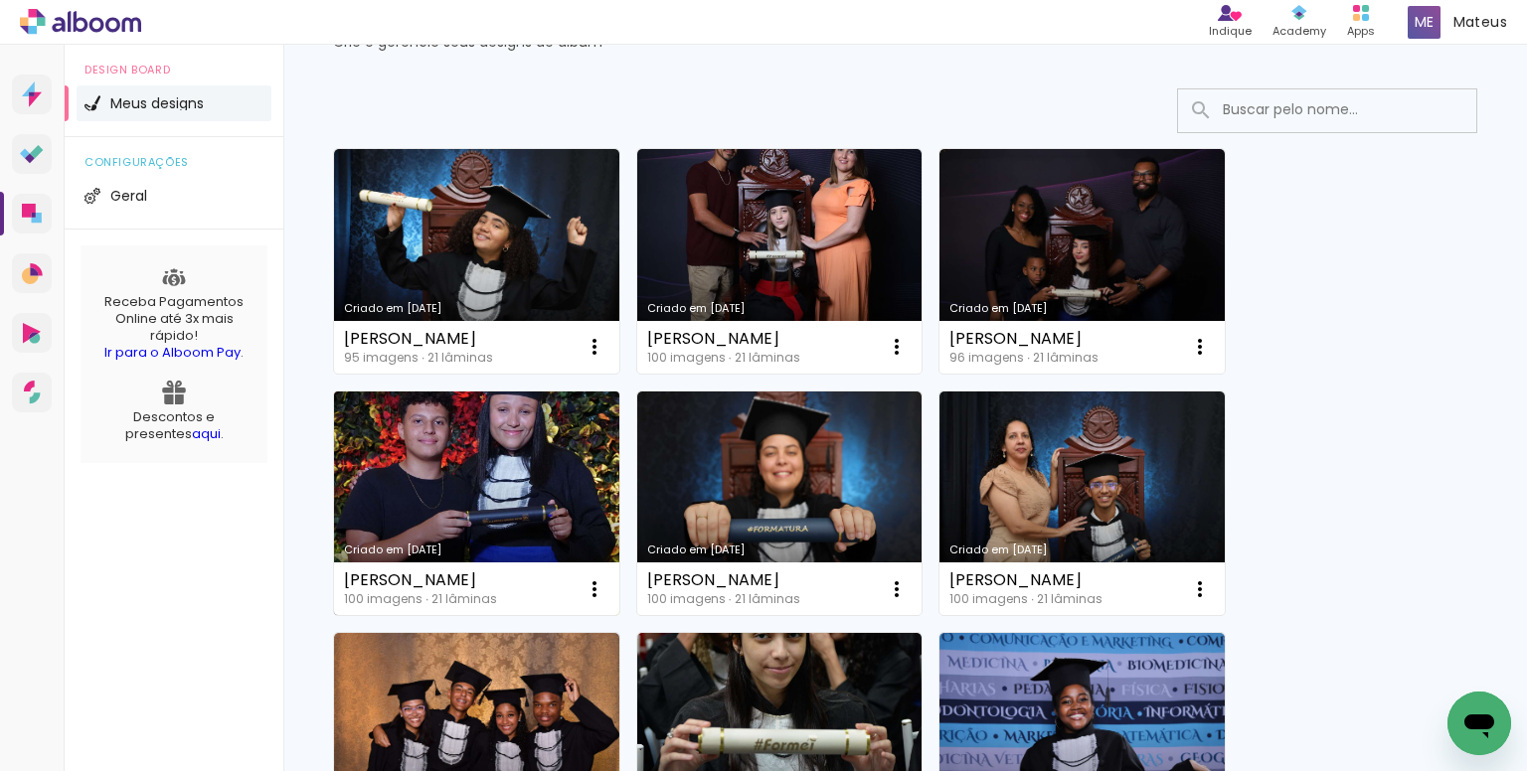
scroll to position [99, 0]
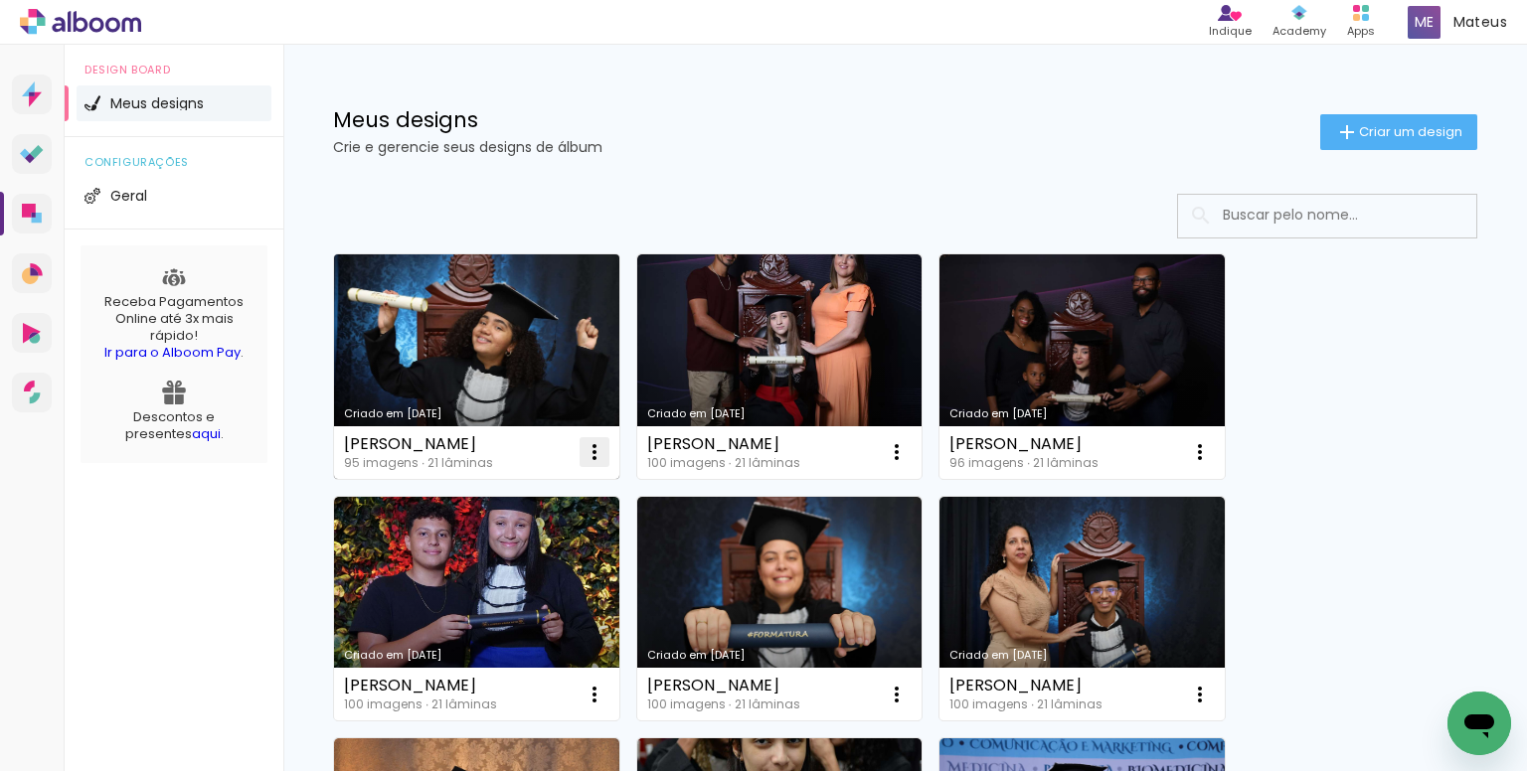
drag, startPoint x: 601, startPoint y: 444, endPoint x: 576, endPoint y: 454, distance: 26.8
click at [600, 444] on iron-icon at bounding box center [594, 452] width 24 height 24
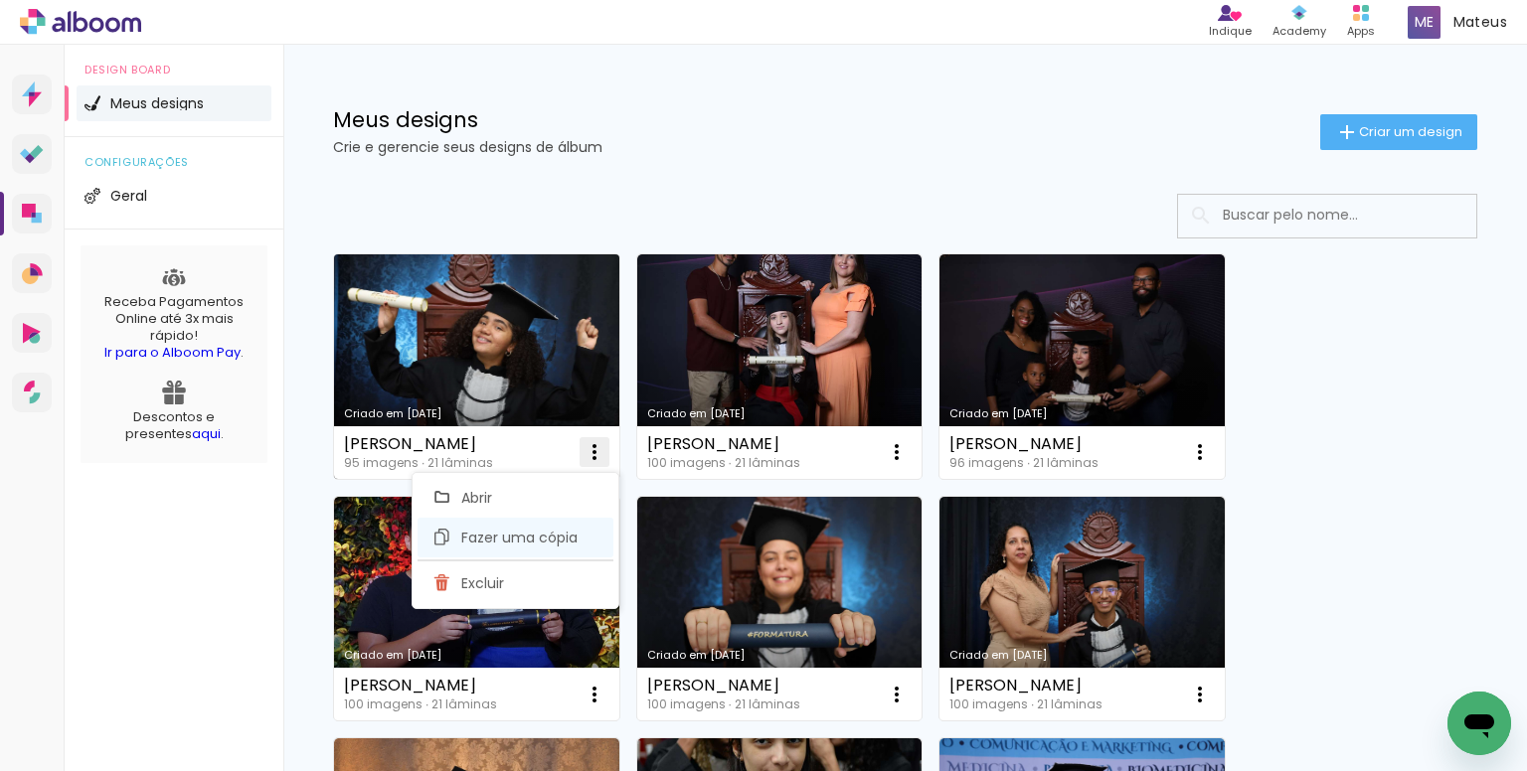
click at [512, 531] on span "Fazer uma cópia" at bounding box center [519, 538] width 116 height 14
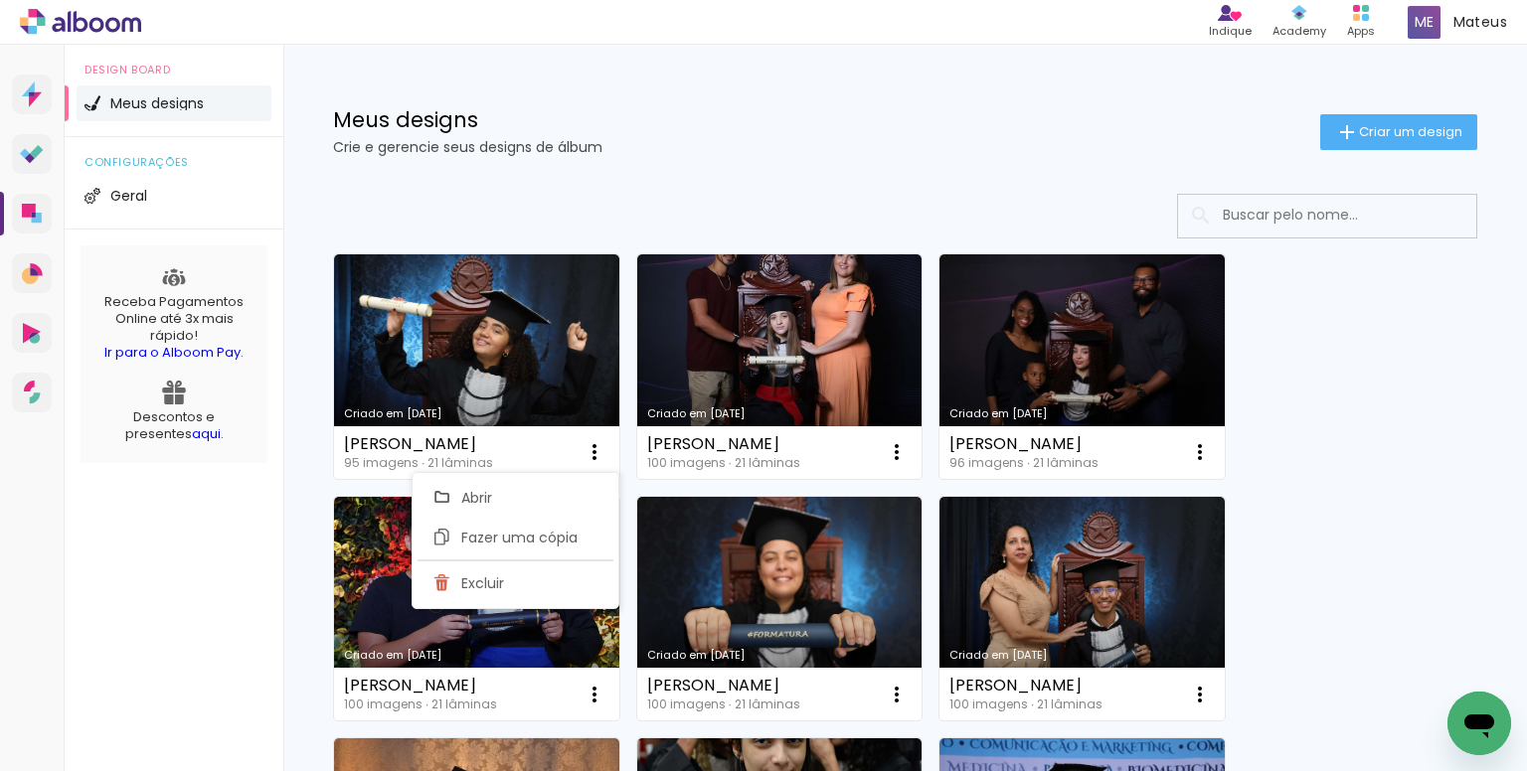
type input "Cópia de emanuelle-da-silva-abreu"
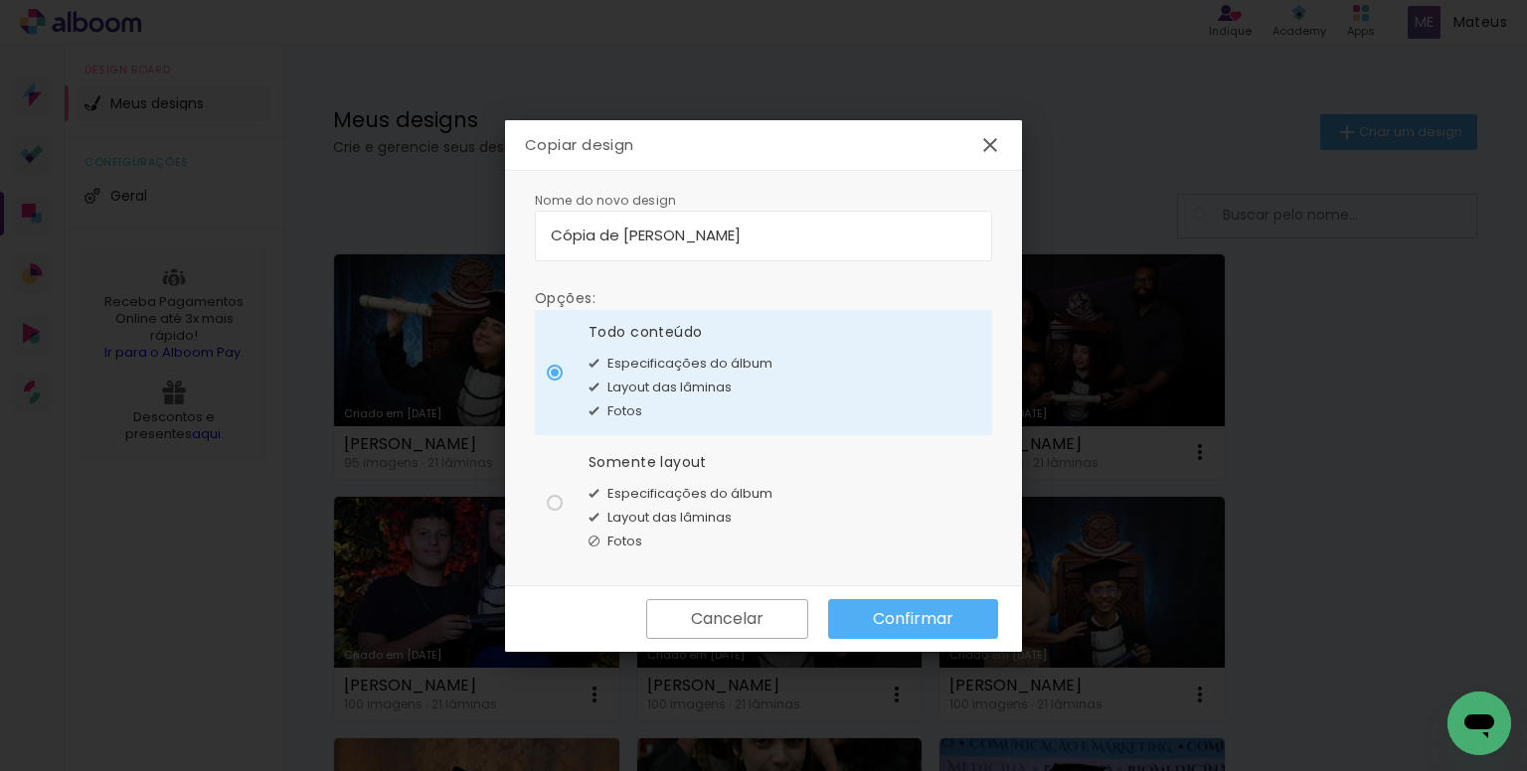
drag, startPoint x: 869, startPoint y: 225, endPoint x: 381, endPoint y: 212, distance: 488.2
click at [409, 219] on body "link( href="../../bower_components/polymer/polymer.html" rel="import" ) picture…" at bounding box center [763, 385] width 1527 height 771
type input "[PERSON_NAME] Custodio"
type paper-input "[PERSON_NAME] Custodio"
click at [648, 489] on span "Especificações do álbum" at bounding box center [689, 494] width 165 height 20
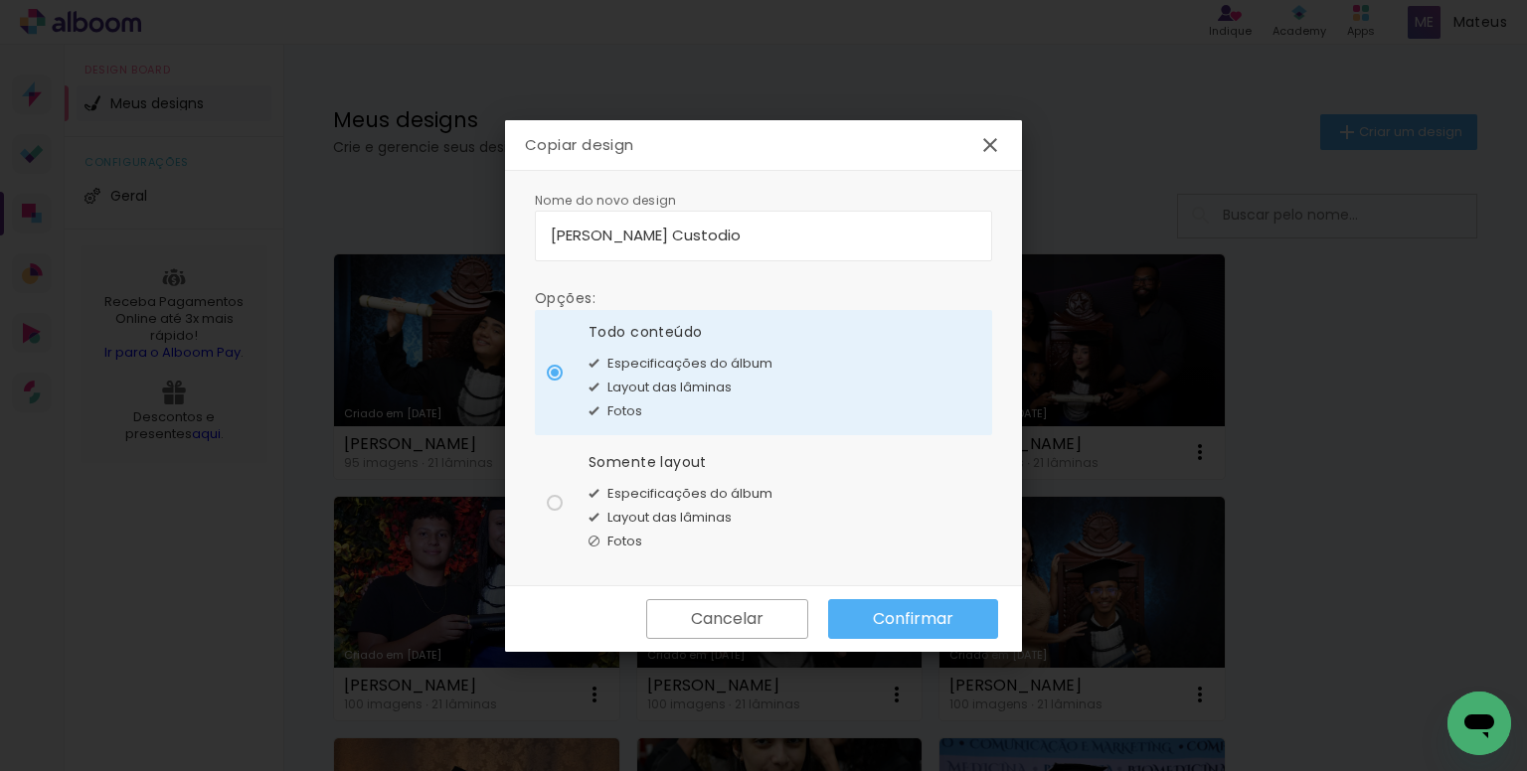
type paper-radio-button "on"
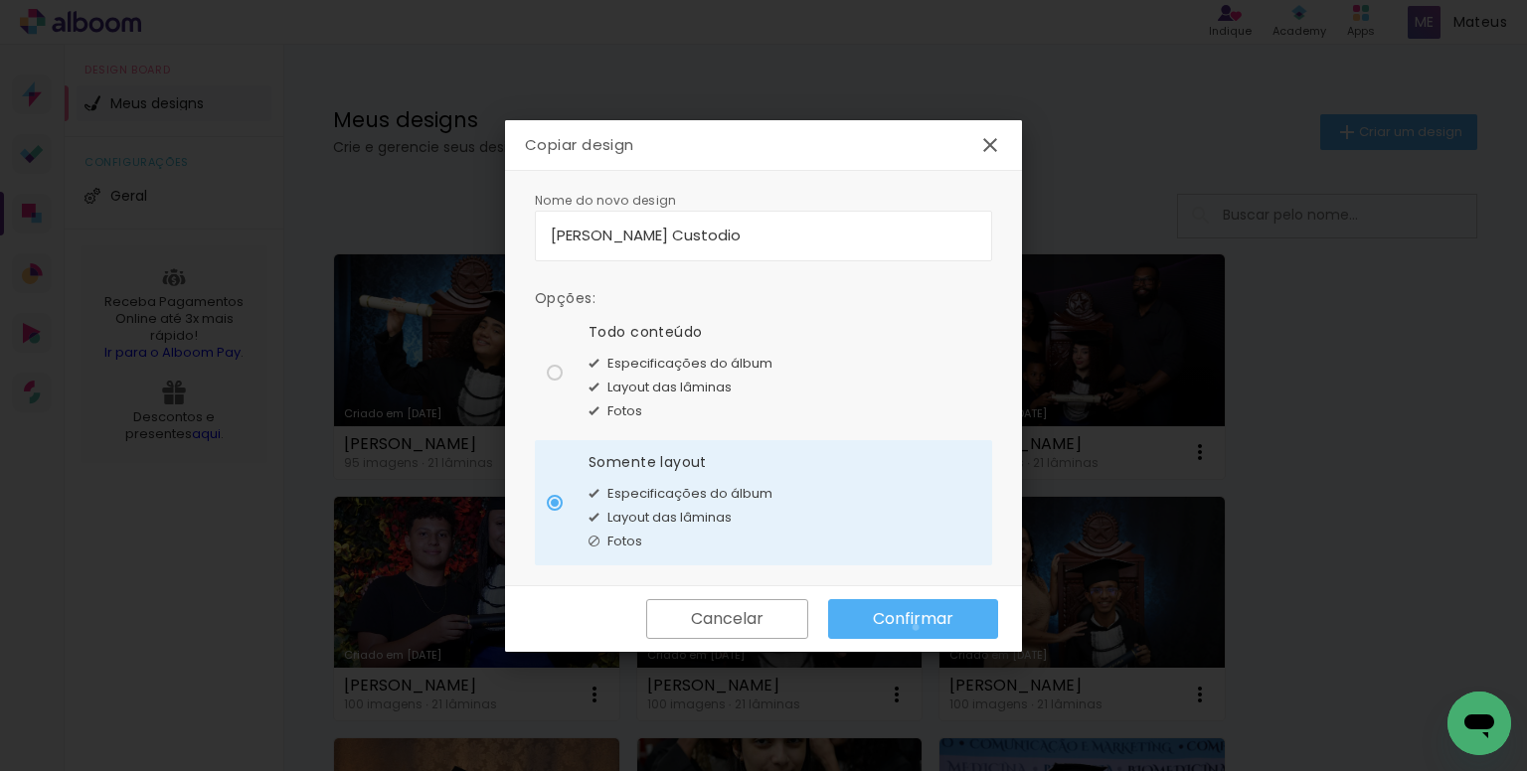
click at [0, 0] on slot "Confirmar" at bounding box center [0, 0] width 0 height 0
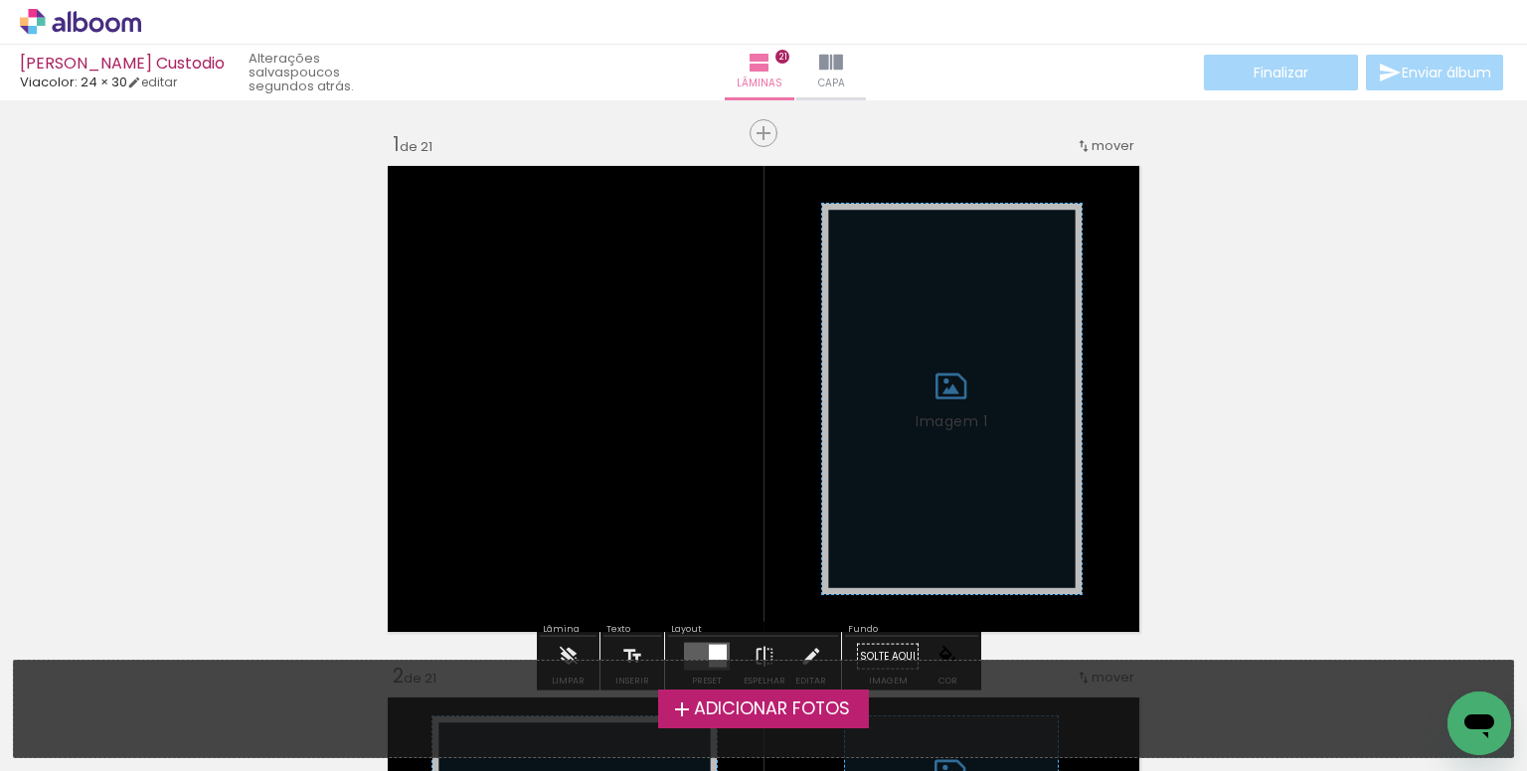
click at [746, 705] on span "Adicionar Fotos" at bounding box center [772, 710] width 156 height 18
click at [0, 0] on input "file" at bounding box center [0, 0] width 0 height 0
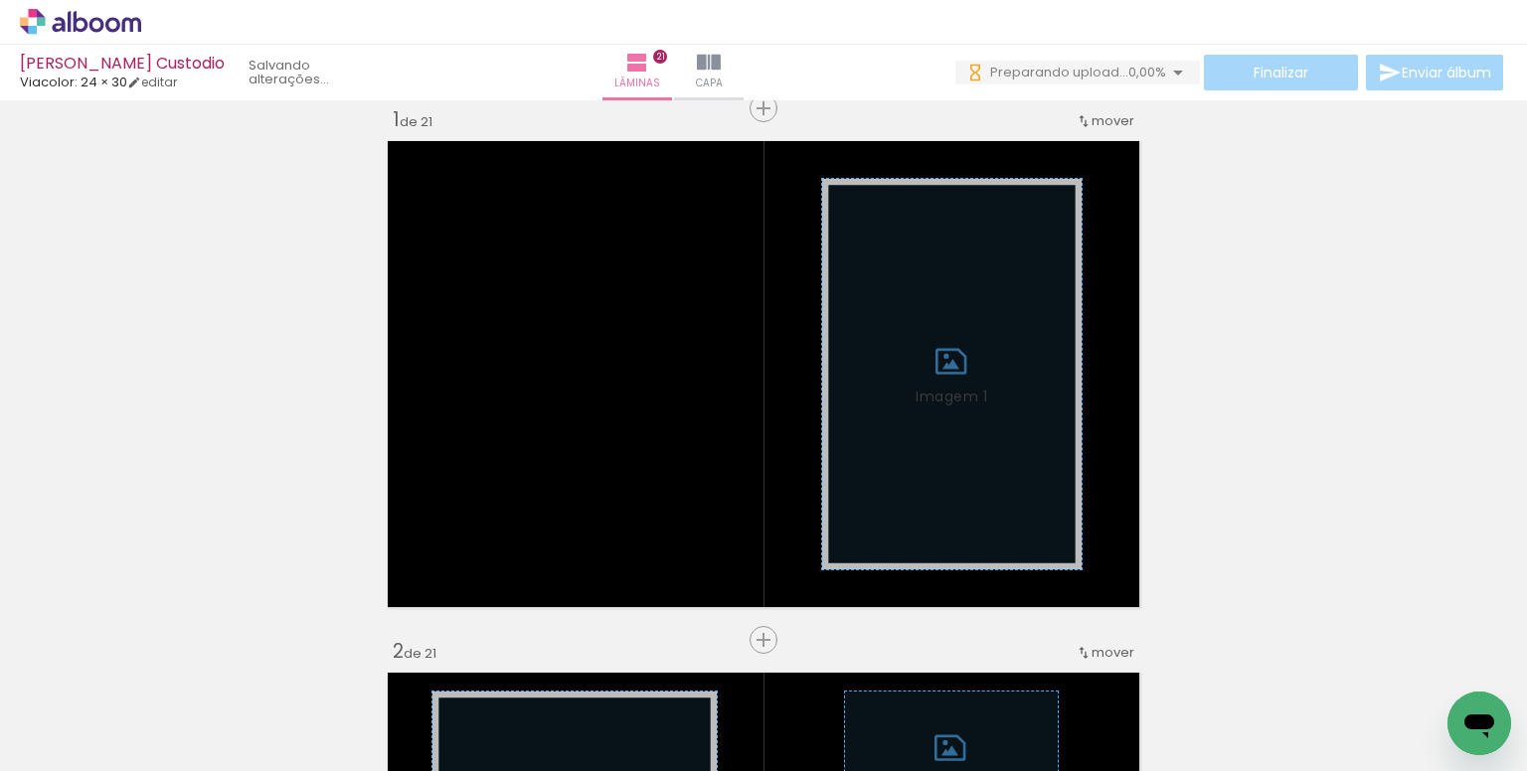
scroll to position [0, 1184]
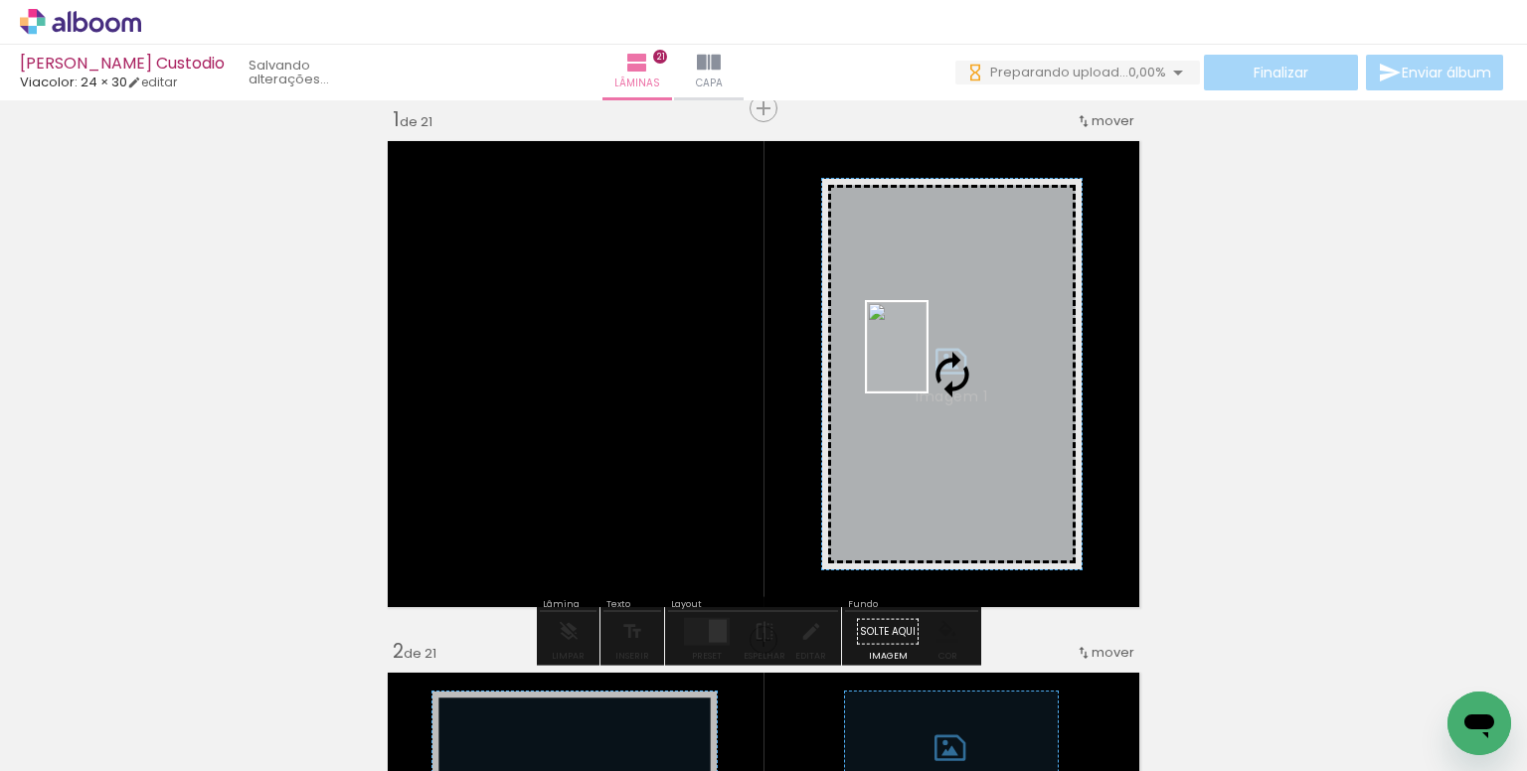
drag, startPoint x: 953, startPoint y: 574, endPoint x: 926, endPoint y: 362, distance: 214.4
click at [926, 362] on quentale-workspace at bounding box center [763, 385] width 1527 height 771
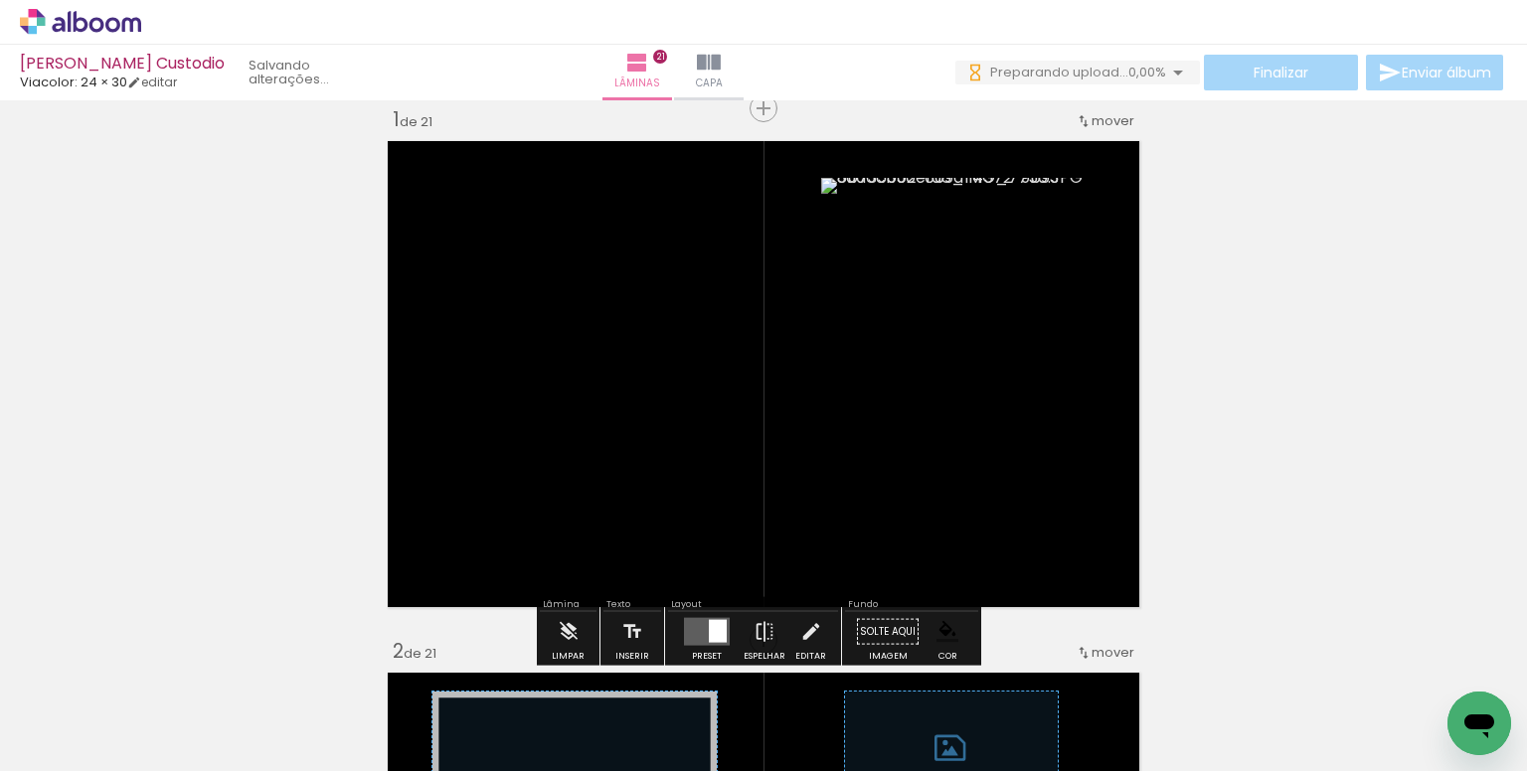
click at [1026, 284] on paper-item at bounding box center [1024, 287] width 36 height 14
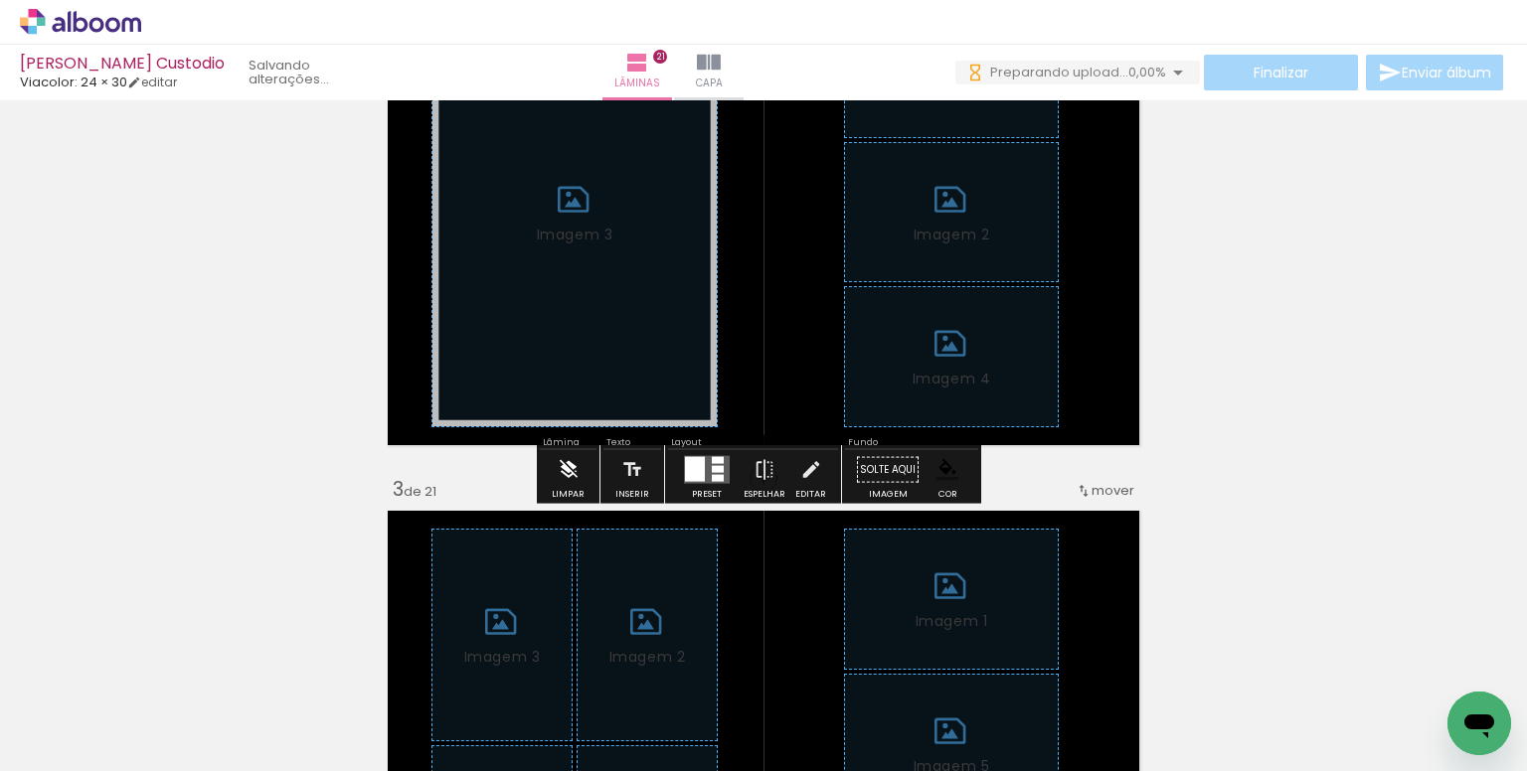
scroll to position [721, 0]
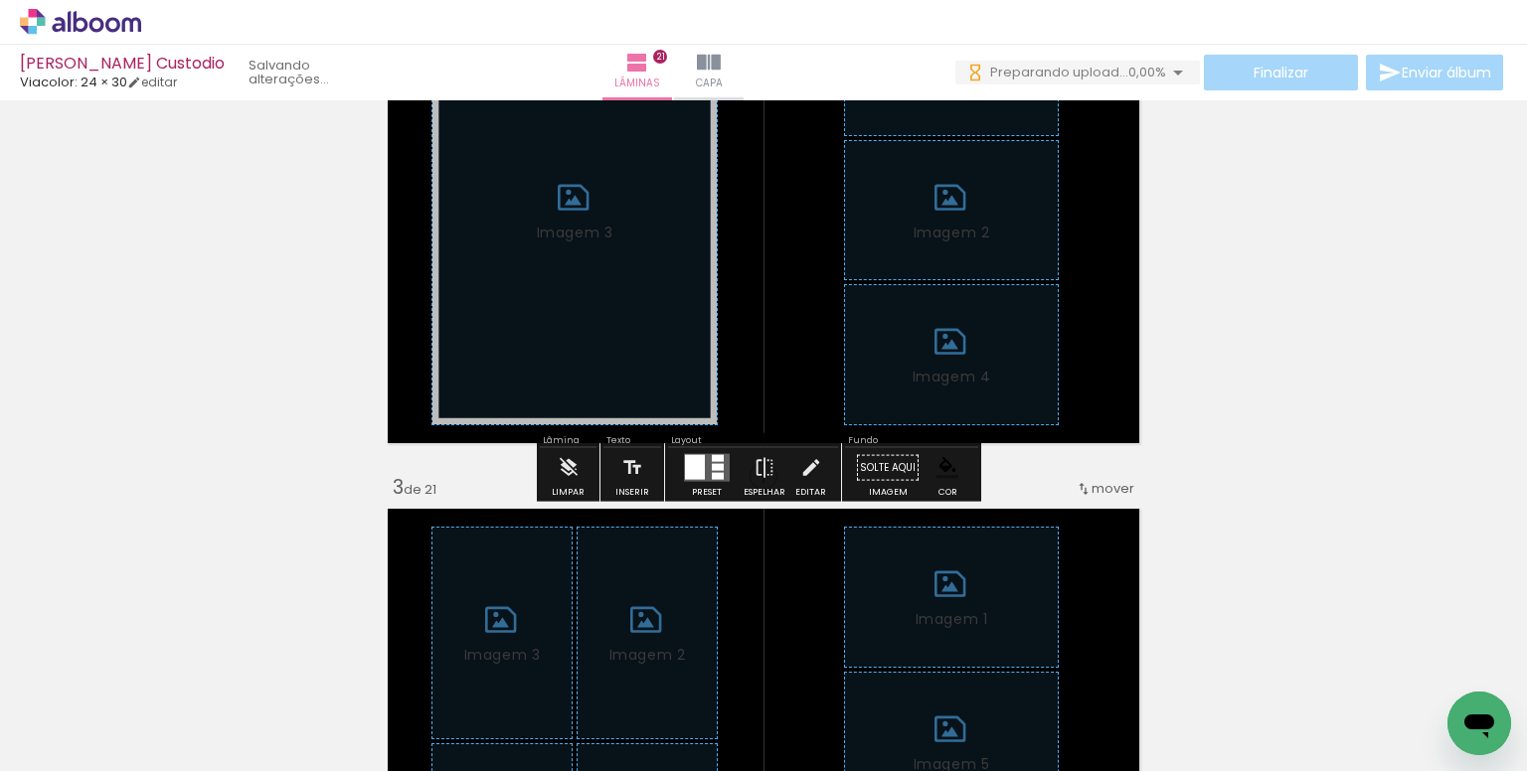
drag, startPoint x: 565, startPoint y: 477, endPoint x: 720, endPoint y: 451, distance: 157.2
click at [568, 477] on iron-icon at bounding box center [569, 468] width 22 height 40
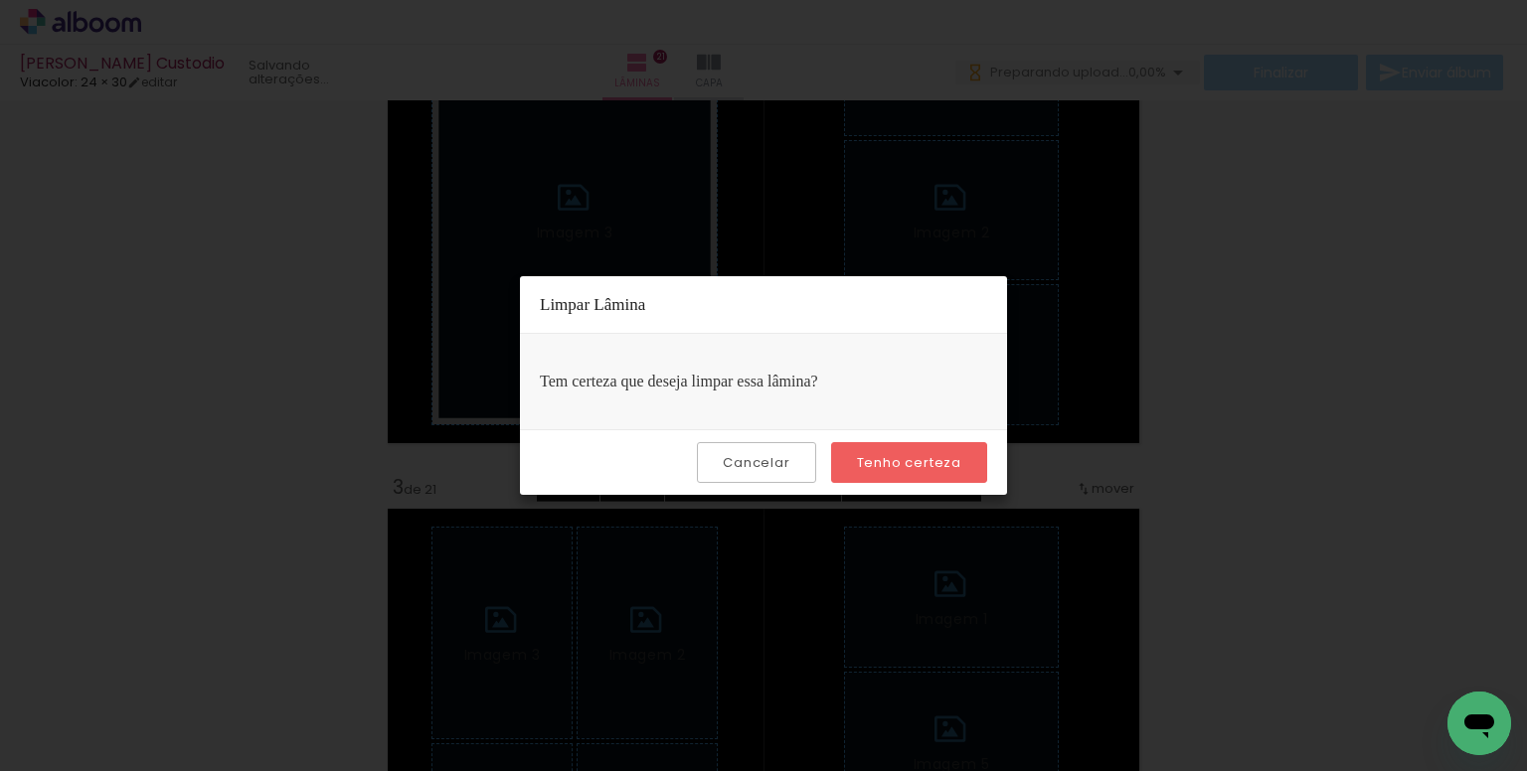
click at [0, 0] on slot "Tenho certeza" at bounding box center [0, 0] width 0 height 0
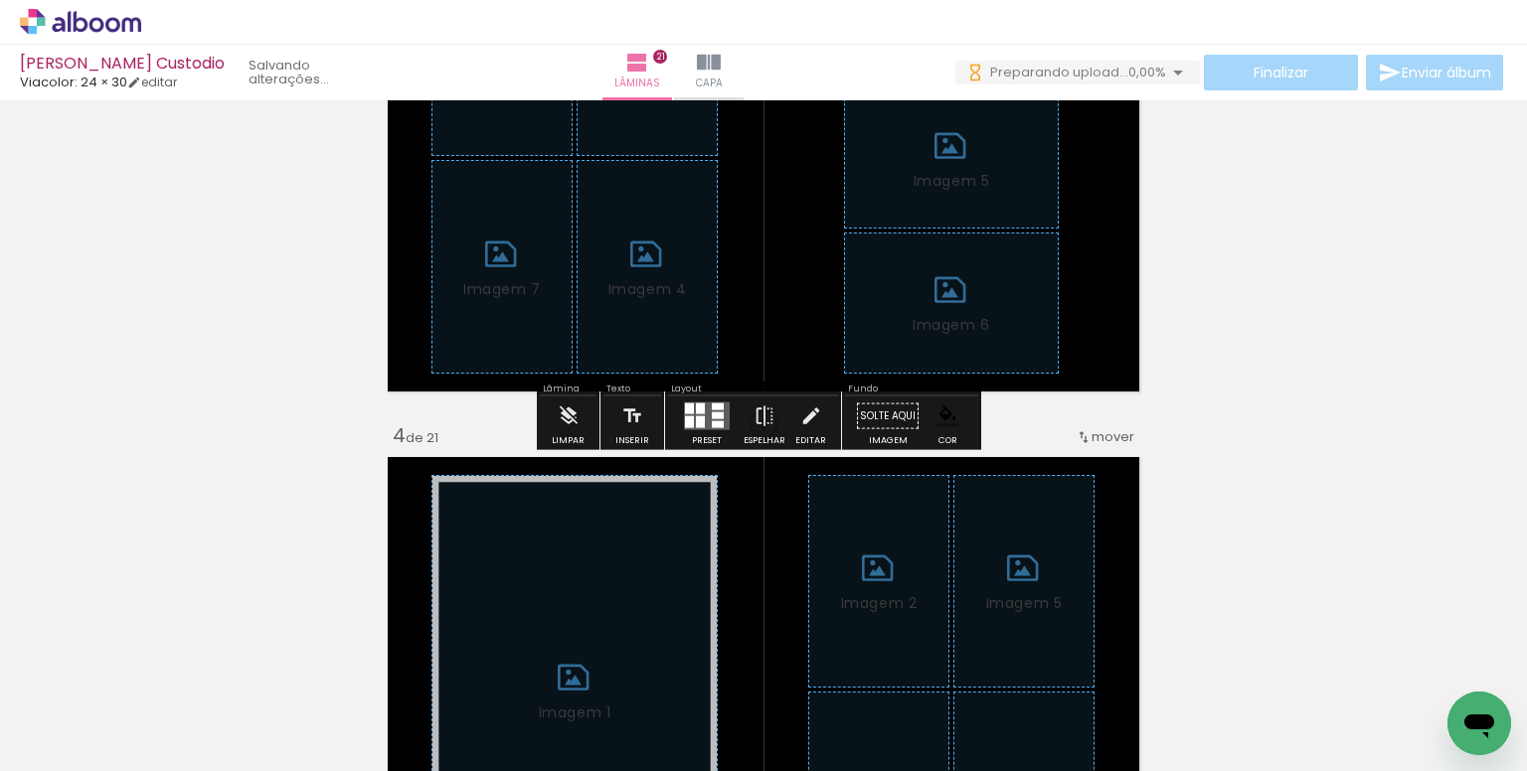
scroll to position [1317, 0]
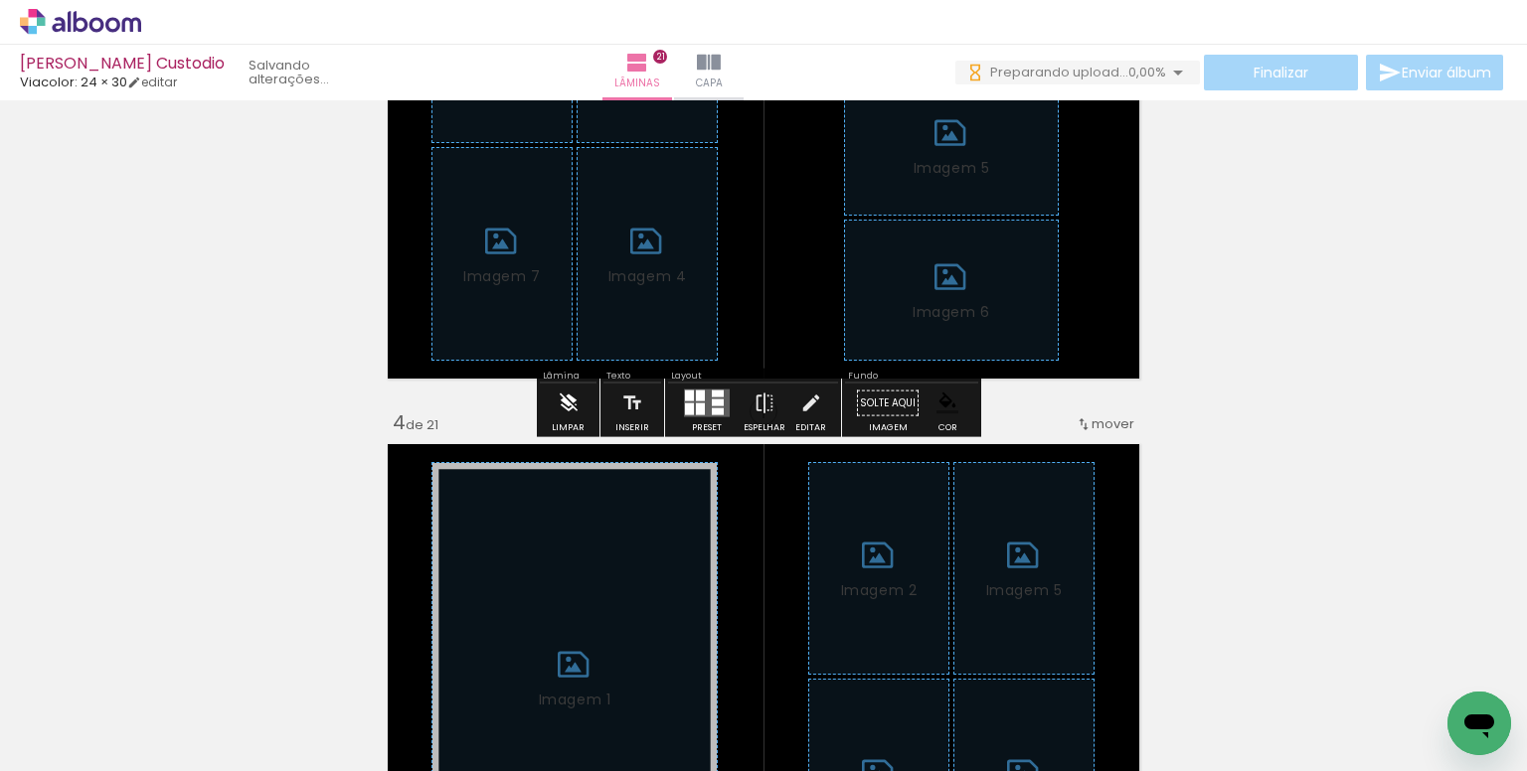
click at [576, 405] on iron-icon at bounding box center [569, 404] width 22 height 40
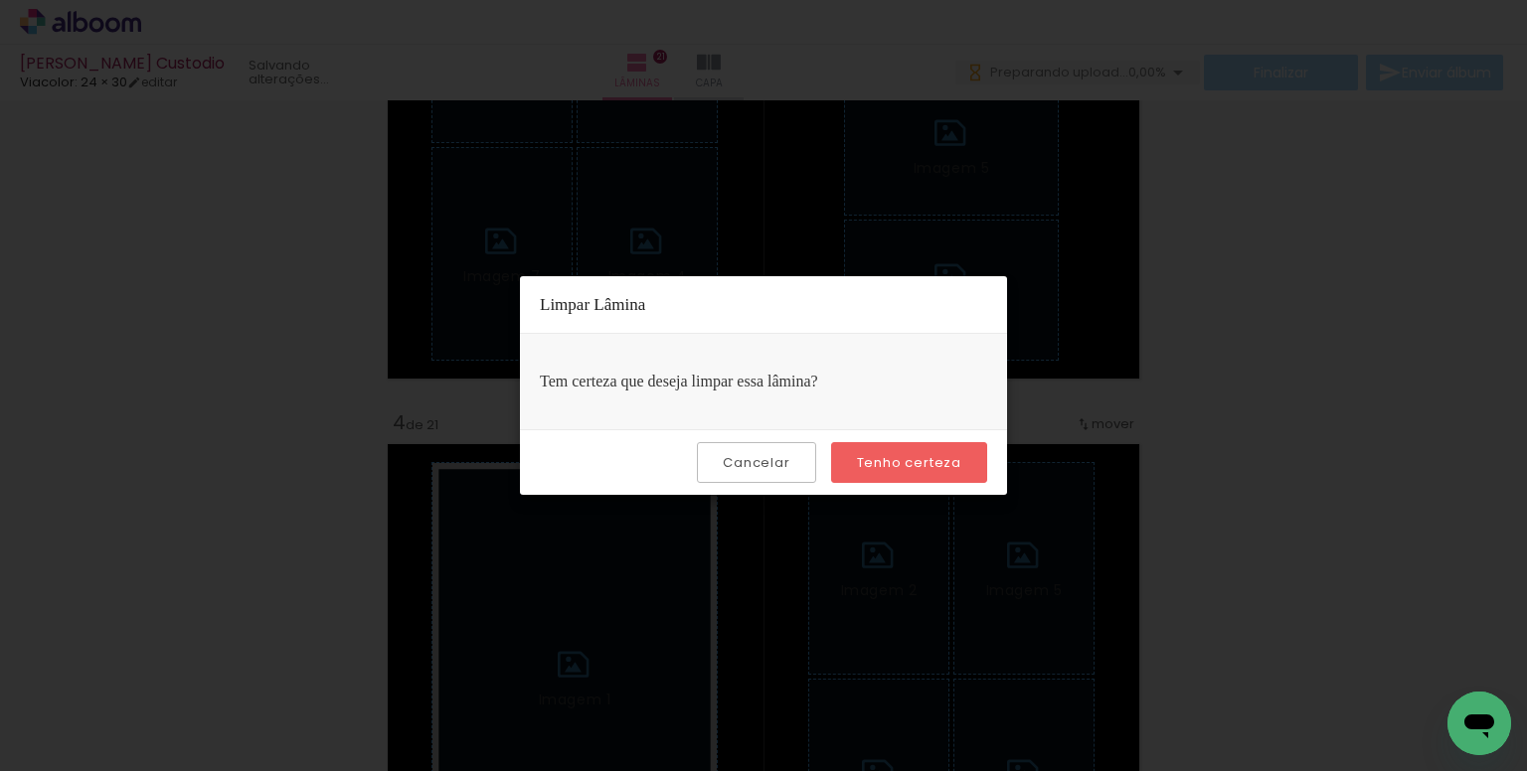
scroll to position [0, 0]
click at [889, 478] on paper-button "Tenho certeza" at bounding box center [909, 462] width 156 height 41
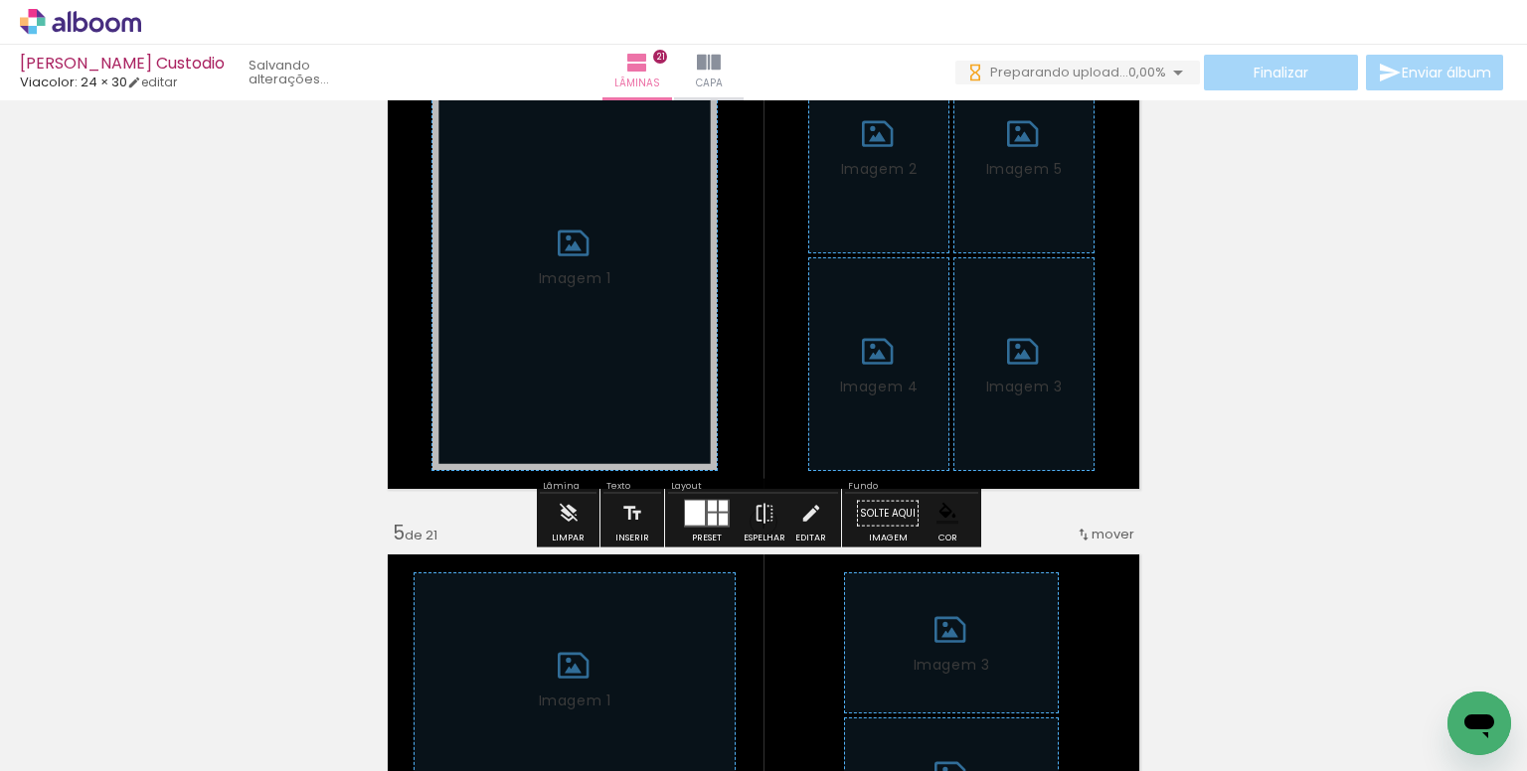
scroll to position [1814, 0]
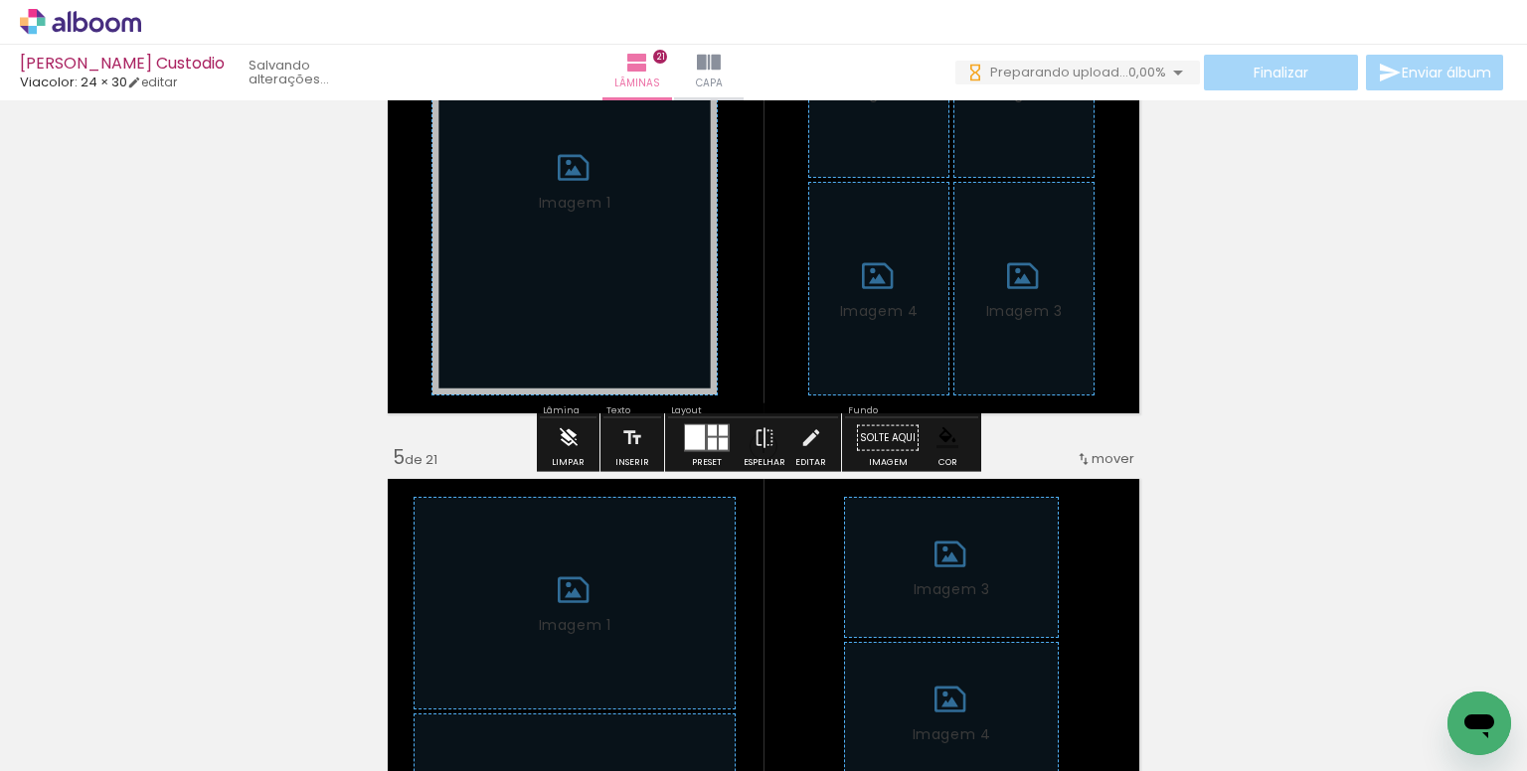
click at [565, 442] on iron-icon at bounding box center [569, 438] width 22 height 40
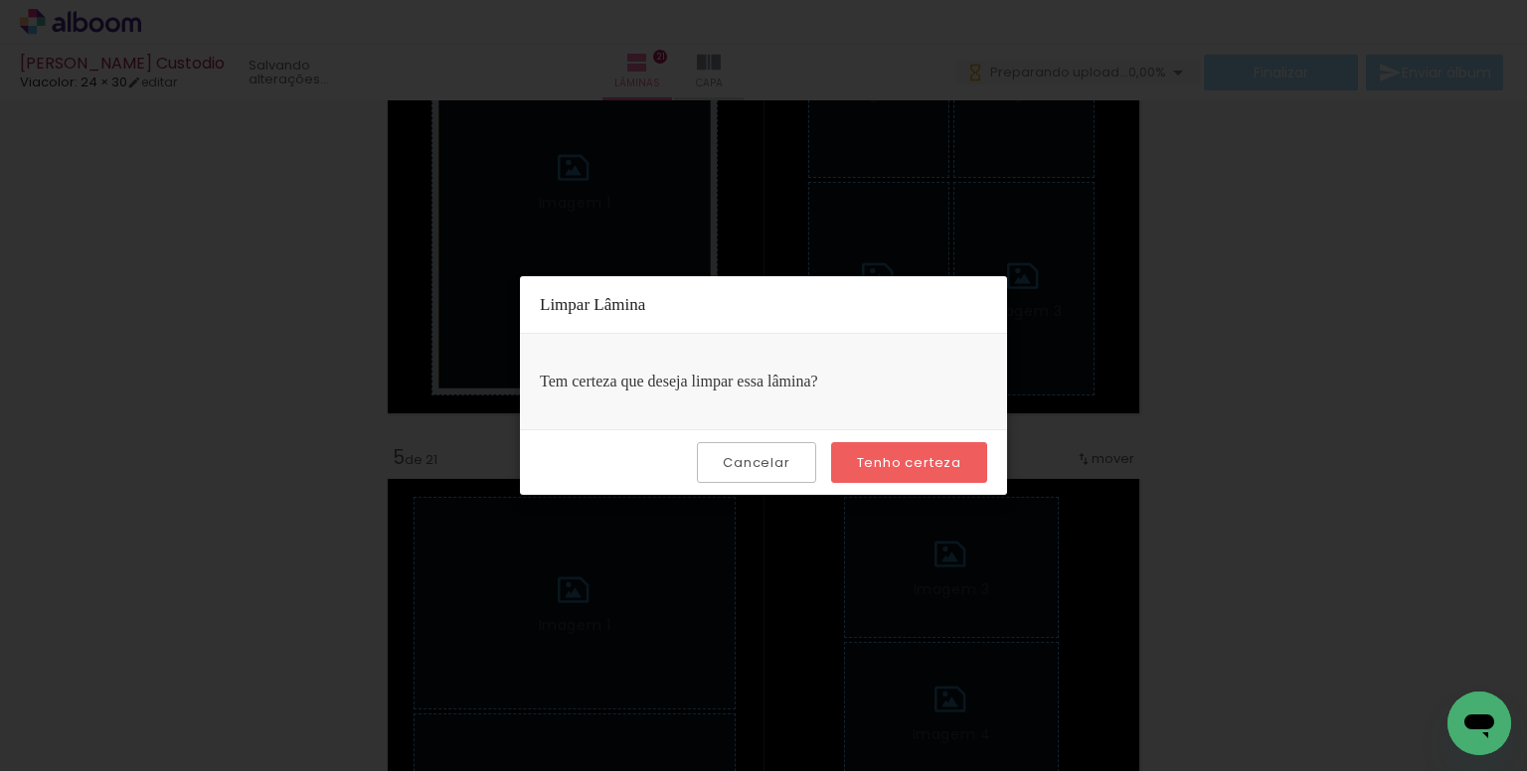
scroll to position [0, 0]
drag, startPoint x: 873, startPoint y: 463, endPoint x: 524, endPoint y: 460, distance: 348.9
click at [0, 0] on slot "Tenho certeza" at bounding box center [0, 0] width 0 height 0
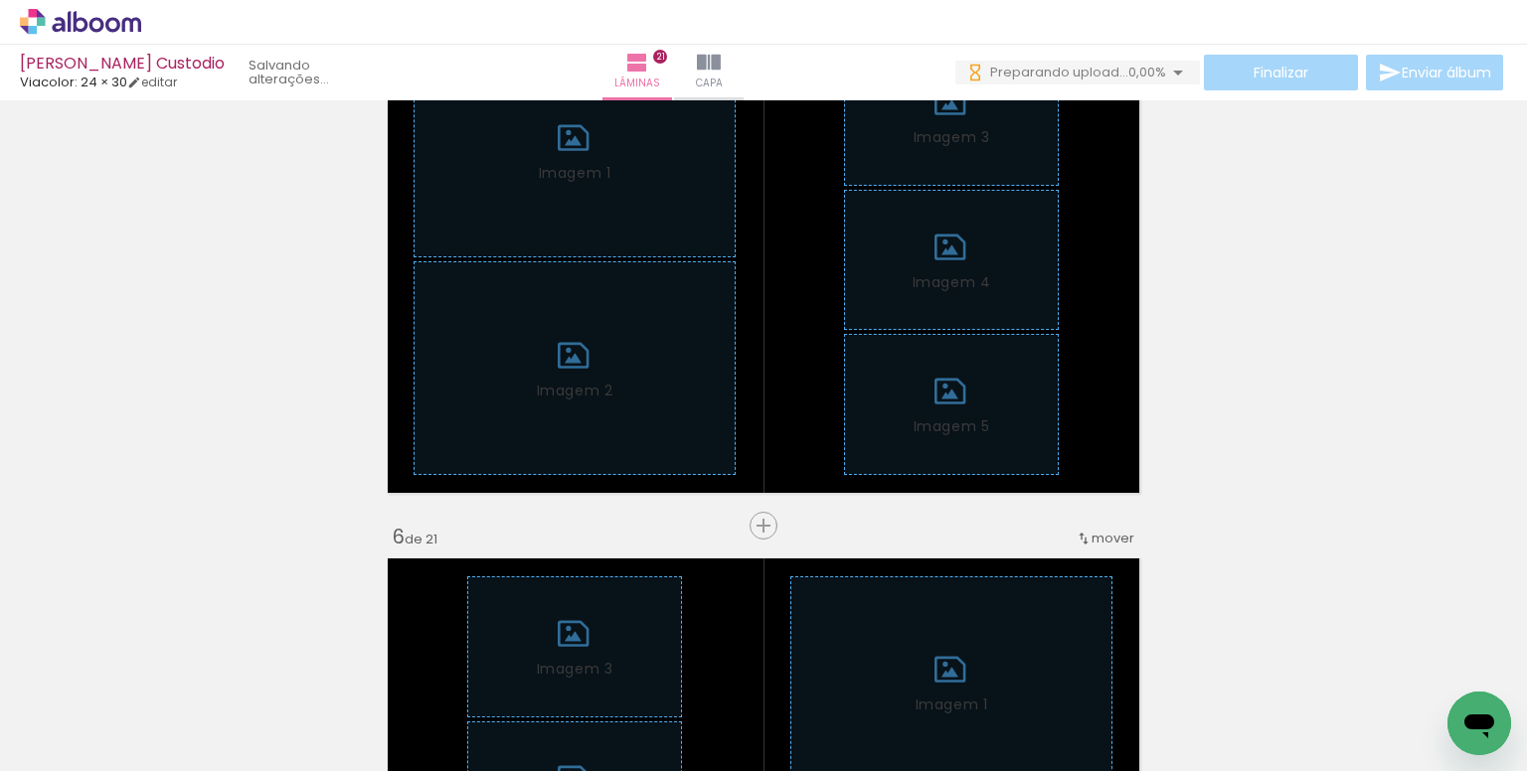
scroll to position [2410, 0]
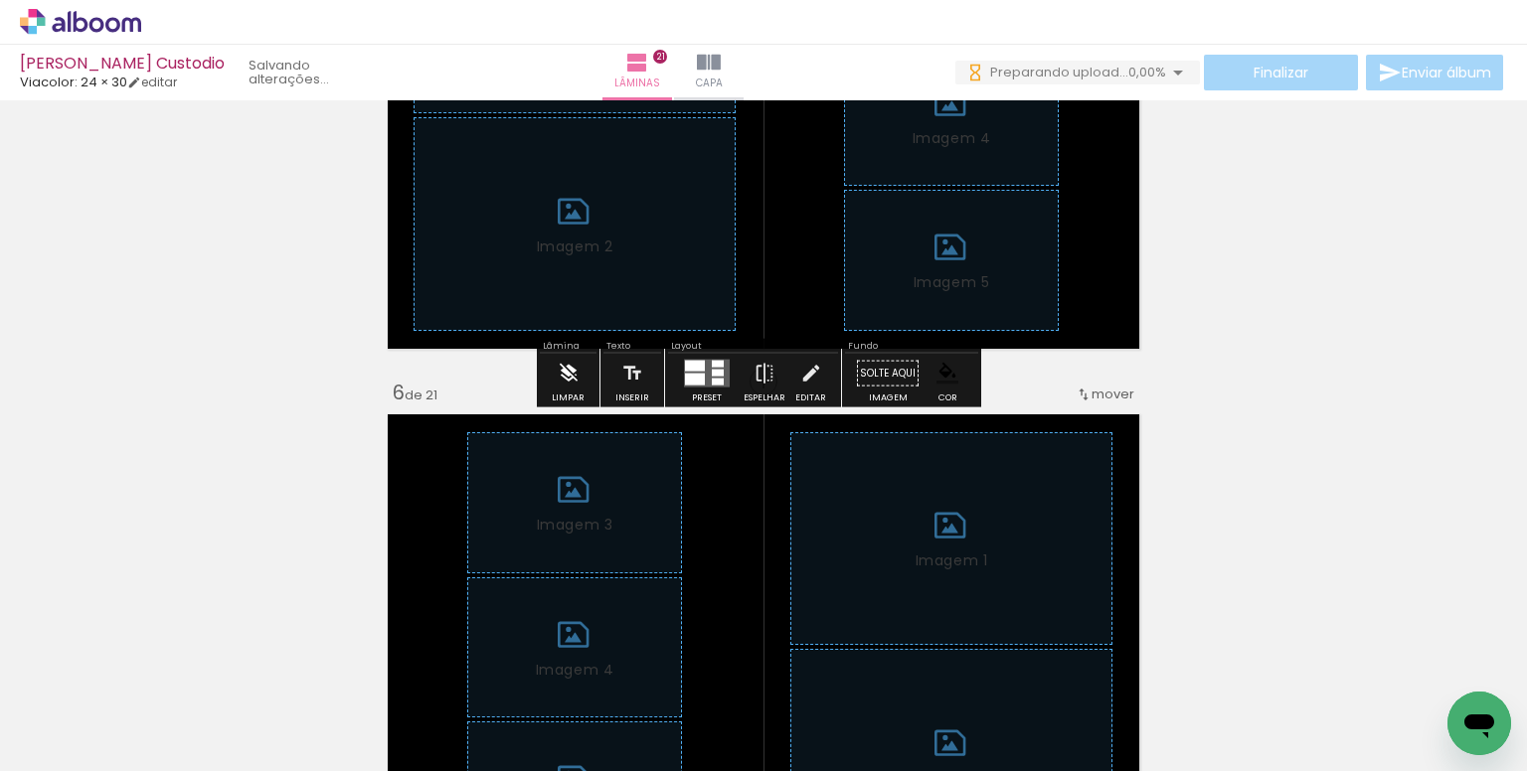
click at [571, 383] on iron-icon at bounding box center [569, 374] width 22 height 40
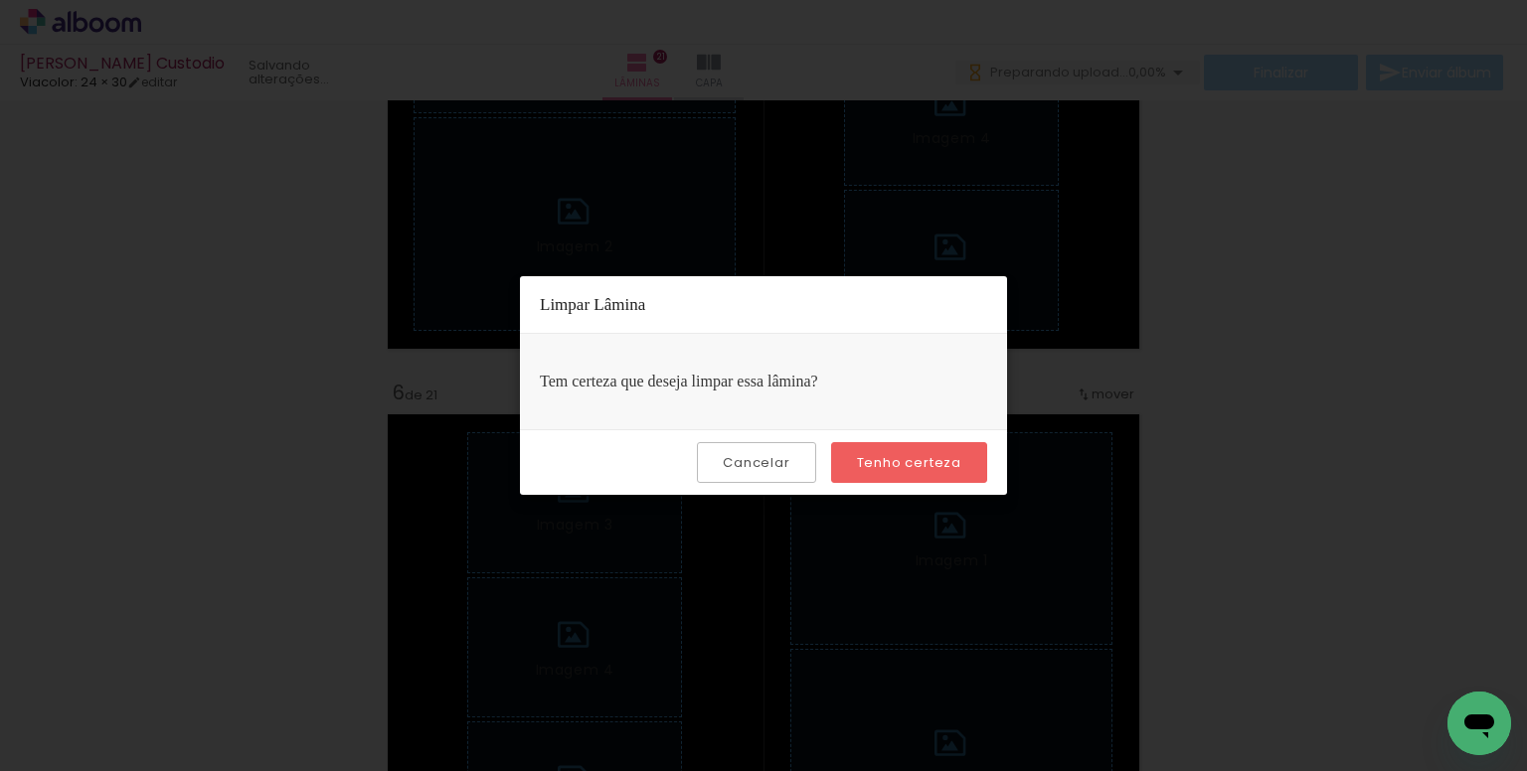
scroll to position [0, 0]
click at [894, 451] on paper-button "Tenho certeza" at bounding box center [909, 462] width 156 height 41
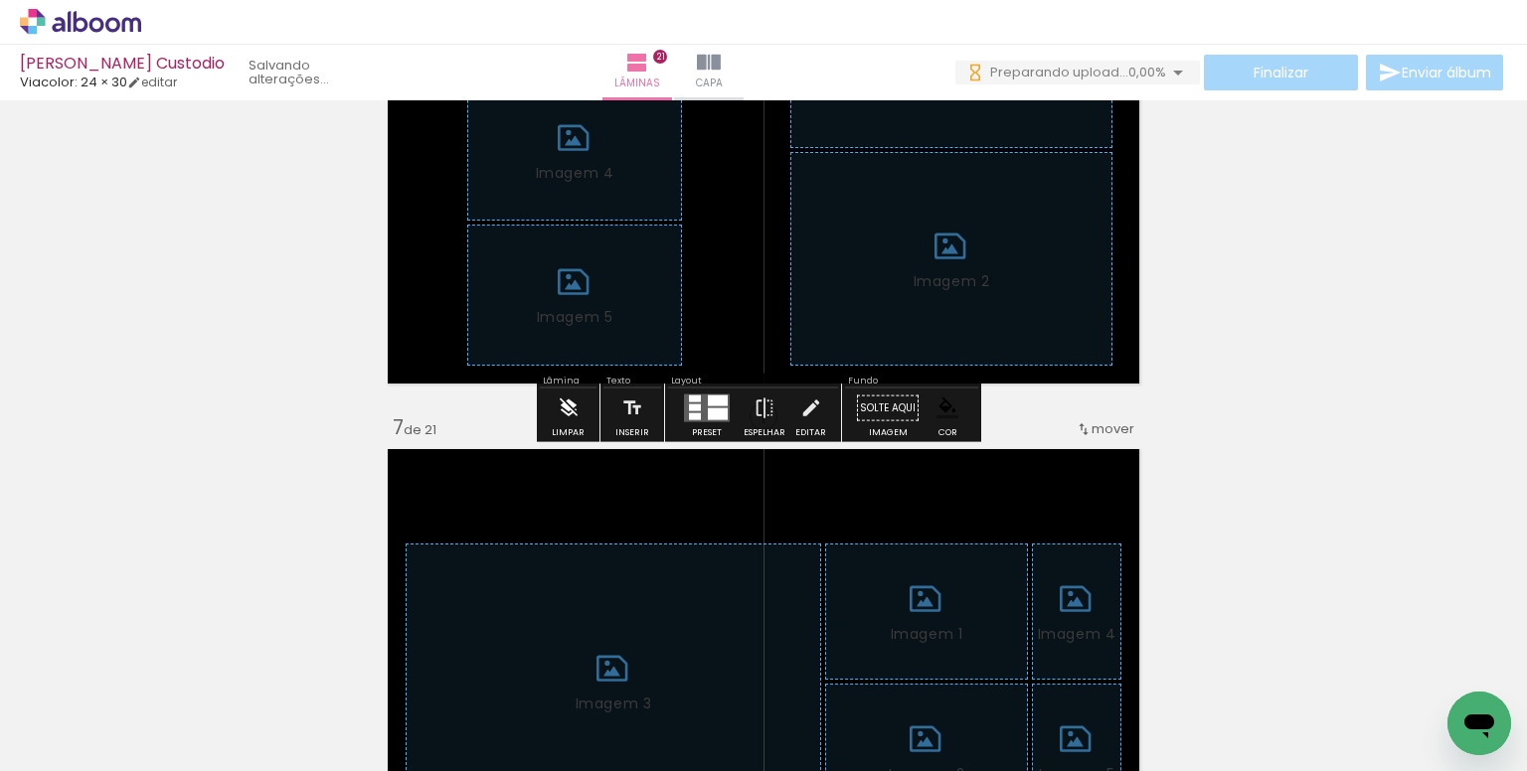
click at [568, 417] on iron-icon at bounding box center [569, 409] width 22 height 40
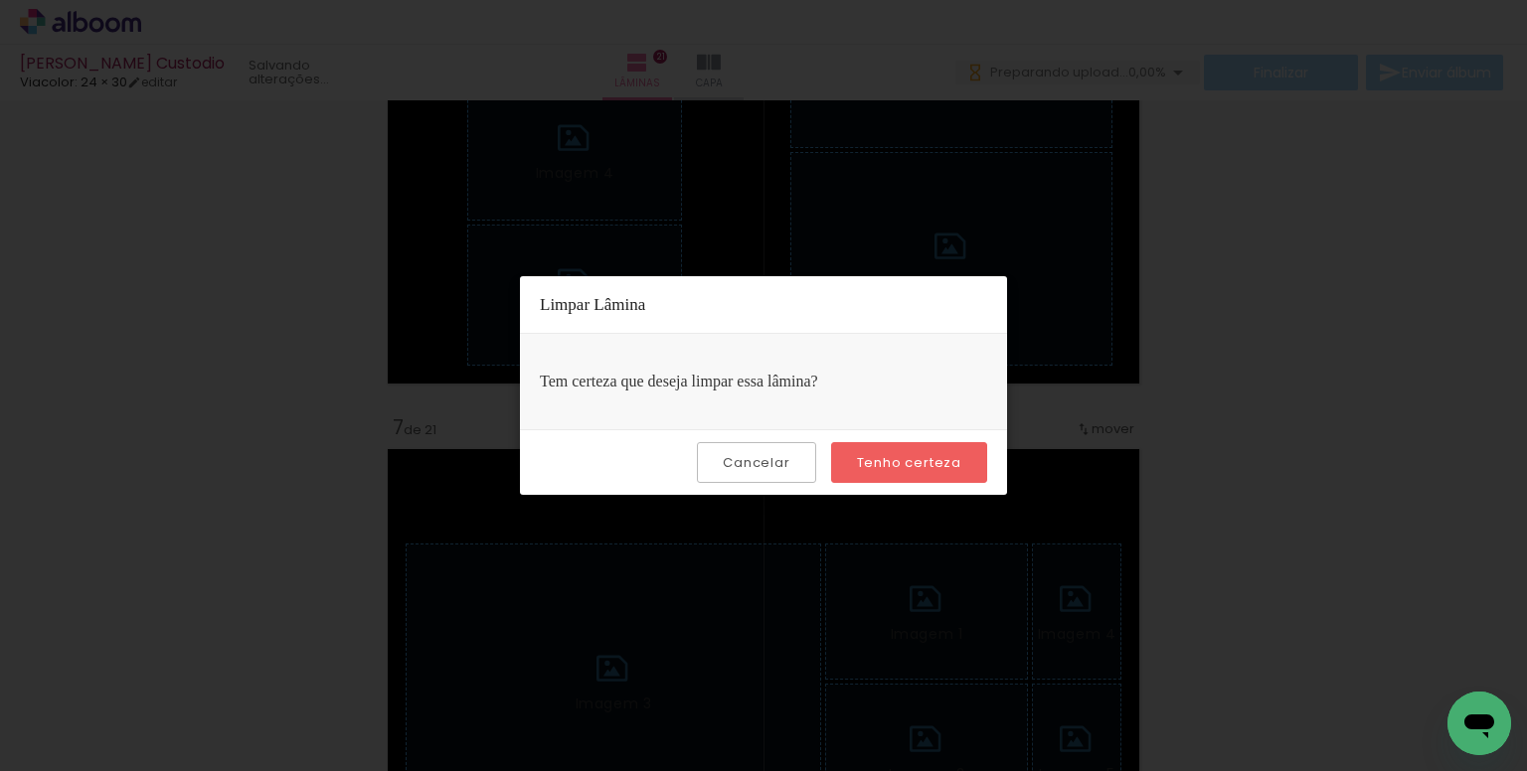
click at [862, 477] on paper-button "Tenho certeza" at bounding box center [909, 462] width 156 height 41
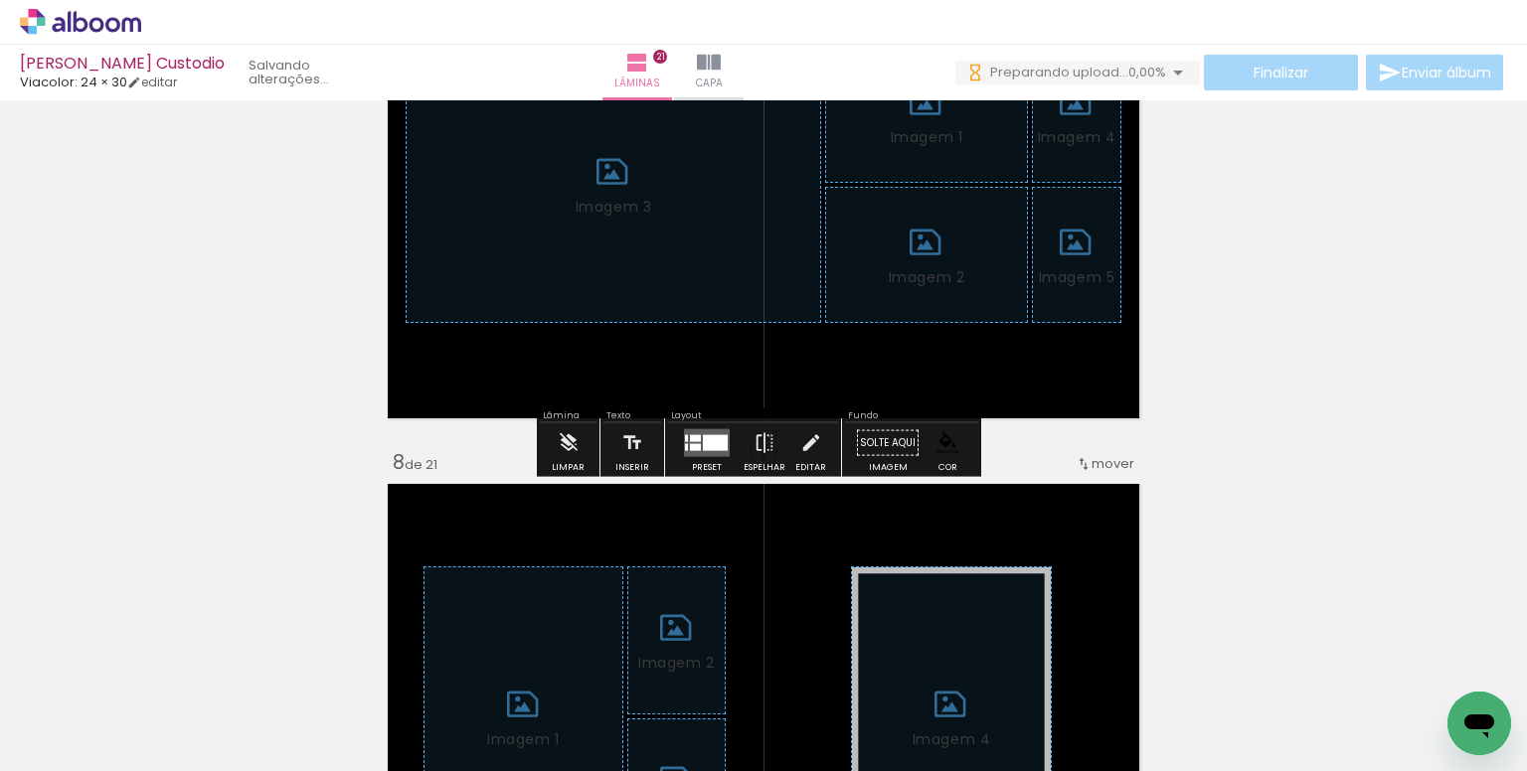
drag, startPoint x: 565, startPoint y: 442, endPoint x: 799, endPoint y: 476, distance: 237.0
click at [565, 443] on iron-icon at bounding box center [569, 443] width 22 height 40
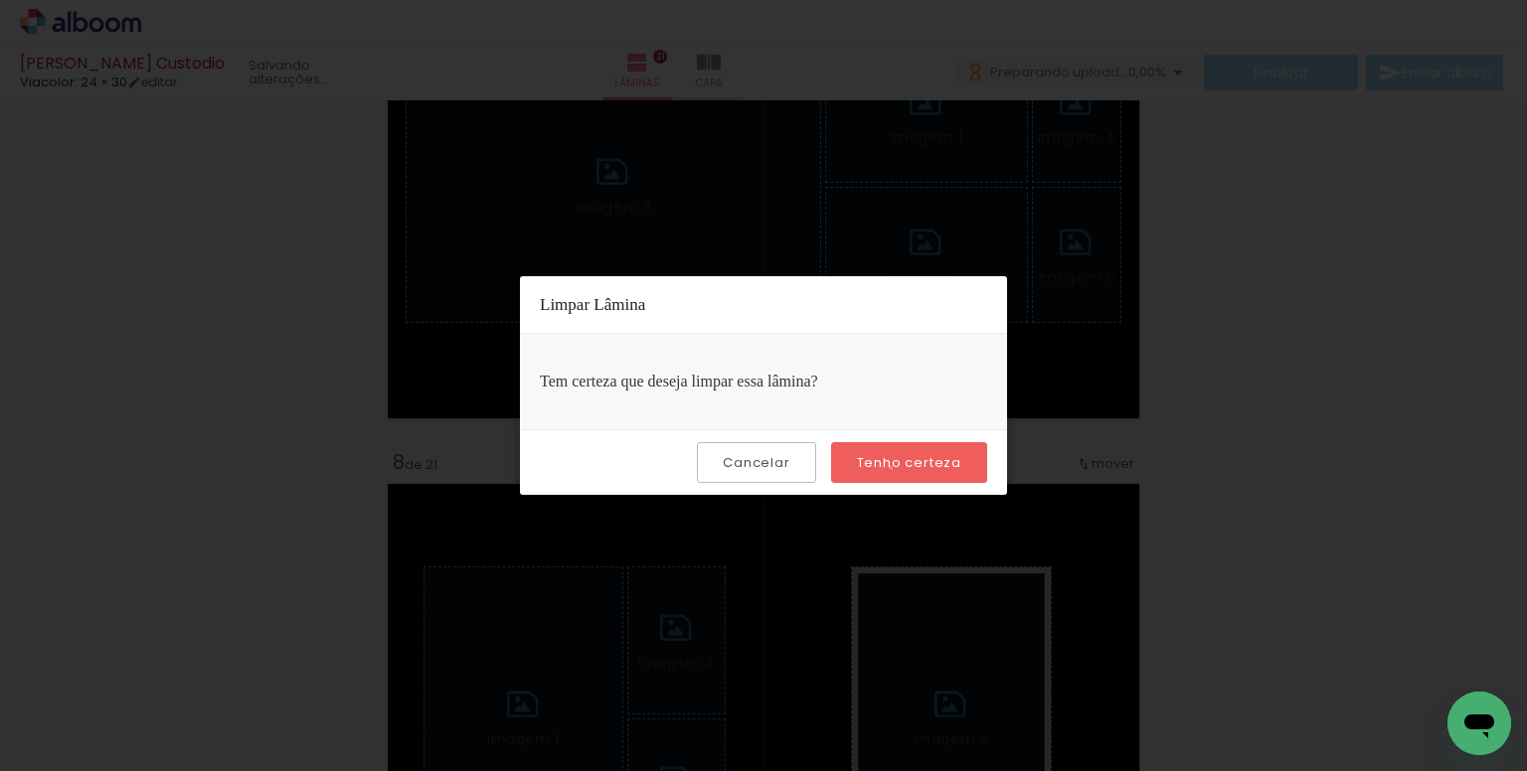
click at [0, 0] on slot "Tenho certeza" at bounding box center [0, 0] width 0 height 0
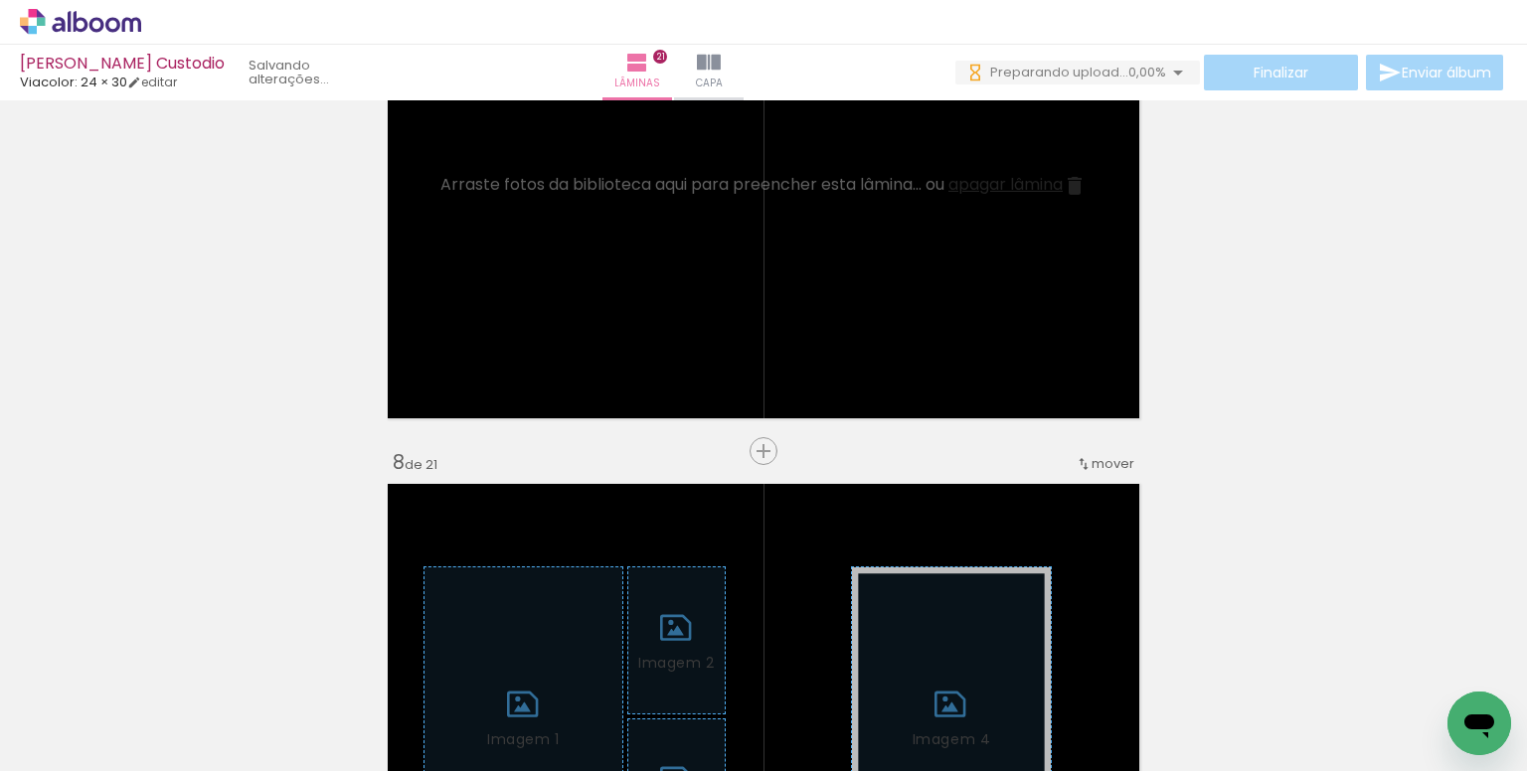
click at [93, 708] on input "Todas as fotos" at bounding box center [56, 711] width 76 height 17
click at [0, 0] on slot "Não utilizadas" at bounding box center [0, 0] width 0 height 0
type input "Não utilizadas"
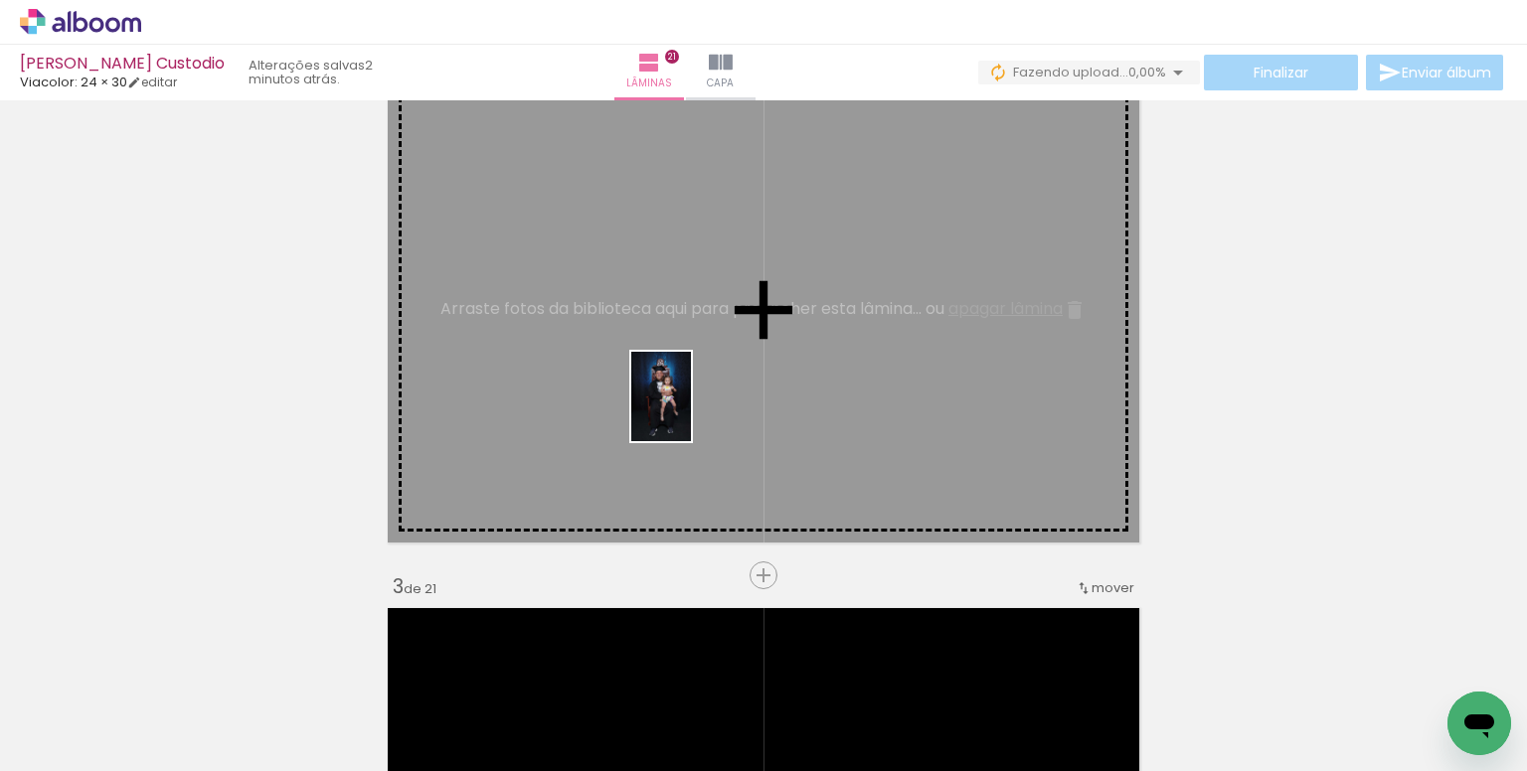
drag, startPoint x: 767, startPoint y: 651, endPoint x: 817, endPoint y: 563, distance: 101.5
click at [689, 411] on quentale-workspace at bounding box center [763, 385] width 1527 height 771
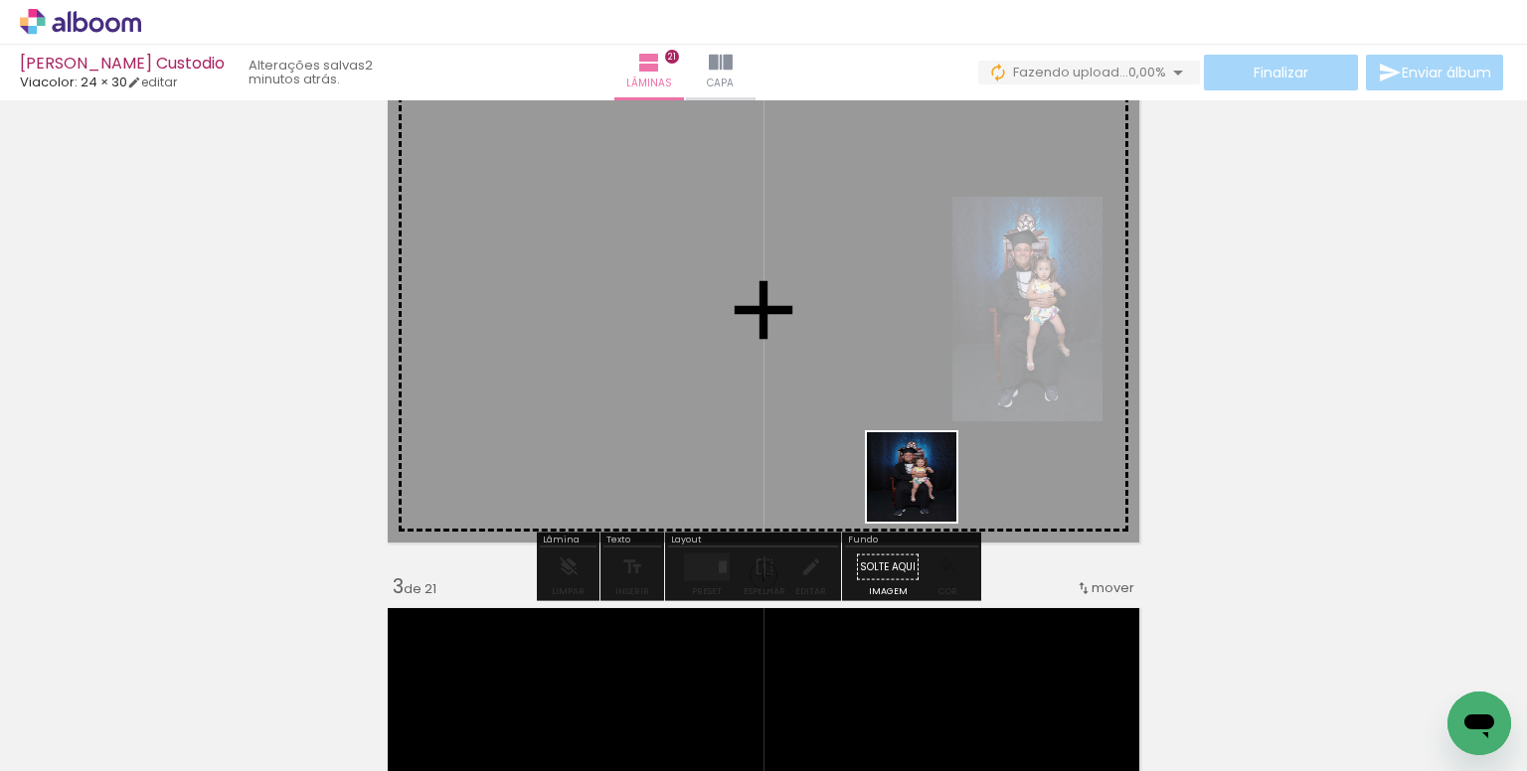
drag, startPoint x: 972, startPoint y: 625, endPoint x: 1037, endPoint y: 600, distance: 69.2
click at [855, 399] on quentale-workspace at bounding box center [763, 385] width 1527 height 771
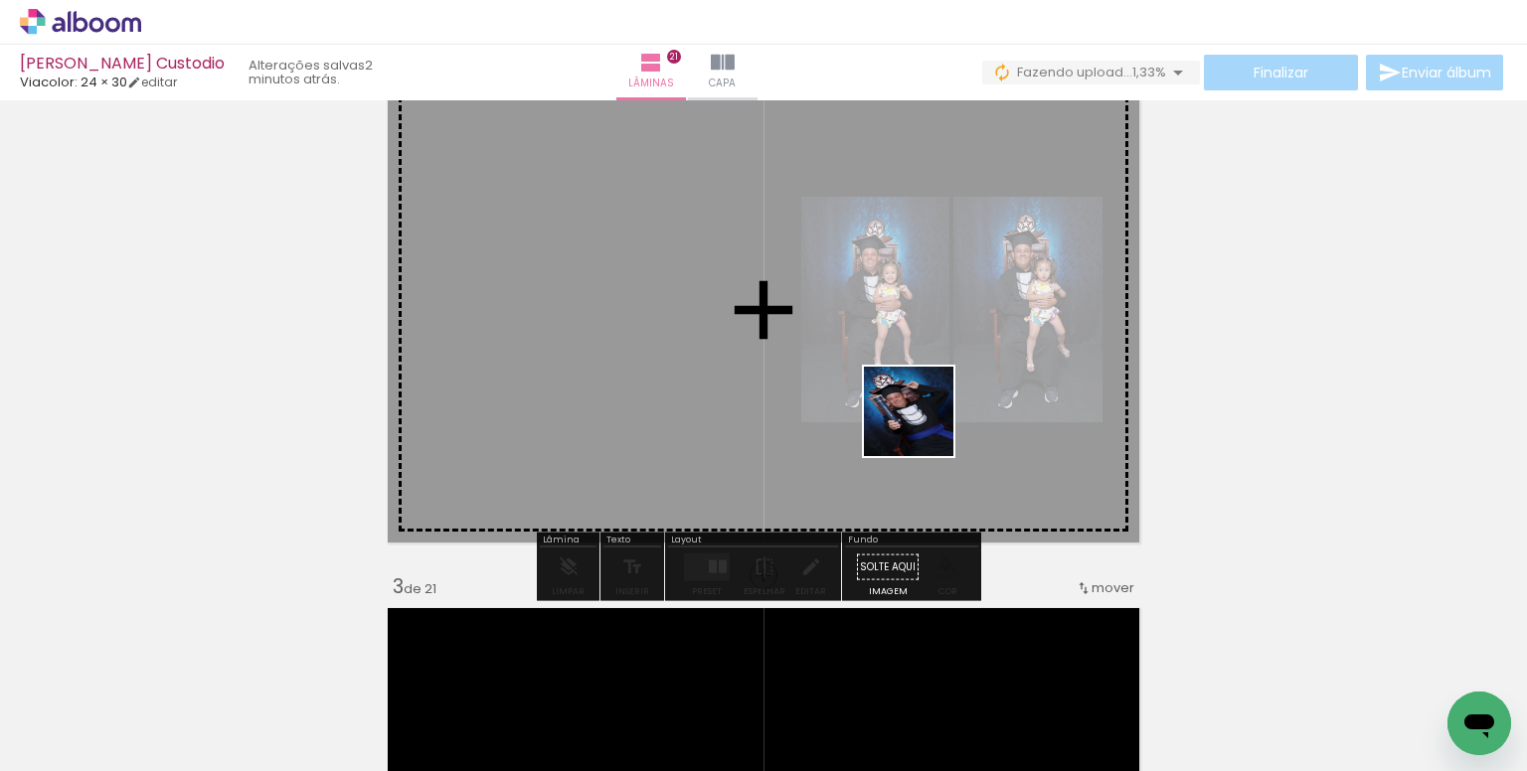
drag, startPoint x: 1068, startPoint y: 676, endPoint x: 888, endPoint y: 391, distance: 337.8
click at [888, 391] on quentale-workspace at bounding box center [763, 385] width 1527 height 771
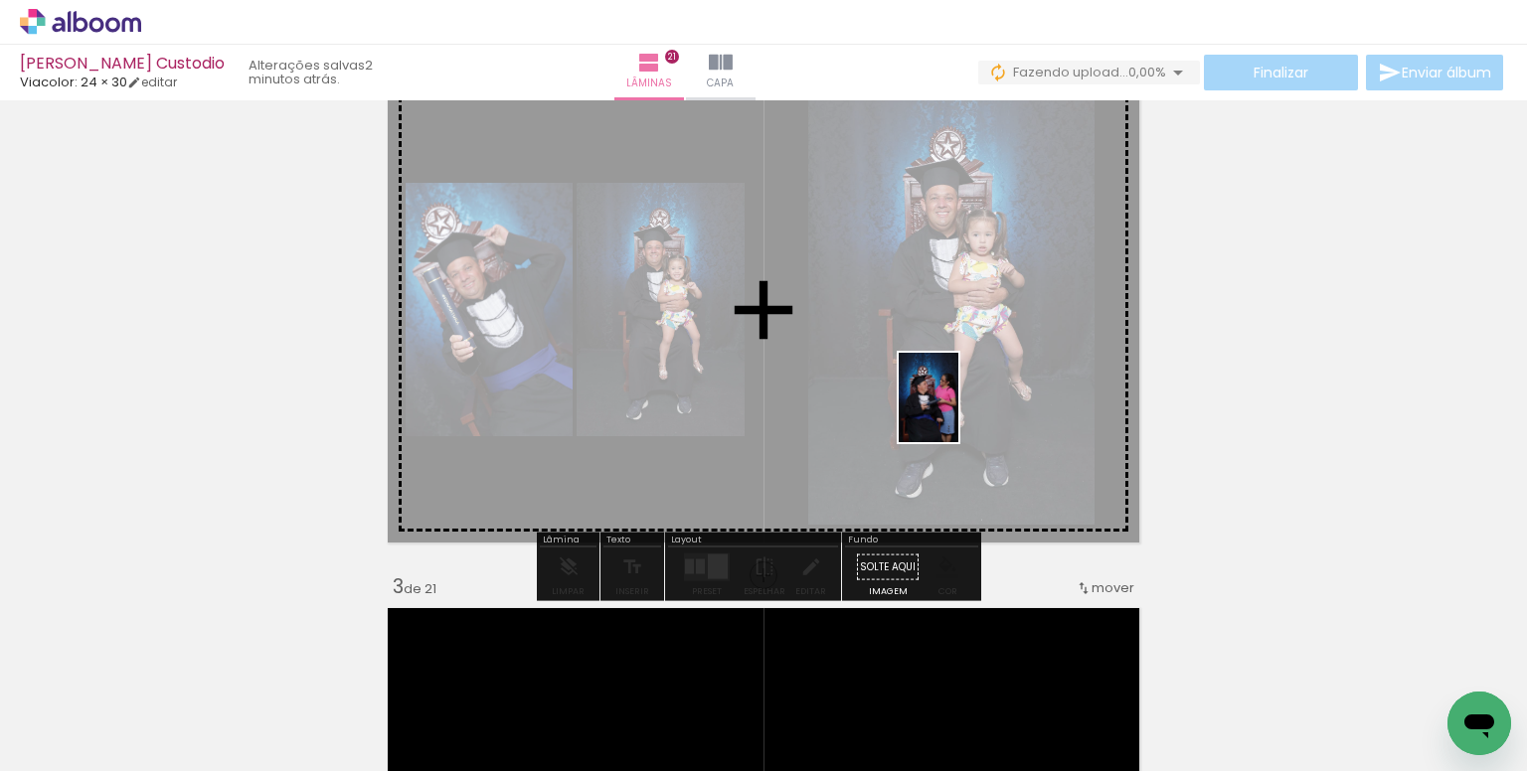
drag, startPoint x: 994, startPoint y: 693, endPoint x: 958, endPoint y: 412, distance: 282.5
click at [958, 412] on quentale-workspace at bounding box center [763, 385] width 1527 height 771
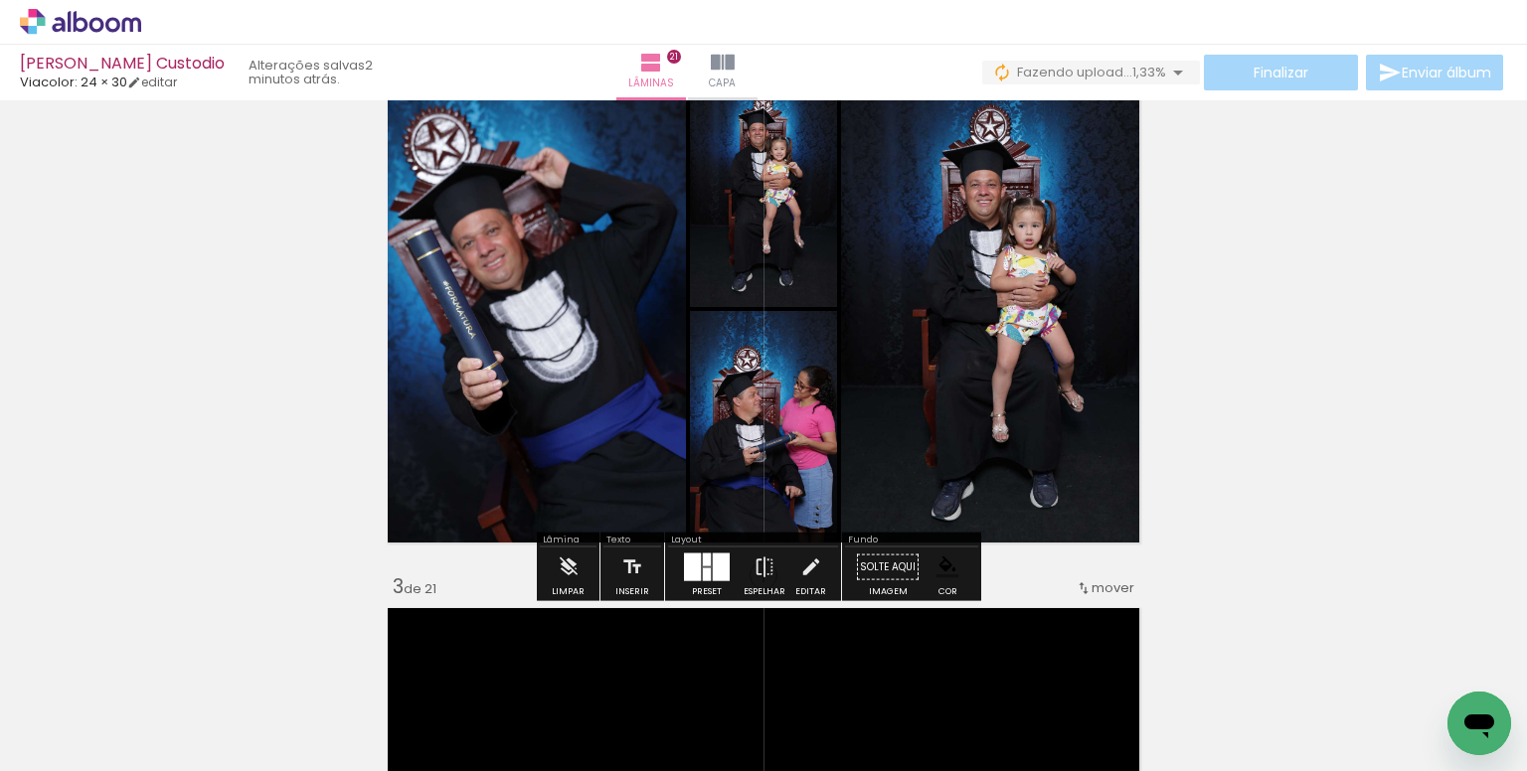
click at [703, 568] on div at bounding box center [707, 574] width 8 height 13
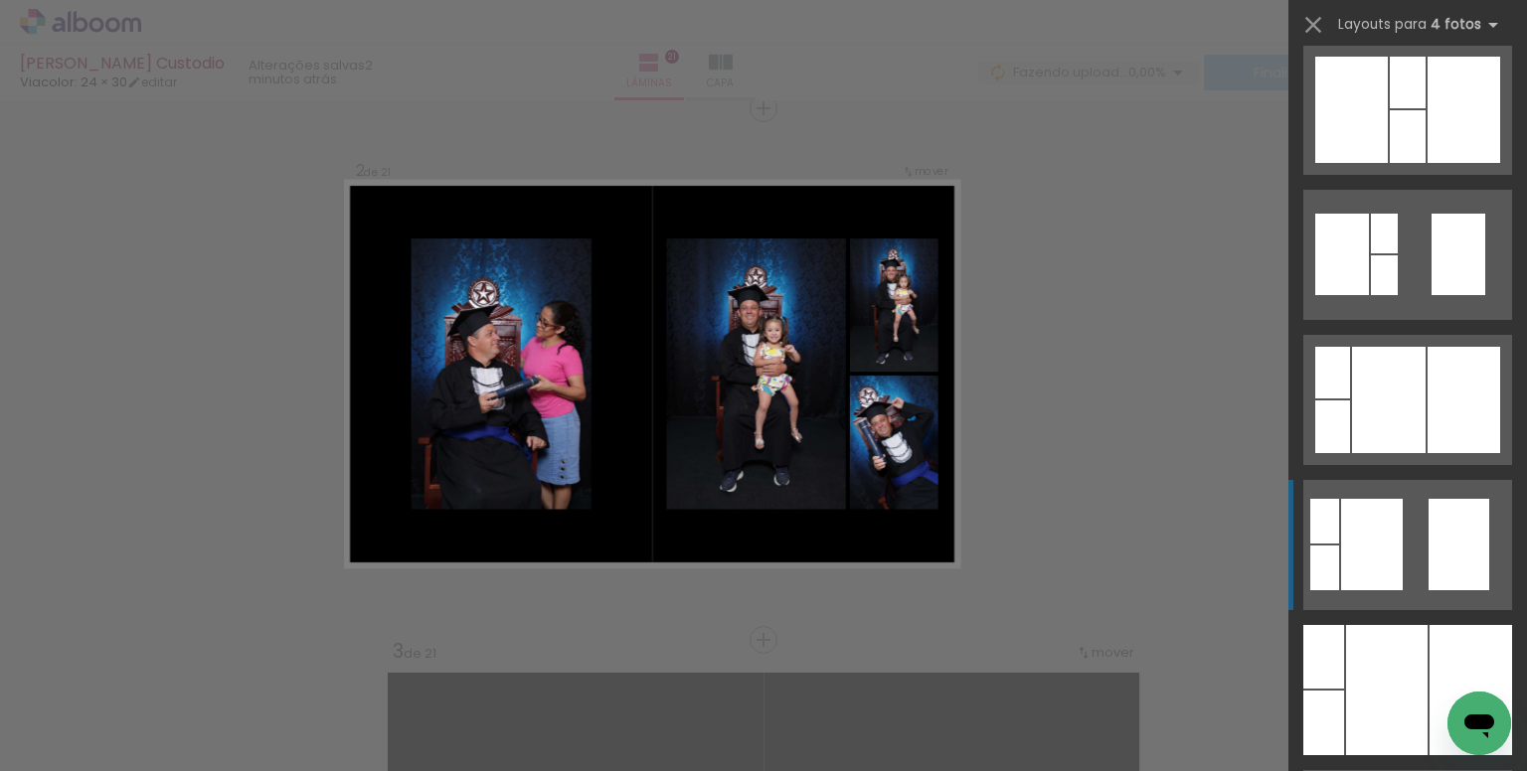
click at [1431, 513] on div at bounding box center [1458, 544] width 61 height 91
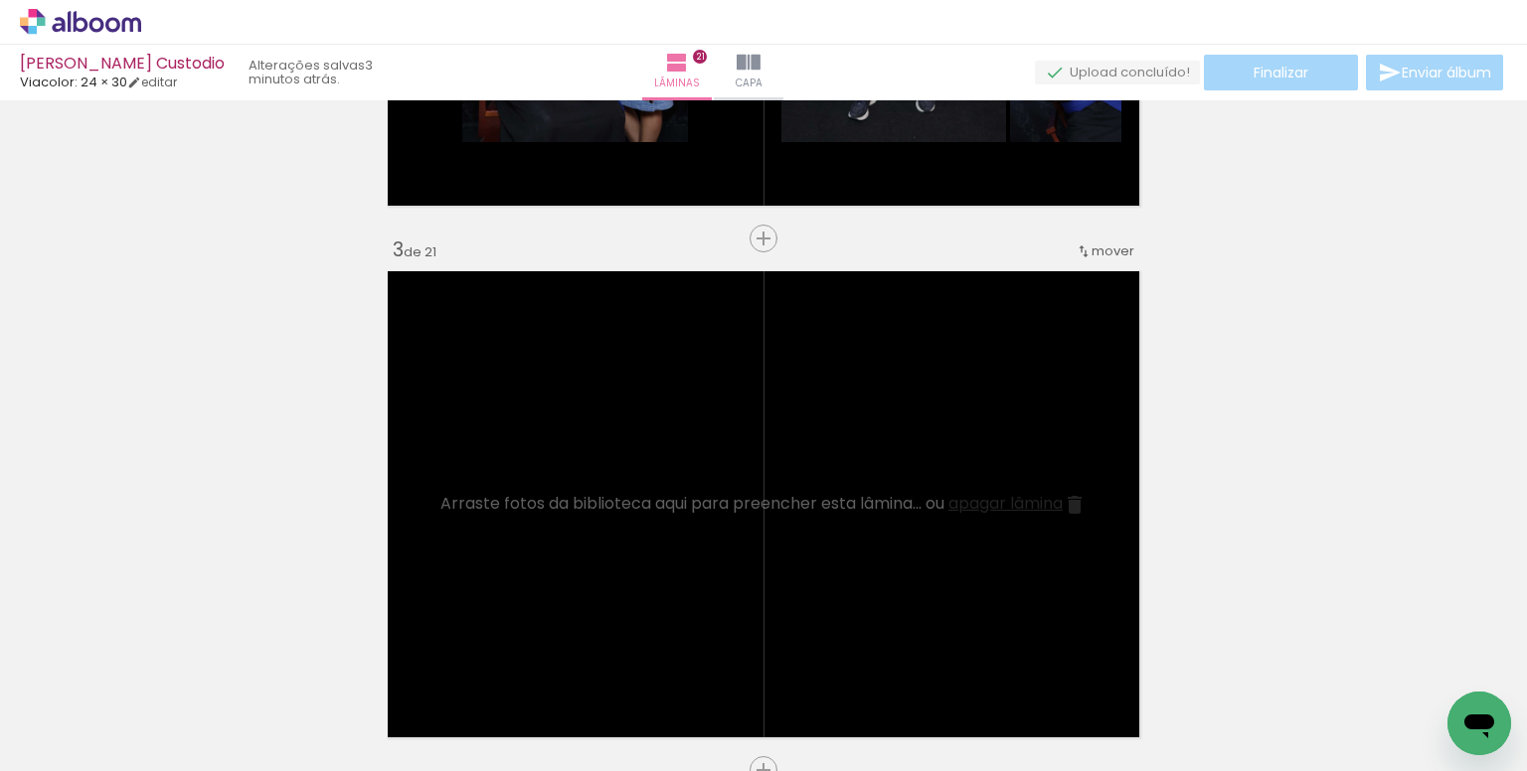
scroll to position [954, 0]
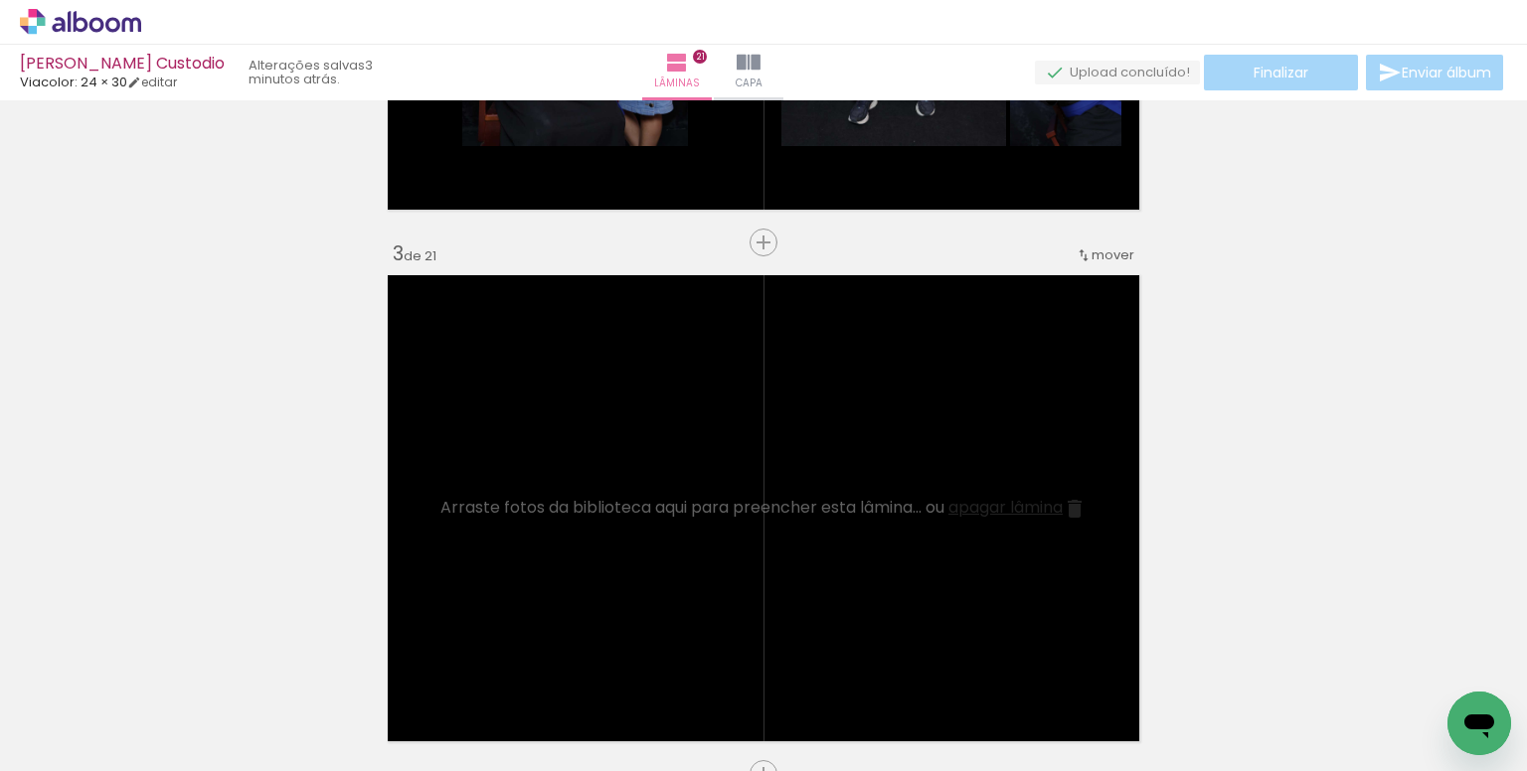
drag, startPoint x: 804, startPoint y: 681, endPoint x: 948, endPoint y: 669, distance: 144.6
click at [828, 489] on quentale-workspace at bounding box center [763, 385] width 1527 height 771
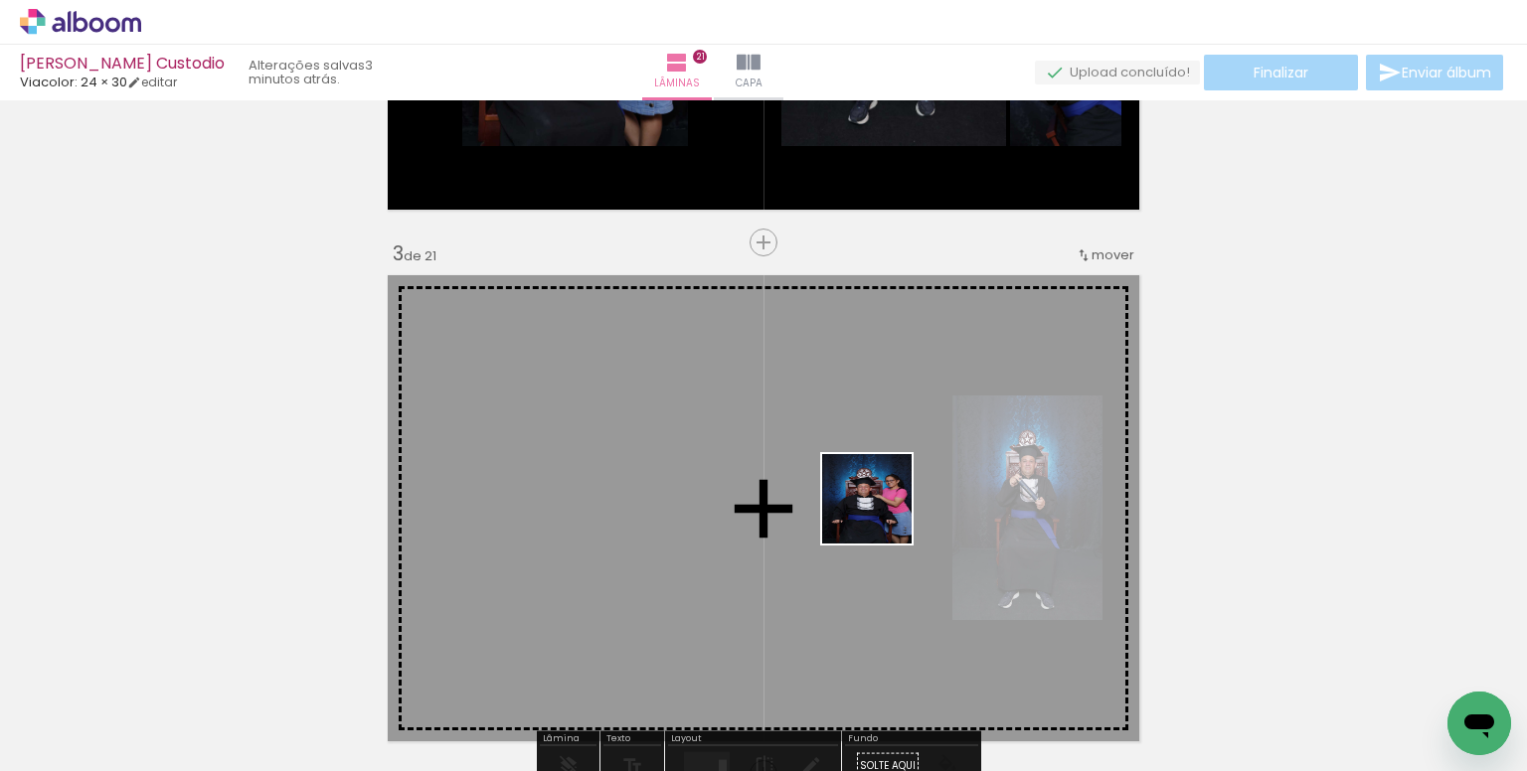
drag, startPoint x: 915, startPoint y: 705, endPoint x: 1043, endPoint y: 613, distance: 156.7
click at [882, 512] on quentale-workspace at bounding box center [763, 385] width 1527 height 771
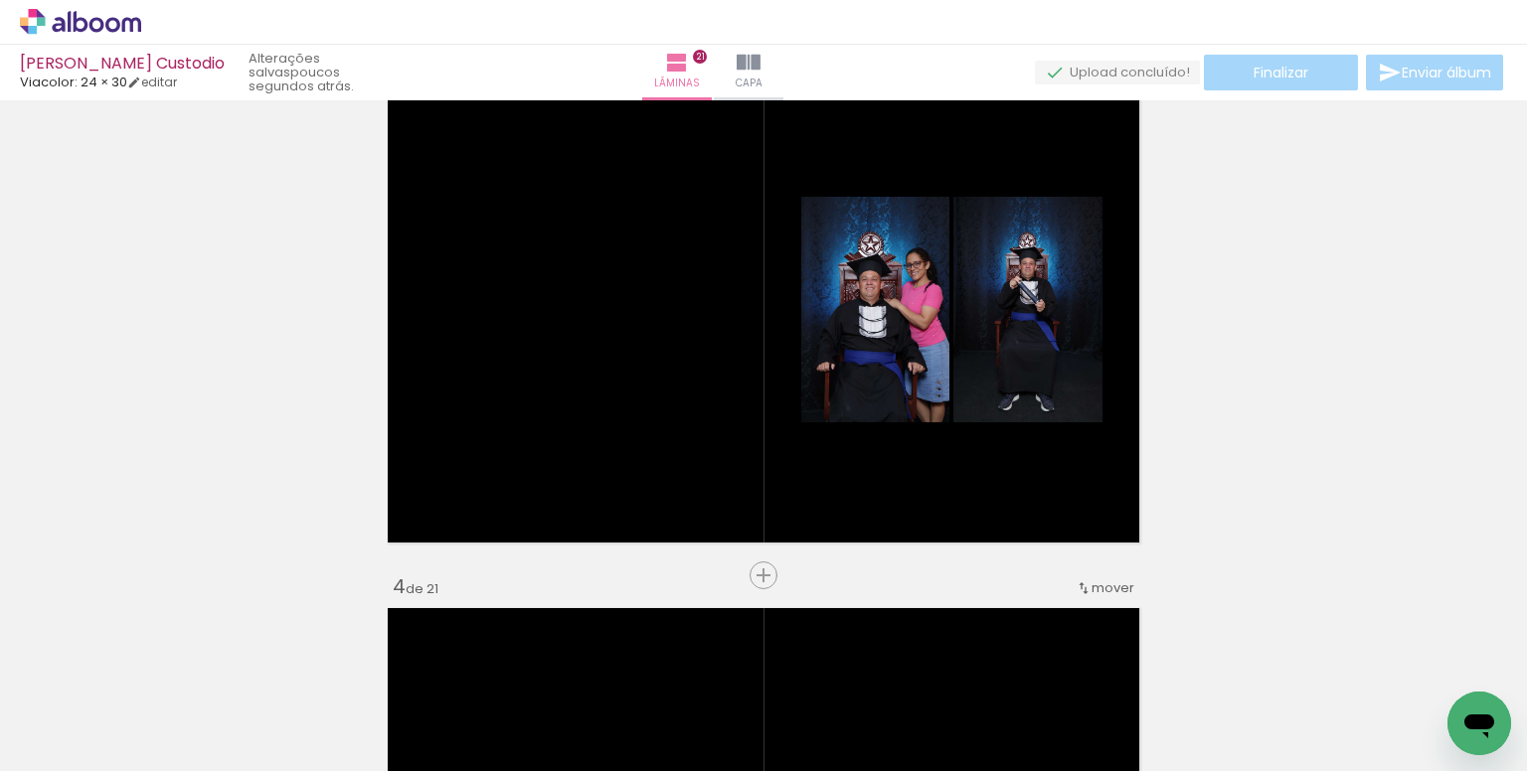
scroll to position [0, 1704]
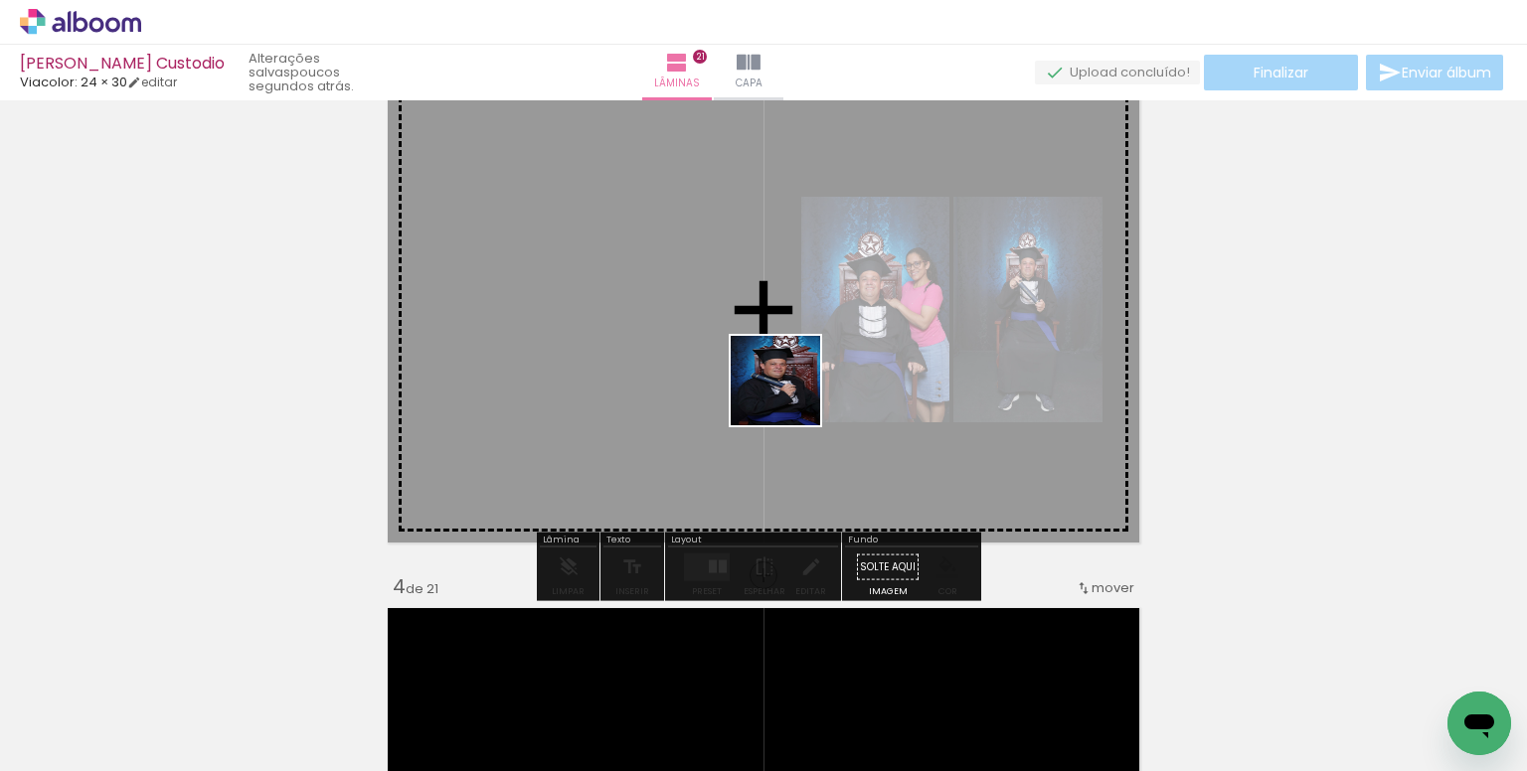
drag, startPoint x: 995, startPoint y: 586, endPoint x: 760, endPoint y: 372, distance: 318.0
click at [760, 372] on quentale-workspace at bounding box center [763, 385] width 1527 height 771
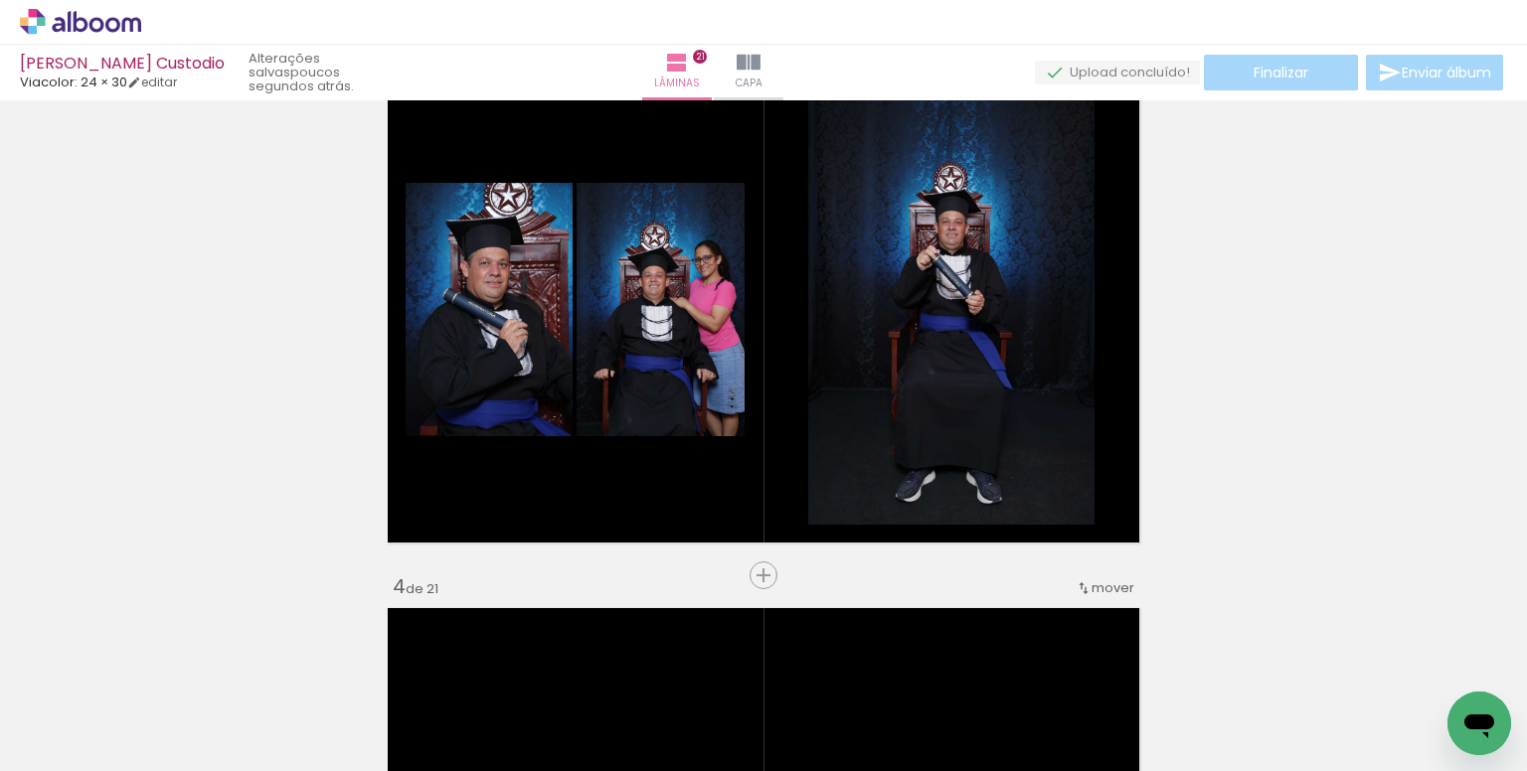
scroll to position [0, 3928]
drag, startPoint x: 950, startPoint y: 701, endPoint x: 881, endPoint y: 478, distance: 233.2
click at [881, 478] on quentale-workspace at bounding box center [763, 385] width 1527 height 771
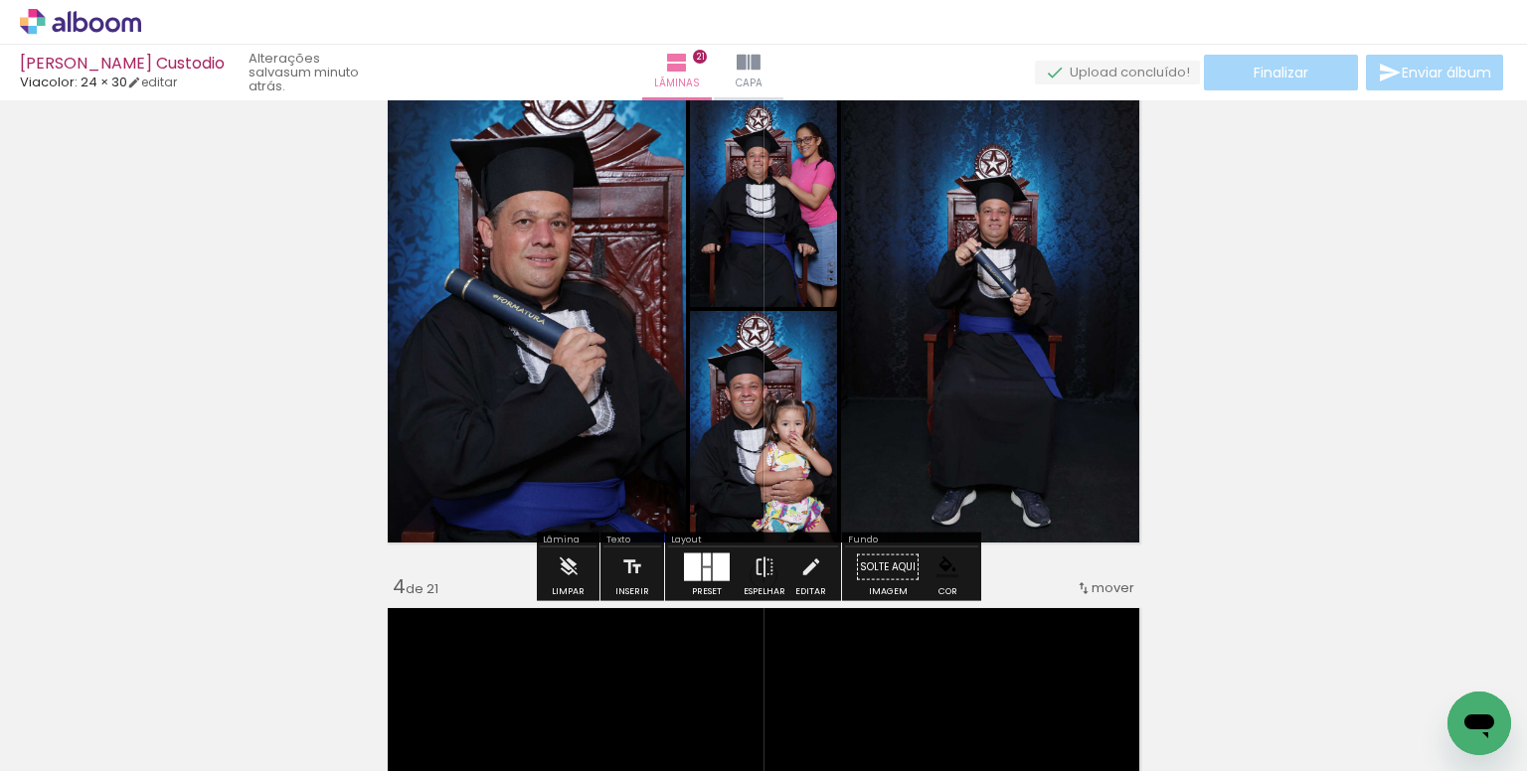
click at [705, 563] on div at bounding box center [707, 560] width 8 height 13
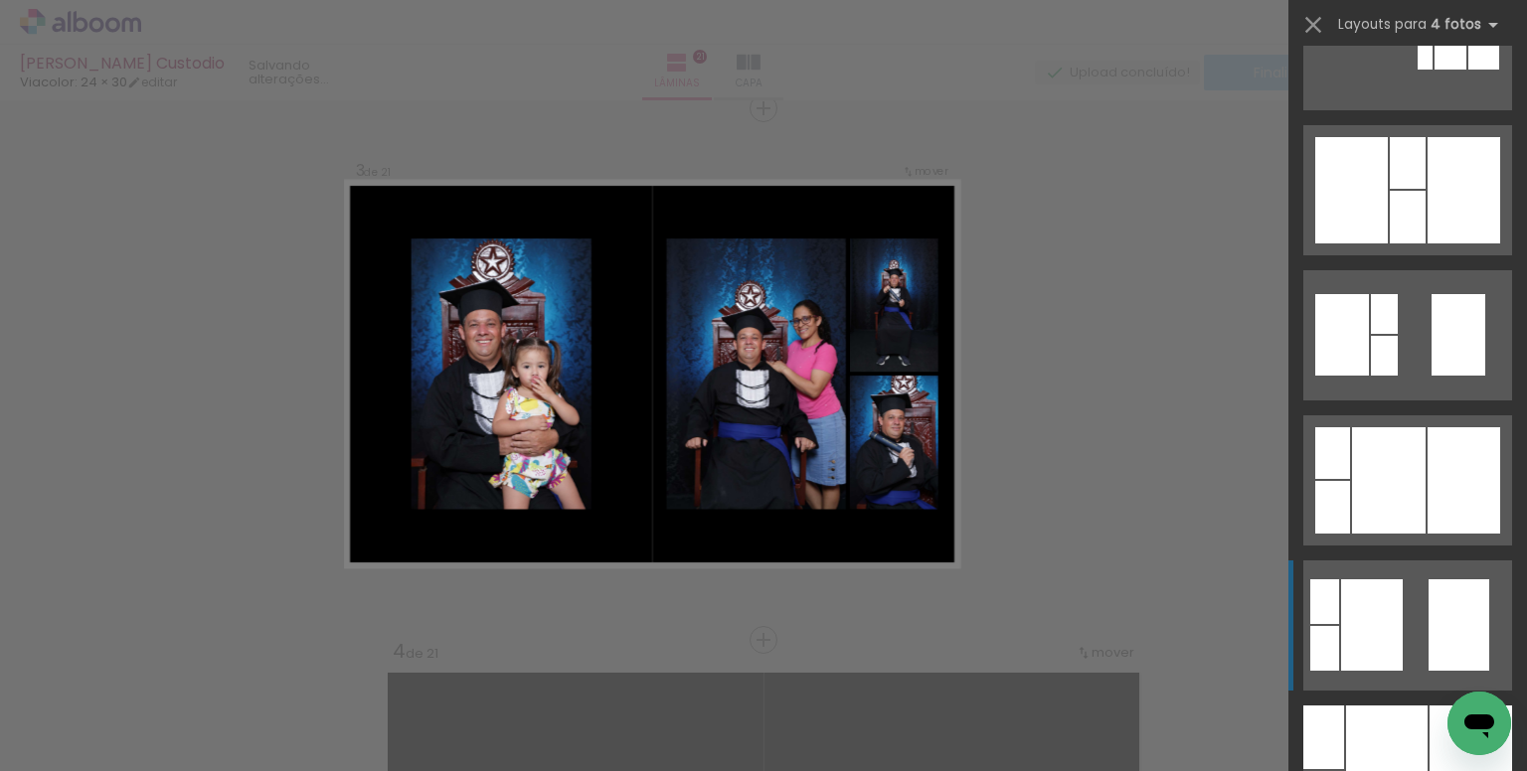
scroll to position [596, 0]
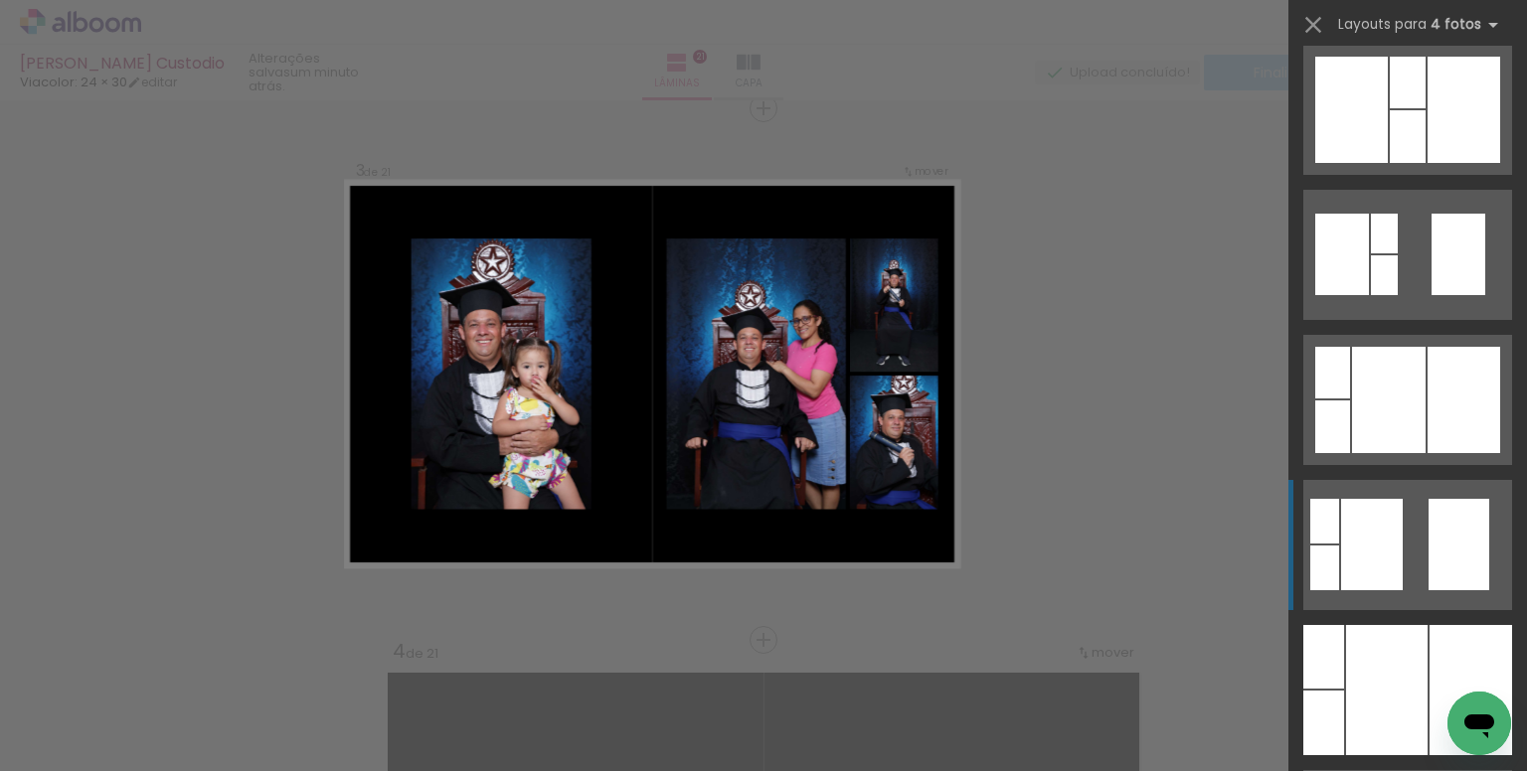
click at [1404, 526] on quentale-layouter at bounding box center [1407, 545] width 209 height 130
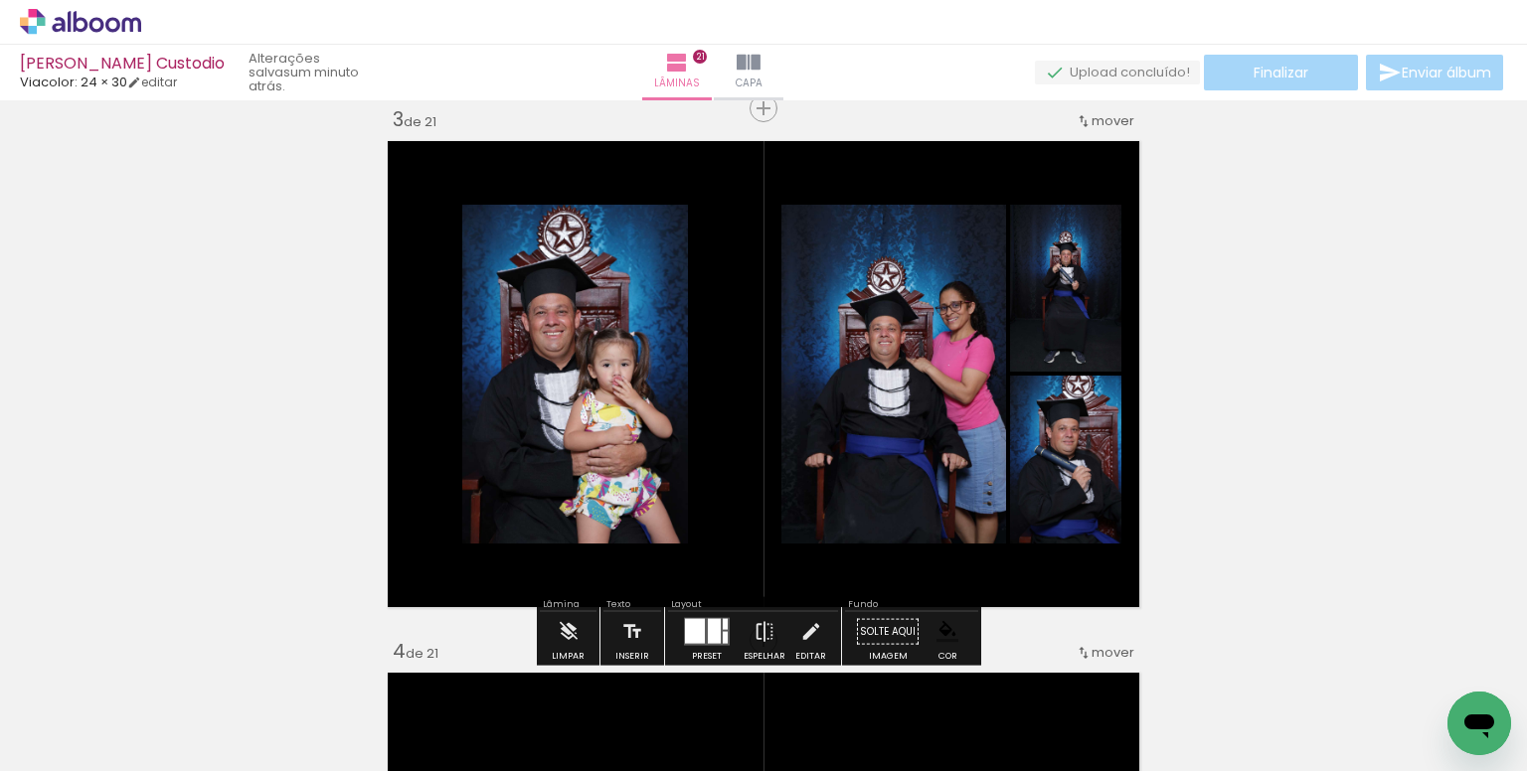
click at [650, 307] on paper-item at bounding box center [665, 314] width 36 height 14
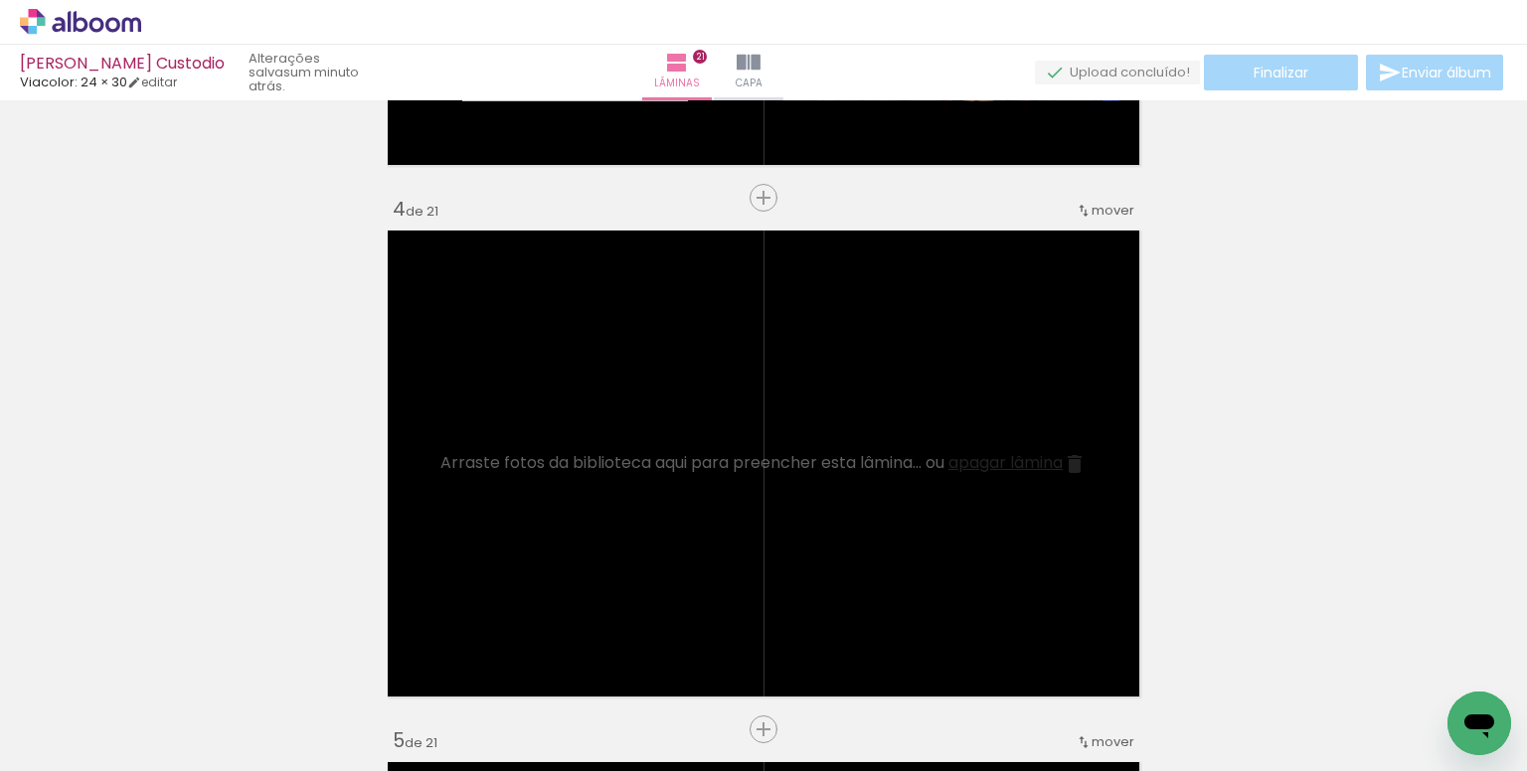
scroll to position [1685, 0]
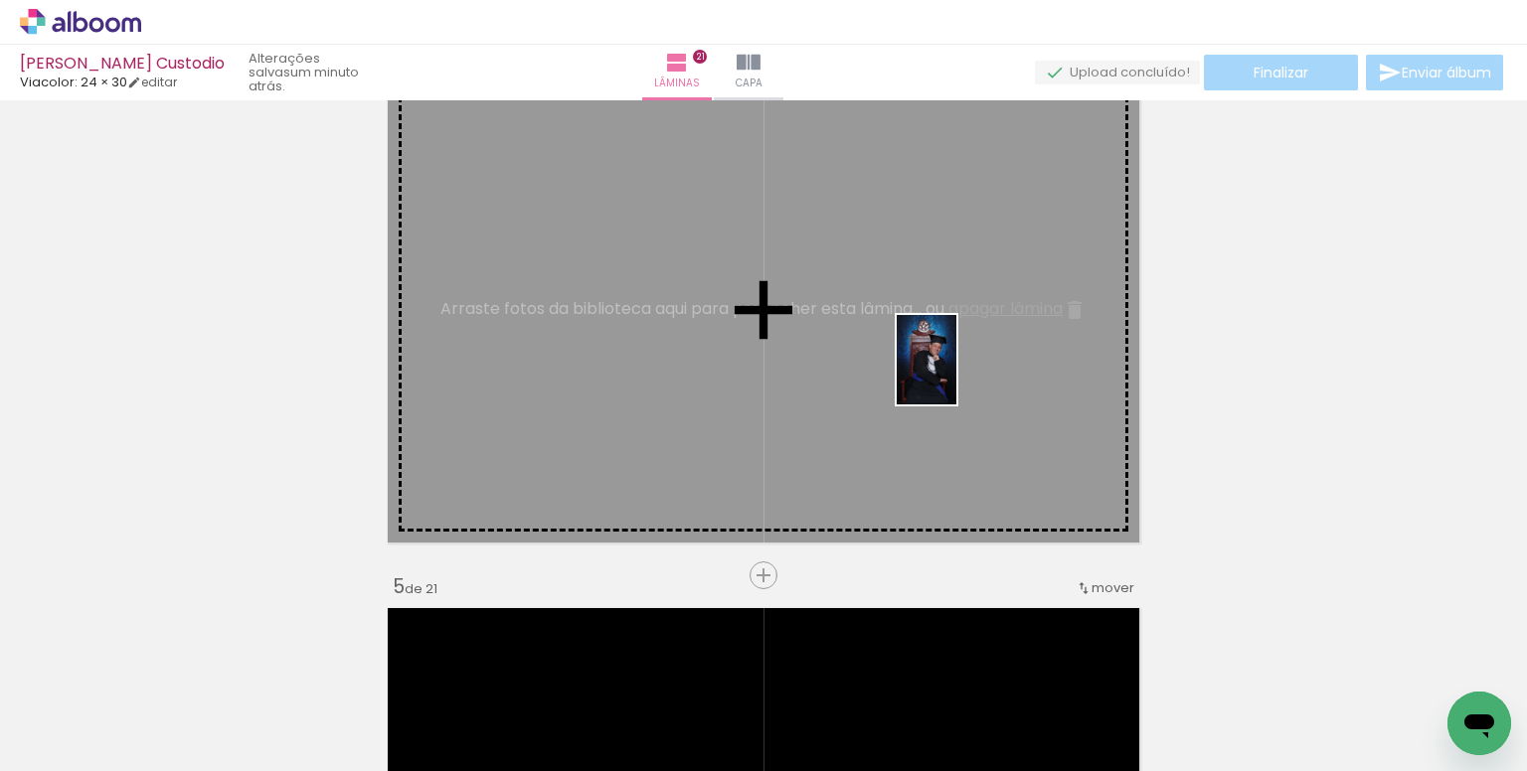
drag, startPoint x: 970, startPoint y: 564, endPoint x: 956, endPoint y: 375, distance: 189.3
click at [956, 375] on quentale-workspace at bounding box center [763, 385] width 1527 height 771
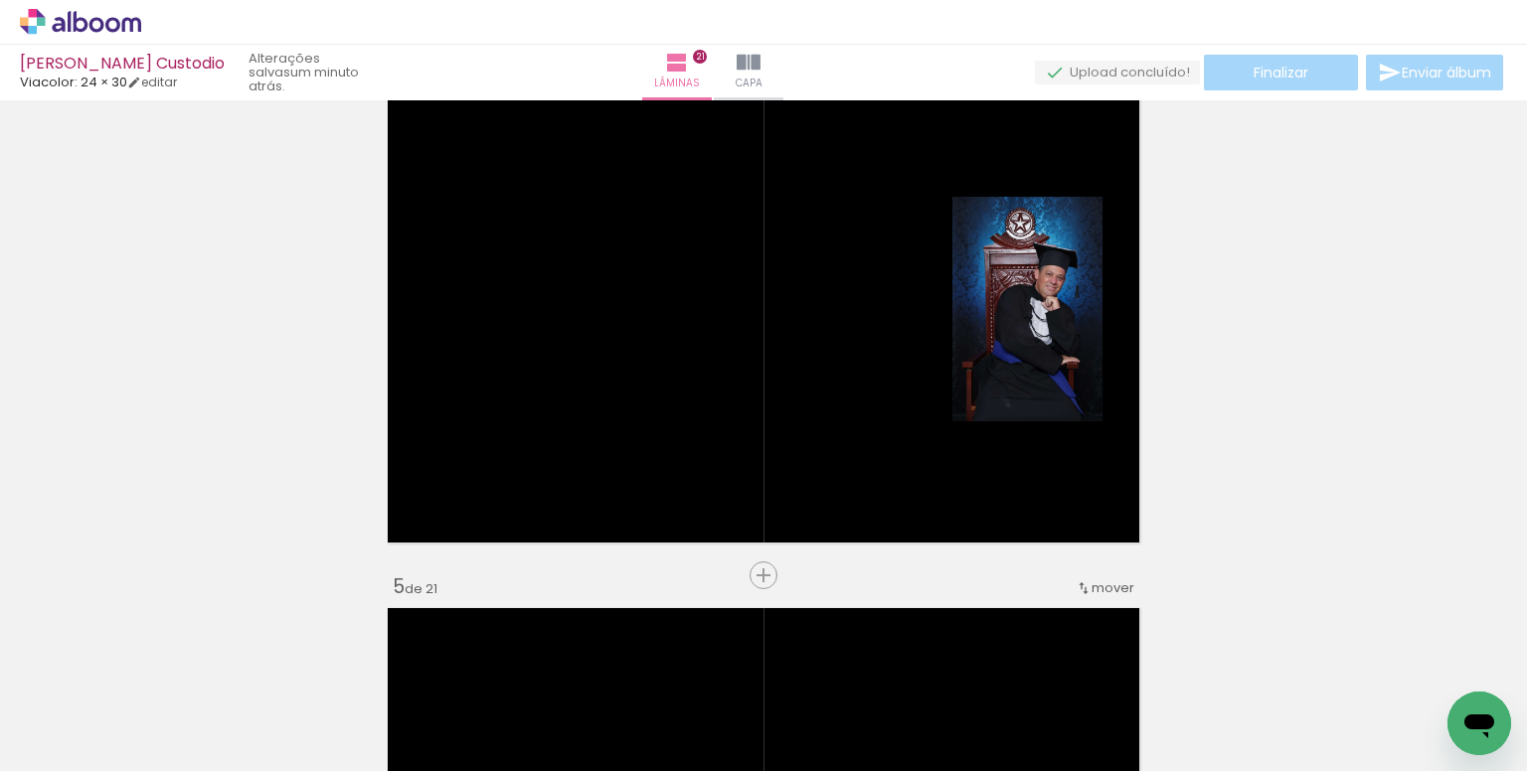
scroll to position [0, 4397]
drag, startPoint x: 1168, startPoint y: 547, endPoint x: 985, endPoint y: 428, distance: 217.8
click at [985, 428] on quentale-workspace at bounding box center [763, 385] width 1527 height 771
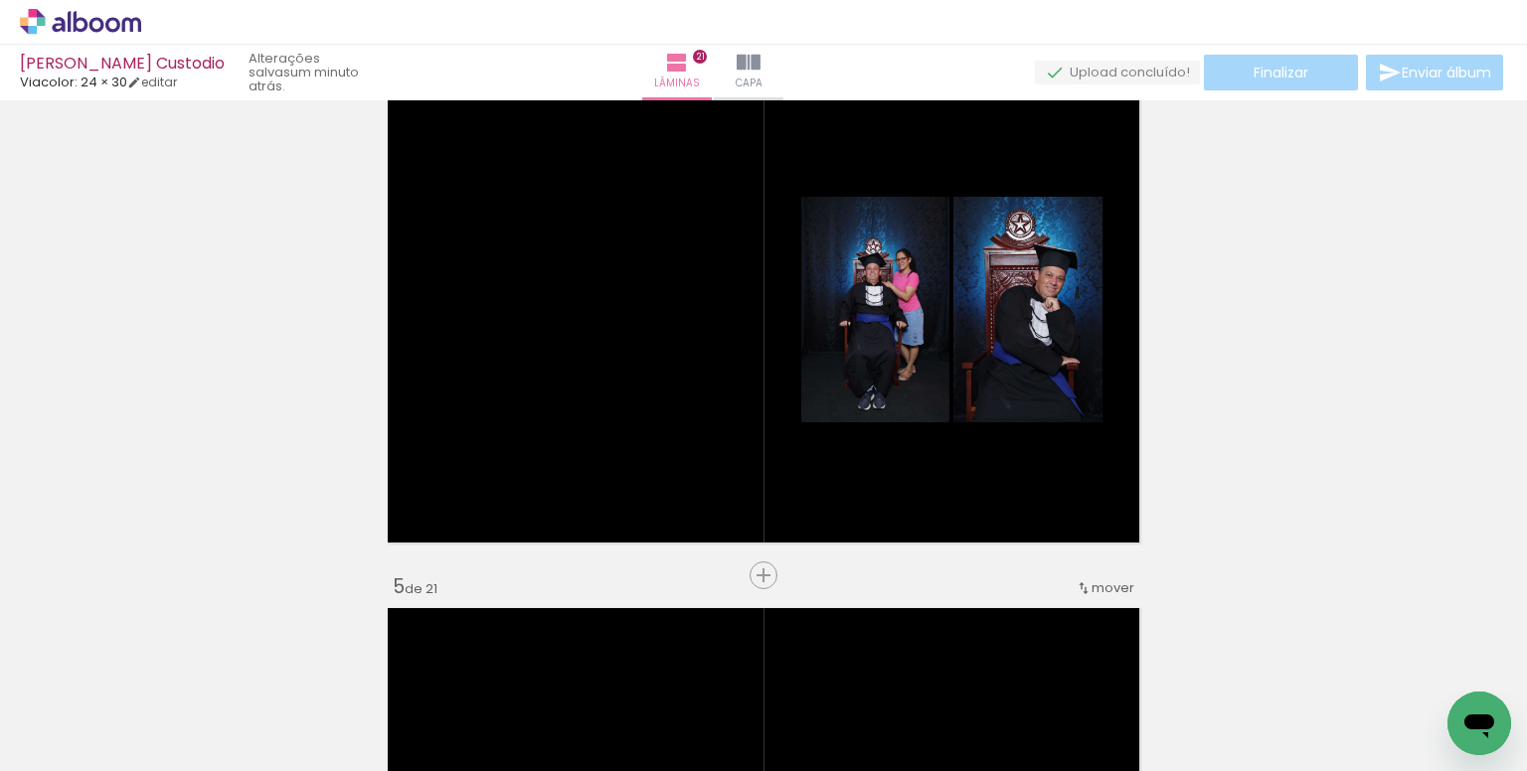
scroll to position [0, 4654]
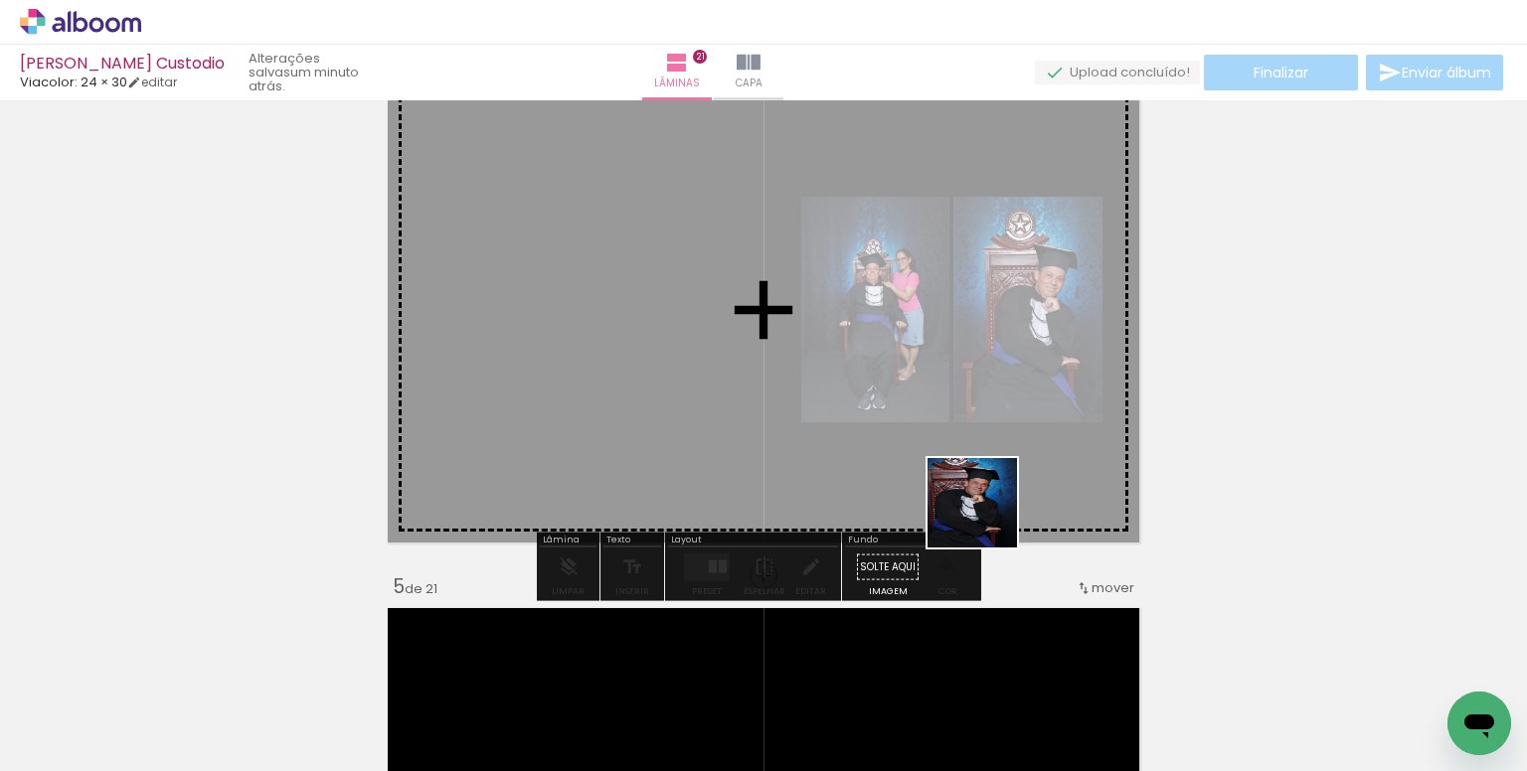
drag, startPoint x: 1094, startPoint y: 699, endPoint x: 897, endPoint y: 425, distance: 336.8
click at [900, 421] on quentale-workspace at bounding box center [763, 385] width 1527 height 771
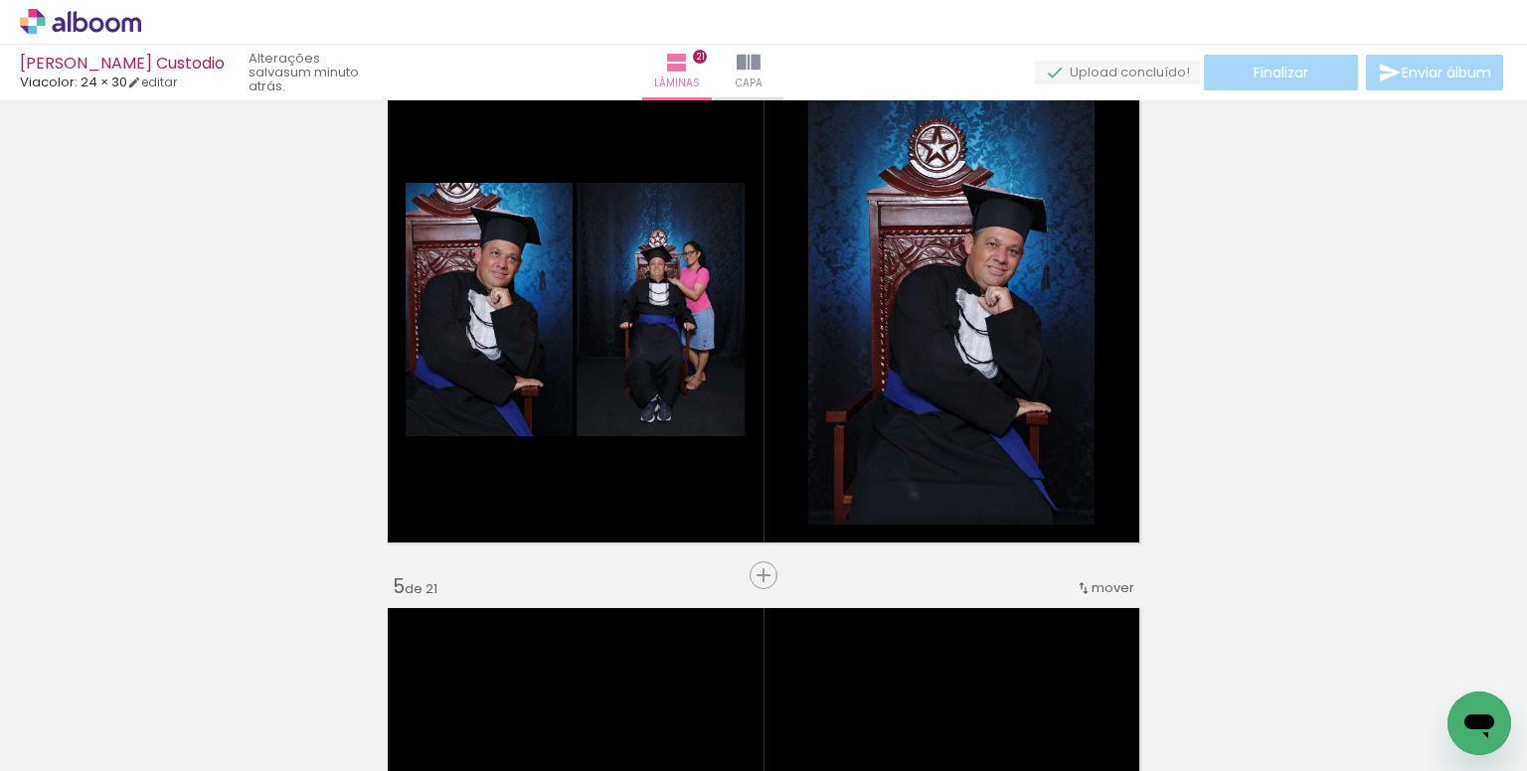
scroll to position [0, 5027]
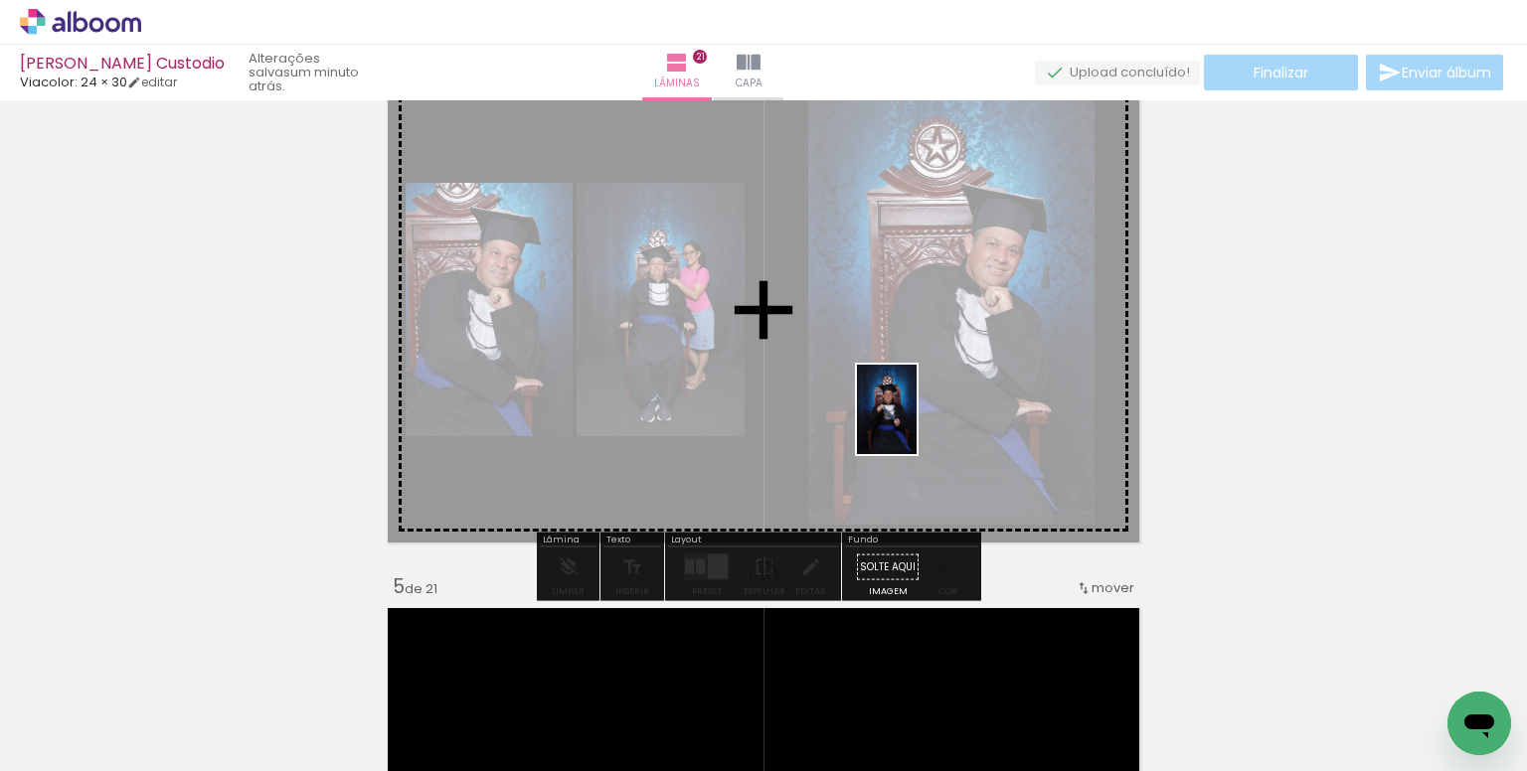
drag, startPoint x: 963, startPoint y: 704, endPoint x: 916, endPoint y: 424, distance: 283.2
click at [916, 424] on quentale-workspace at bounding box center [763, 385] width 1527 height 771
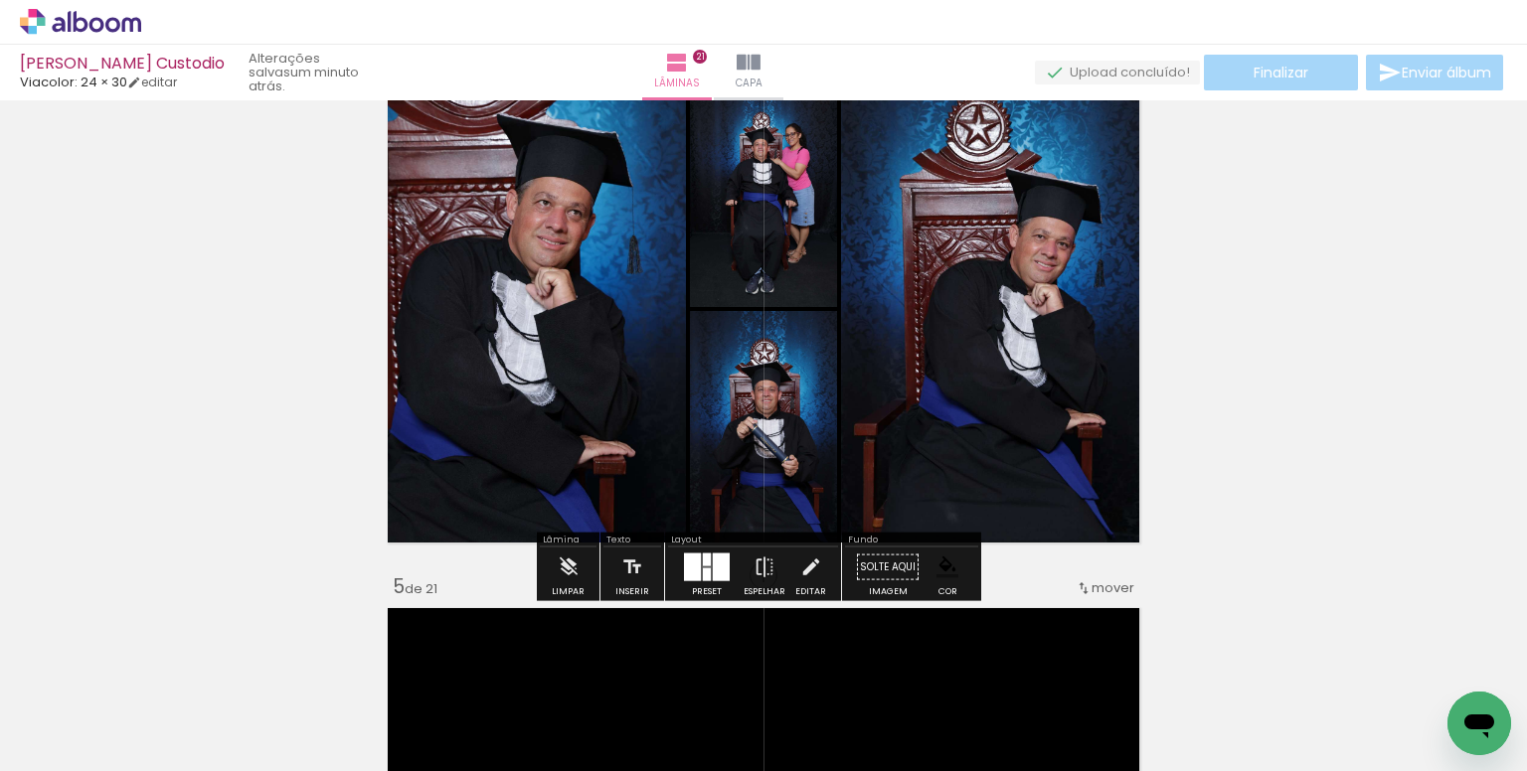
click at [721, 568] on div at bounding box center [721, 568] width 17 height 28
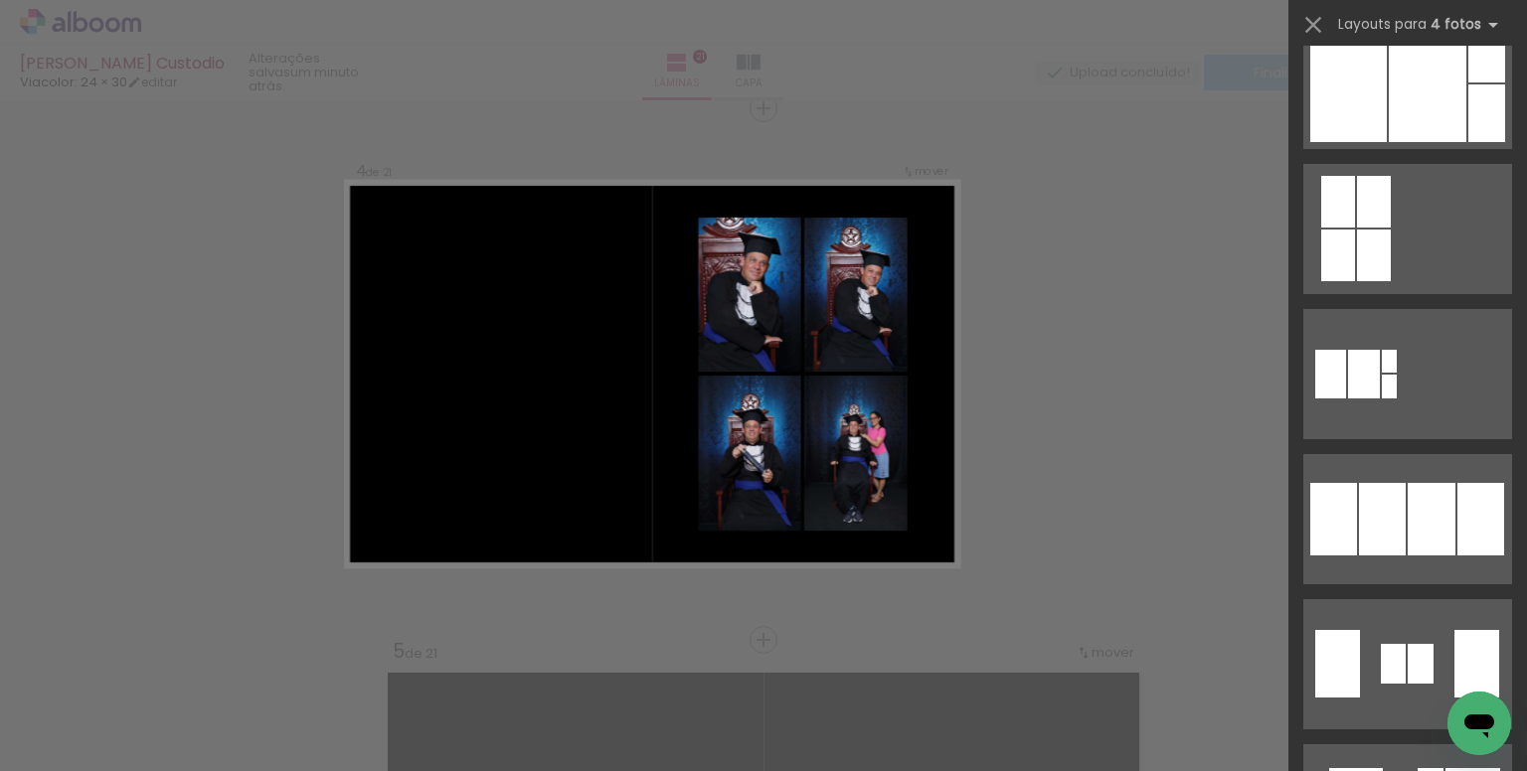
scroll to position [1590, 0]
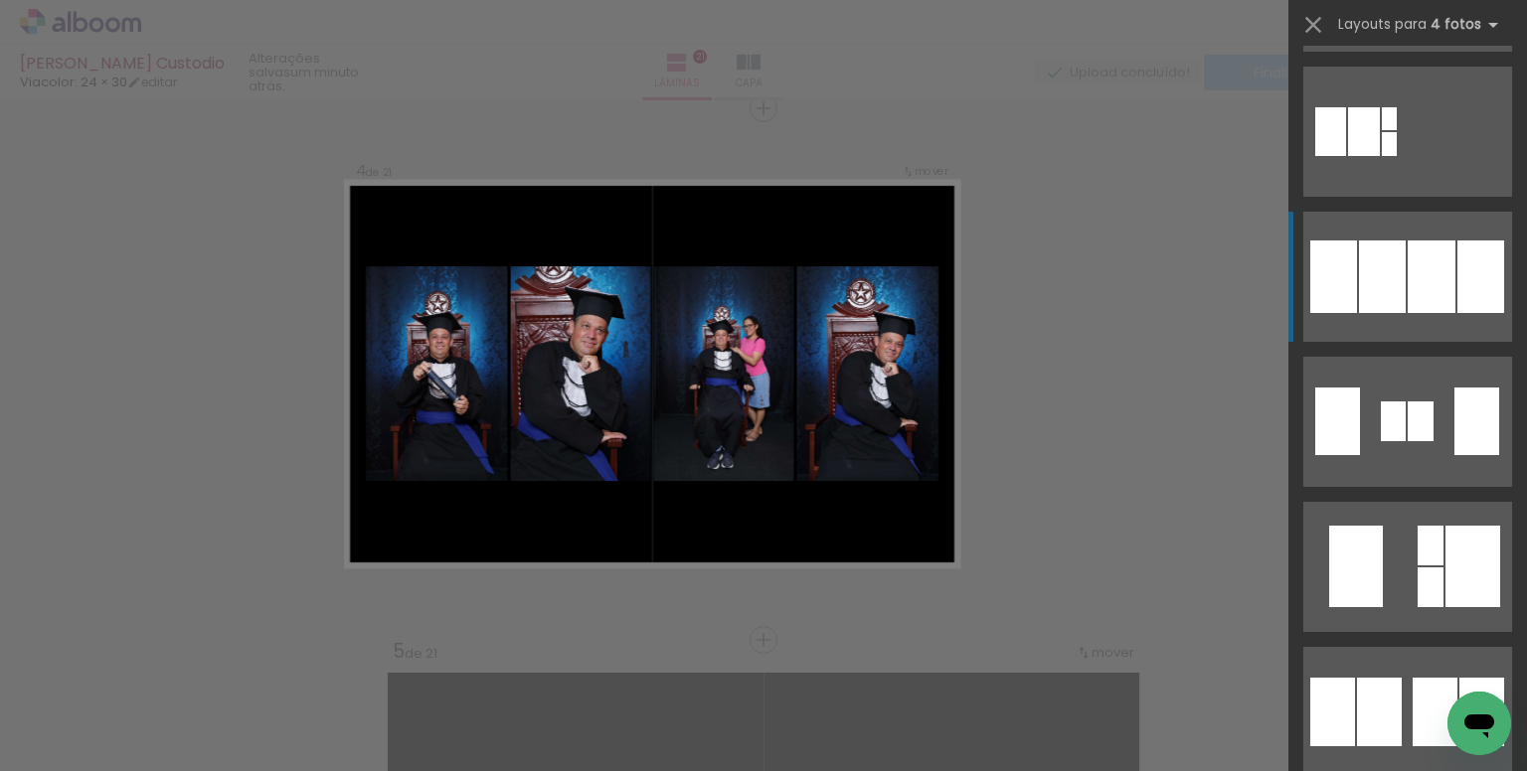
click at [1419, 279] on div at bounding box center [1431, 277] width 48 height 73
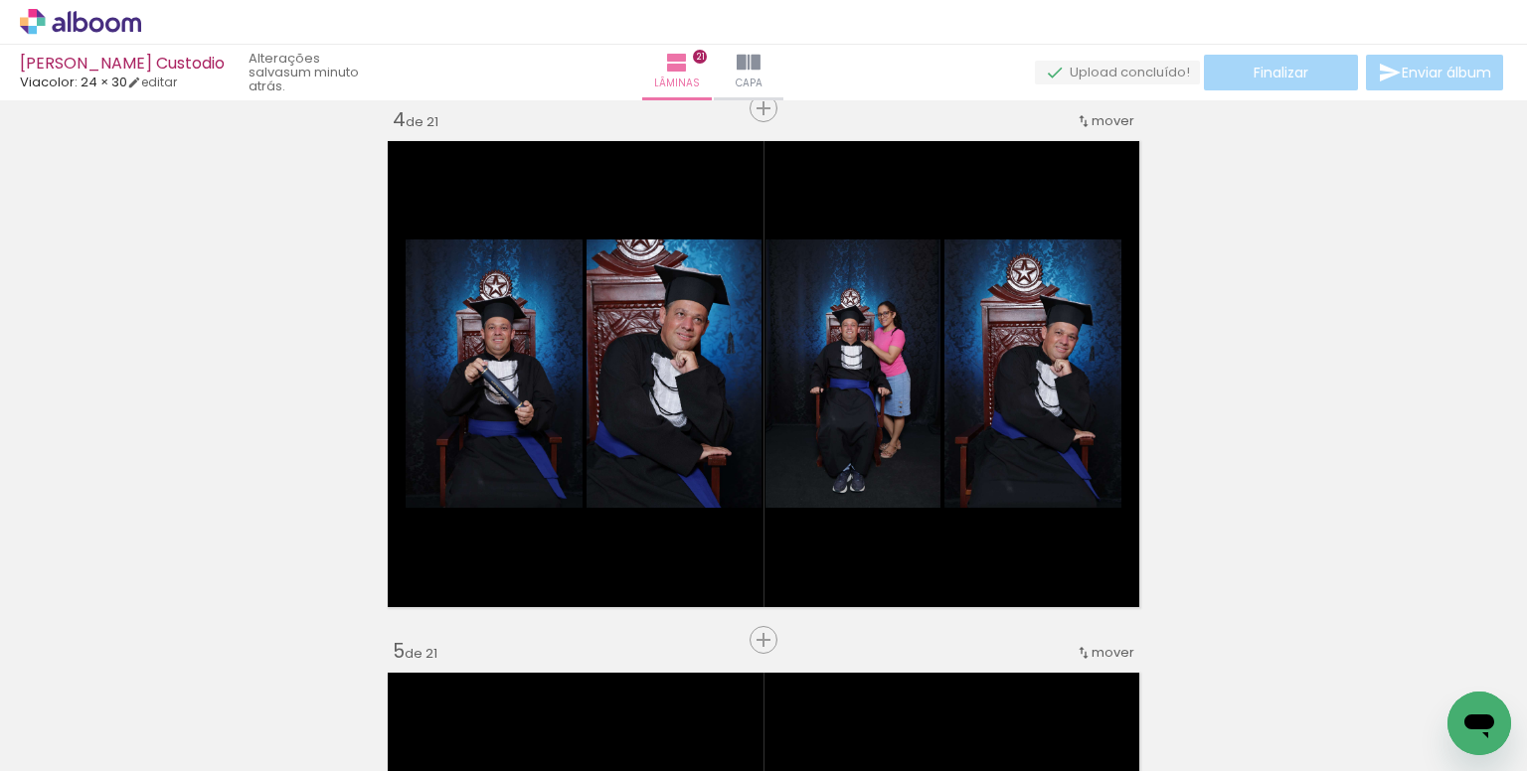
scroll to position [0, 5543]
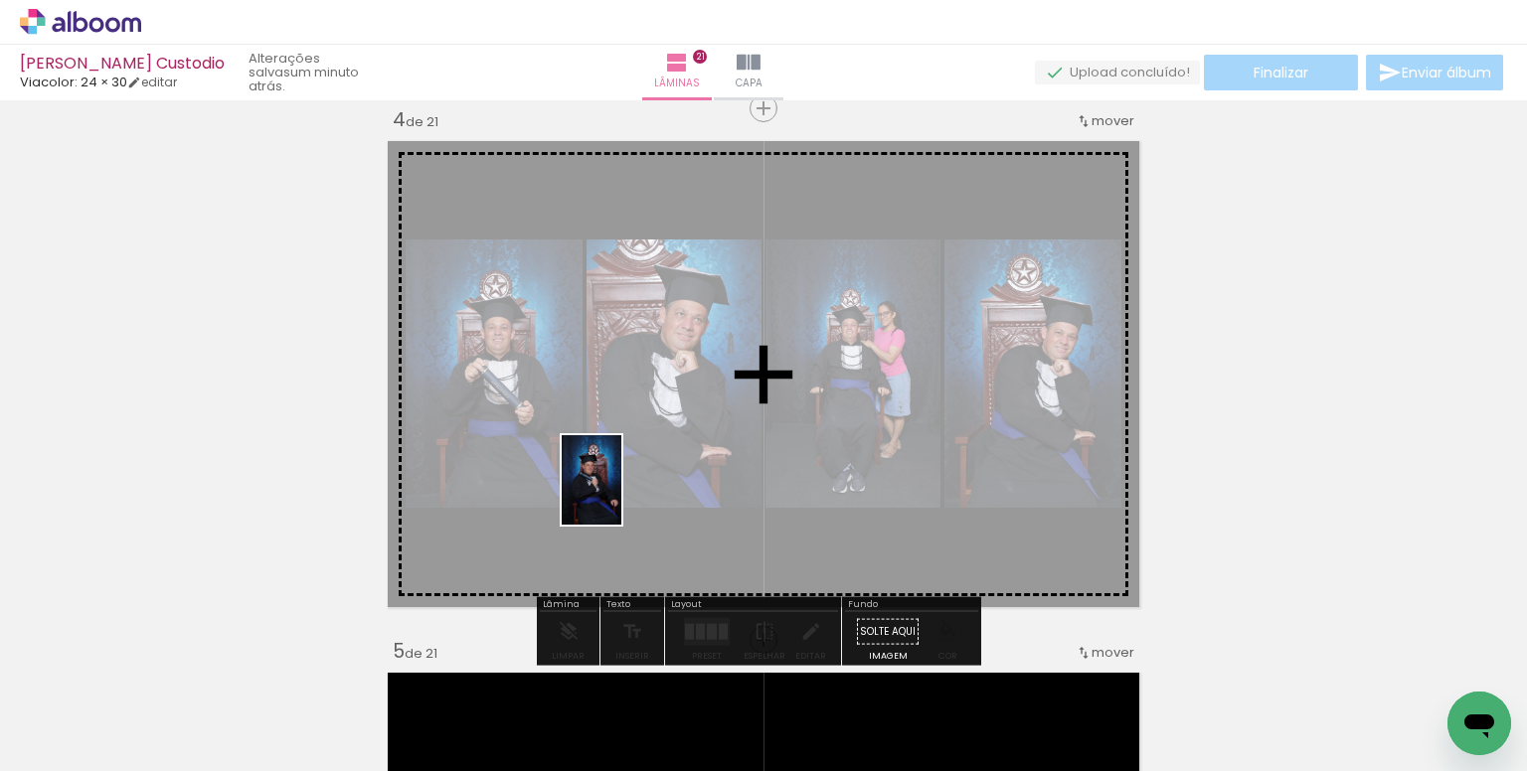
drag, startPoint x: 575, startPoint y: 683, endPoint x: 630, endPoint y: 467, distance: 222.5
click at [630, 467] on quentale-workspace at bounding box center [763, 385] width 1527 height 771
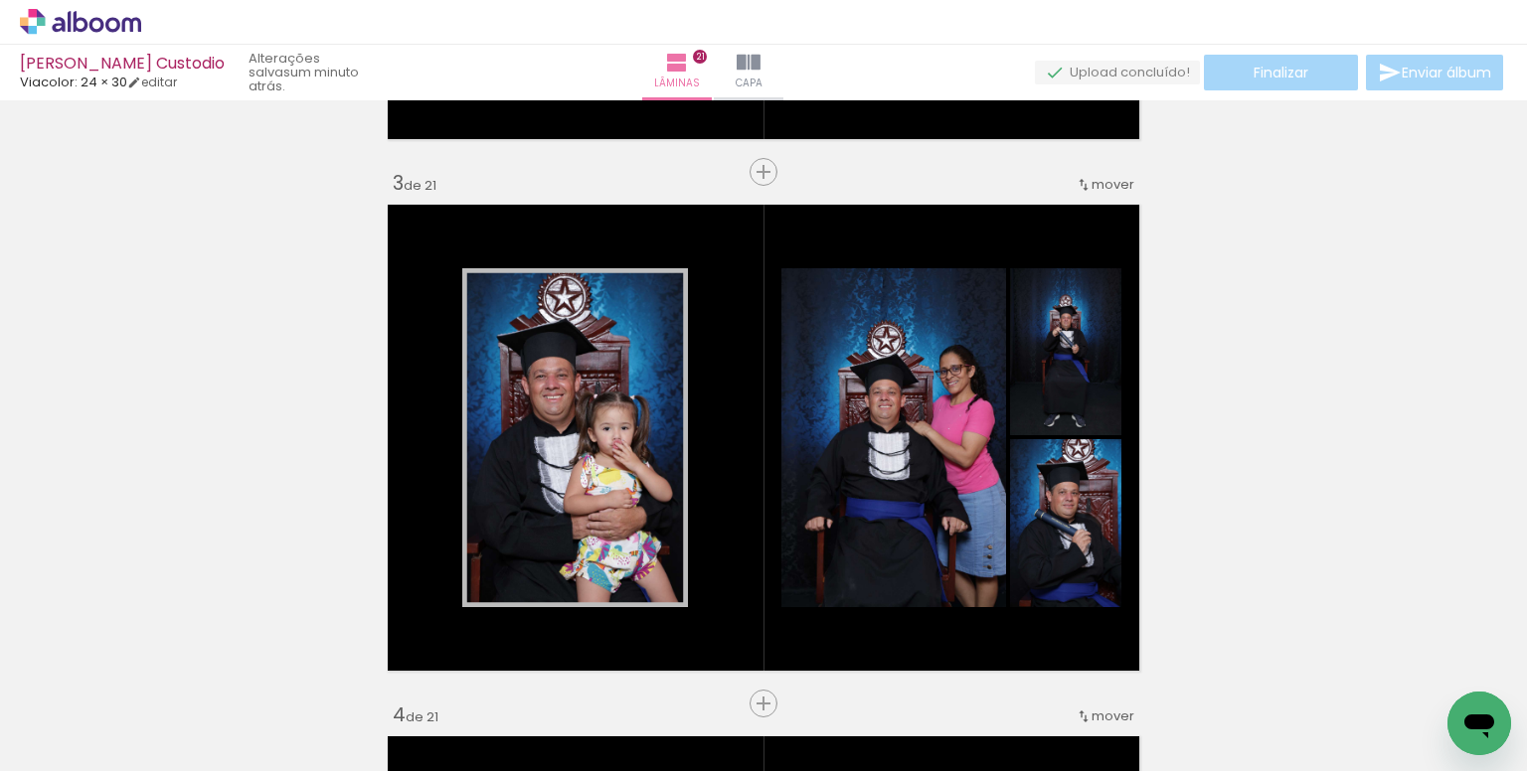
scroll to position [1024, 0]
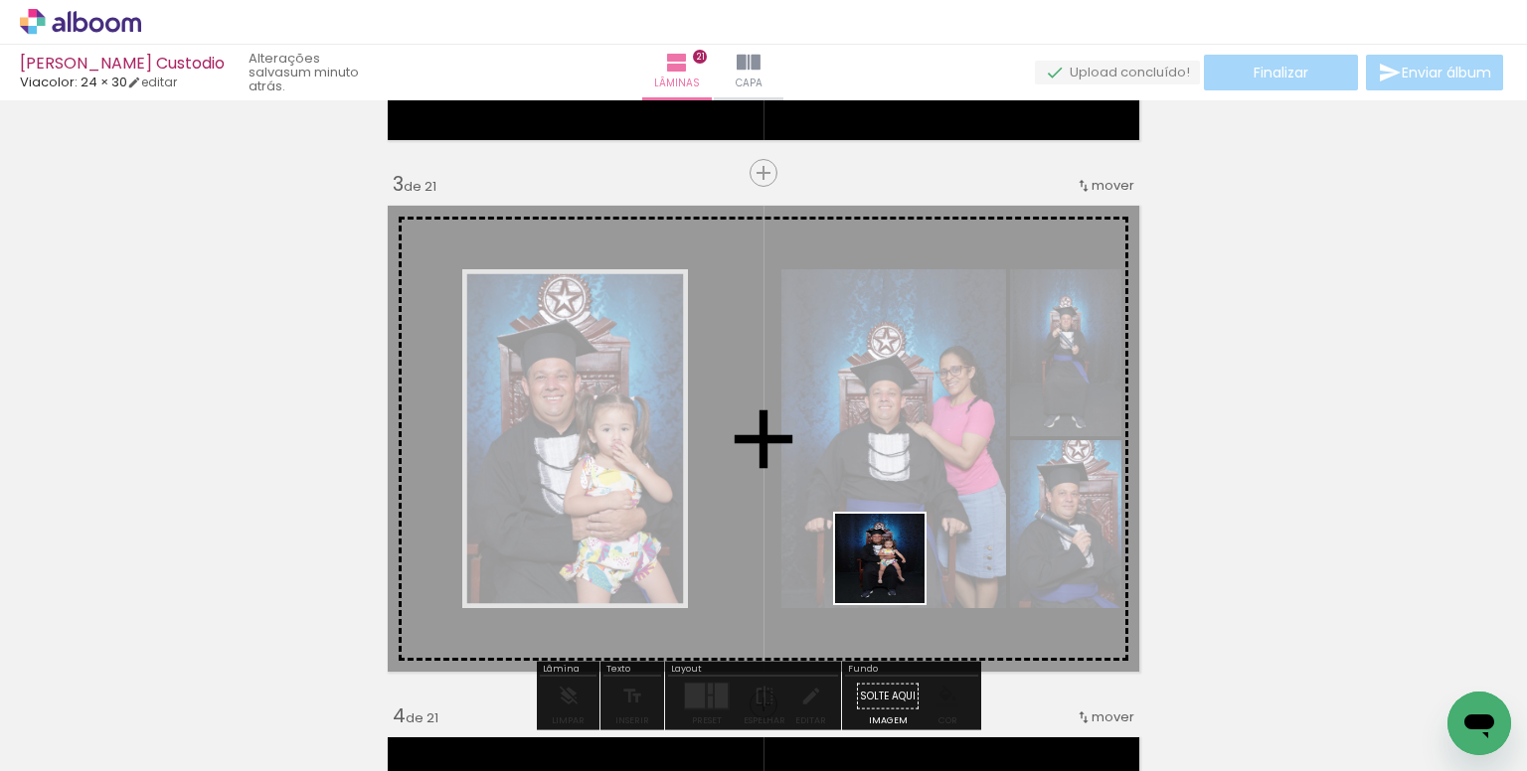
drag, startPoint x: 889, startPoint y: 692, endPoint x: 889, endPoint y: 527, distance: 165.0
click at [894, 528] on quentale-workspace at bounding box center [763, 385] width 1527 height 771
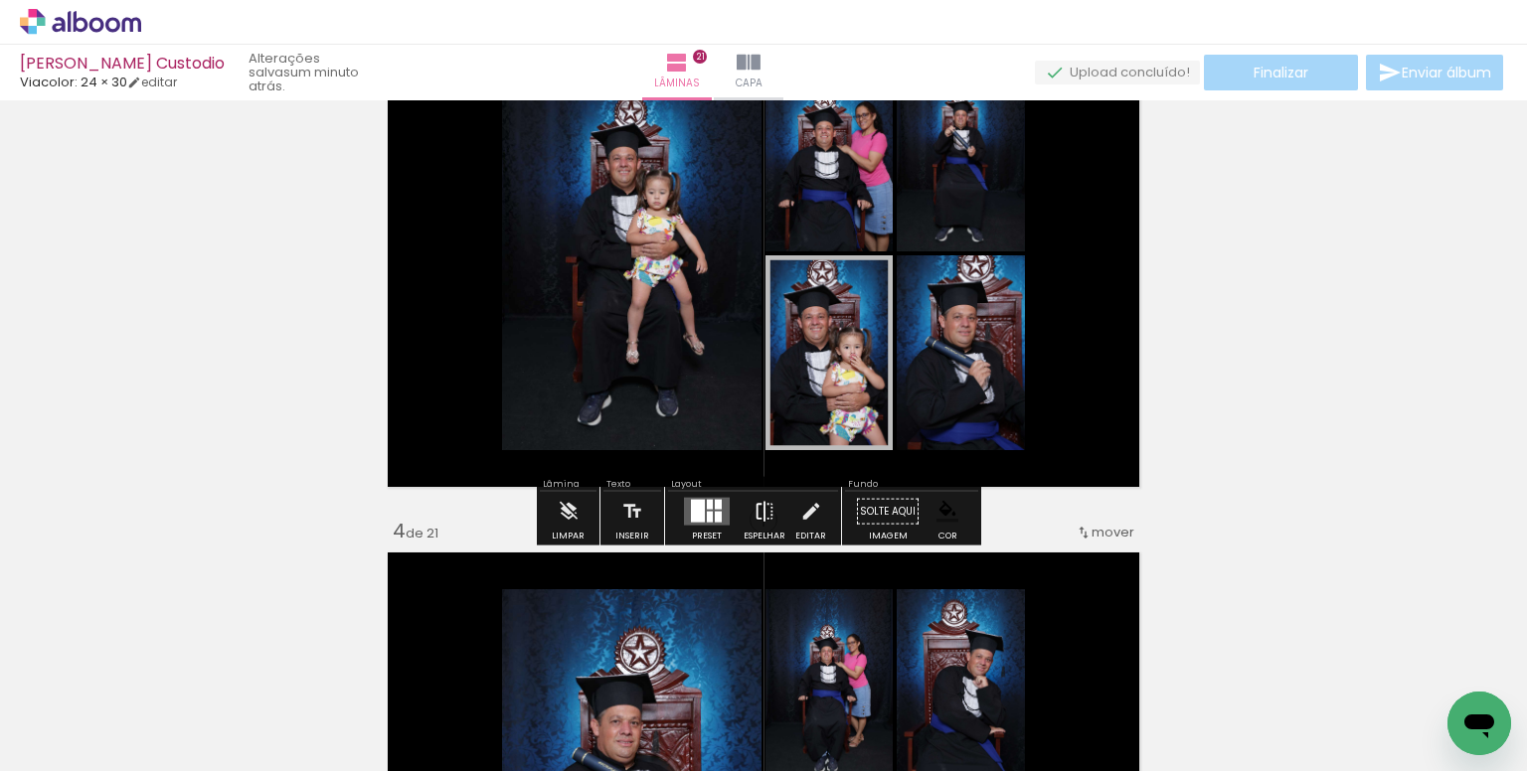
scroll to position [1222, 0]
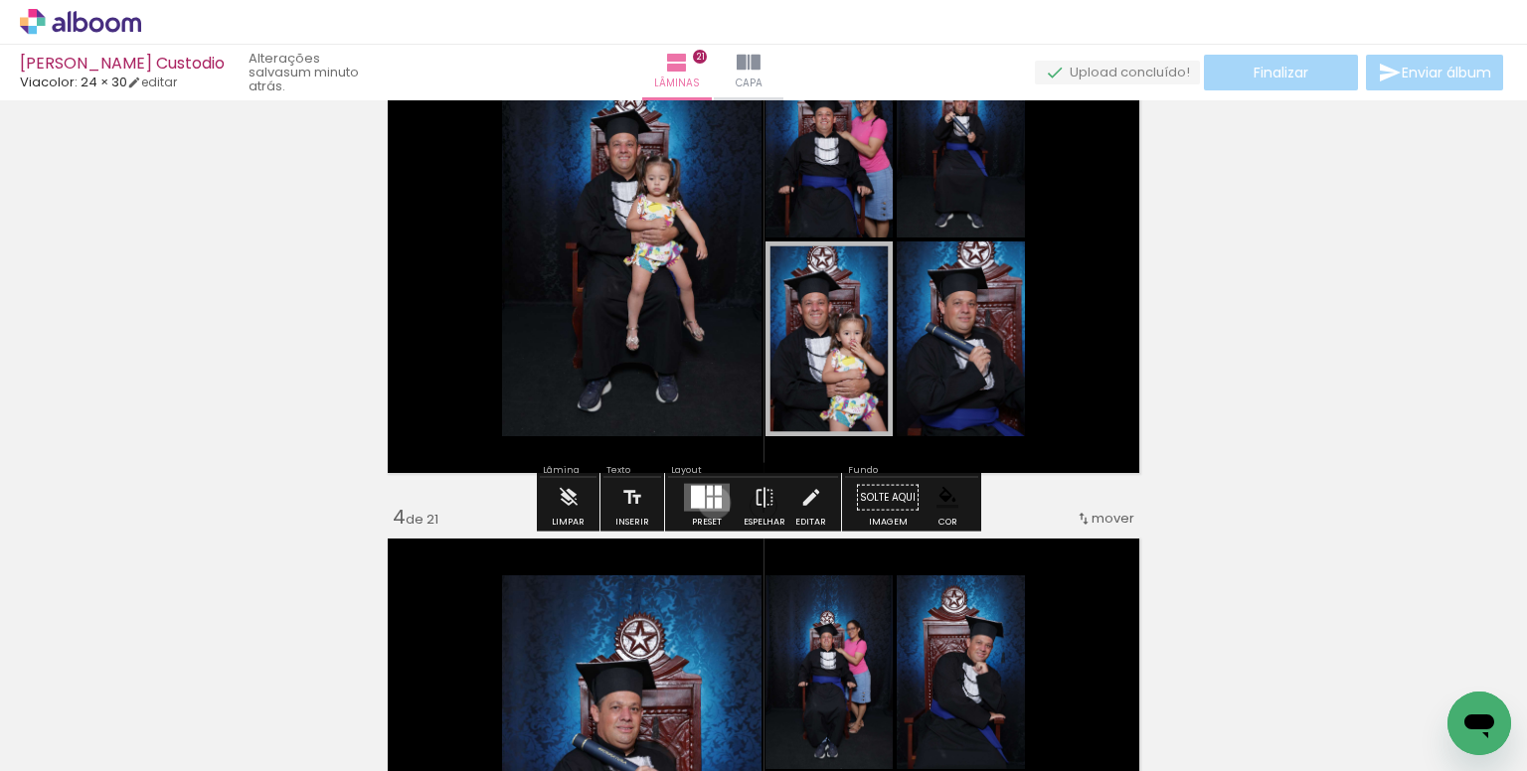
click at [715, 502] on div at bounding box center [718, 503] width 7 height 11
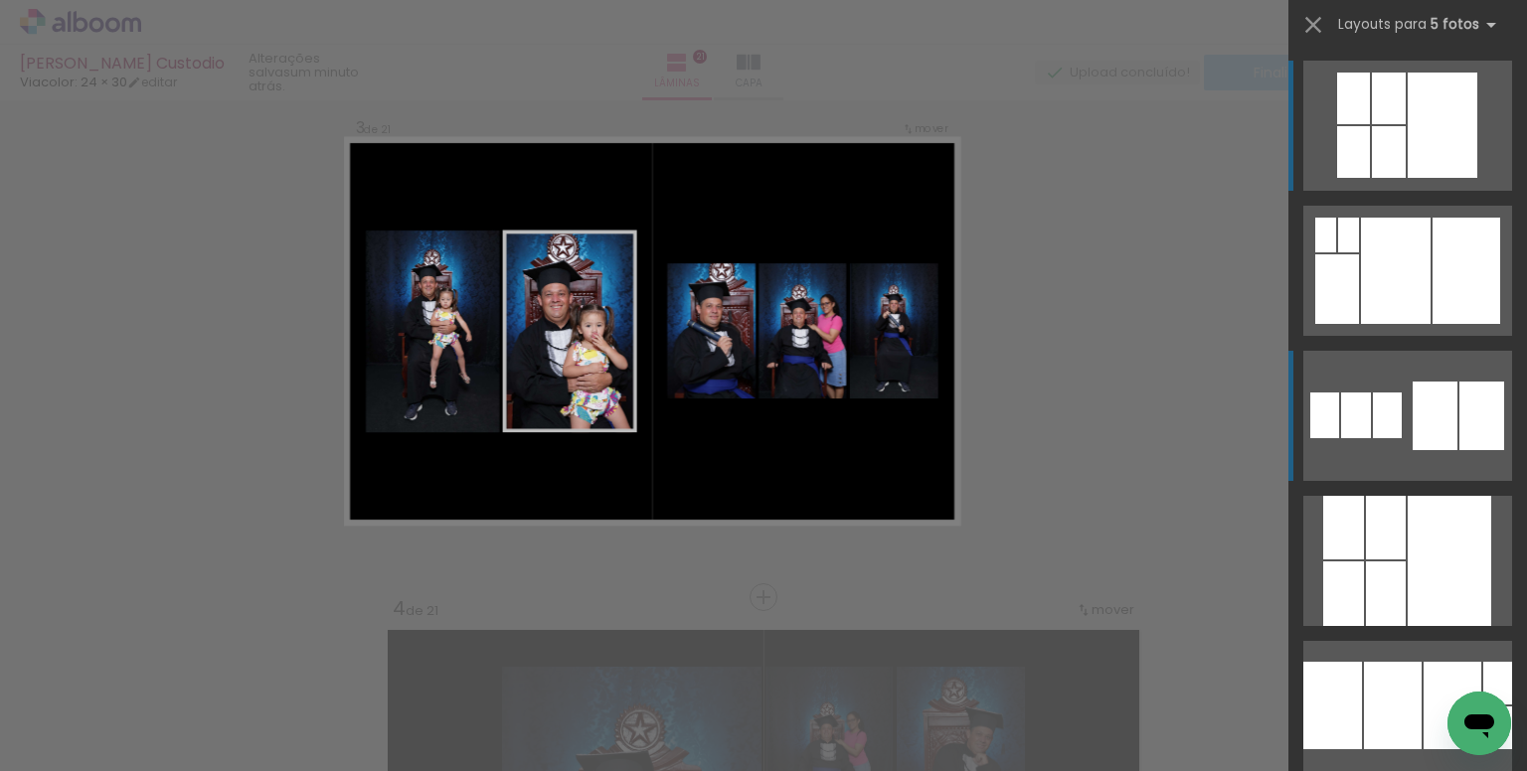
scroll to position [1088, 0]
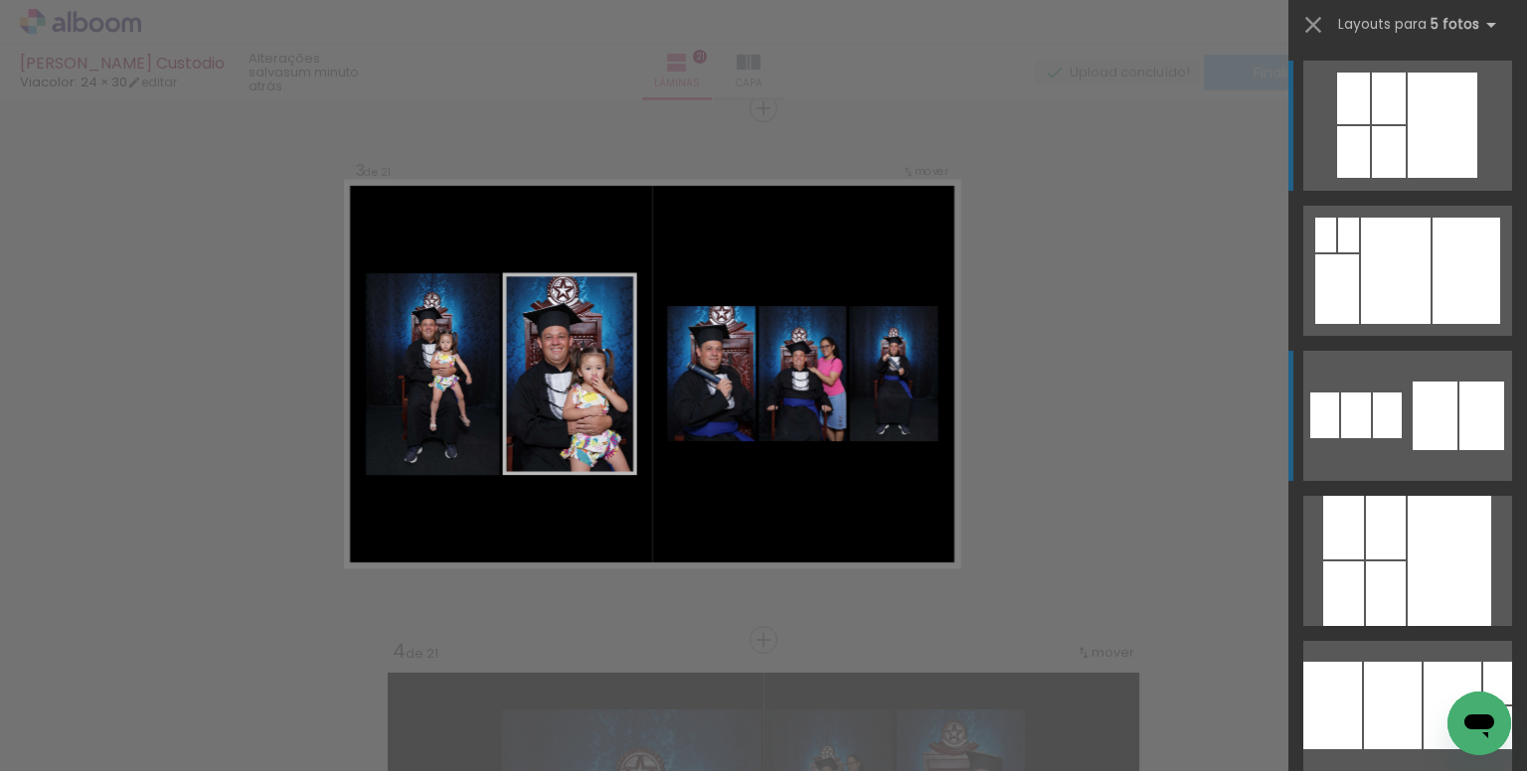
click at [1423, 406] on div at bounding box center [1434, 416] width 45 height 69
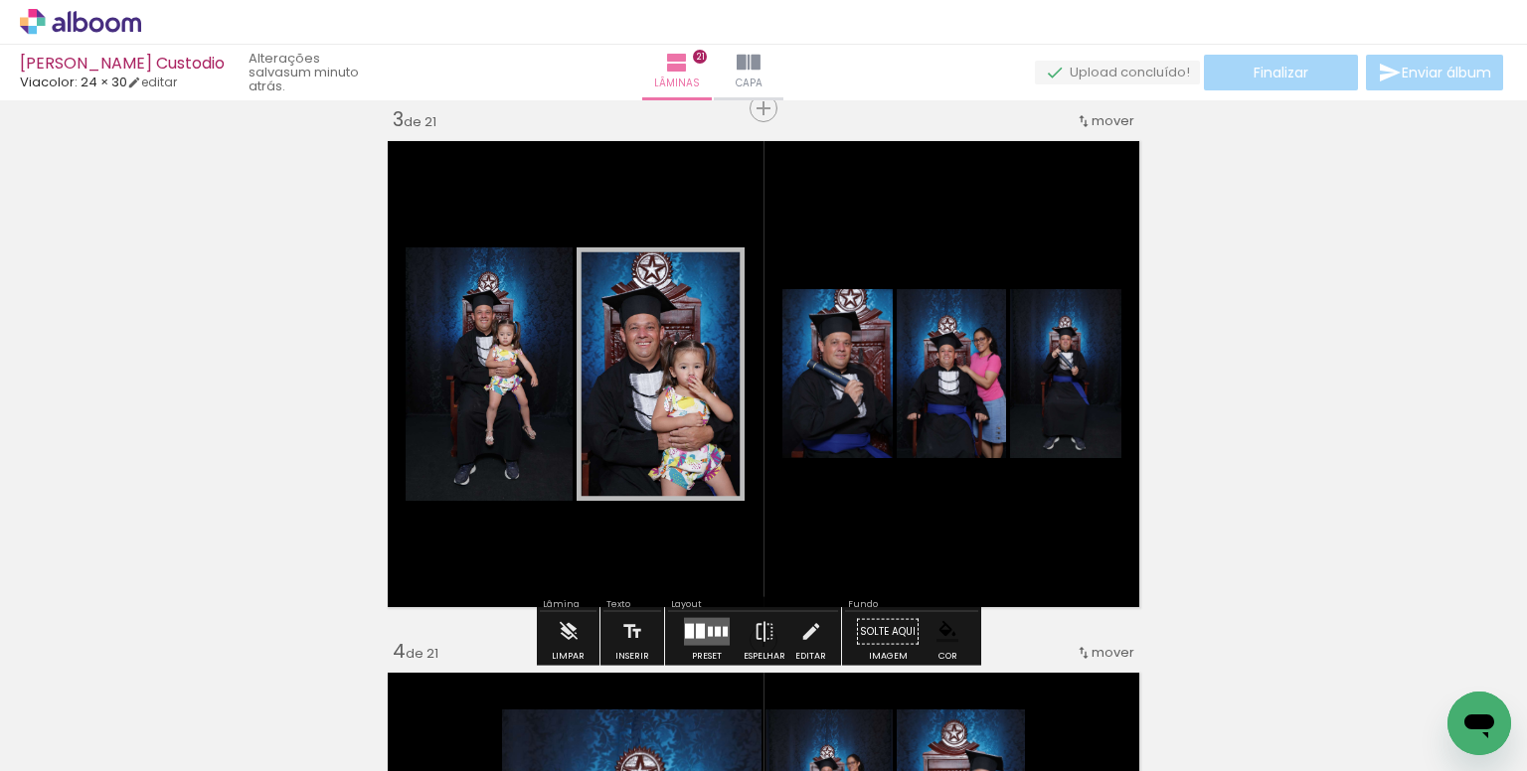
click at [463, 383] on paper-item at bounding box center [469, 388] width 36 height 14
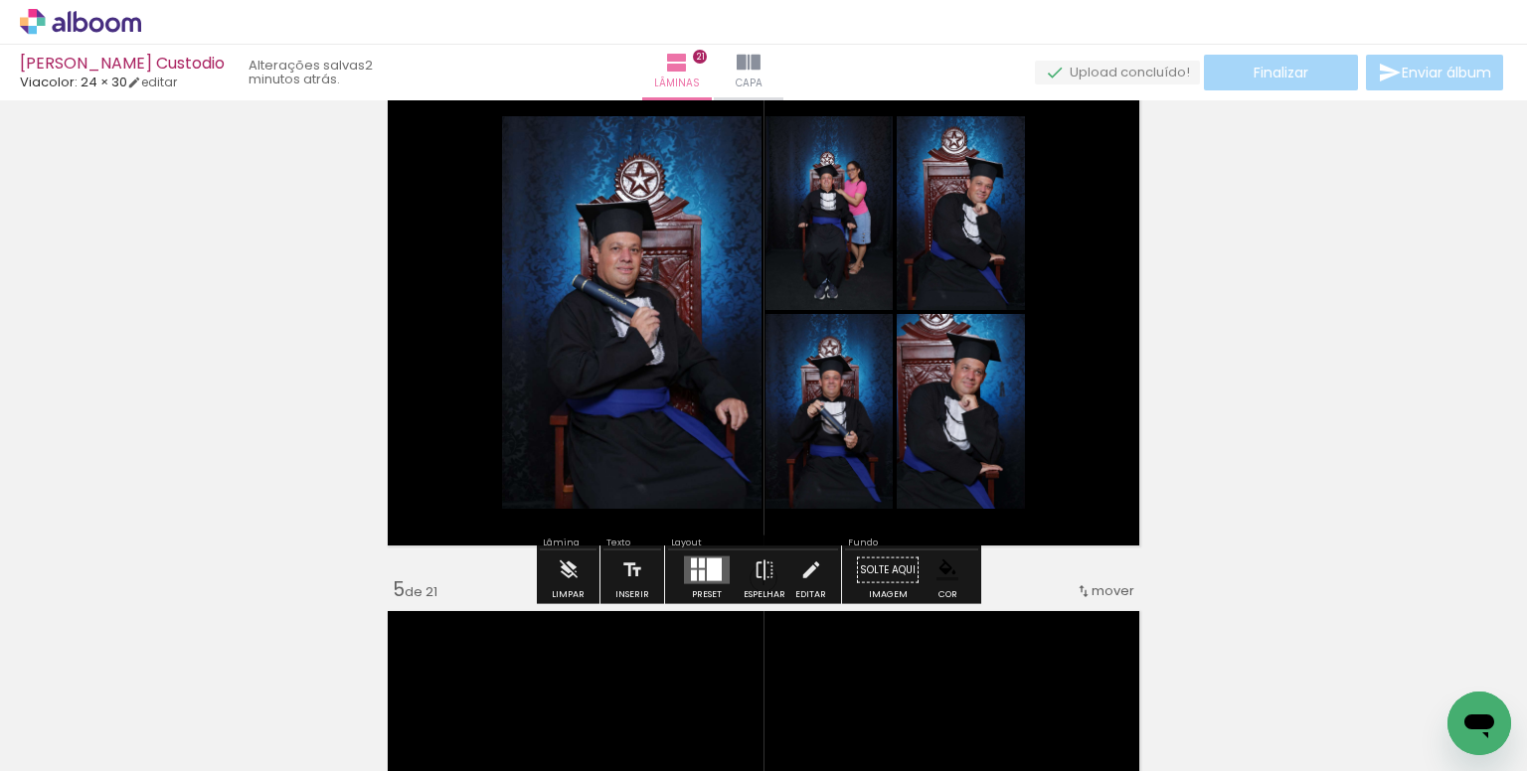
scroll to position [1685, 0]
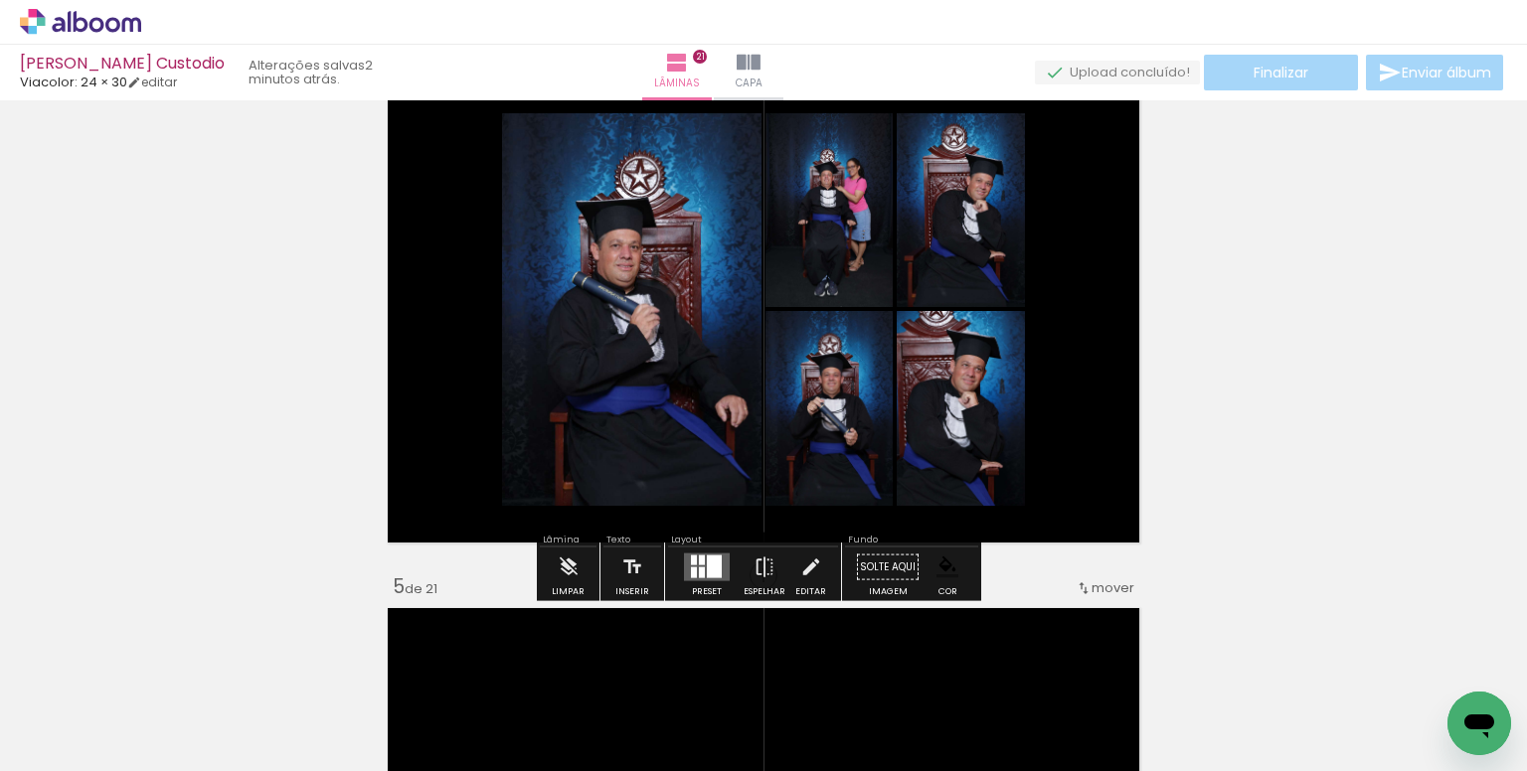
click at [709, 574] on div at bounding box center [714, 567] width 15 height 23
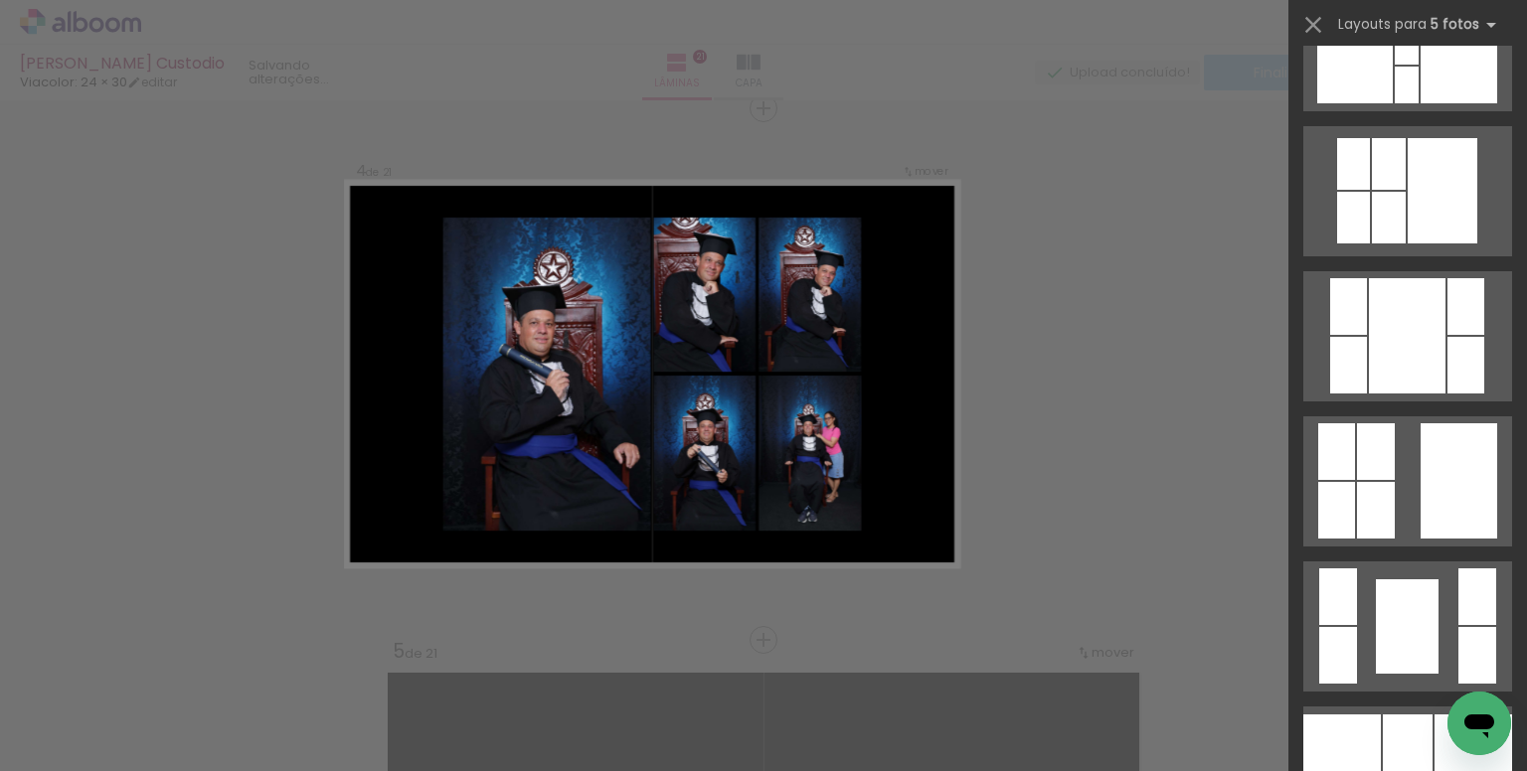
scroll to position [1391, 0]
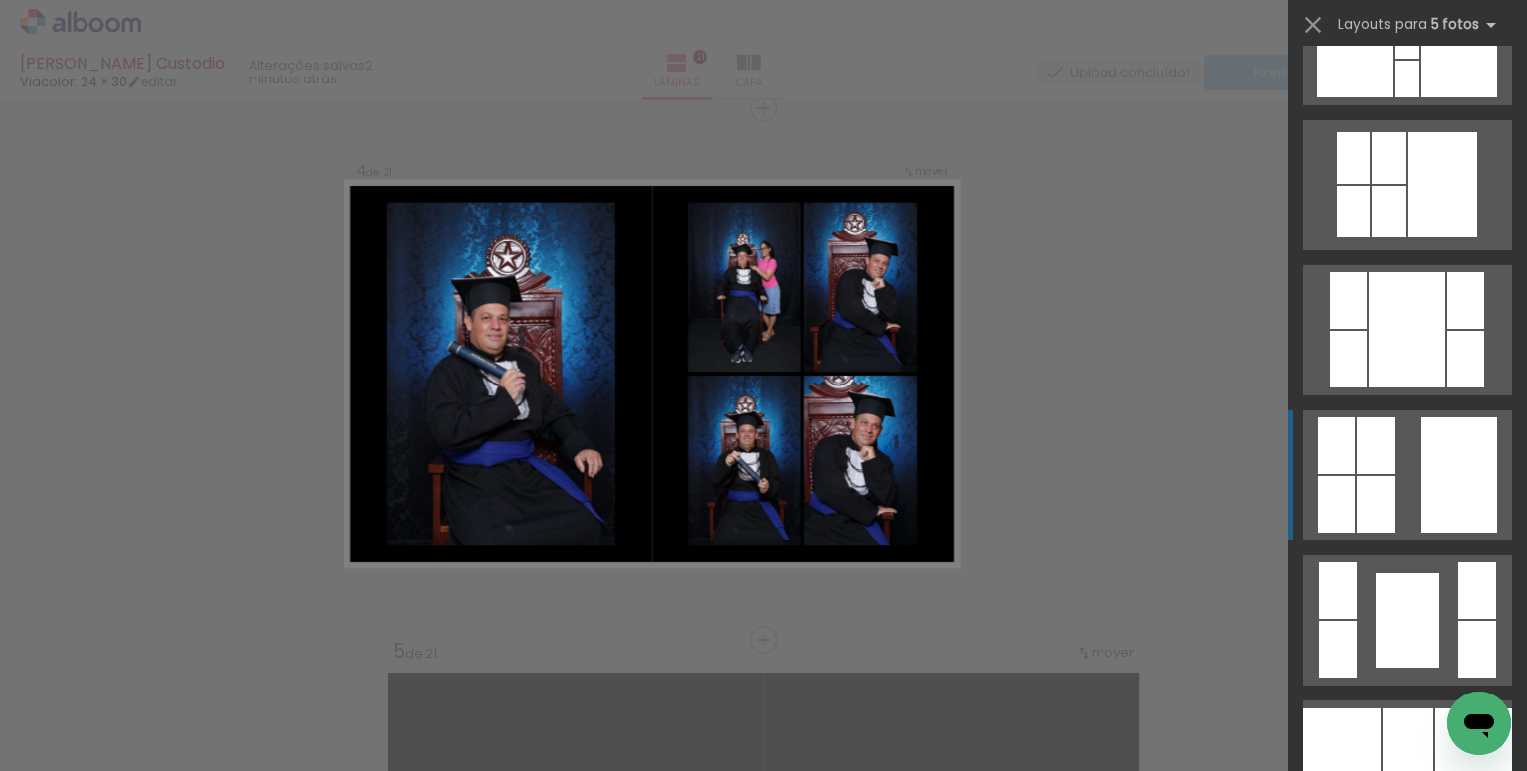
click at [1420, 470] on div at bounding box center [1458, 474] width 77 height 115
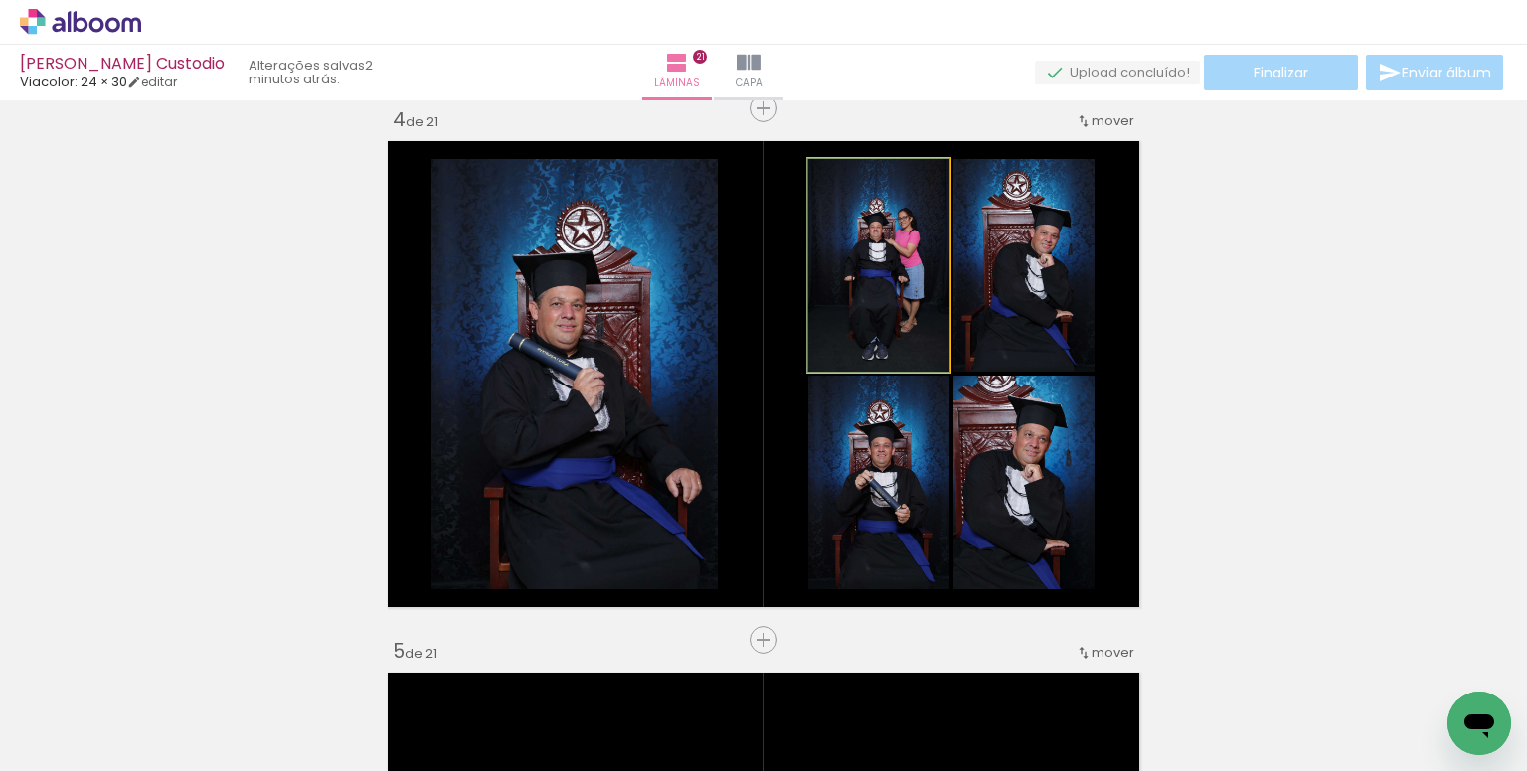
drag, startPoint x: 890, startPoint y: 319, endPoint x: 636, endPoint y: 335, distance: 253.9
click at [0, 0] on slot at bounding box center [0, 0] width 0 height 0
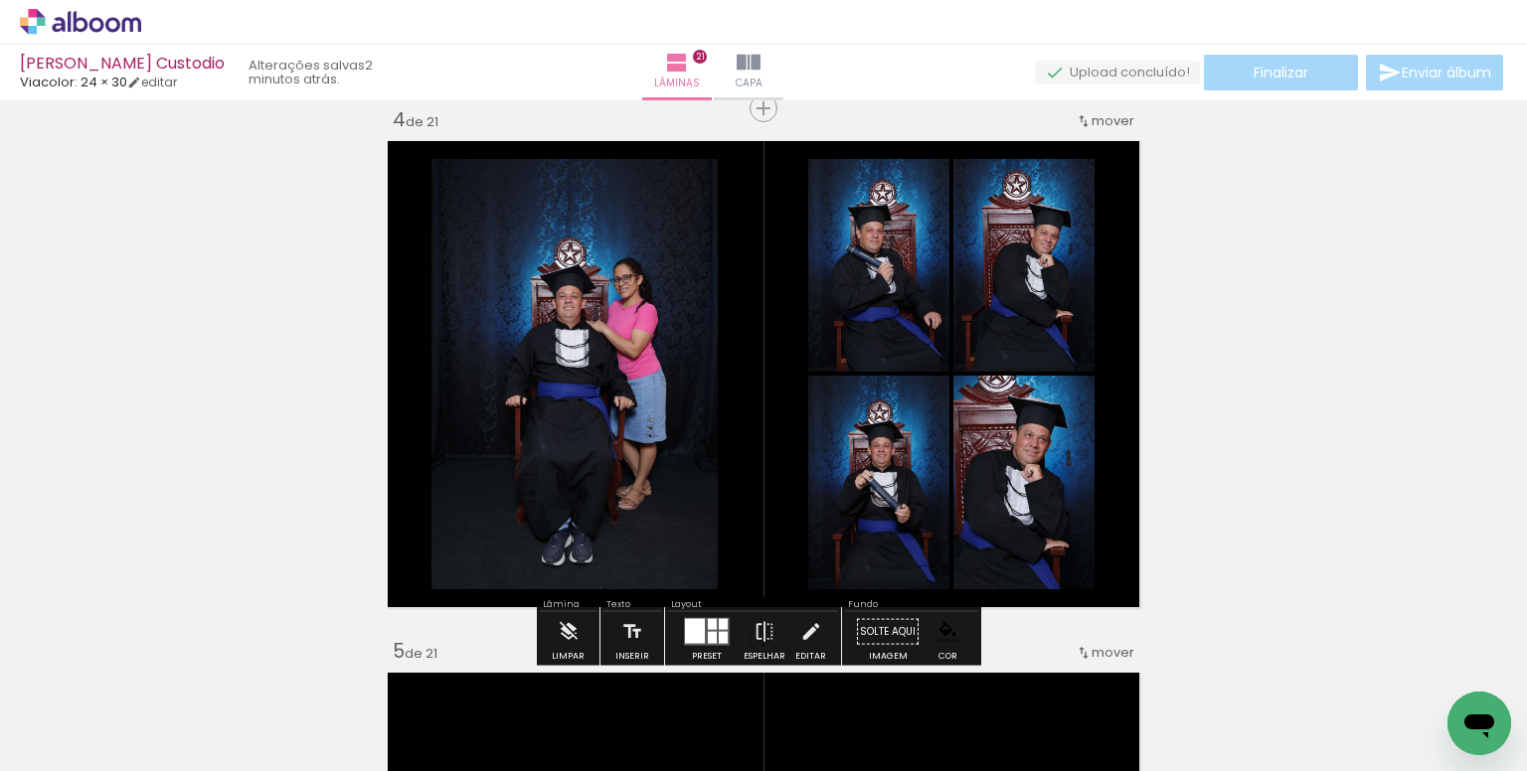
click at [616, 271] on paper-item at bounding box center [634, 268] width 36 height 14
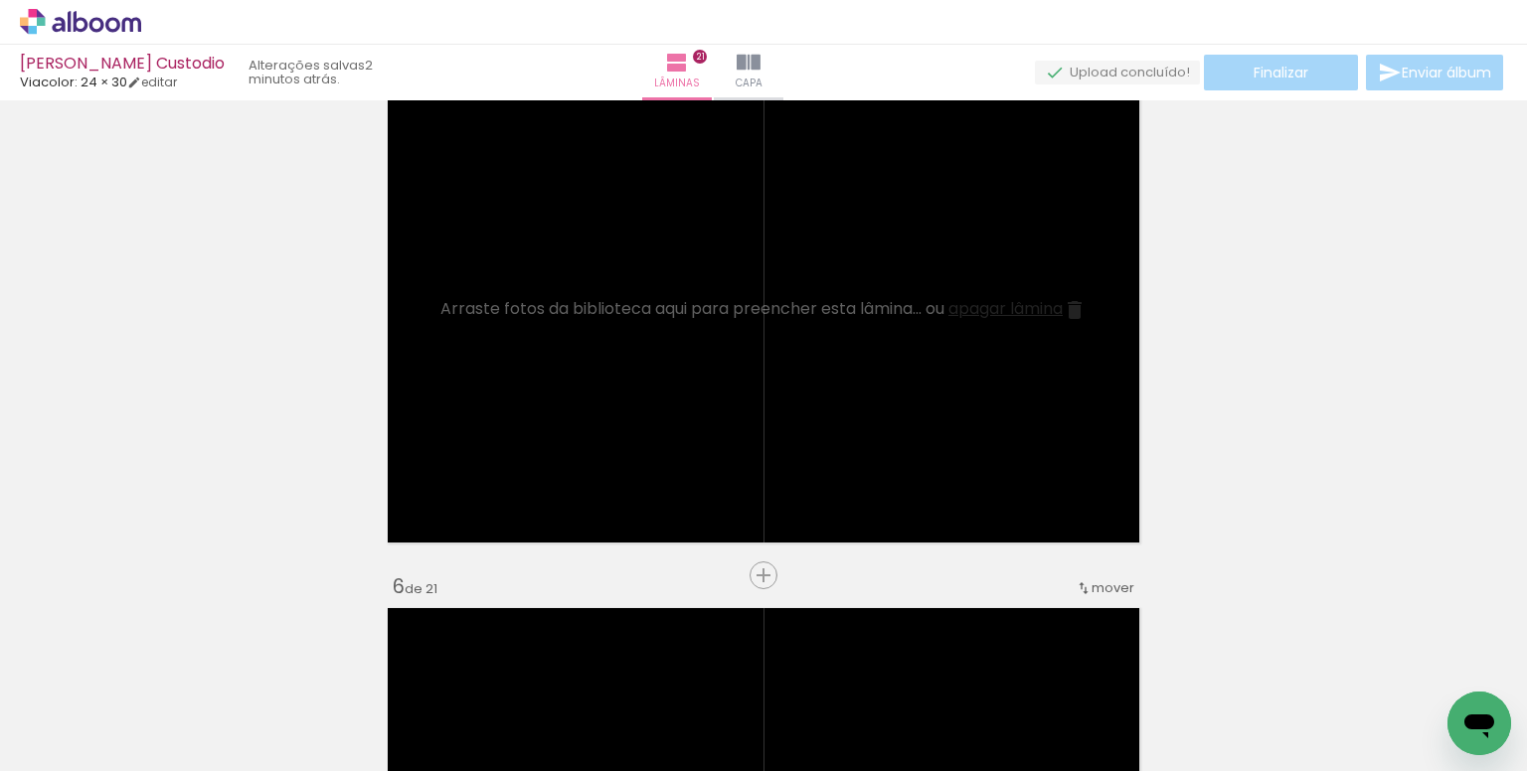
scroll to position [0, 0]
drag, startPoint x: 225, startPoint y: 706, endPoint x: 549, endPoint y: 482, distance: 393.7
click at [549, 482] on quentale-workspace at bounding box center [763, 385] width 1527 height 771
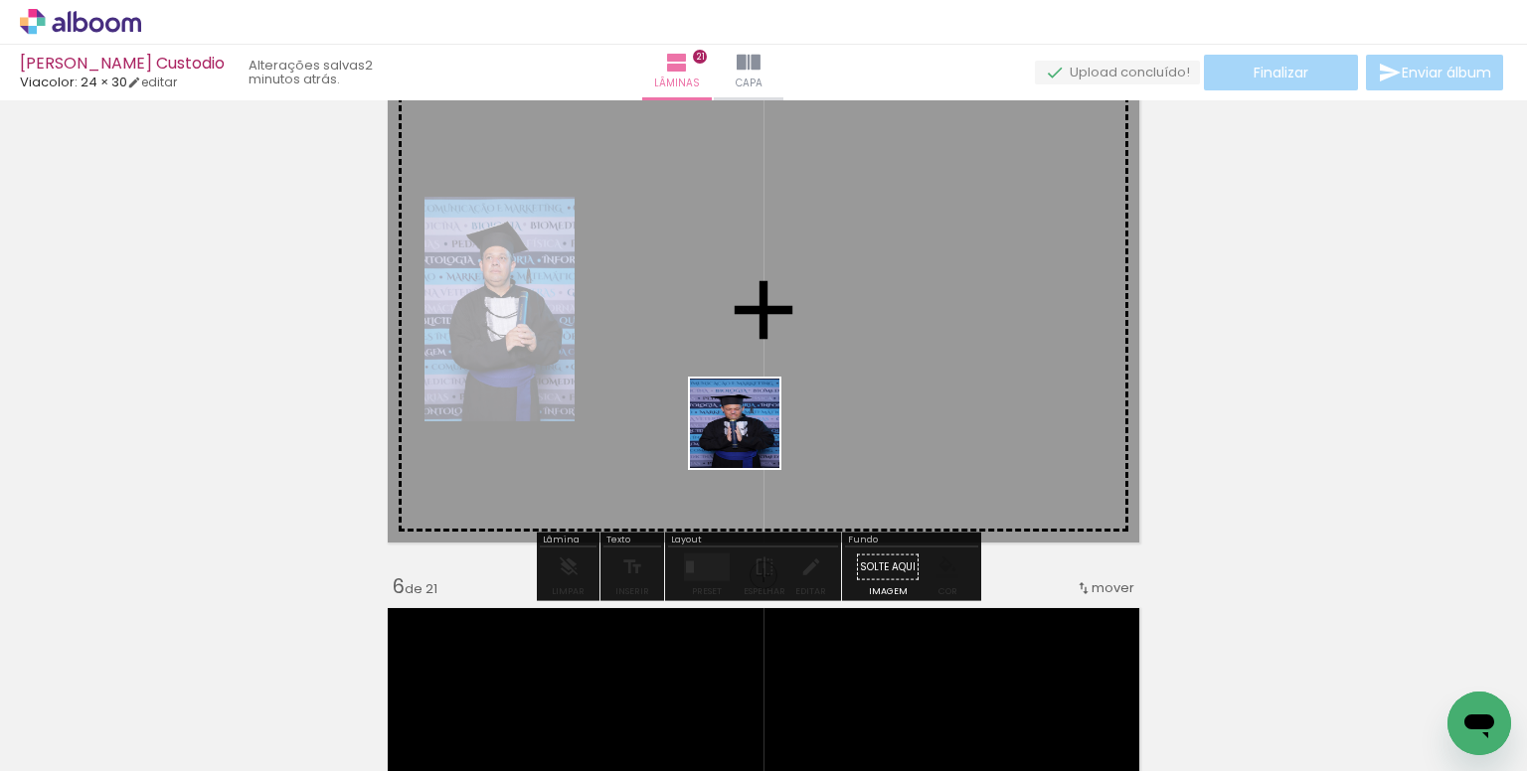
drag, startPoint x: 779, startPoint y: 657, endPoint x: 748, endPoint y: 427, distance: 231.6
click at [748, 427] on quentale-workspace at bounding box center [763, 385] width 1527 height 771
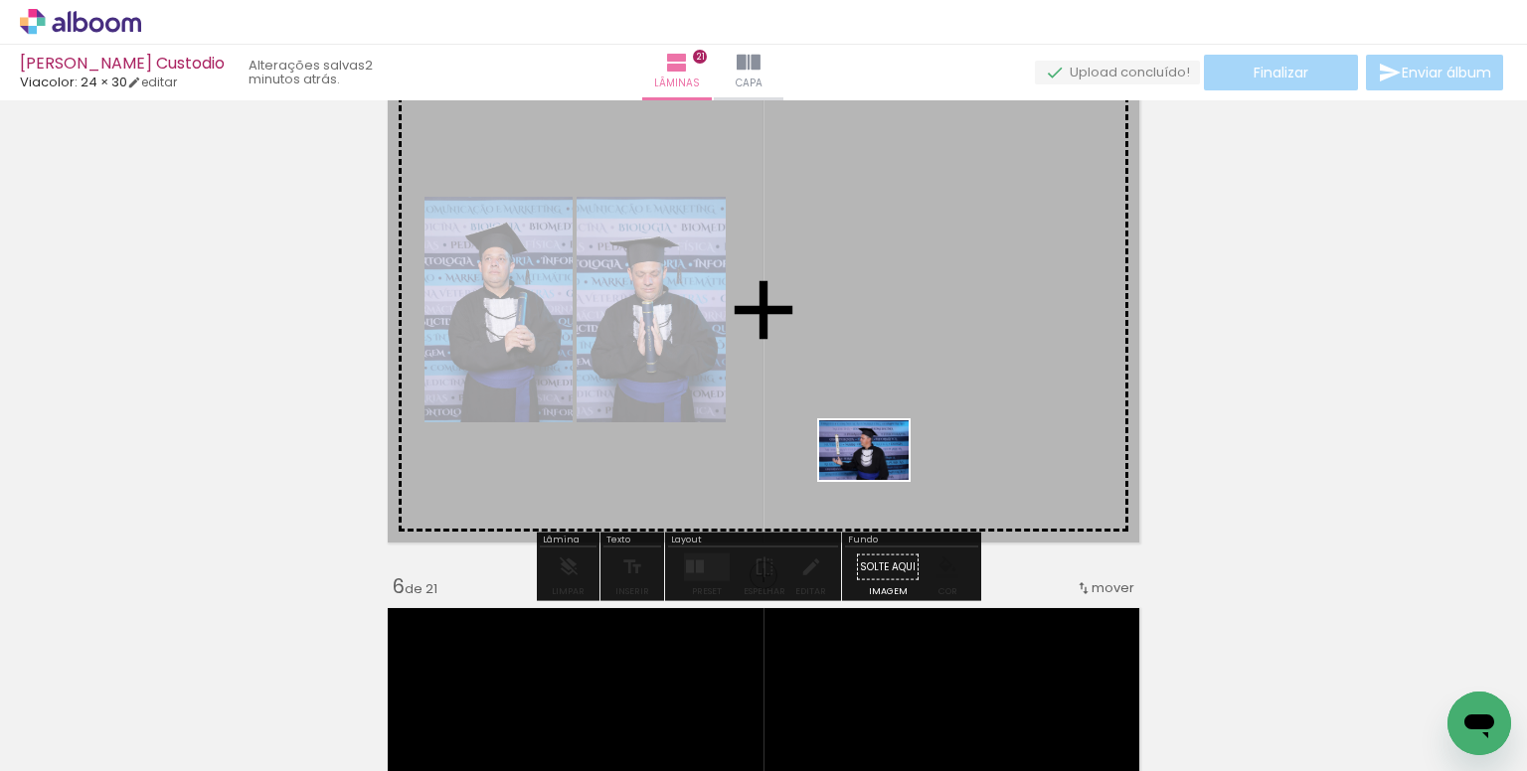
drag, startPoint x: 850, startPoint y: 686, endPoint x: 1000, endPoint y: 578, distance: 184.5
click at [878, 480] on quentale-workspace at bounding box center [763, 385] width 1527 height 771
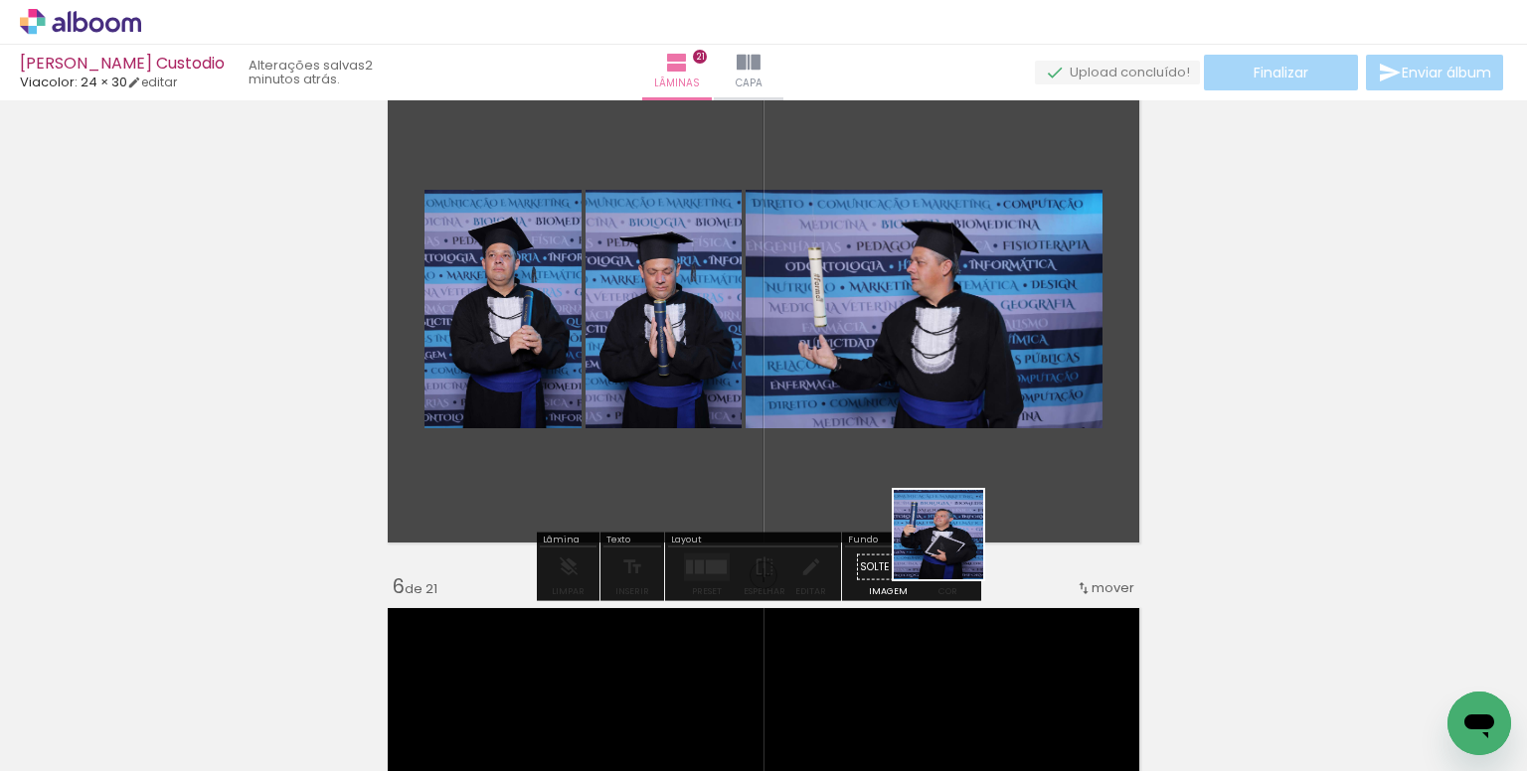
drag, startPoint x: 985, startPoint y: 705, endPoint x: 898, endPoint y: 522, distance: 202.3
click at [928, 491] on quentale-workspace at bounding box center [763, 385] width 1527 height 771
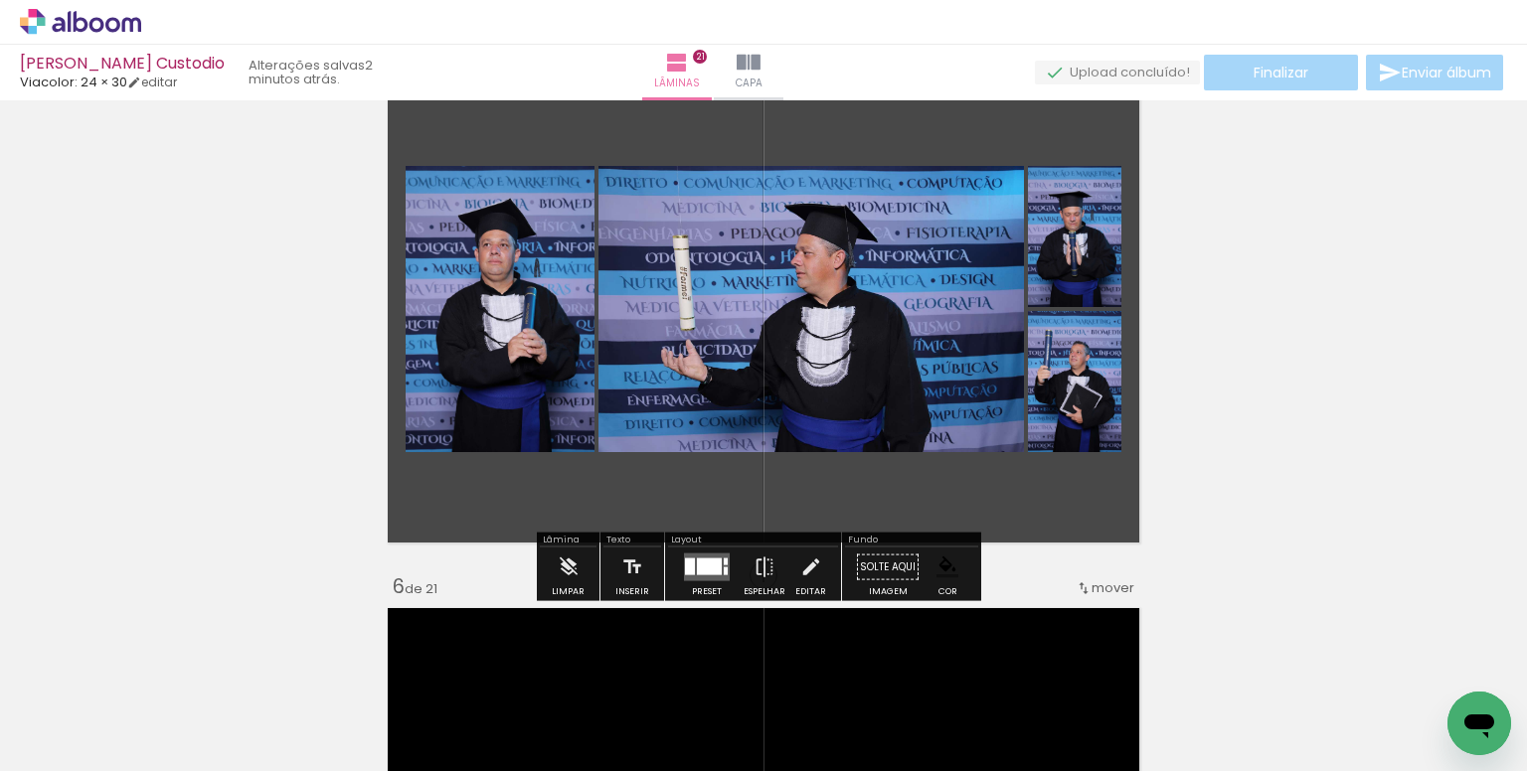
click at [697, 566] on div at bounding box center [709, 567] width 25 height 17
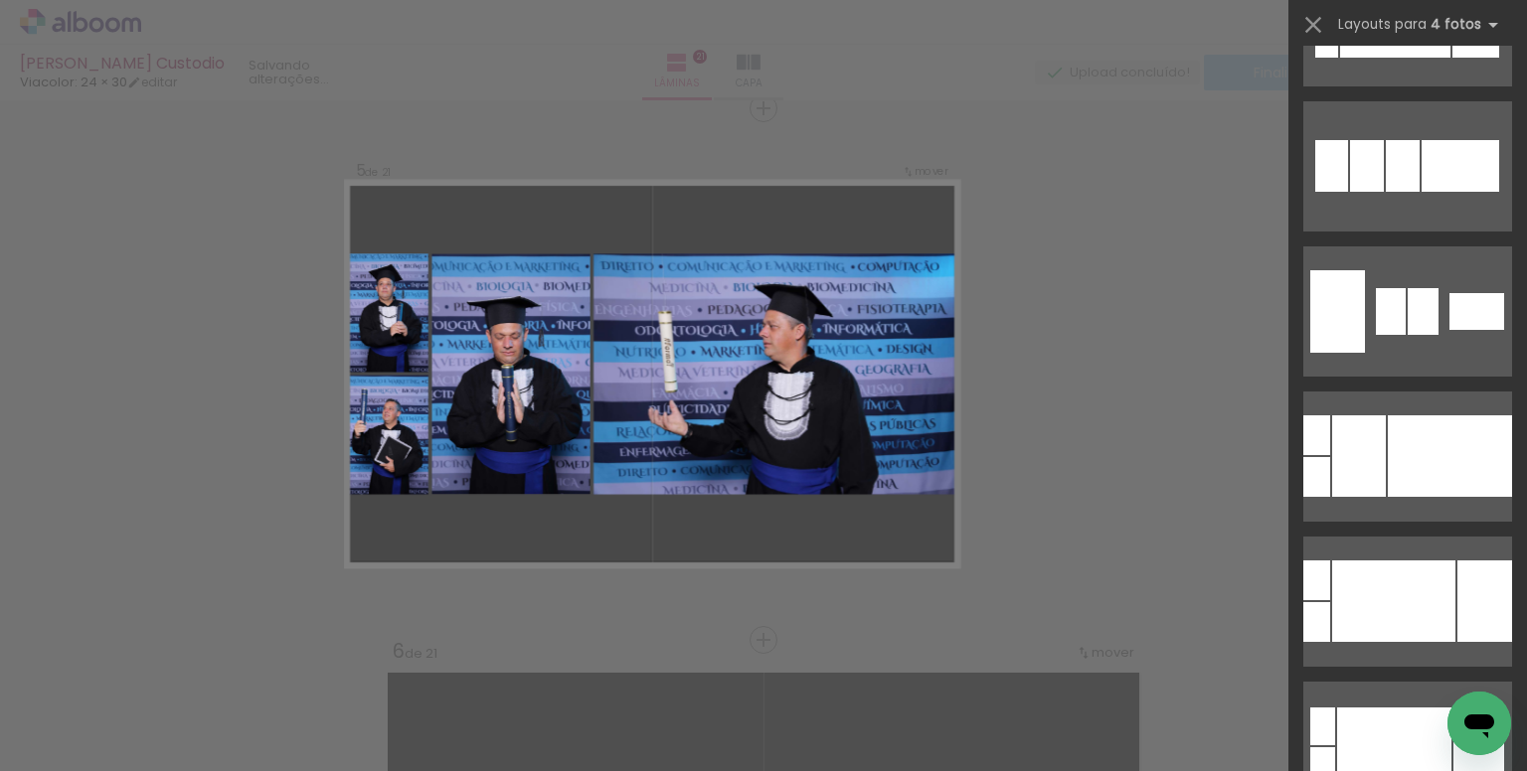
scroll to position [398, 0]
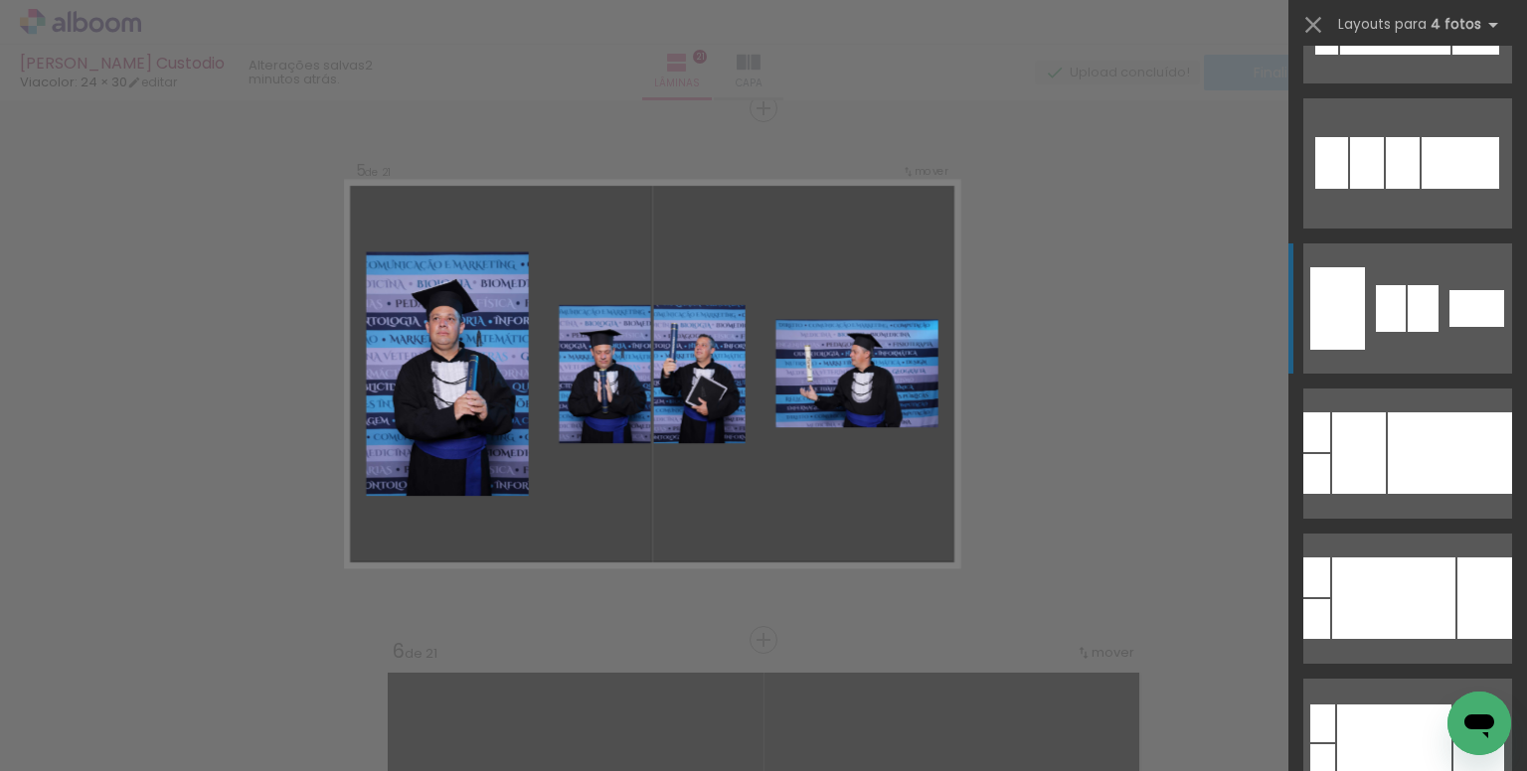
click at [1414, 315] on div at bounding box center [1422, 308] width 31 height 47
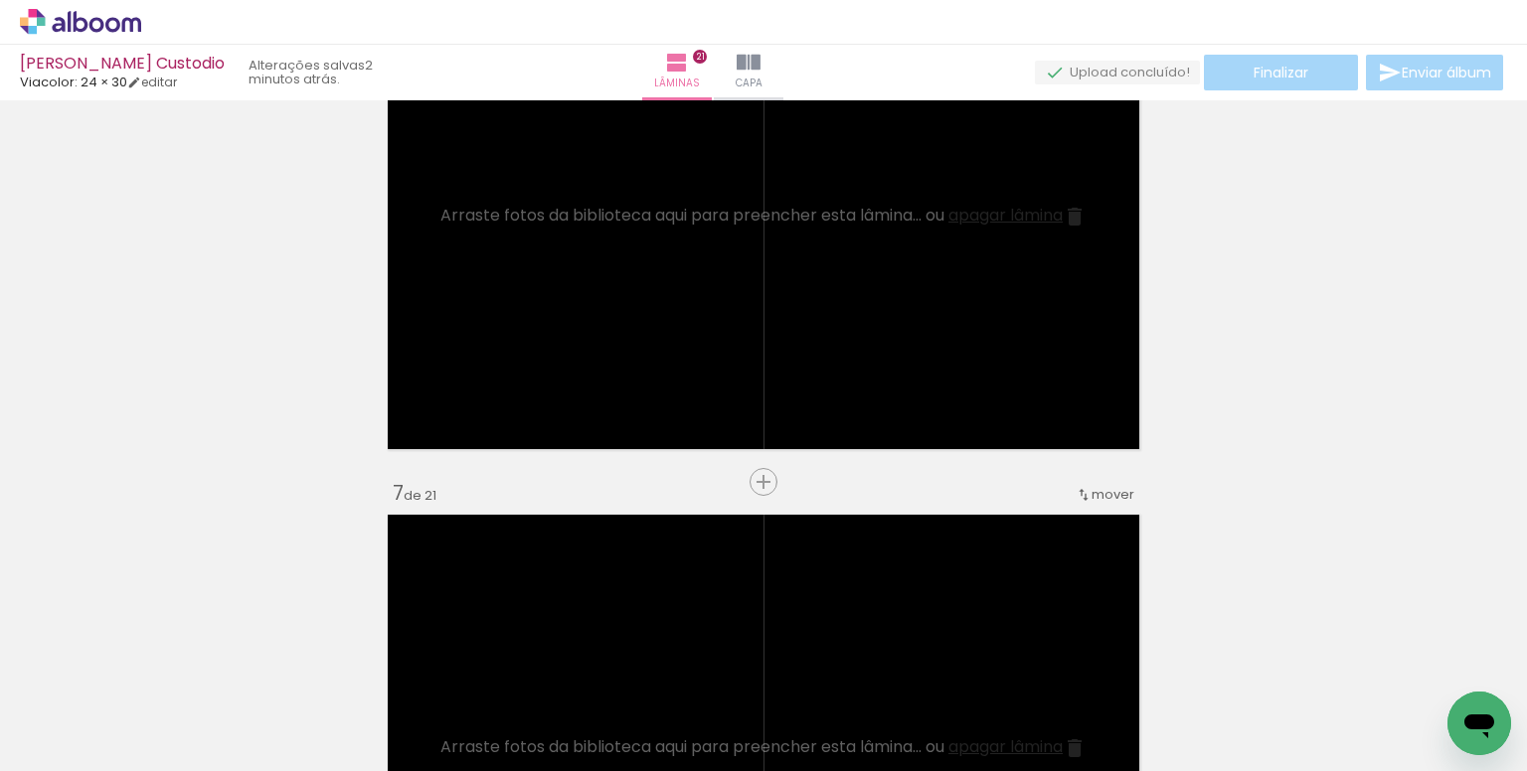
scroll to position [2847, 0]
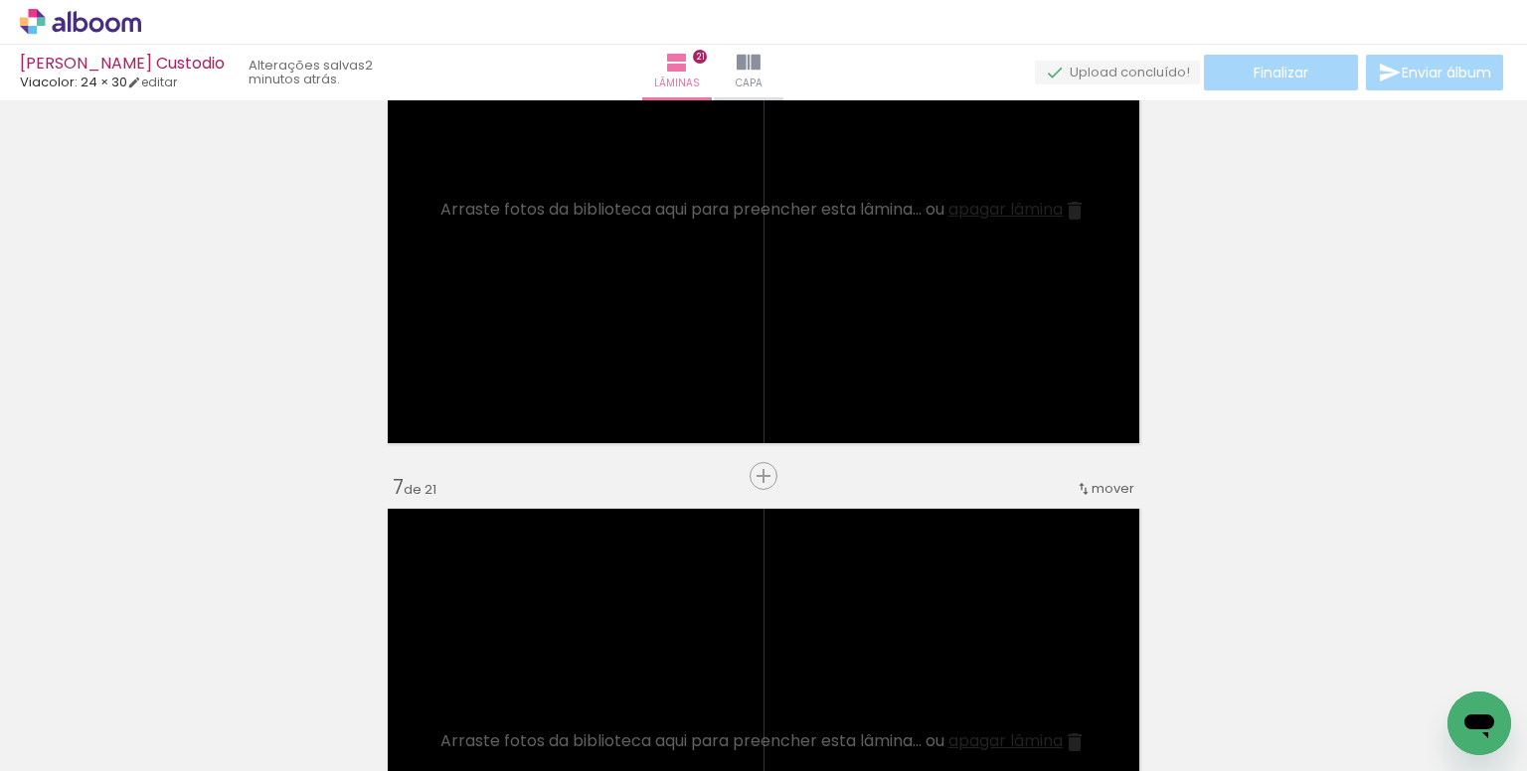
drag, startPoint x: 1282, startPoint y: 412, endPoint x: 1097, endPoint y: 672, distance: 318.5
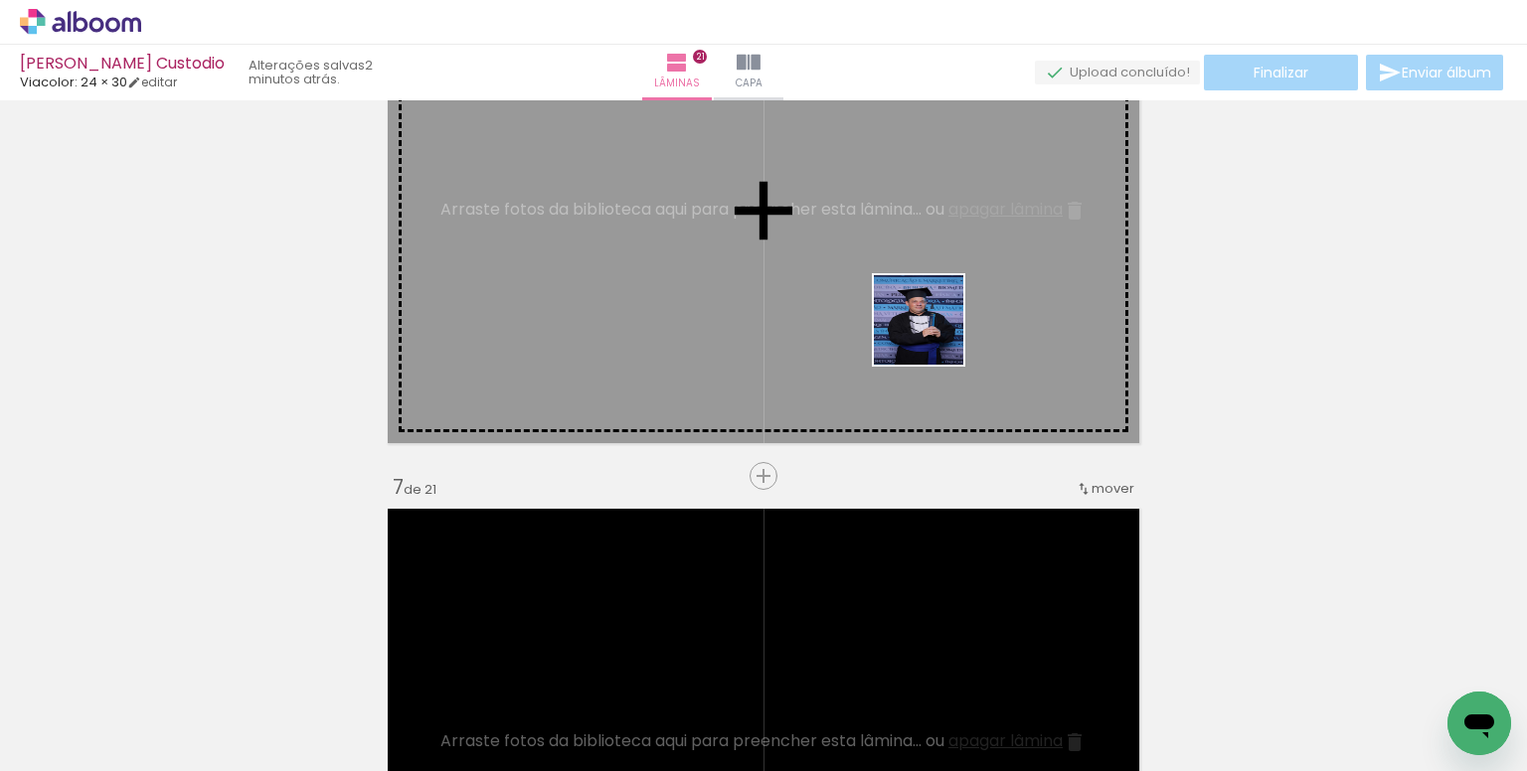
drag, startPoint x: 1203, startPoint y: 693, endPoint x: 908, endPoint y: 299, distance: 491.4
click at [908, 299] on quentale-workspace at bounding box center [763, 385] width 1527 height 771
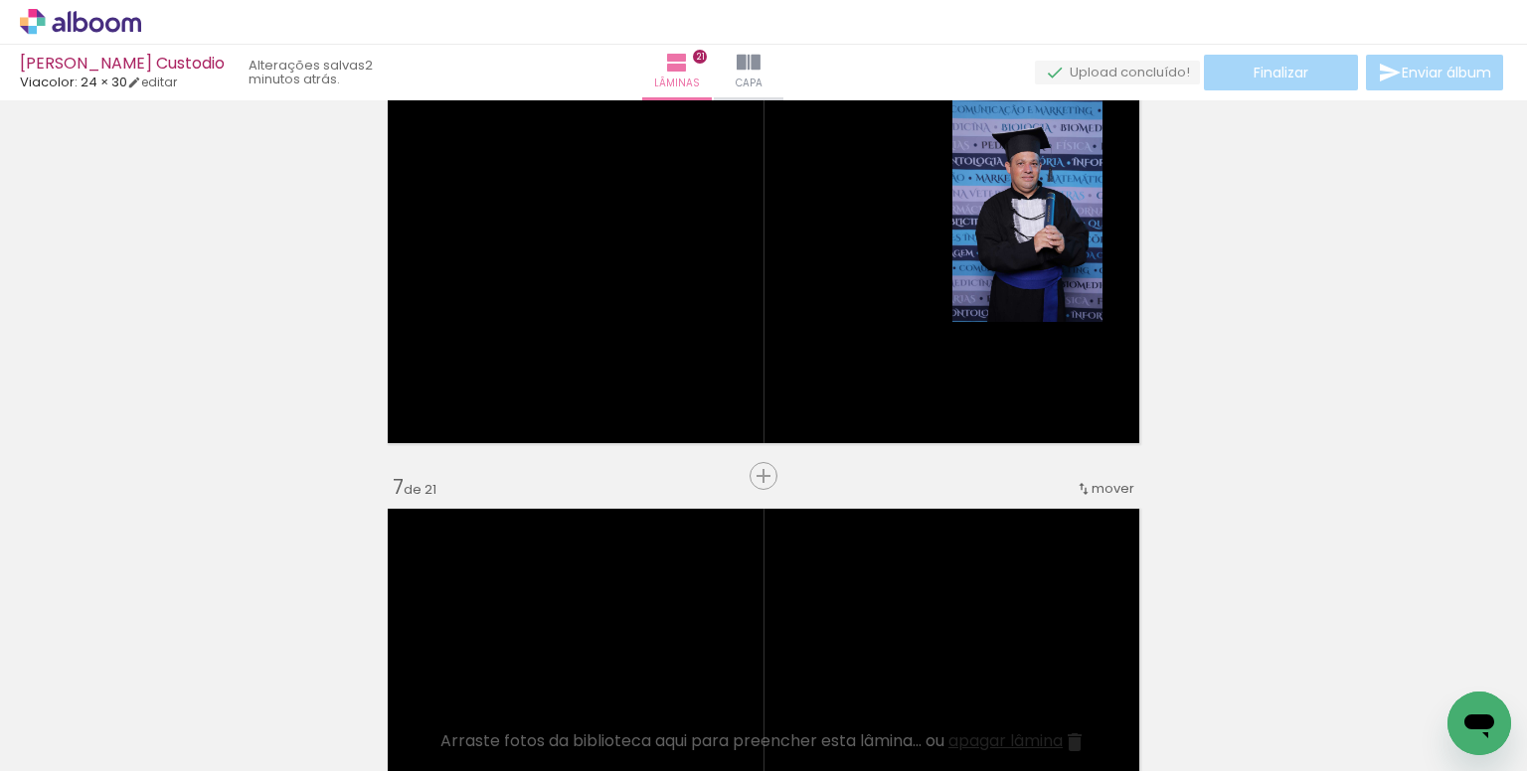
scroll to position [0, 334]
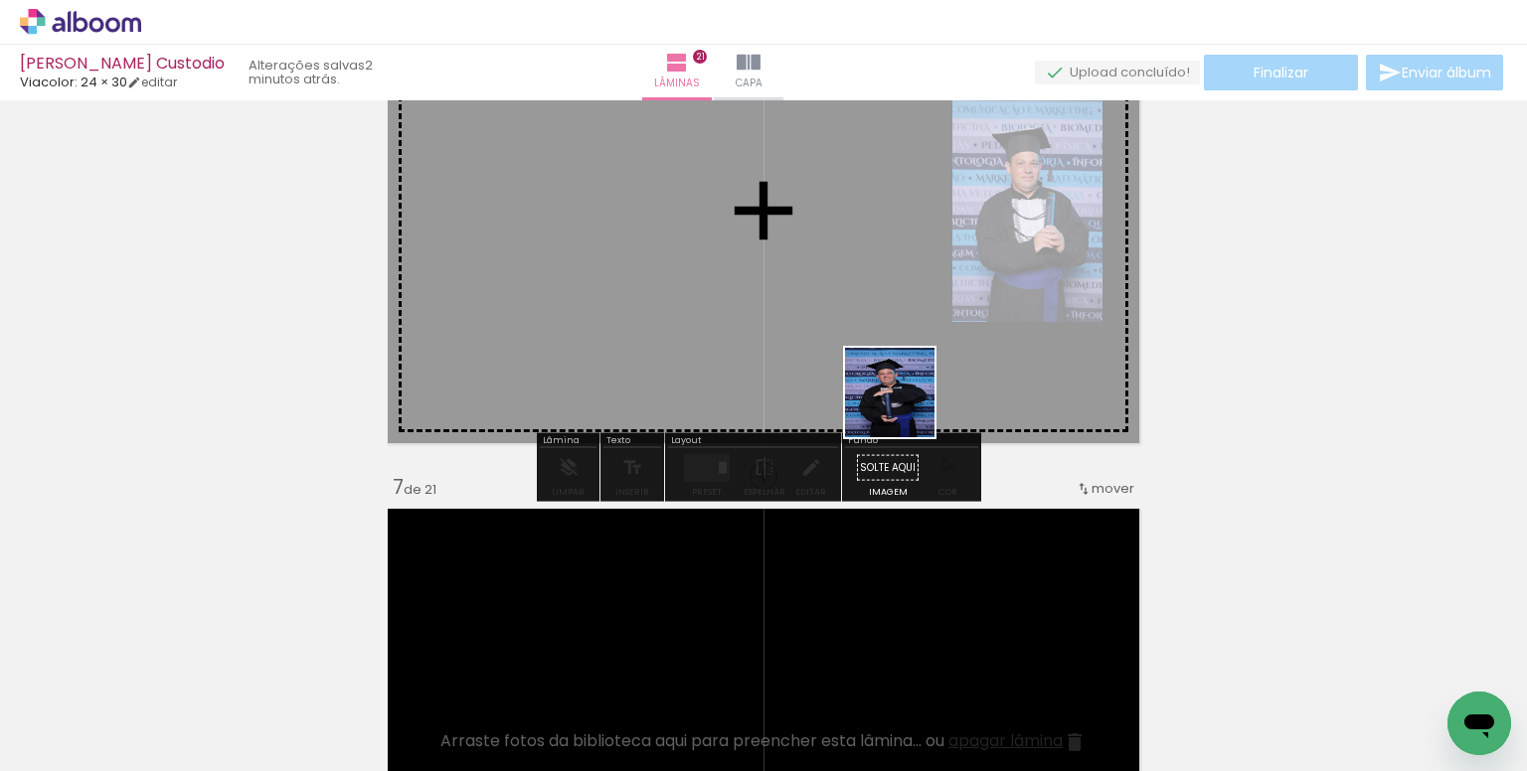
drag, startPoint x: 1004, startPoint y: 662, endPoint x: 851, endPoint y: 307, distance: 386.4
click at [851, 307] on quentale-workspace at bounding box center [763, 385] width 1527 height 771
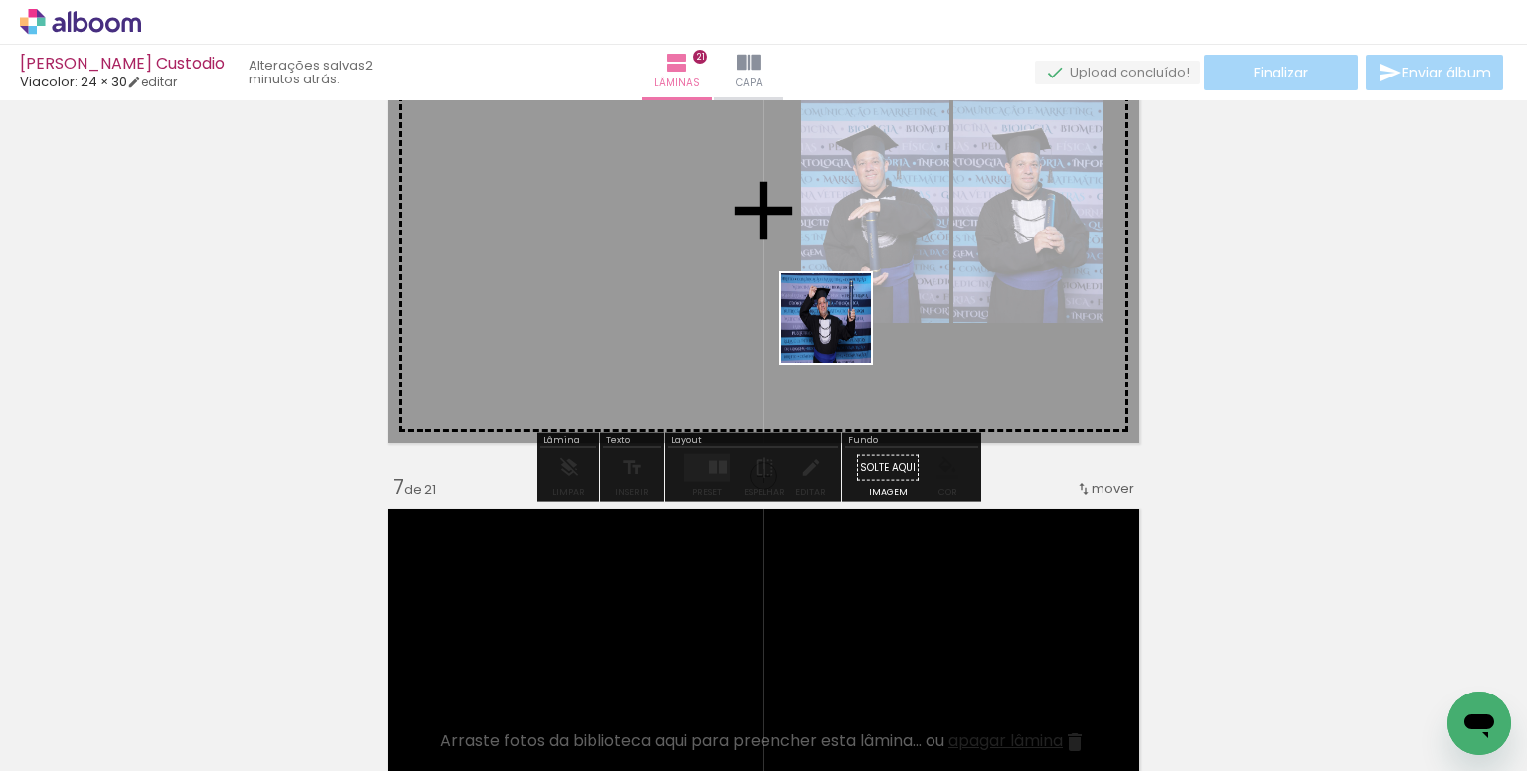
drag, startPoint x: 1213, startPoint y: 720, endPoint x: 841, endPoint y: 333, distance: 536.3
click at [841, 333] on quentale-workspace at bounding box center [763, 385] width 1527 height 771
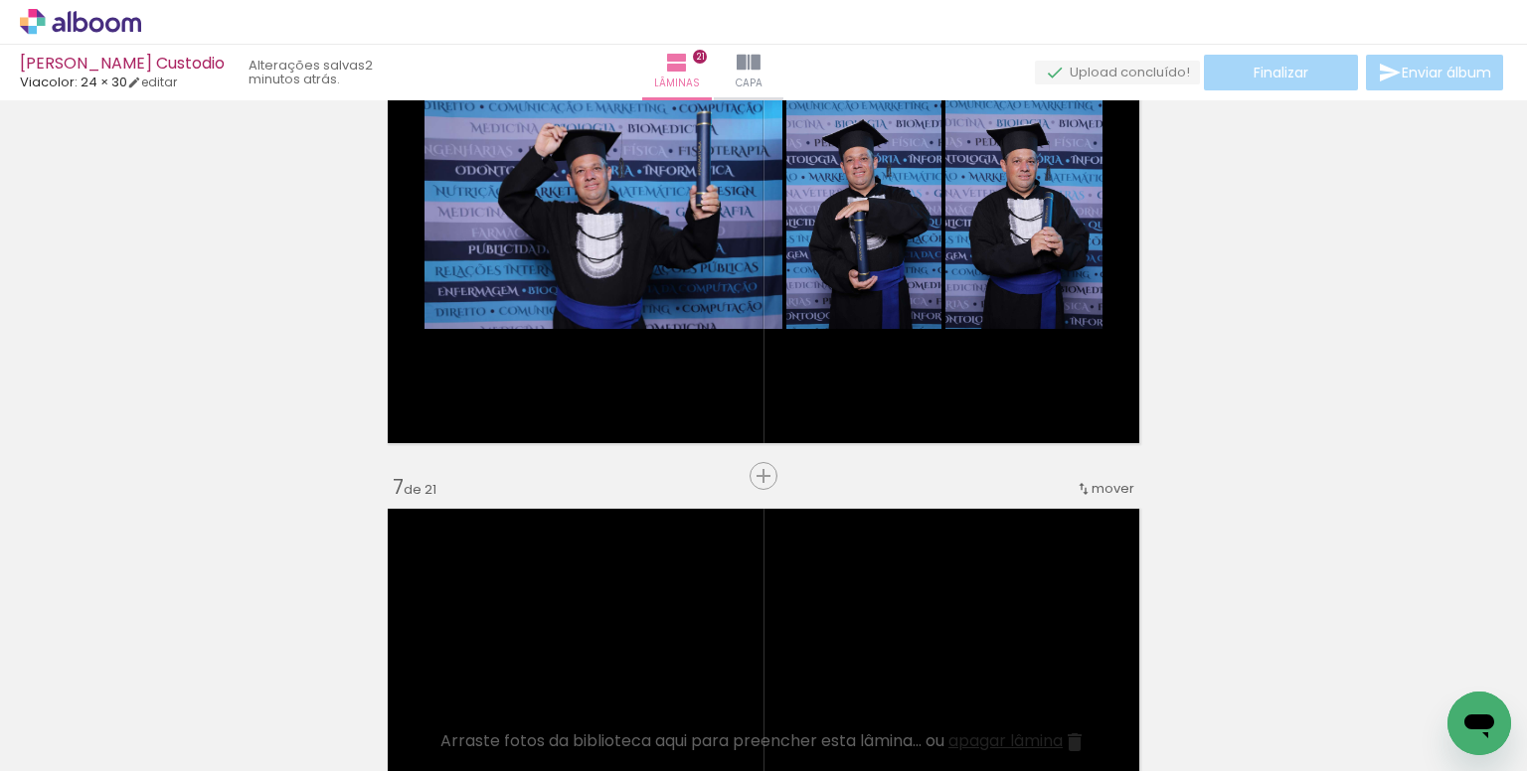
scroll to position [0, 576]
drag, startPoint x: 1204, startPoint y: 705, endPoint x: 945, endPoint y: 325, distance: 459.3
click at [945, 325] on quentale-workspace at bounding box center [763, 385] width 1527 height 771
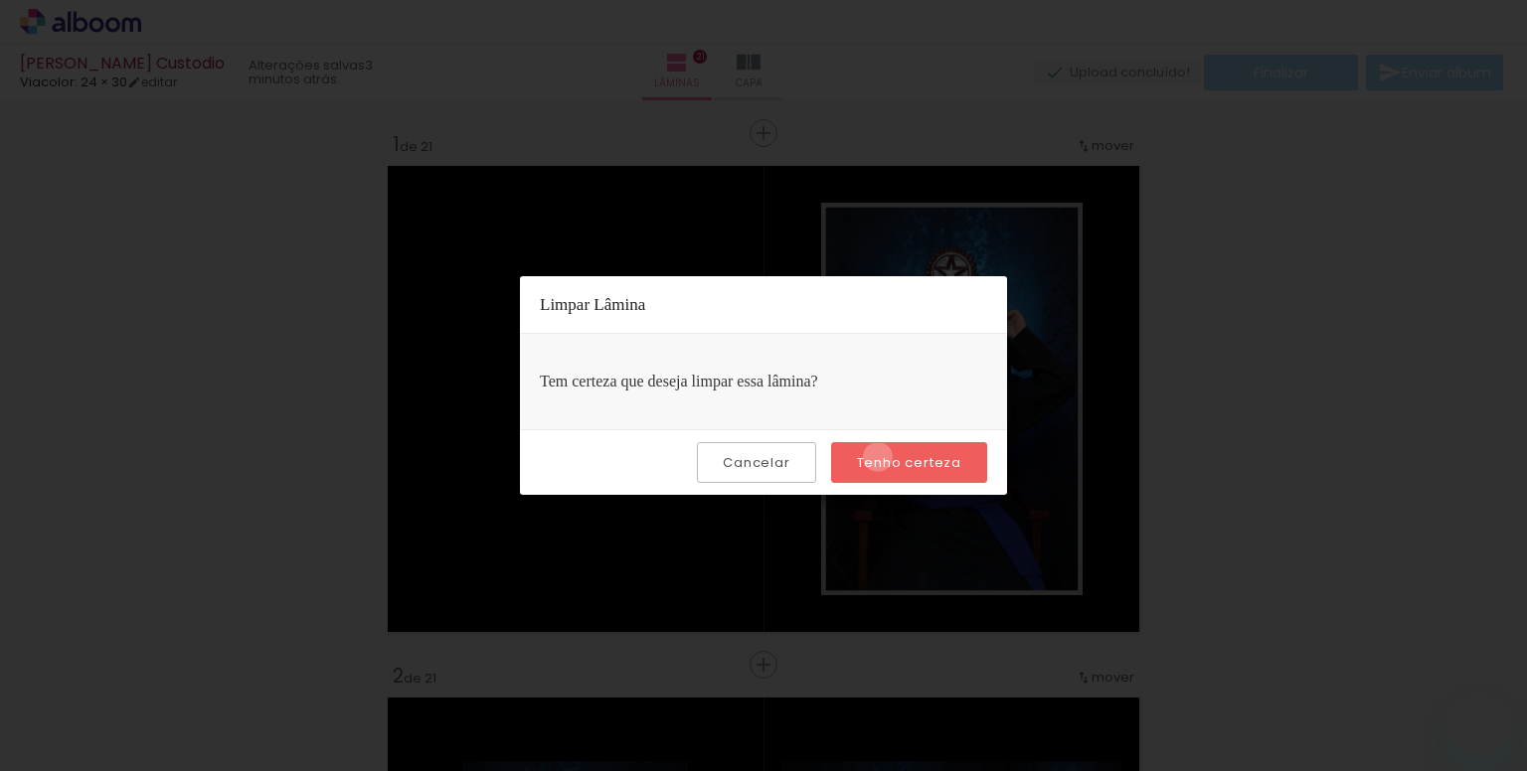
click at [0, 0] on slot "Tenho certeza" at bounding box center [0, 0] width 0 height 0
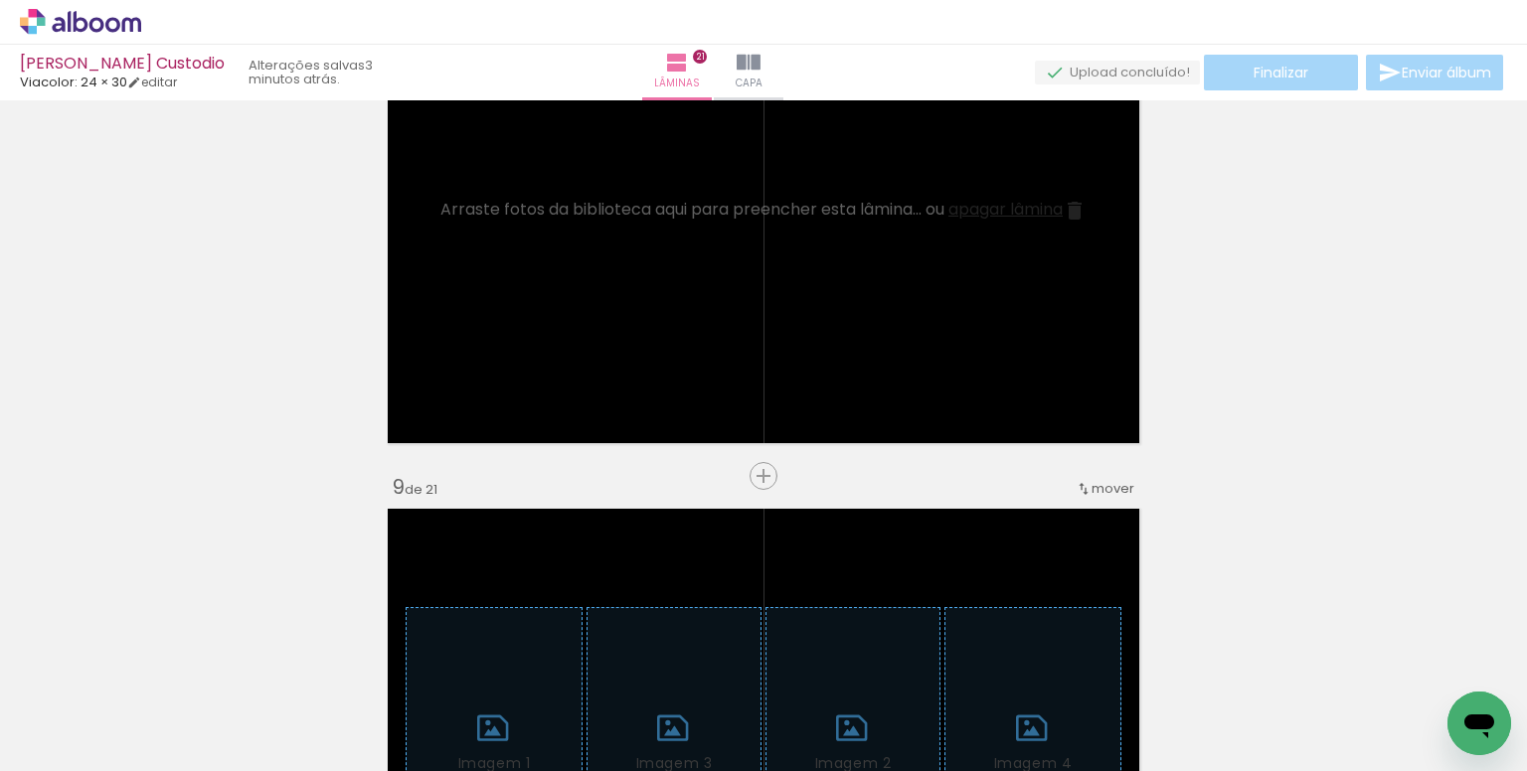
scroll to position [0, 2795]
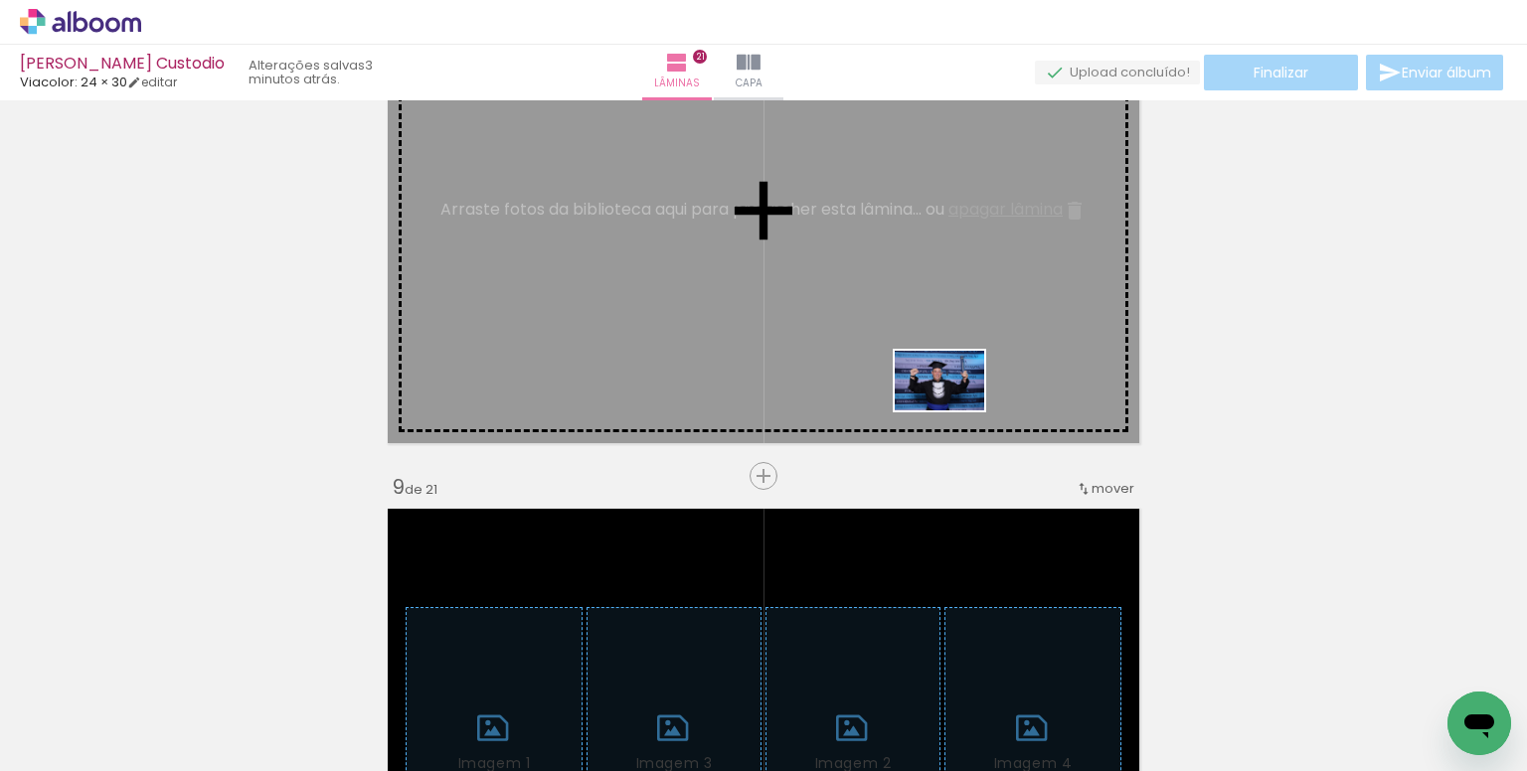
drag, startPoint x: 1095, startPoint y: 717, endPoint x: 954, endPoint y: 410, distance: 337.1
click at [954, 410] on quentale-workspace at bounding box center [763, 385] width 1527 height 771
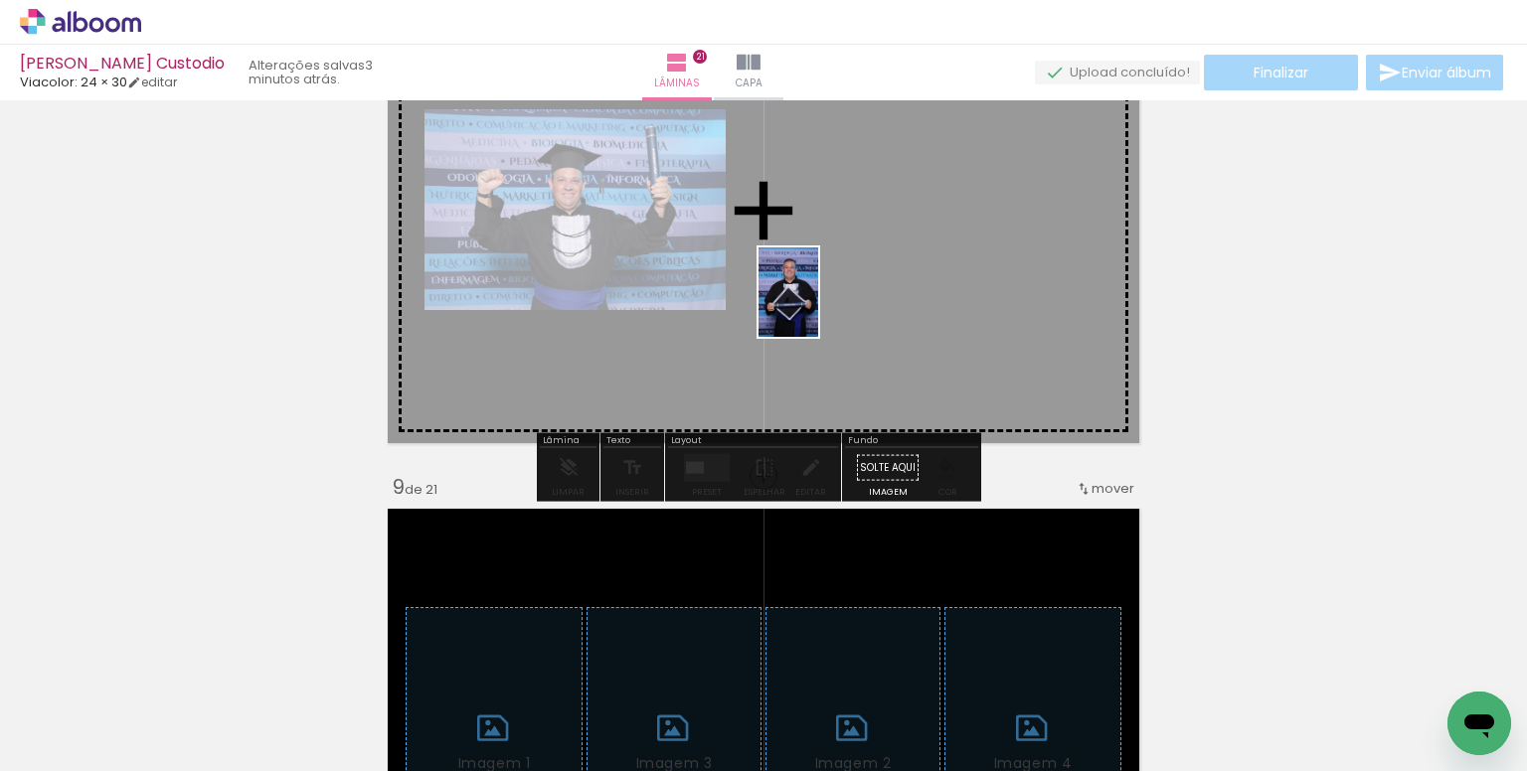
drag, startPoint x: 773, startPoint y: 688, endPoint x: 818, endPoint y: 307, distance: 383.3
click at [818, 307] on quentale-workspace at bounding box center [763, 385] width 1527 height 771
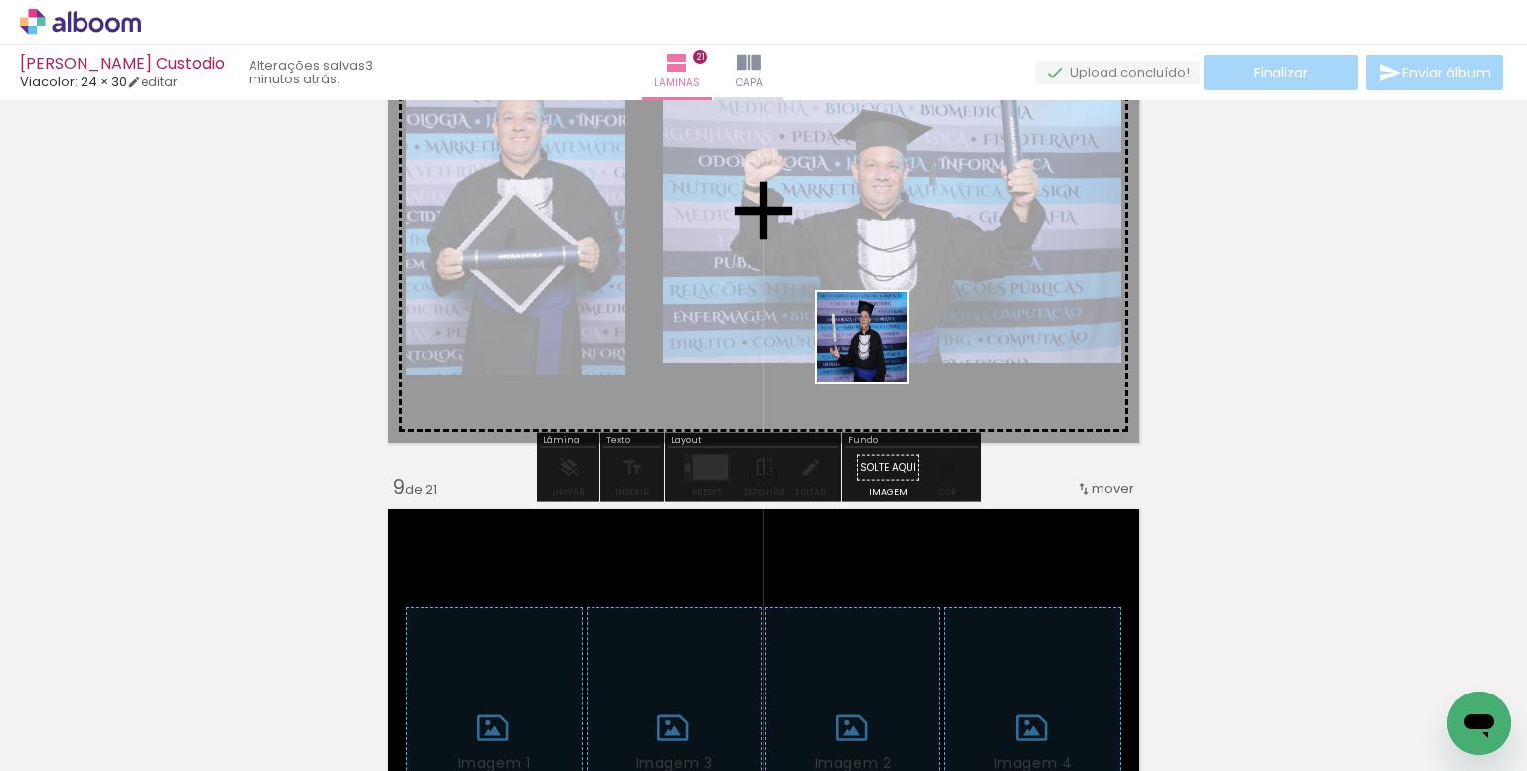
drag, startPoint x: 773, startPoint y: 693, endPoint x: 877, endPoint y: 352, distance: 356.2
click at [877, 352] on quentale-workspace at bounding box center [763, 385] width 1527 height 771
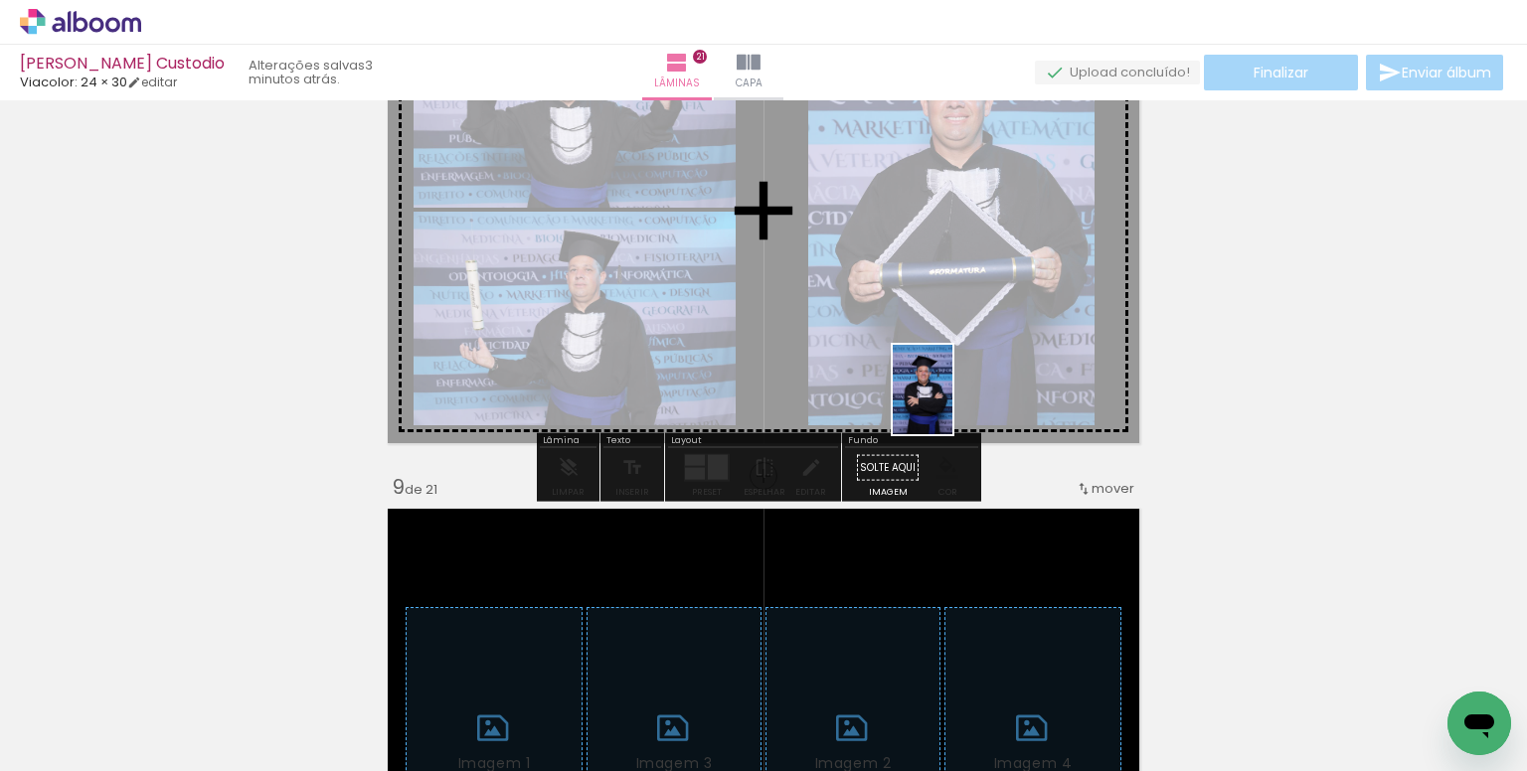
drag, startPoint x: 1140, startPoint y: 666, endPoint x: 952, endPoint y: 405, distance: 321.9
click at [952, 405] on quentale-workspace at bounding box center [763, 385] width 1527 height 771
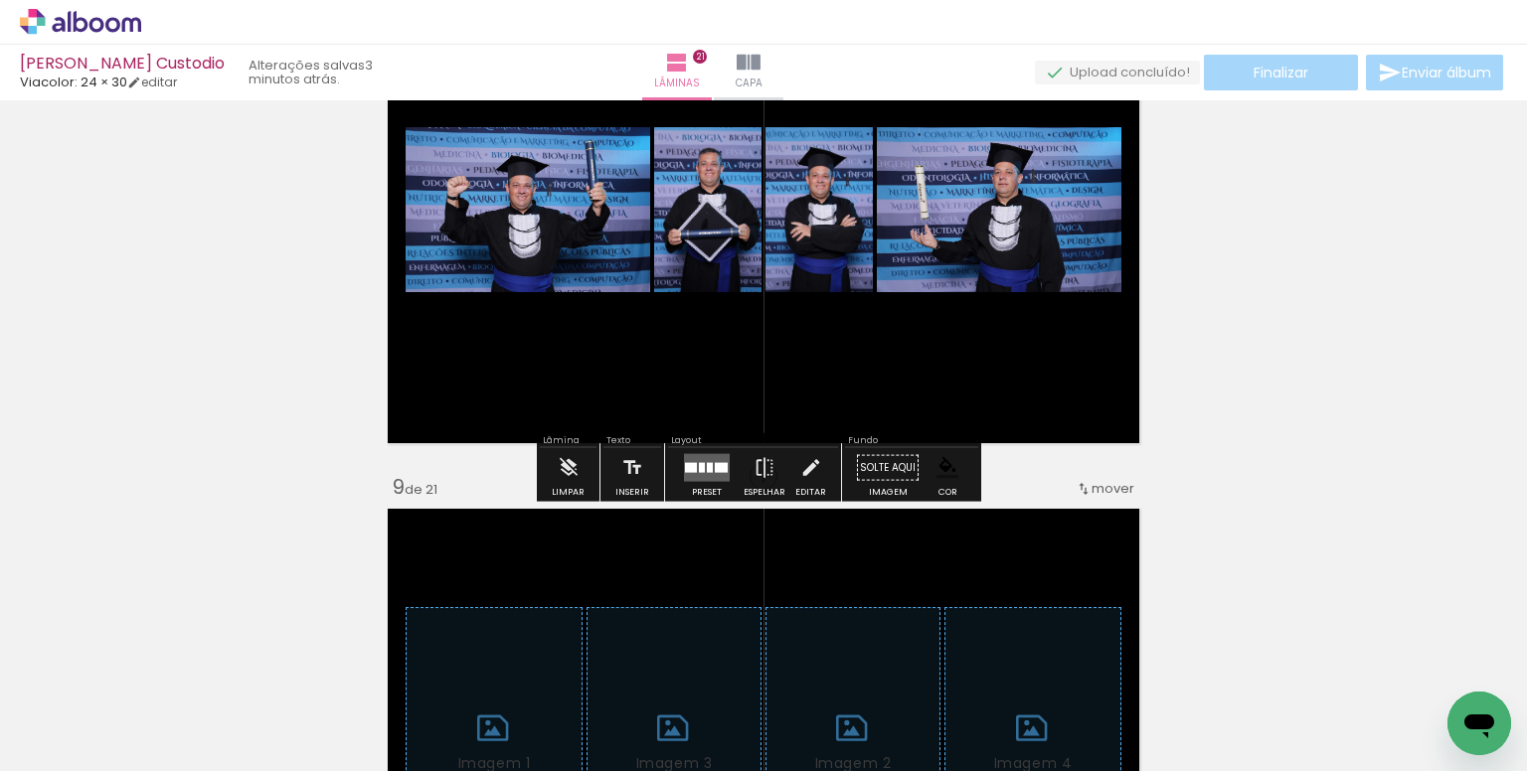
click at [702, 475] on quentale-layouter at bounding box center [707, 468] width 46 height 28
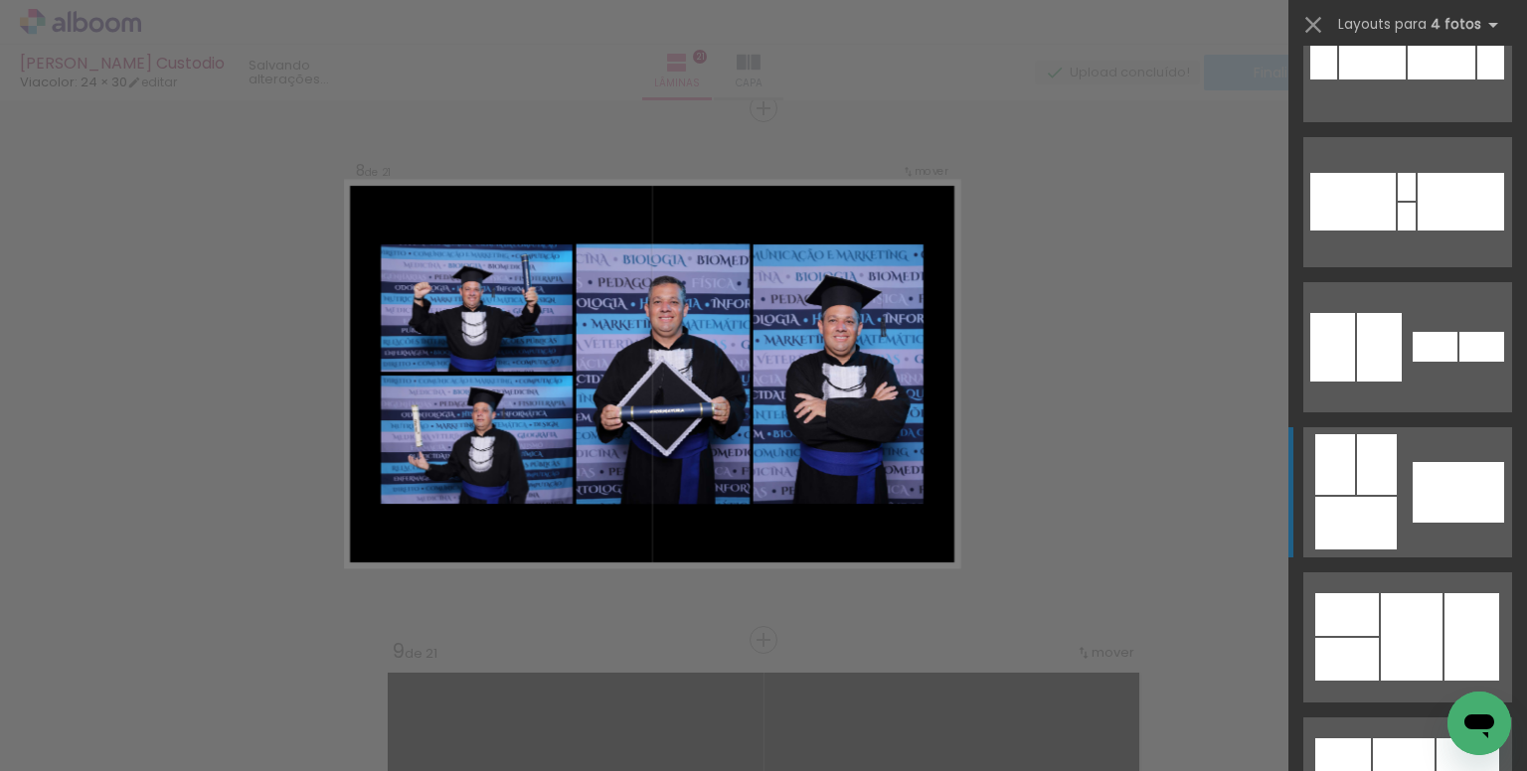
scroll to position [795, 0]
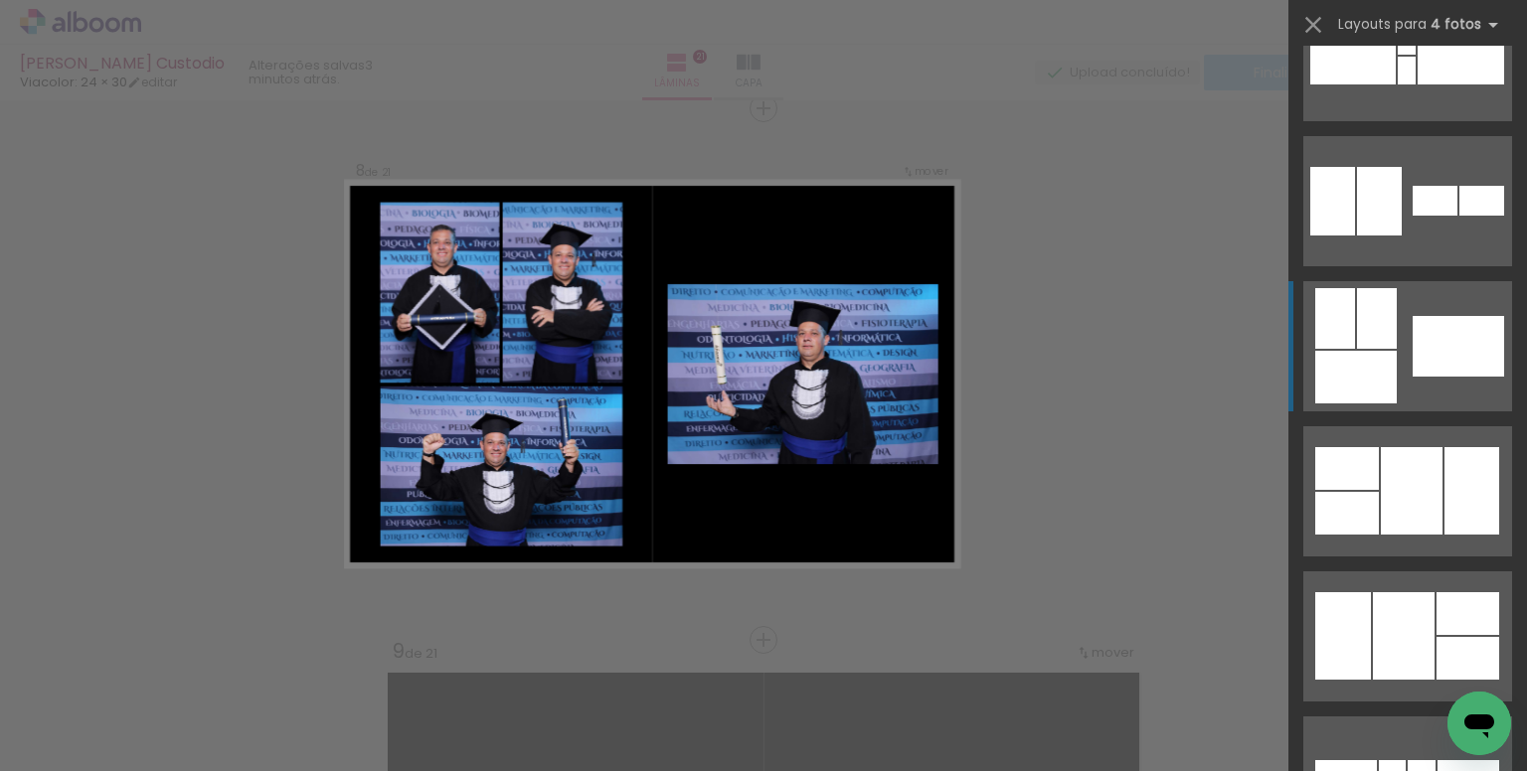
click at [1426, 348] on div at bounding box center [1457, 346] width 91 height 61
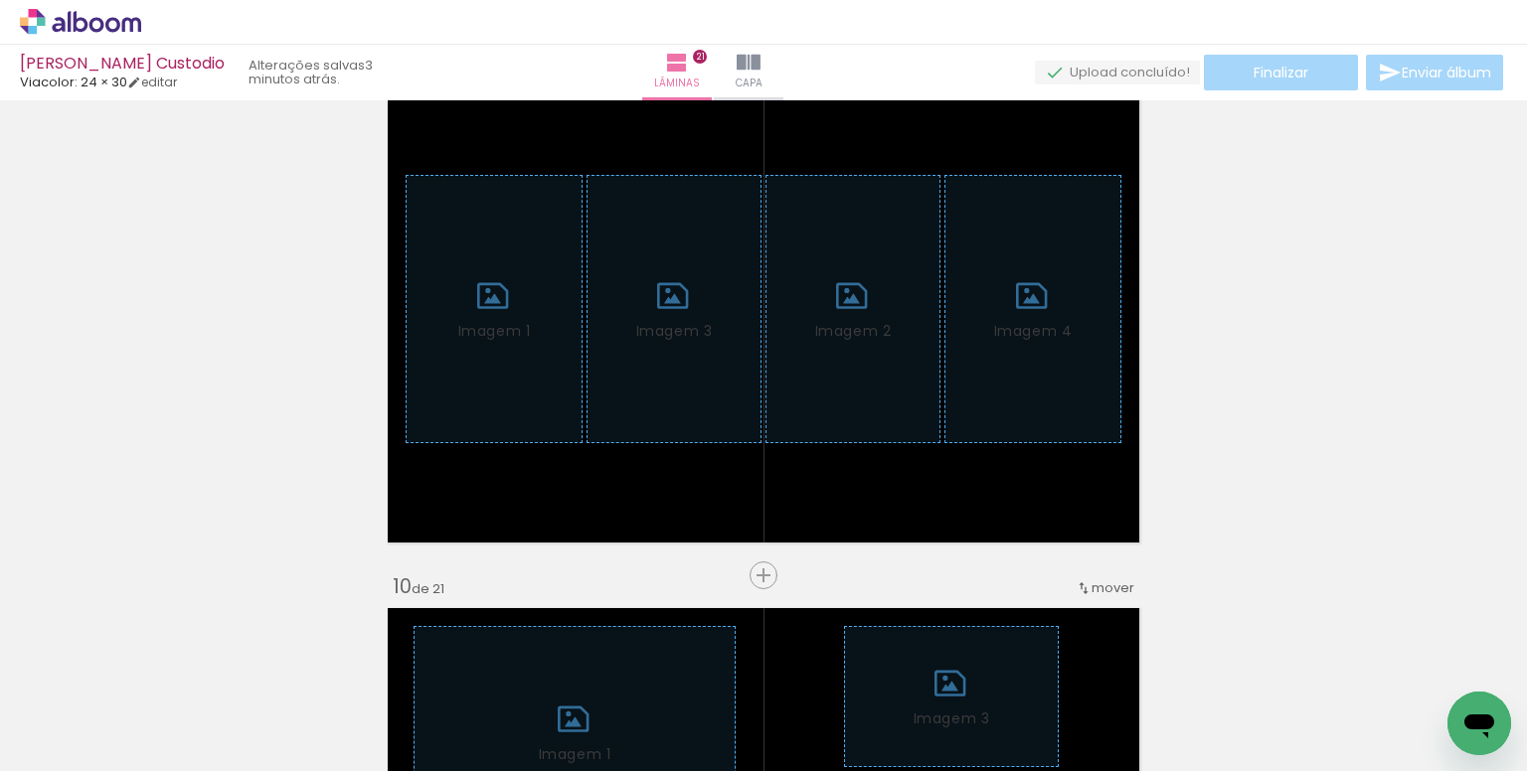
scroll to position [0, 3539]
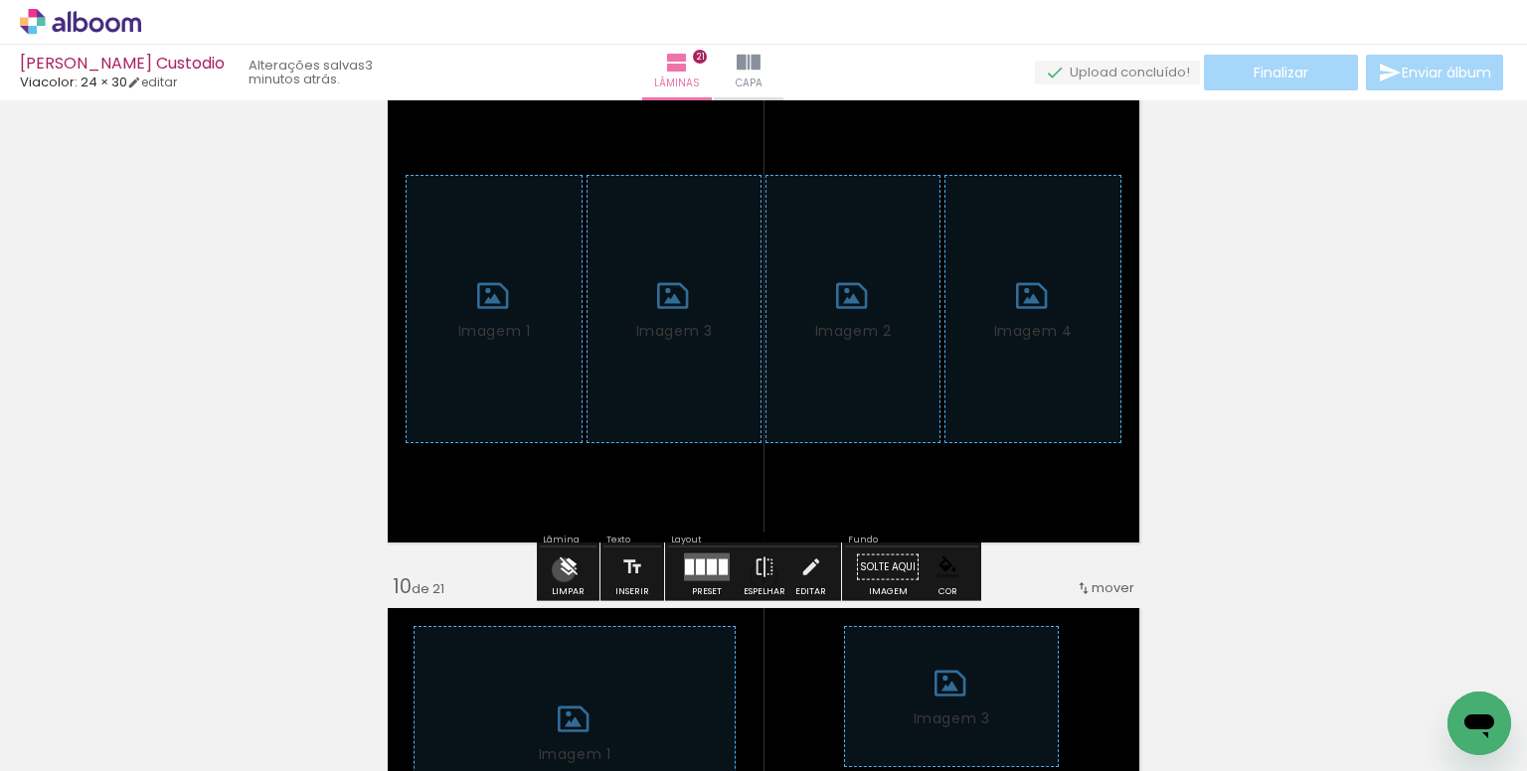
click at [567, 570] on iron-icon at bounding box center [569, 568] width 22 height 40
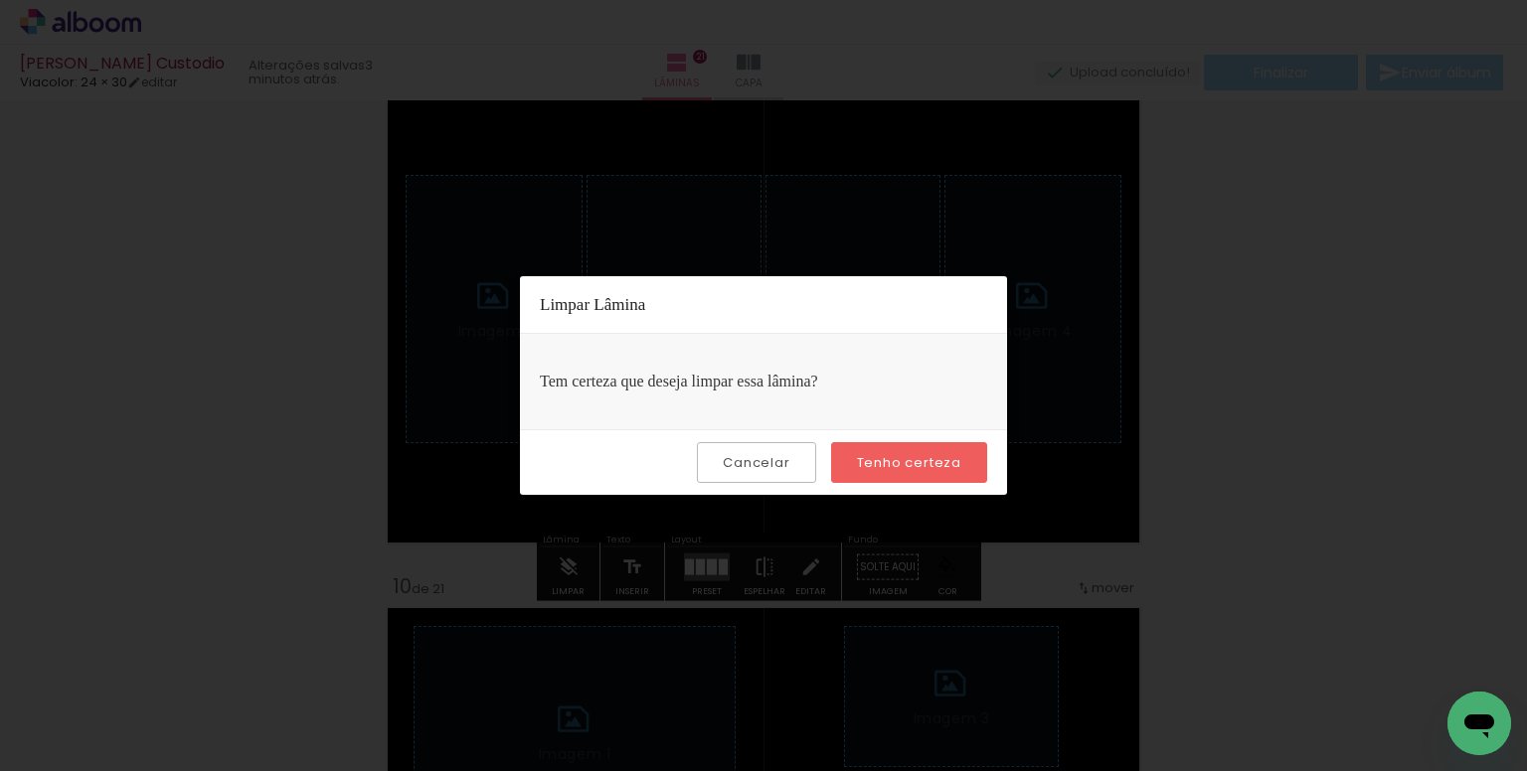
click at [0, 0] on slot "Tenho certeza" at bounding box center [0, 0] width 0 height 0
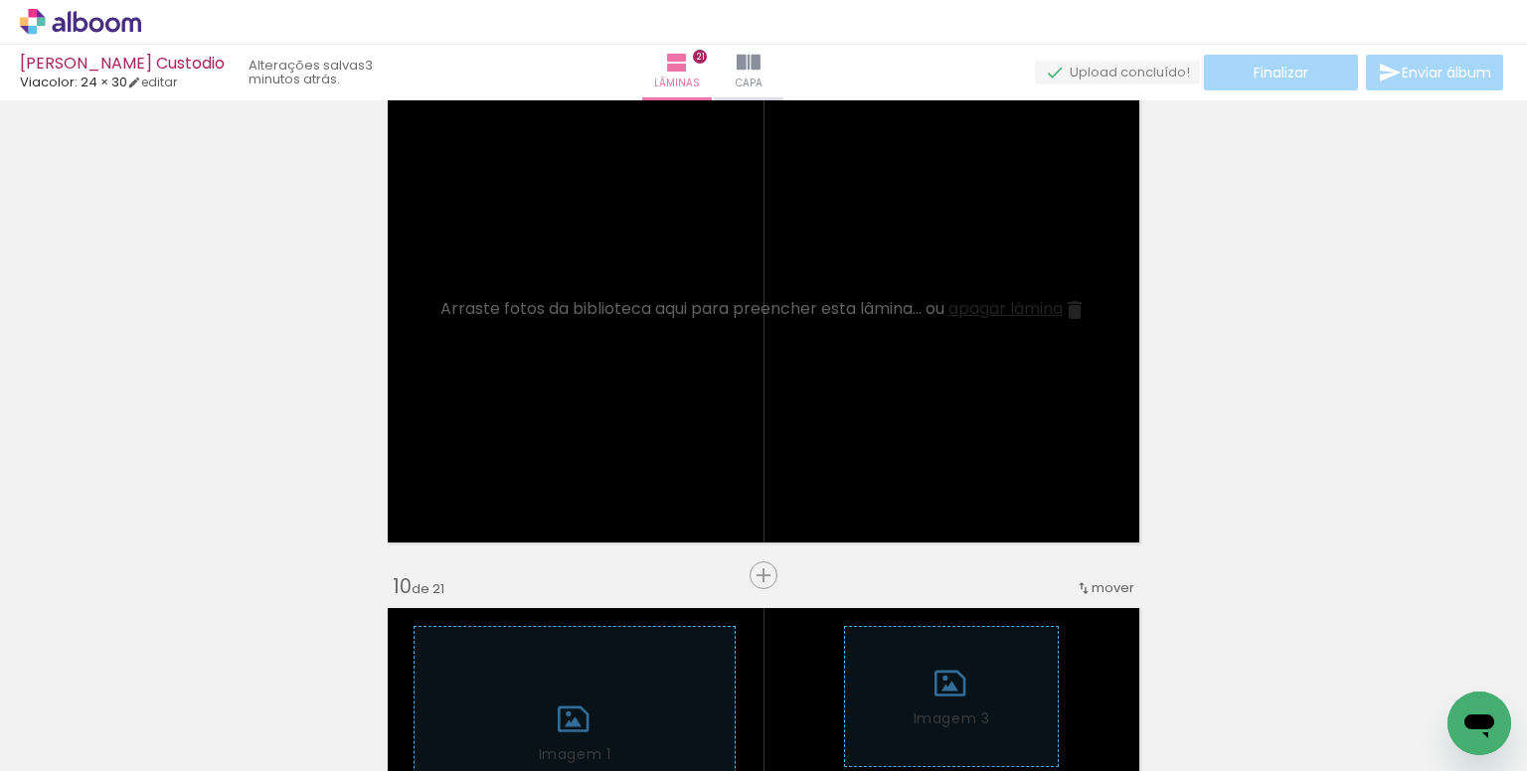
drag, startPoint x: 980, startPoint y: 701, endPoint x: 932, endPoint y: 637, distance: 79.5
click at [961, 438] on quentale-workspace at bounding box center [763, 385] width 1527 height 771
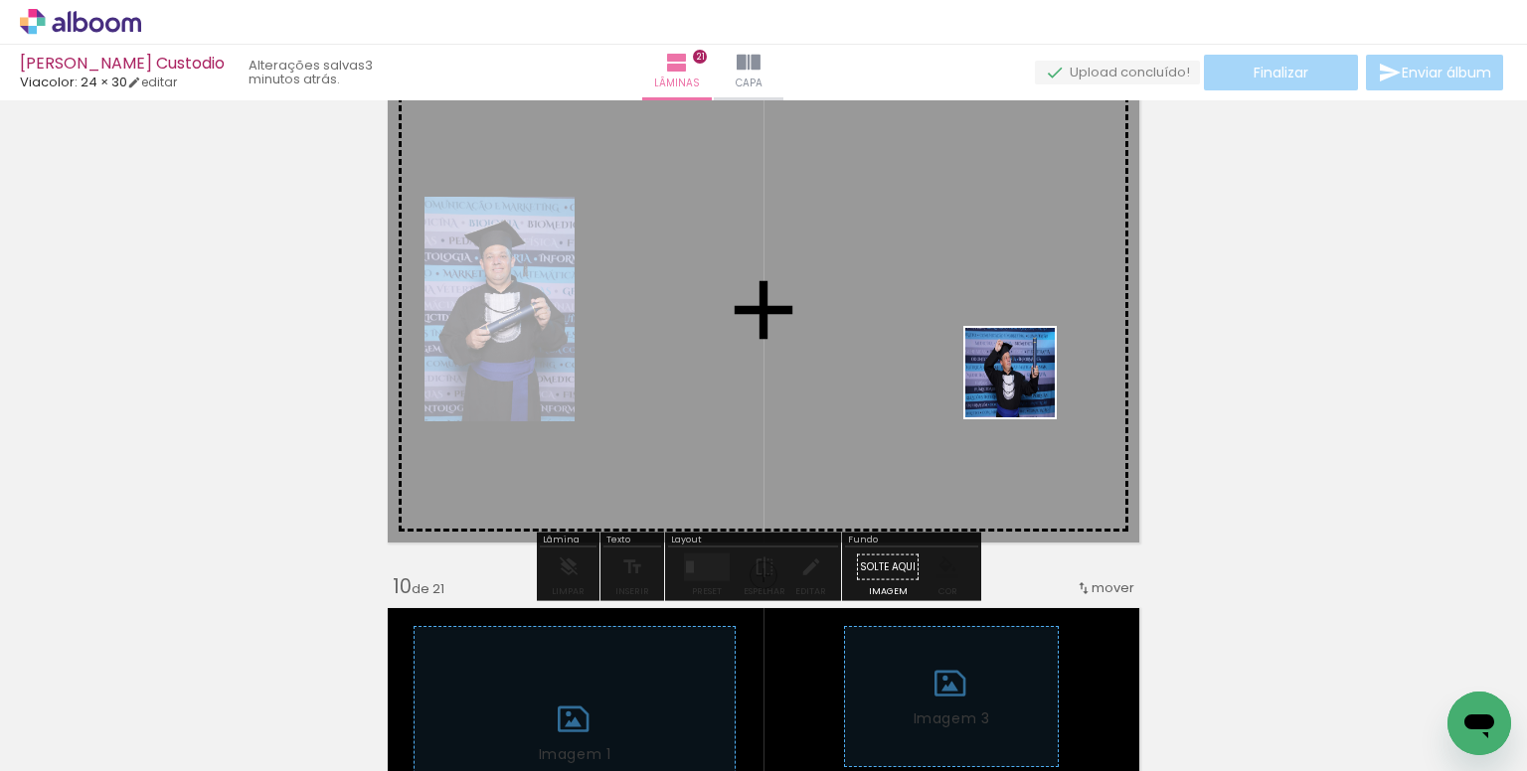
drag, startPoint x: 1035, startPoint y: 619, endPoint x: 811, endPoint y: 621, distance: 223.6
click at [1021, 395] on quentale-workspace at bounding box center [763, 385] width 1527 height 771
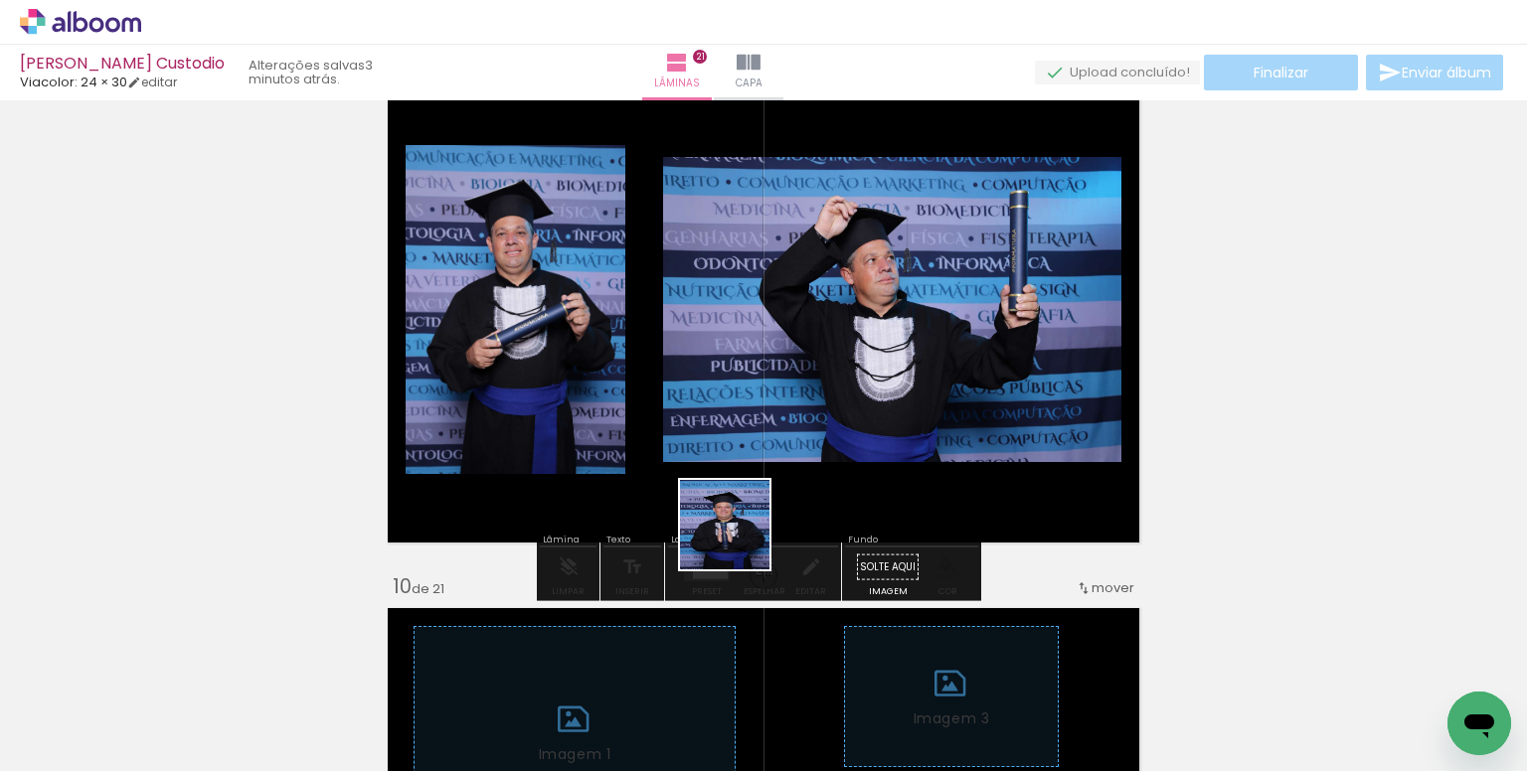
drag, startPoint x: 739, startPoint y: 540, endPoint x: 991, endPoint y: 568, distance: 253.1
click at [762, 428] on quentale-workspace at bounding box center [763, 385] width 1527 height 771
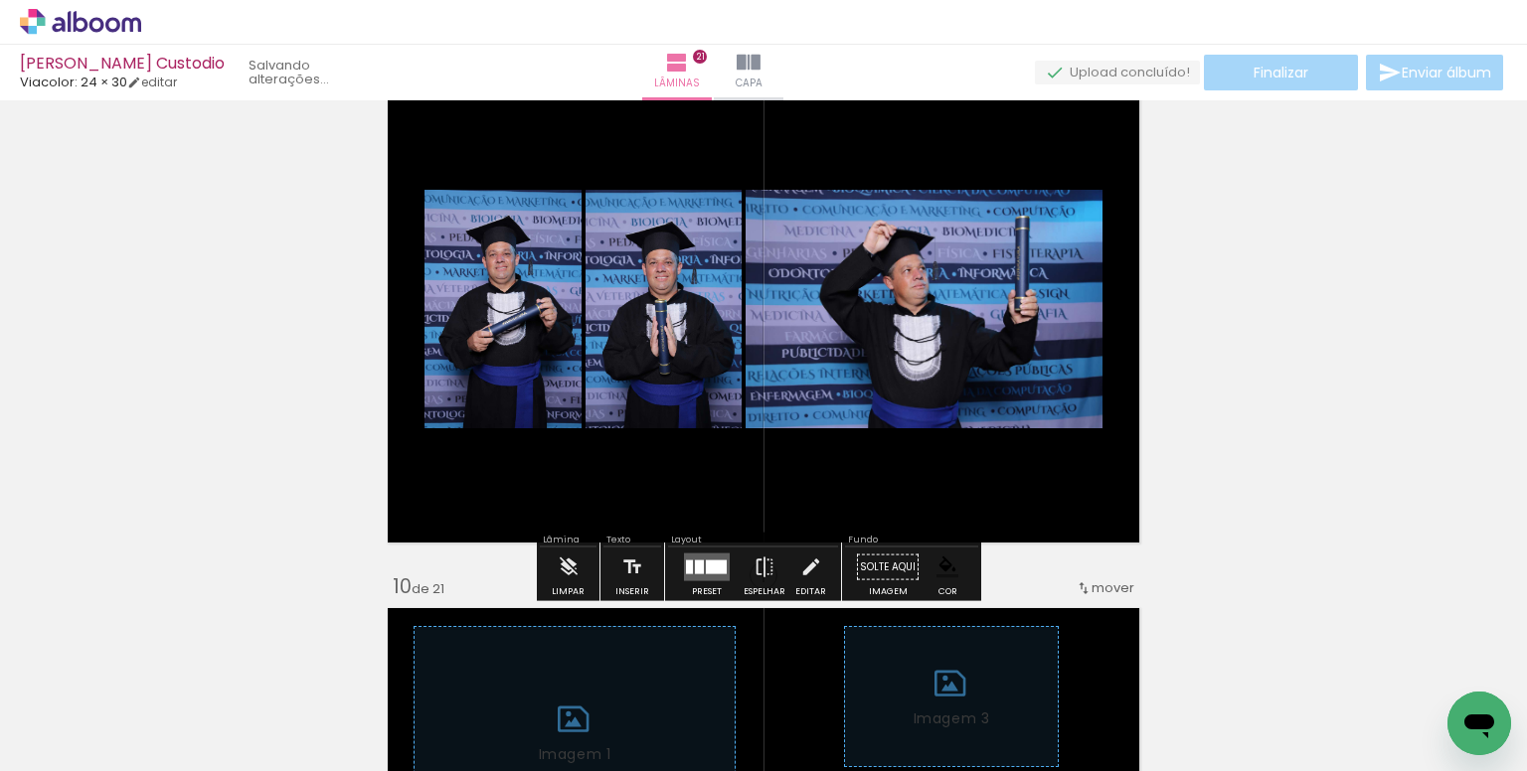
scroll to position [0, 3205]
click at [710, 565] on div at bounding box center [716, 568] width 21 height 14
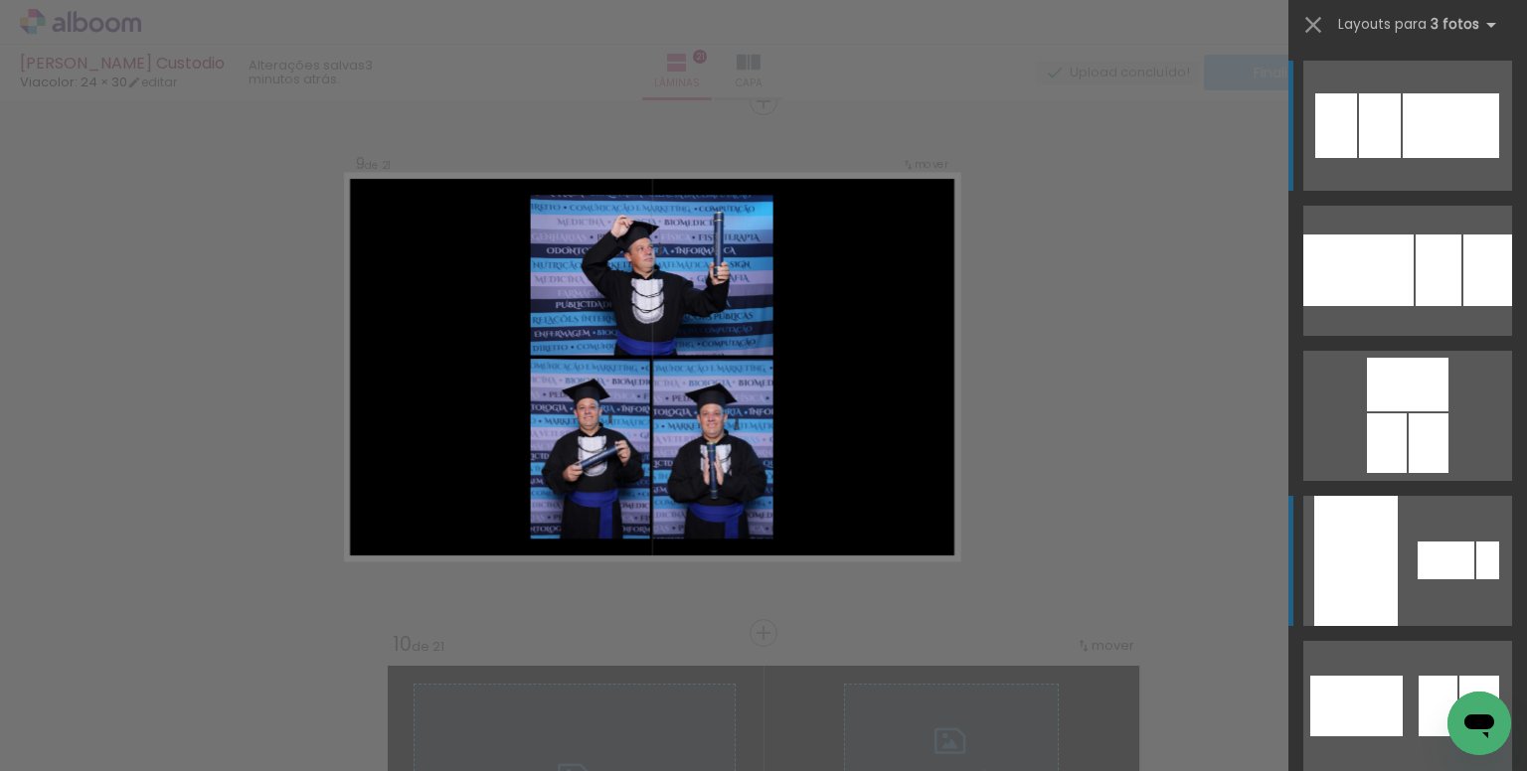
scroll to position [4279, 0]
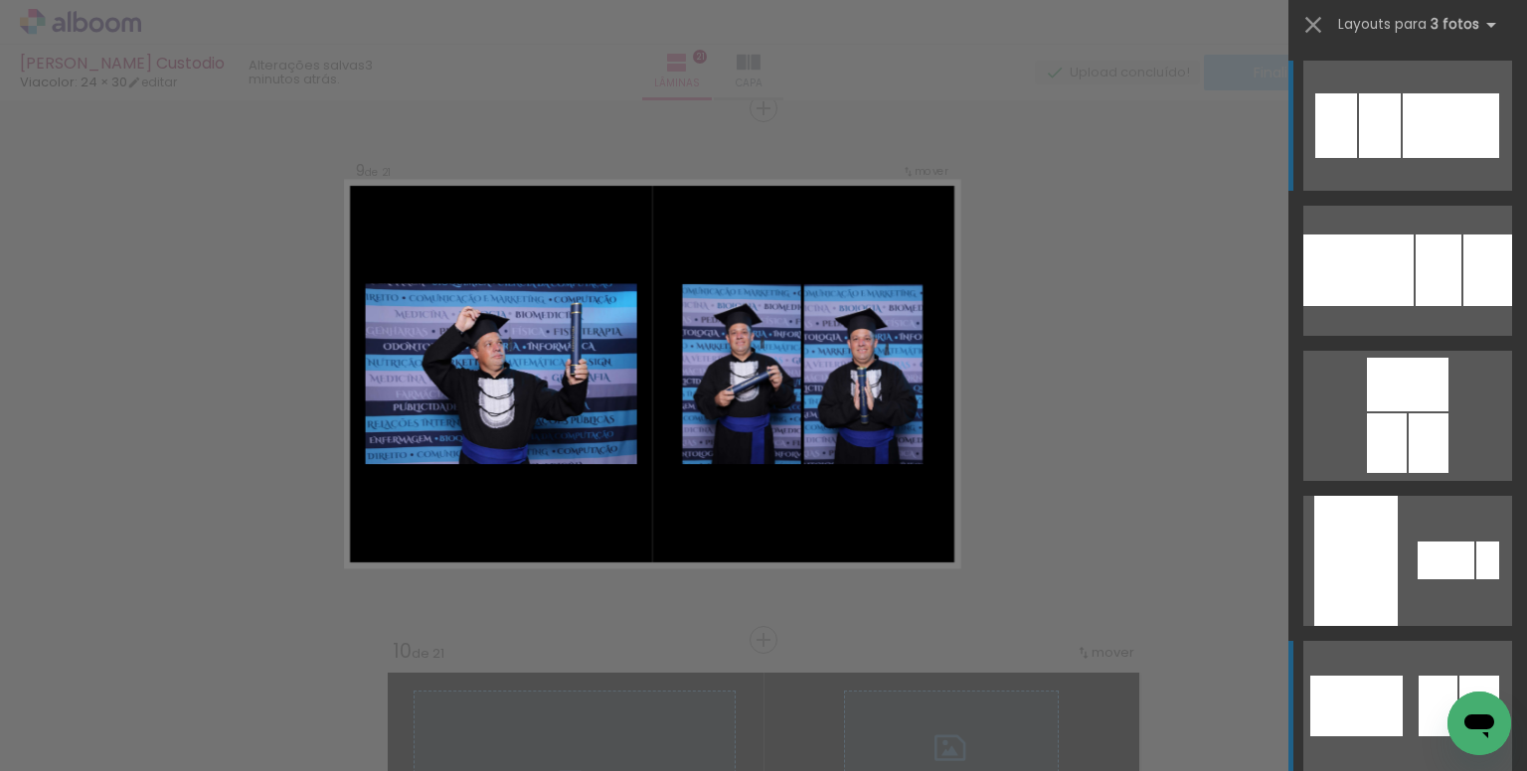
click at [1423, 677] on div at bounding box center [1437, 706] width 39 height 61
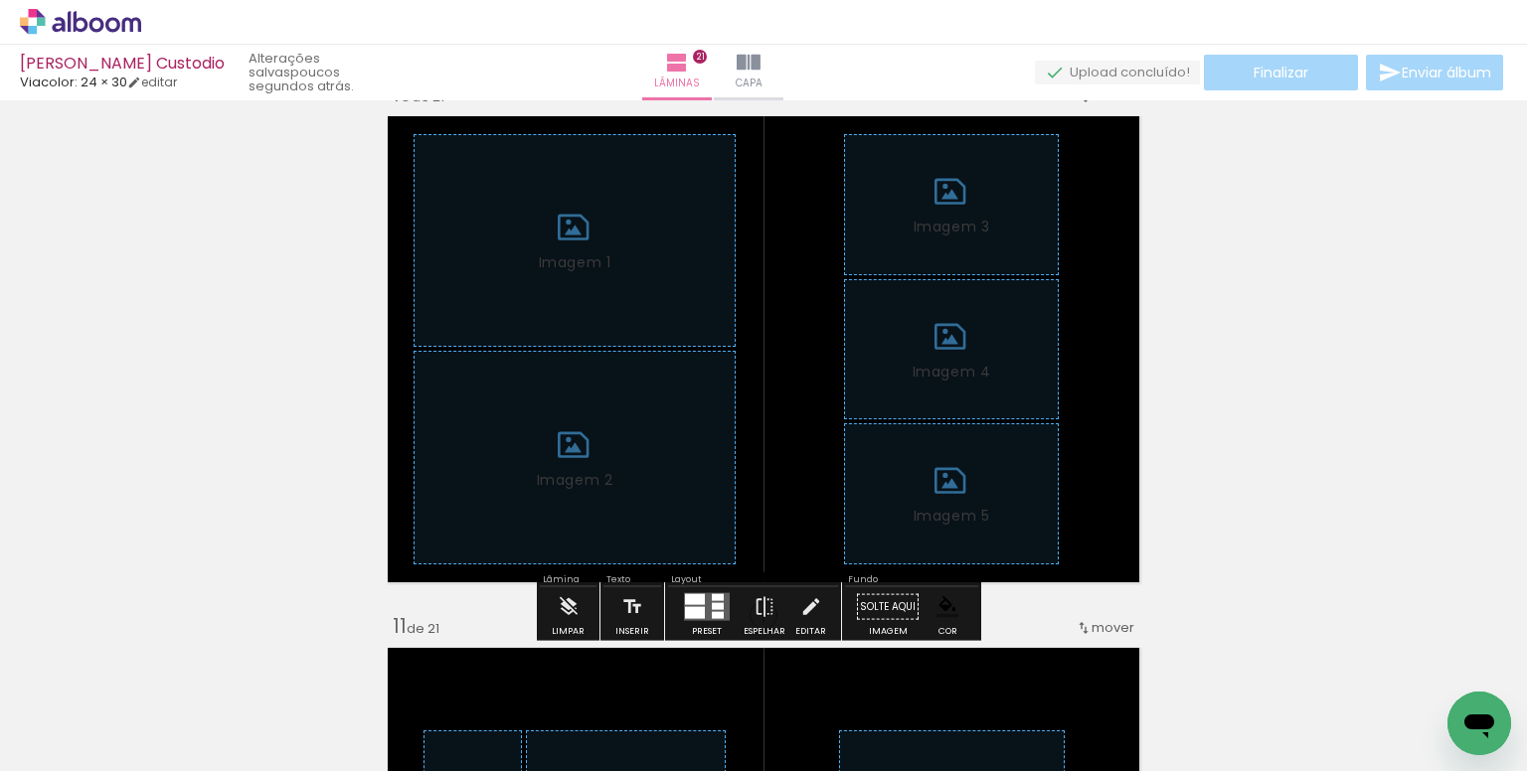
scroll to position [4974, 0]
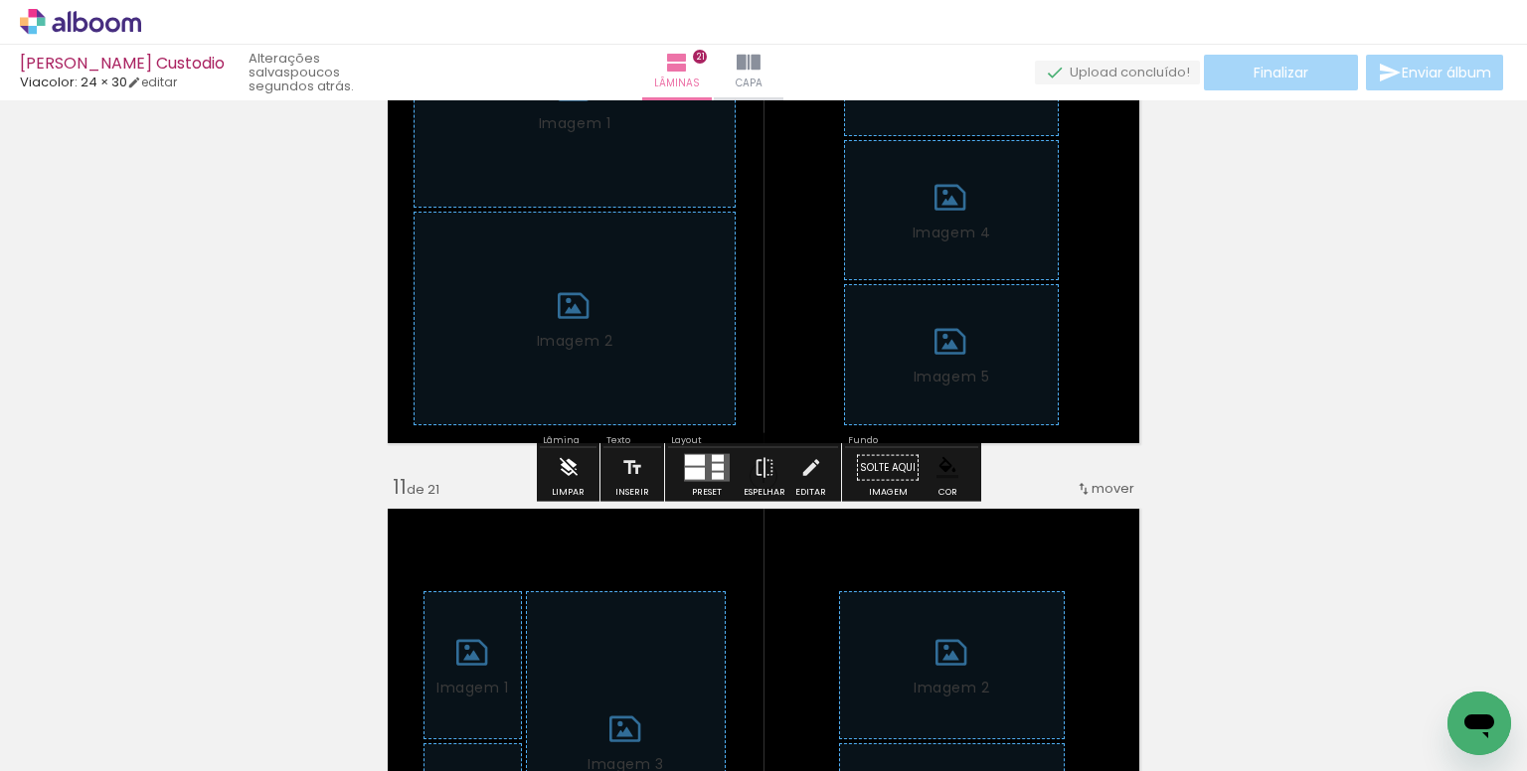
drag, startPoint x: 566, startPoint y: 471, endPoint x: 829, endPoint y: 454, distance: 263.9
click at [567, 471] on iron-icon at bounding box center [569, 468] width 22 height 40
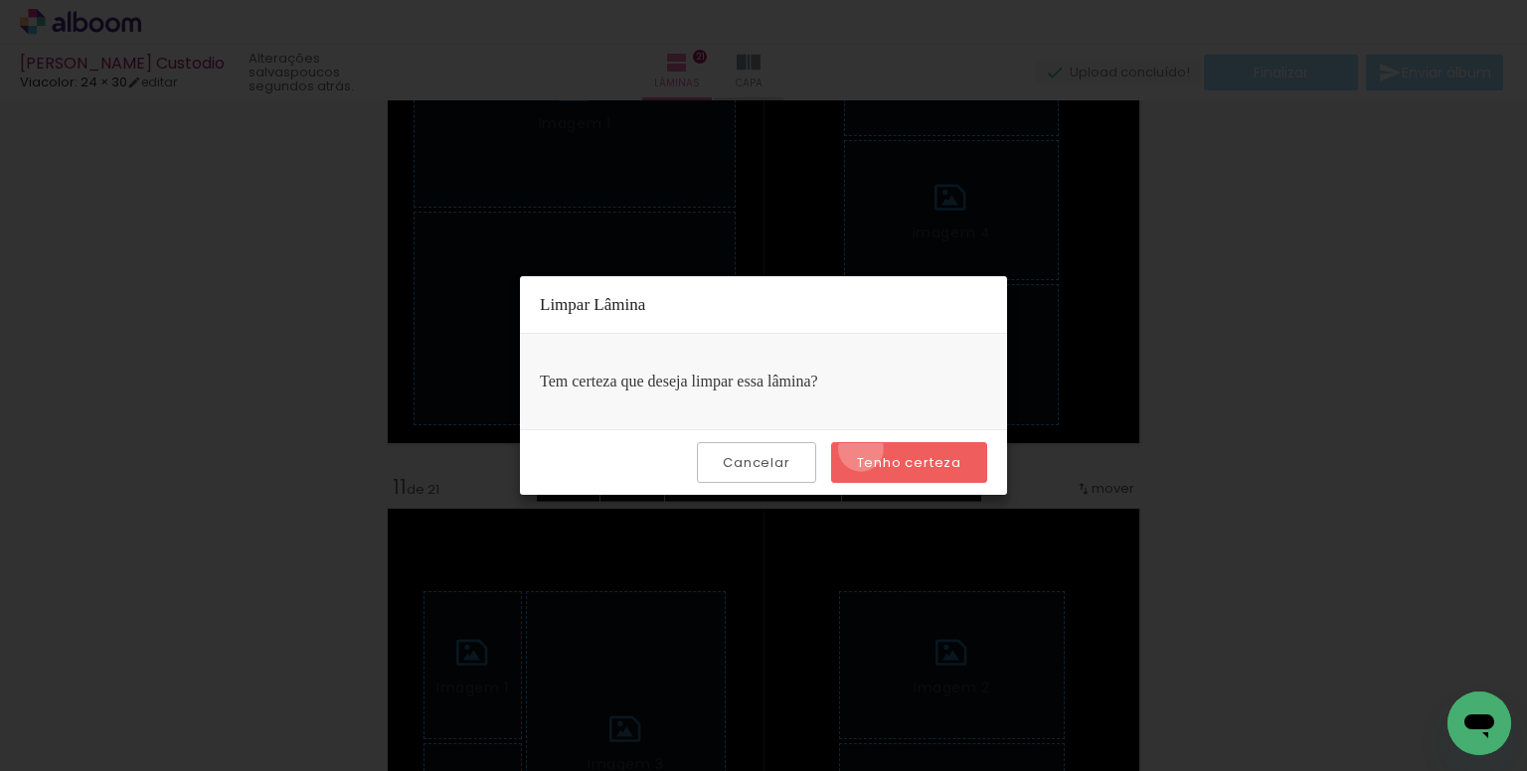
click at [864, 448] on paper-button "Tenho certeza" at bounding box center [909, 462] width 156 height 41
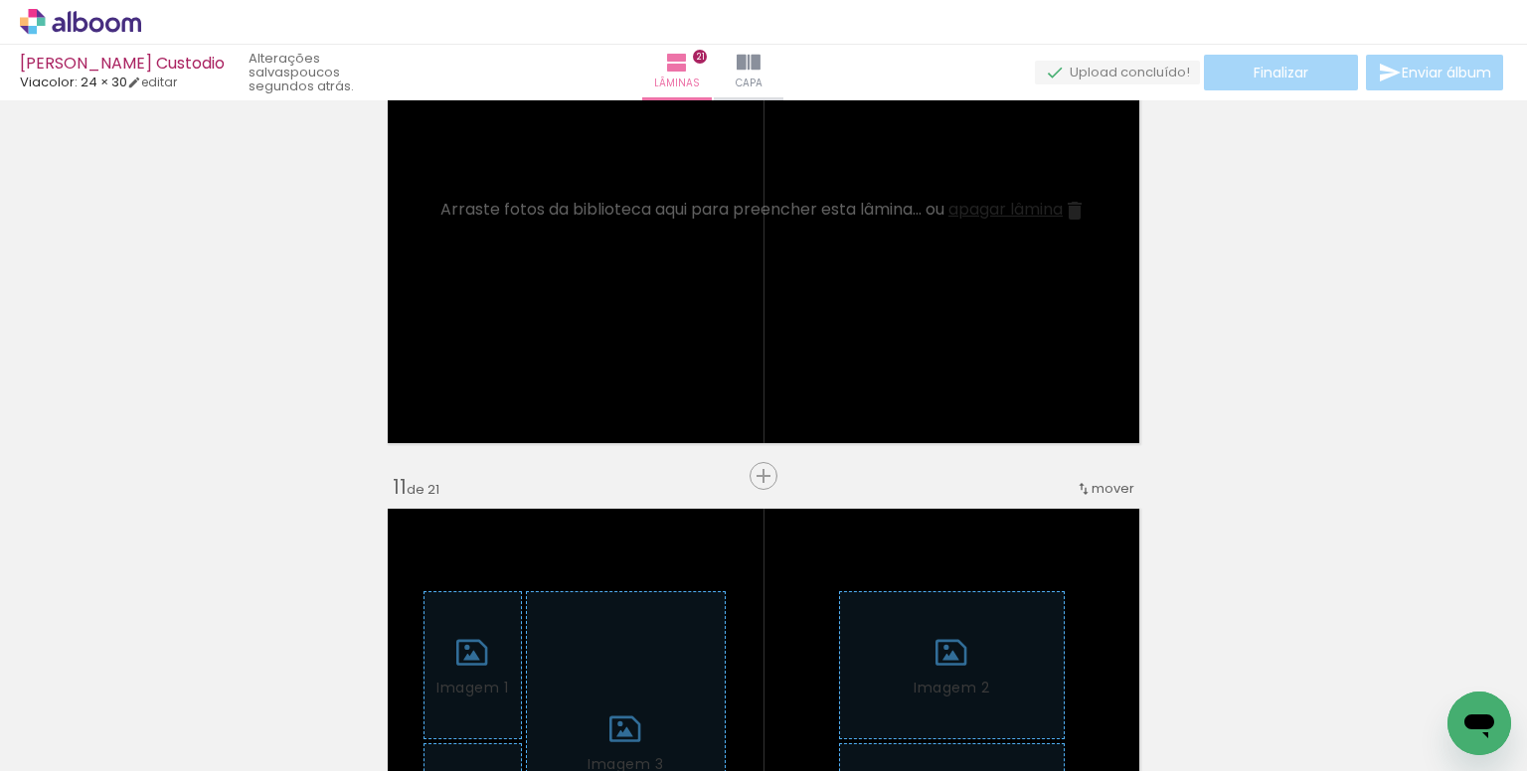
scroll to position [0, 0]
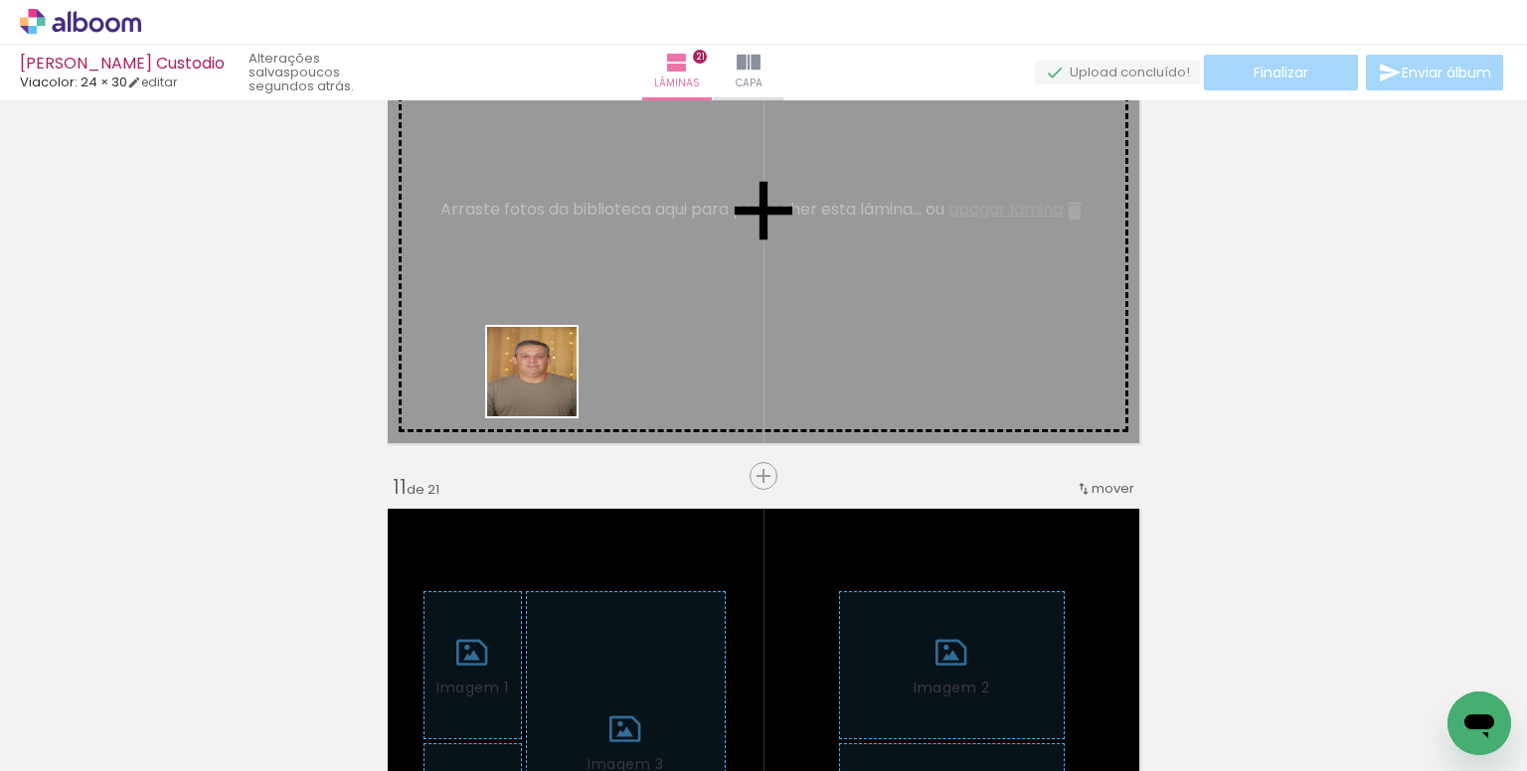
drag, startPoint x: 448, startPoint y: 673, endPoint x: 602, endPoint y: 518, distance: 218.6
click at [547, 386] on quentale-workspace at bounding box center [763, 385] width 1527 height 771
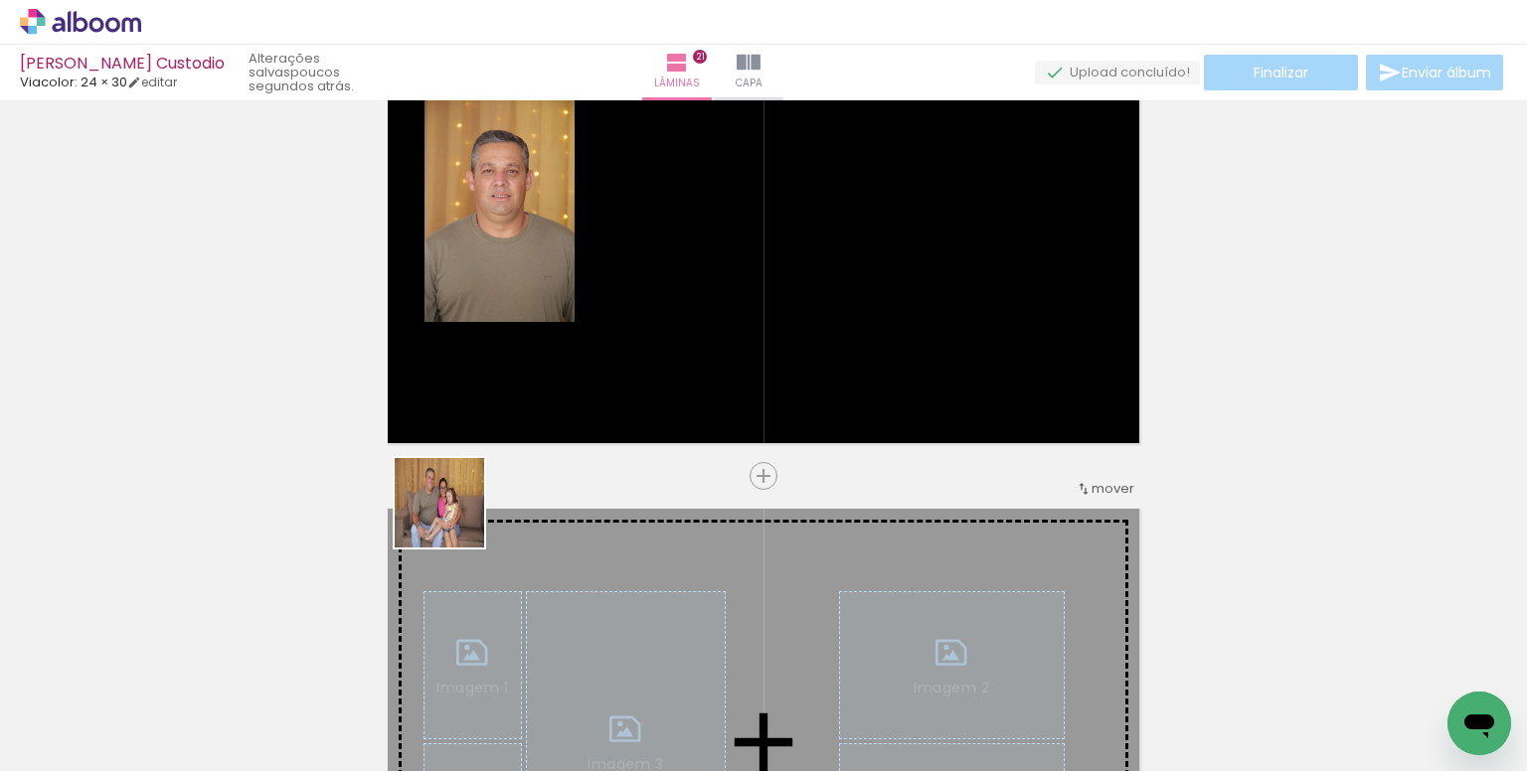
drag, startPoint x: 282, startPoint y: 694, endPoint x: 523, endPoint y: 410, distance: 371.6
click at [523, 410] on quentale-workspace at bounding box center [763, 385] width 1527 height 771
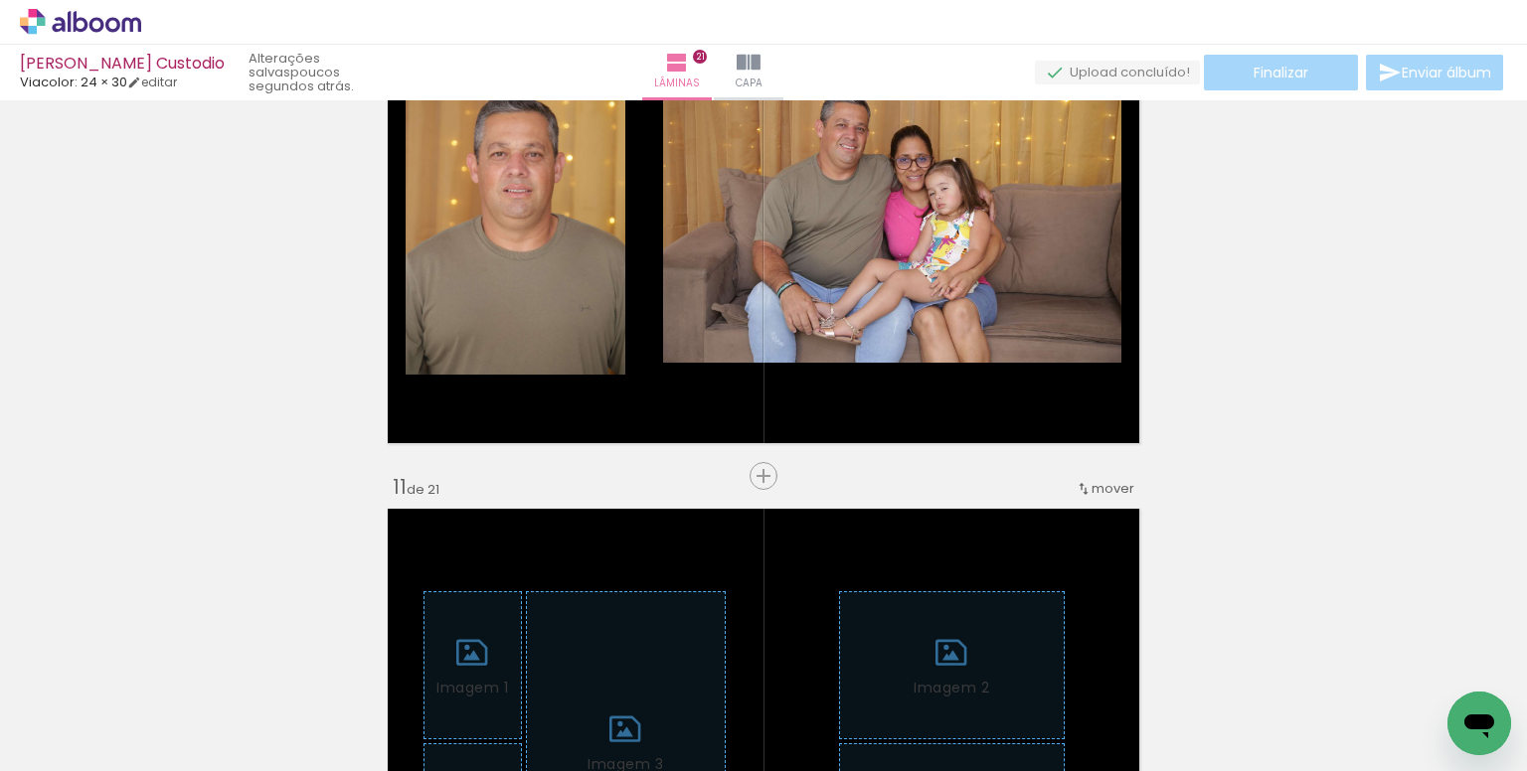
scroll to position [4875, 0]
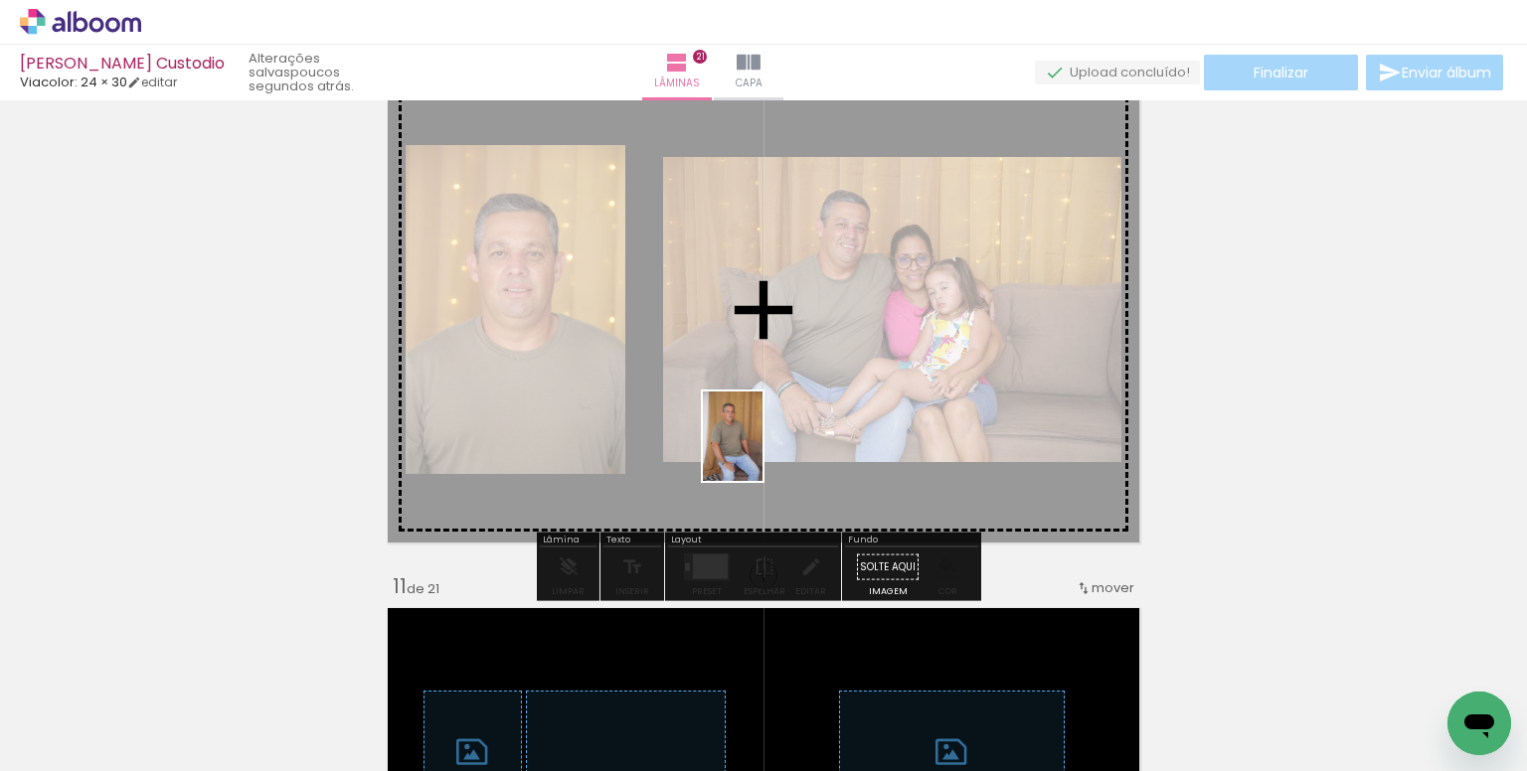
drag, startPoint x: 758, startPoint y: 698, endPoint x: 762, endPoint y: 451, distance: 246.5
click at [762, 451] on quentale-workspace at bounding box center [763, 385] width 1527 height 771
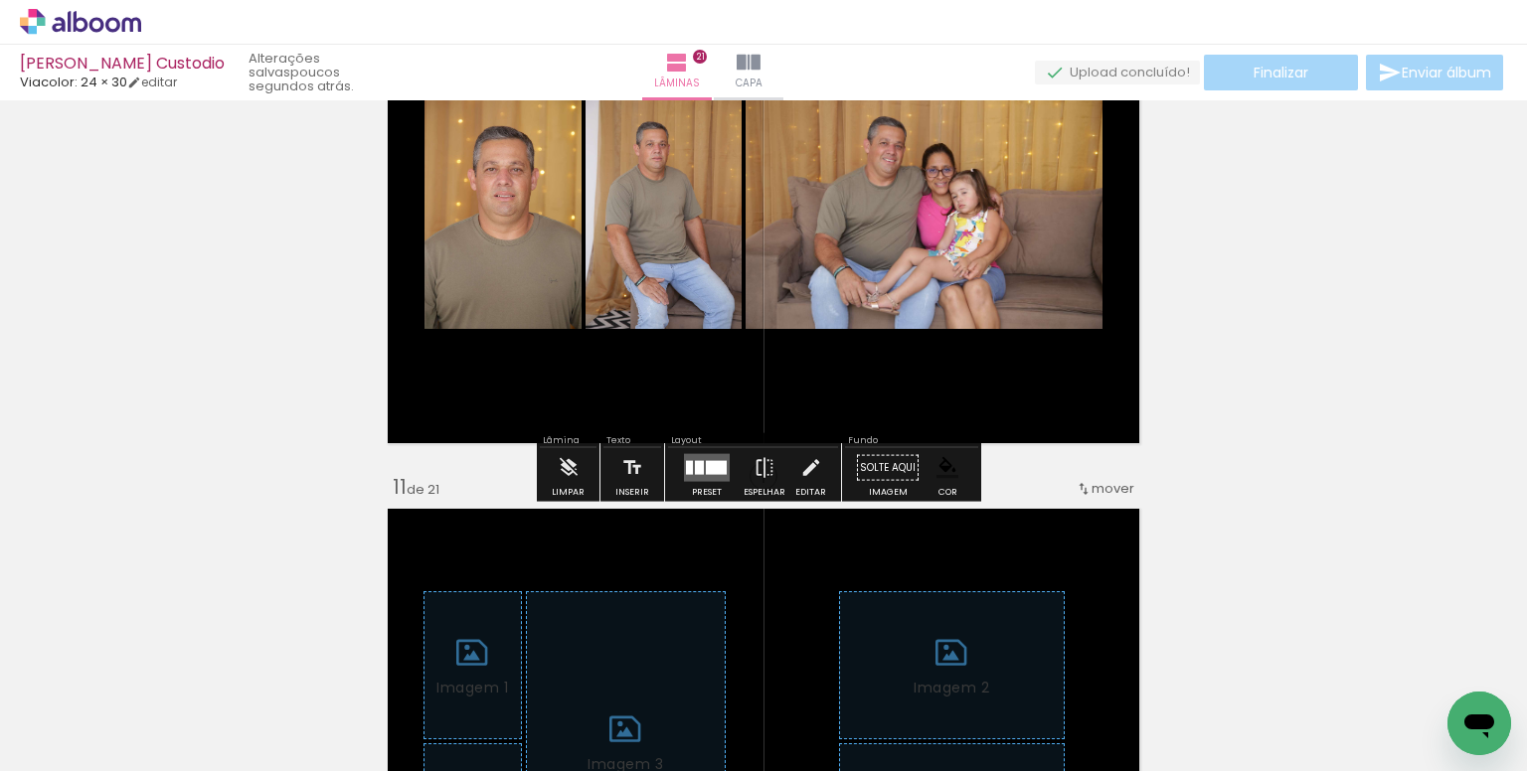
click at [702, 454] on quentale-layouter at bounding box center [707, 468] width 46 height 28
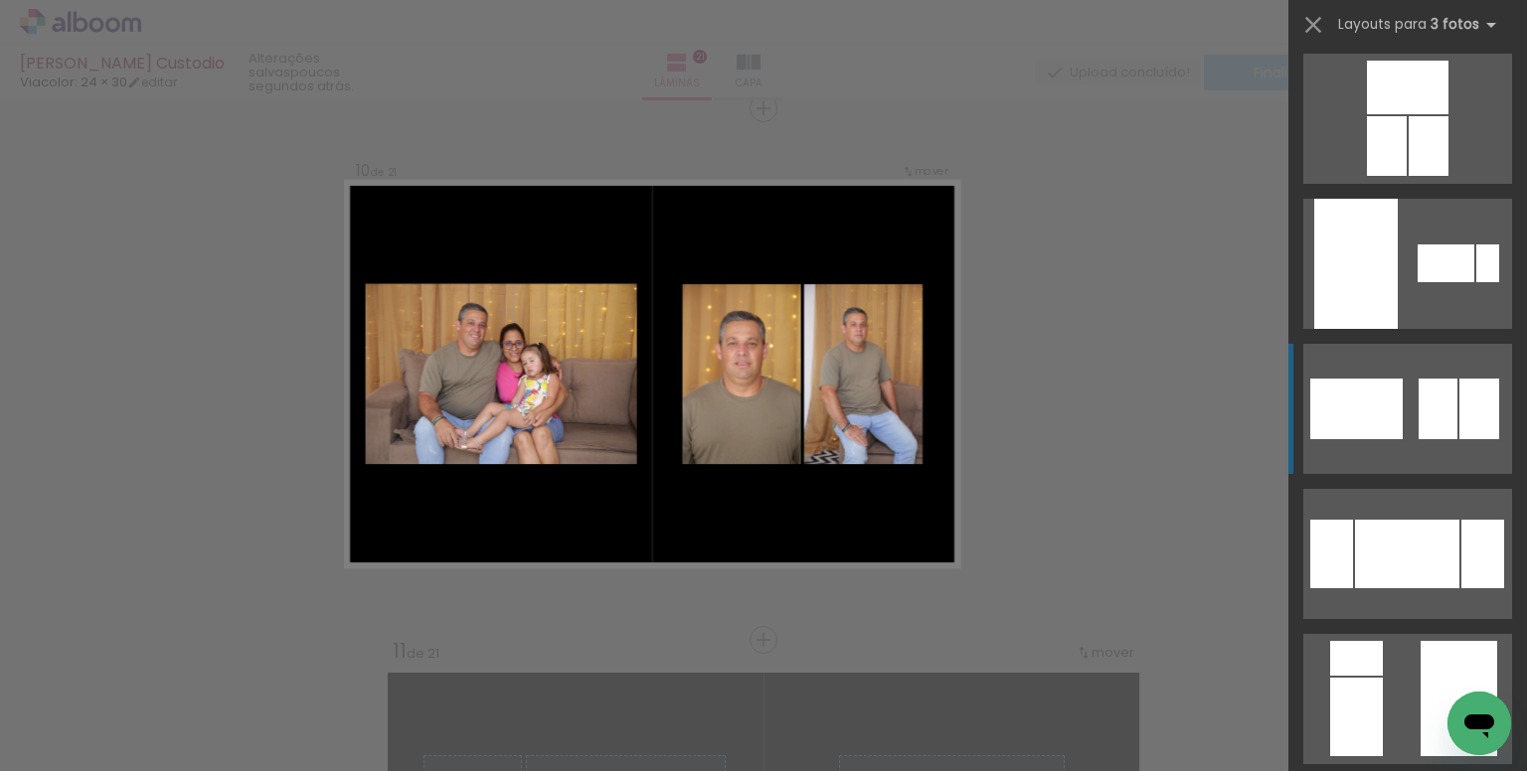
scroll to position [298, 0]
click at [1419, 409] on div at bounding box center [1437, 408] width 39 height 61
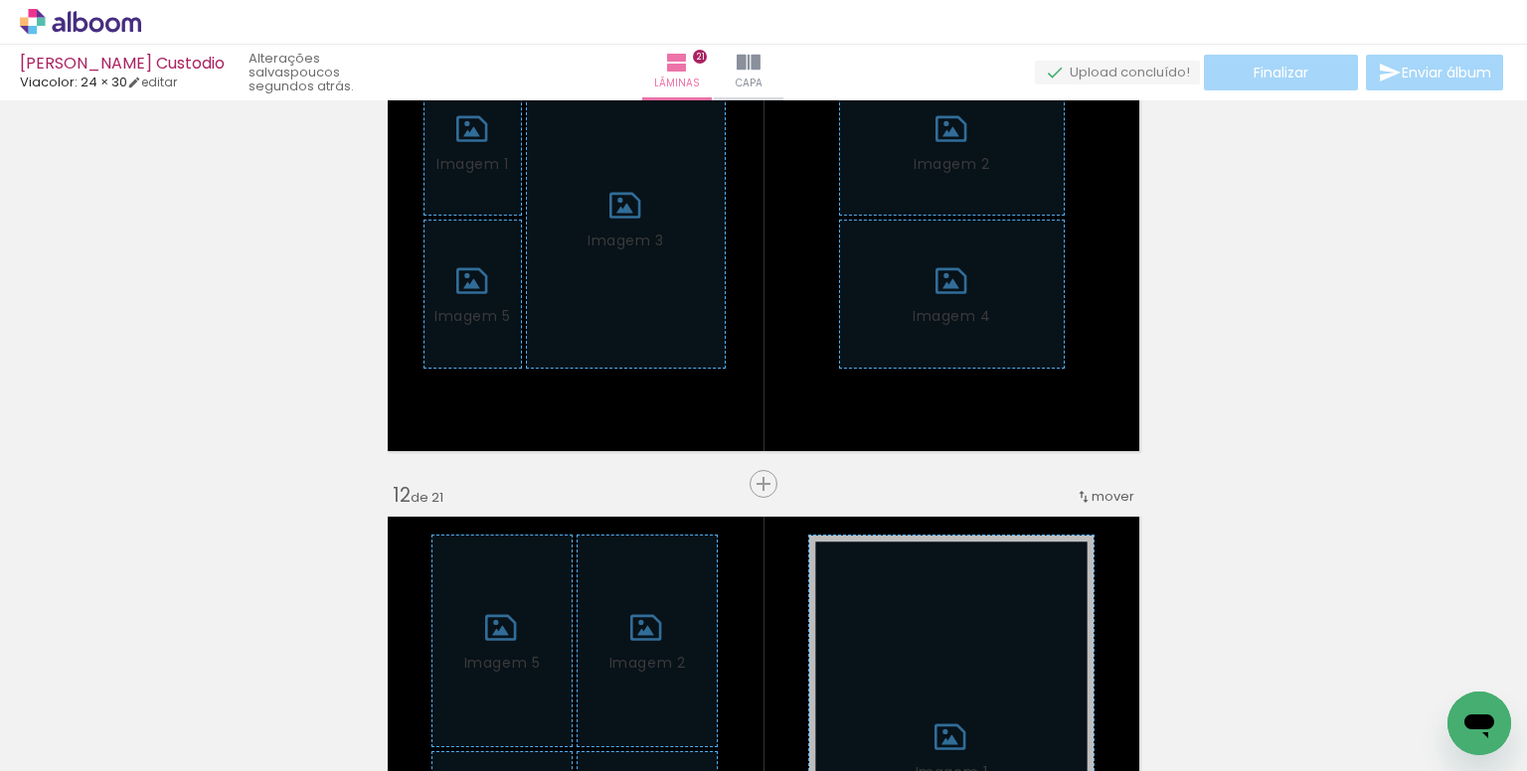
scroll to position [5506, 0]
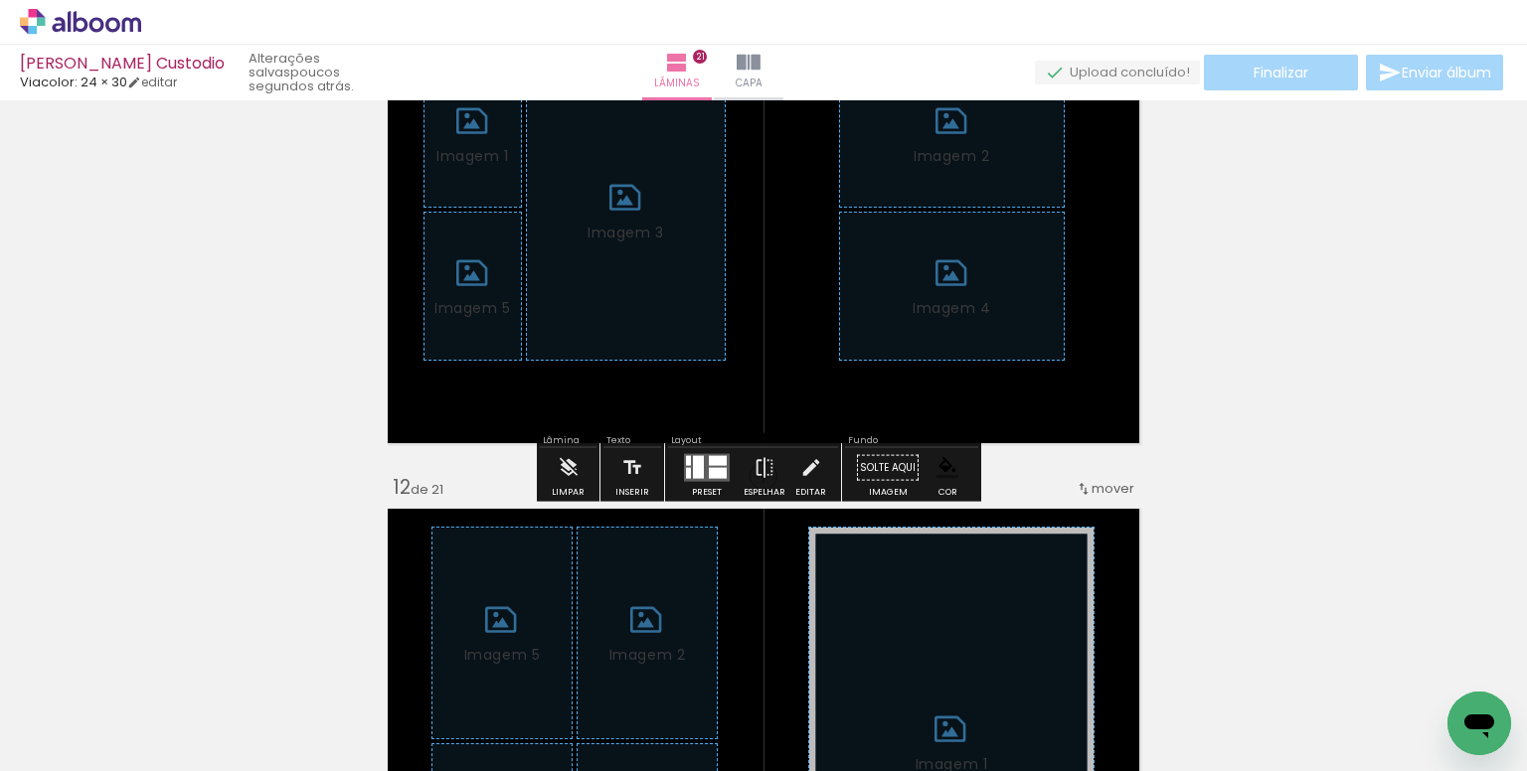
drag, startPoint x: 573, startPoint y: 460, endPoint x: 809, endPoint y: 449, distance: 235.8
click at [574, 461] on iron-icon at bounding box center [569, 468] width 22 height 40
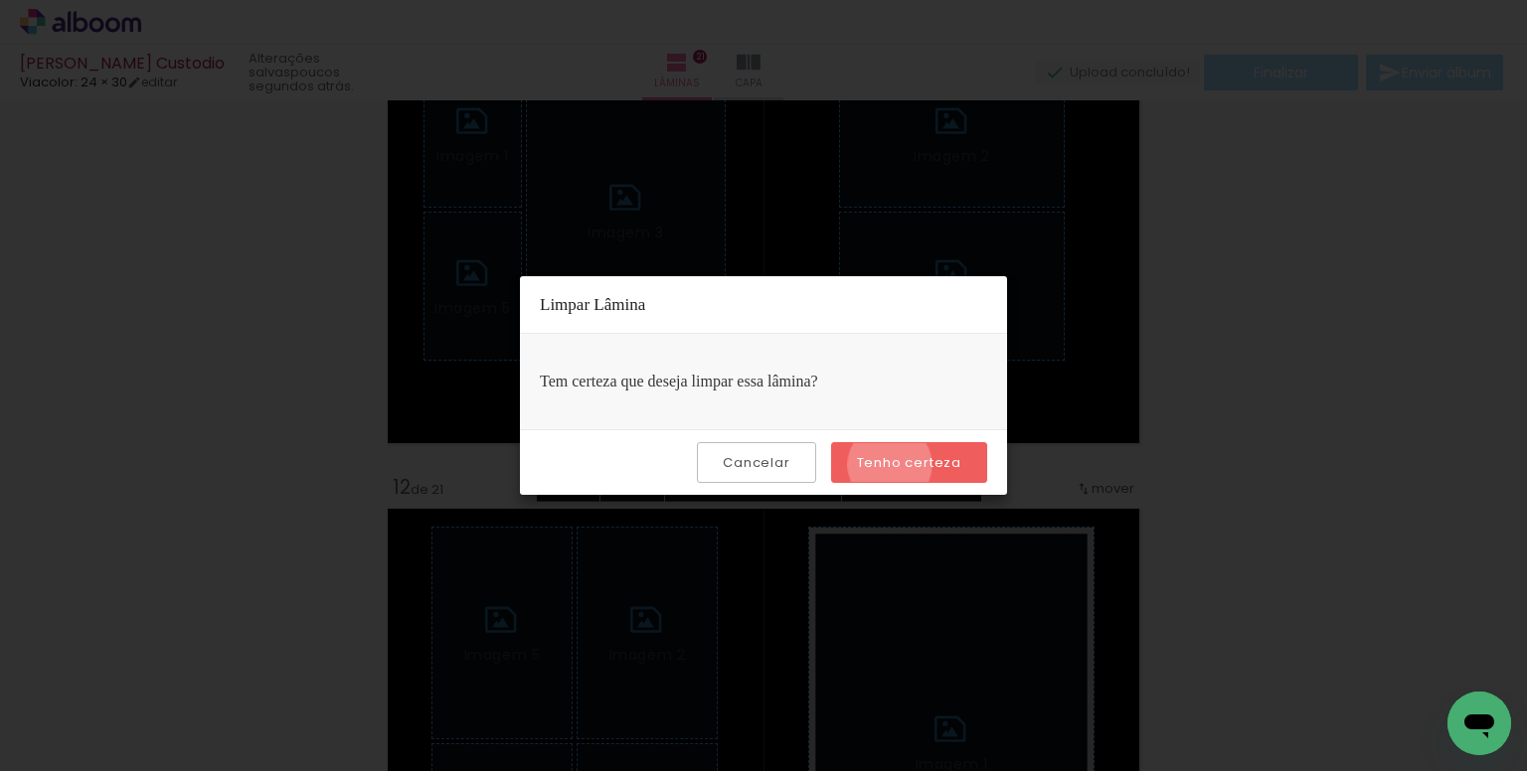
click at [0, 0] on slot "Tenho certeza" at bounding box center [0, 0] width 0 height 0
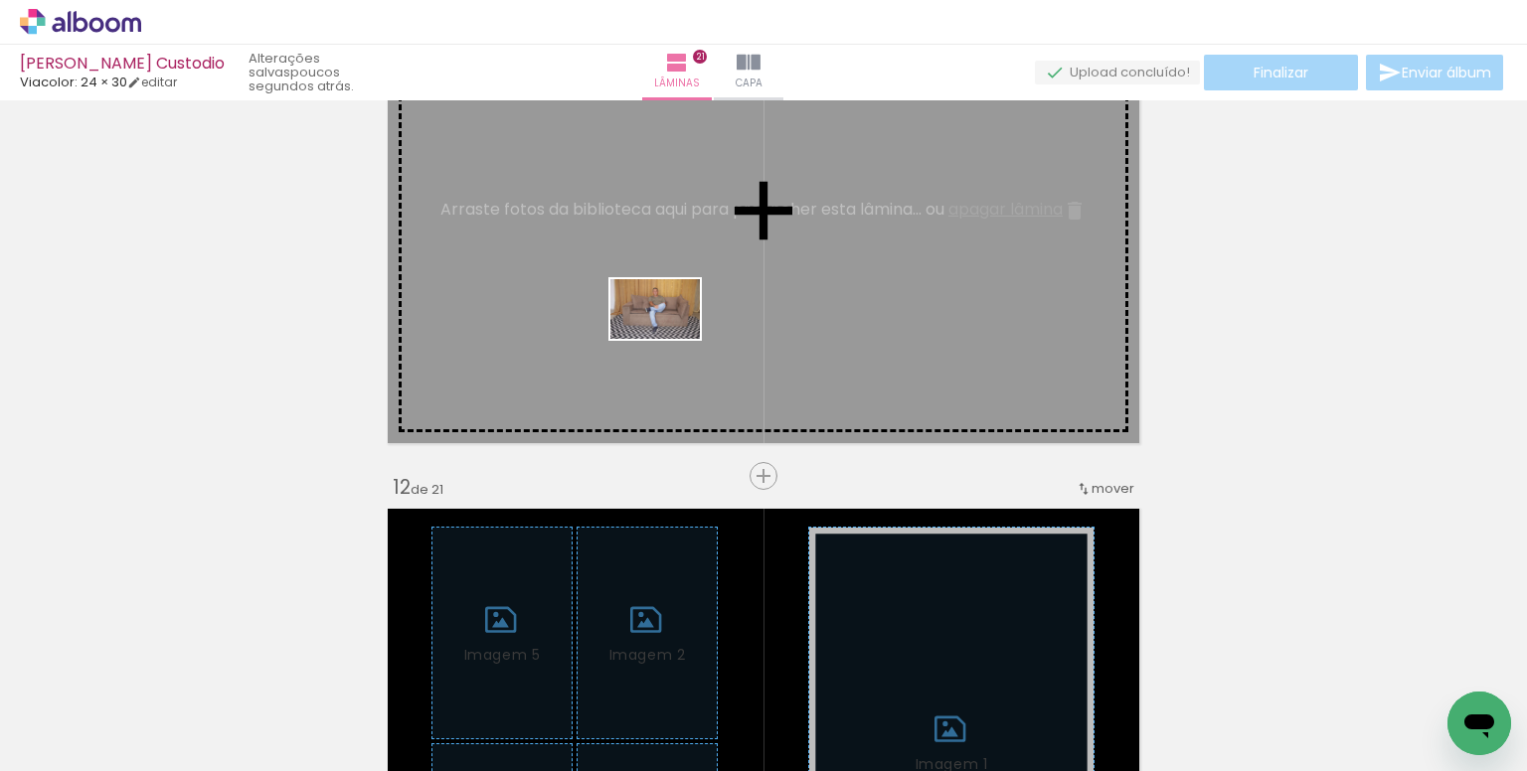
drag, startPoint x: 649, startPoint y: 709, endPoint x: 668, endPoint y: 327, distance: 382.1
click at [668, 327] on quentale-workspace at bounding box center [763, 385] width 1527 height 771
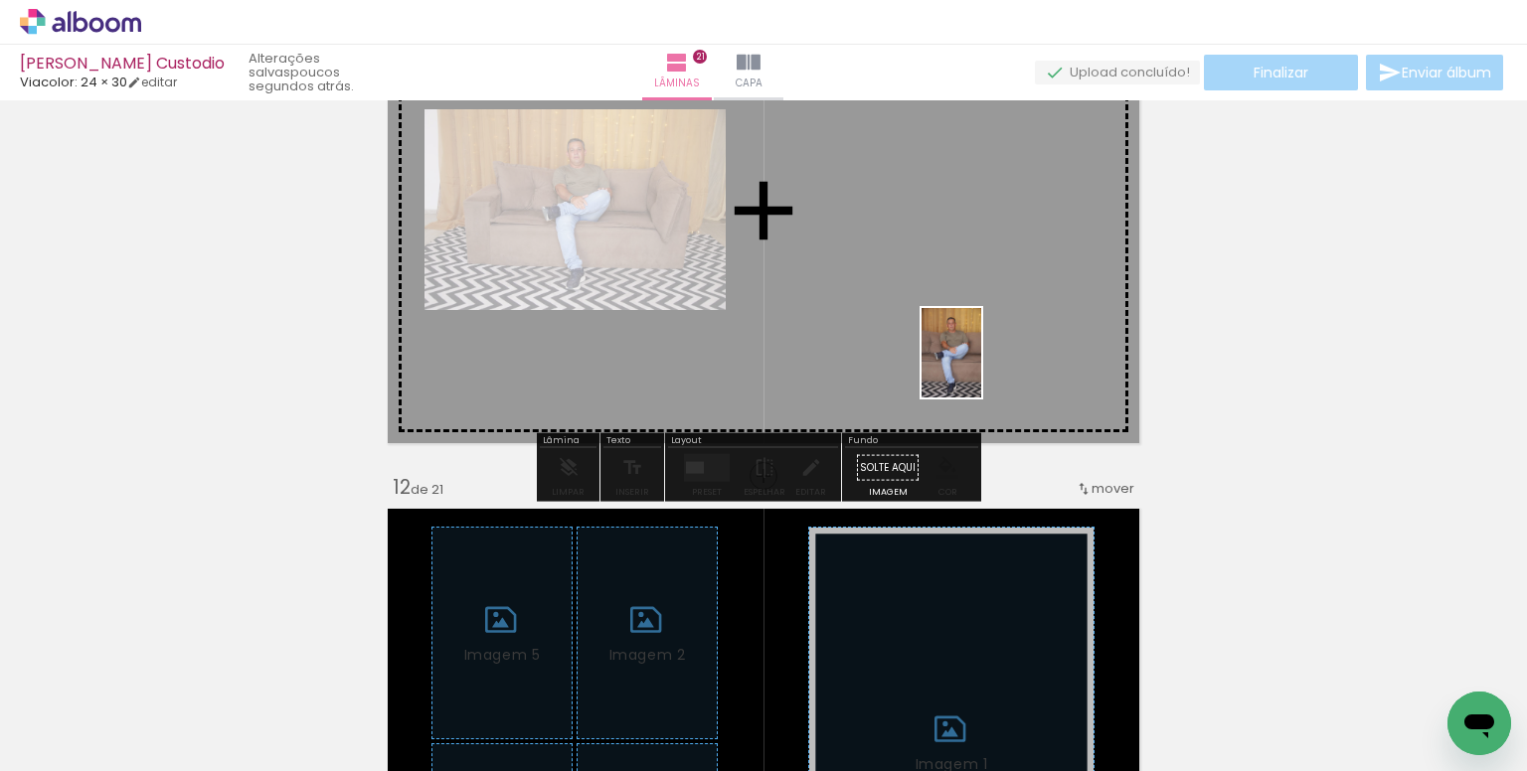
drag, startPoint x: 985, startPoint y: 716, endPoint x: 981, endPoint y: 368, distance: 347.9
click at [981, 368] on quentale-workspace at bounding box center [763, 385] width 1527 height 771
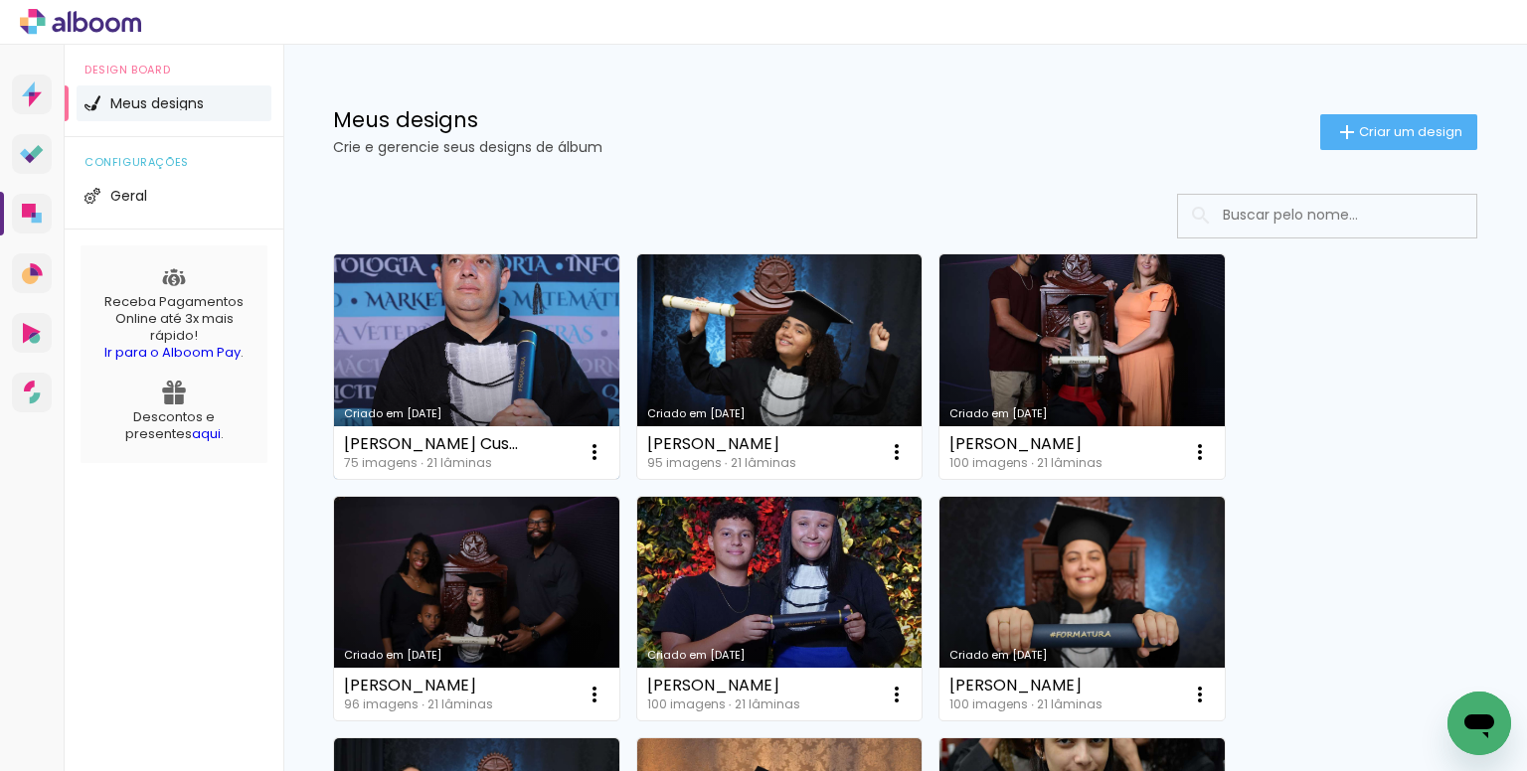
click at [462, 320] on link "Criado em [DATE]" at bounding box center [476, 366] width 285 height 225
click at [589, 446] on iron-icon at bounding box center [594, 452] width 24 height 24
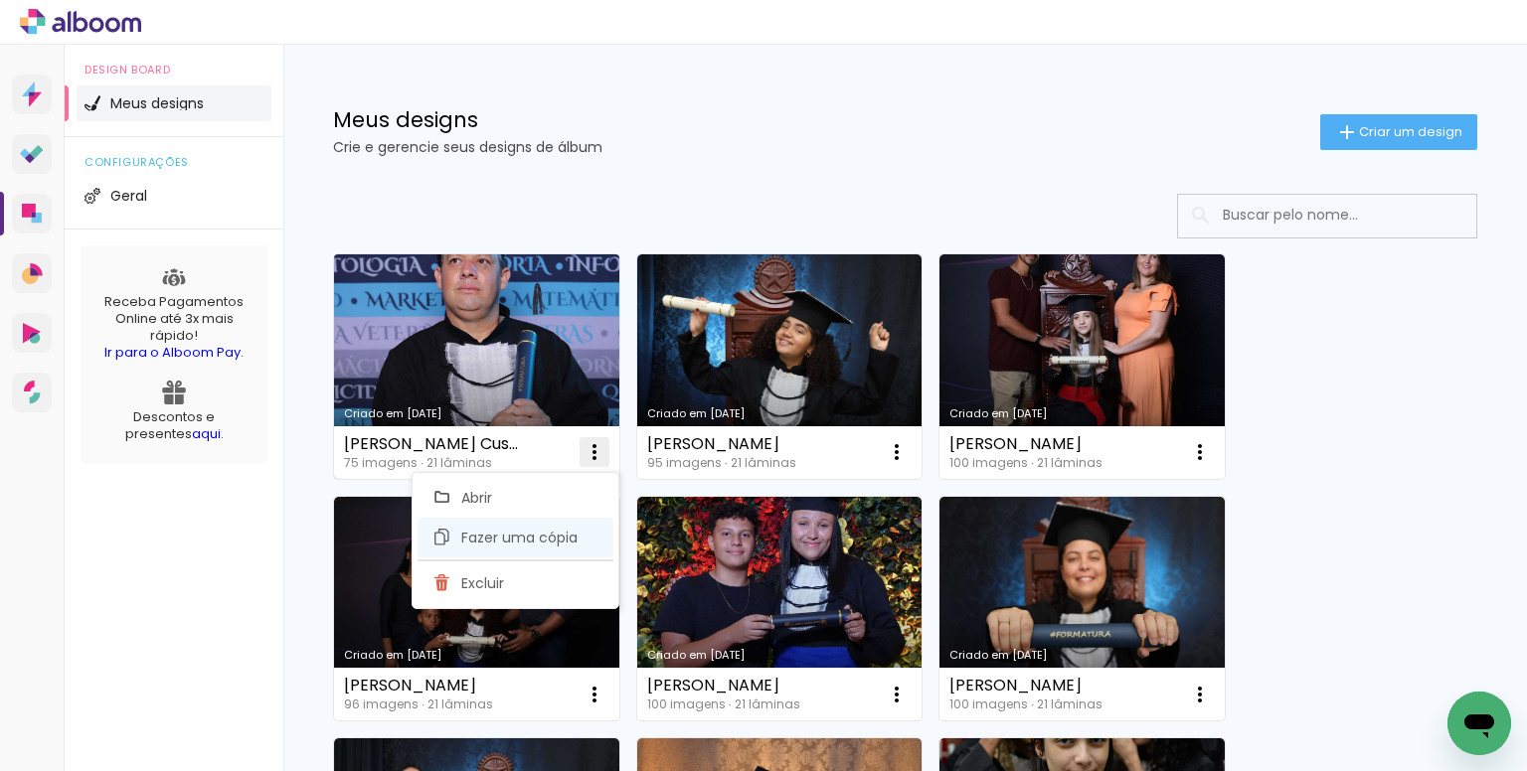
click at [533, 531] on span "Fazer uma cópia" at bounding box center [519, 538] width 116 height 14
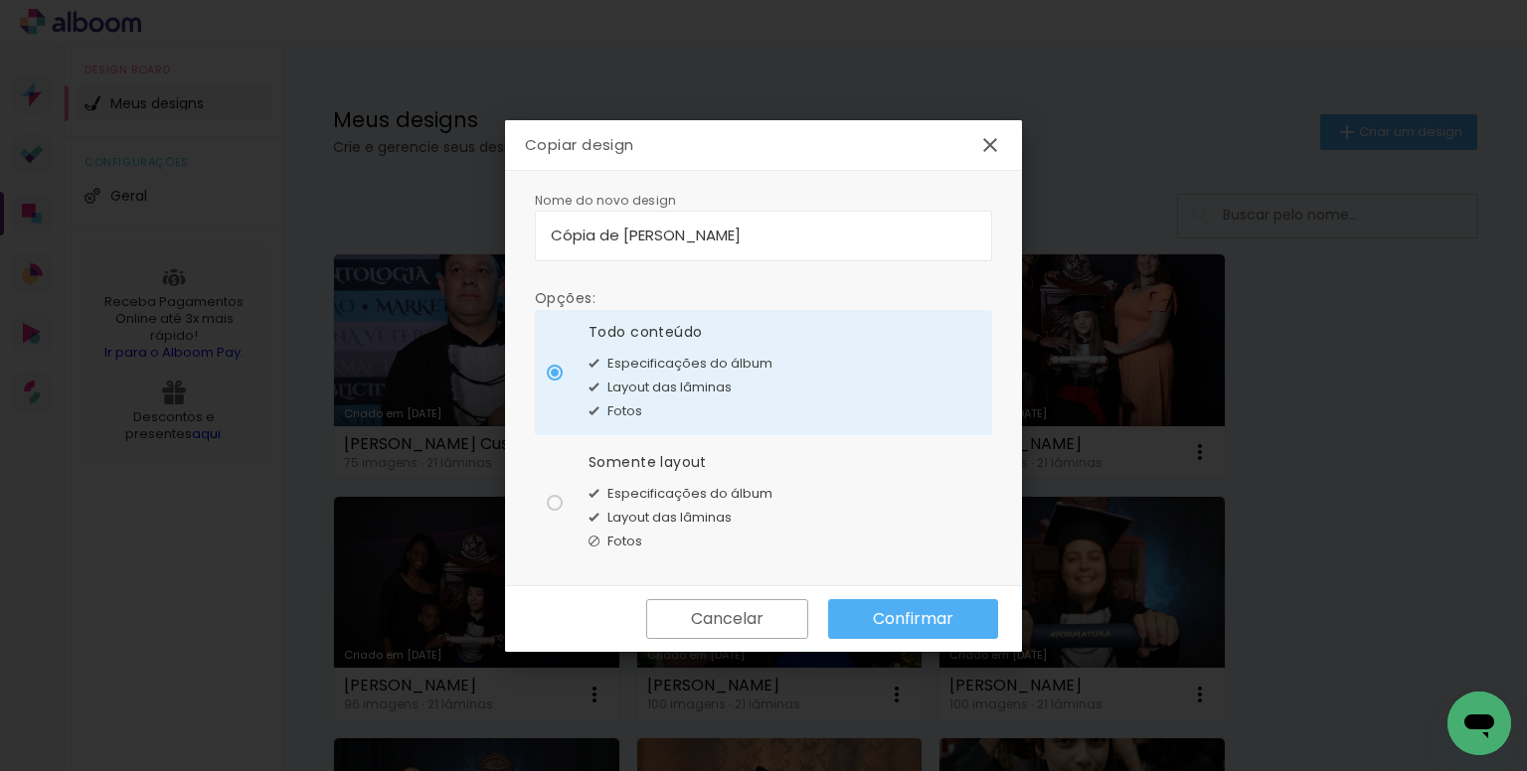
drag, startPoint x: 783, startPoint y: 230, endPoint x: 254, endPoint y: 224, distance: 528.8
click at [254, 224] on body "link( href="../../bower_components/polymer/polymer.html" rel="import" ) picture…" at bounding box center [763, 385] width 1527 height 771
drag, startPoint x: 860, startPoint y: 227, endPoint x: 425, endPoint y: 242, distance: 434.6
click at [425, 242] on body "link( href="../../bower_components/polymer/polymer.html" rel="import" ) picture…" at bounding box center [763, 385] width 1527 height 771
type input "[PERSON_NAME]"
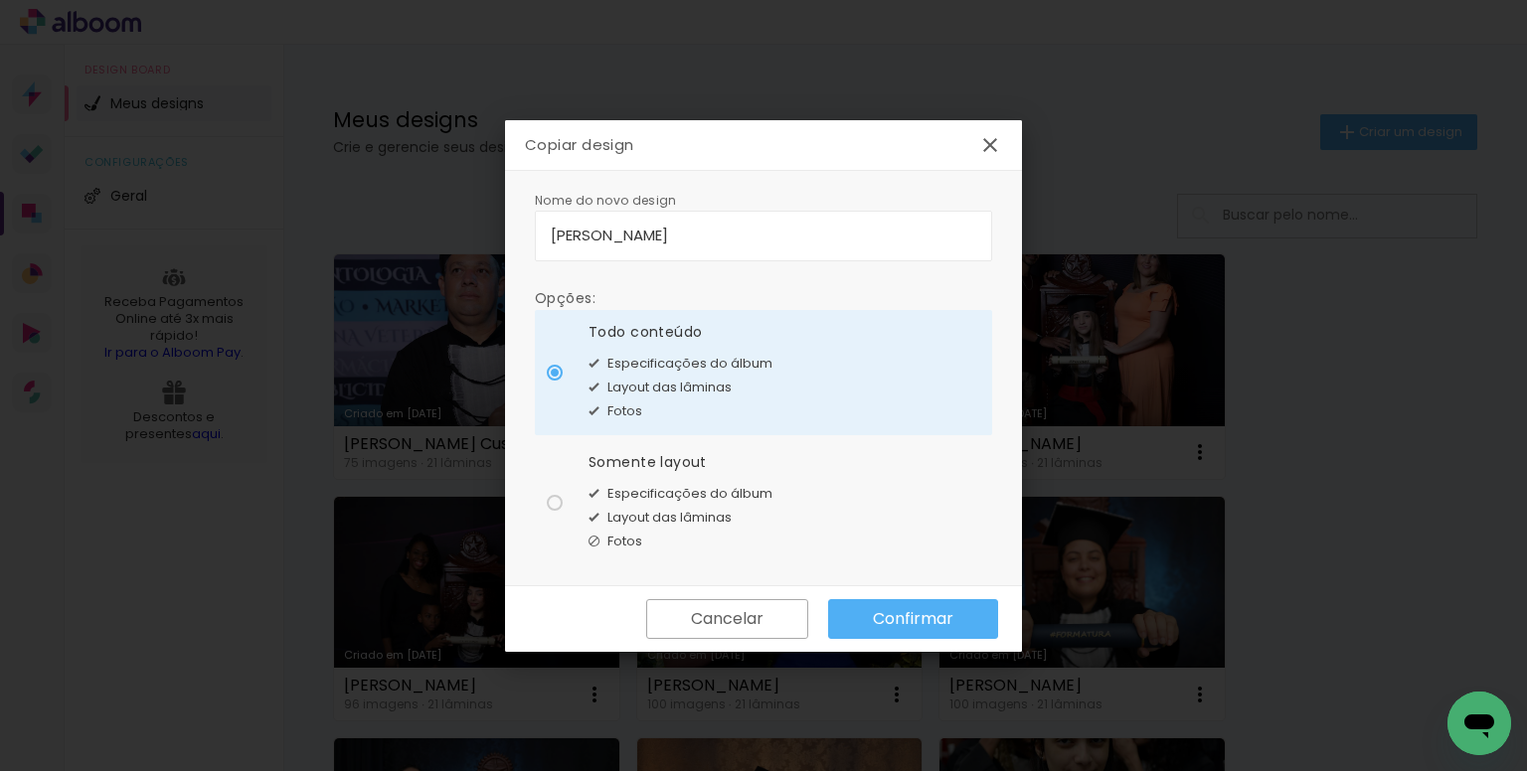
type paper-input "[PERSON_NAME]"
type input "[PERSON_NAME]"
type paper-input "[PERSON_NAME]"
type input "[PERSON_NAME]"
type paper-input "[PERSON_NAME]"
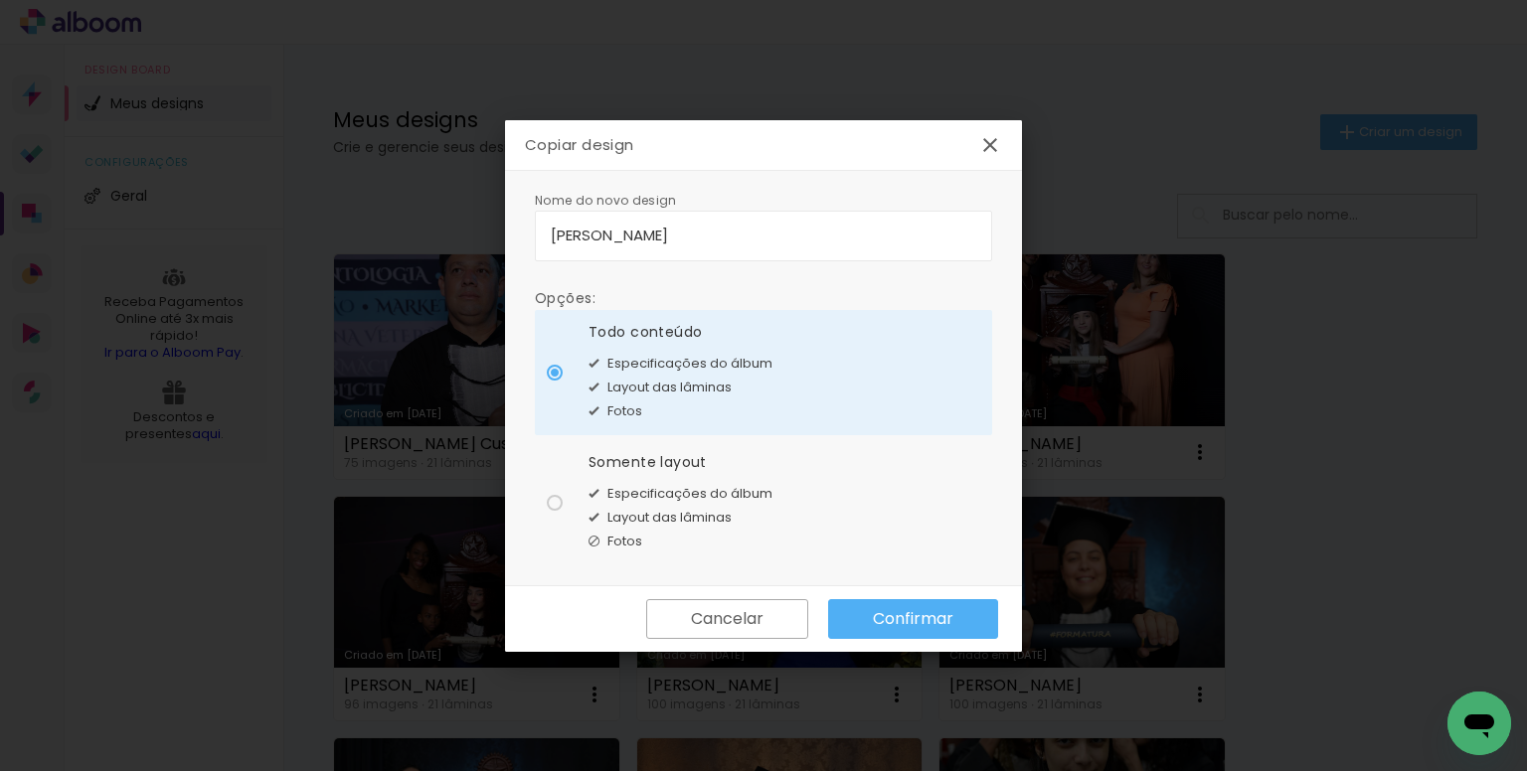
drag, startPoint x: 717, startPoint y: 499, endPoint x: 771, endPoint y: 537, distance: 66.4
click at [717, 502] on span "Especificações do álbum" at bounding box center [689, 494] width 165 height 20
type paper-radio-button "on"
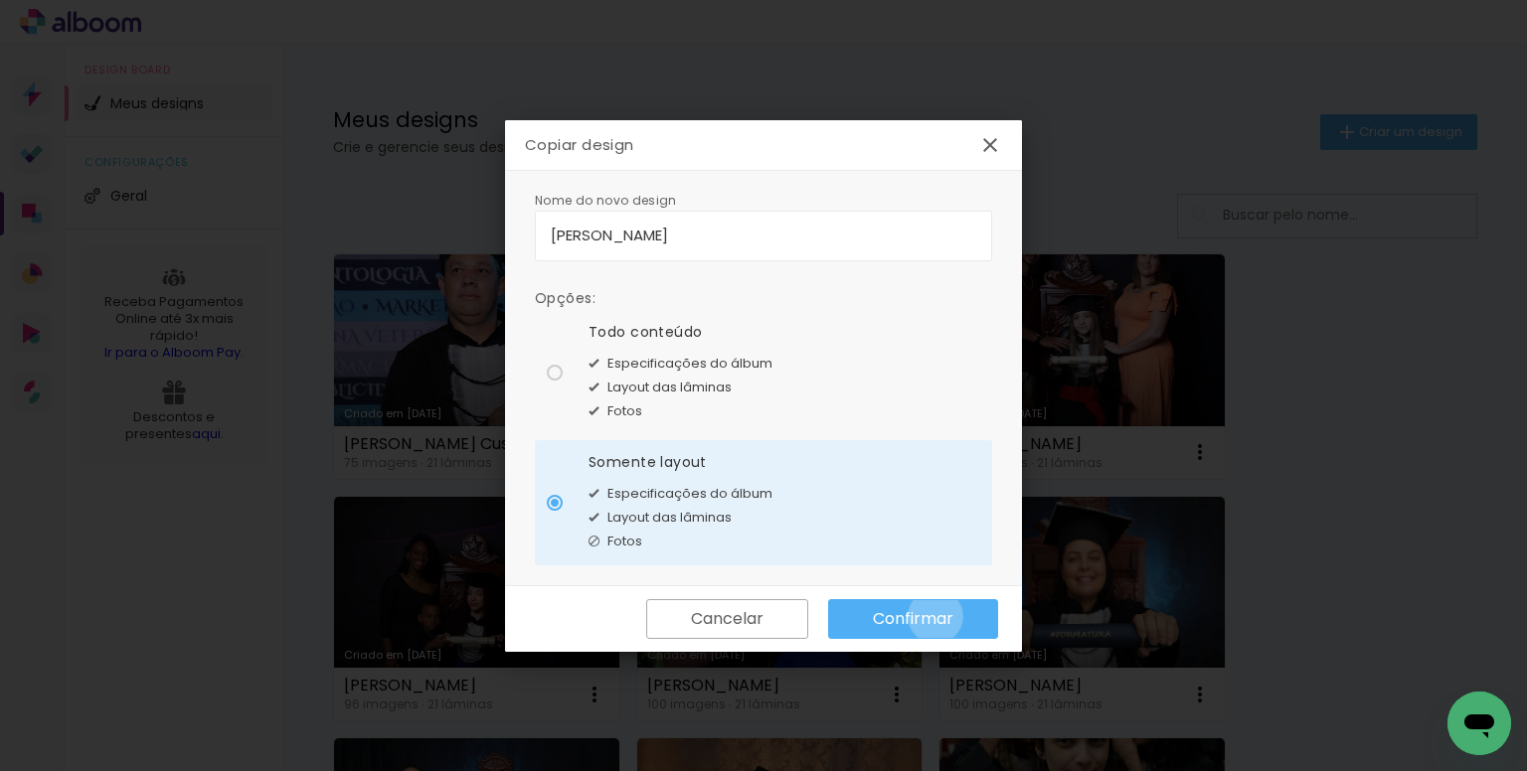
click at [0, 0] on slot "Confirmar" at bounding box center [0, 0] width 0 height 0
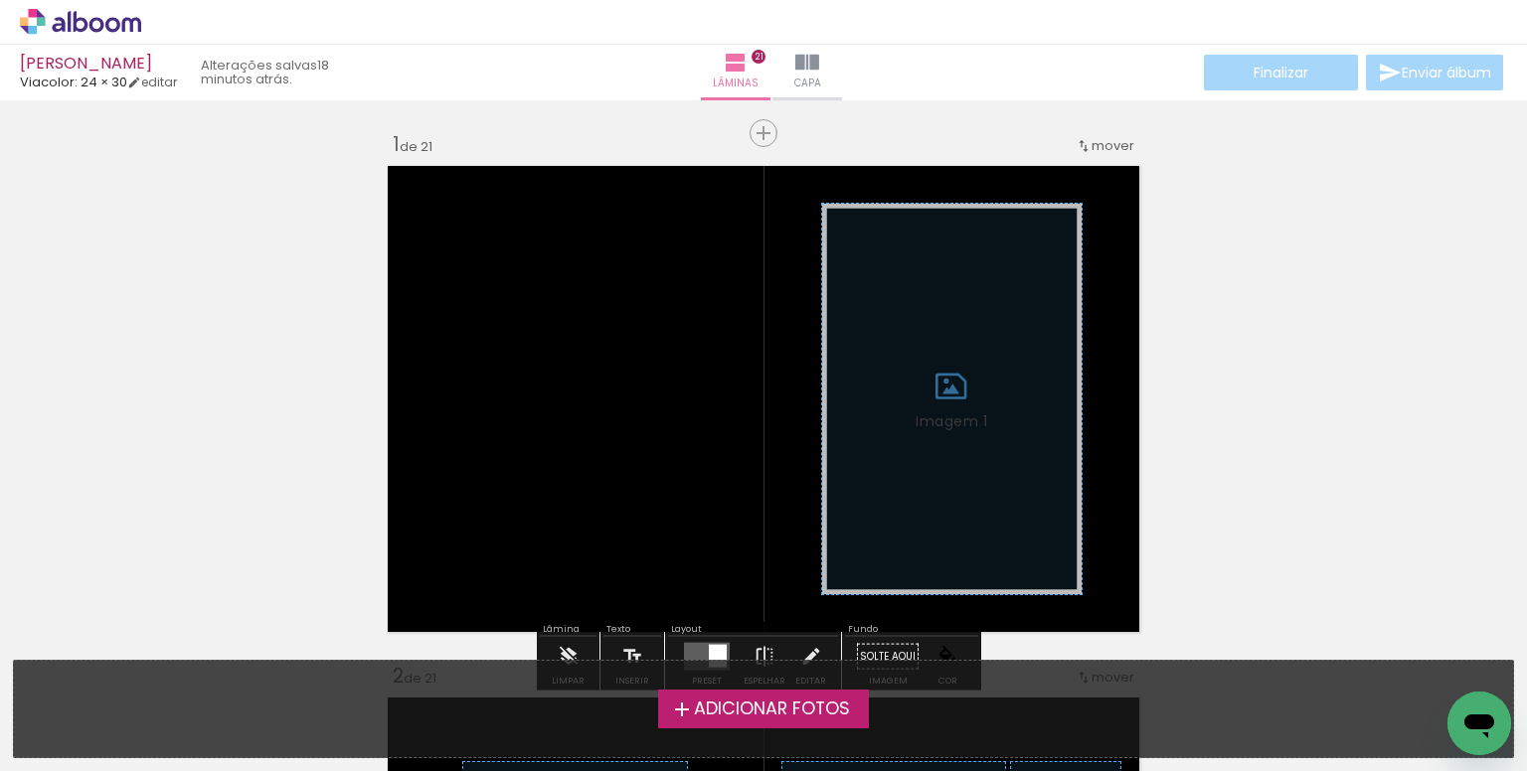
click at [712, 709] on span "Adicionar Fotos" at bounding box center [772, 710] width 156 height 18
click at [0, 0] on input "file" at bounding box center [0, 0] width 0 height 0
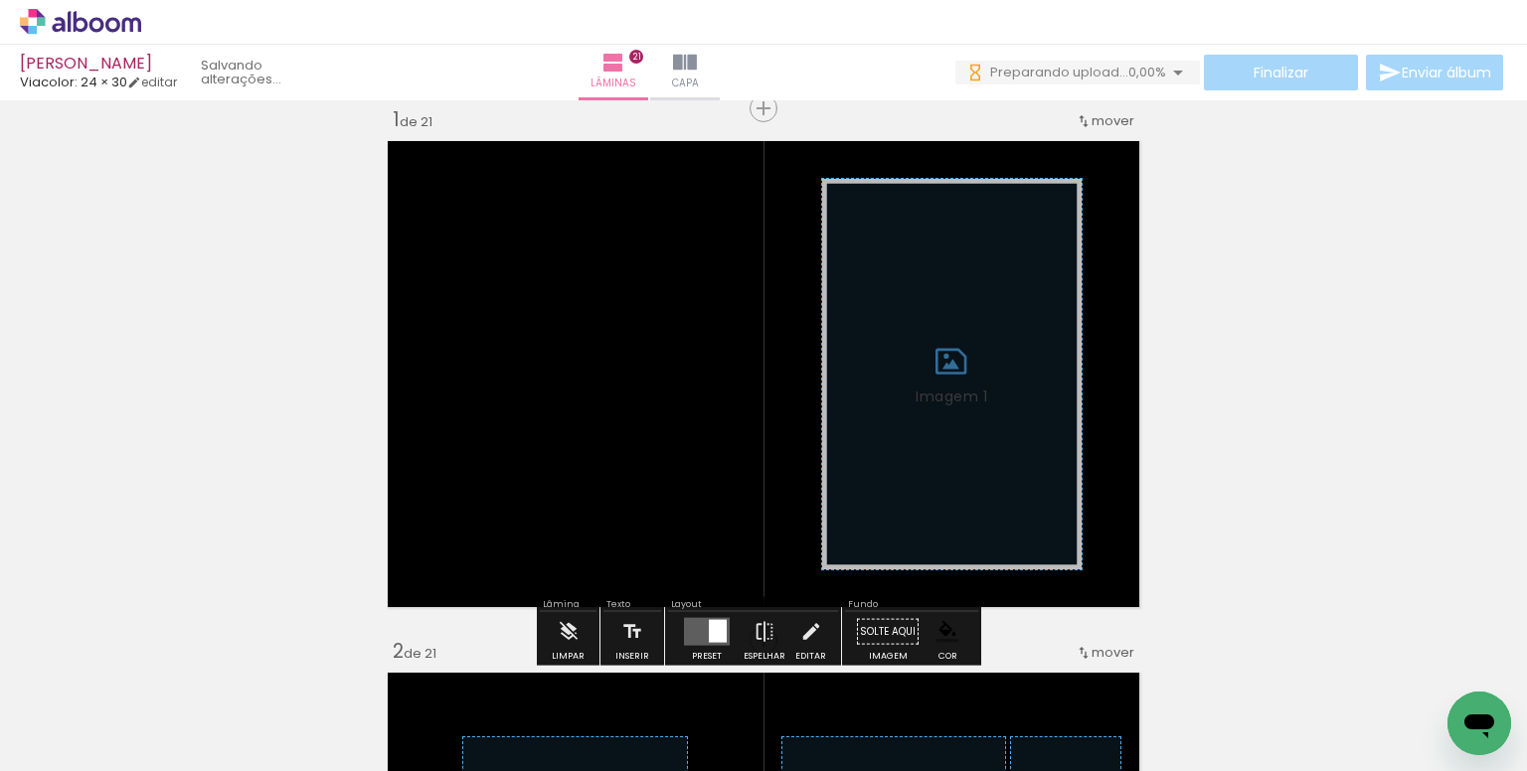
click at [163, 664] on iron-icon at bounding box center [155, 664] width 21 height 21
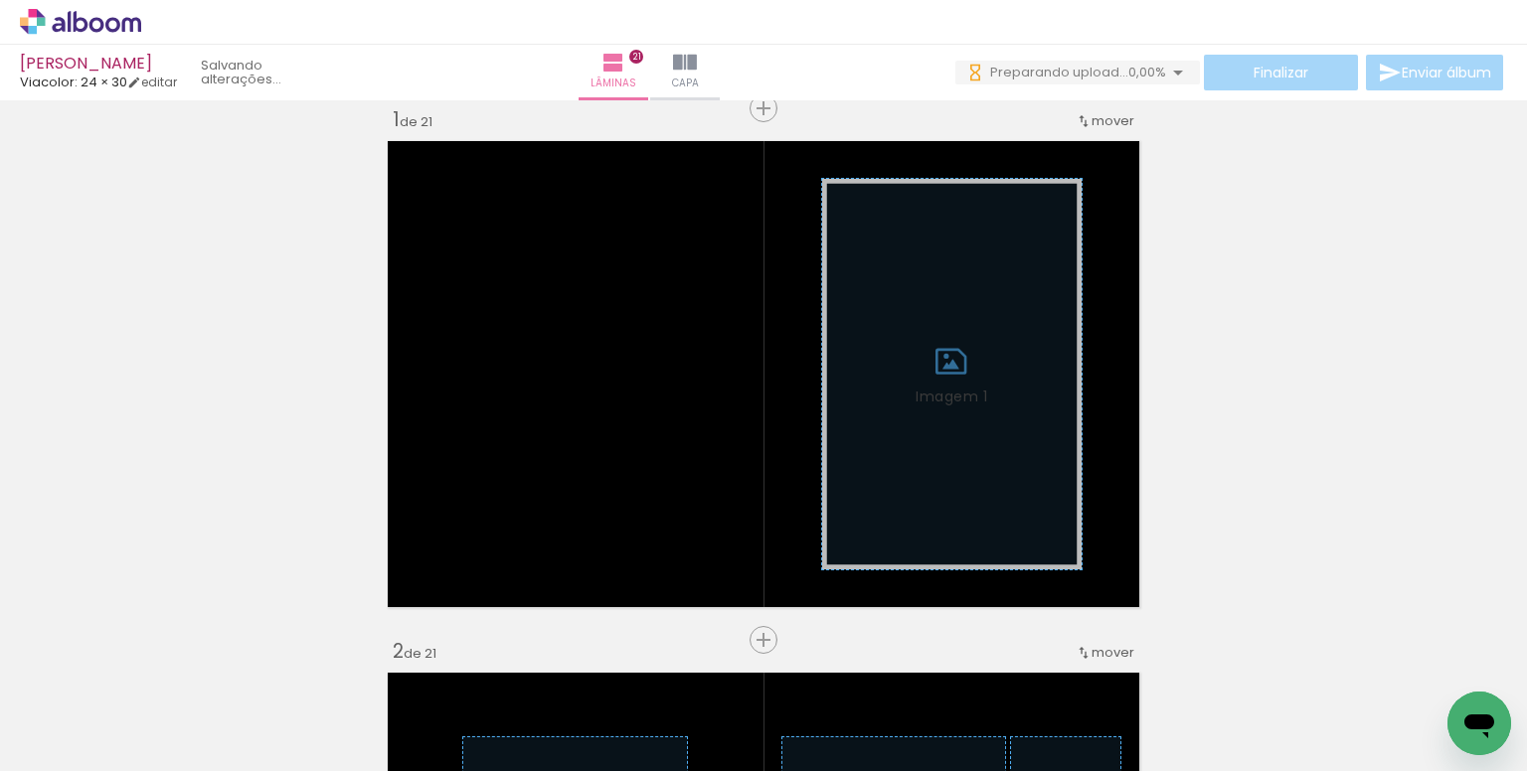
click at [497, 665] on iron-icon at bounding box center [489, 664] width 21 height 21
click at [898, 660] on iron-icon at bounding box center [895, 664] width 21 height 21
click at [934, 669] on iron-icon at bounding box center [927, 664] width 21 height 21
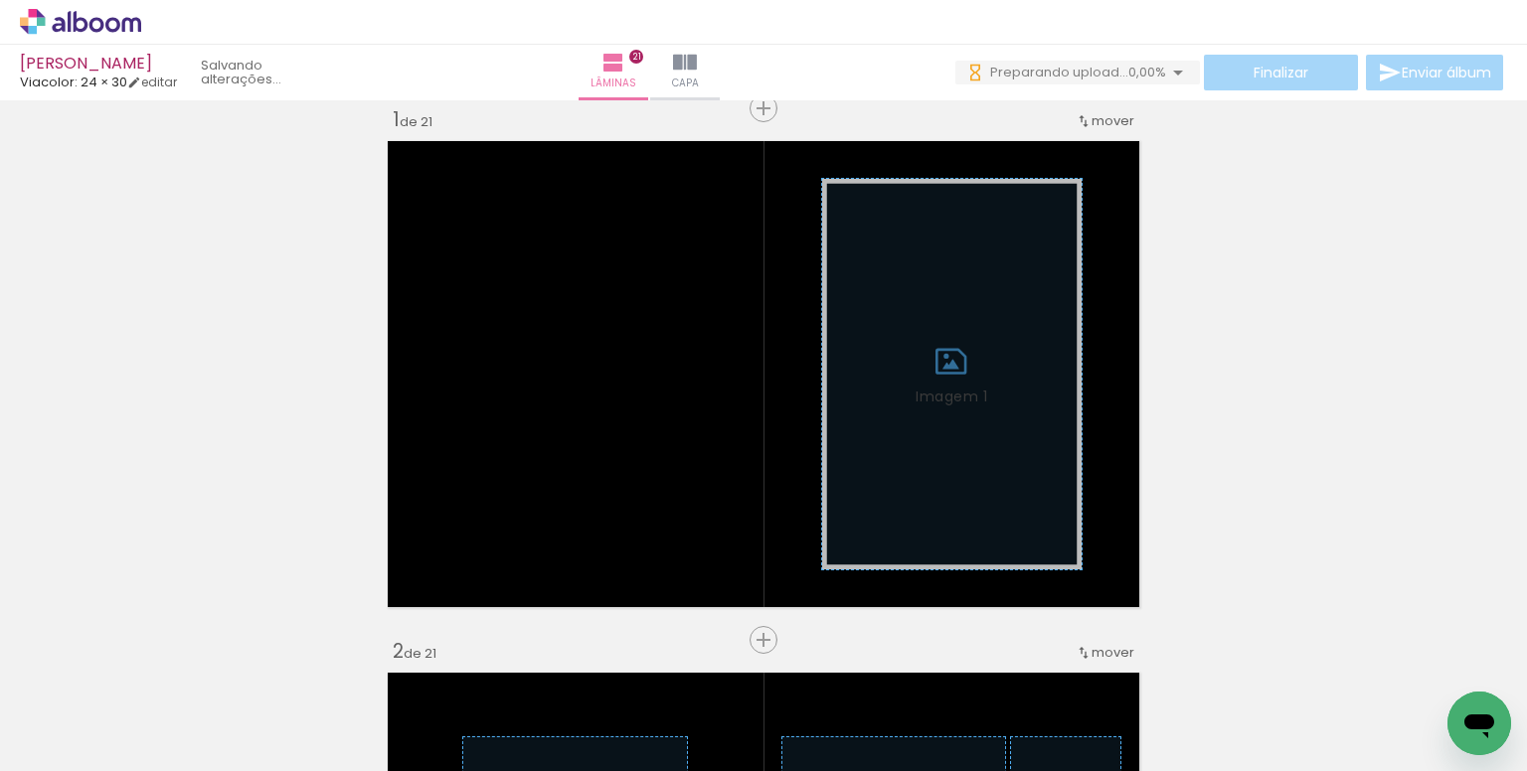
click at [934, 664] on iron-icon at bounding box center [927, 664] width 21 height 21
click at [1041, 659] on iron-icon at bounding box center [1039, 664] width 21 height 21
click at [1068, 665] on iron-icon at bounding box center [1063, 664] width 21 height 21
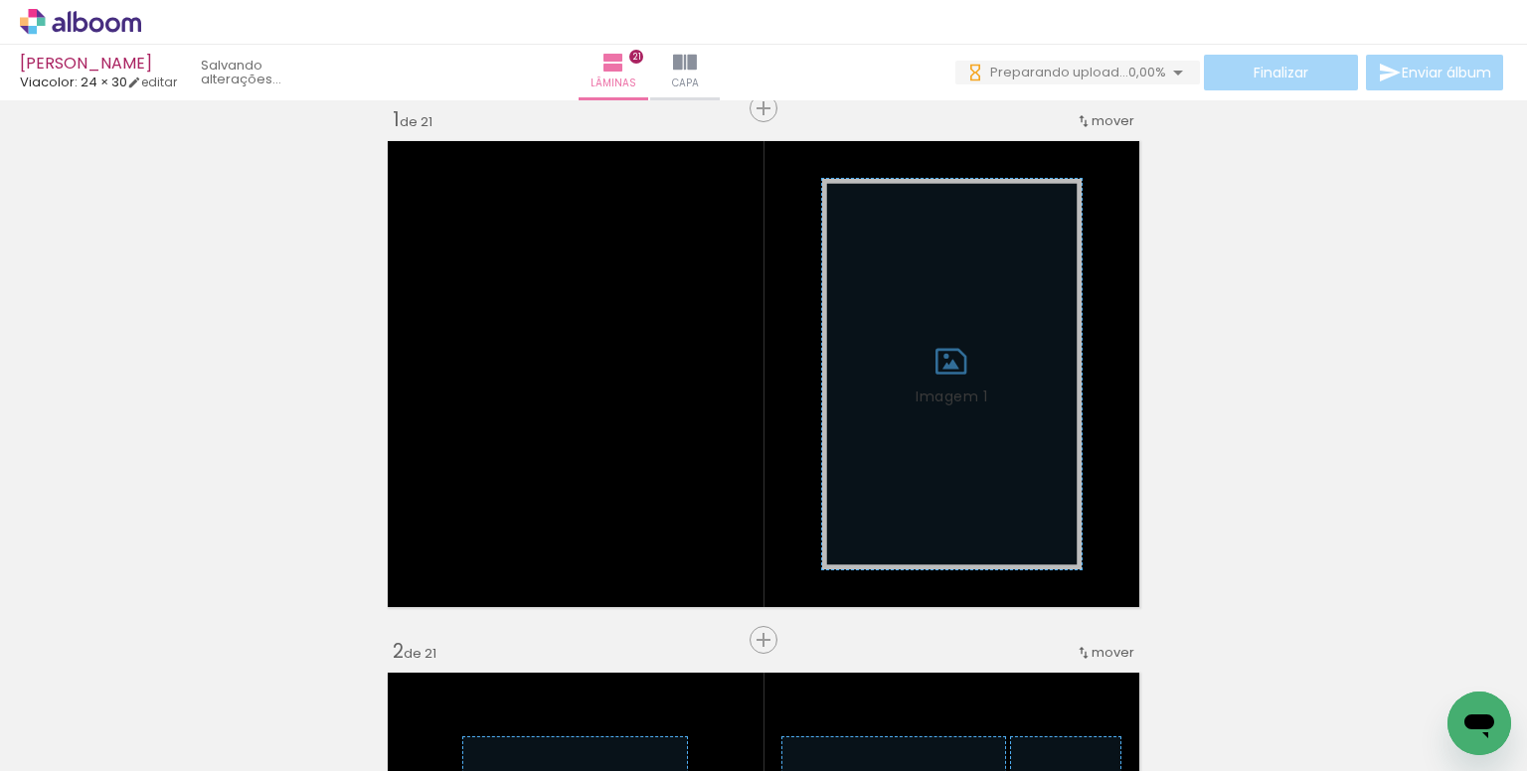
click at [1006, 665] on iron-icon at bounding box center [998, 664] width 21 height 21
click at [1084, 667] on iron-icon at bounding box center [1077, 664] width 21 height 21
click at [936, 661] on iron-icon at bounding box center [934, 664] width 21 height 21
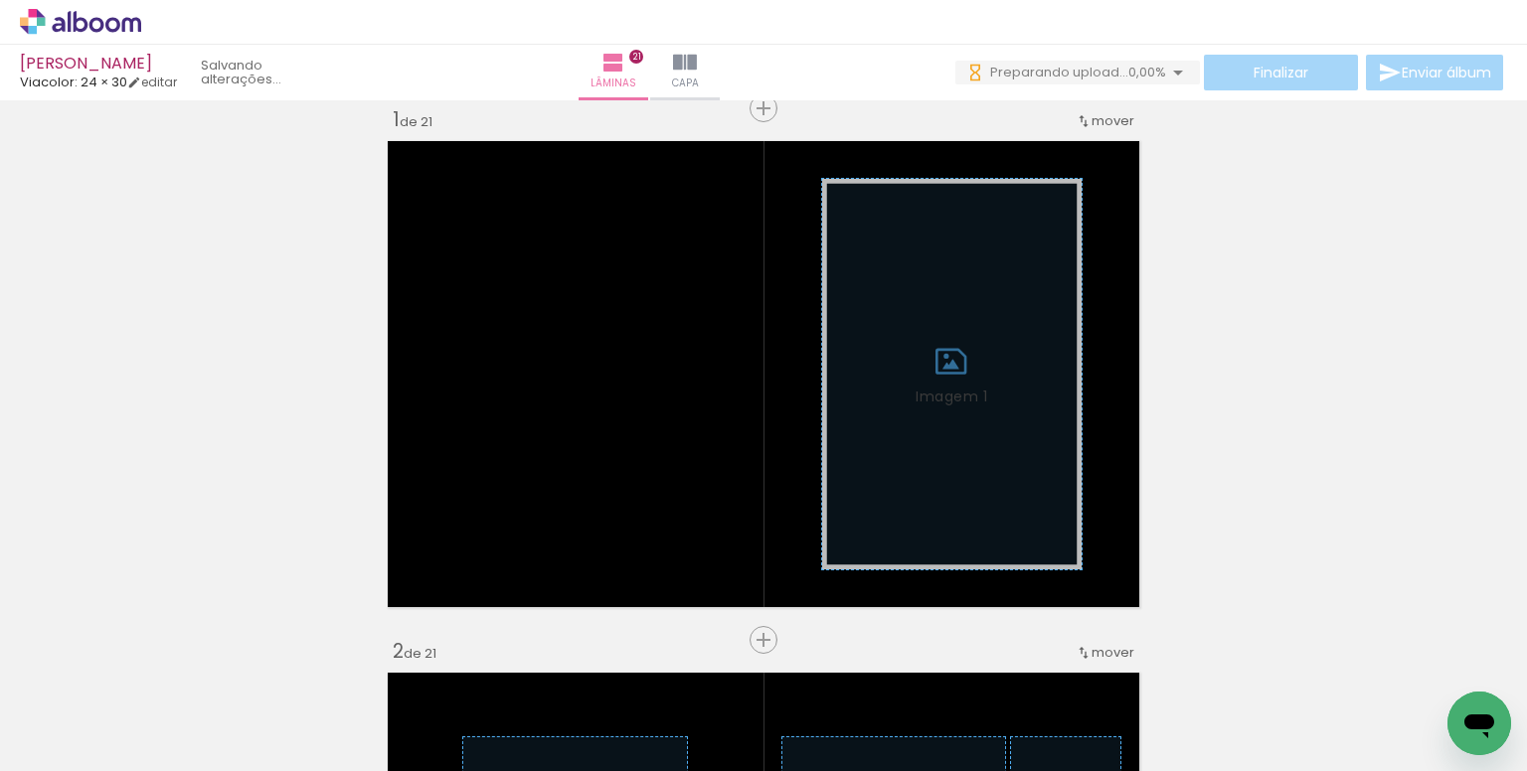
scroll to position [0, 2034]
click at [802, 663] on iron-icon at bounding box center [792, 664] width 21 height 21
click at [1026, 668] on iron-icon at bounding box center [1019, 664] width 21 height 21
click at [1246, 657] on iron-icon at bounding box center [1241, 664] width 21 height 21
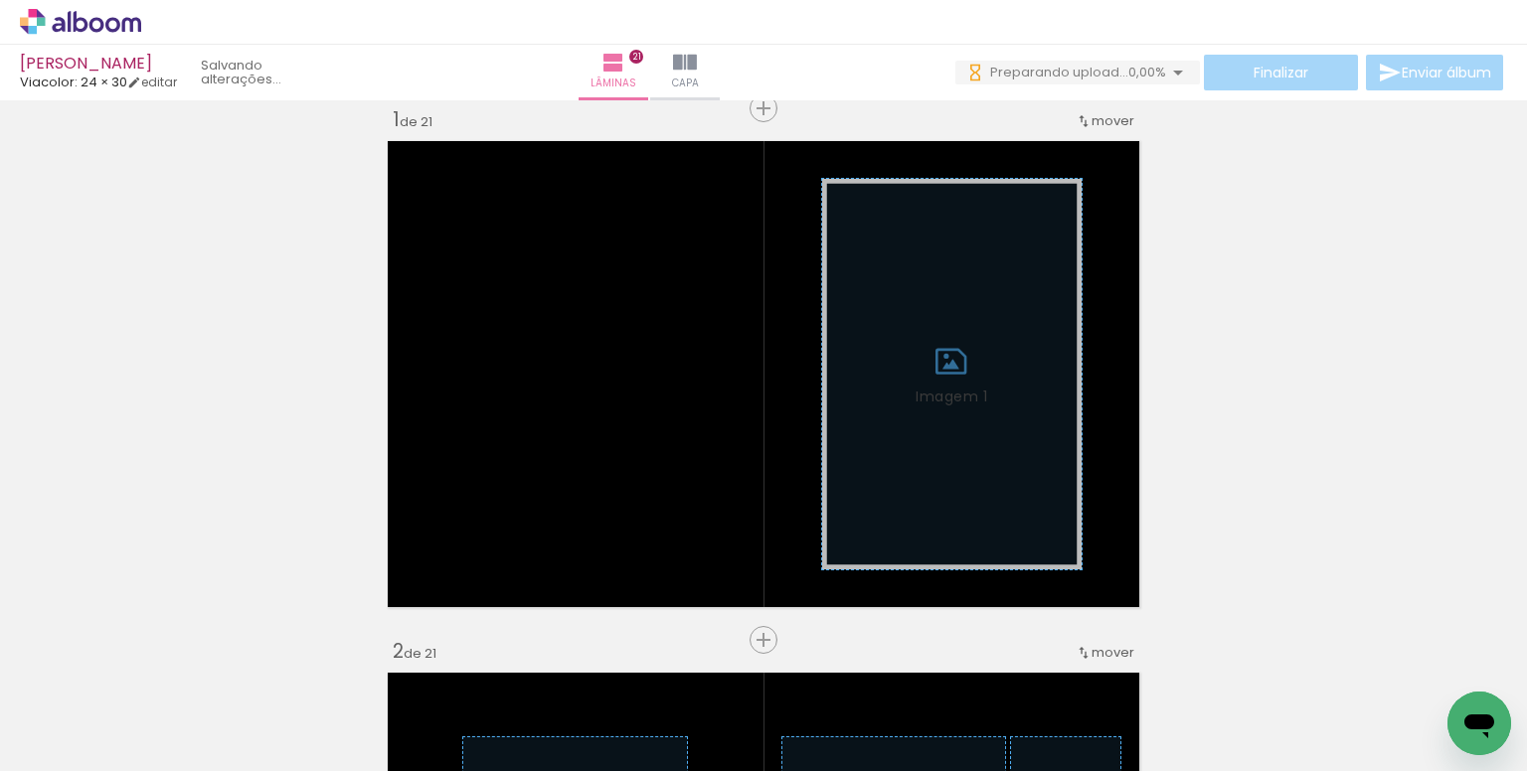
scroll to position [0, 3028]
click at [1028, 657] on iron-icon at bounding box center [1023, 664] width 21 height 21
click at [799, 664] on iron-icon at bounding box center [790, 664] width 21 height 21
click at [960, 665] on iron-icon at bounding box center [952, 664] width 21 height 21
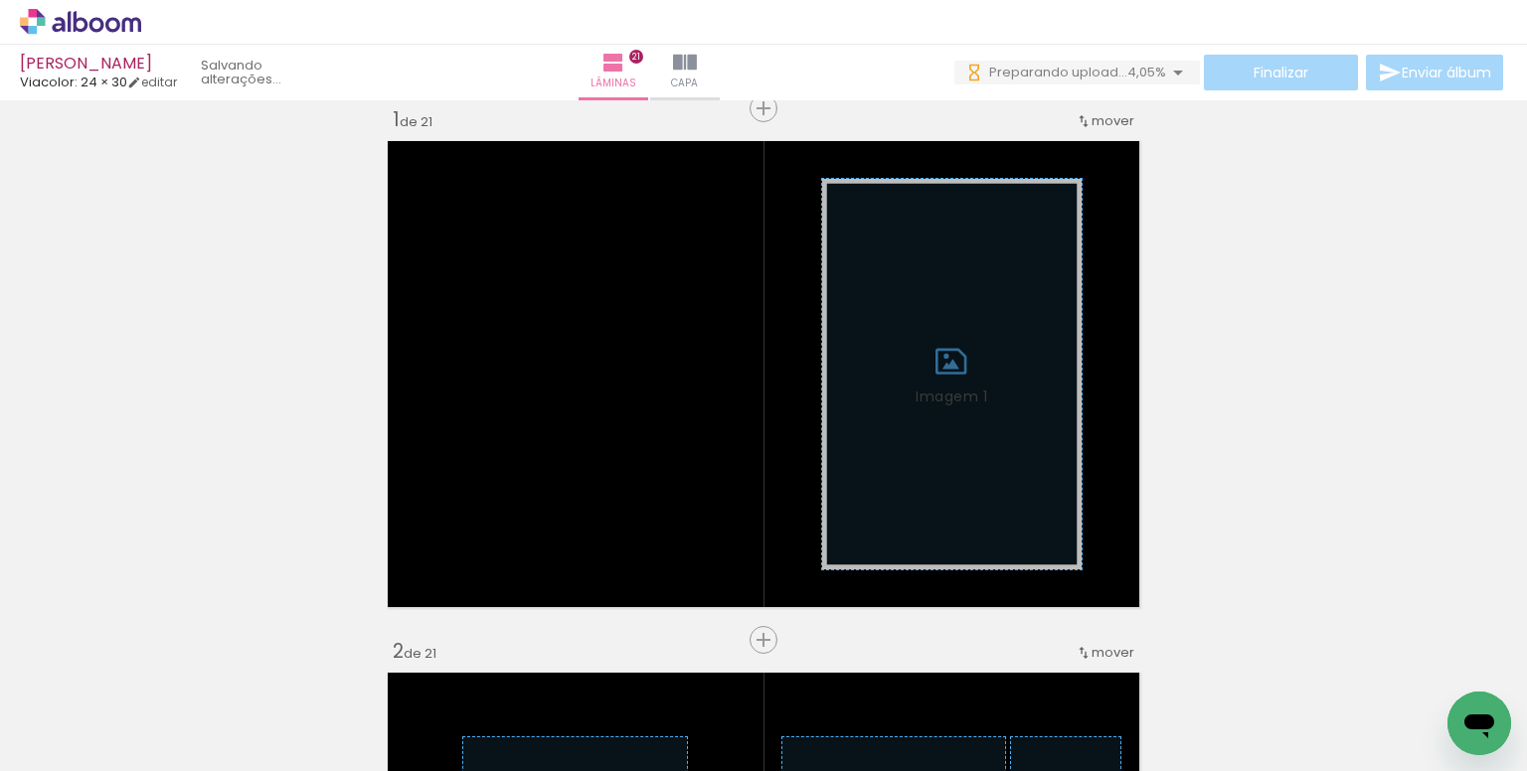
click at [889, 661] on iron-icon at bounding box center [882, 664] width 21 height 21
click at [892, 663] on iron-icon at bounding box center [882, 664] width 21 height 21
click at [997, 668] on iron-icon at bounding box center [993, 664] width 21 height 21
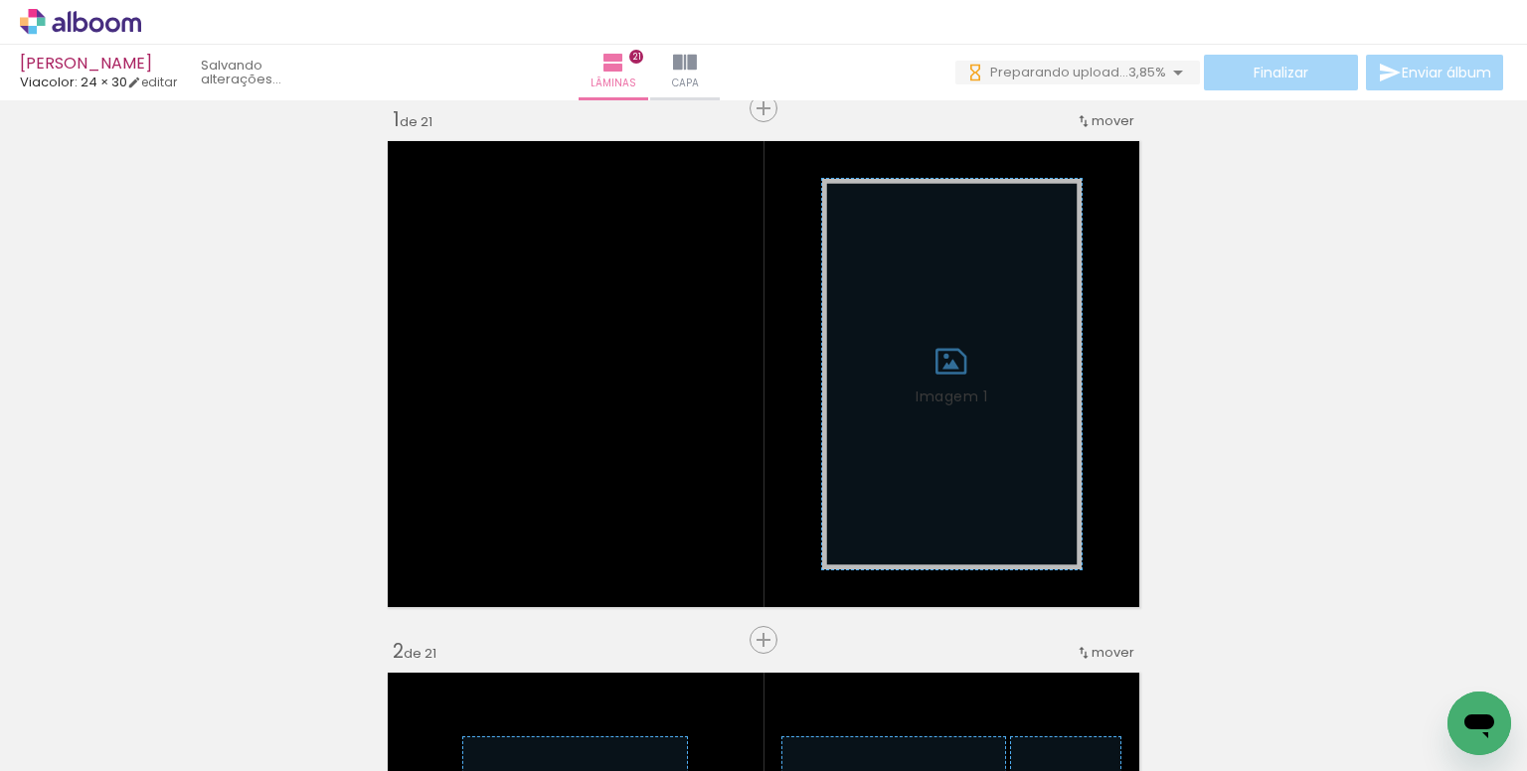
click at [1300, 661] on iron-icon at bounding box center [1291, 664] width 21 height 21
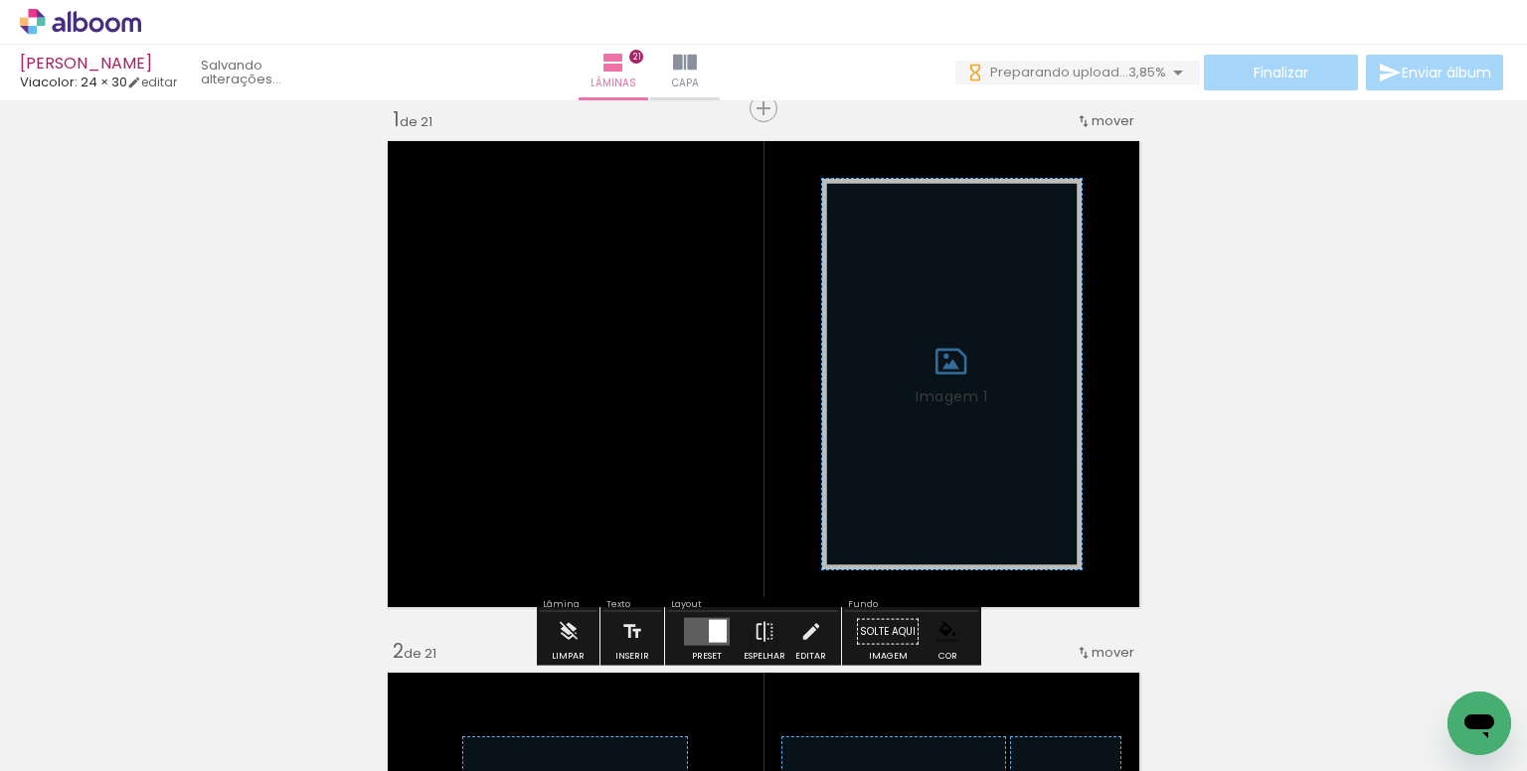
click at [79, 733] on span "Adicionar Fotos" at bounding box center [71, 744] width 60 height 22
click at [0, 0] on input "file" at bounding box center [0, 0] width 0 height 0
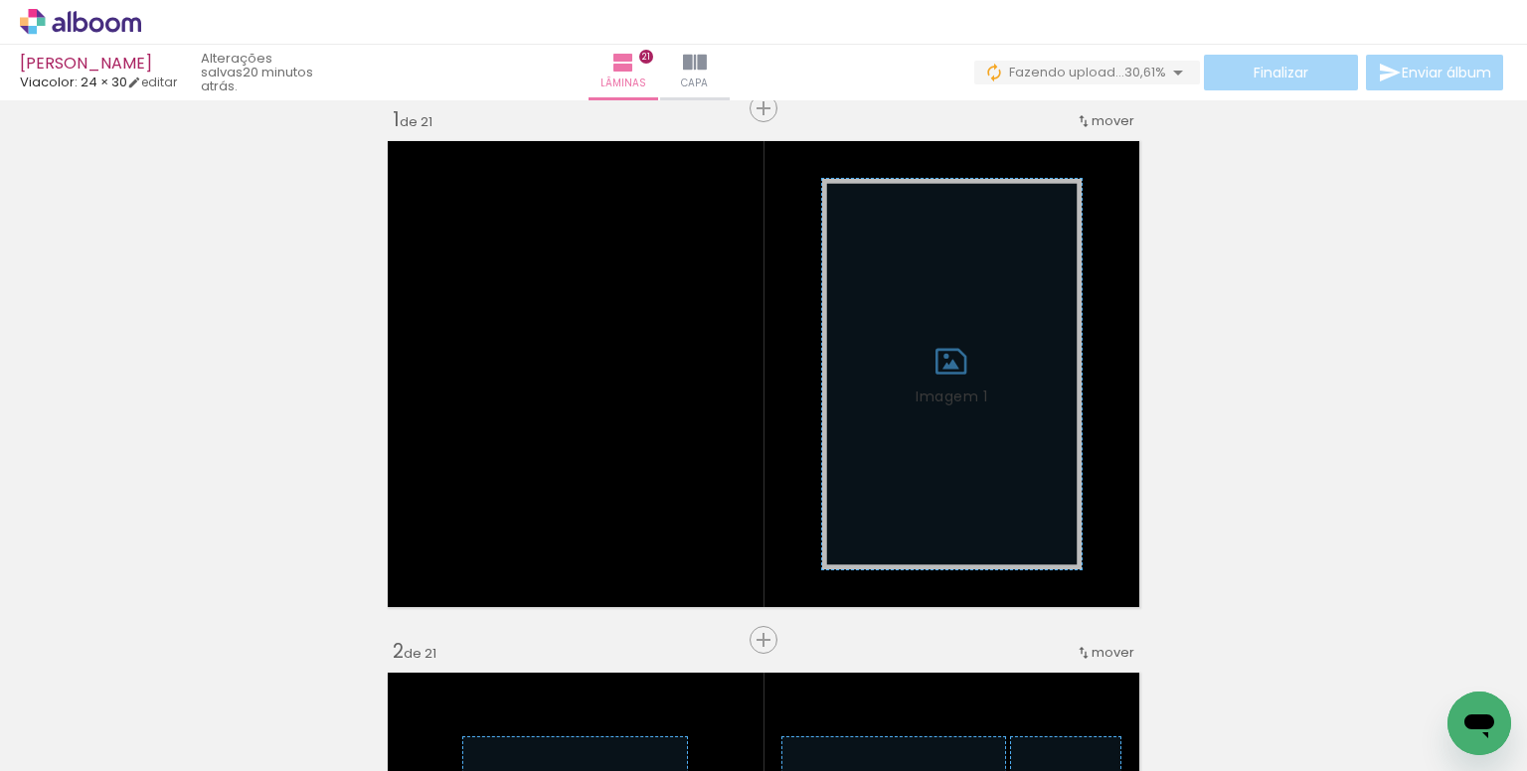
scroll to position [0, 8127]
click at [69, 735] on span "Adicionar Fotos" at bounding box center [71, 744] width 60 height 22
click at [0, 0] on input "file" at bounding box center [0, 0] width 0 height 0
click at [74, 736] on span "Adicionar Fotos" at bounding box center [71, 744] width 60 height 22
click at [0, 0] on input "file" at bounding box center [0, 0] width 0 height 0
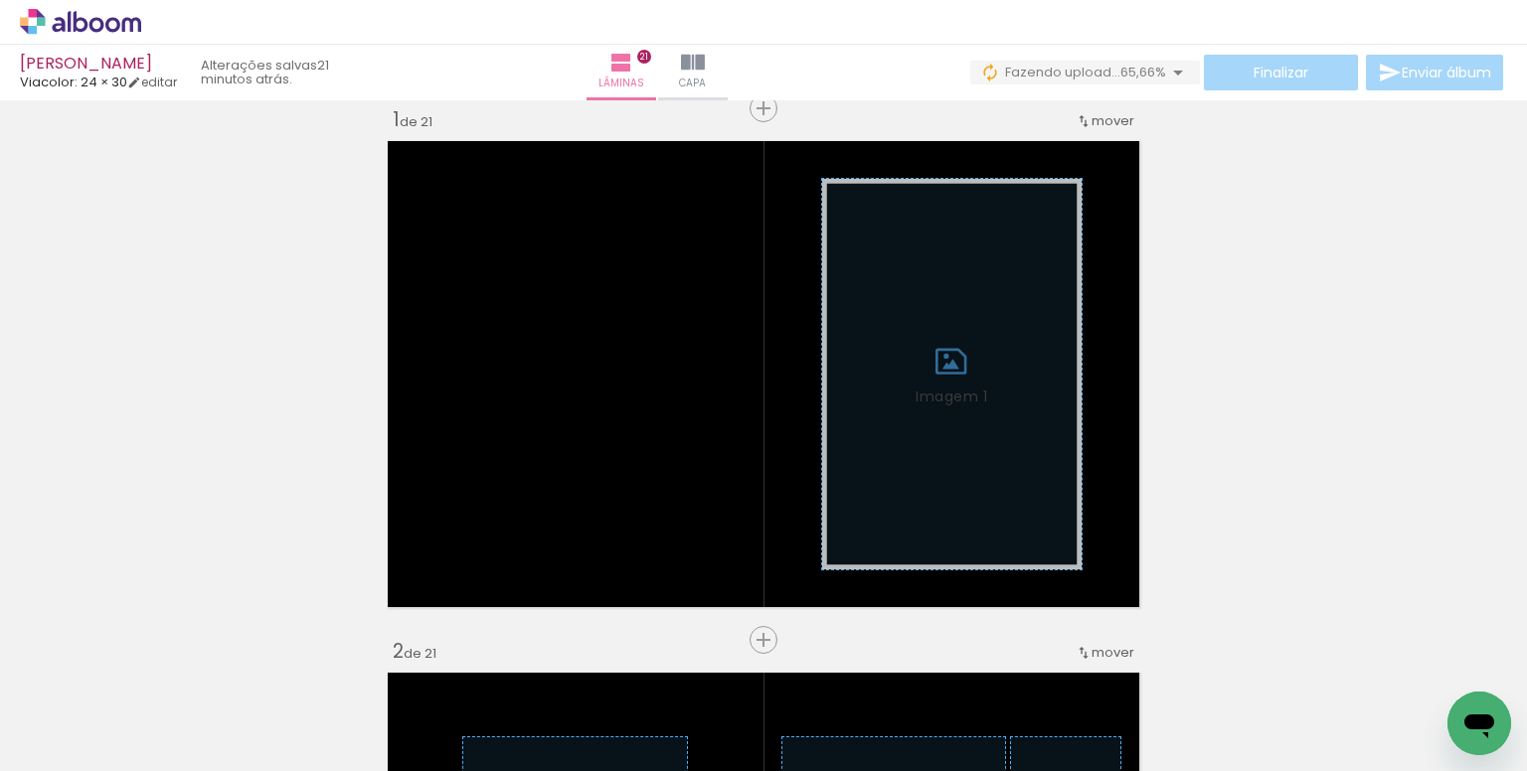
scroll to position [0, 0]
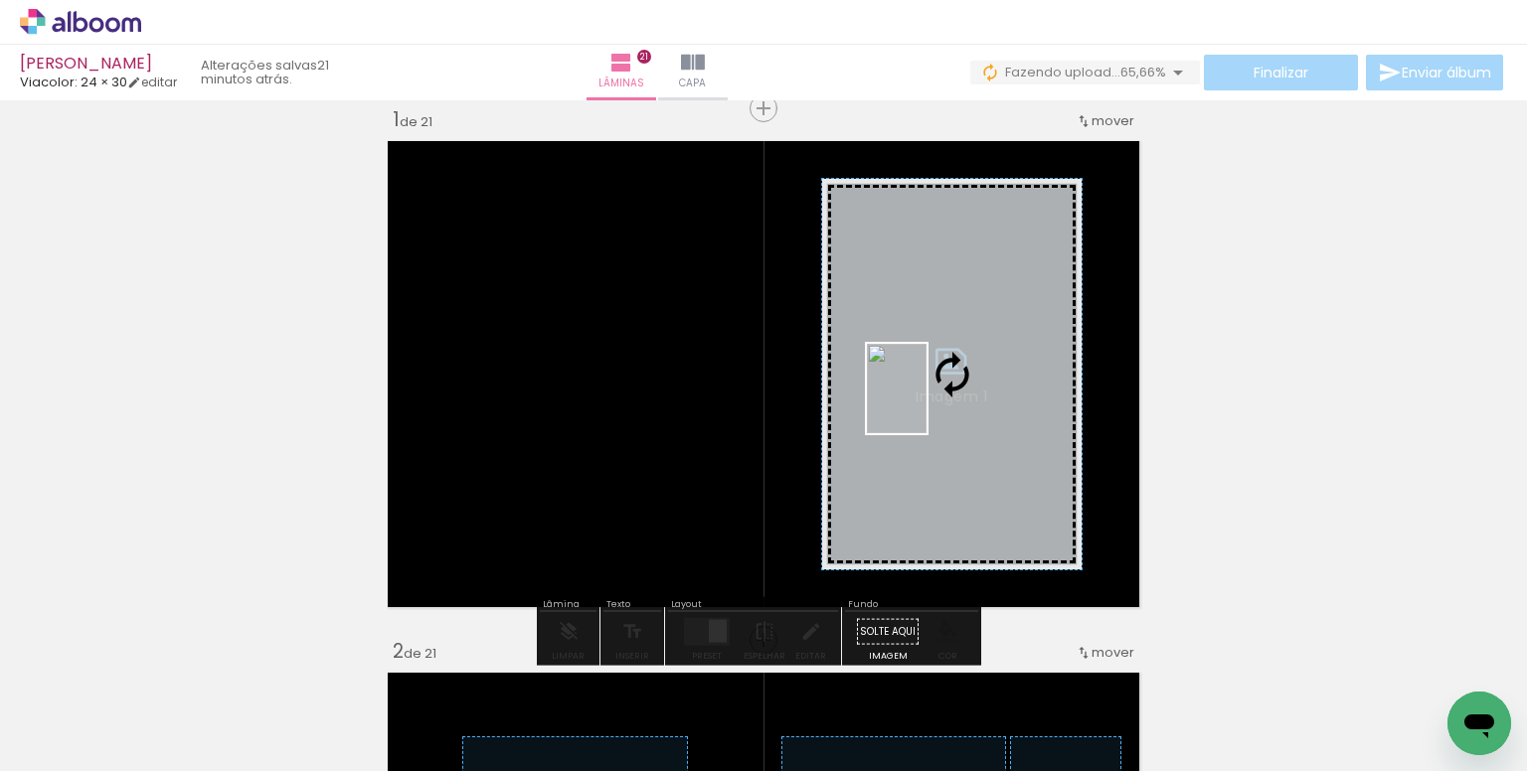
drag, startPoint x: 217, startPoint y: 703, endPoint x: 926, endPoint y: 404, distance: 770.1
click at [926, 404] on quentale-workspace at bounding box center [763, 385] width 1527 height 771
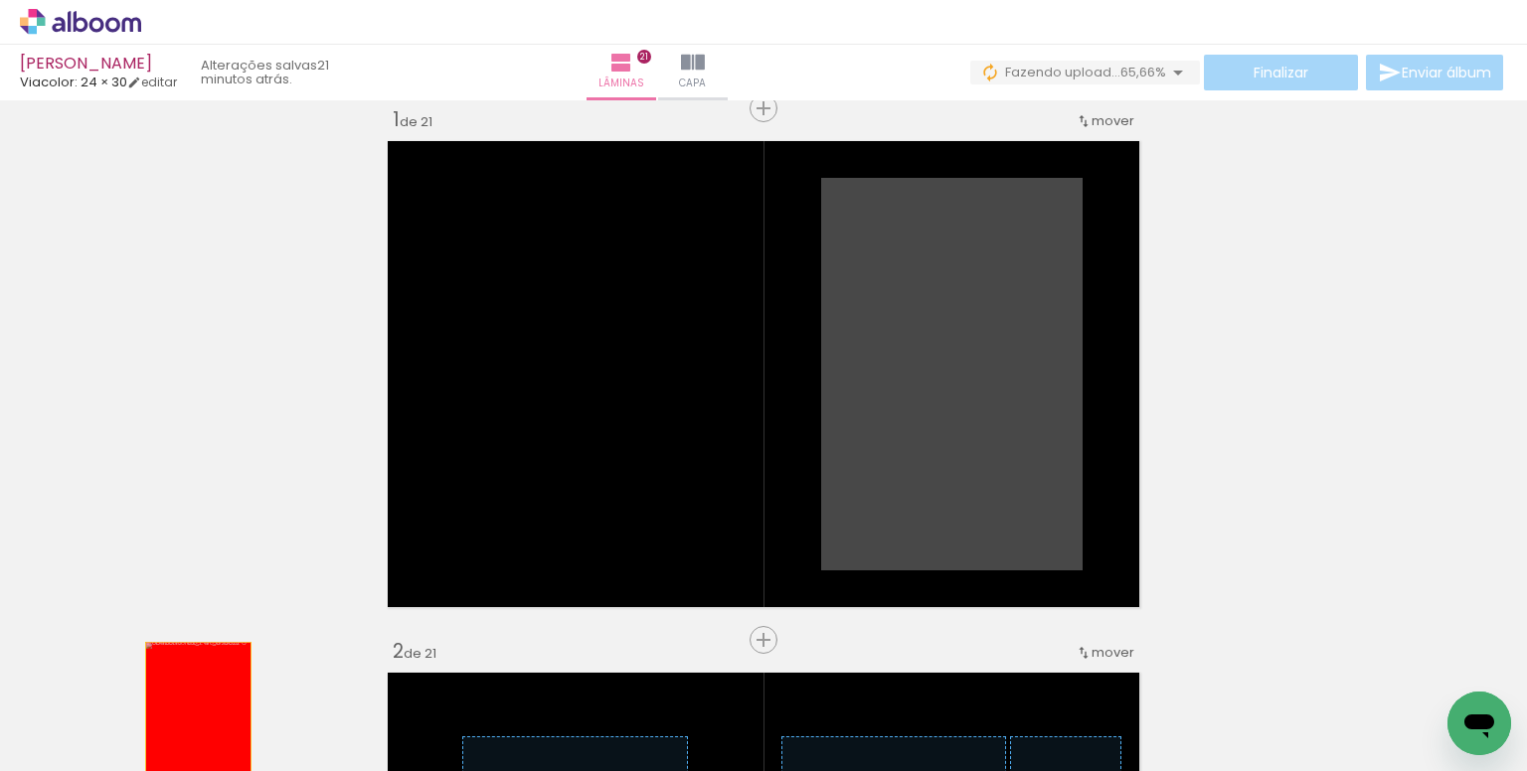
drag, startPoint x: 950, startPoint y: 358, endPoint x: 191, endPoint y: 721, distance: 841.5
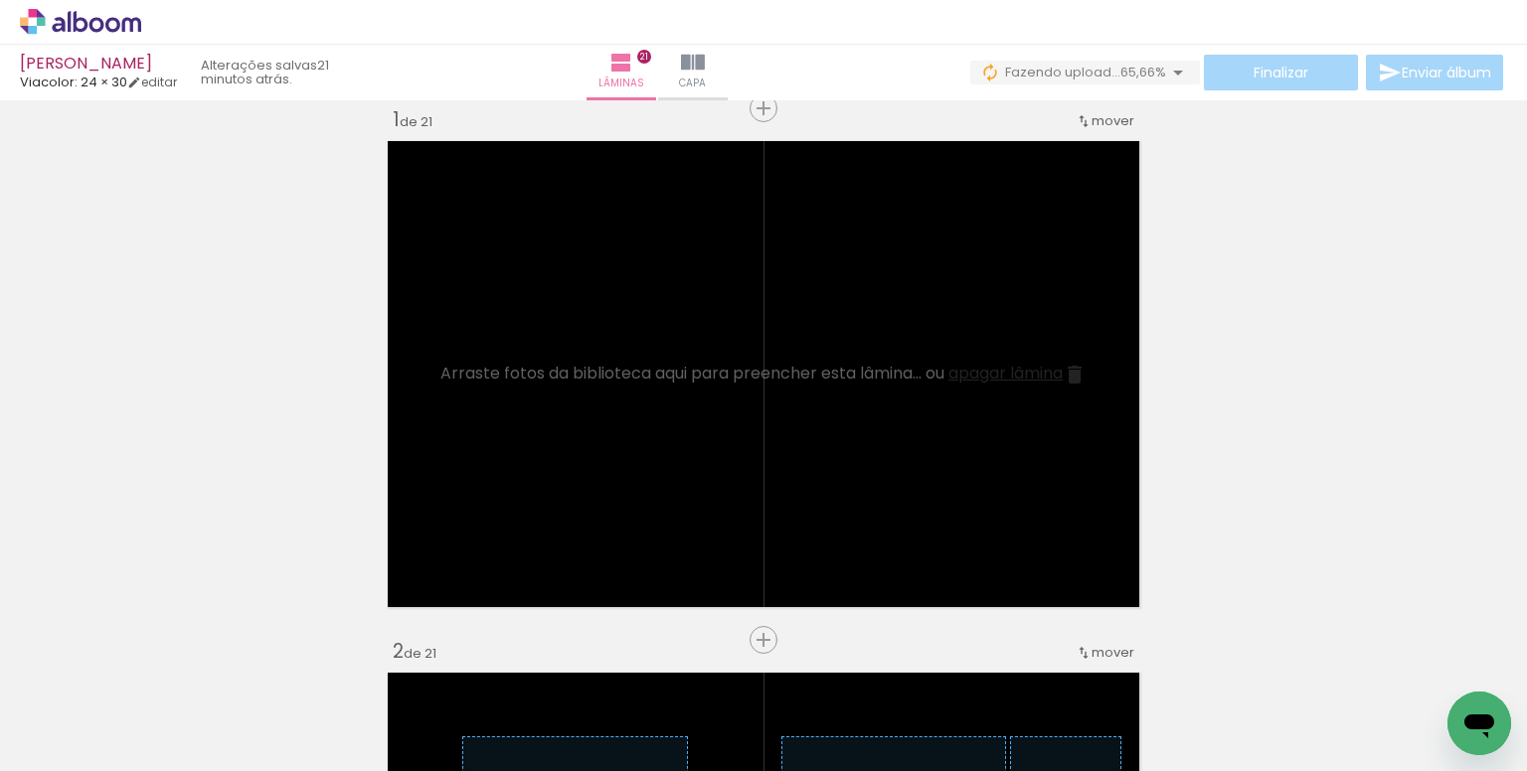
click at [81, 733] on span "Adicionar Fotos" at bounding box center [71, 744] width 60 height 22
click at [0, 0] on input "file" at bounding box center [0, 0] width 0 height 0
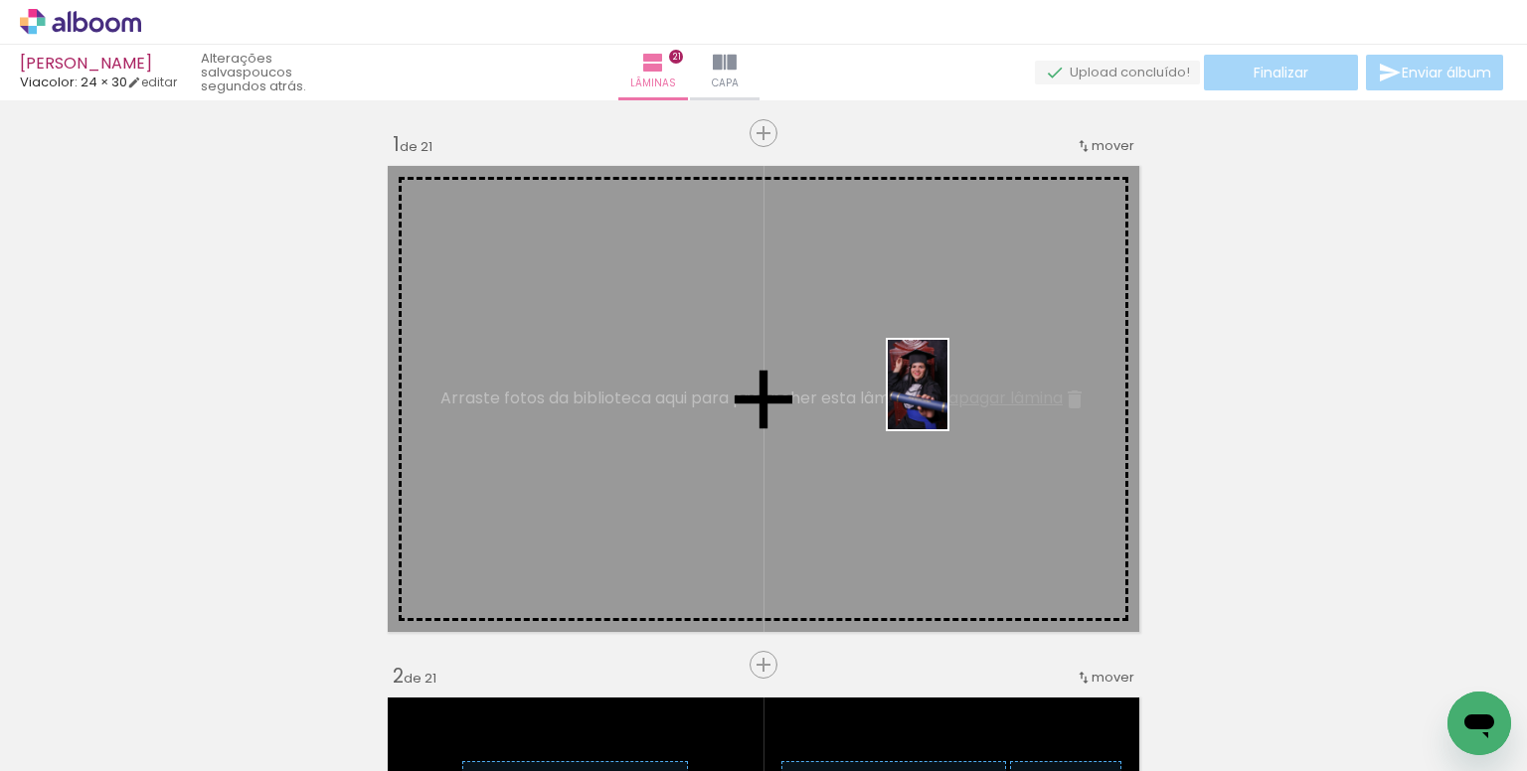
drag, startPoint x: 577, startPoint y: 695, endPoint x: 950, endPoint y: 399, distance: 476.0
click at [950, 399] on quentale-workspace at bounding box center [763, 385] width 1527 height 771
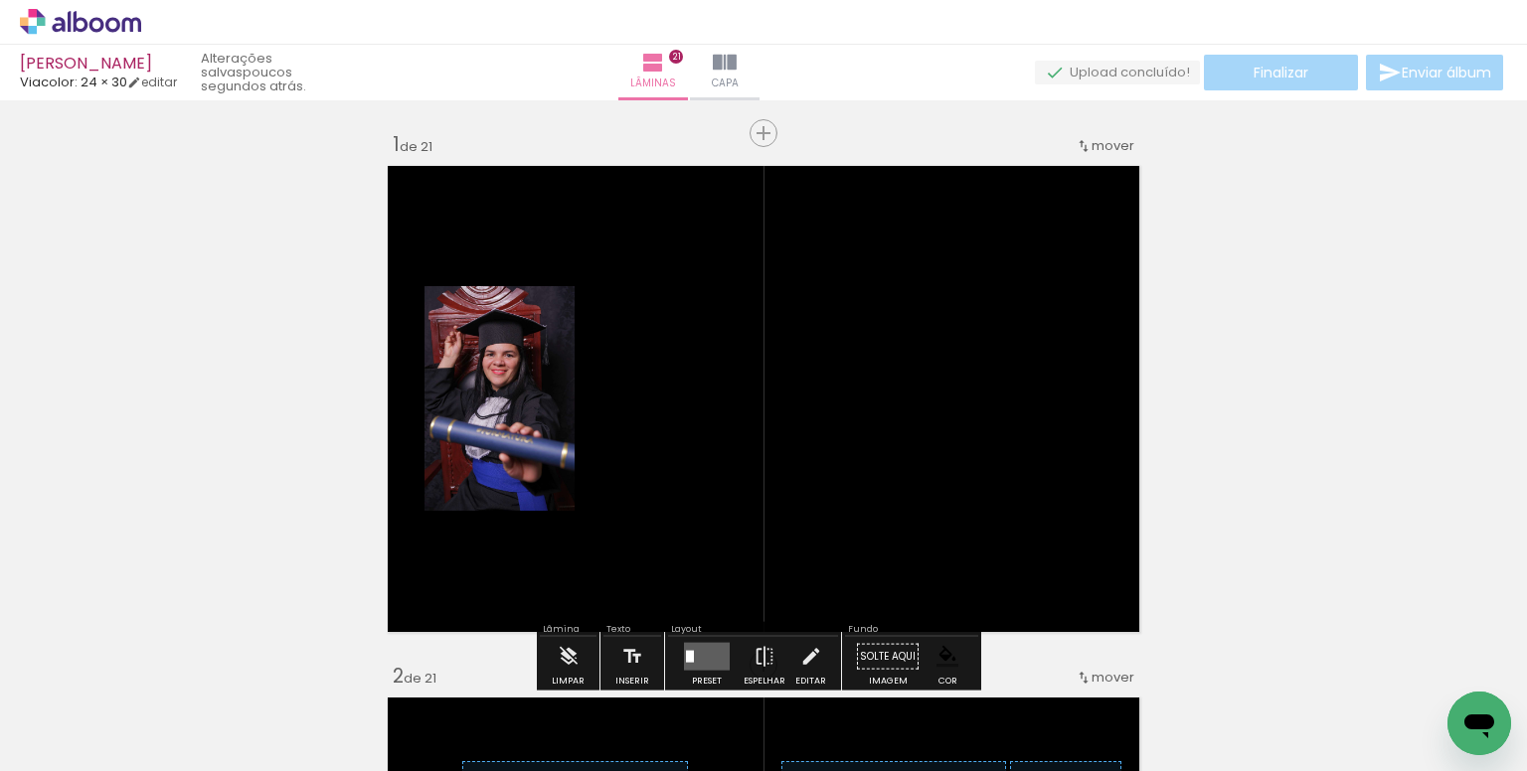
click at [481, 423] on paper-item at bounding box center [488, 426] width 36 height 14
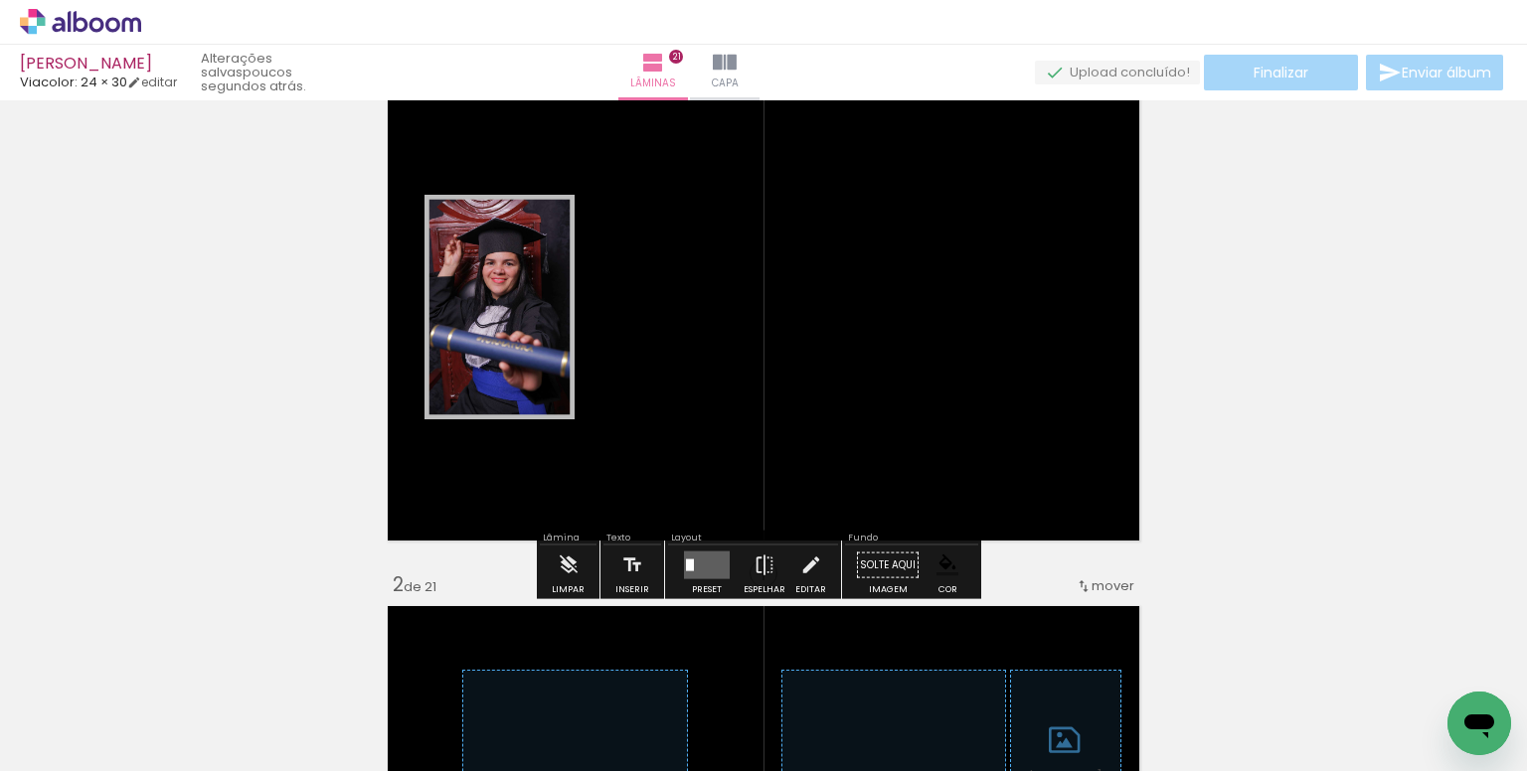
scroll to position [99, 0]
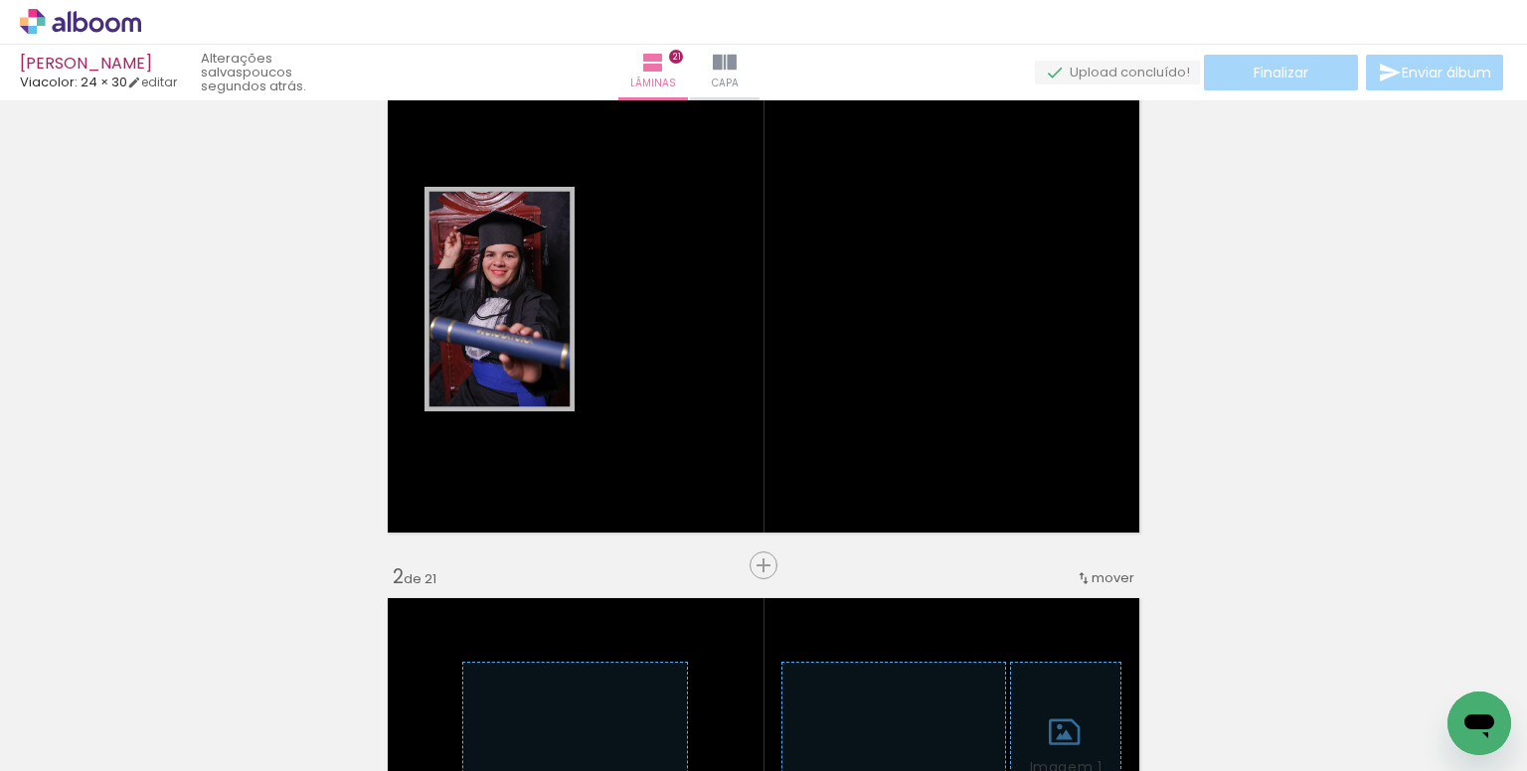
click at [68, 709] on input "Todas as fotos" at bounding box center [56, 711] width 76 height 17
click at [0, 0] on slot "Não utilizadas" at bounding box center [0, 0] width 0 height 0
type input "Não utilizadas"
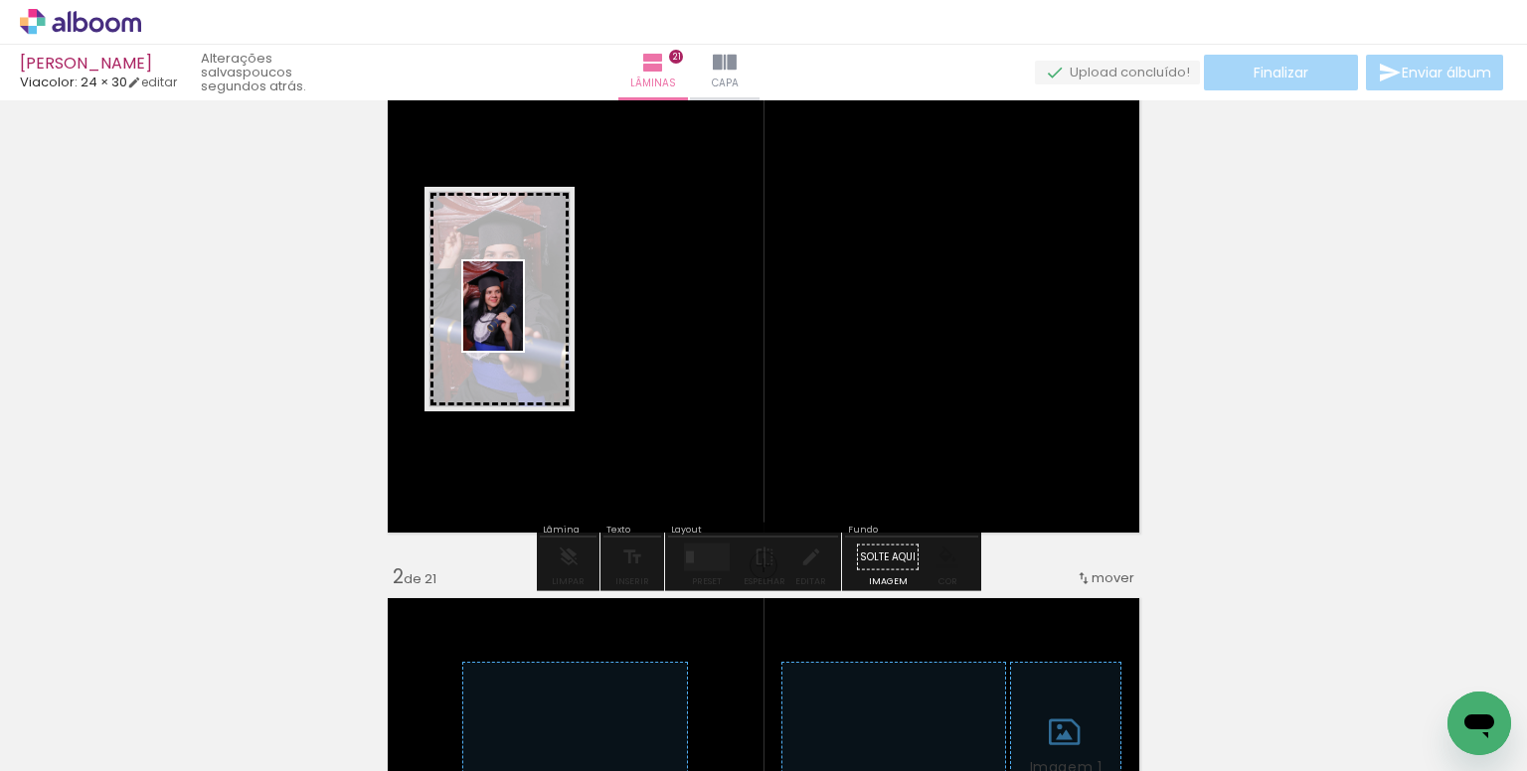
drag, startPoint x: 465, startPoint y: 709, endPoint x: 523, endPoint y: 321, distance: 391.9
click at [523, 321] on quentale-workspace at bounding box center [763, 385] width 1527 height 771
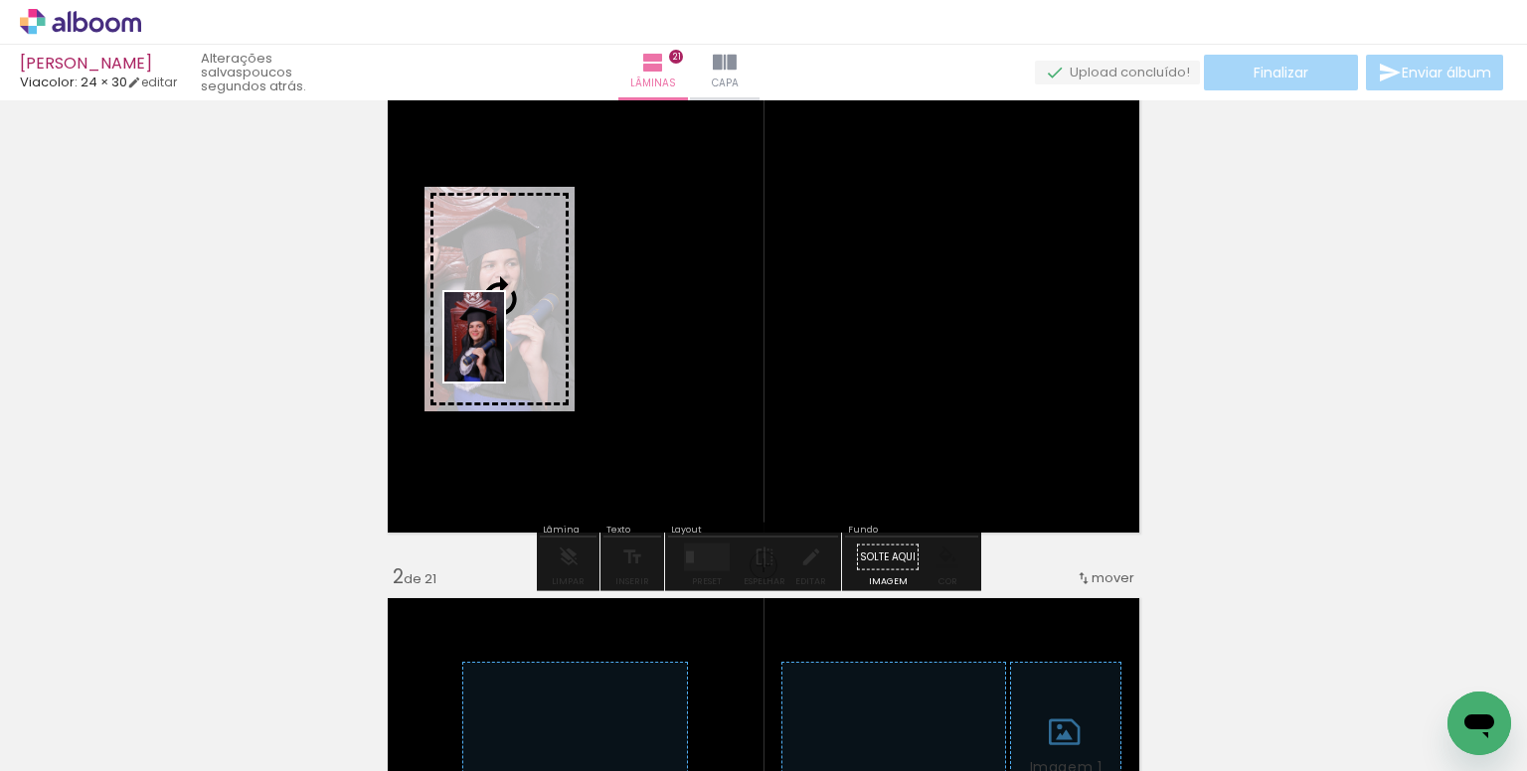
drag, startPoint x: 474, startPoint y: 694, endPoint x: 504, endPoint y: 352, distance: 343.2
click at [504, 352] on quentale-workspace at bounding box center [763, 385] width 1527 height 771
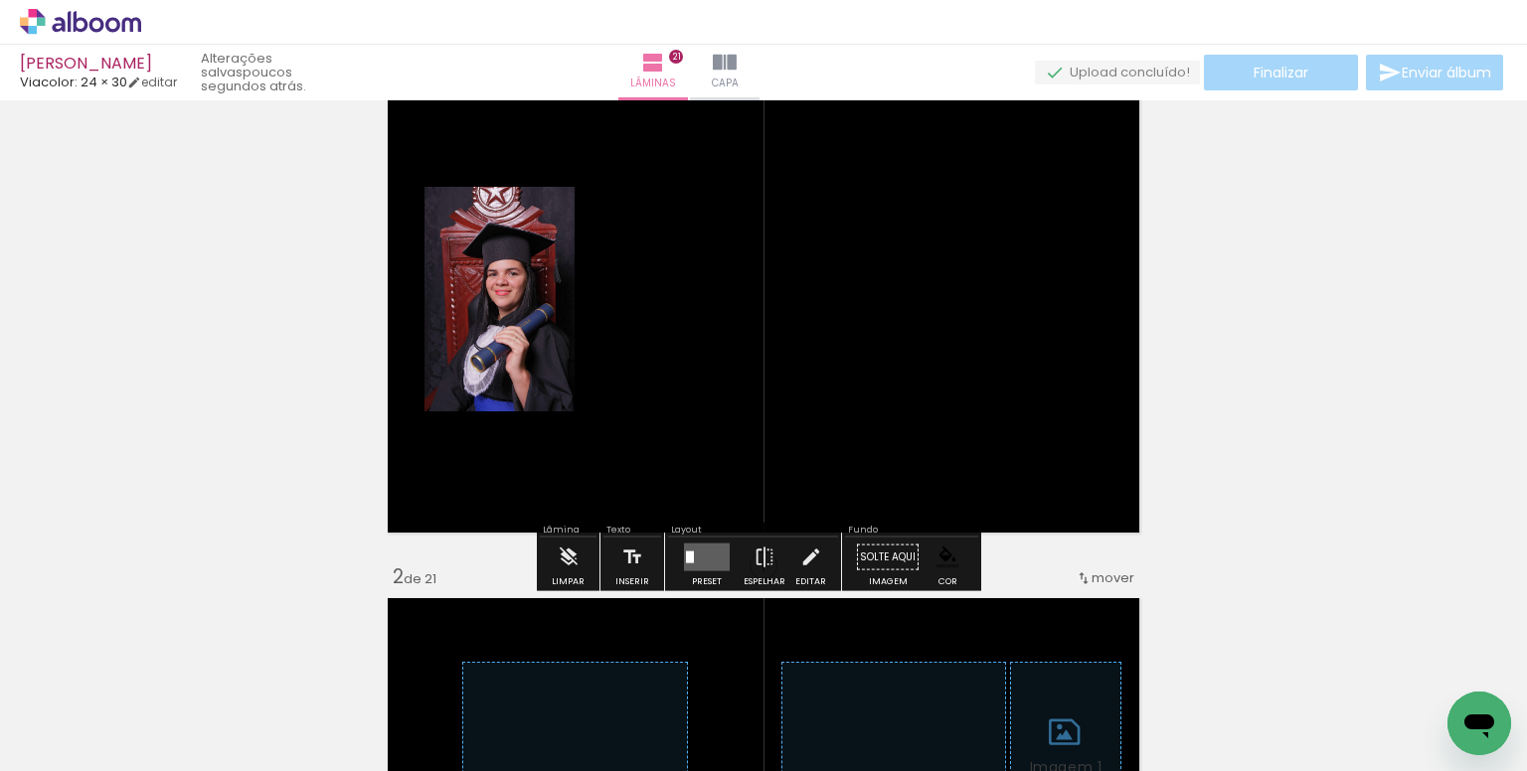
click at [481, 324] on paper-item at bounding box center [488, 327] width 36 height 14
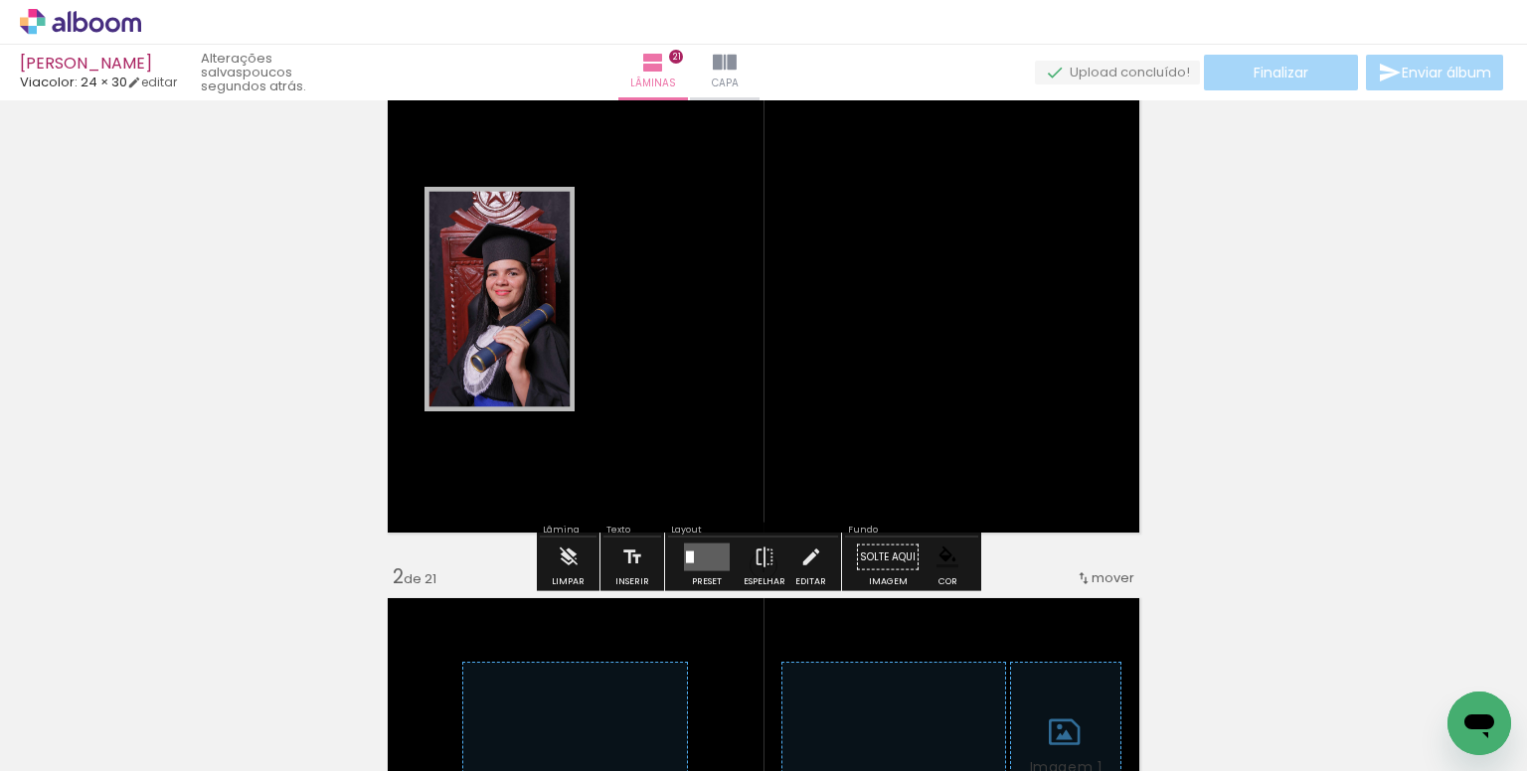
click at [704, 560] on quentale-layouter at bounding box center [707, 558] width 46 height 28
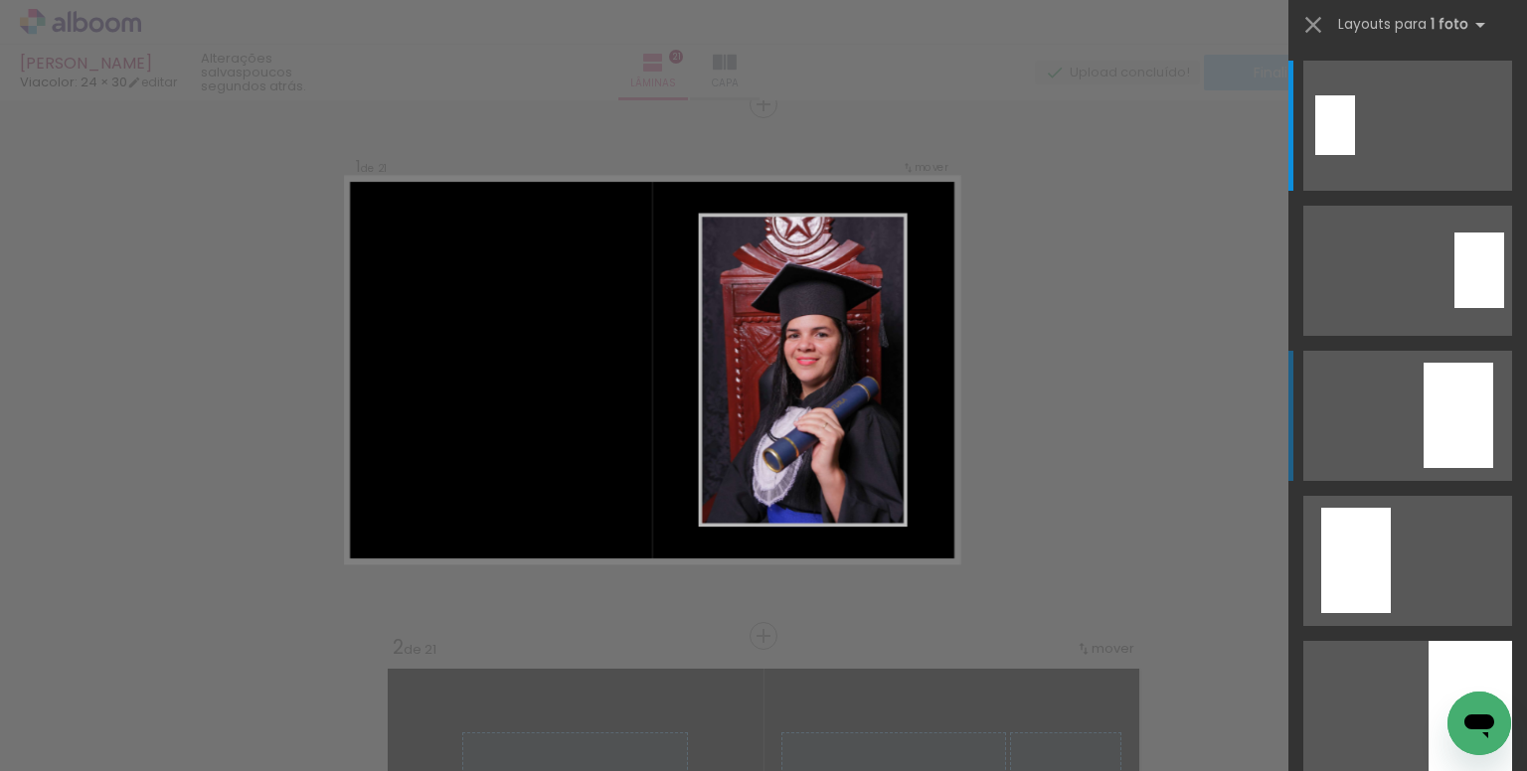
scroll to position [25, 0]
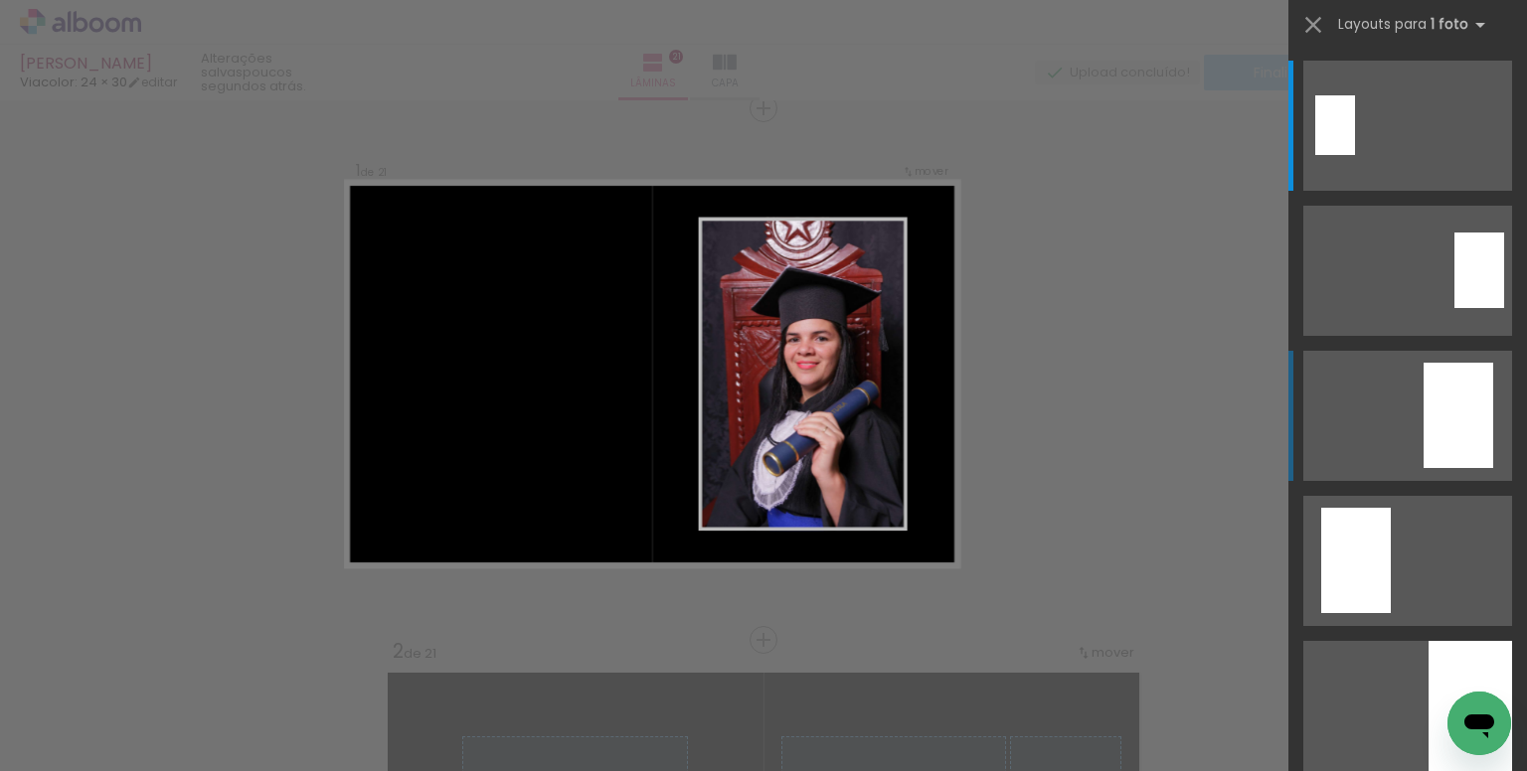
click at [1445, 399] on div at bounding box center [1458, 415] width 70 height 105
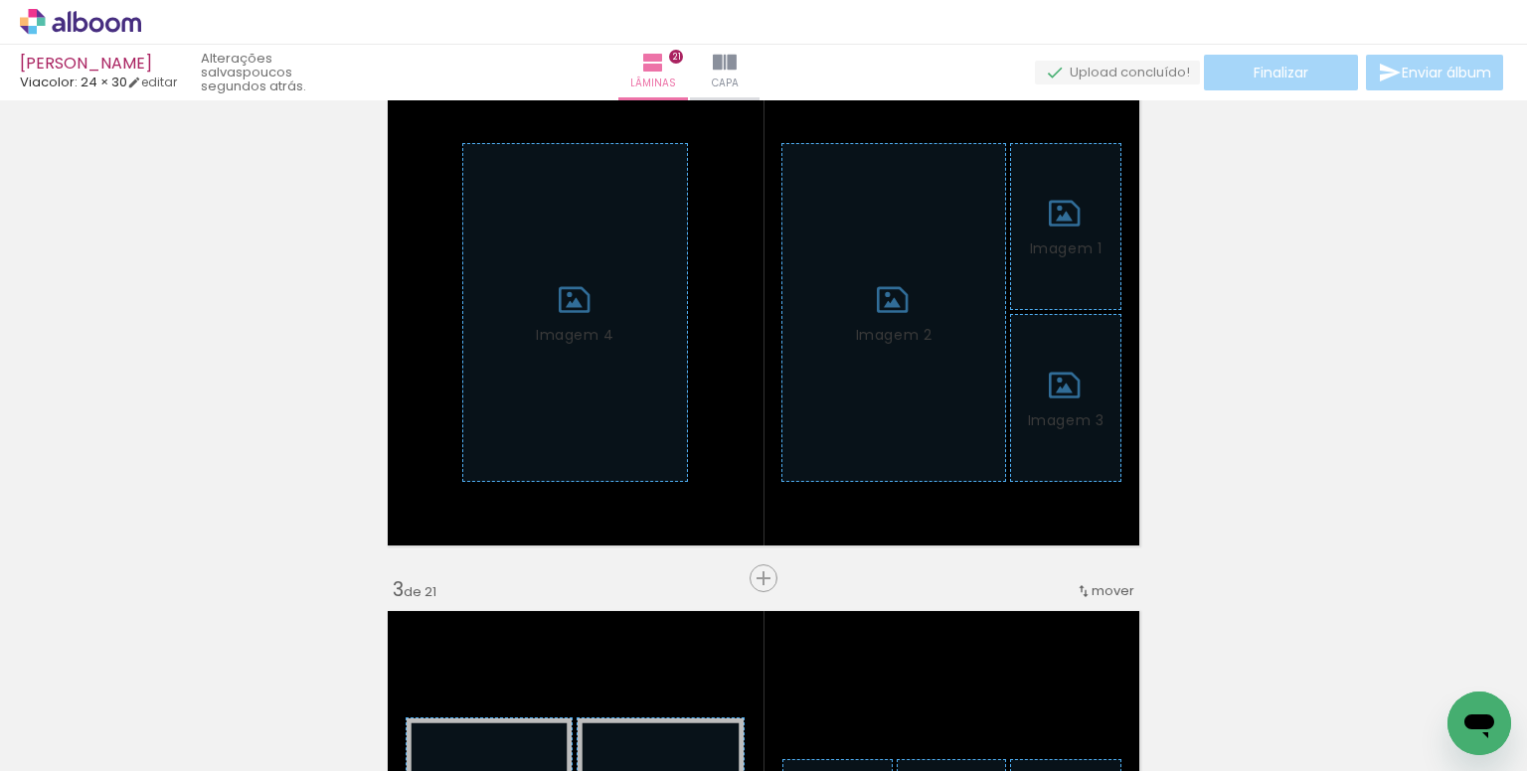
scroll to position [621, 0]
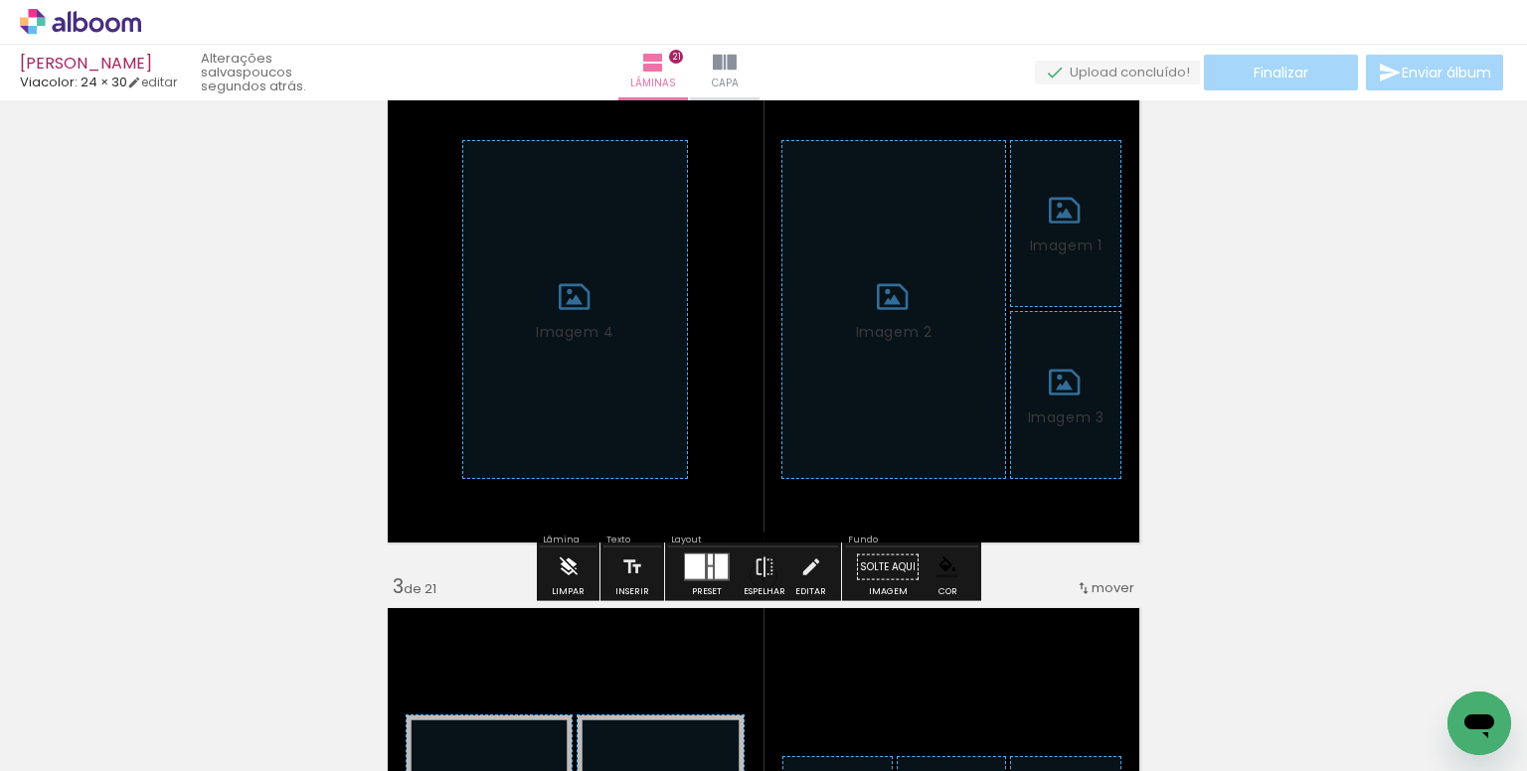
click at [567, 568] on iron-icon at bounding box center [569, 568] width 22 height 40
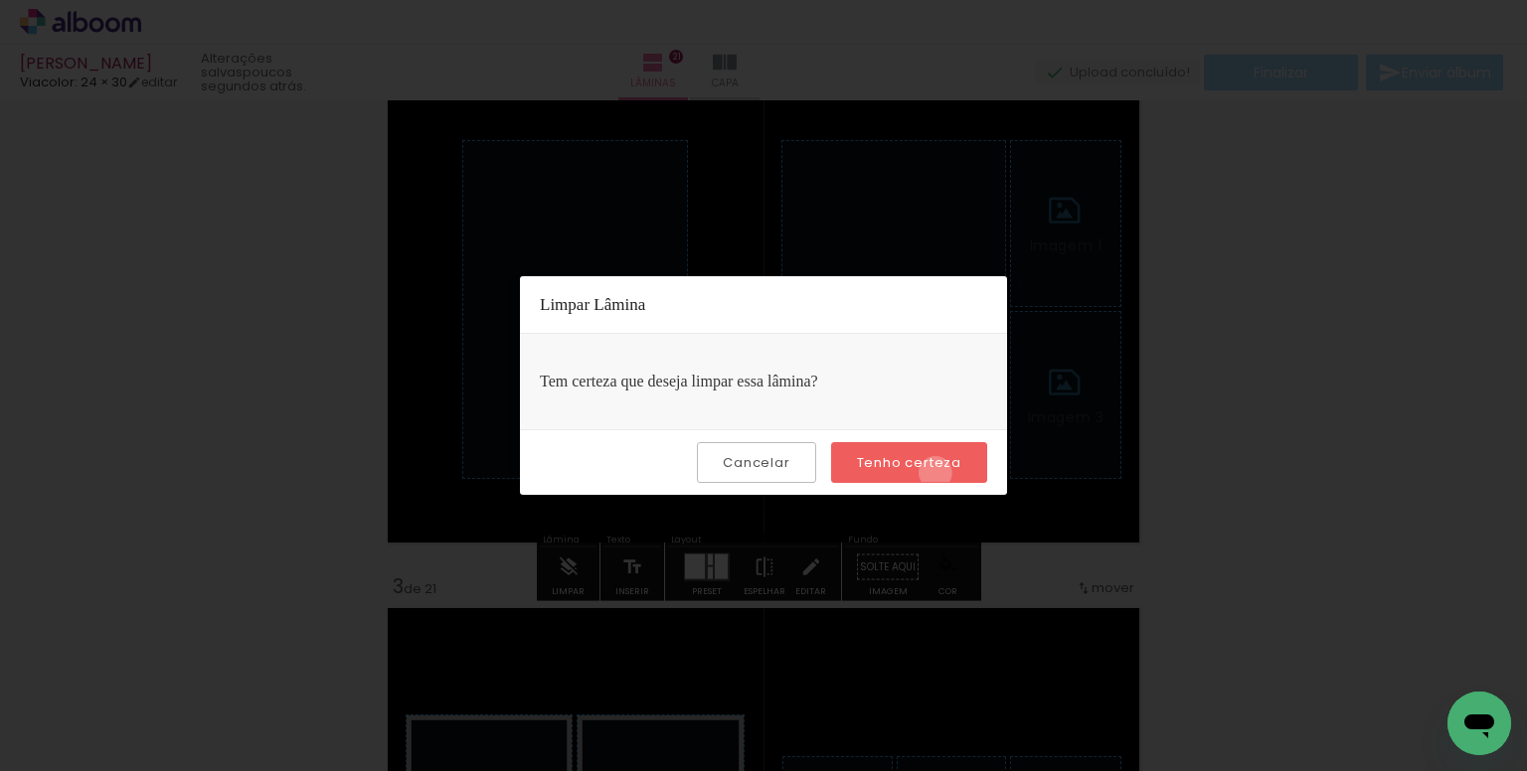
click at [938, 472] on paper-button "Tenho certeza" at bounding box center [909, 462] width 156 height 41
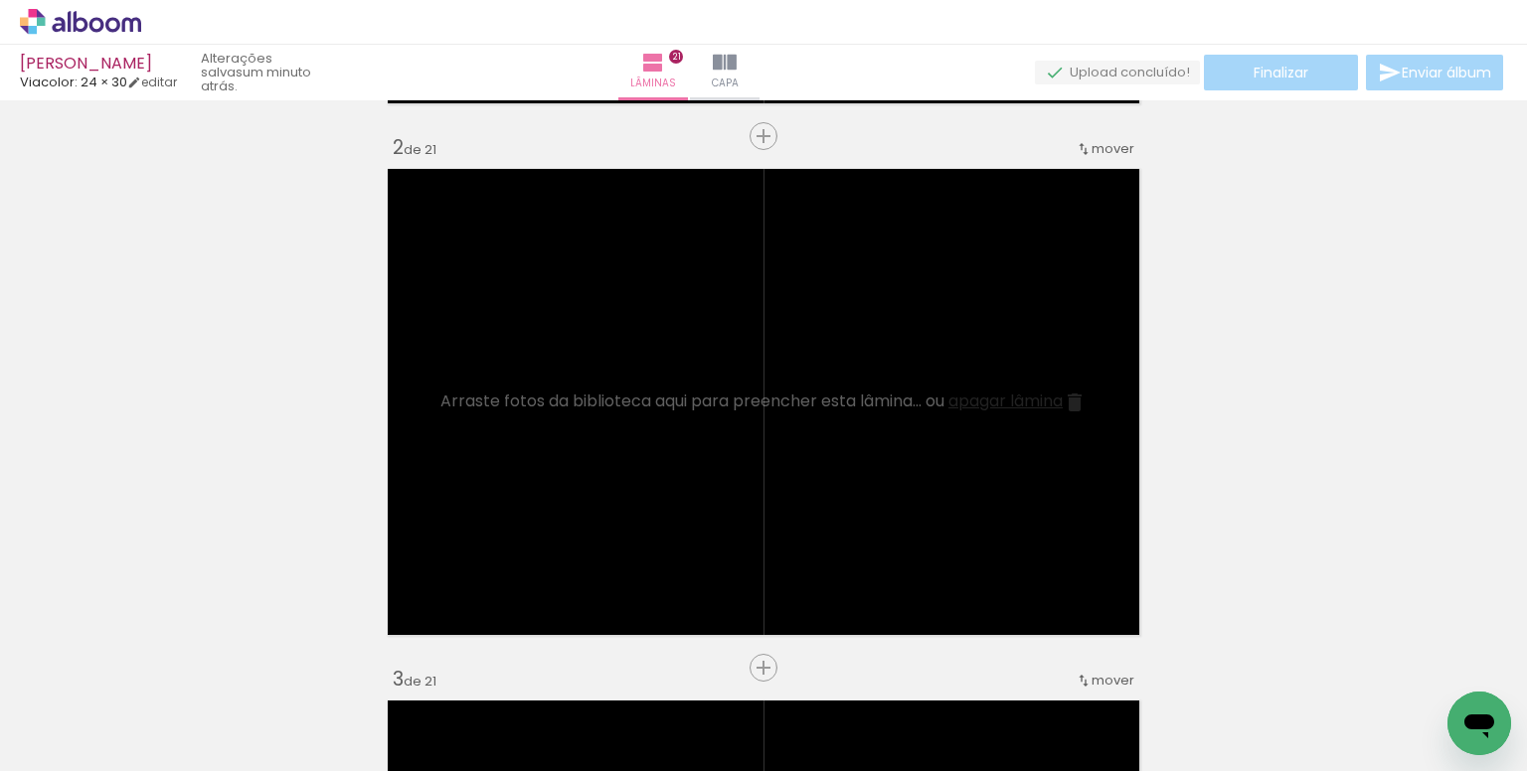
scroll to position [522, 0]
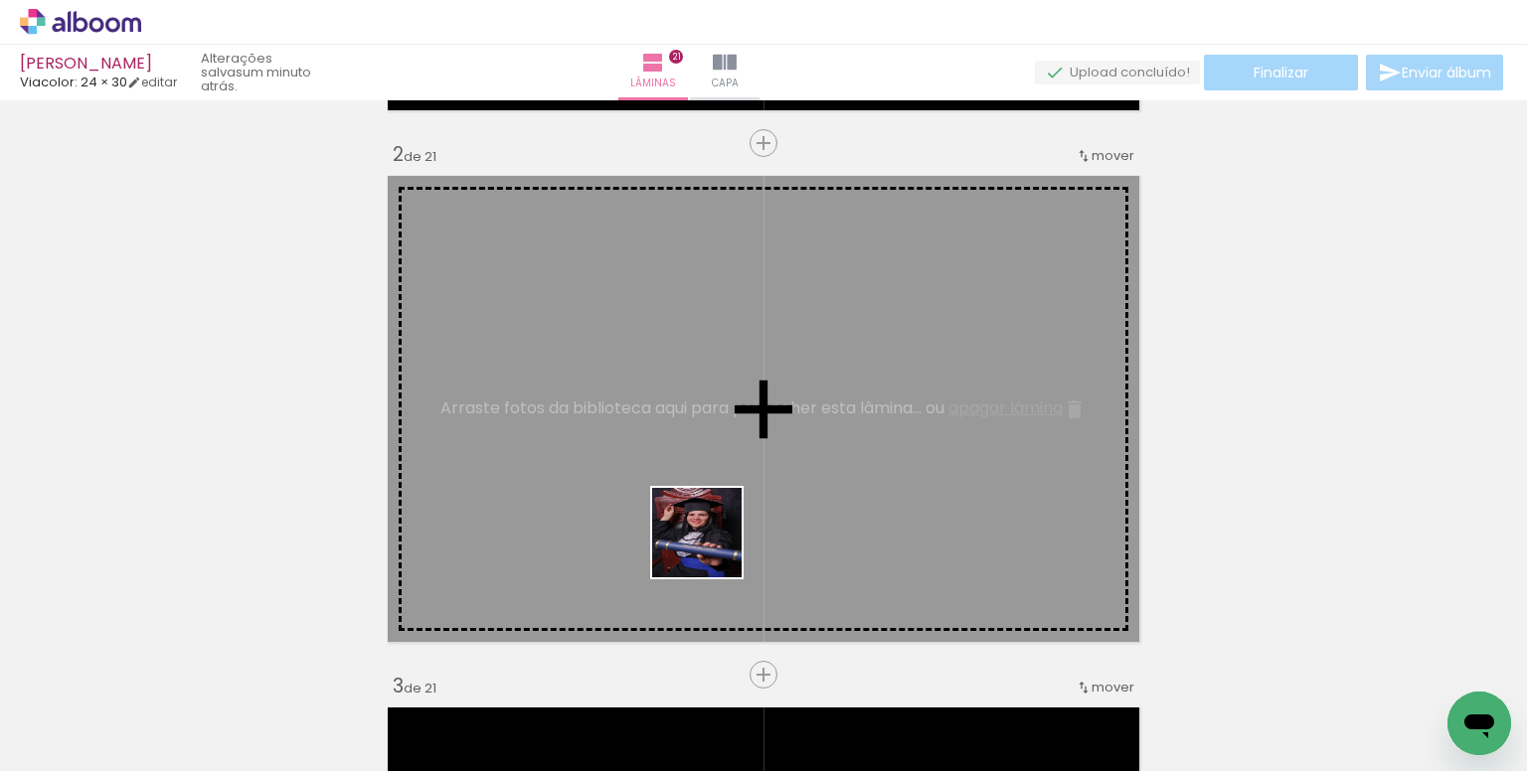
drag, startPoint x: 700, startPoint y: 673, endPoint x: 787, endPoint y: 573, distance: 132.4
click at [716, 525] on quentale-workspace at bounding box center [763, 385] width 1527 height 771
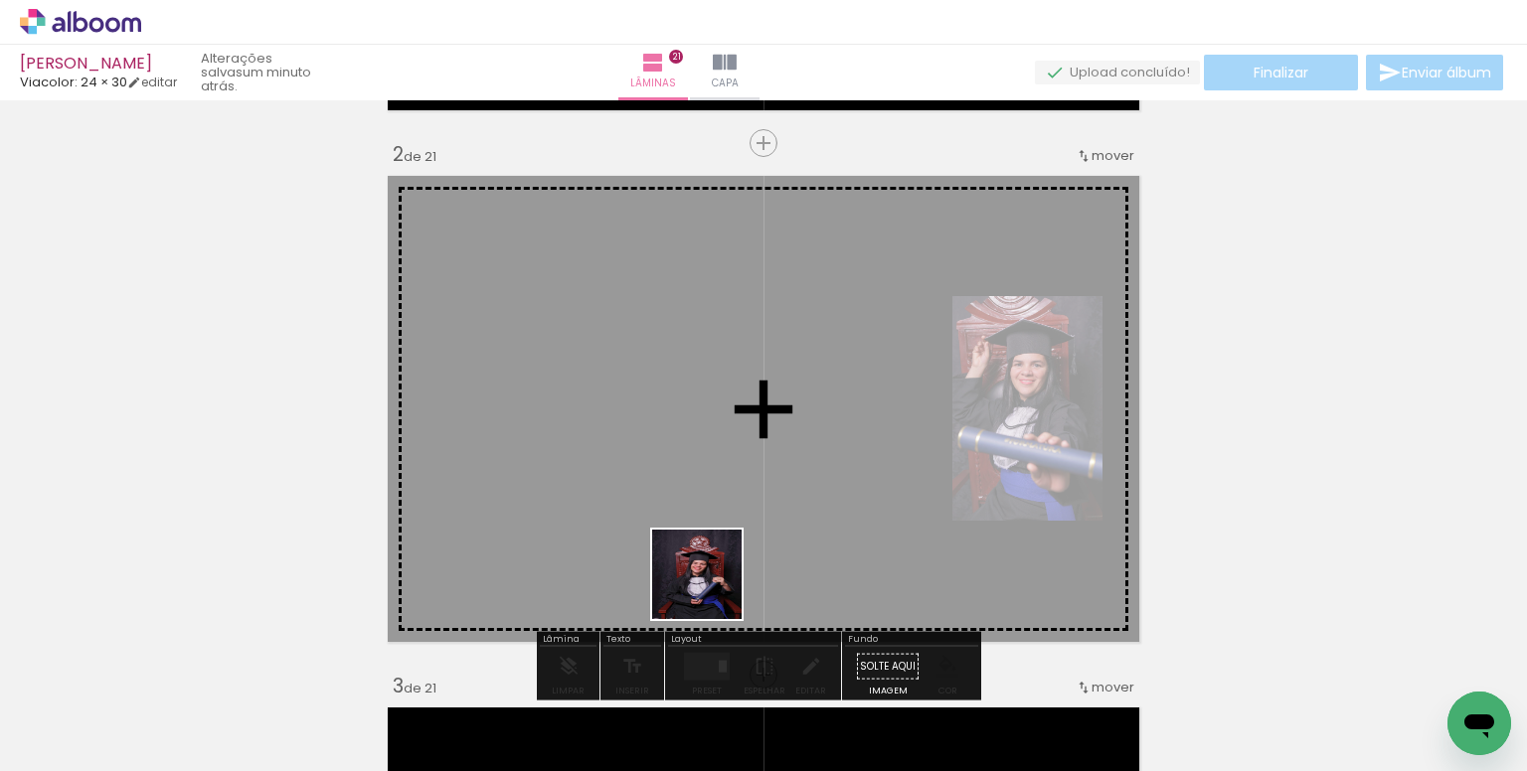
drag, startPoint x: 712, startPoint y: 601, endPoint x: 698, endPoint y: 500, distance: 102.3
click at [698, 500] on quentale-workspace at bounding box center [763, 385] width 1527 height 771
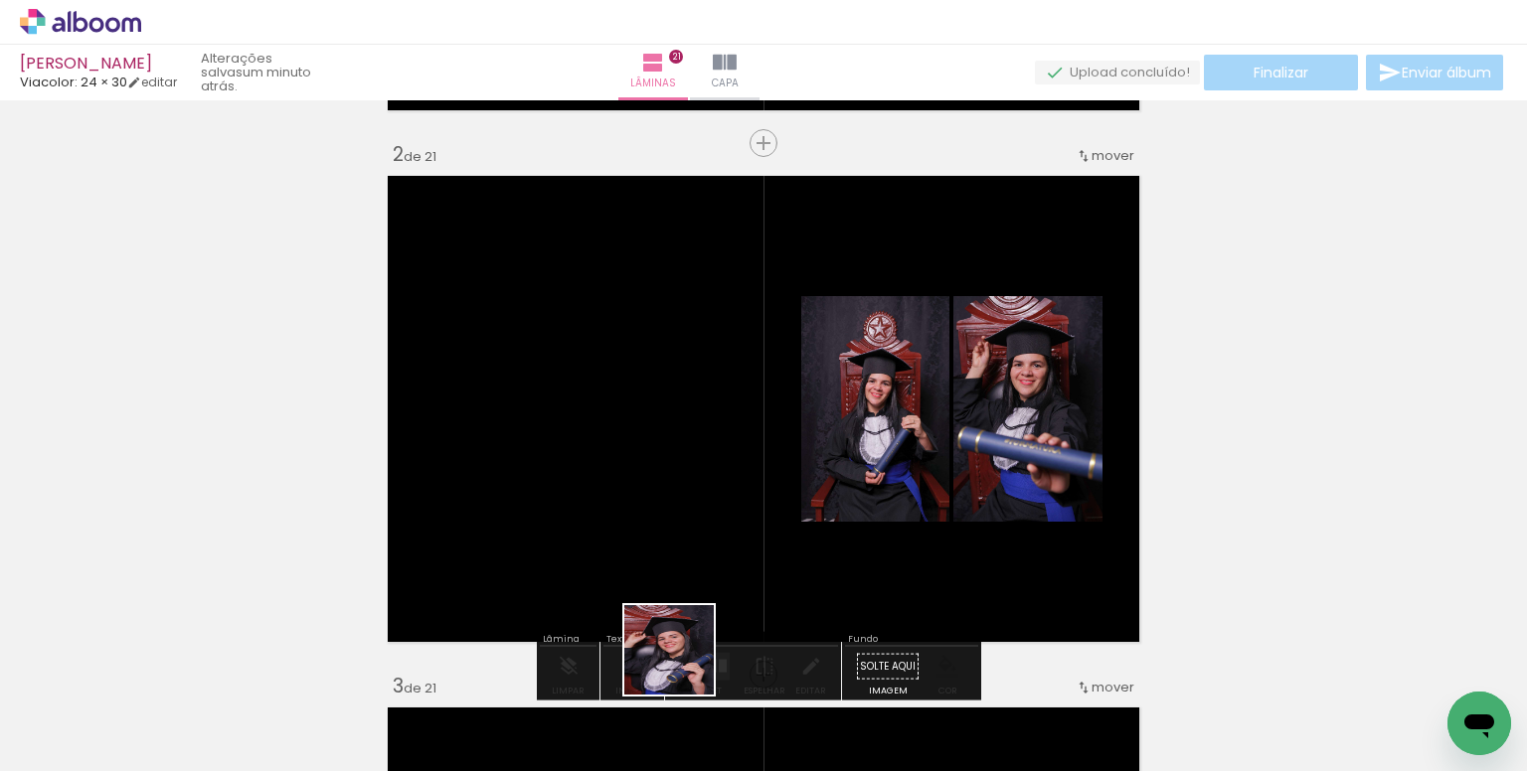
drag, startPoint x: 680, startPoint y: 698, endPoint x: 867, endPoint y: 596, distance: 212.6
click at [660, 474] on quentale-workspace at bounding box center [763, 385] width 1527 height 771
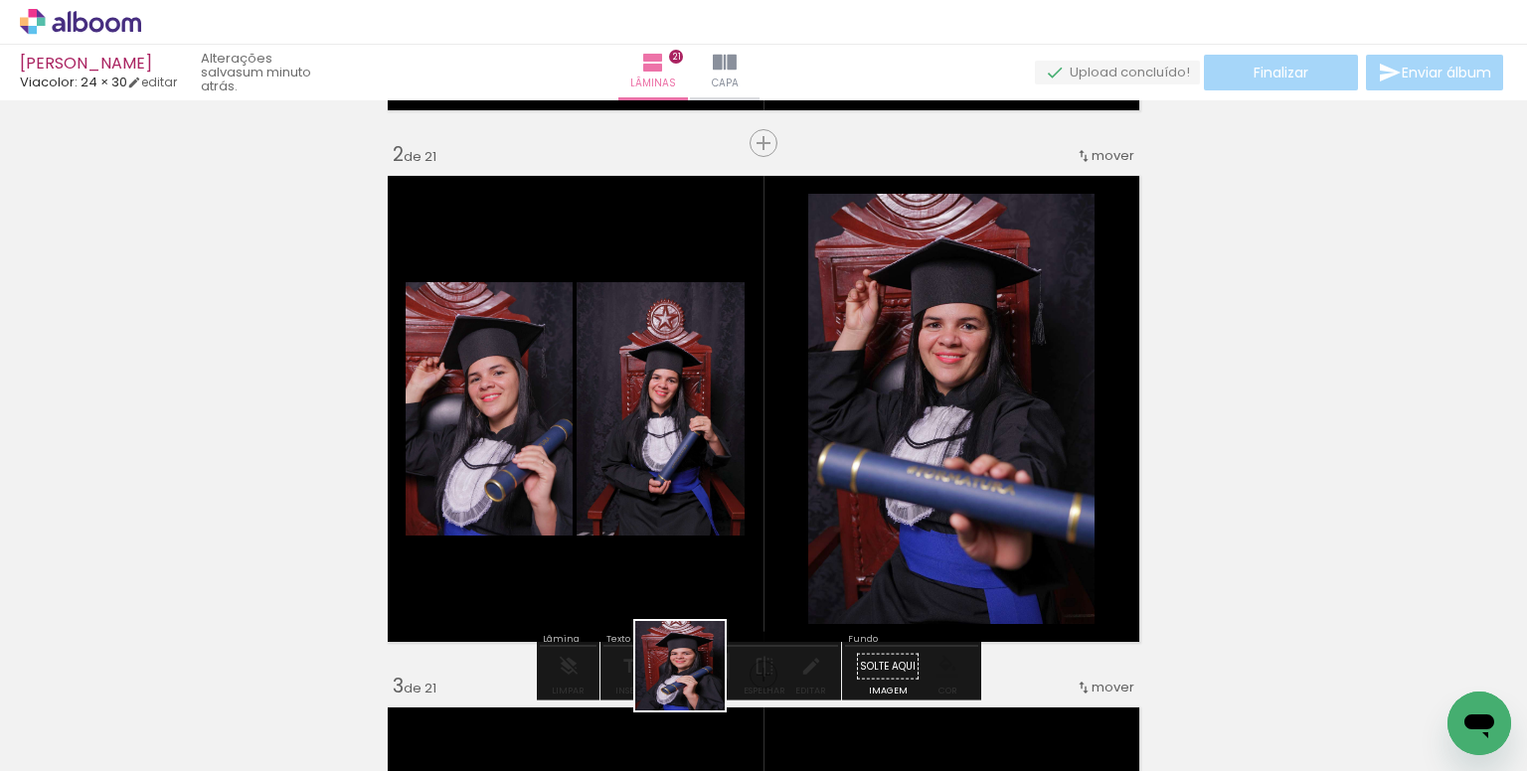
drag, startPoint x: 690, startPoint y: 697, endPoint x: 832, endPoint y: 546, distance: 207.4
click at [656, 490] on quentale-workspace at bounding box center [763, 385] width 1527 height 771
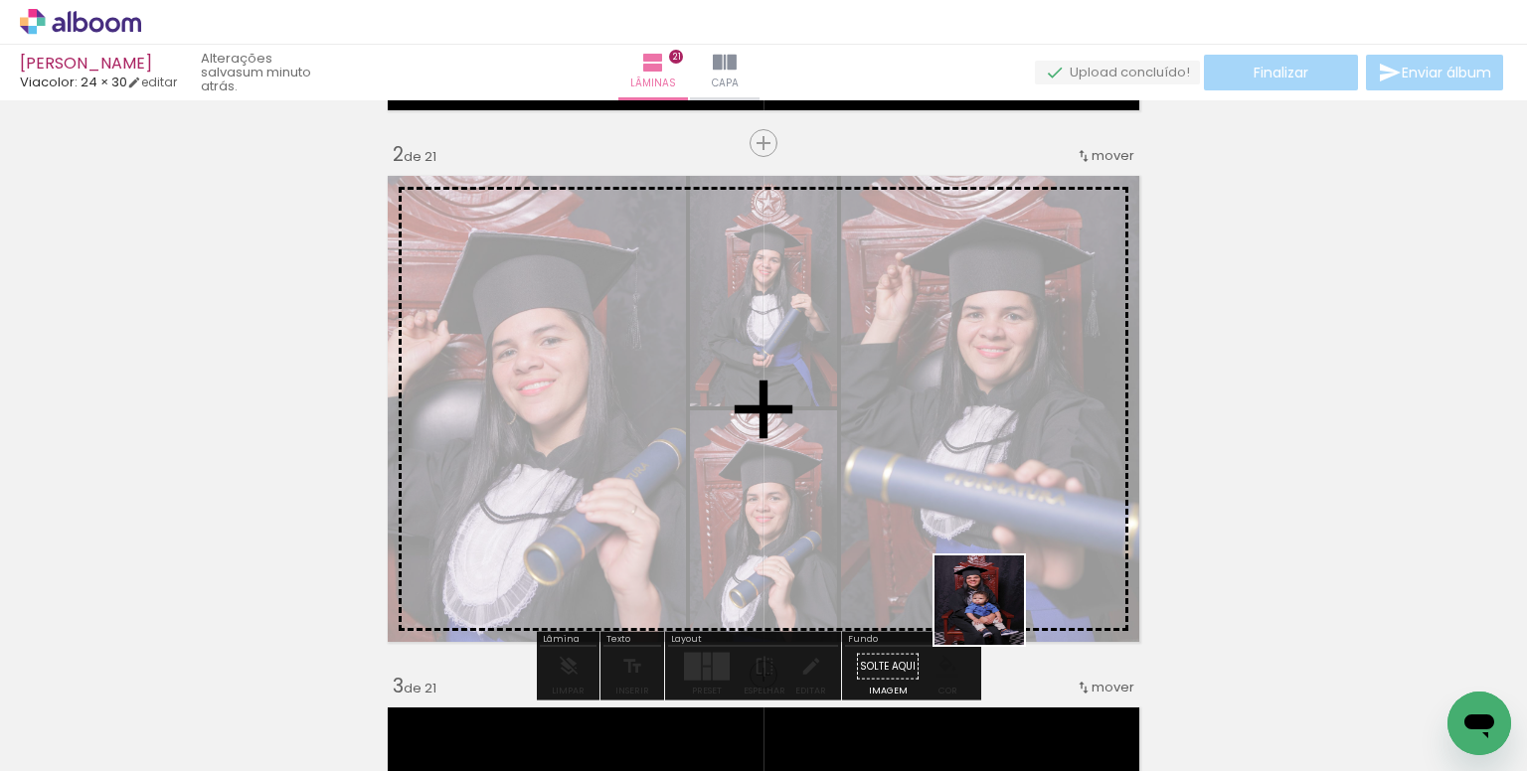
drag, startPoint x: 994, startPoint y: 615, endPoint x: 900, endPoint y: 475, distance: 168.4
click at [900, 475] on quentale-workspace at bounding box center [763, 385] width 1527 height 771
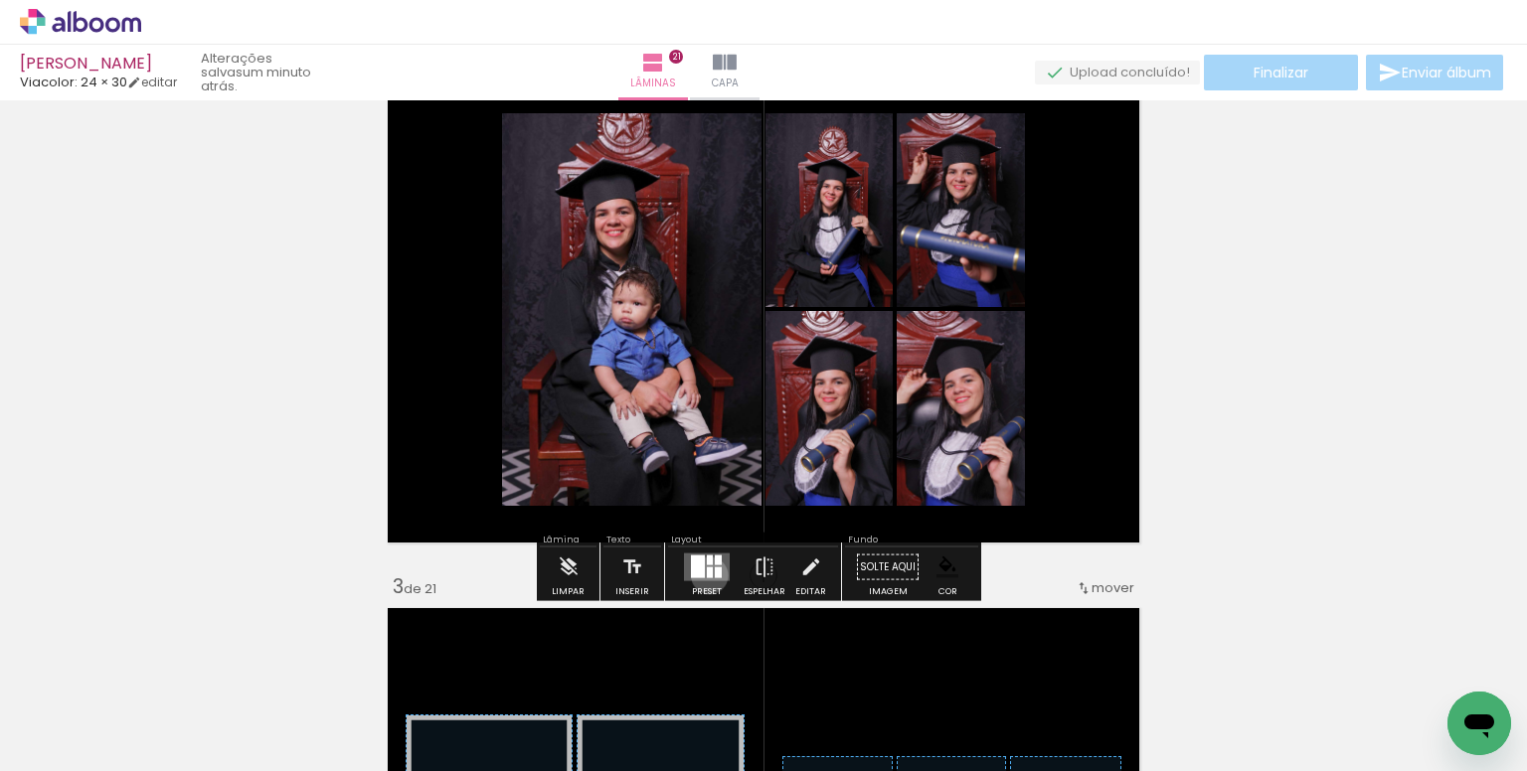
click at [707, 574] on div at bounding box center [710, 572] width 6 height 11
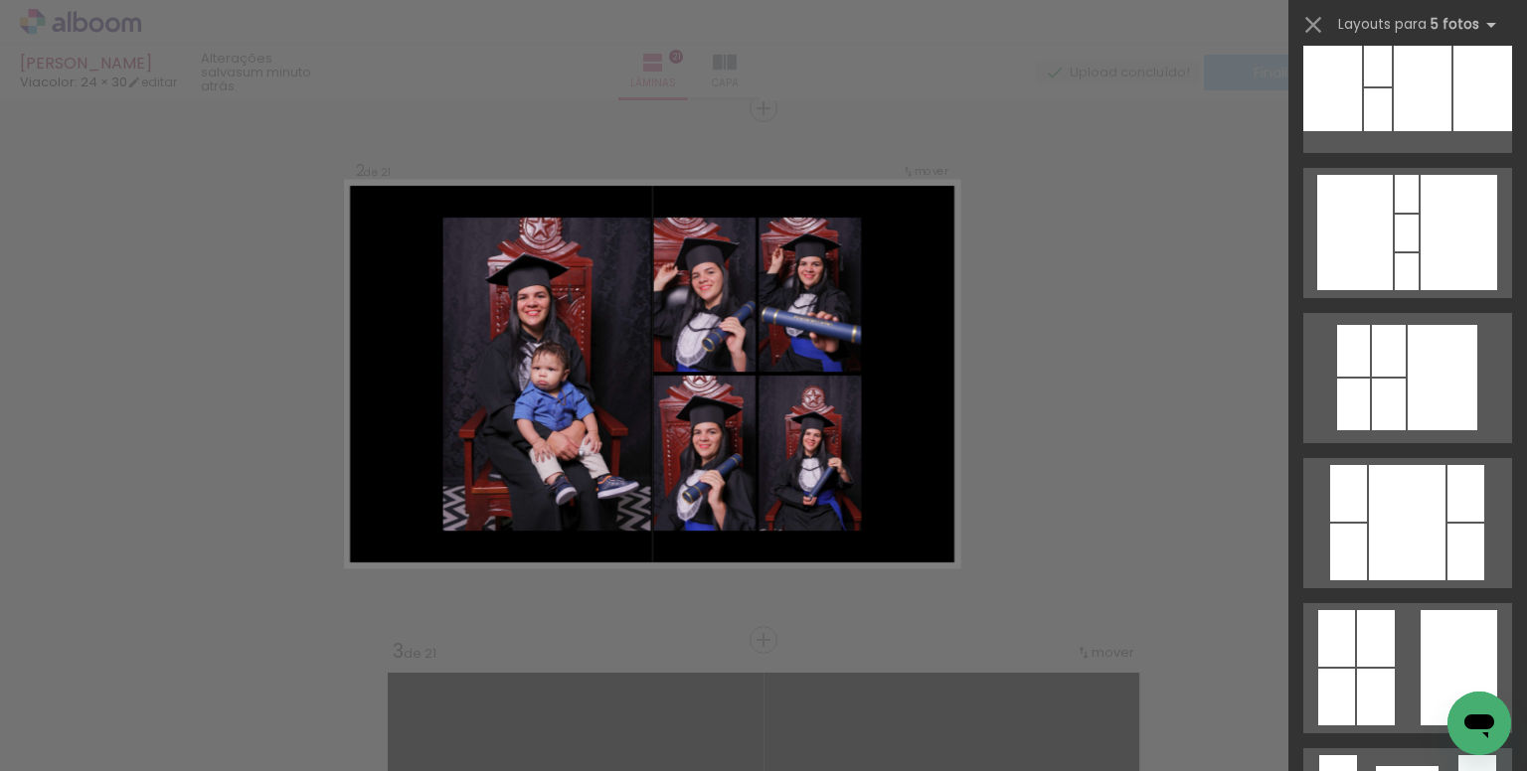
scroll to position [1292, 0]
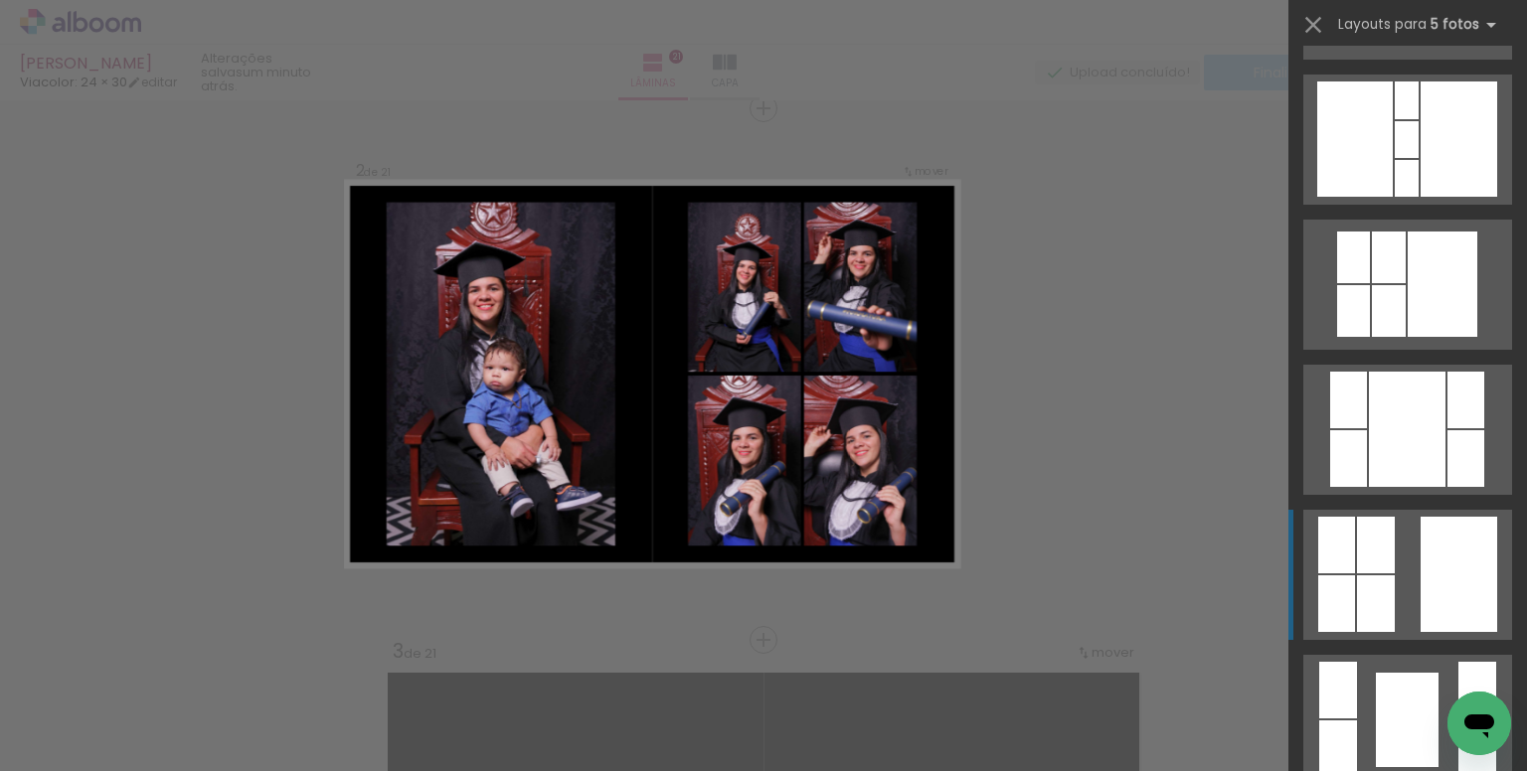
click at [1410, 568] on quentale-layouter at bounding box center [1407, 575] width 209 height 130
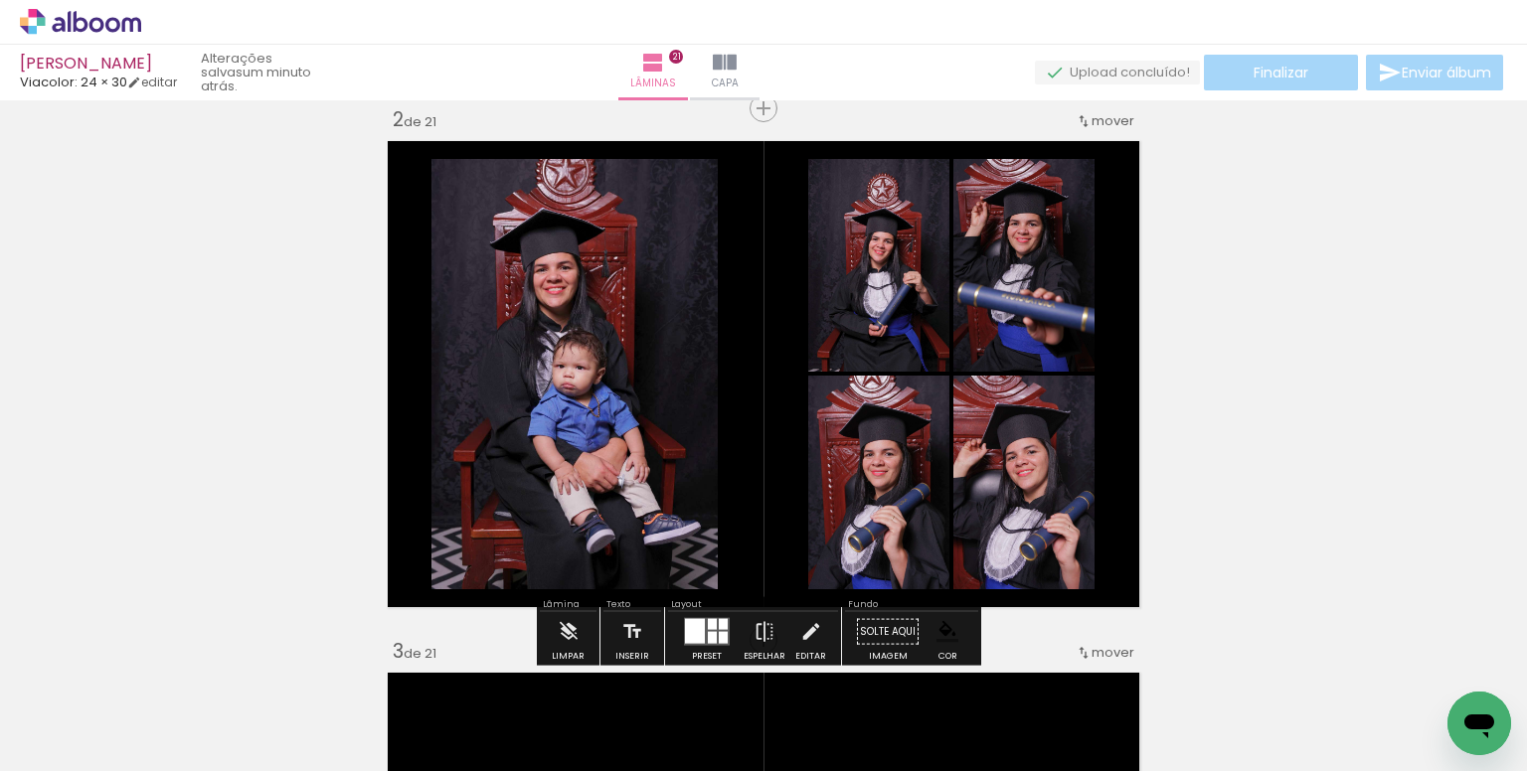
click at [632, 263] on paper-item at bounding box center [634, 268] width 36 height 14
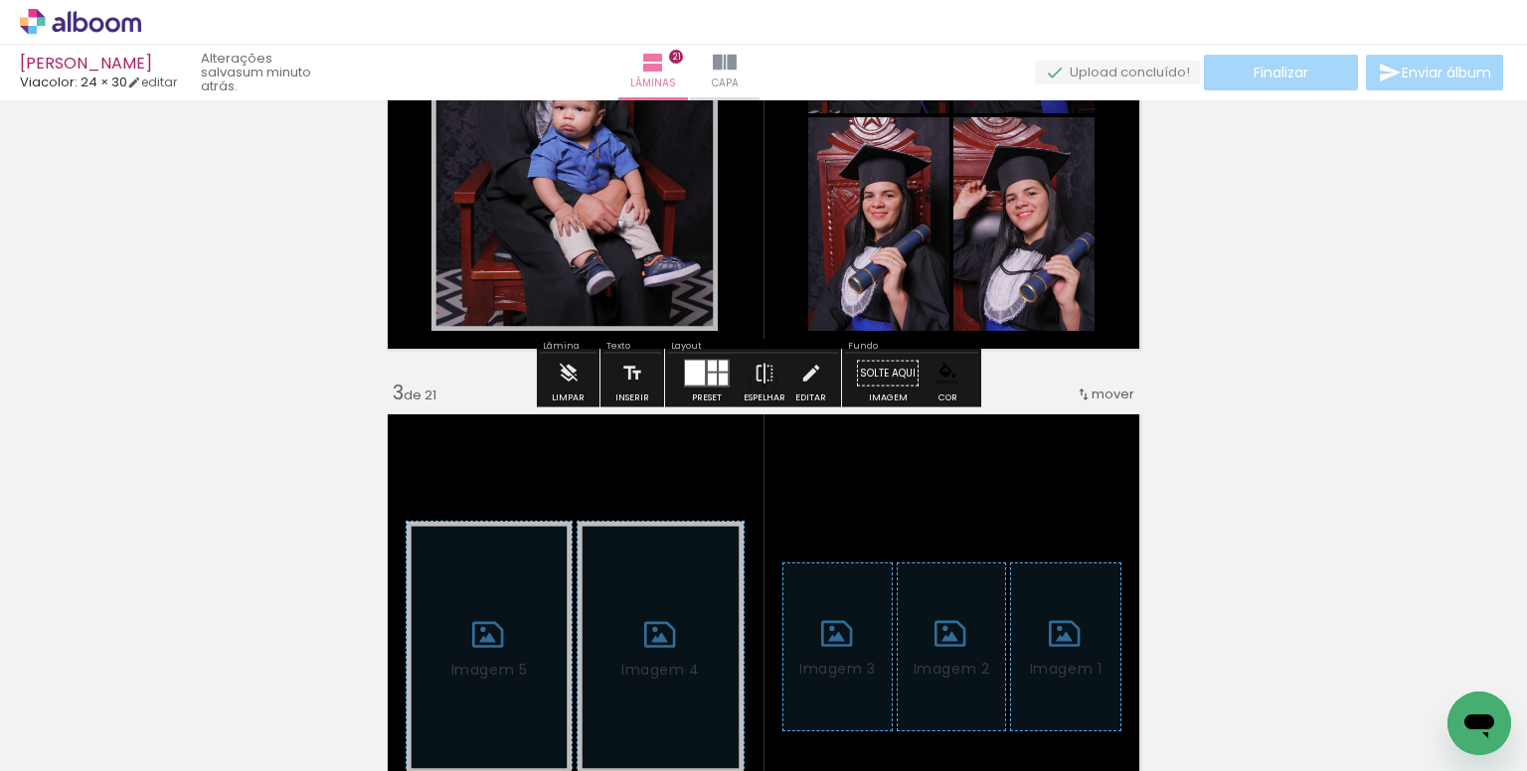
scroll to position [1153, 0]
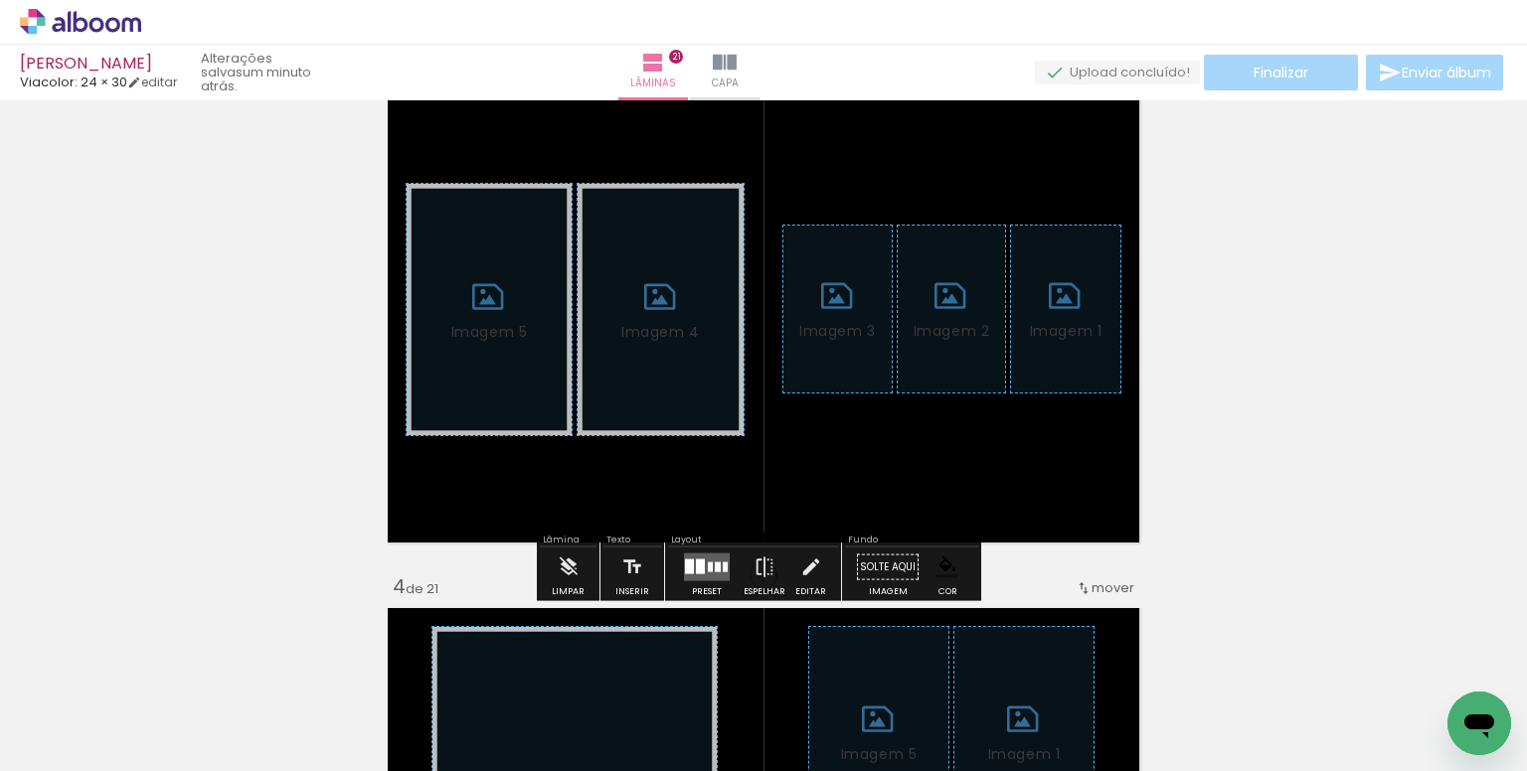
drag, startPoint x: 548, startPoint y: 597, endPoint x: 596, endPoint y: 580, distance: 51.5
click at [578, 560] on paper-button "Limpar" at bounding box center [568, 573] width 43 height 51
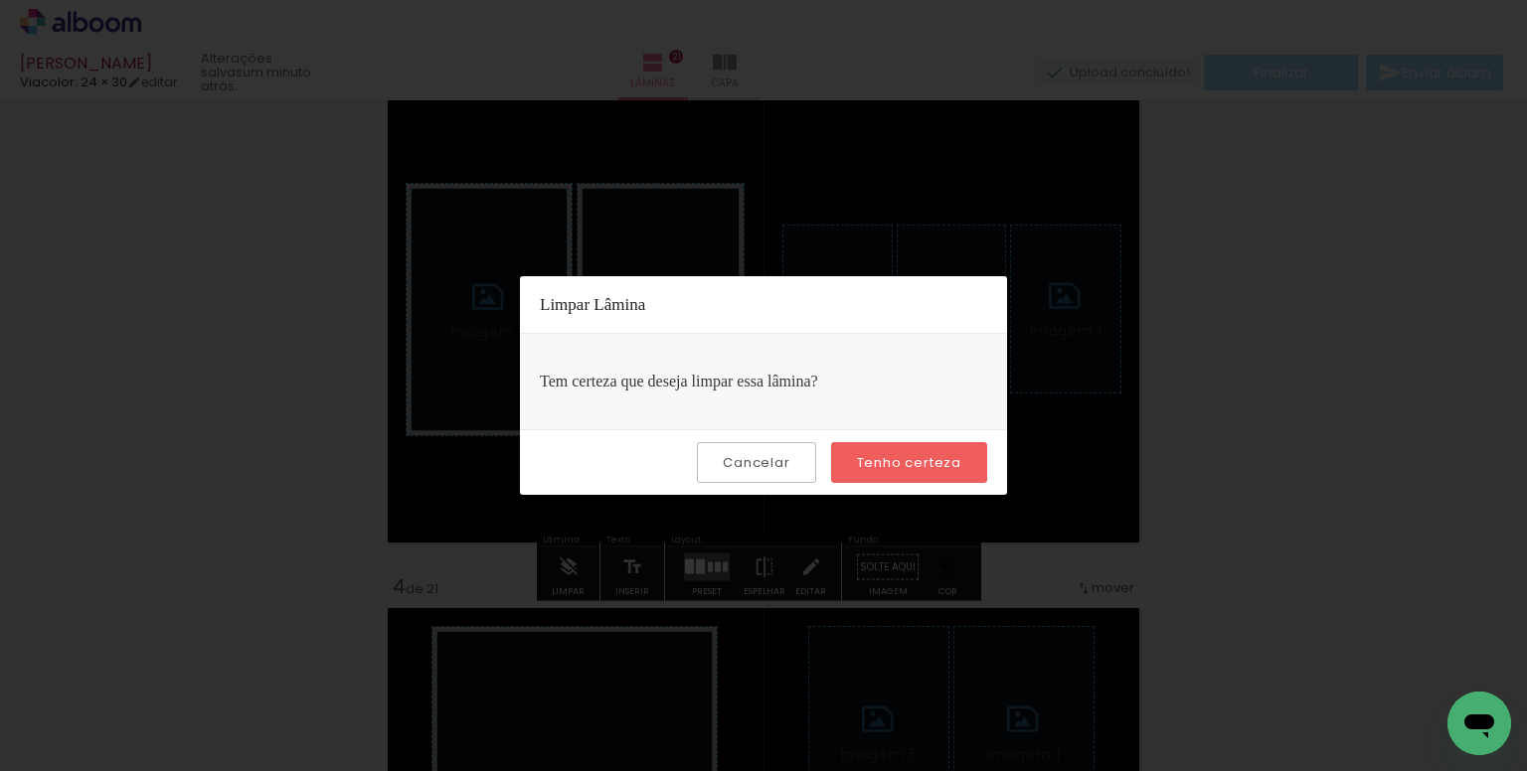
click at [0, 0] on slot "Tenho certeza" at bounding box center [0, 0] width 0 height 0
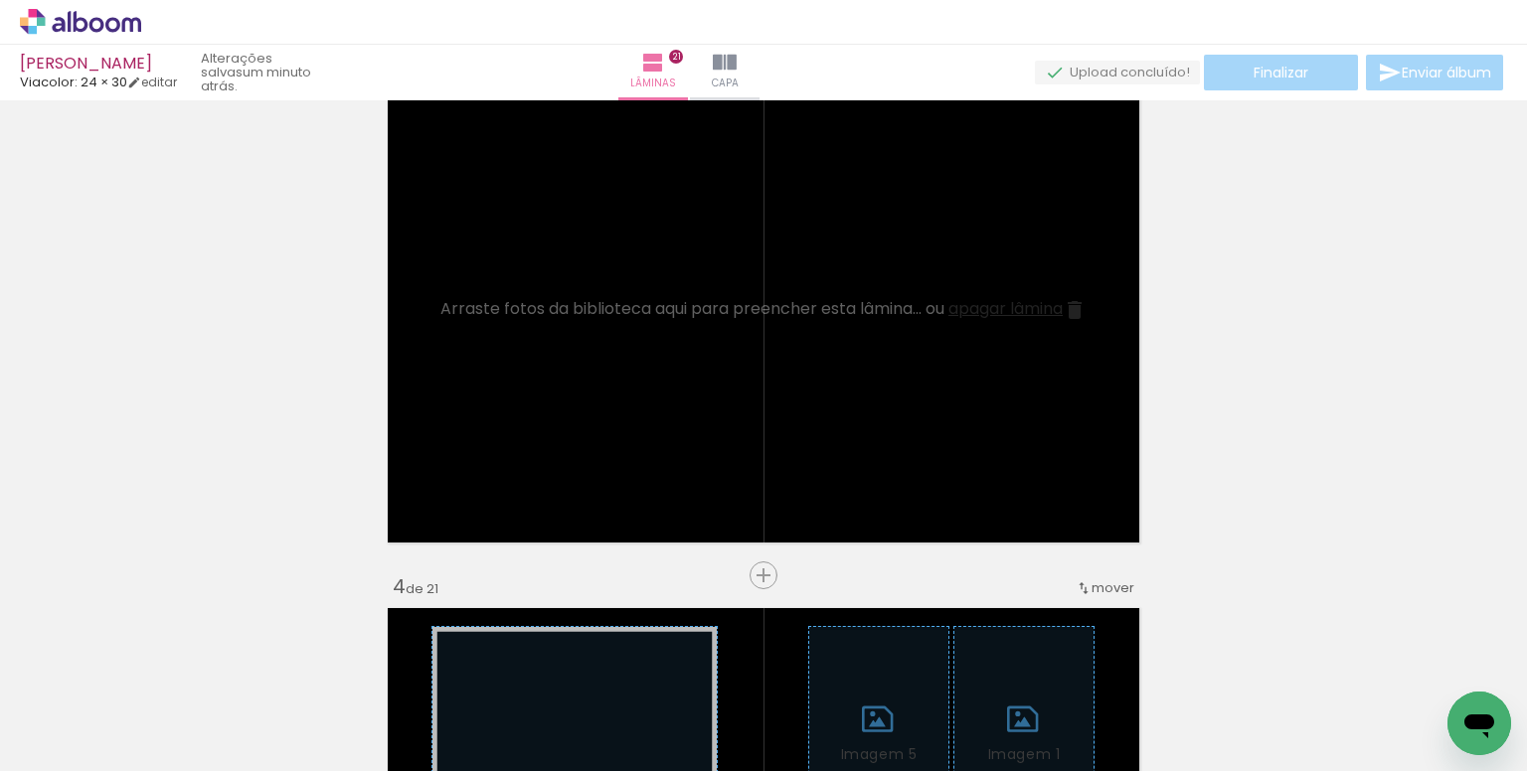
scroll to position [0, 8993]
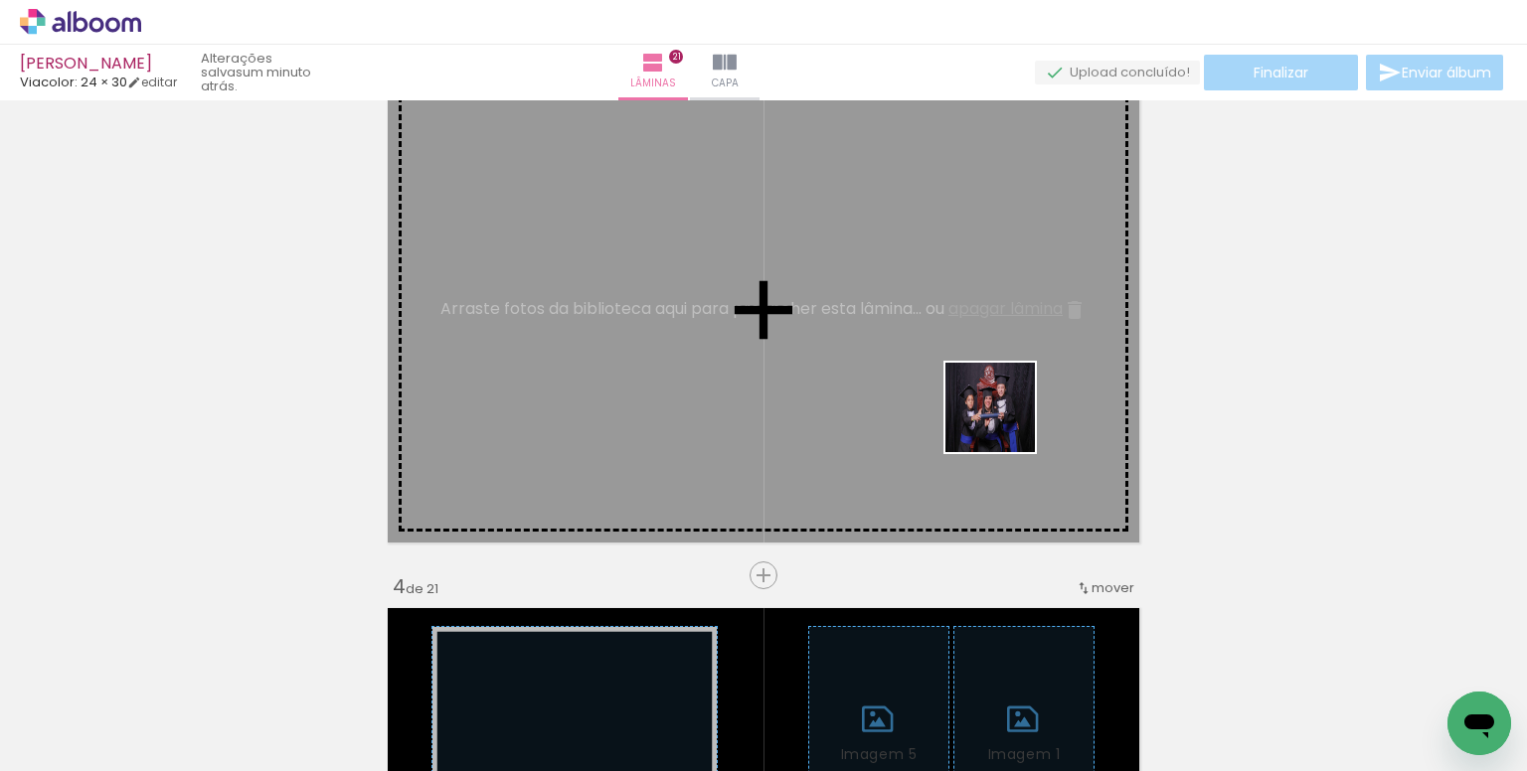
drag, startPoint x: 1427, startPoint y: 699, endPoint x: 999, endPoint y: 418, distance: 511.9
click at [999, 418] on quentale-workspace at bounding box center [763, 385] width 1527 height 771
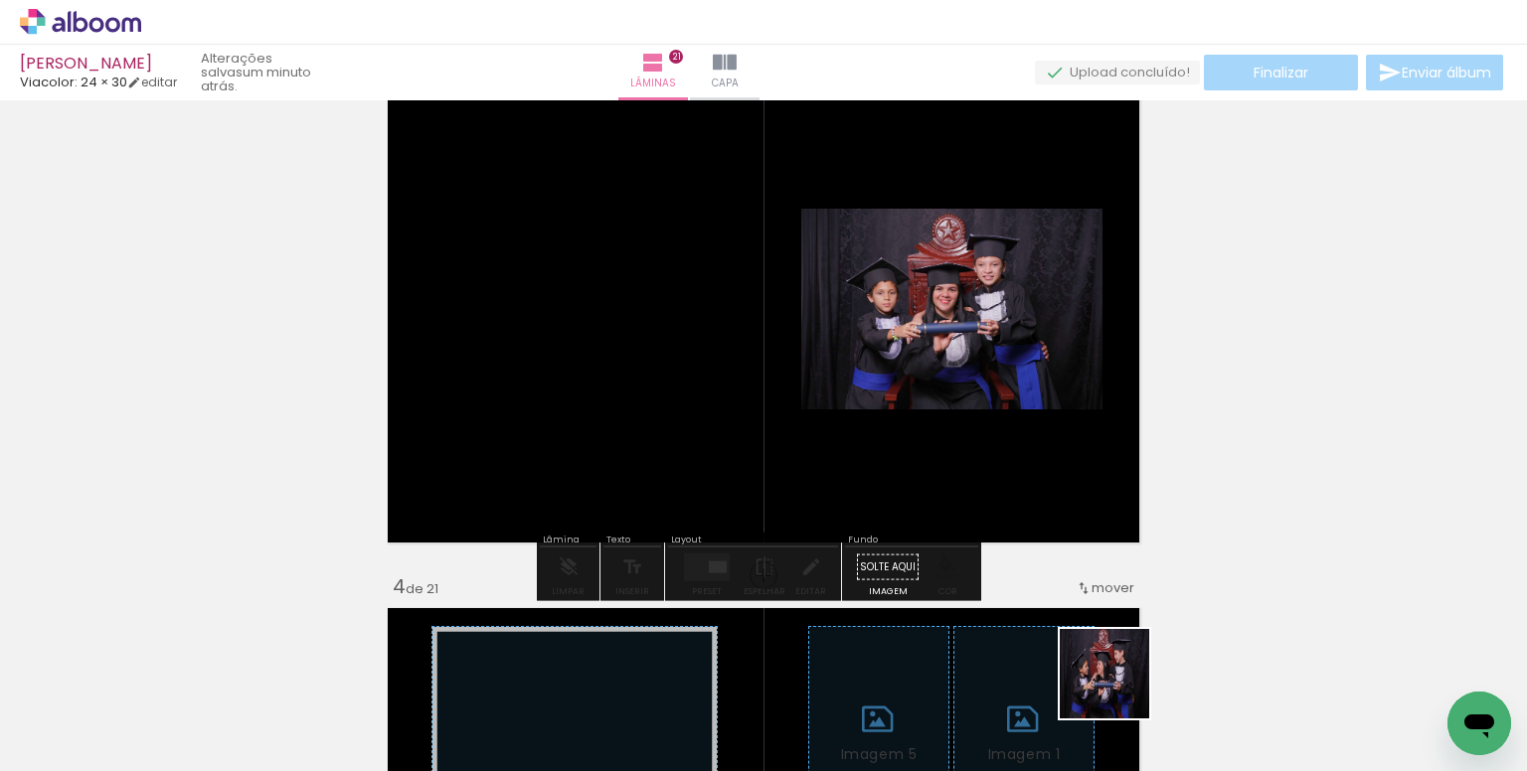
drag, startPoint x: 1119, startPoint y: 689, endPoint x: 1022, endPoint y: 654, distance: 103.4
click at [953, 432] on quentale-workspace at bounding box center [763, 385] width 1527 height 771
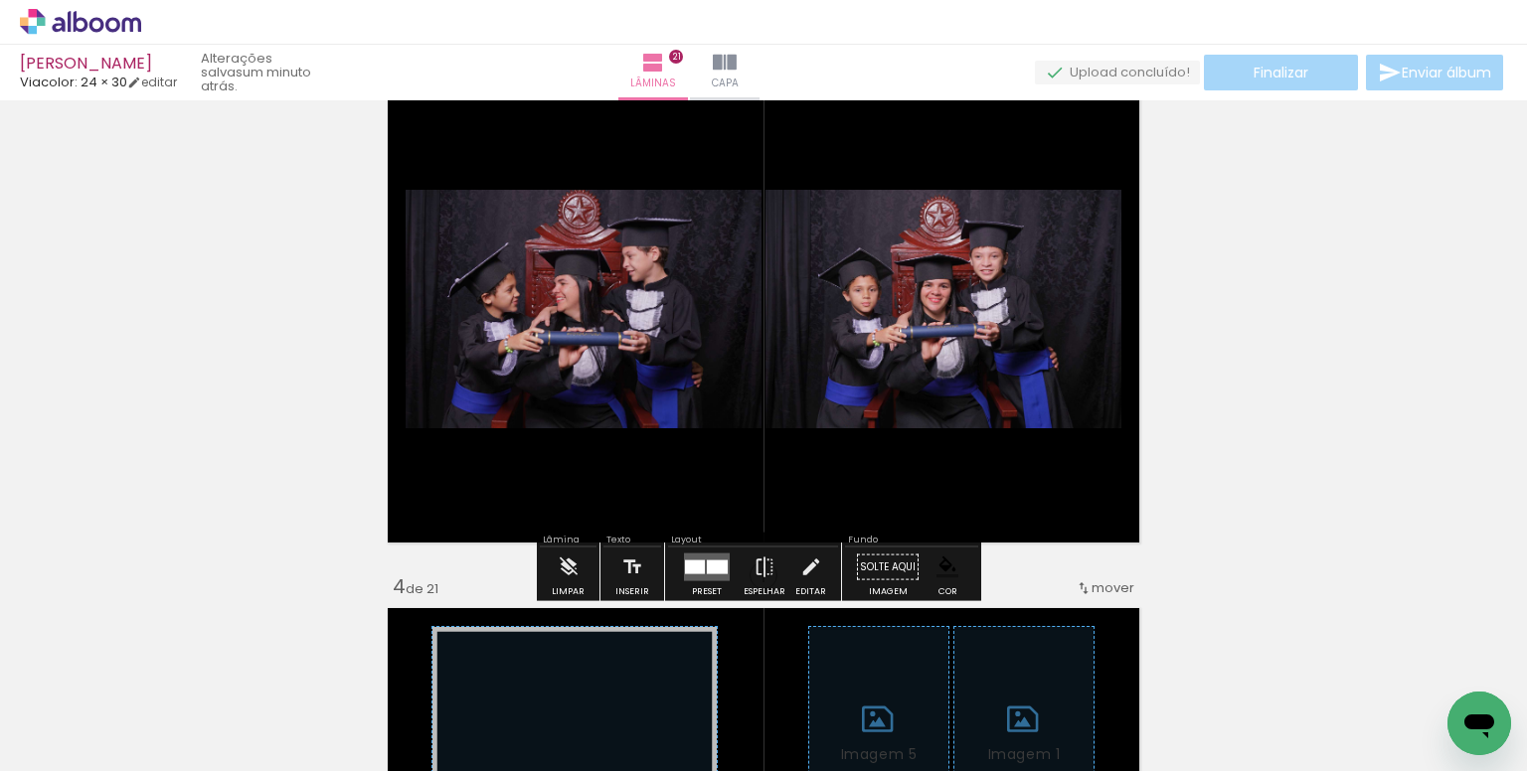
scroll to position [0, 8771]
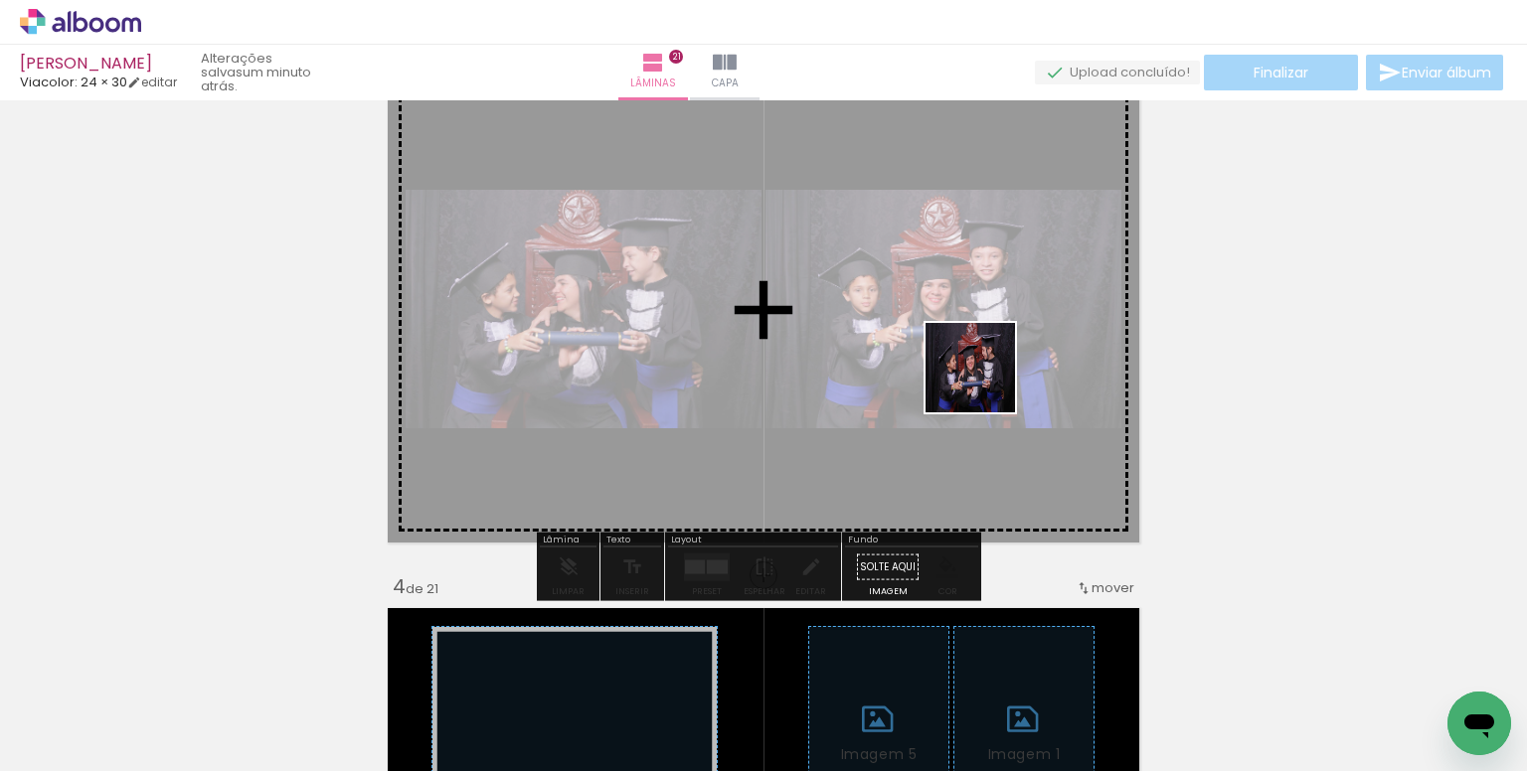
drag, startPoint x: 1105, startPoint y: 600, endPoint x: 985, endPoint y: 383, distance: 248.7
click at [985, 383] on quentale-workspace at bounding box center [763, 385] width 1527 height 771
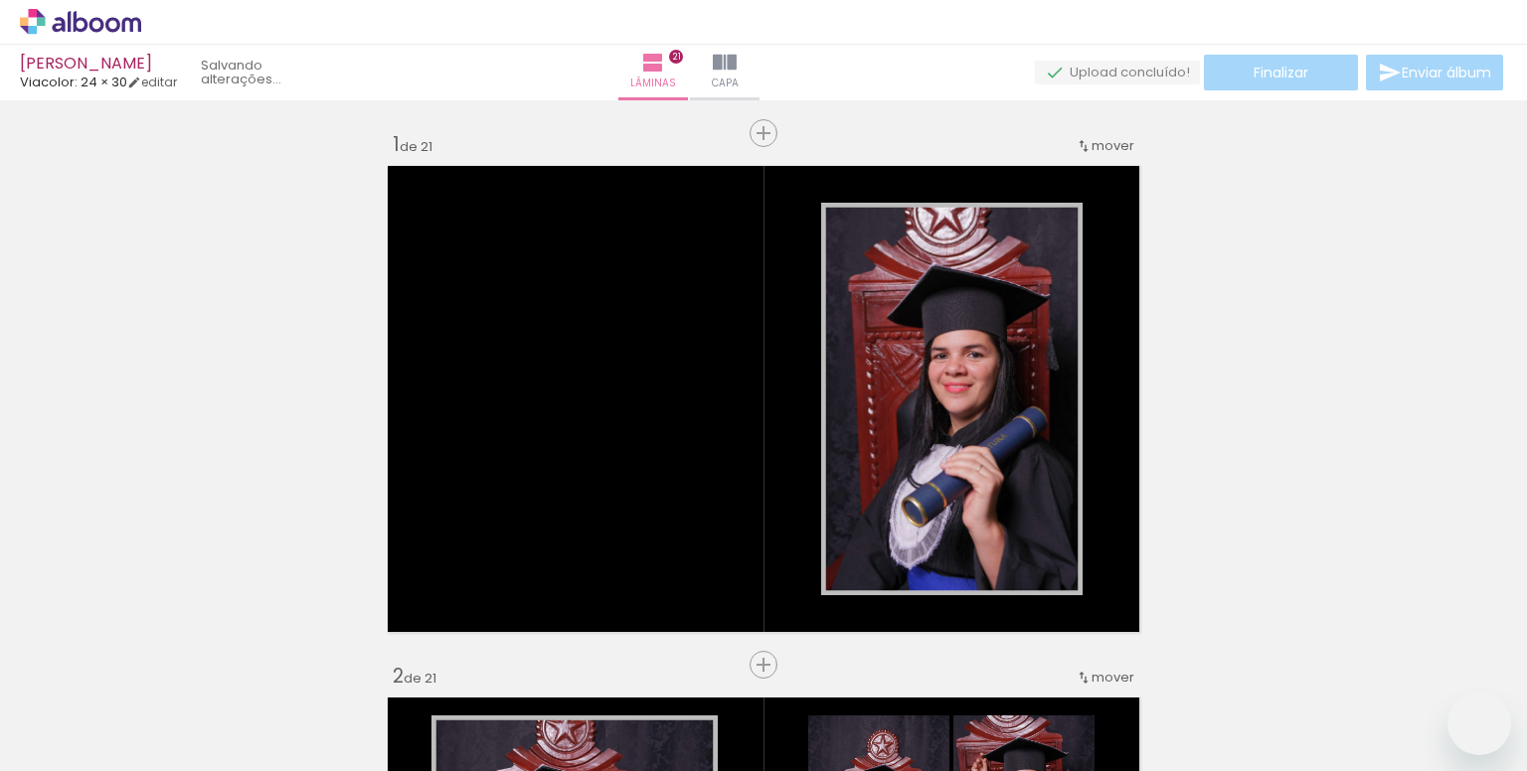
click at [966, 333] on quentale-workspace at bounding box center [763, 385] width 1527 height 771
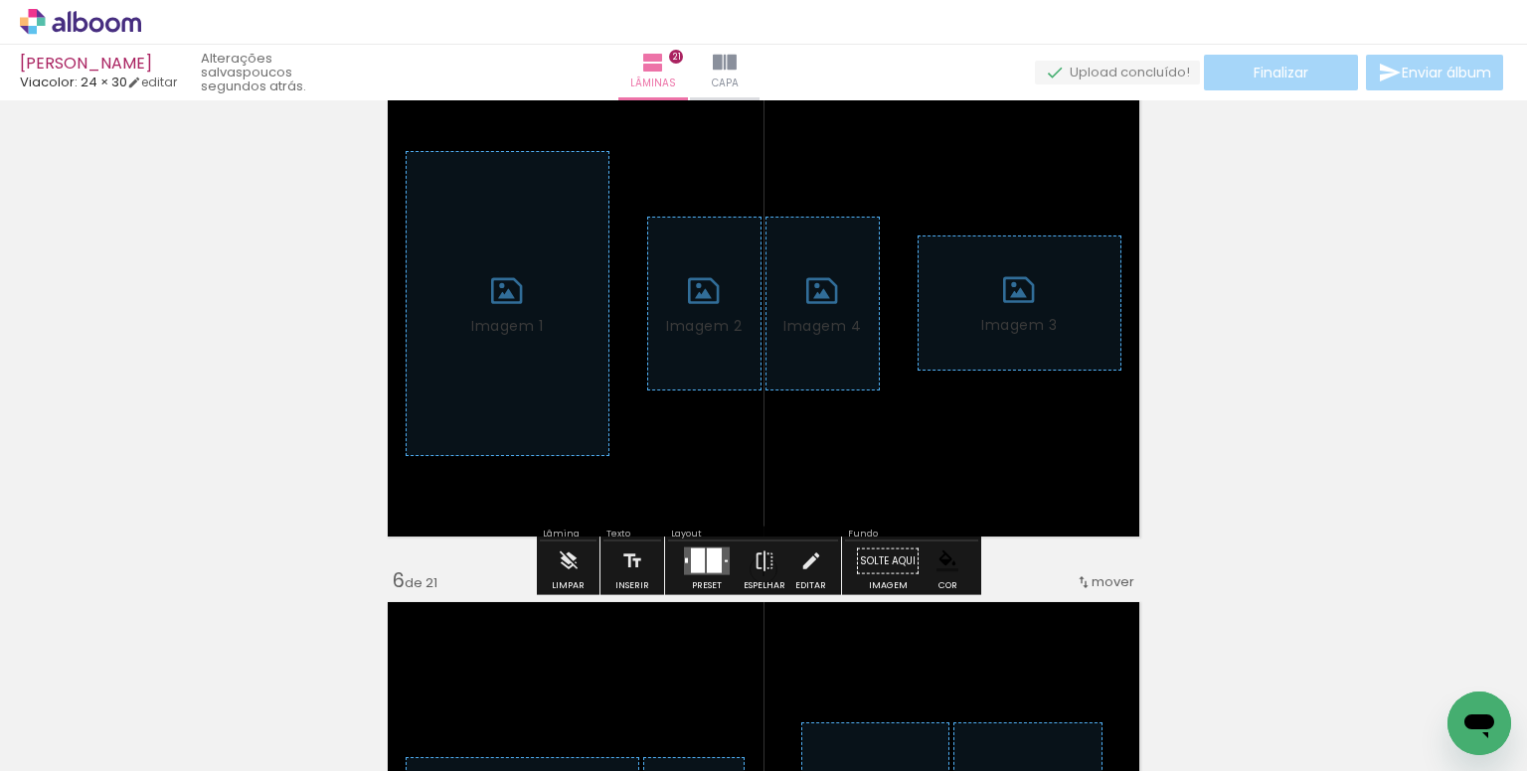
scroll to position [2281, 0]
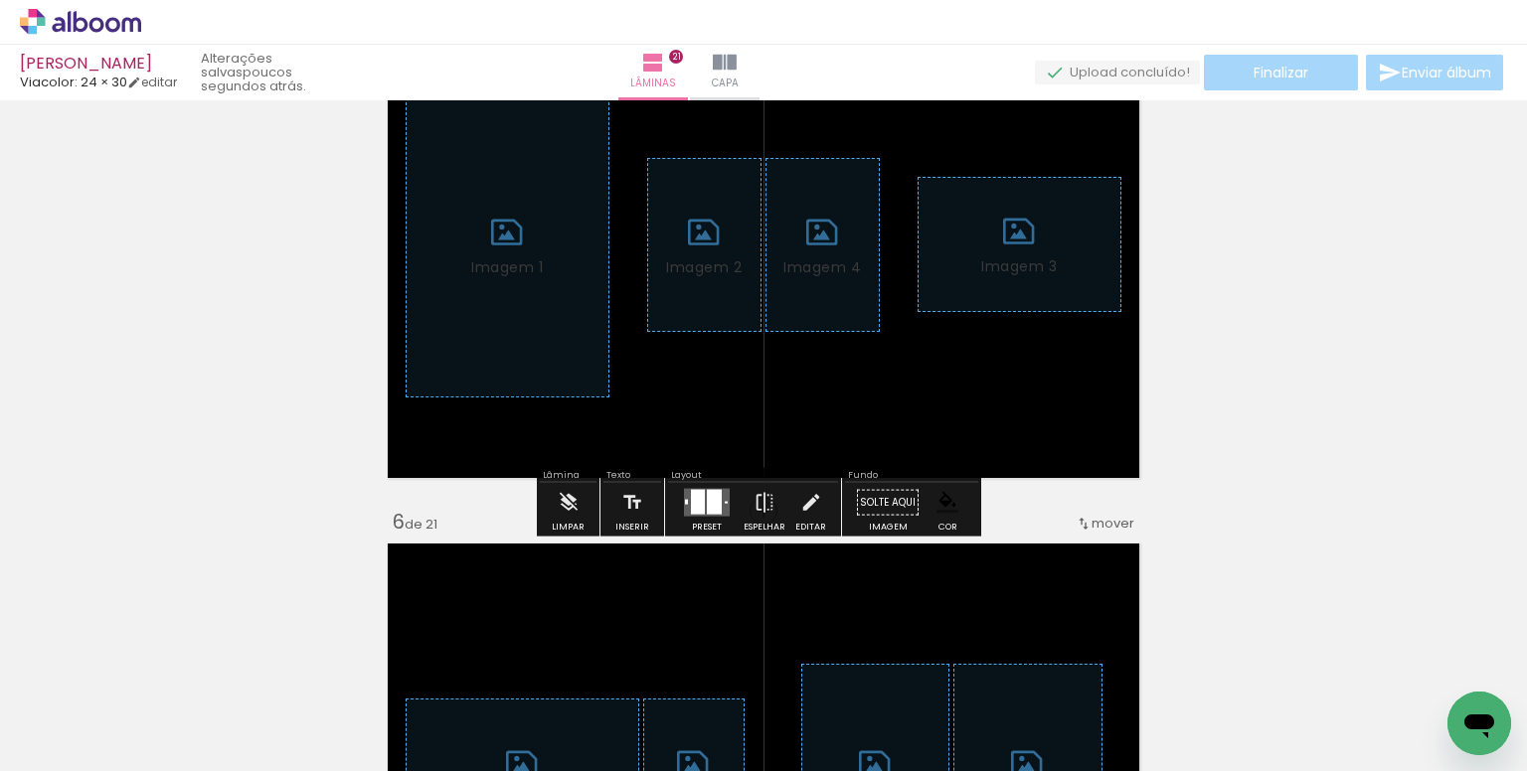
drag, startPoint x: 568, startPoint y: 516, endPoint x: 833, endPoint y: 490, distance: 265.6
click at [570, 516] on iron-icon at bounding box center [569, 503] width 22 height 40
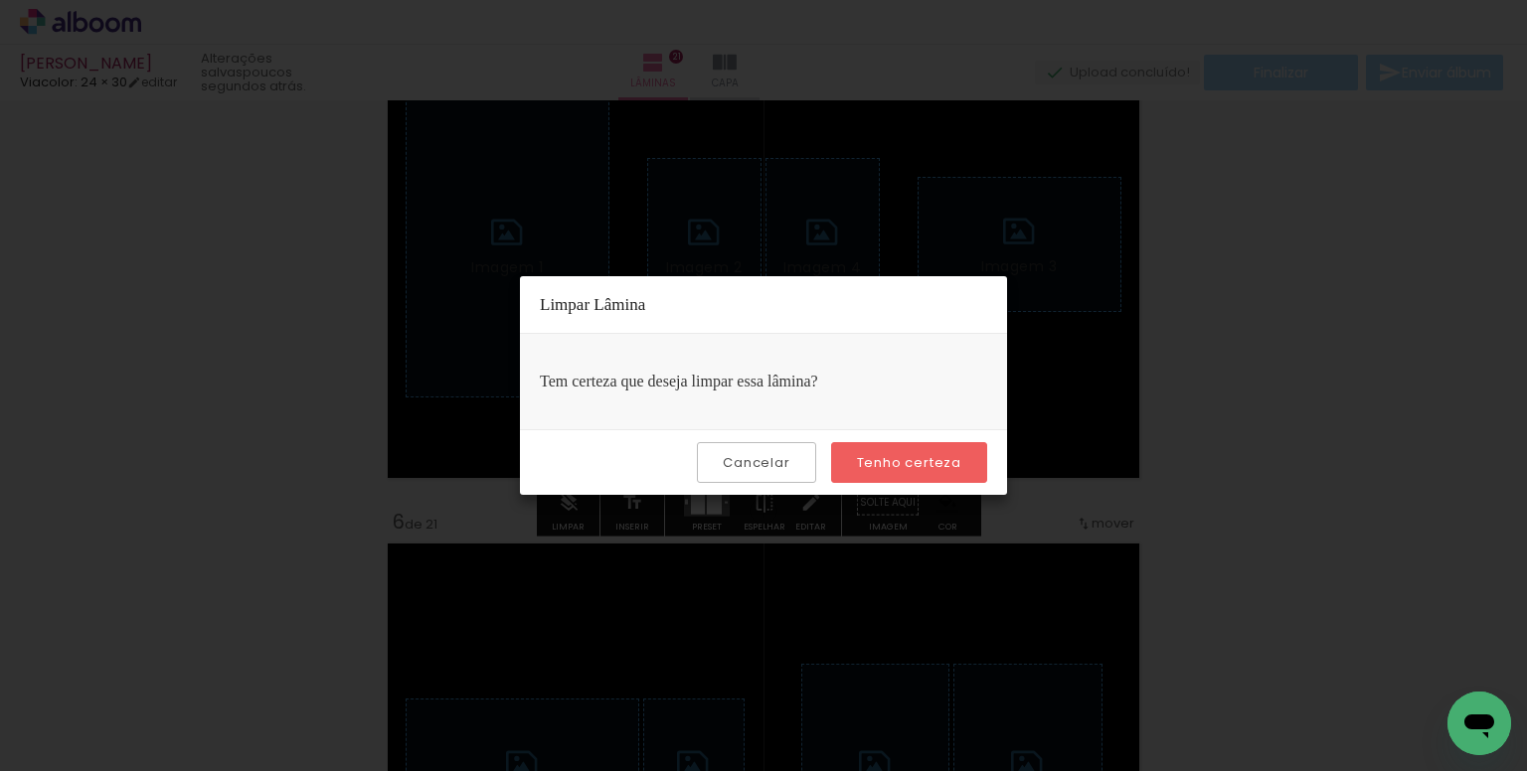
click at [0, 0] on slot "Tenho certeza" at bounding box center [0, 0] width 0 height 0
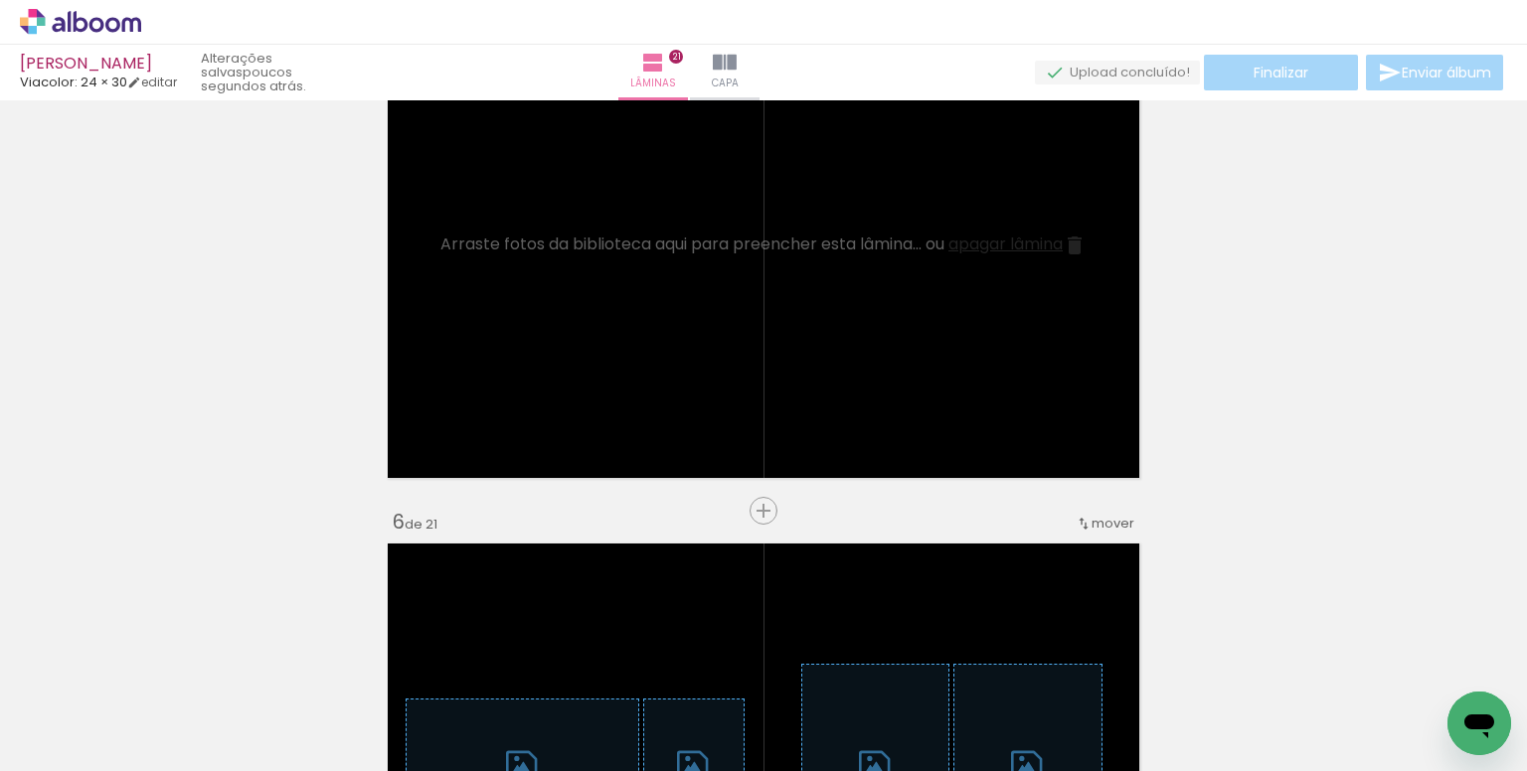
scroll to position [0, 161]
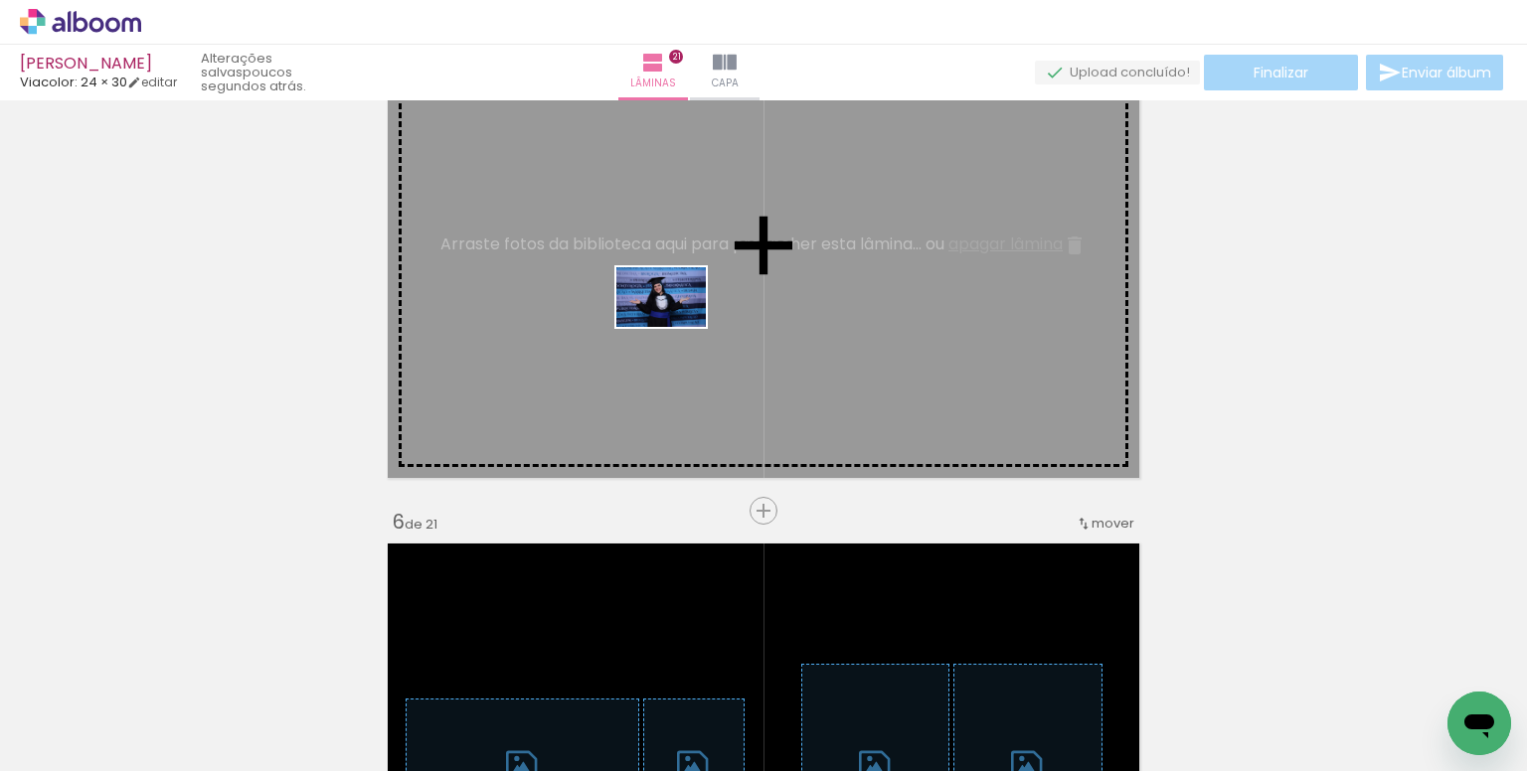
drag, startPoint x: 701, startPoint y: 700, endPoint x: 676, endPoint y: 327, distance: 373.5
click at [676, 327] on quentale-workspace at bounding box center [763, 385] width 1527 height 771
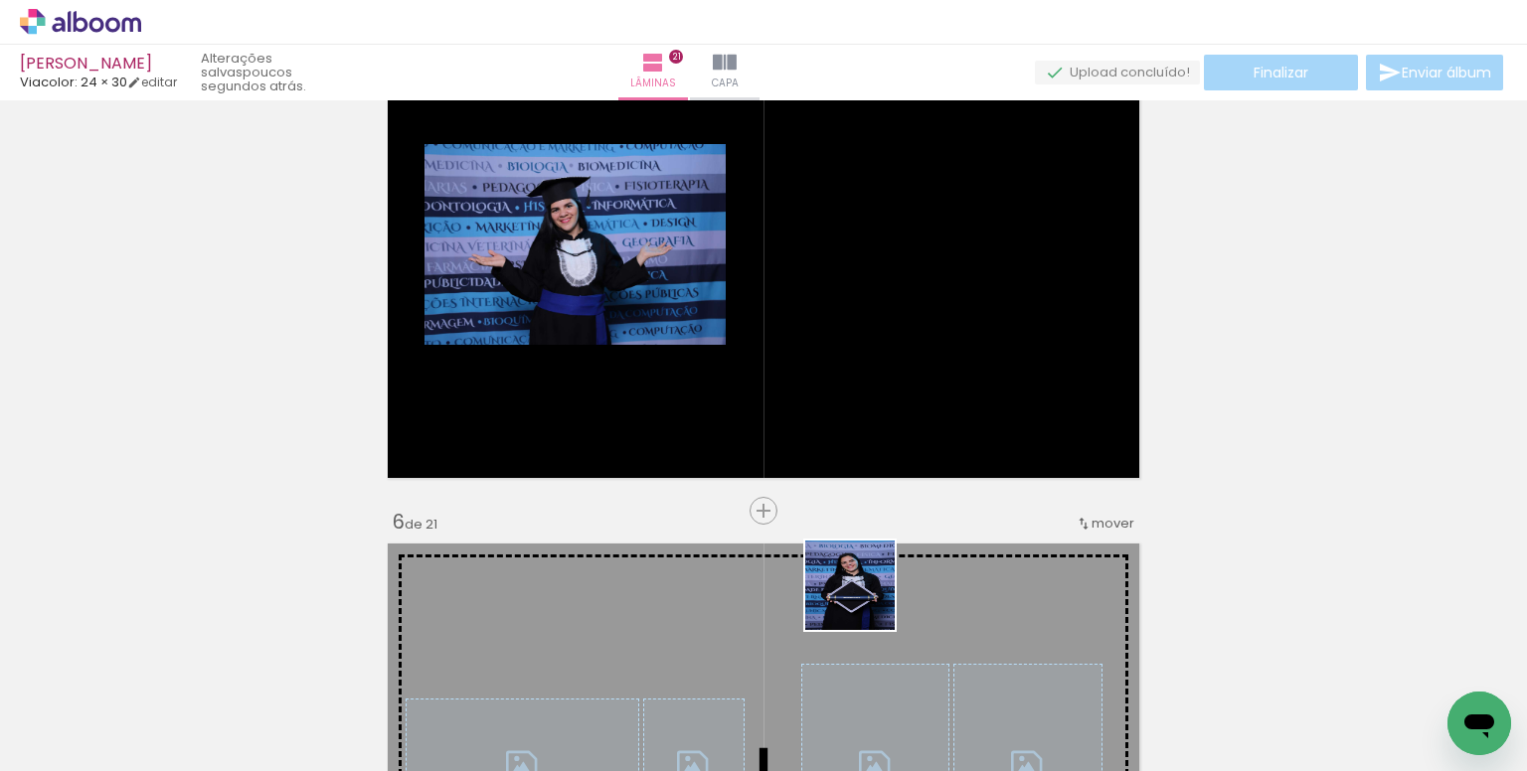
drag, startPoint x: 865, startPoint y: 600, endPoint x: 904, endPoint y: 379, distance: 225.2
click at [904, 379] on quentale-workspace at bounding box center [763, 385] width 1527 height 771
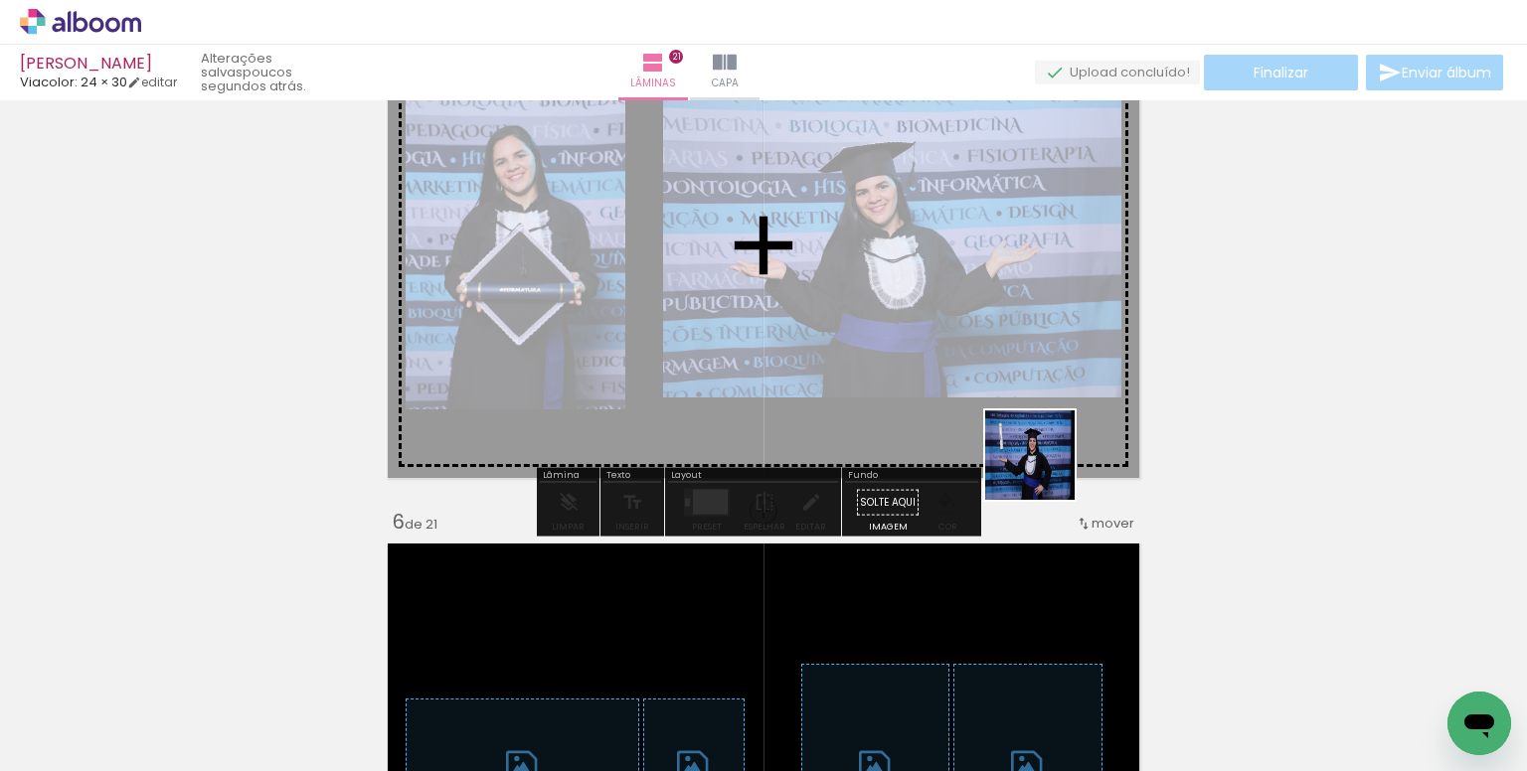
drag, startPoint x: 1105, startPoint y: 676, endPoint x: 1105, endPoint y: 699, distance: 22.9
click at [957, 354] on quentale-workspace at bounding box center [763, 385] width 1527 height 771
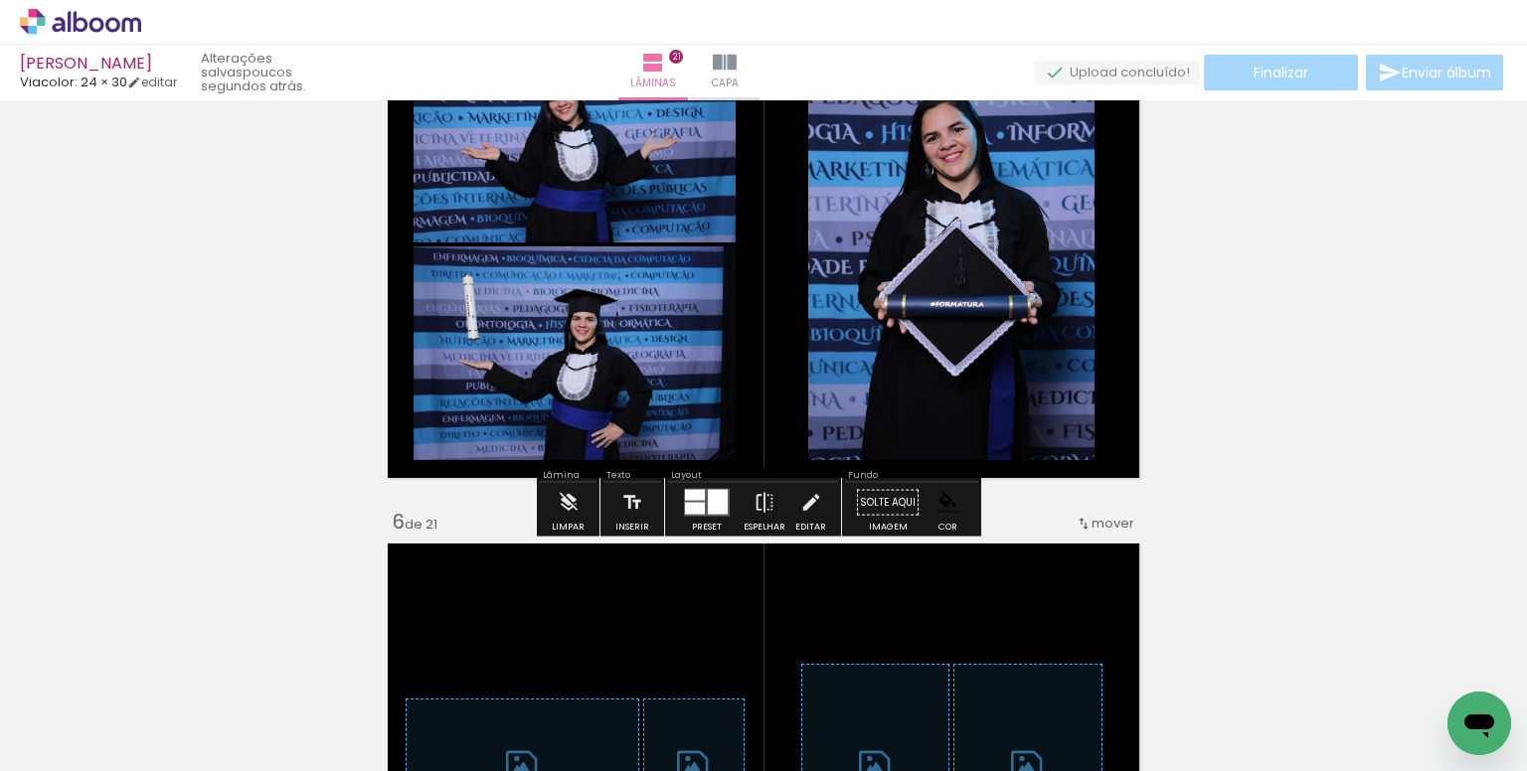
scroll to position [0, 934]
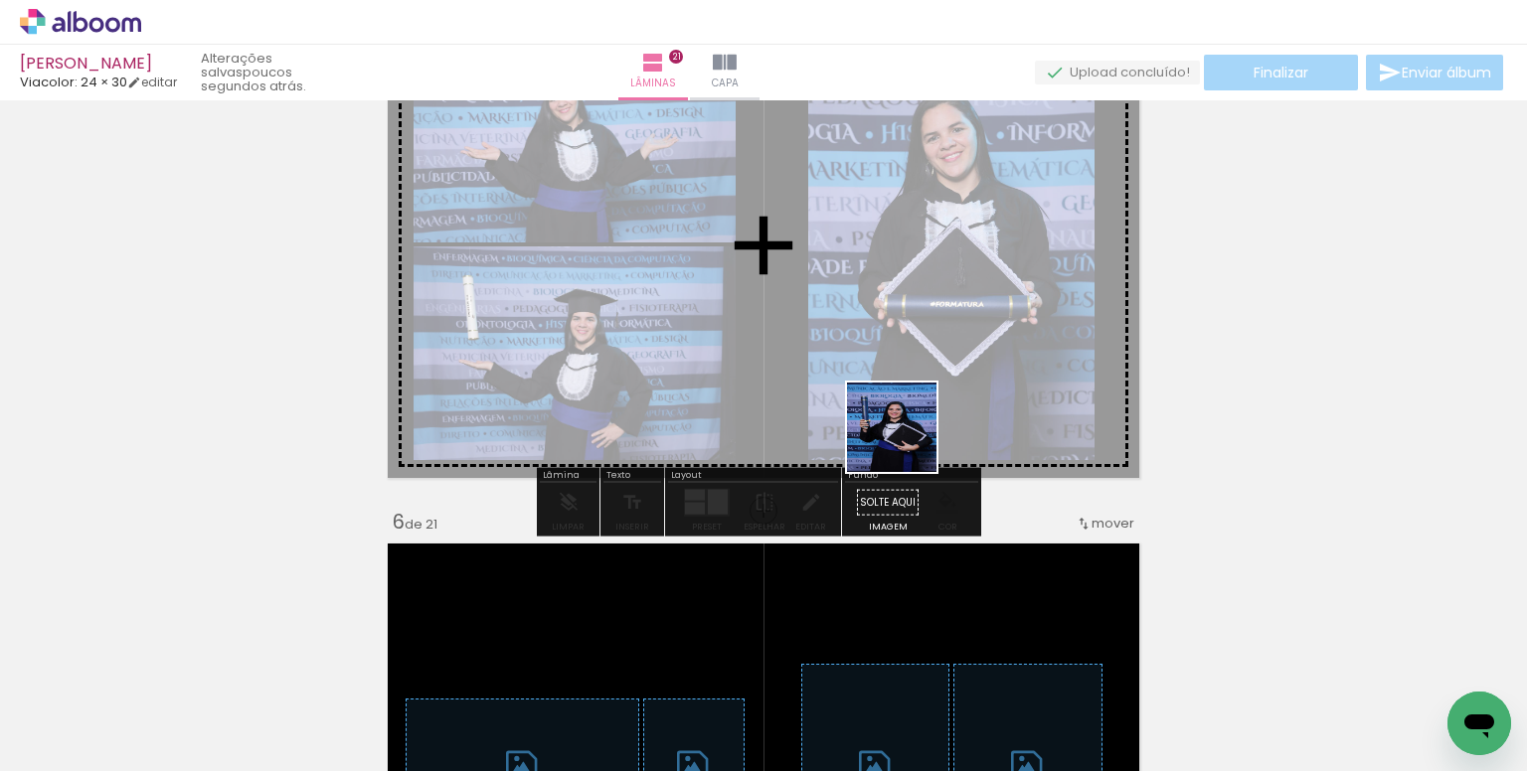
drag, startPoint x: 919, startPoint y: 526, endPoint x: 899, endPoint y: 399, distance: 128.8
click at [899, 399] on quentale-workspace at bounding box center [763, 385] width 1527 height 771
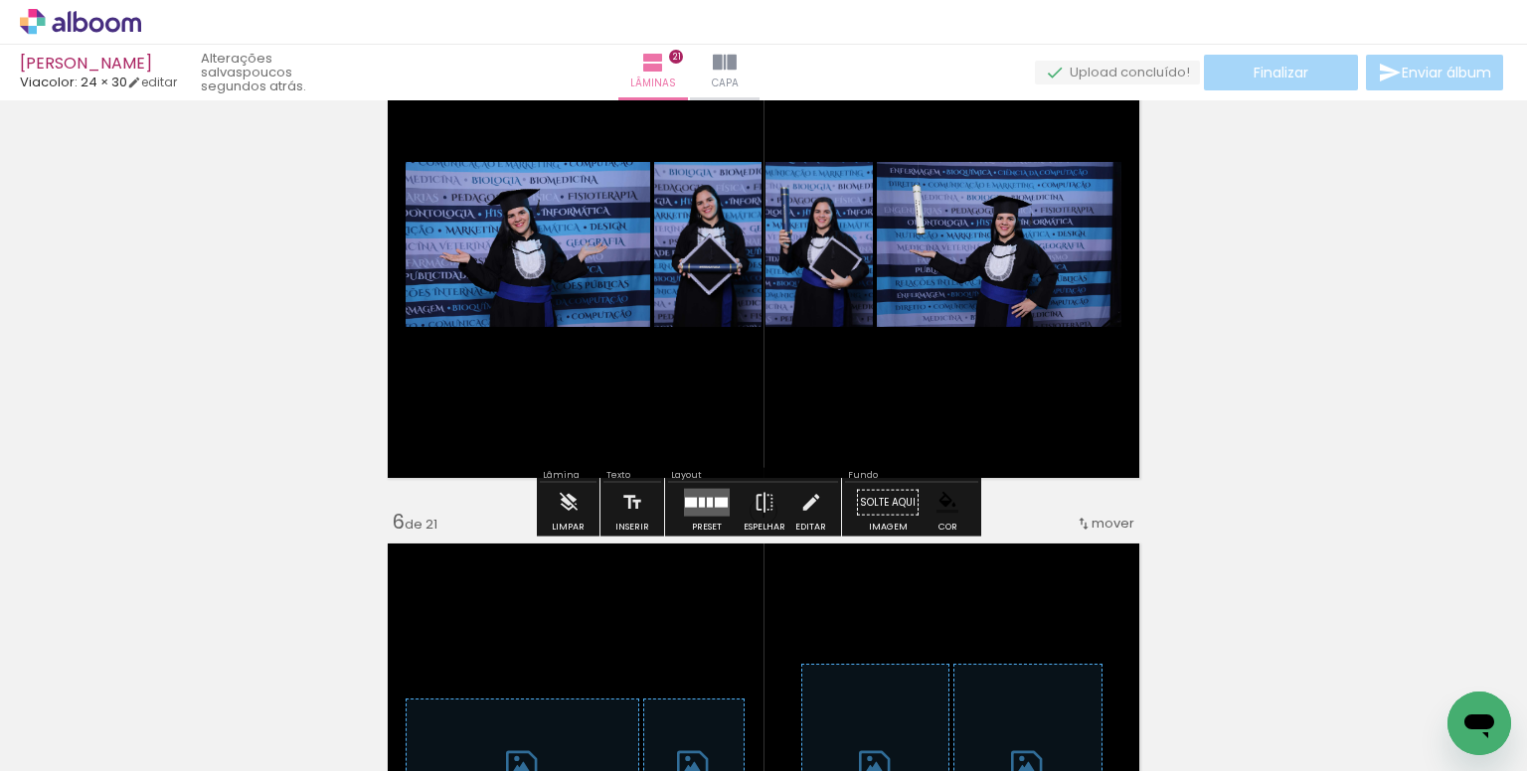
scroll to position [0, 2257]
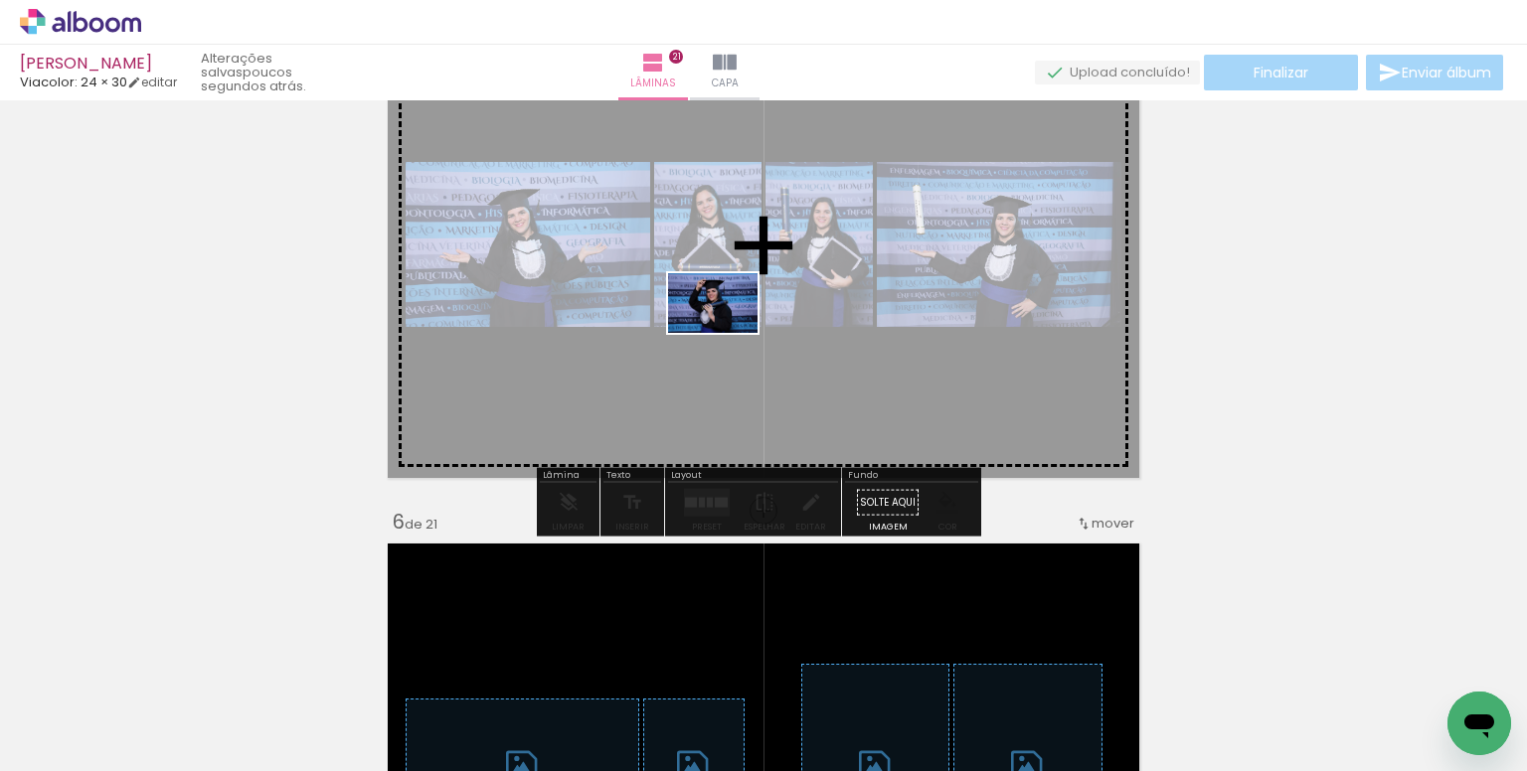
drag, startPoint x: 747, startPoint y: 699, endPoint x: 728, endPoint y: 333, distance: 366.3
click at [728, 333] on quentale-workspace at bounding box center [763, 385] width 1527 height 771
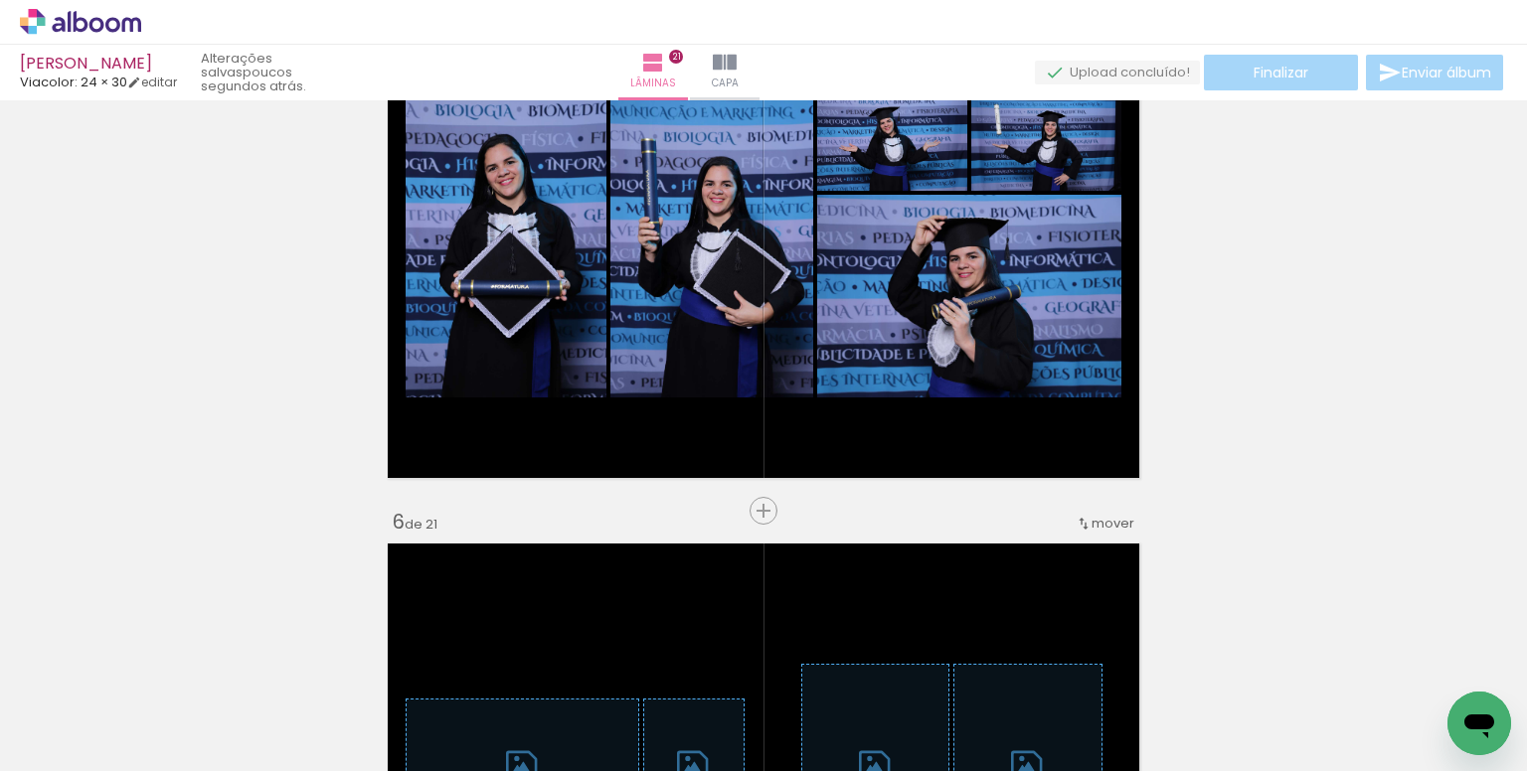
scroll to position [0, 3079]
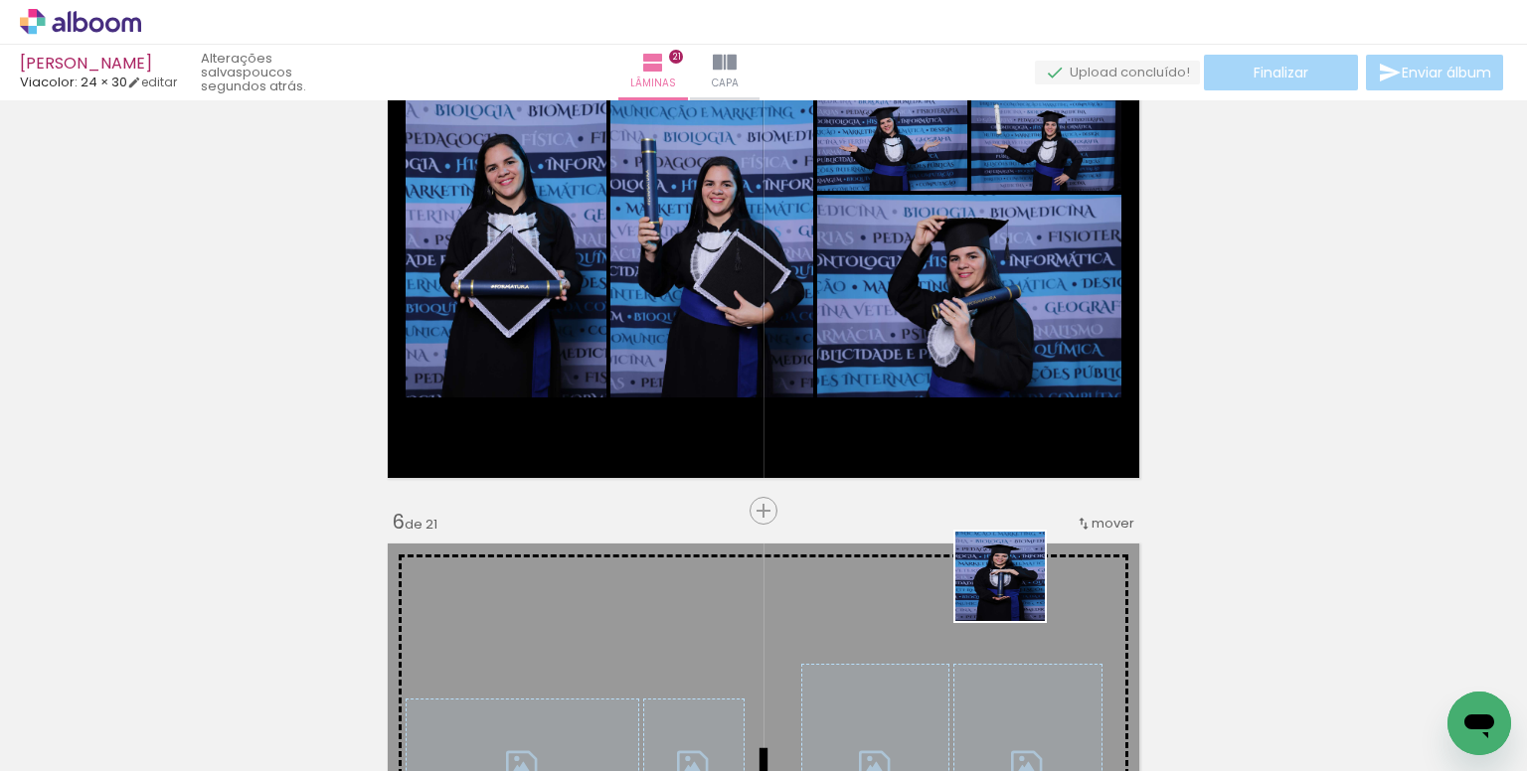
drag, startPoint x: 1018, startPoint y: 711, endPoint x: 891, endPoint y: 365, distance: 368.5
click at [891, 365] on quentale-workspace at bounding box center [763, 385] width 1527 height 771
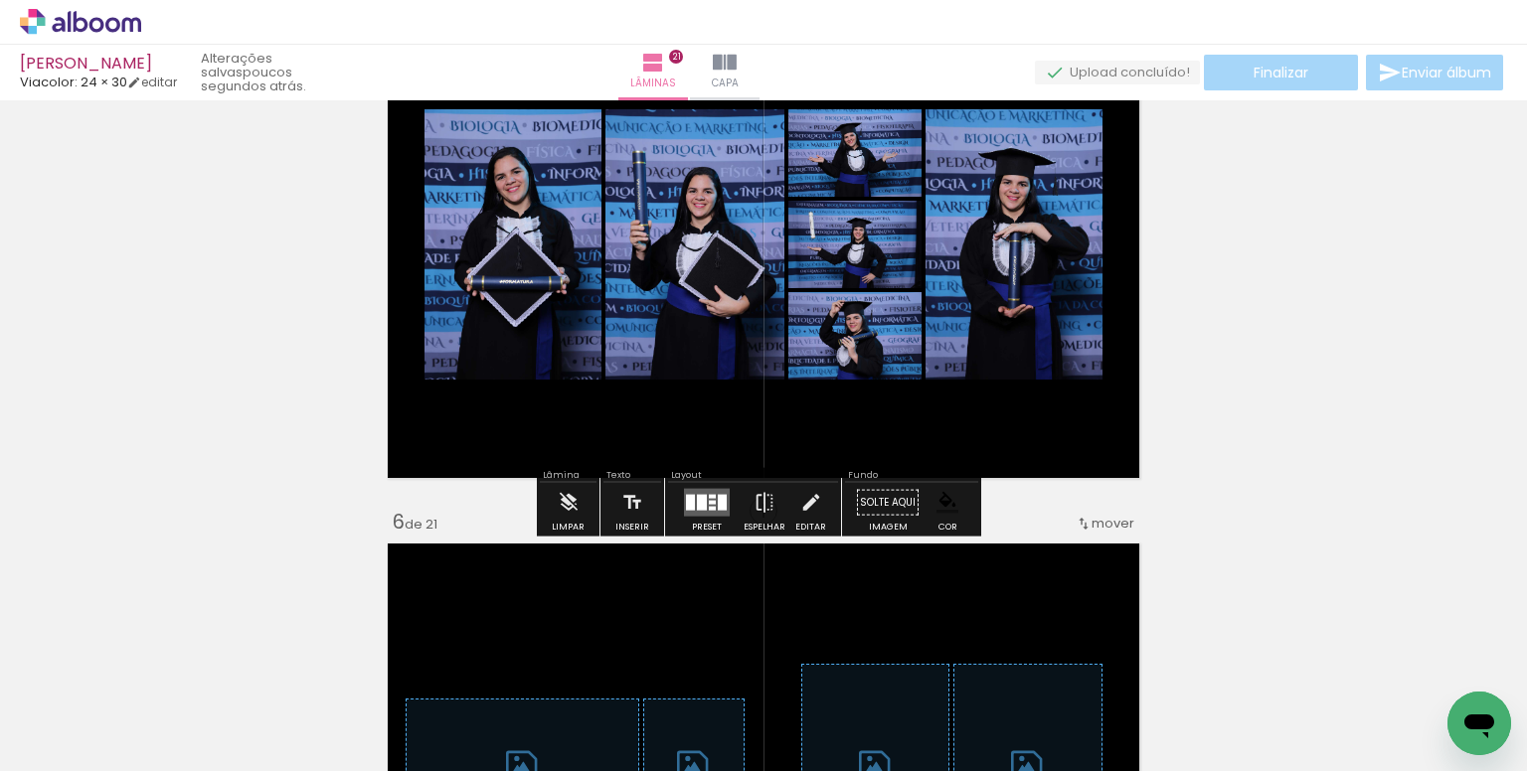
click at [697, 503] on div at bounding box center [702, 503] width 10 height 16
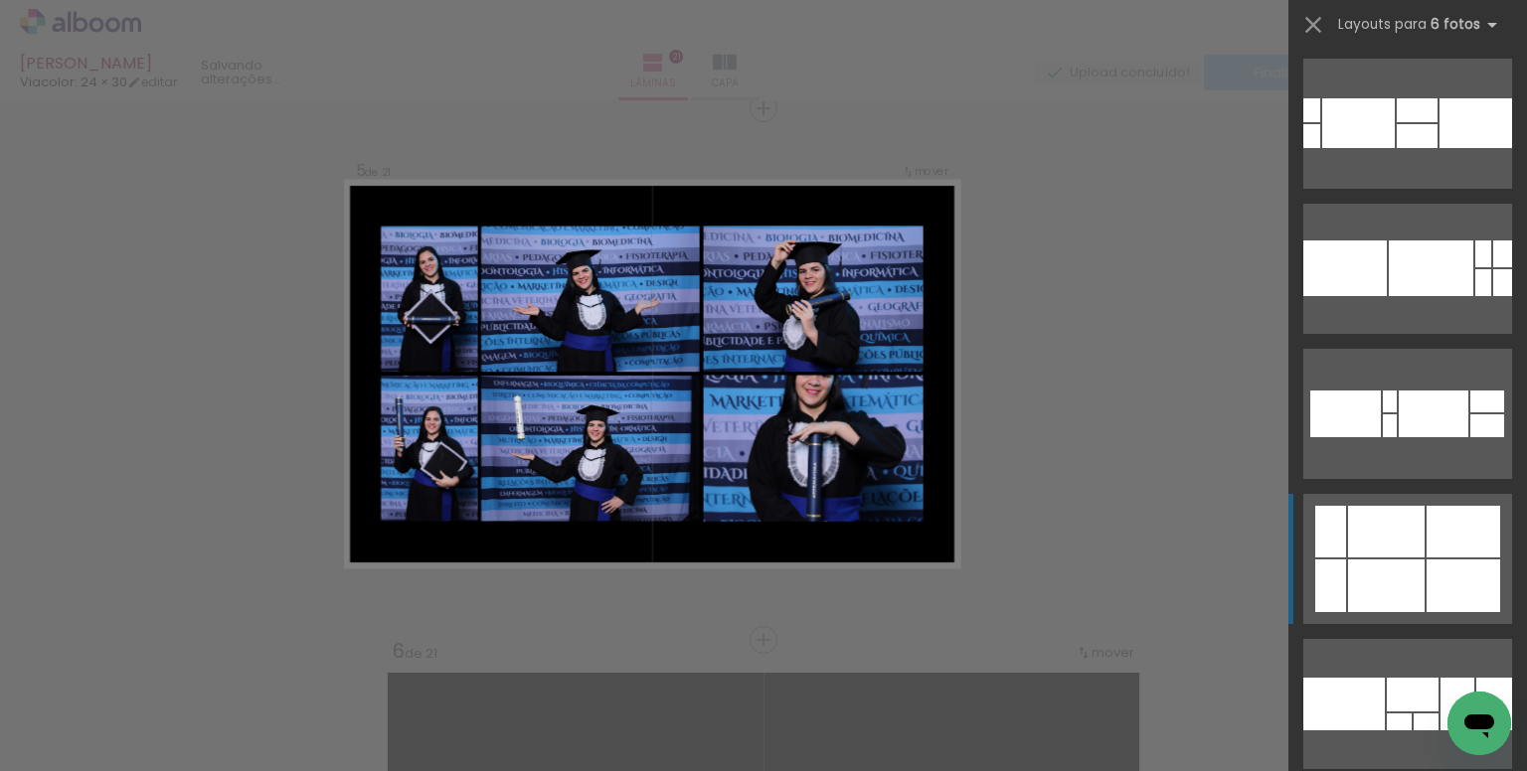
scroll to position [7653, 0]
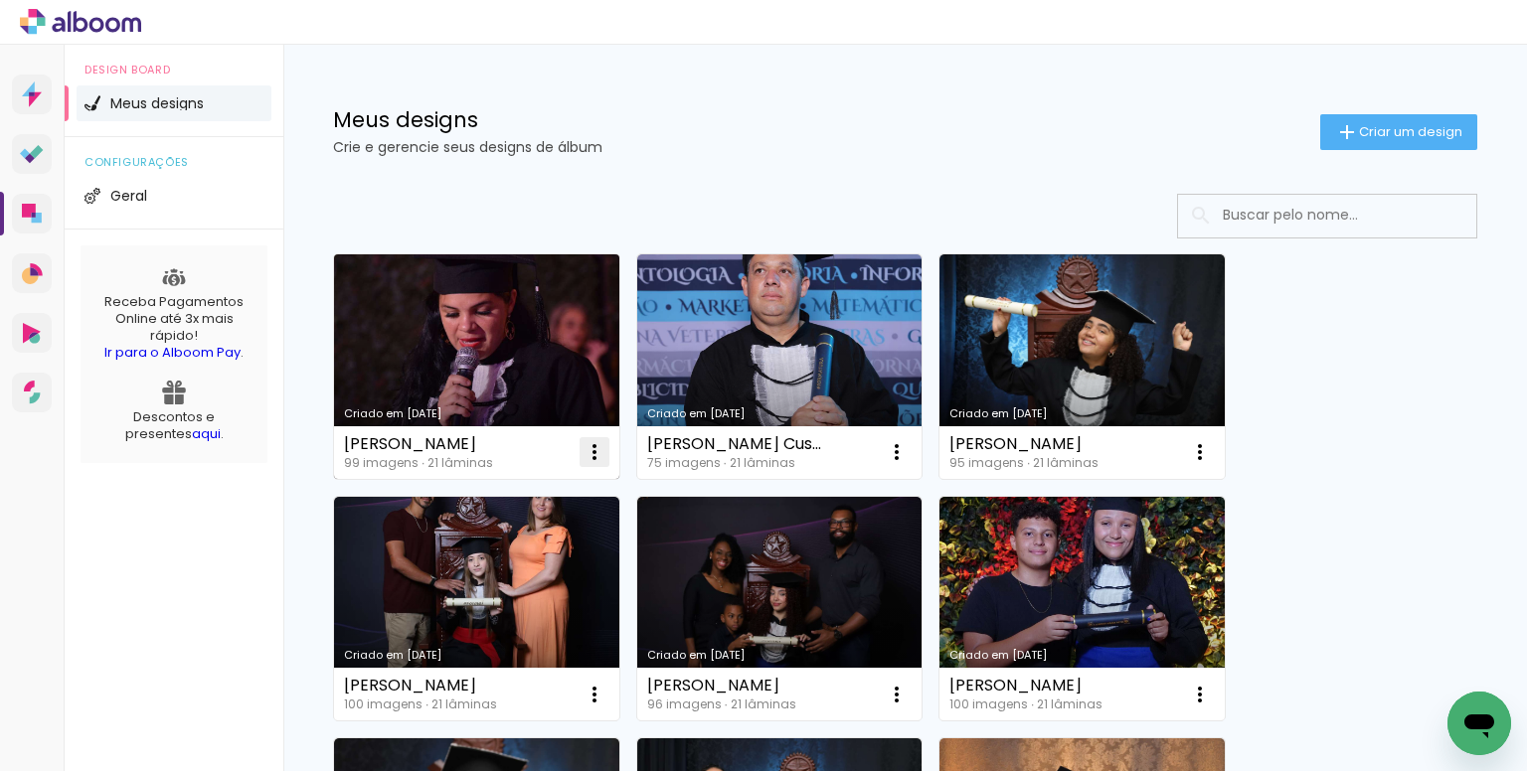
click at [589, 452] on iron-icon at bounding box center [594, 452] width 24 height 24
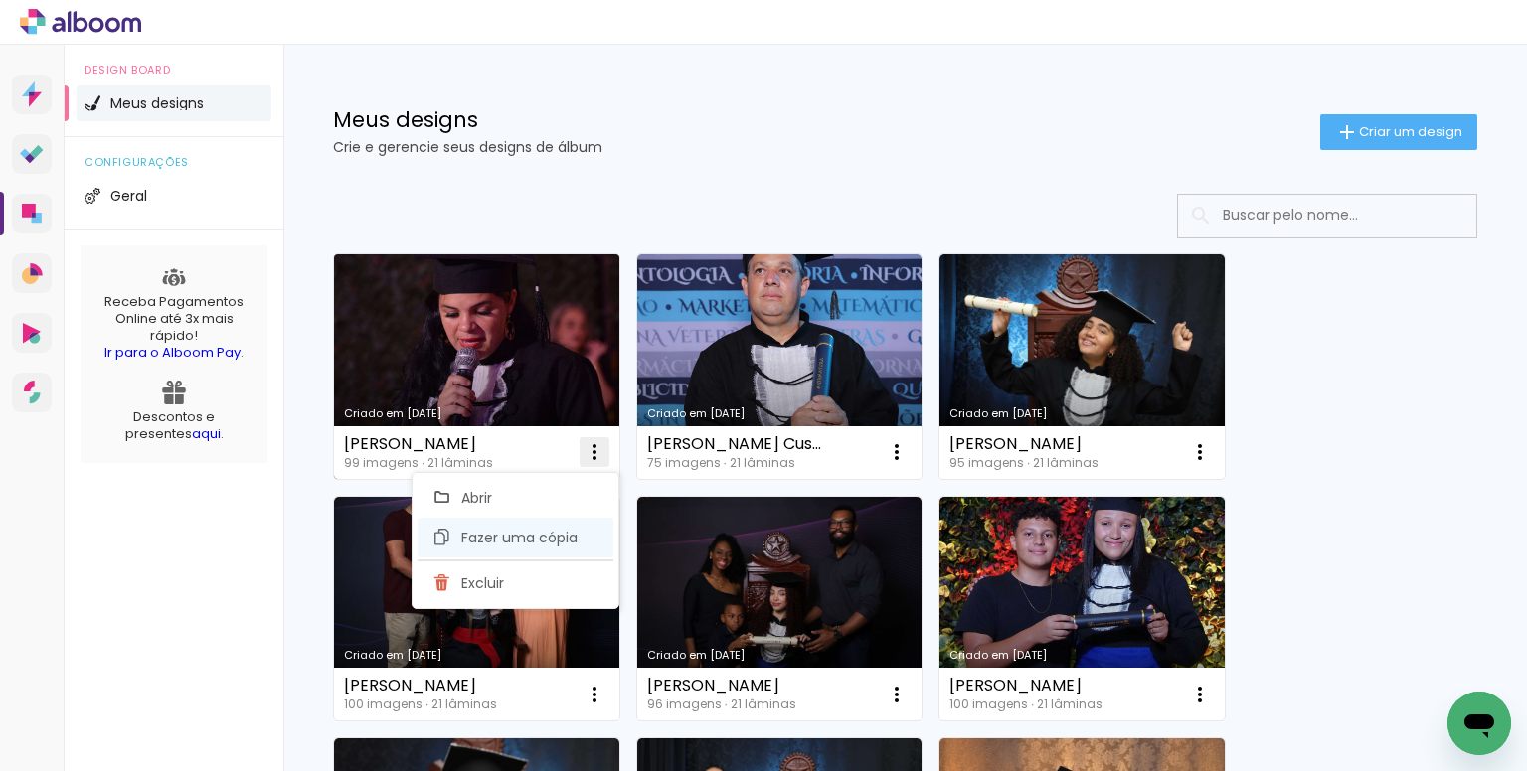
click at [546, 531] on span "Fazer uma cópia" at bounding box center [519, 538] width 116 height 14
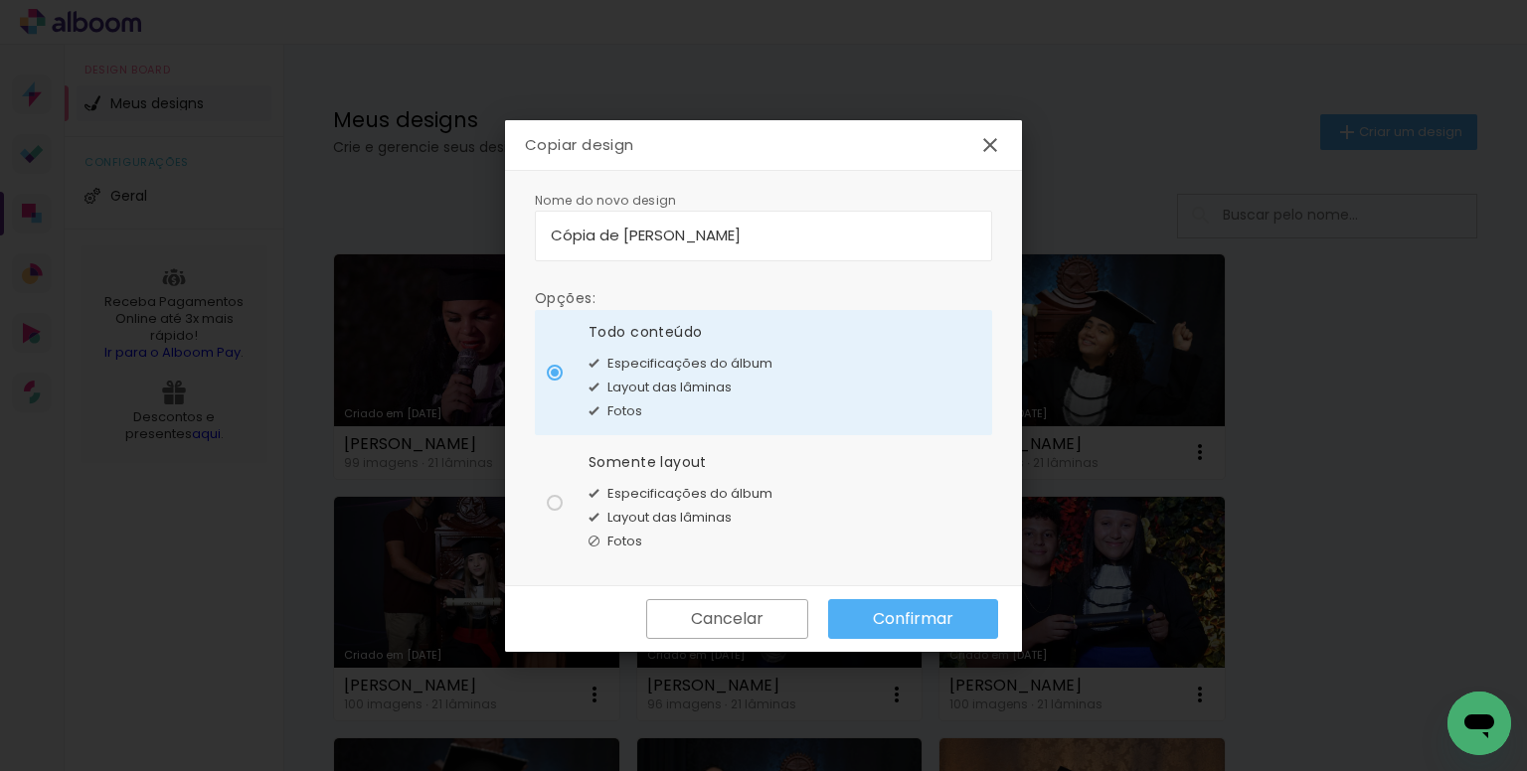
drag, startPoint x: 846, startPoint y: 243, endPoint x: 391, endPoint y: 236, distance: 455.2
click at [391, 236] on body "link( href="../../bower_components/polymer/polymer.html" rel="import" ) picture…" at bounding box center [763, 385] width 1527 height 771
type input "ana juya"
type paper-input "ana juya"
type input "ana julya"
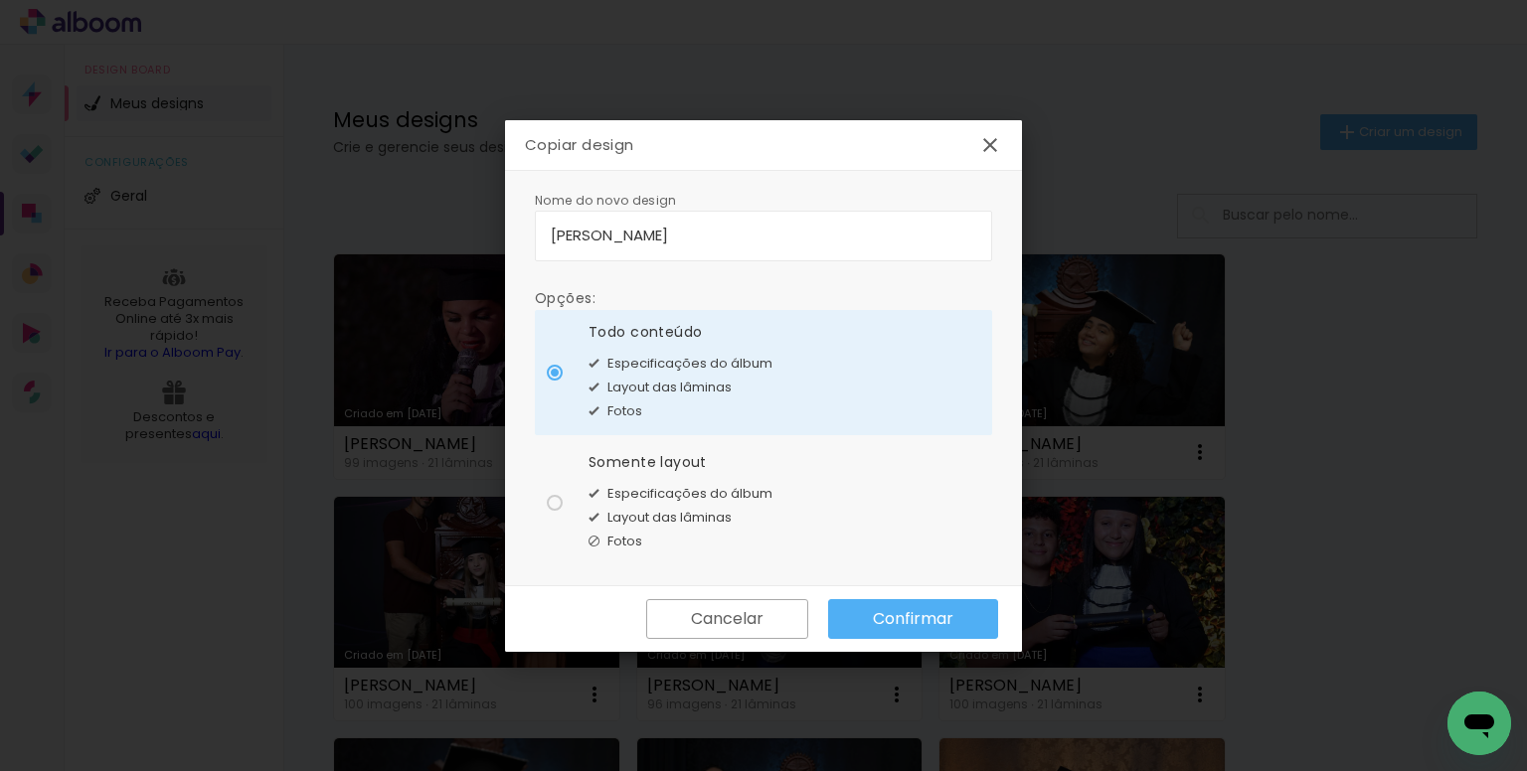
type paper-input "ana julya"
type input "ana julya gomes"
type paper-input "ana julya gomes"
type input "[PERSON_NAME]"
type paper-input "[PERSON_NAME]"
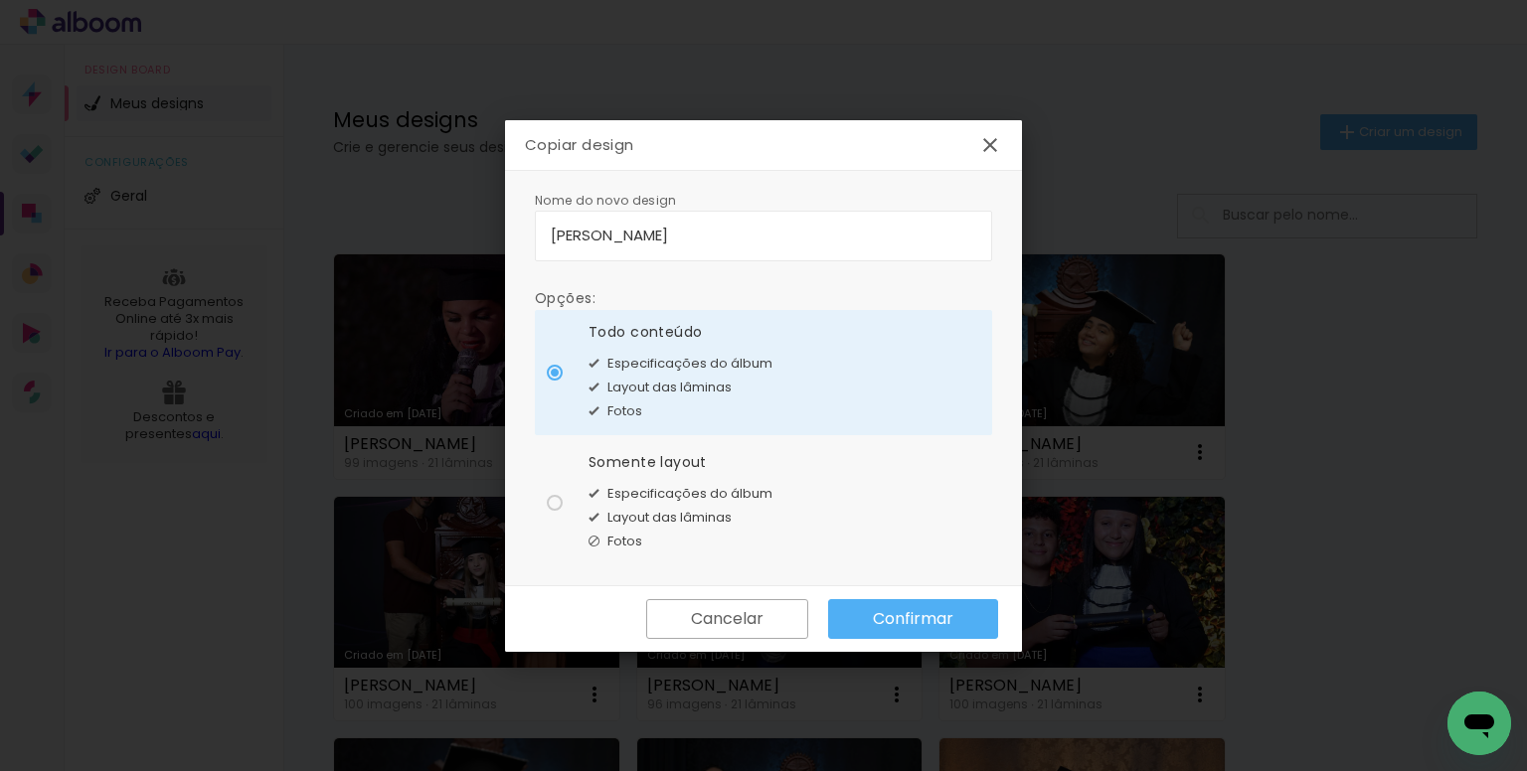
click at [769, 526] on paper-radio-button "Somente layout Especificações do álbum Layout das lâminas Fotos" at bounding box center [763, 502] width 457 height 125
type paper-radio-button "on"
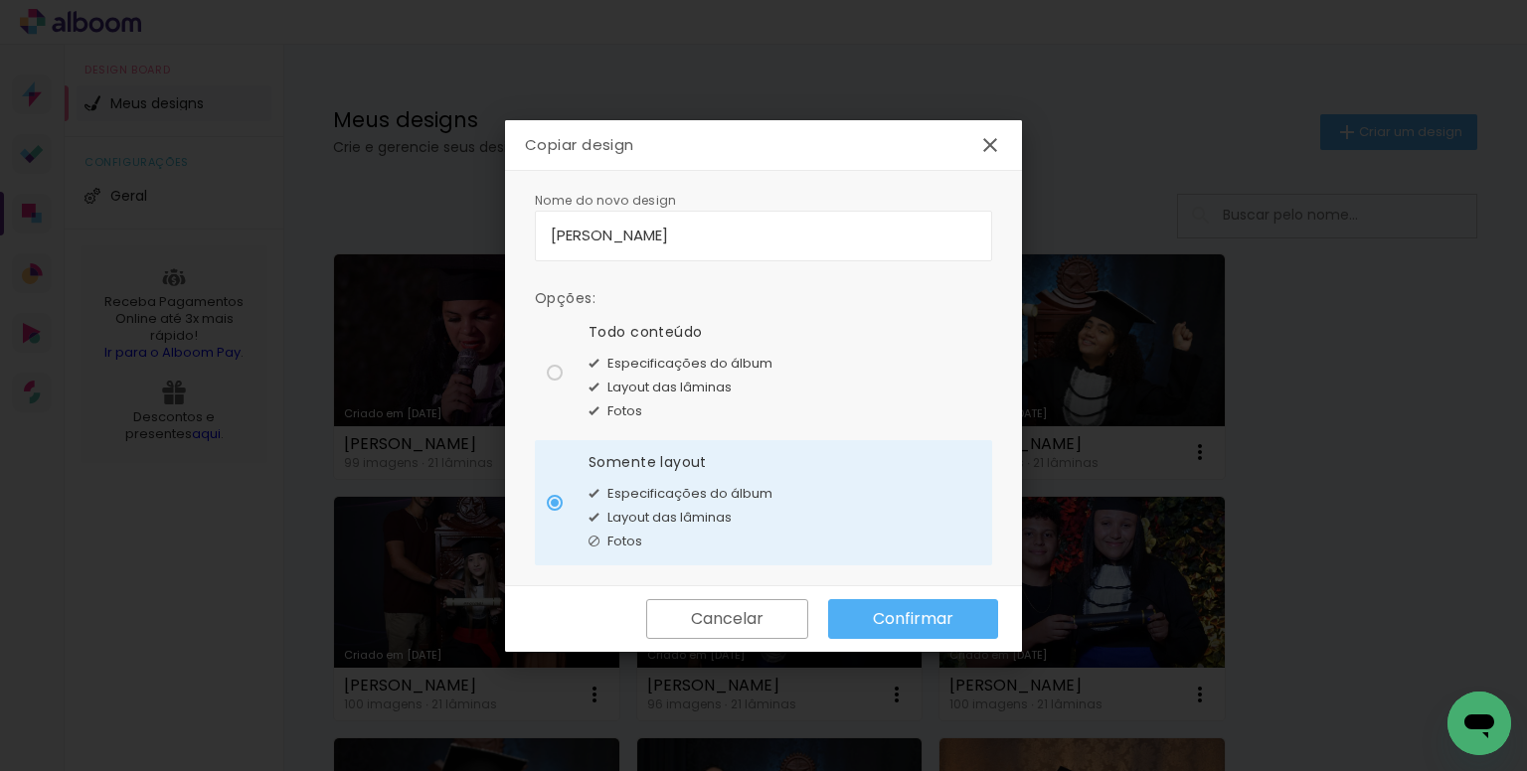
click at [0, 0] on slot "Confirmar" at bounding box center [0, 0] width 0 height 0
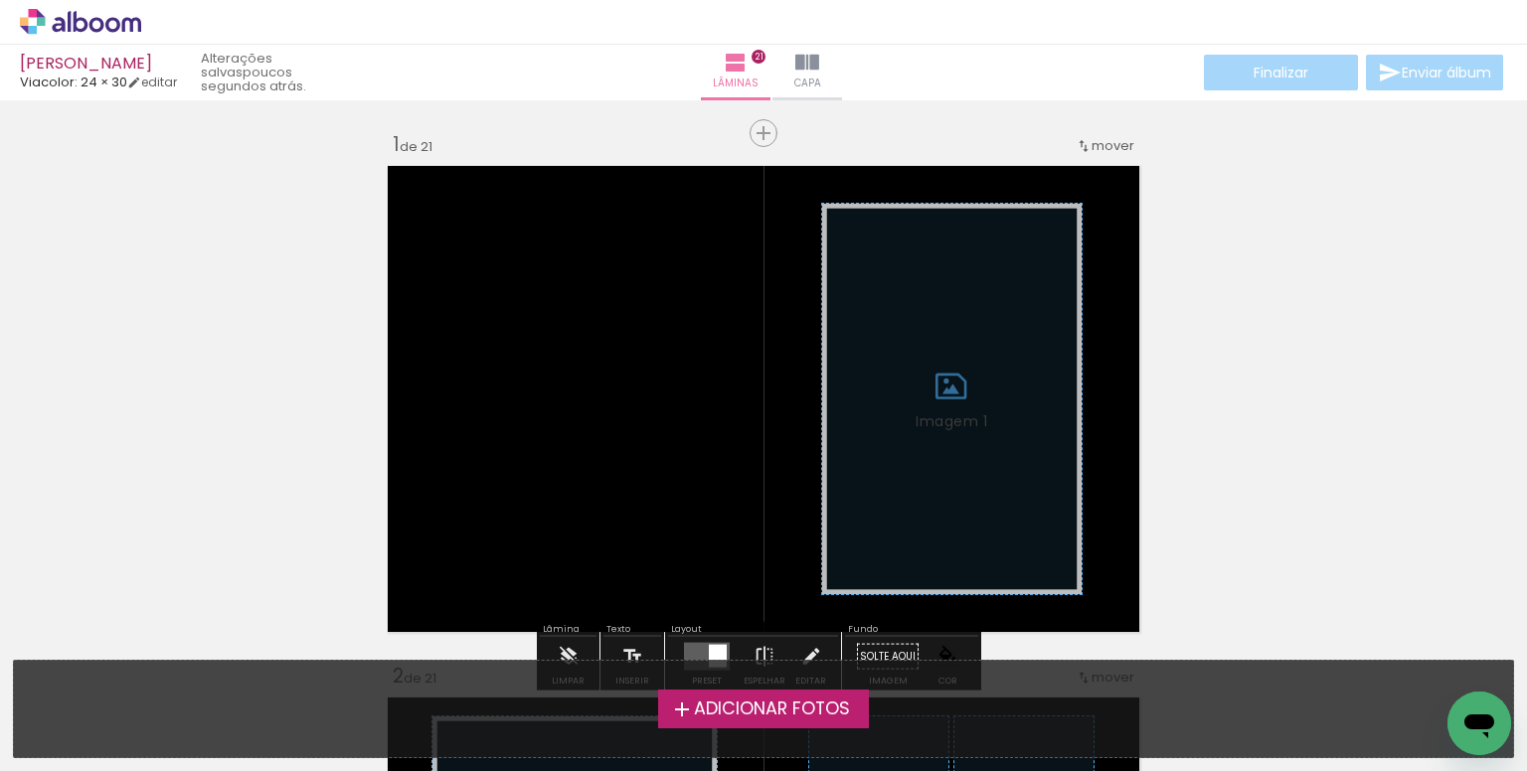
click at [712, 713] on span "Adicionar Fotos" at bounding box center [772, 710] width 156 height 18
click at [0, 0] on input "file" at bounding box center [0, 0] width 0 height 0
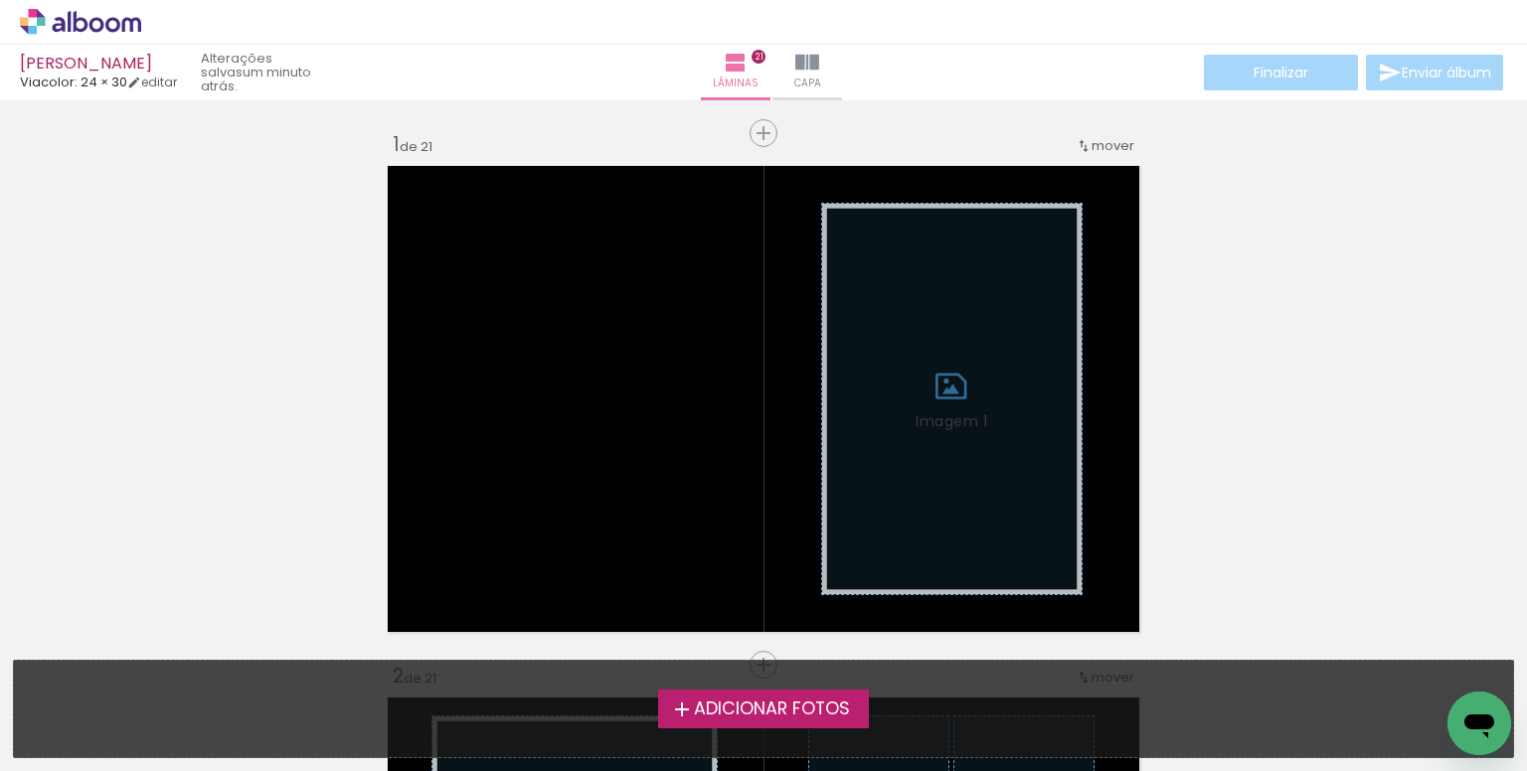
click at [790, 701] on span "Adicionar Fotos" at bounding box center [772, 710] width 156 height 18
click at [0, 0] on input "file" at bounding box center [0, 0] width 0 height 0
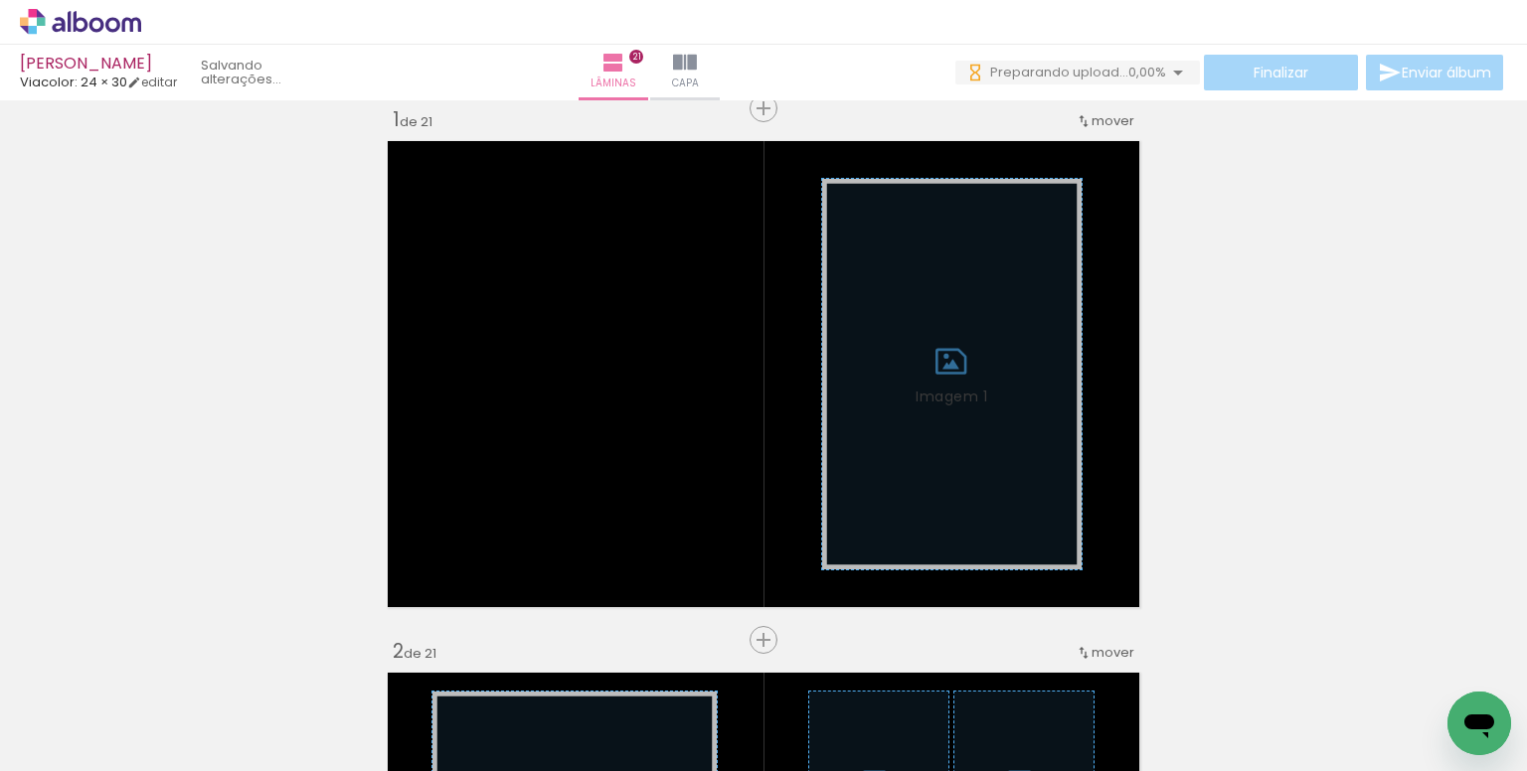
scroll to position [0, 1831]
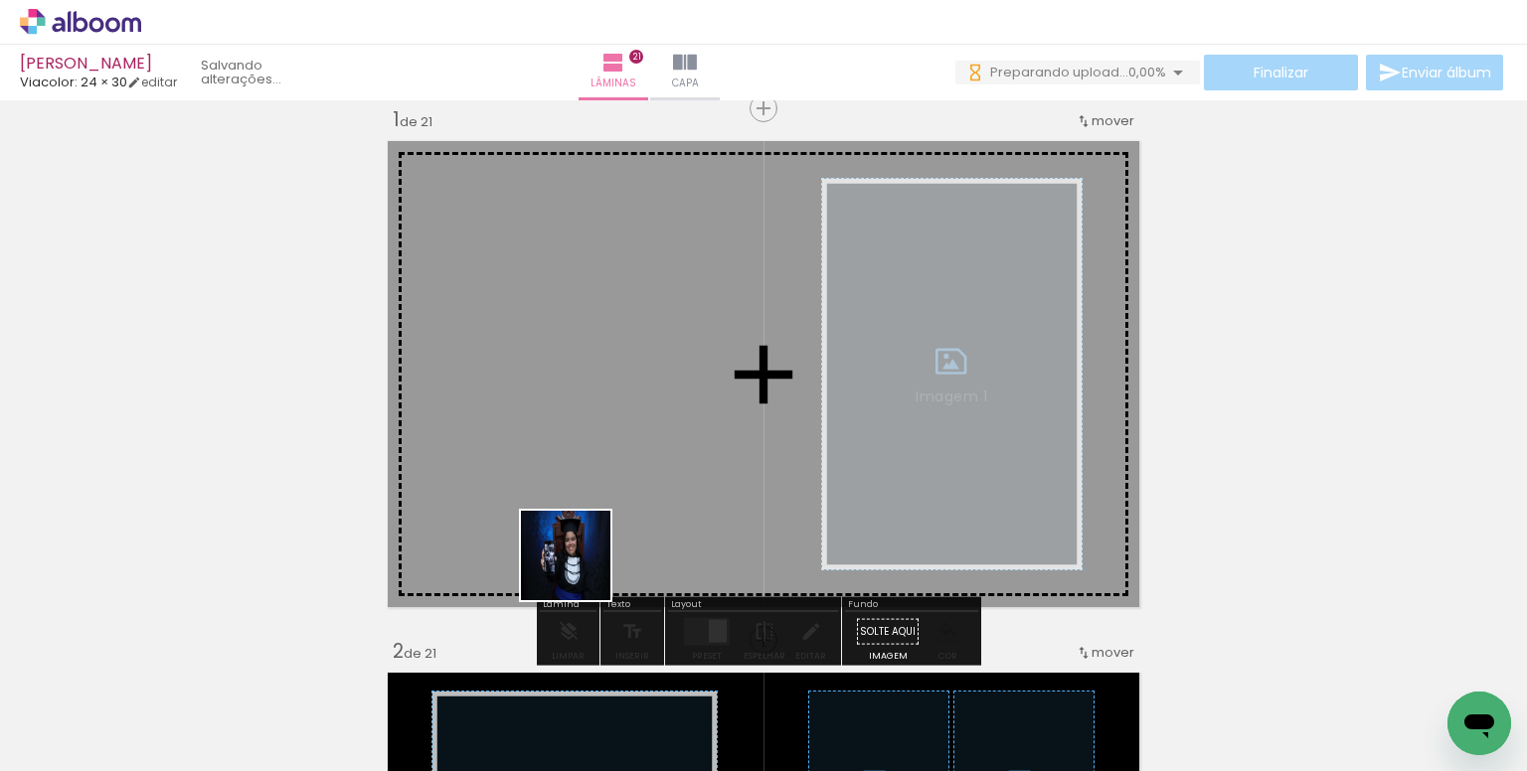
drag, startPoint x: 599, startPoint y: 648, endPoint x: 552, endPoint y: 450, distance: 203.5
click at [552, 450] on quentale-workspace at bounding box center [763, 385] width 1527 height 771
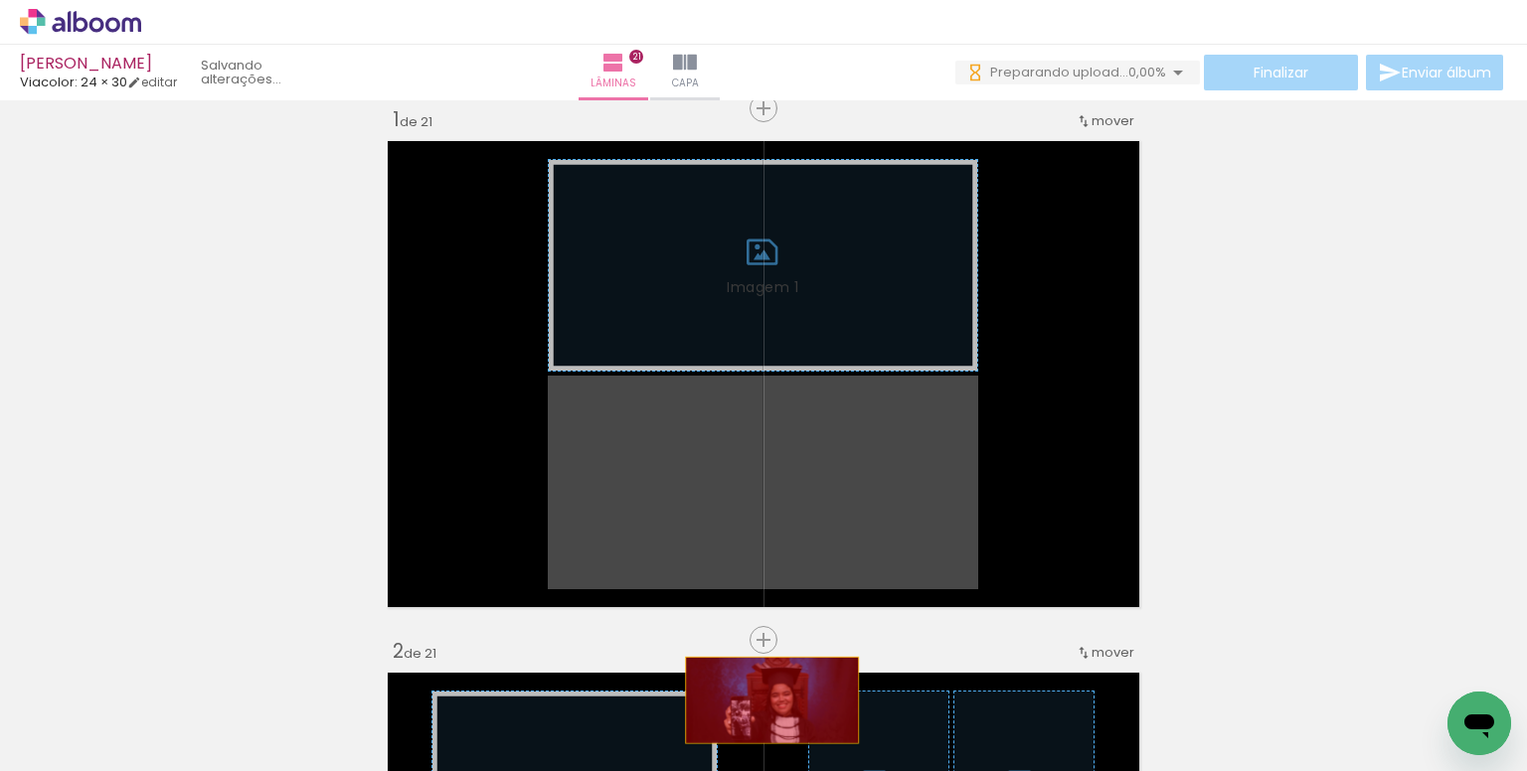
drag, startPoint x: 759, startPoint y: 483, endPoint x: 767, endPoint y: 692, distance: 208.9
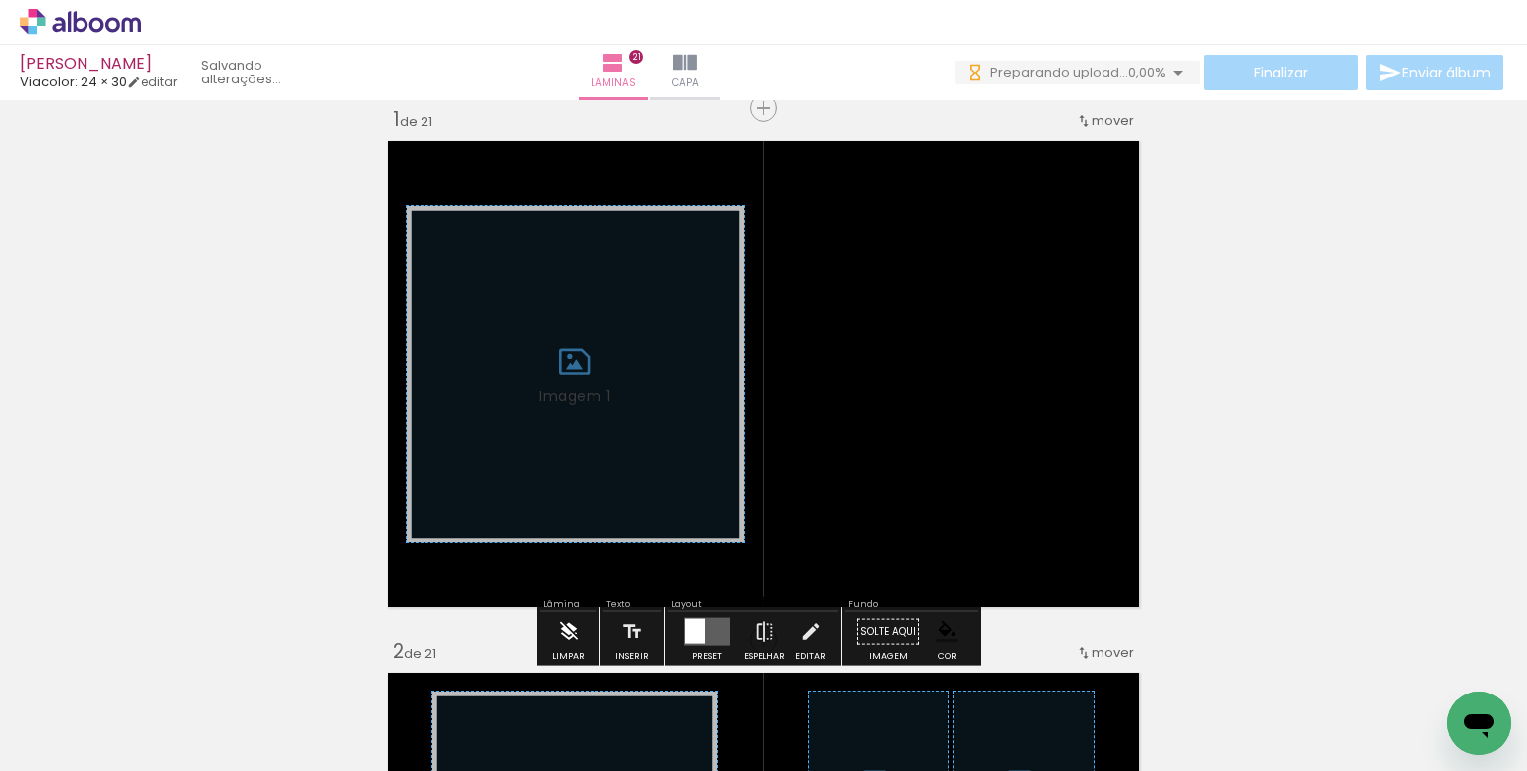
click at [568, 619] on iron-icon at bounding box center [569, 632] width 22 height 40
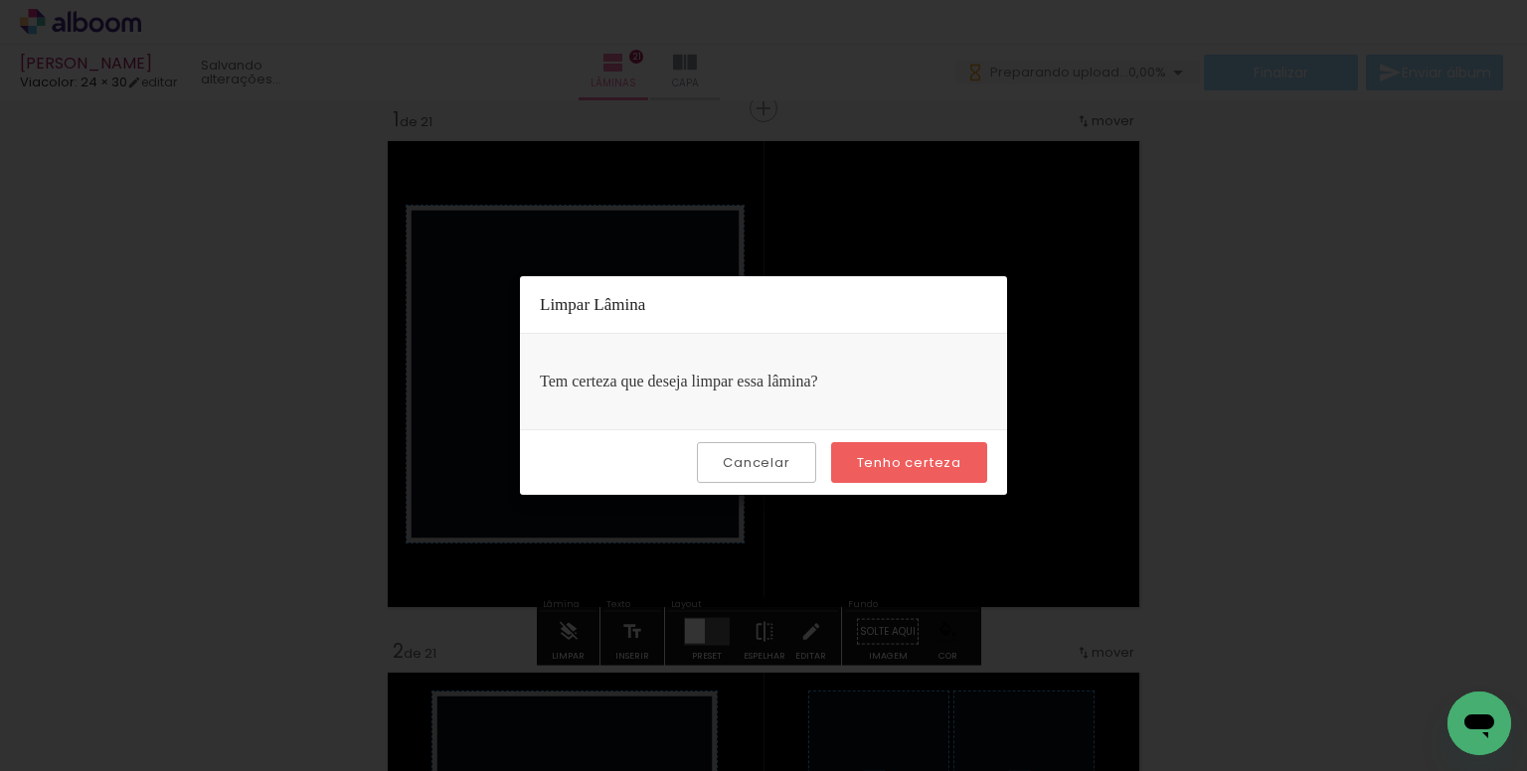
drag, startPoint x: 903, startPoint y: 458, endPoint x: 942, endPoint y: 484, distance: 46.6
click at [0, 0] on slot "Tenho certeza" at bounding box center [0, 0] width 0 height 0
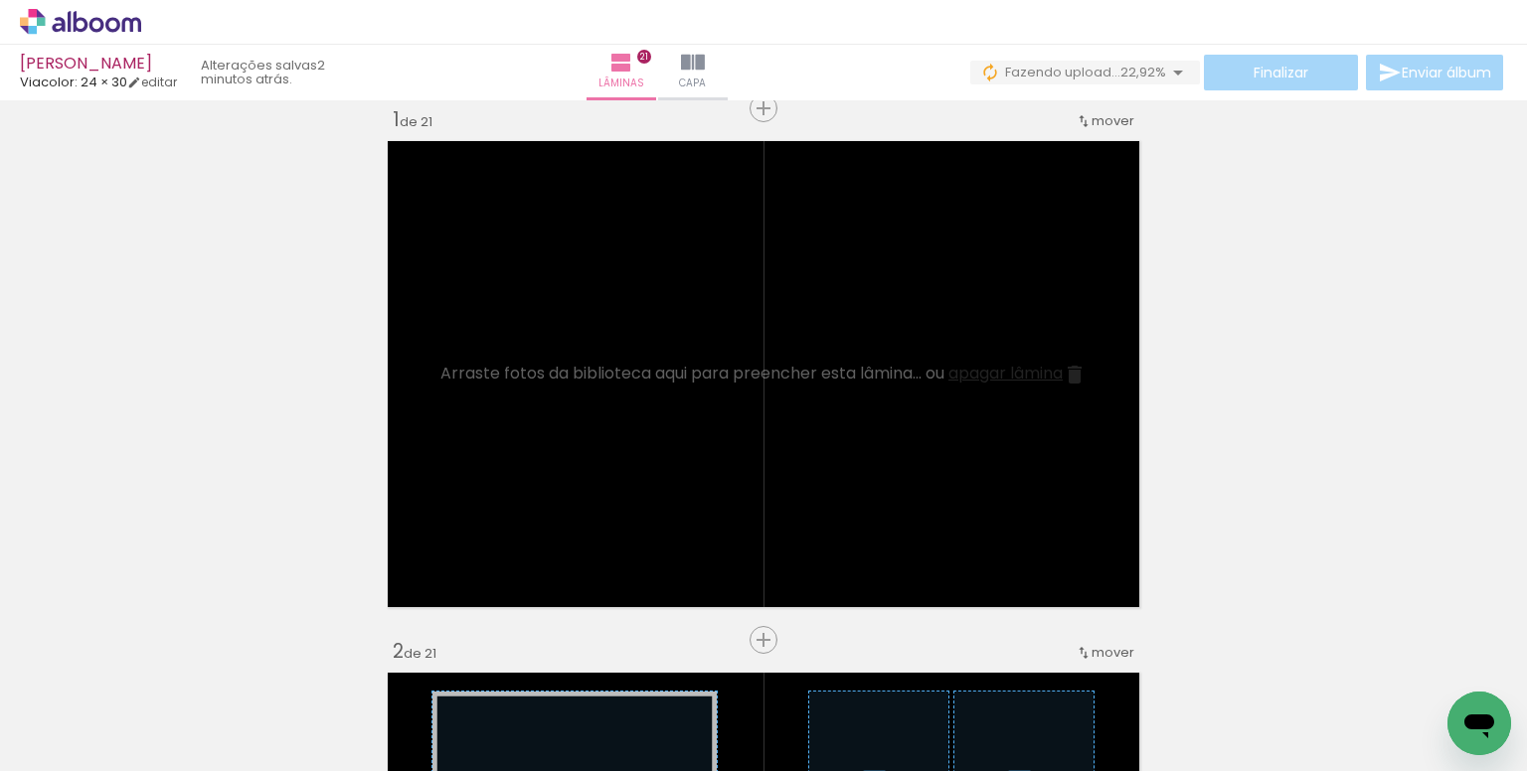
scroll to position [0, 1328]
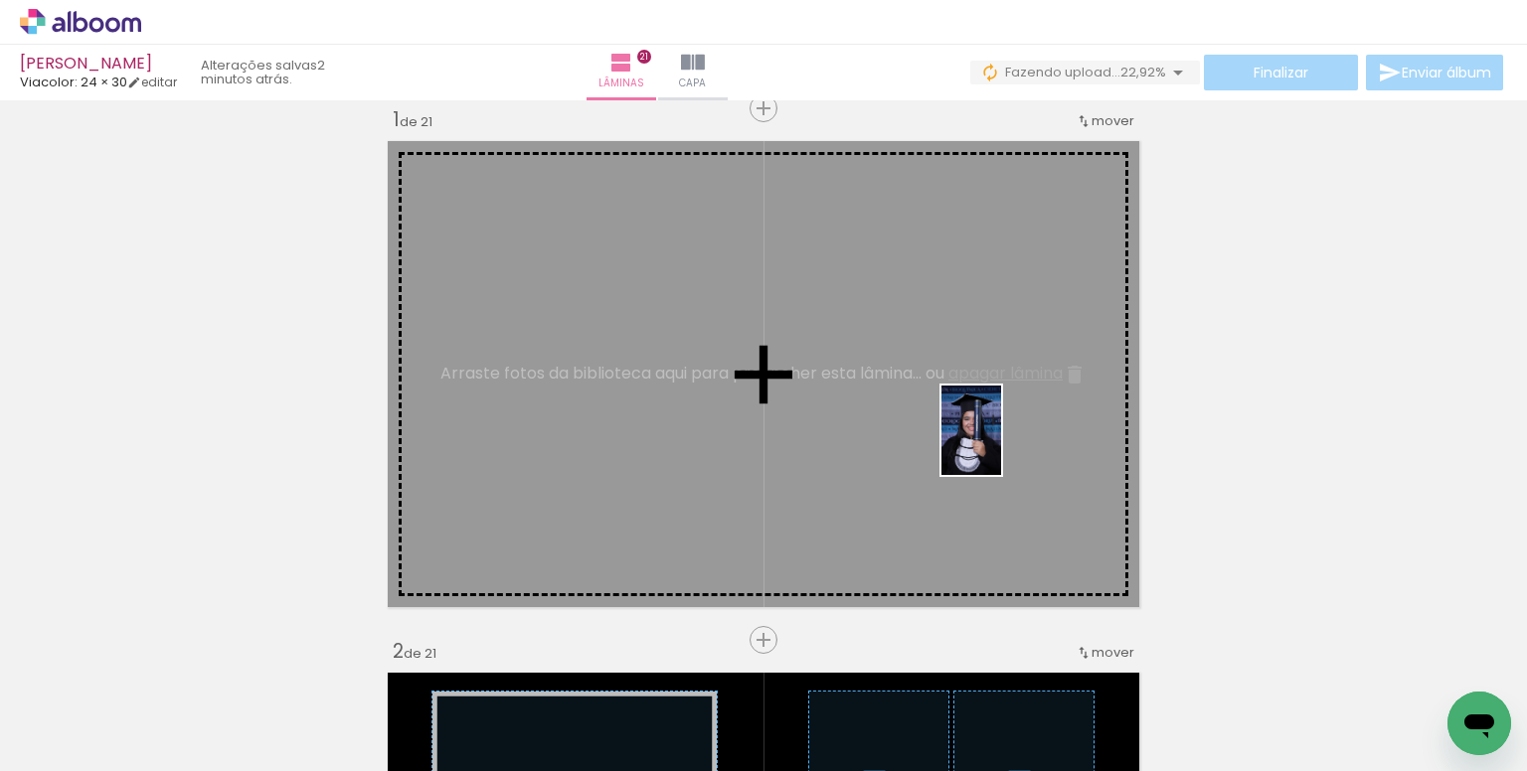
drag, startPoint x: 1010, startPoint y: 649, endPoint x: 1001, endPoint y: 445, distance: 203.9
click at [1001, 445] on quentale-workspace at bounding box center [763, 385] width 1527 height 771
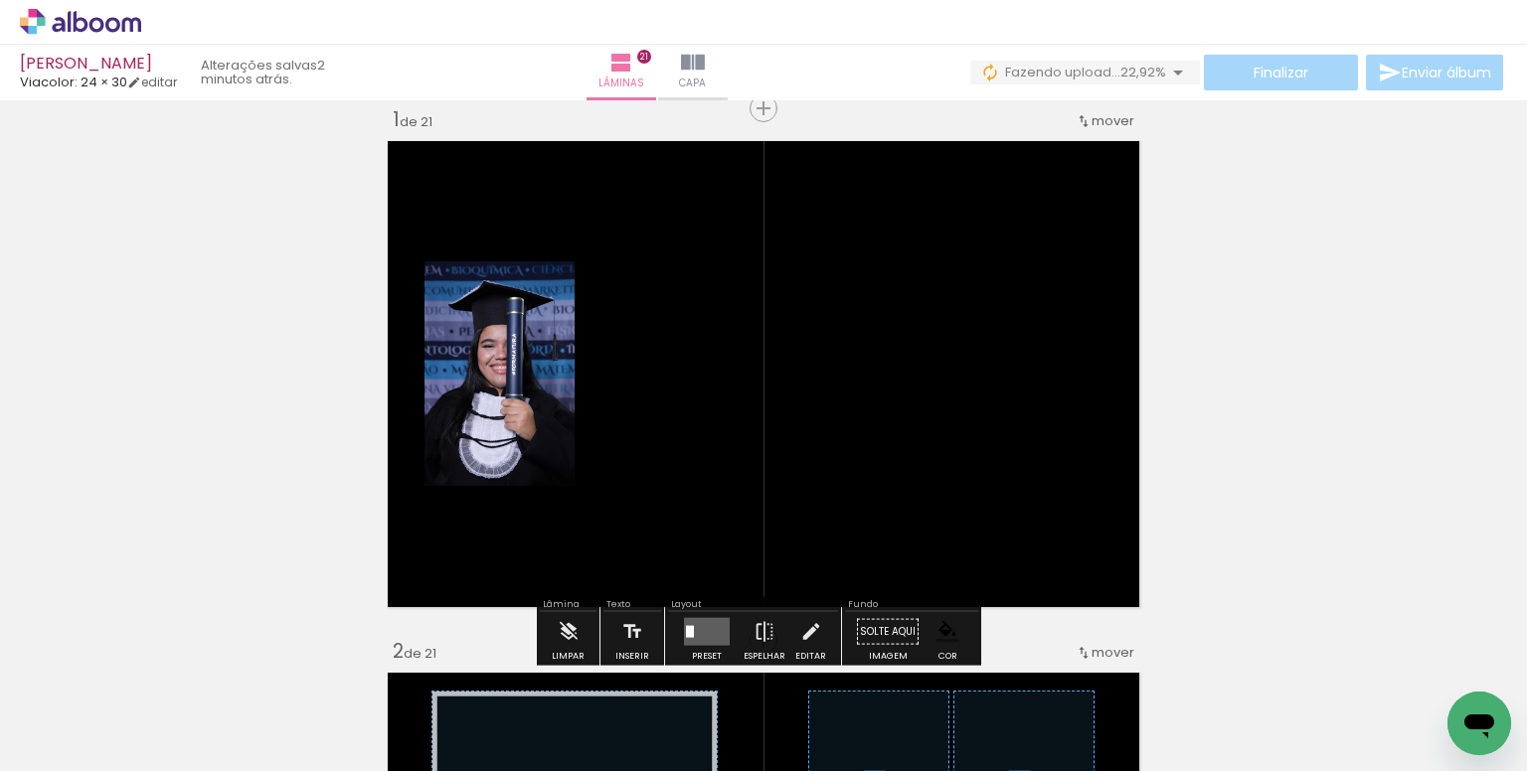
click at [692, 625] on quentale-layouter at bounding box center [707, 632] width 46 height 28
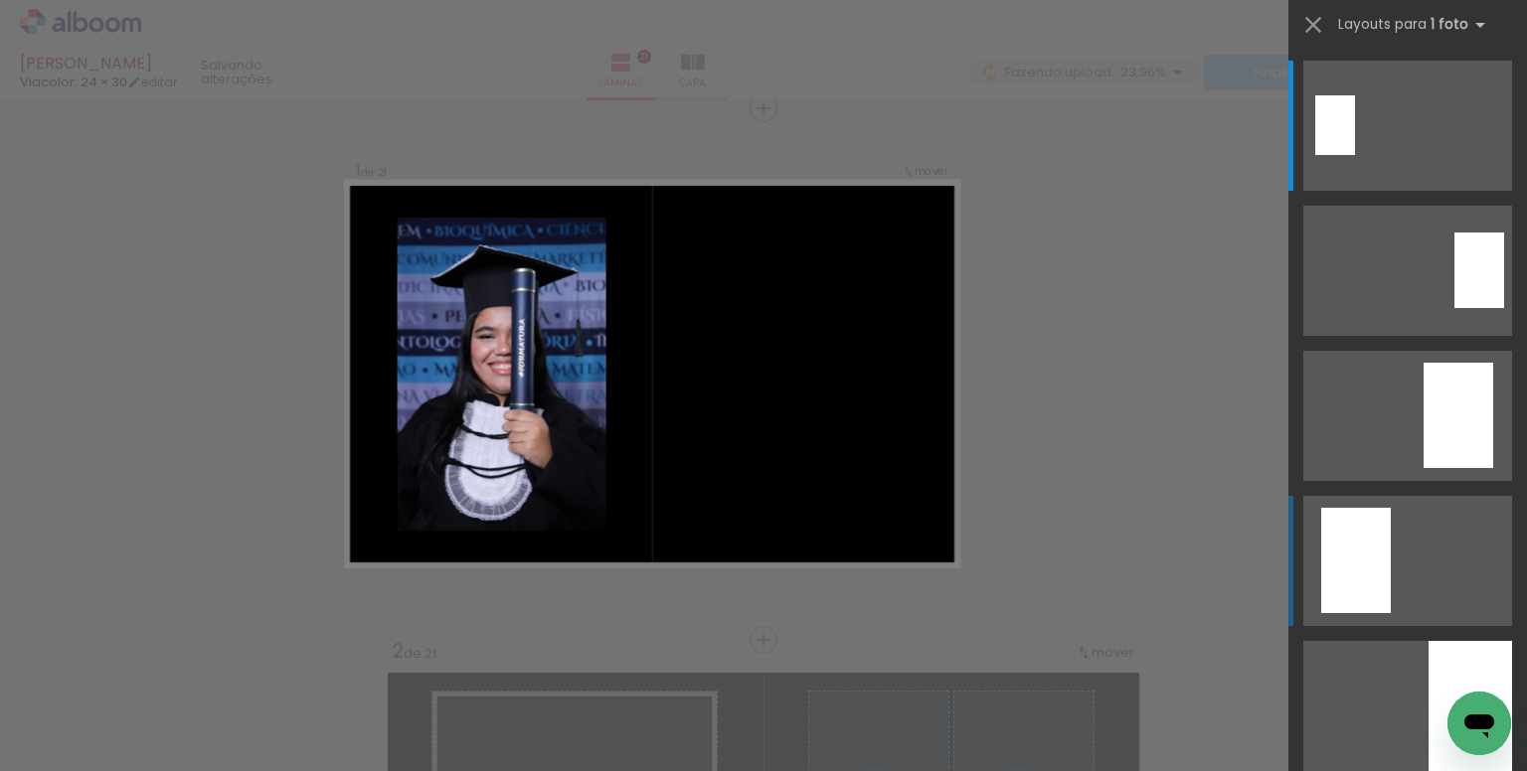
click at [1391, 516] on quentale-layouter at bounding box center [1407, 561] width 209 height 130
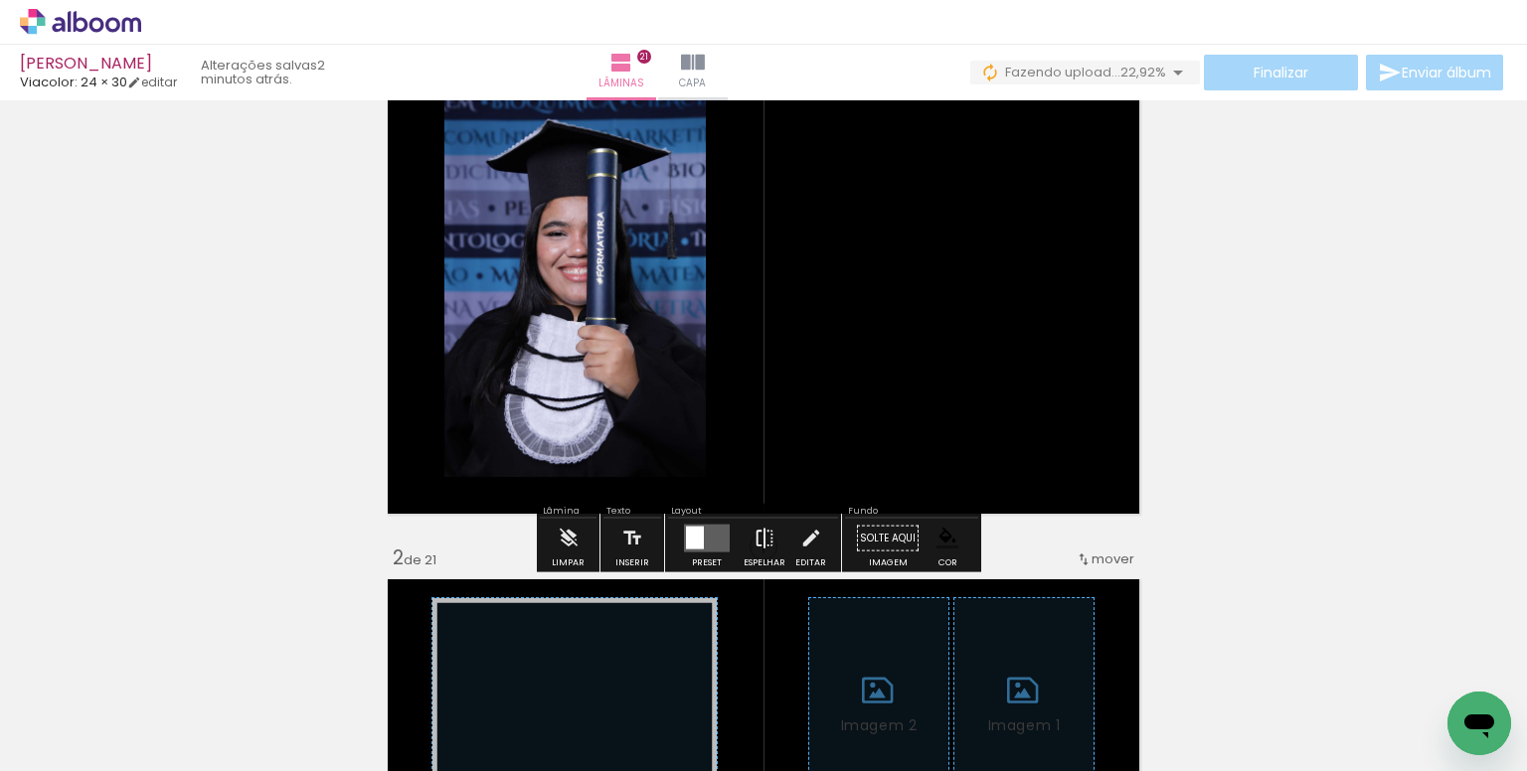
scroll to position [124, 0]
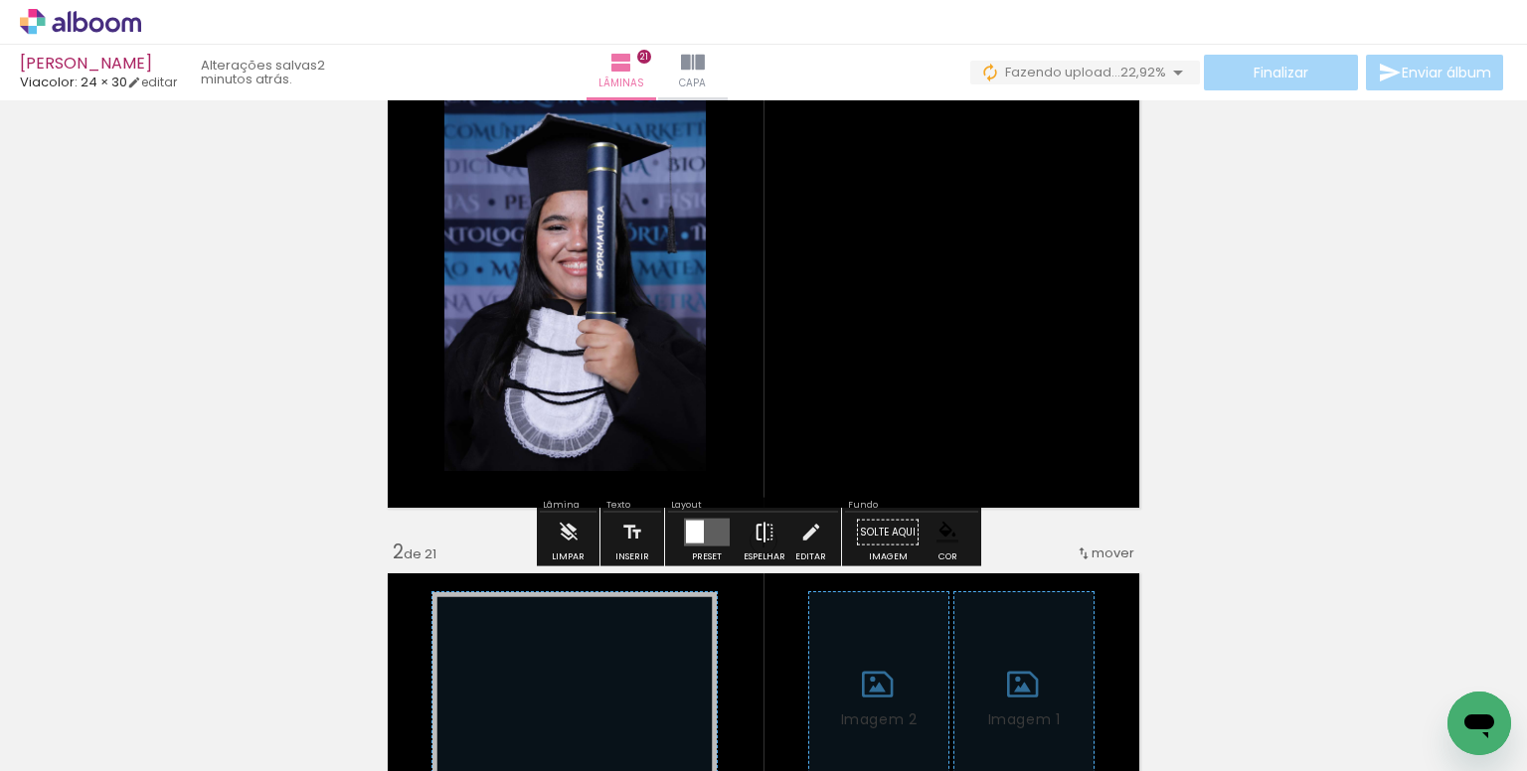
click at [759, 535] on iron-icon at bounding box center [764, 533] width 22 height 40
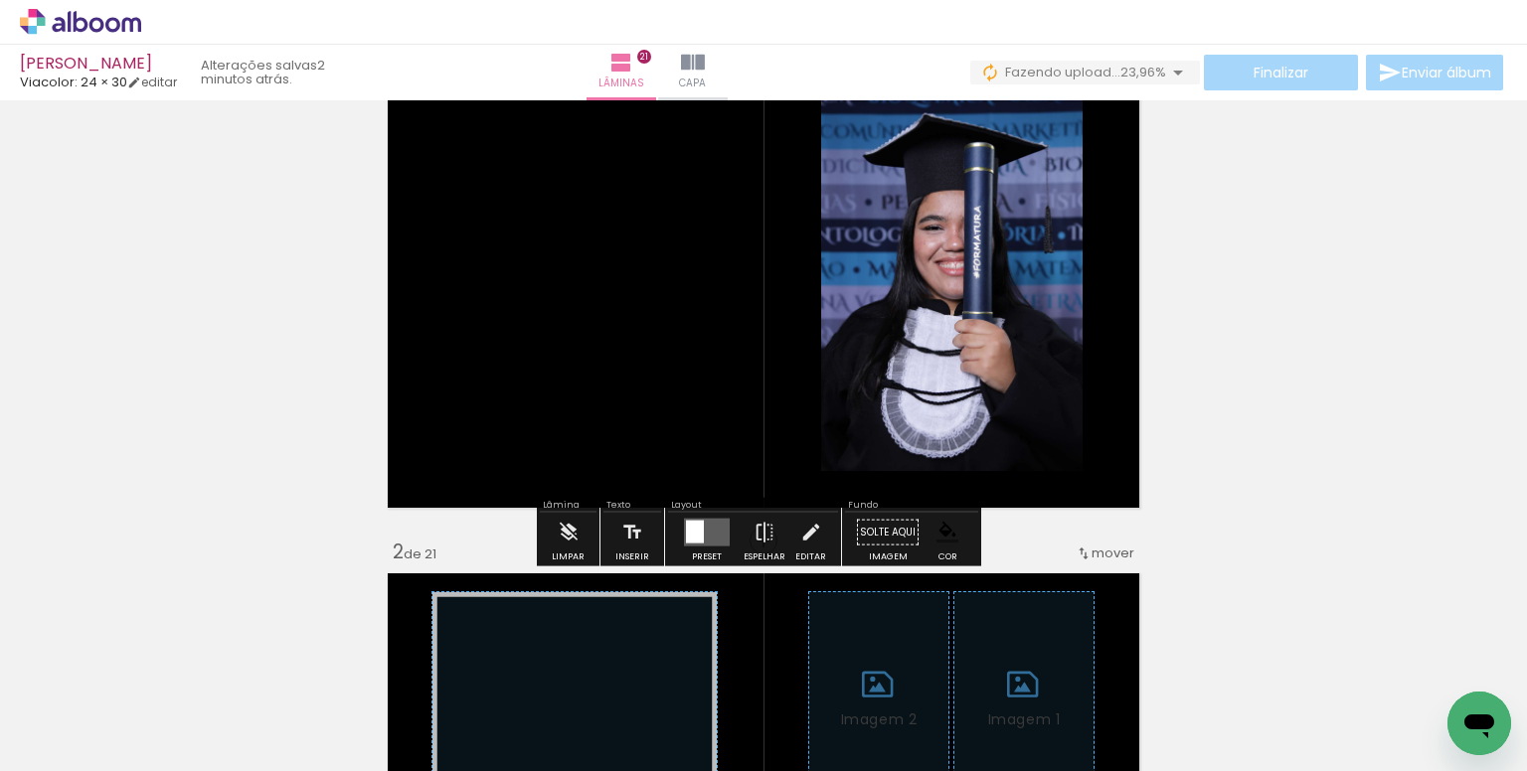
click at [1022, 184] on paper-item at bounding box center [1024, 188] width 36 height 14
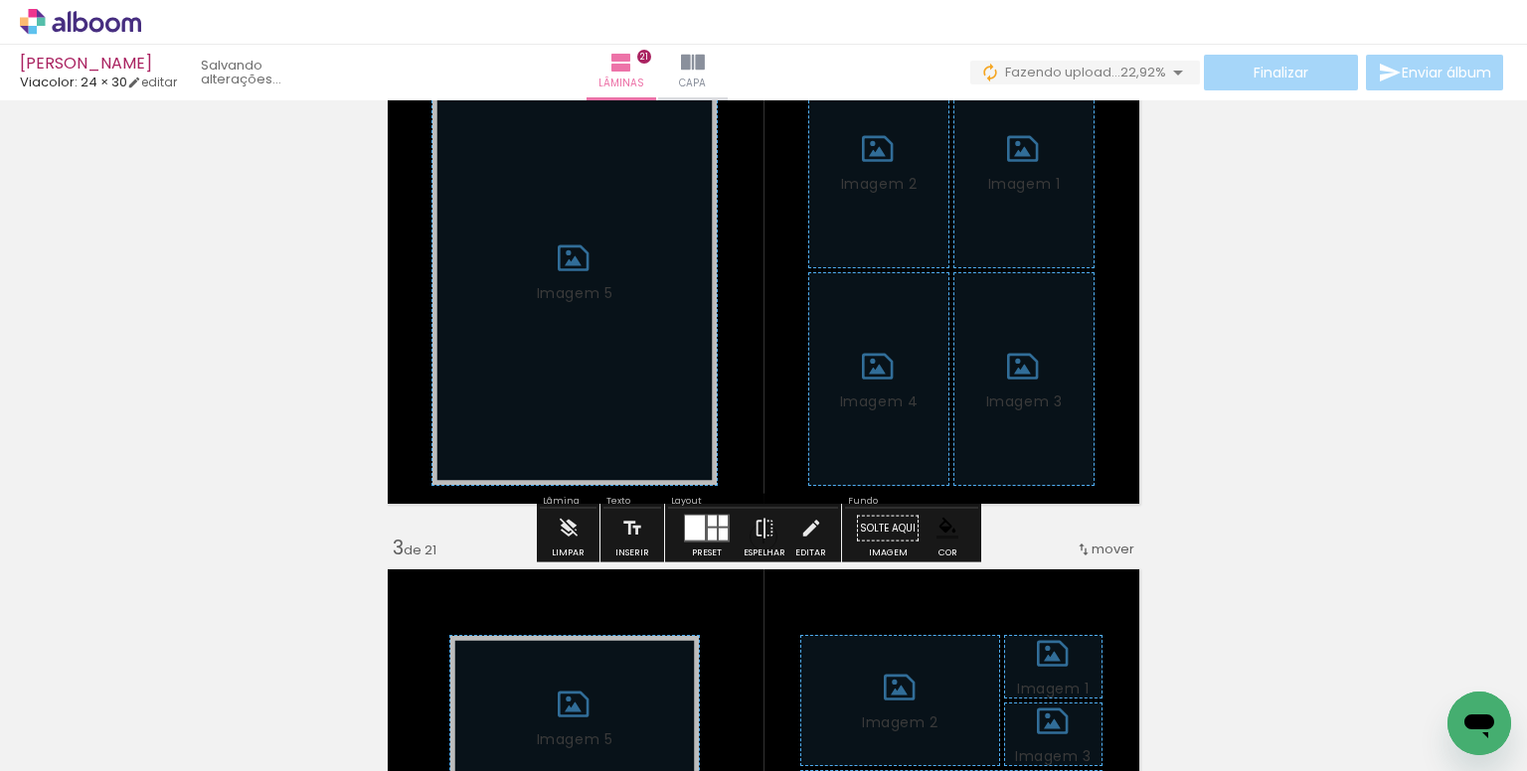
scroll to position [721, 0]
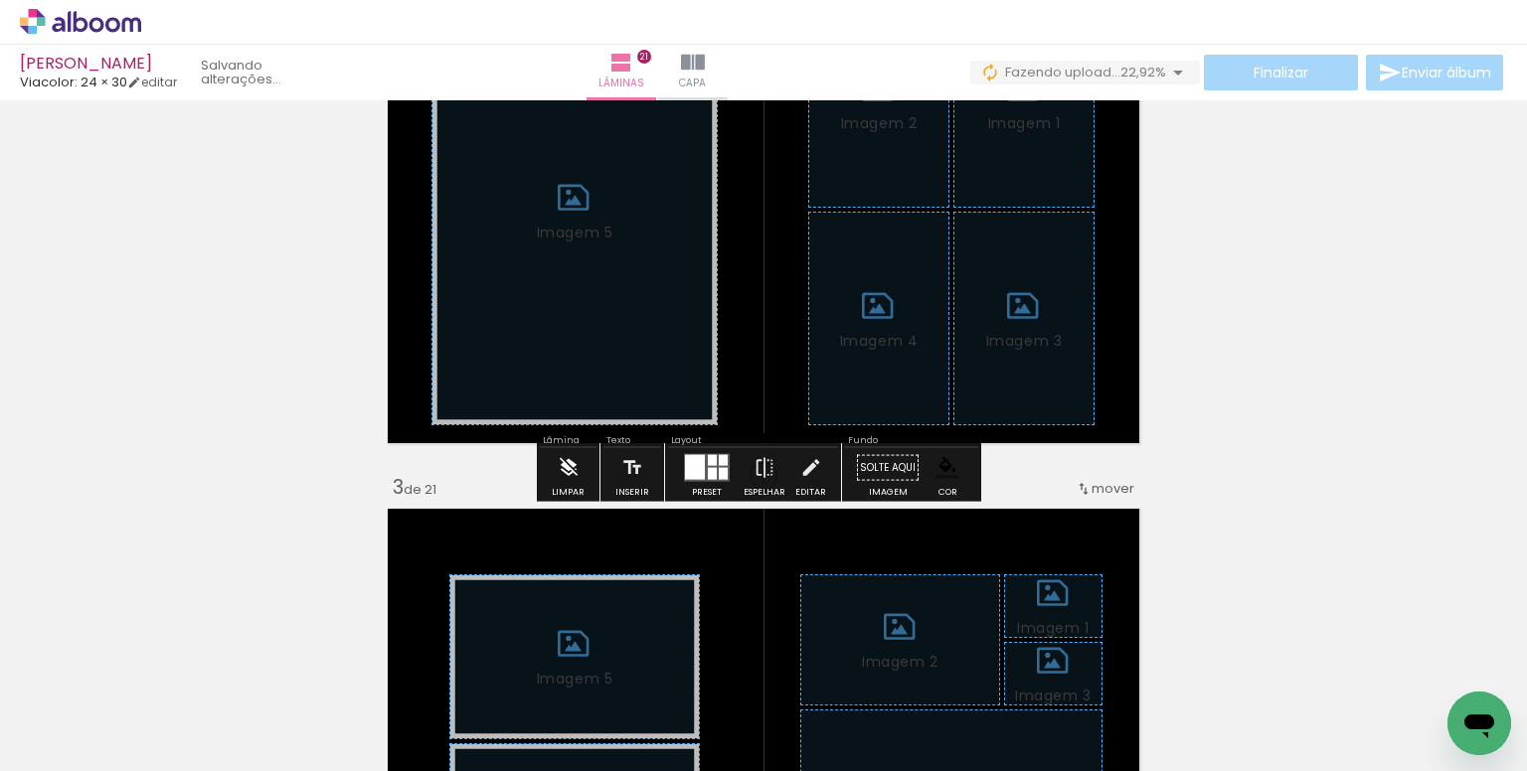
click at [571, 478] on iron-icon at bounding box center [569, 468] width 22 height 40
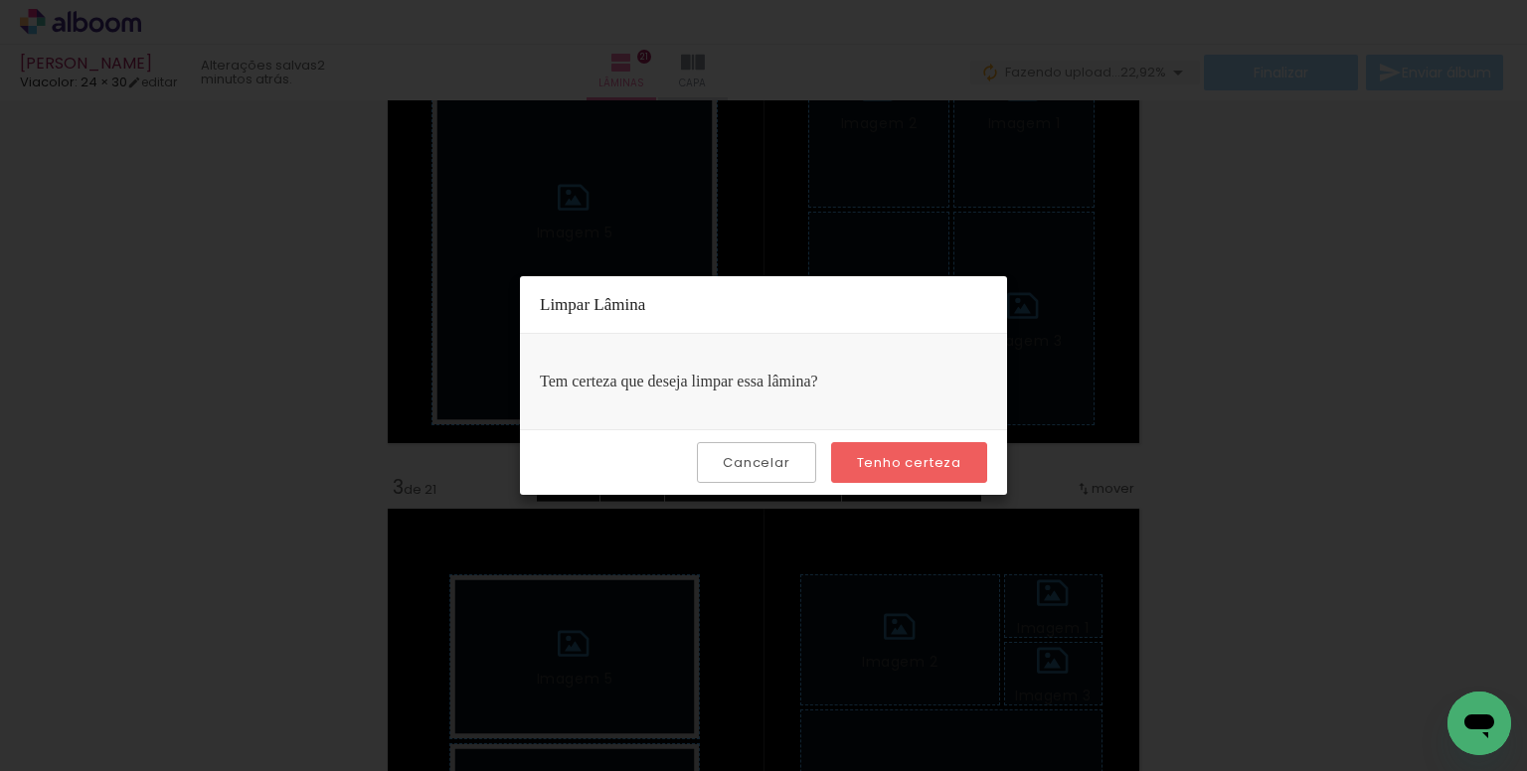
click at [0, 0] on slot "Tenho certeza" at bounding box center [0, 0] width 0 height 0
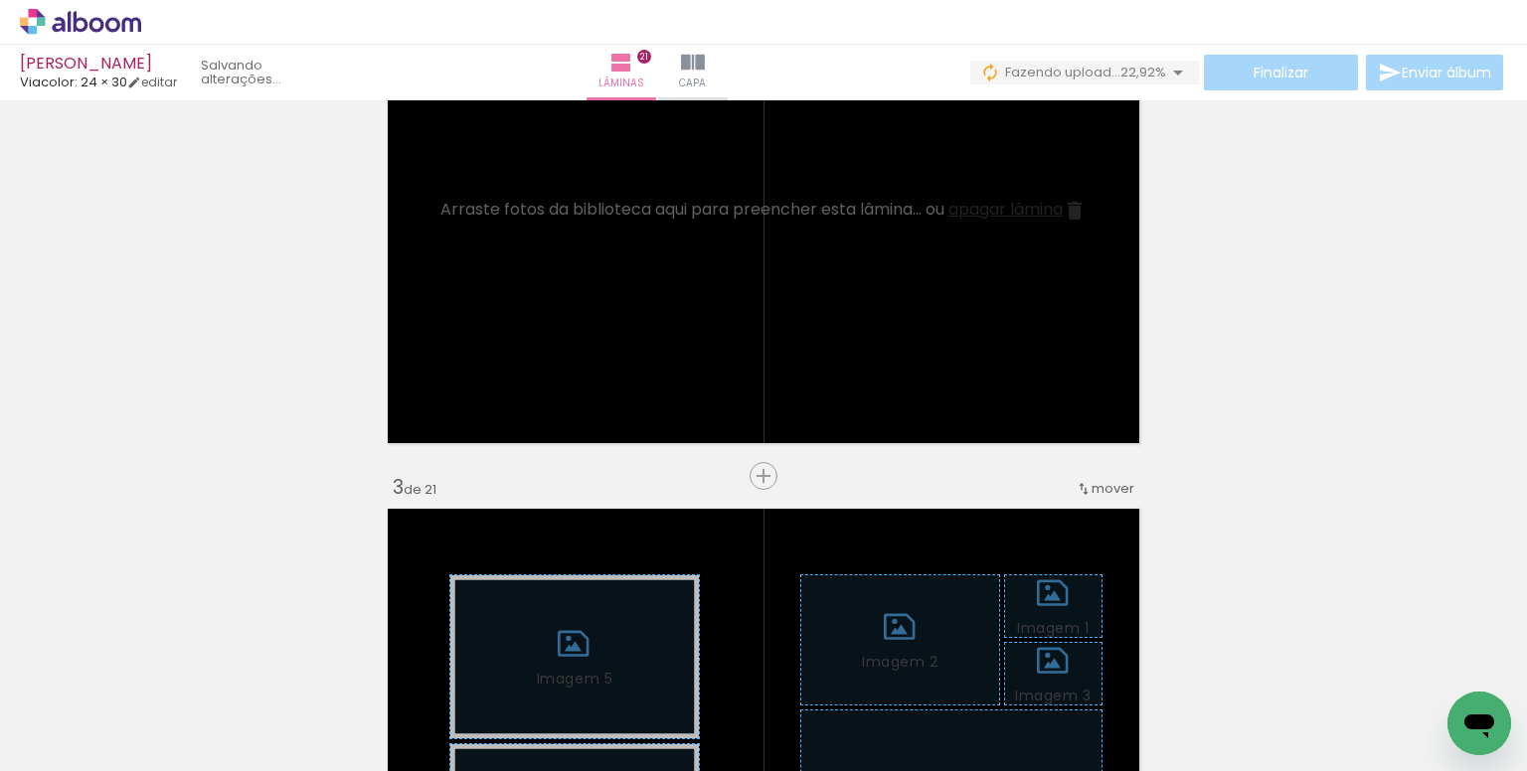
click at [76, 701] on div "Biblioteca 96 fotos Todas as fotos Não utilizadas Adicionar Fotos" at bounding box center [61, 709] width 123 height 98
click at [81, 709] on input "Todas as fotos" at bounding box center [56, 711] width 76 height 17
click at [0, 0] on slot "Não utilizadas" at bounding box center [0, 0] width 0 height 0
type input "Não utilizadas"
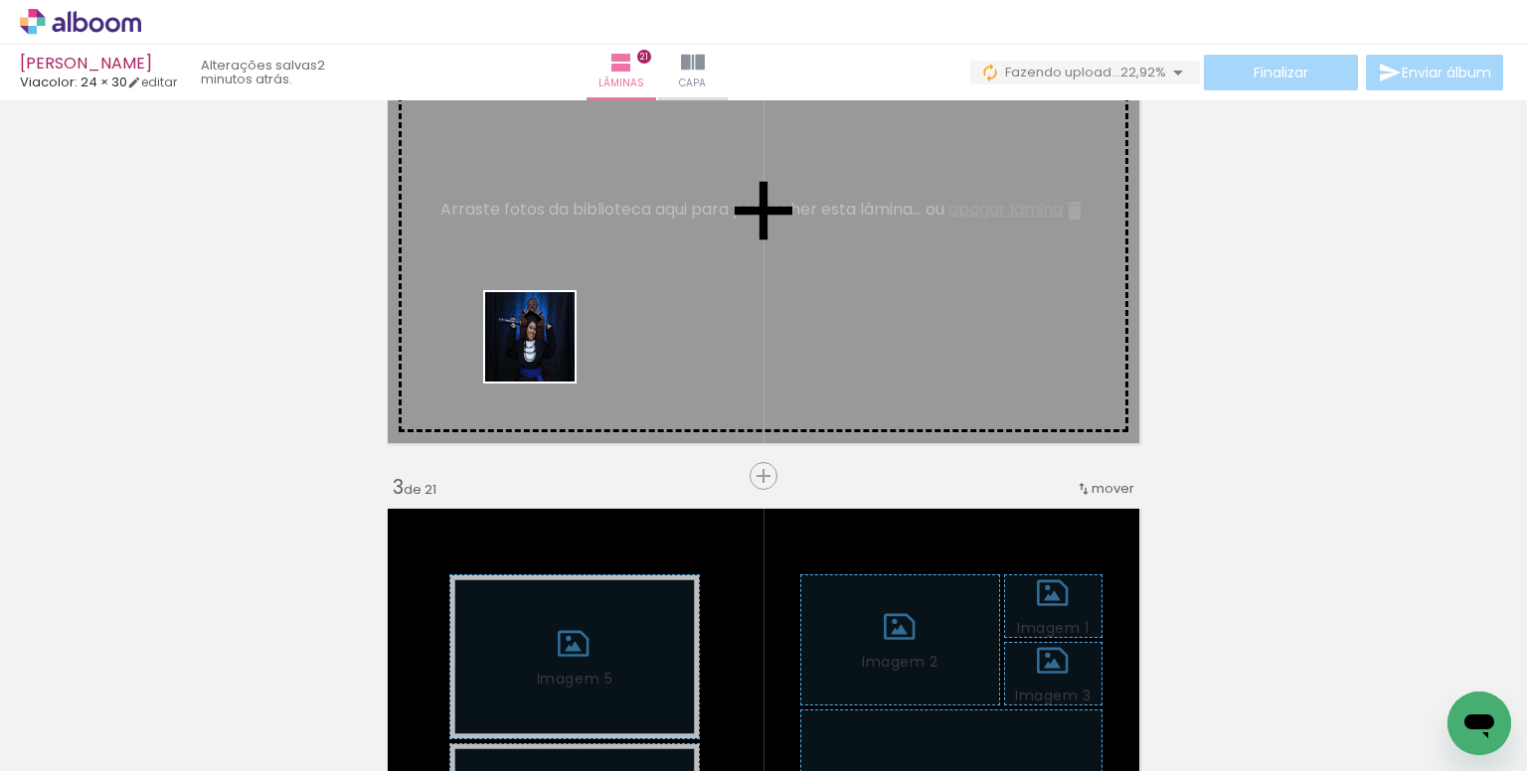
drag, startPoint x: 307, startPoint y: 707, endPoint x: 654, endPoint y: 520, distance: 394.0
click at [545, 352] on quentale-workspace at bounding box center [763, 385] width 1527 height 771
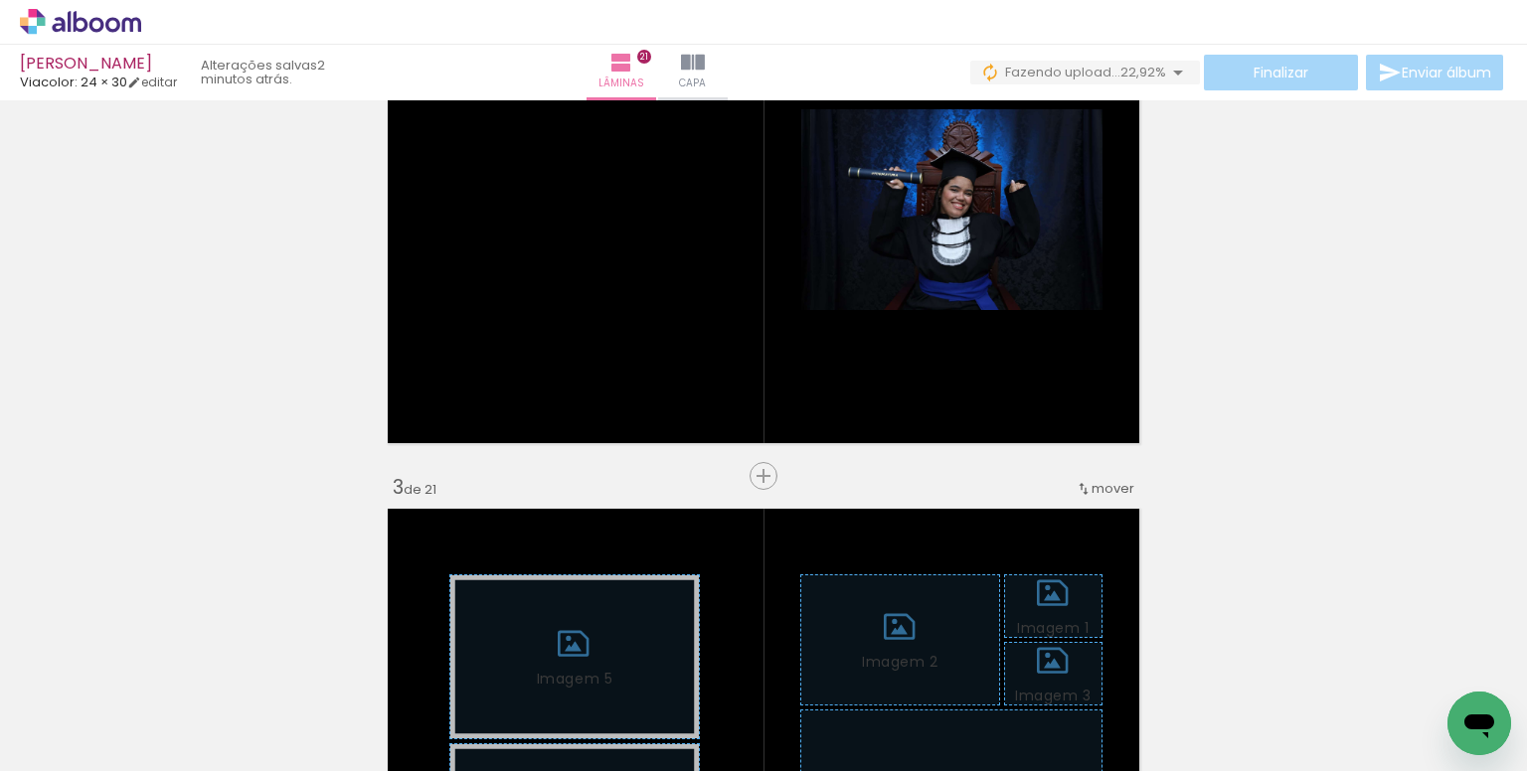
scroll to position [0, 1414]
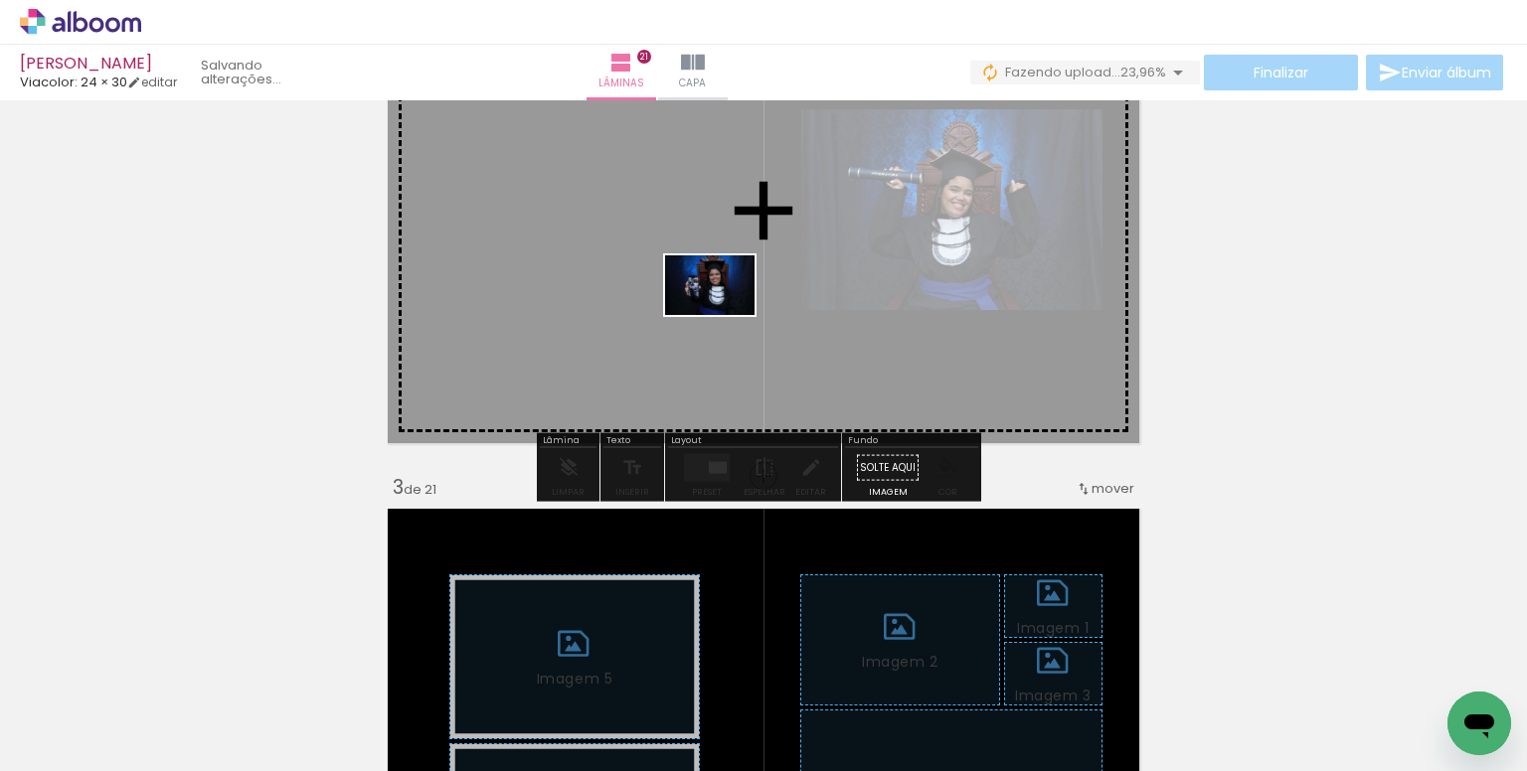
drag, startPoint x: 803, startPoint y: 700, endPoint x: 725, endPoint y: 315, distance: 392.6
click at [725, 315] on quentale-workspace at bounding box center [763, 385] width 1527 height 771
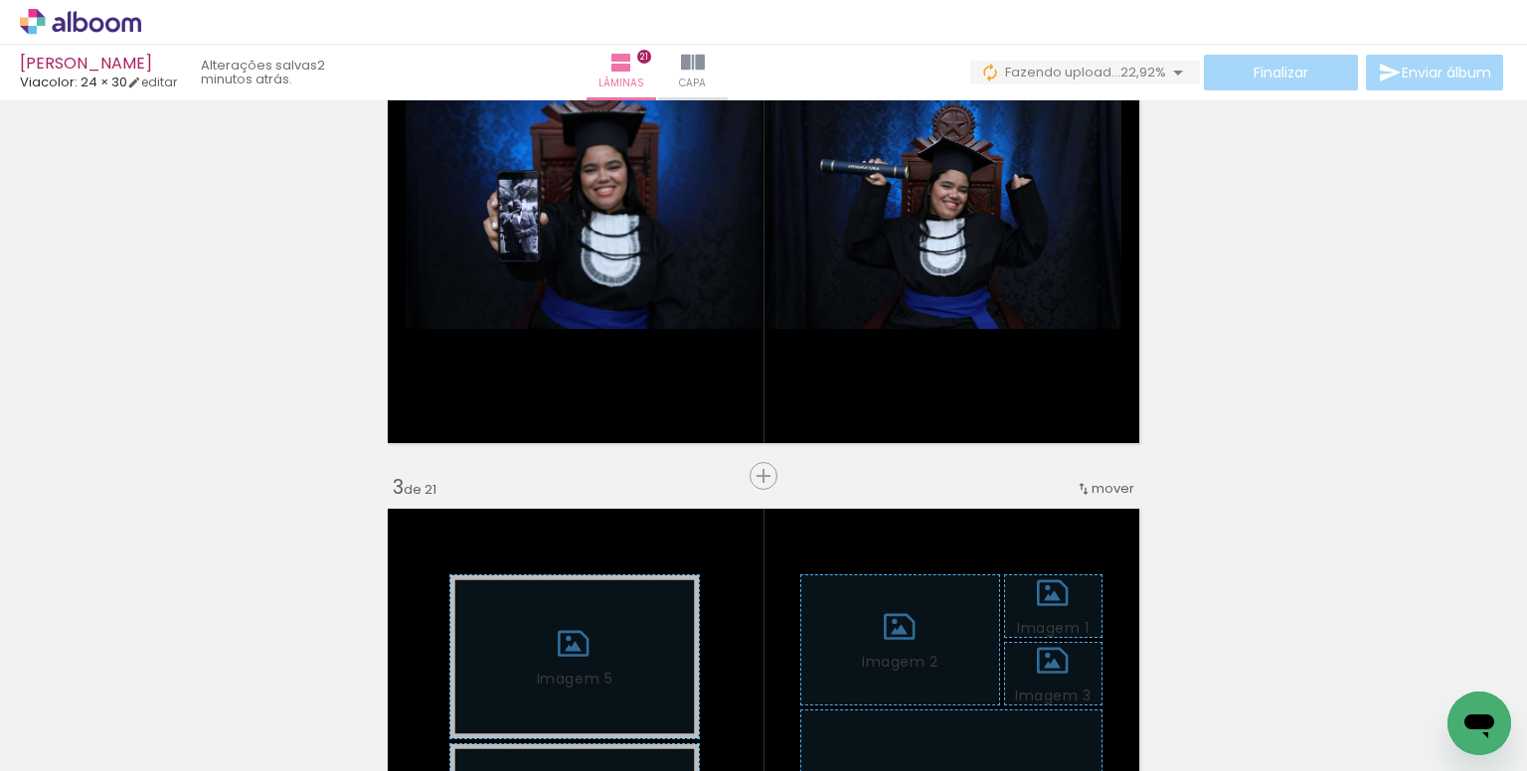
scroll to position [0, 1724]
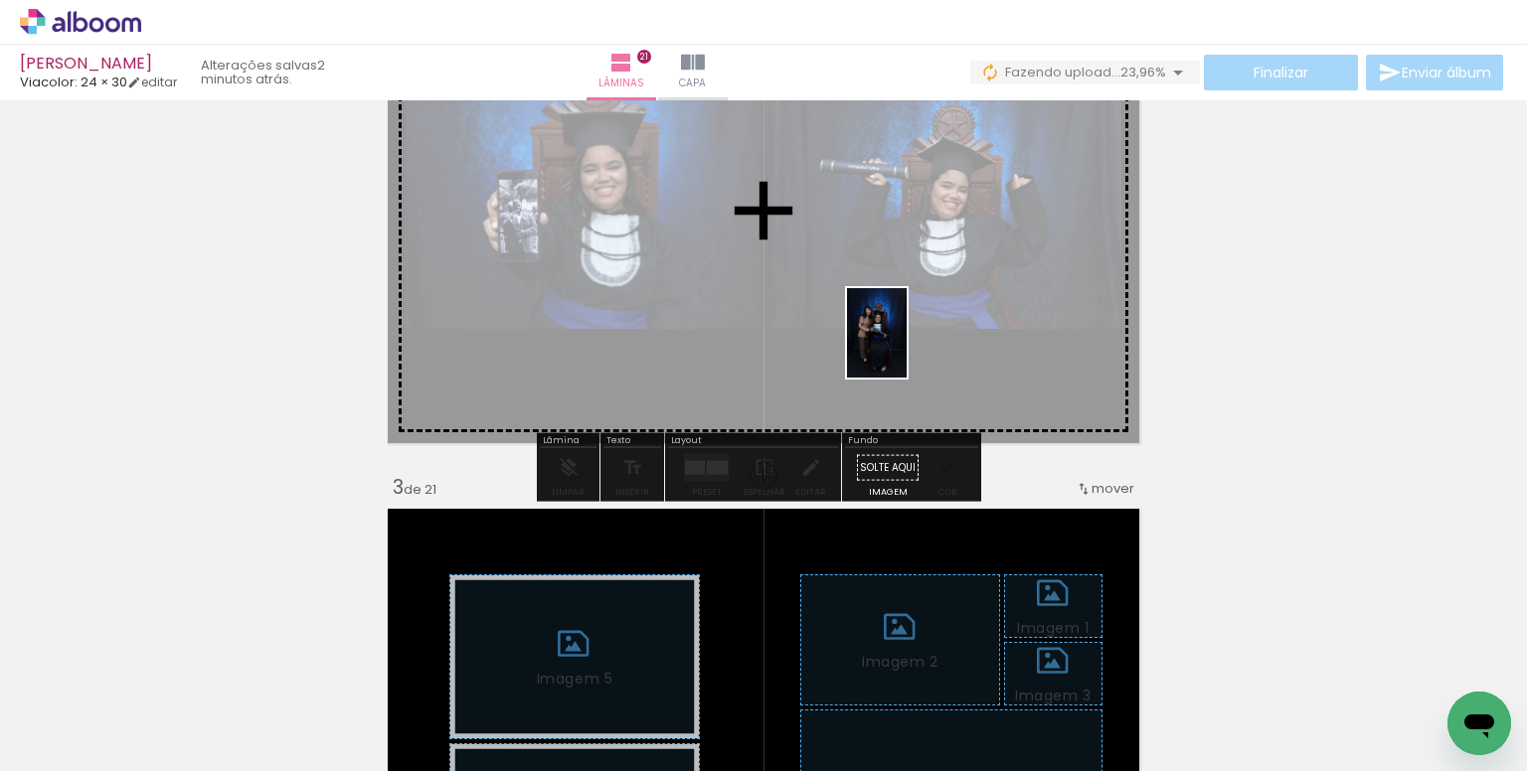
drag, startPoint x: 991, startPoint y: 497, endPoint x: 906, endPoint y: 348, distance: 171.4
click at [906, 348] on quentale-workspace at bounding box center [763, 385] width 1527 height 771
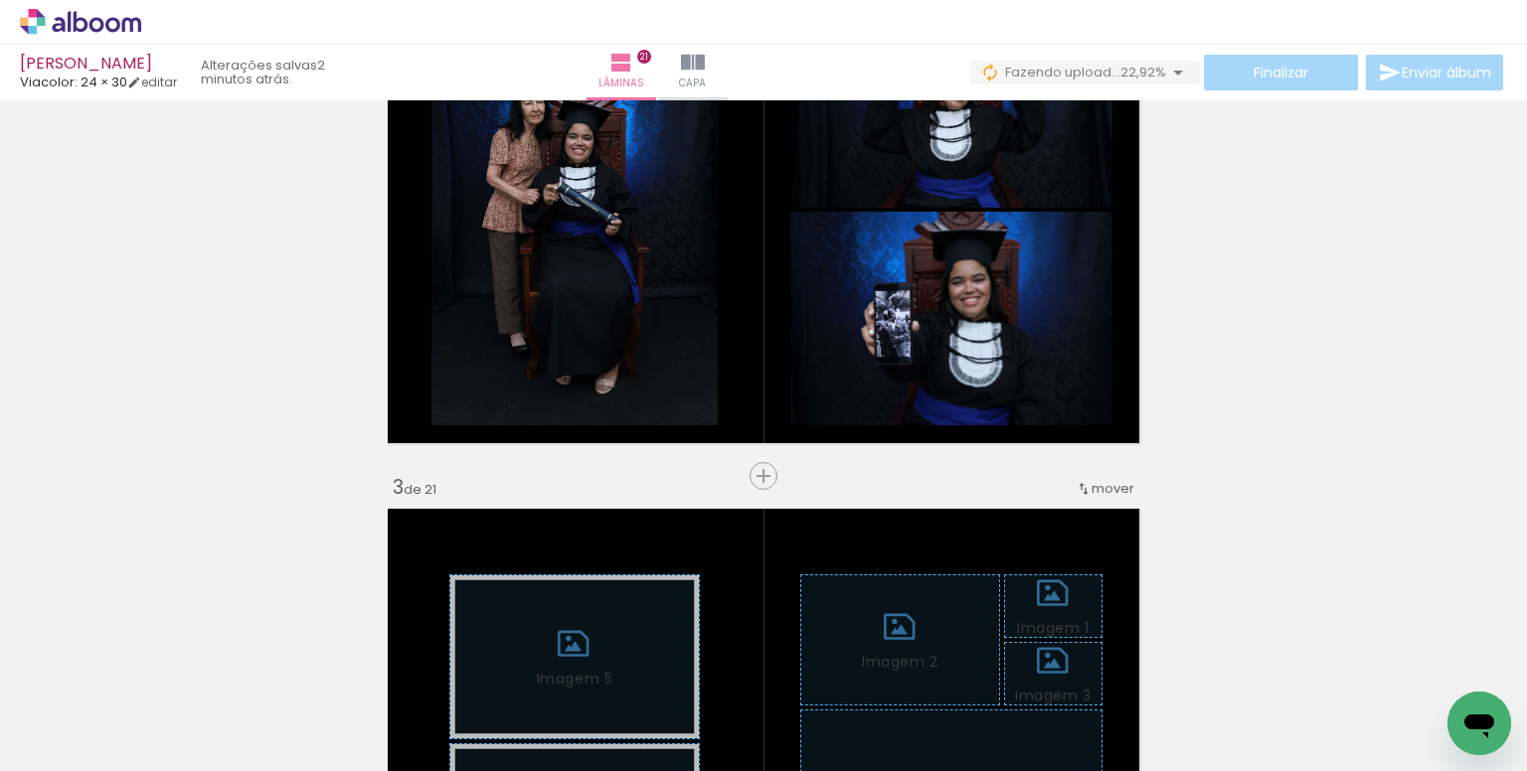
scroll to position [0, 2151]
drag, startPoint x: 961, startPoint y: 665, endPoint x: 1135, endPoint y: 593, distance: 188.1
click at [894, 370] on quentale-workspace at bounding box center [763, 385] width 1527 height 771
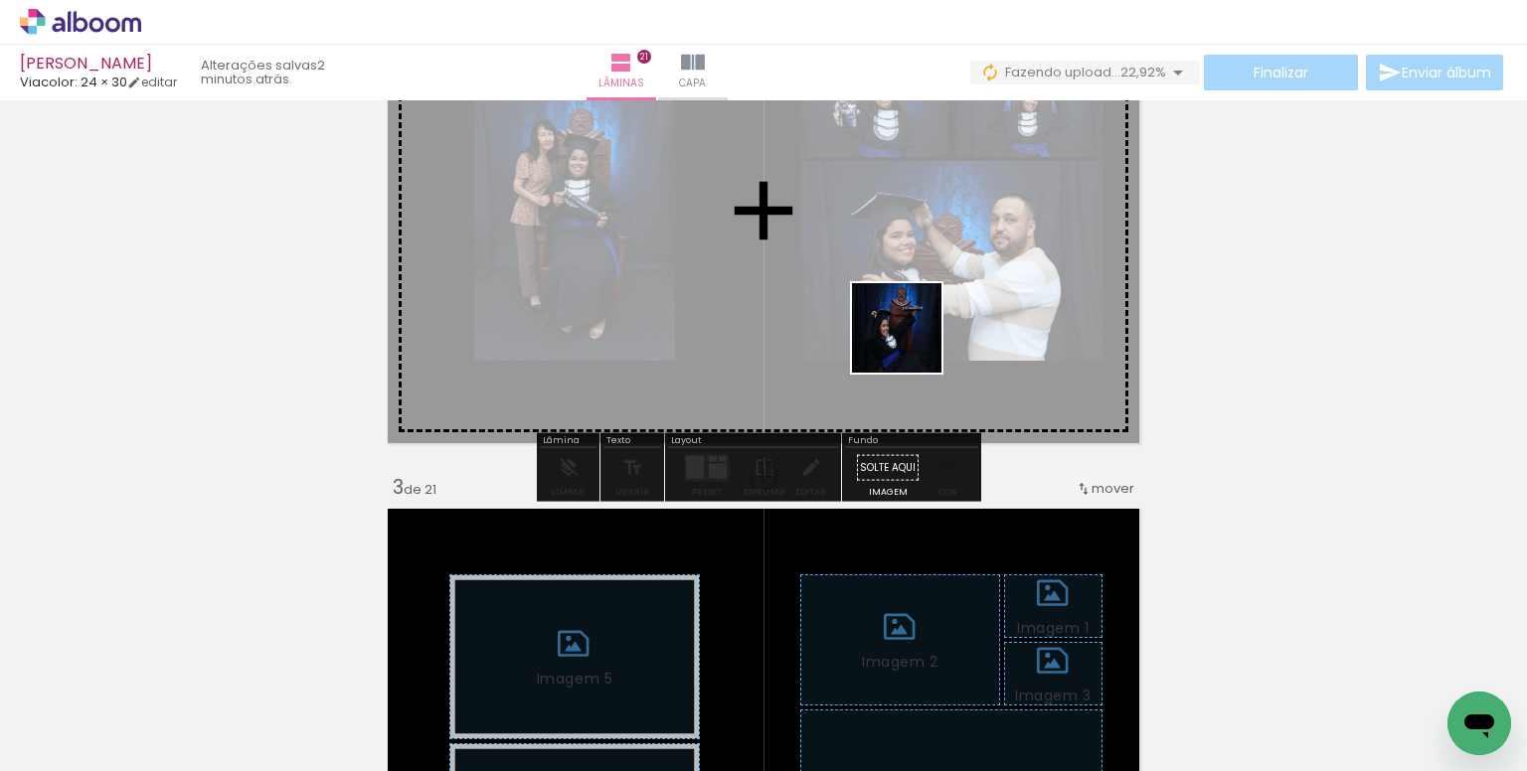
drag, startPoint x: 1056, startPoint y: 698, endPoint x: 890, endPoint y: 426, distance: 318.6
click at [909, 336] on quentale-workspace at bounding box center [763, 385] width 1527 height 771
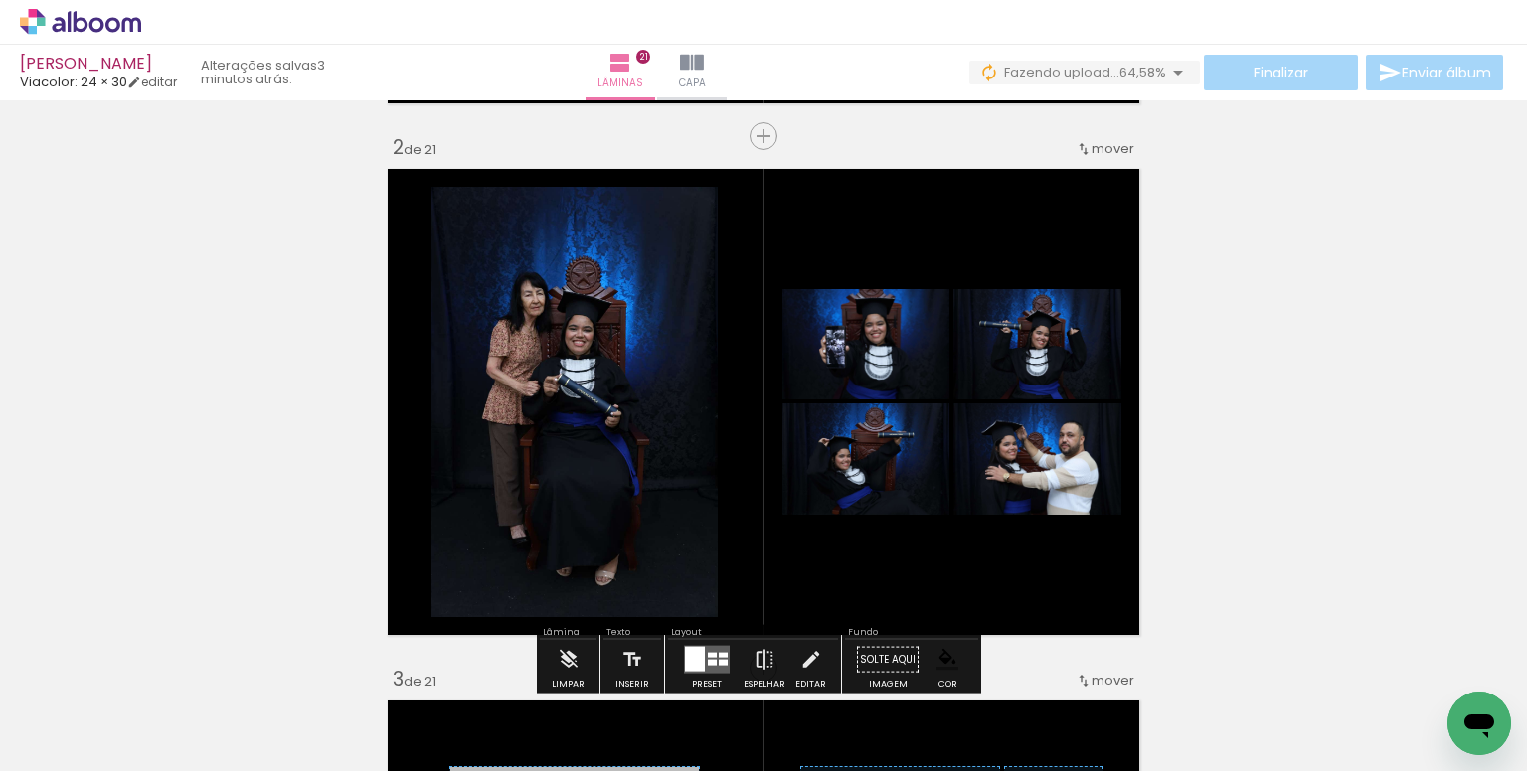
scroll to position [522, 0]
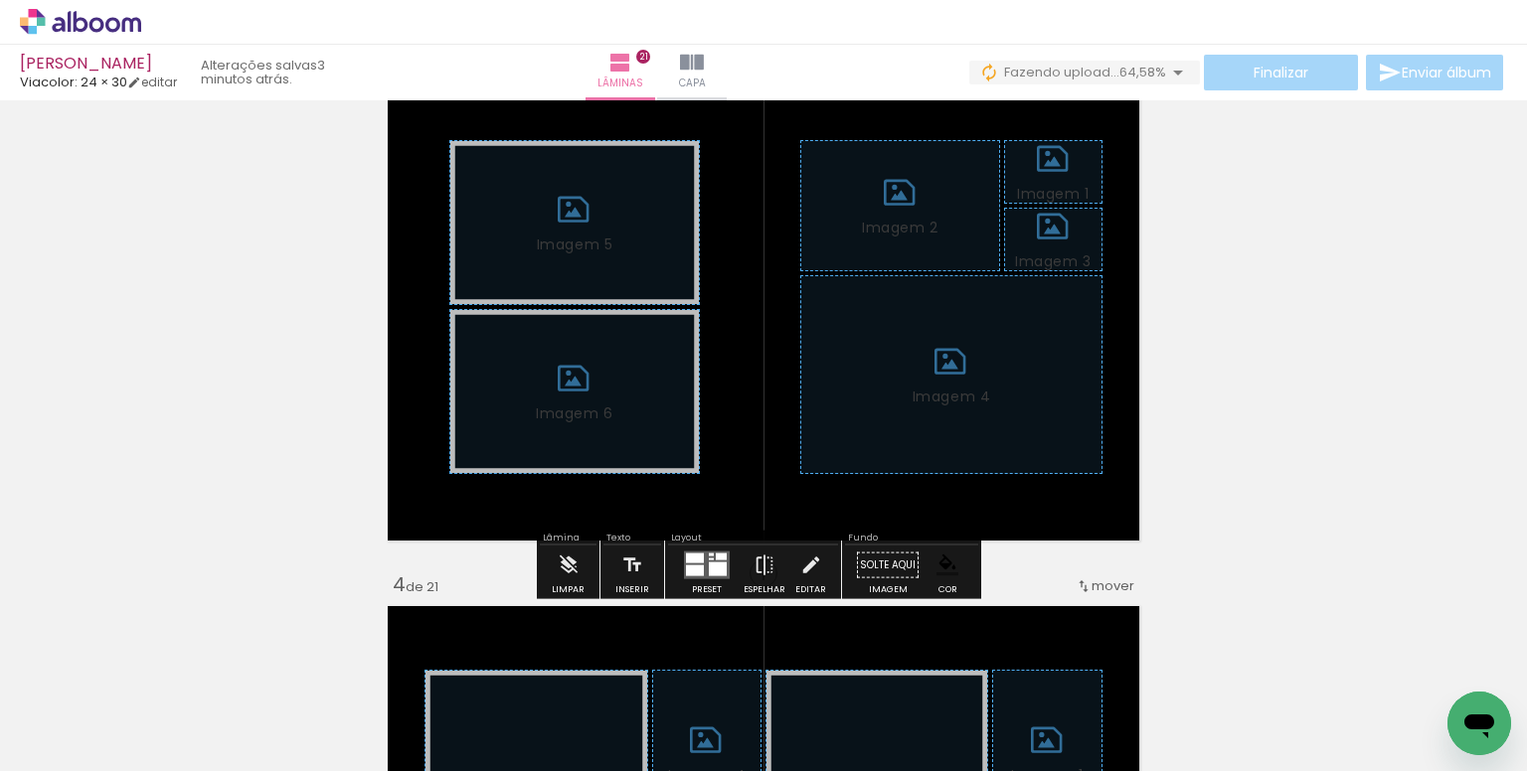
scroll to position [1217, 0]
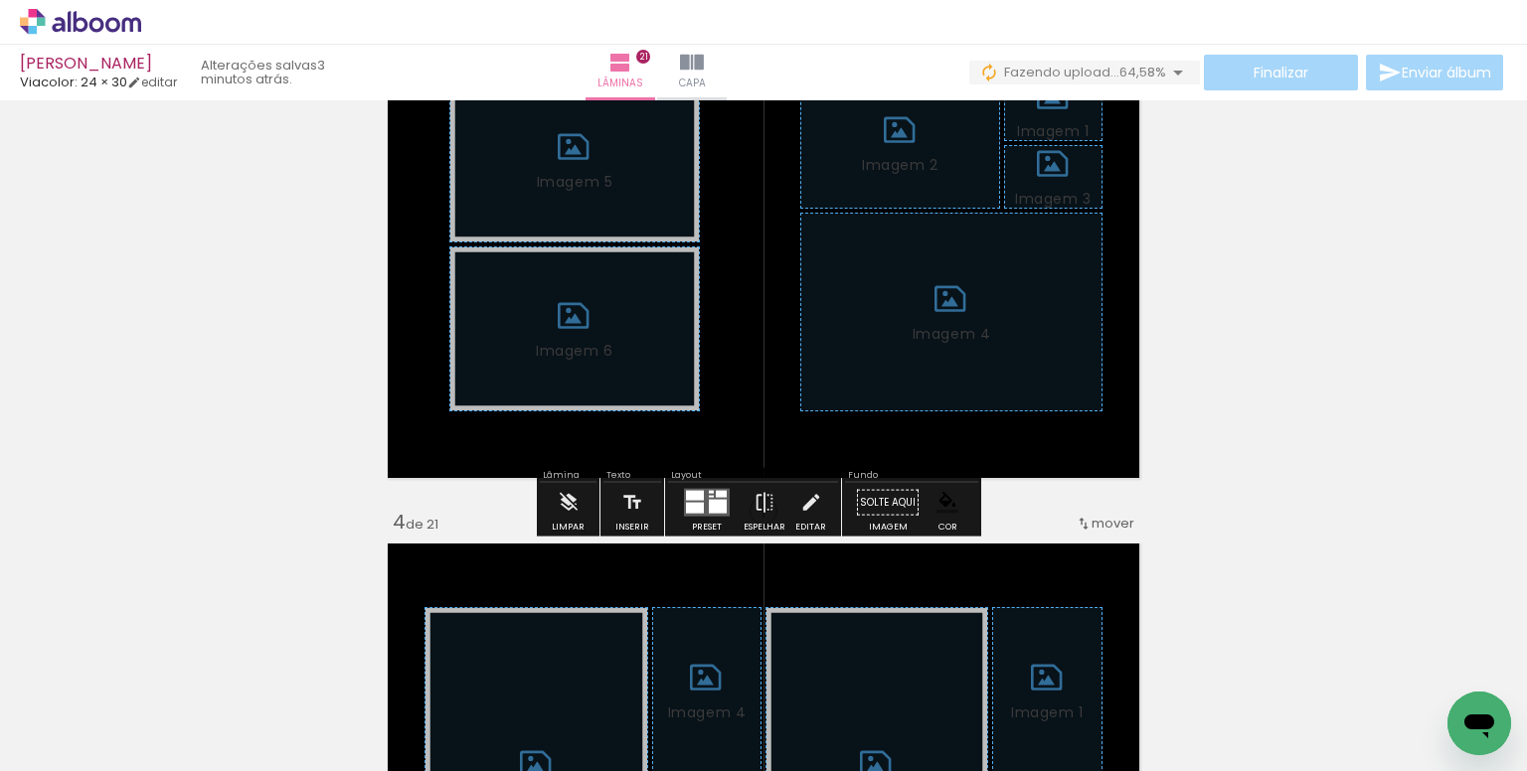
click at [540, 495] on div "Limpar" at bounding box center [568, 508] width 57 height 51
click at [567, 503] on iron-icon at bounding box center [569, 503] width 22 height 40
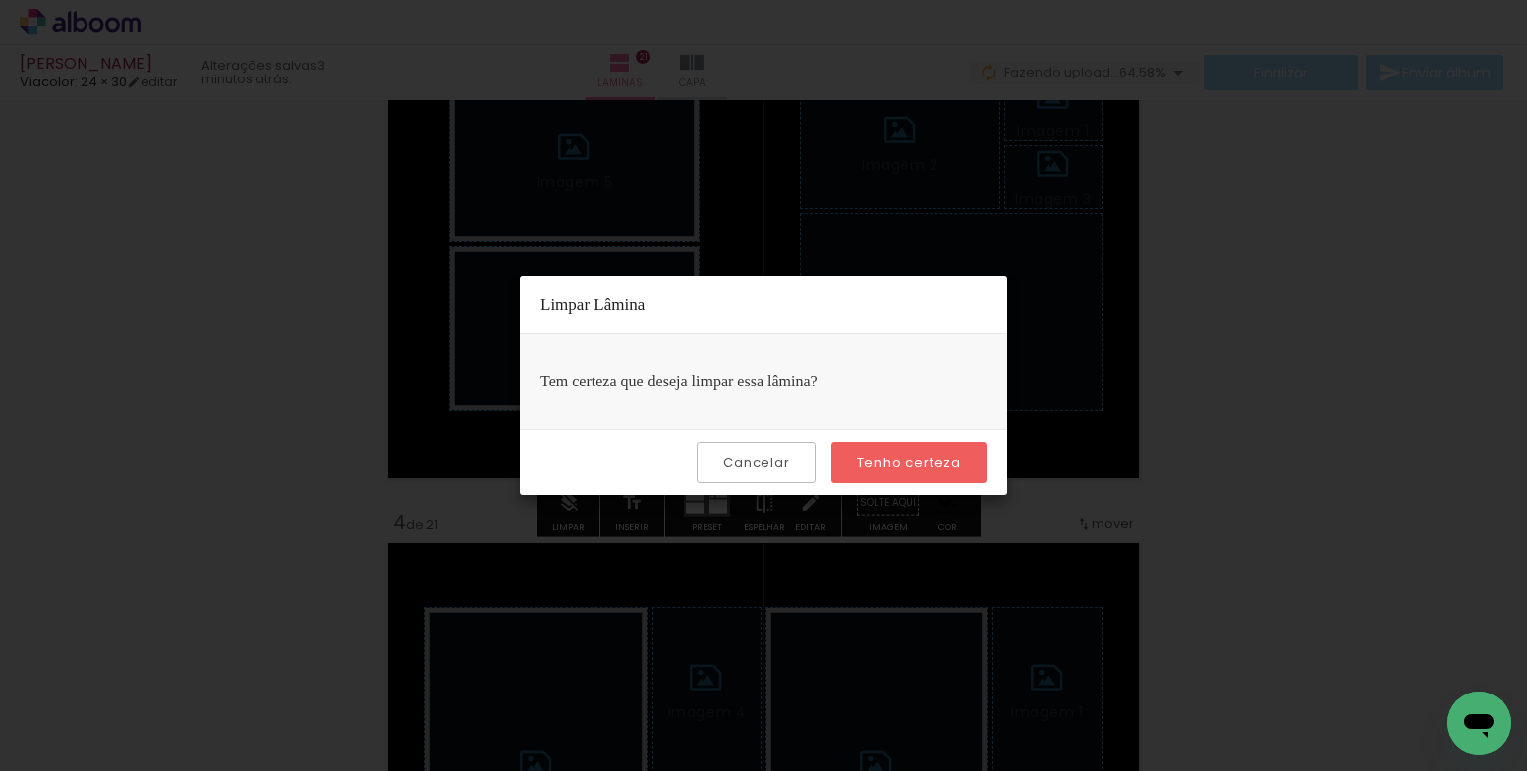
click at [863, 445] on paper-button "Tenho certeza" at bounding box center [909, 462] width 156 height 41
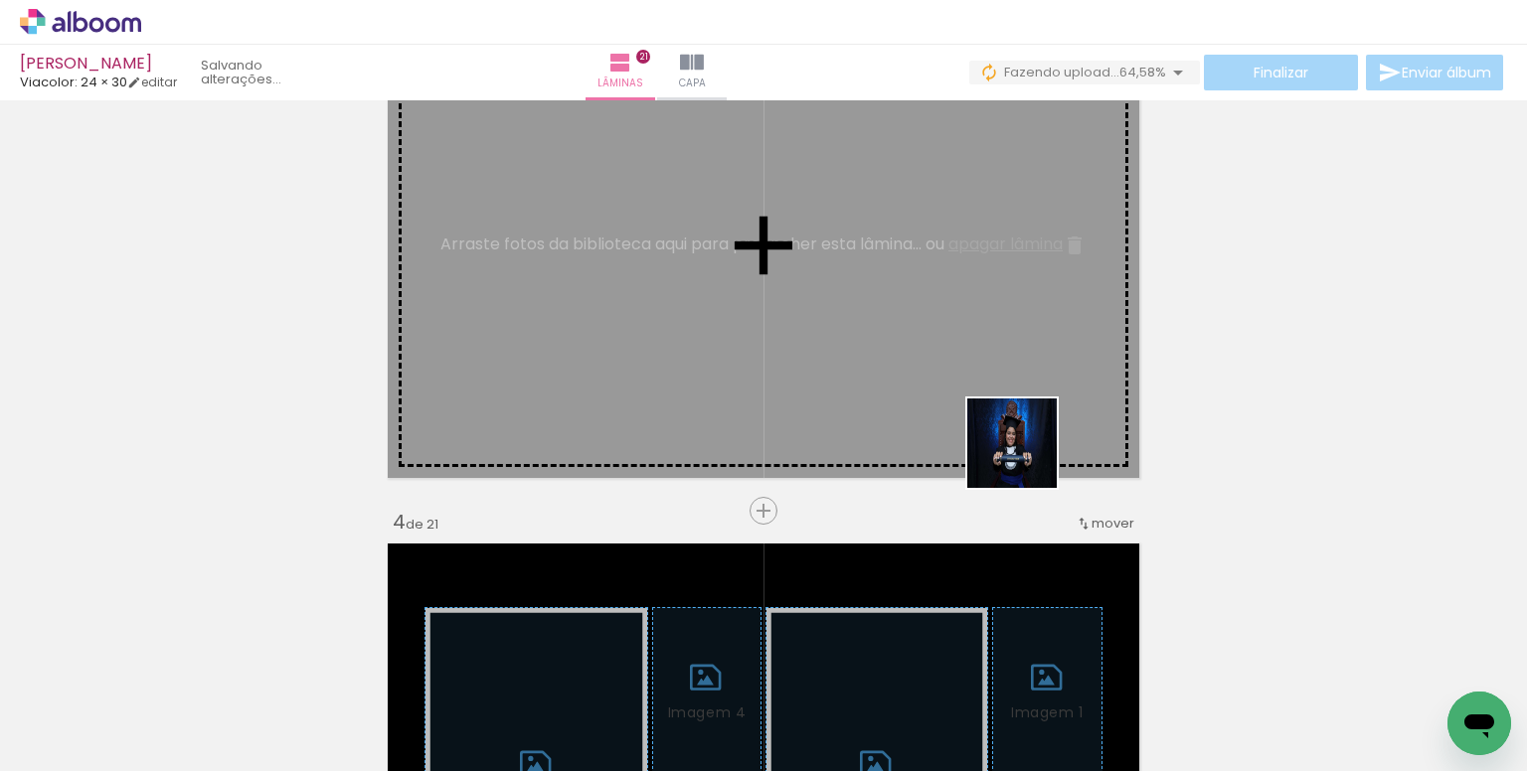
drag, startPoint x: 1124, startPoint y: 593, endPoint x: 1006, endPoint y: 412, distance: 216.1
click at [1006, 412] on quentale-workspace at bounding box center [763, 385] width 1527 height 771
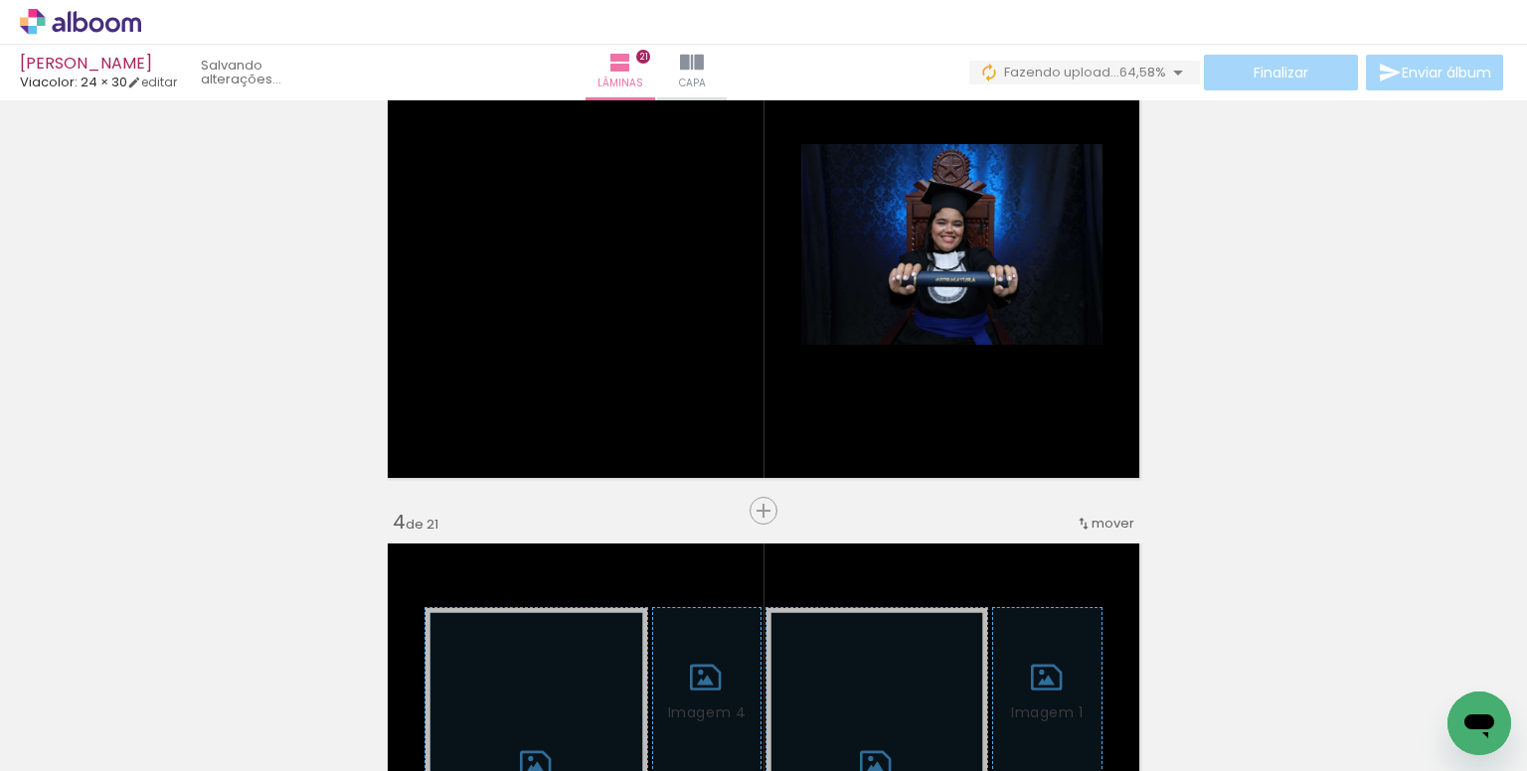
scroll to position [0, 2981]
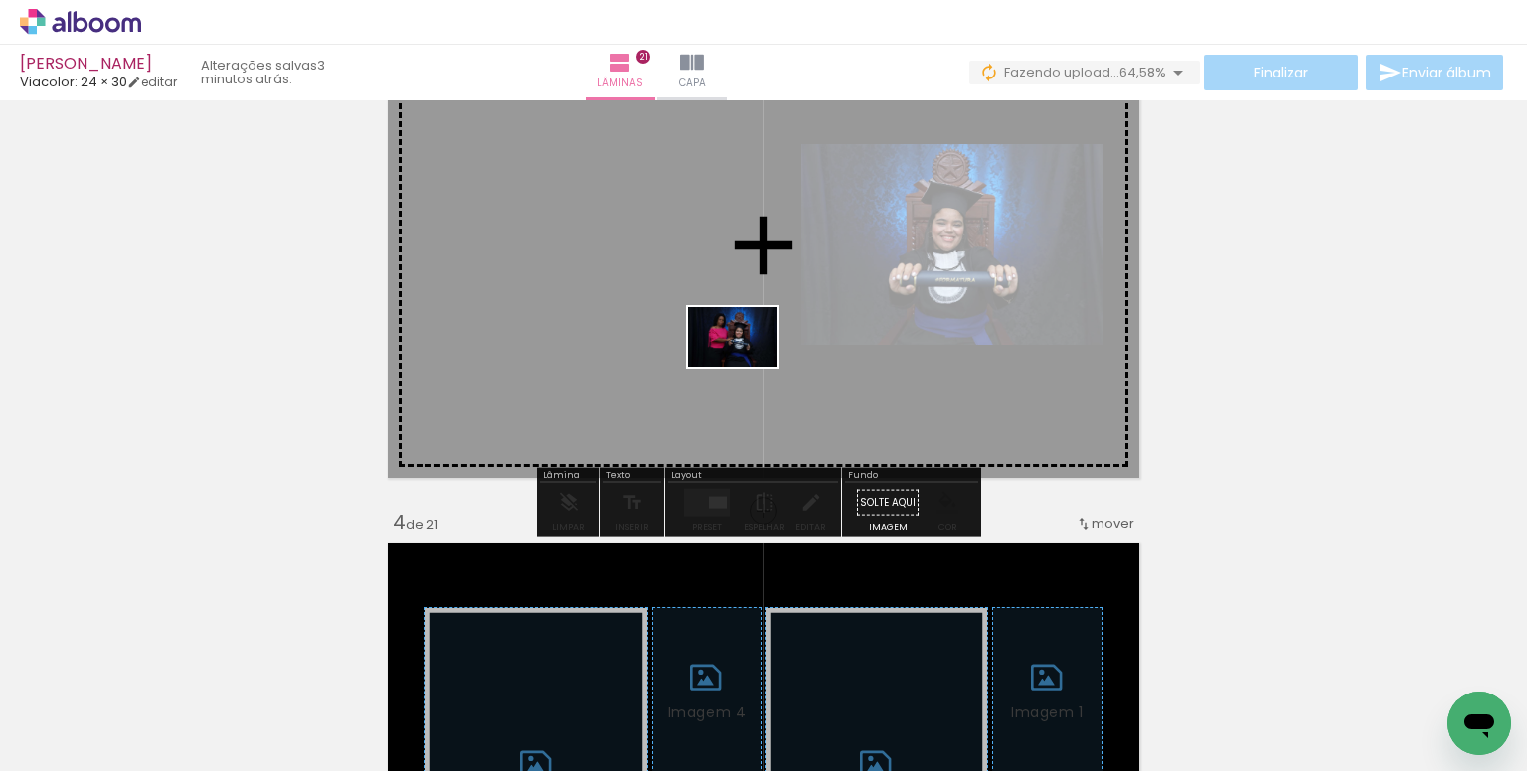
drag, startPoint x: 797, startPoint y: 683, endPoint x: 747, endPoint y: 367, distance: 319.9
click at [747, 367] on quentale-workspace at bounding box center [763, 385] width 1527 height 771
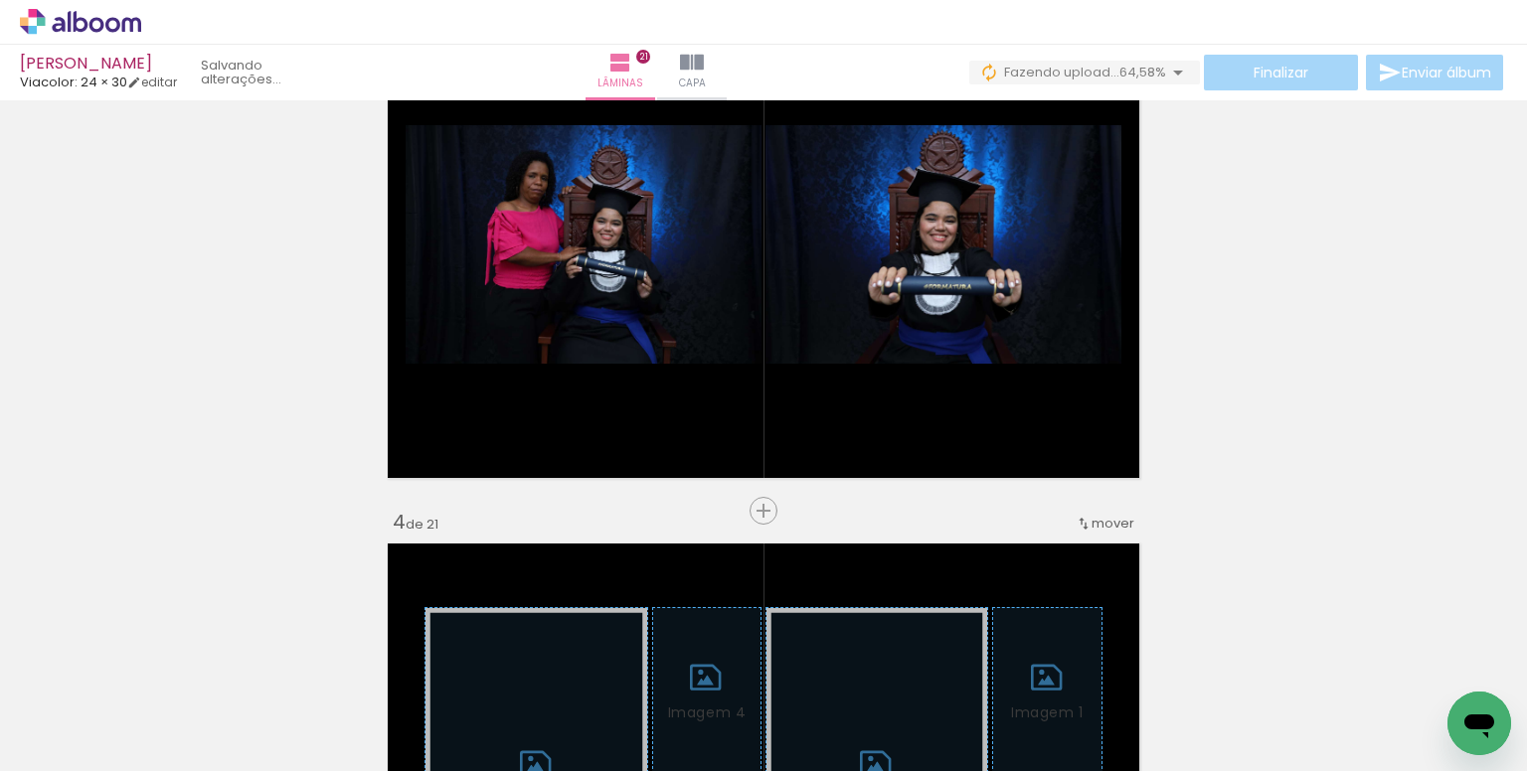
scroll to position [0, 4590]
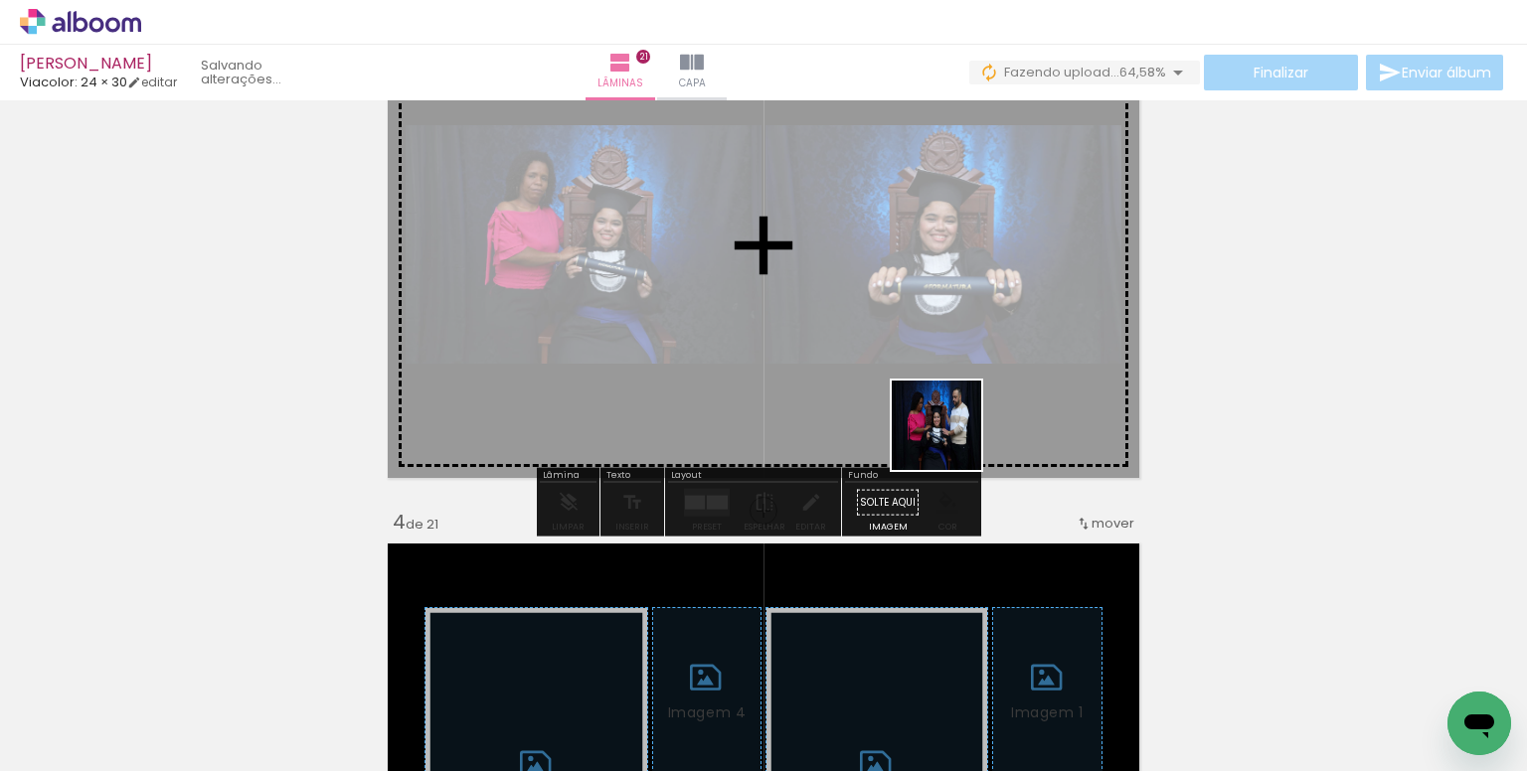
drag, startPoint x: 1031, startPoint y: 607, endPoint x: 935, endPoint y: 406, distance: 222.3
click at [935, 406] on quentale-workspace at bounding box center [763, 385] width 1527 height 771
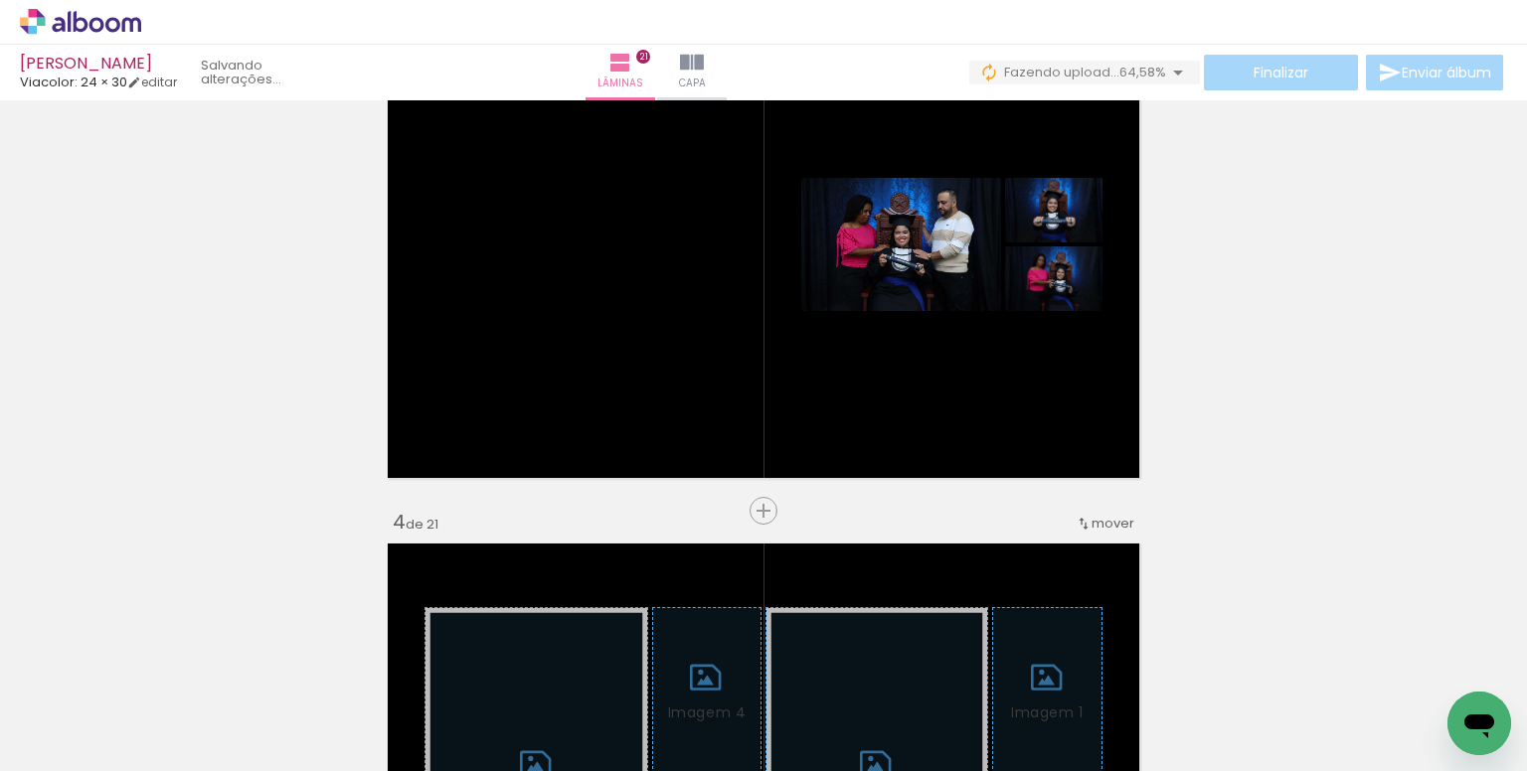
scroll to position [0, 6516]
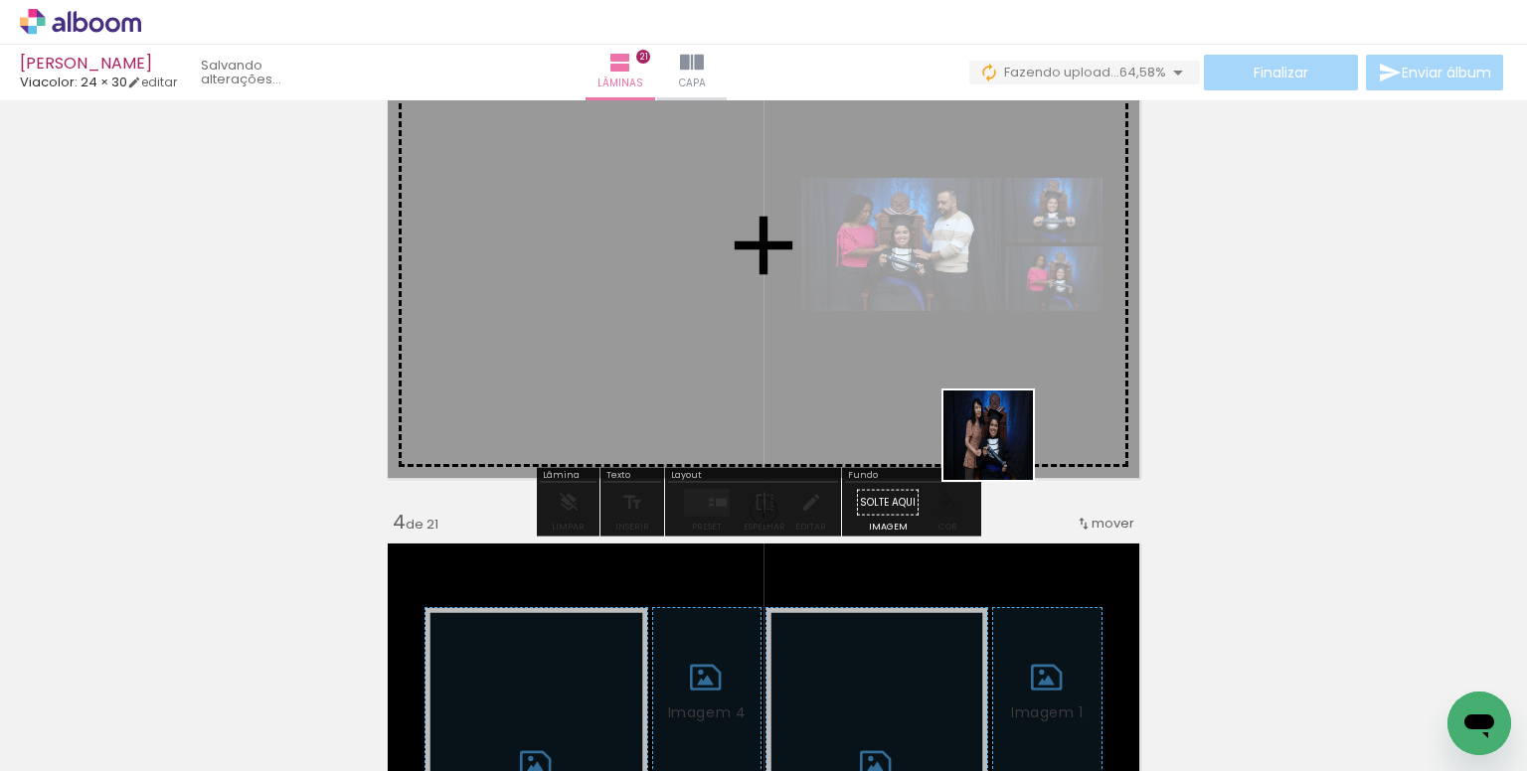
drag, startPoint x: 1145, startPoint y: 717, endPoint x: 930, endPoint y: 355, distance: 420.7
click at [930, 355] on quentale-workspace at bounding box center [763, 385] width 1527 height 771
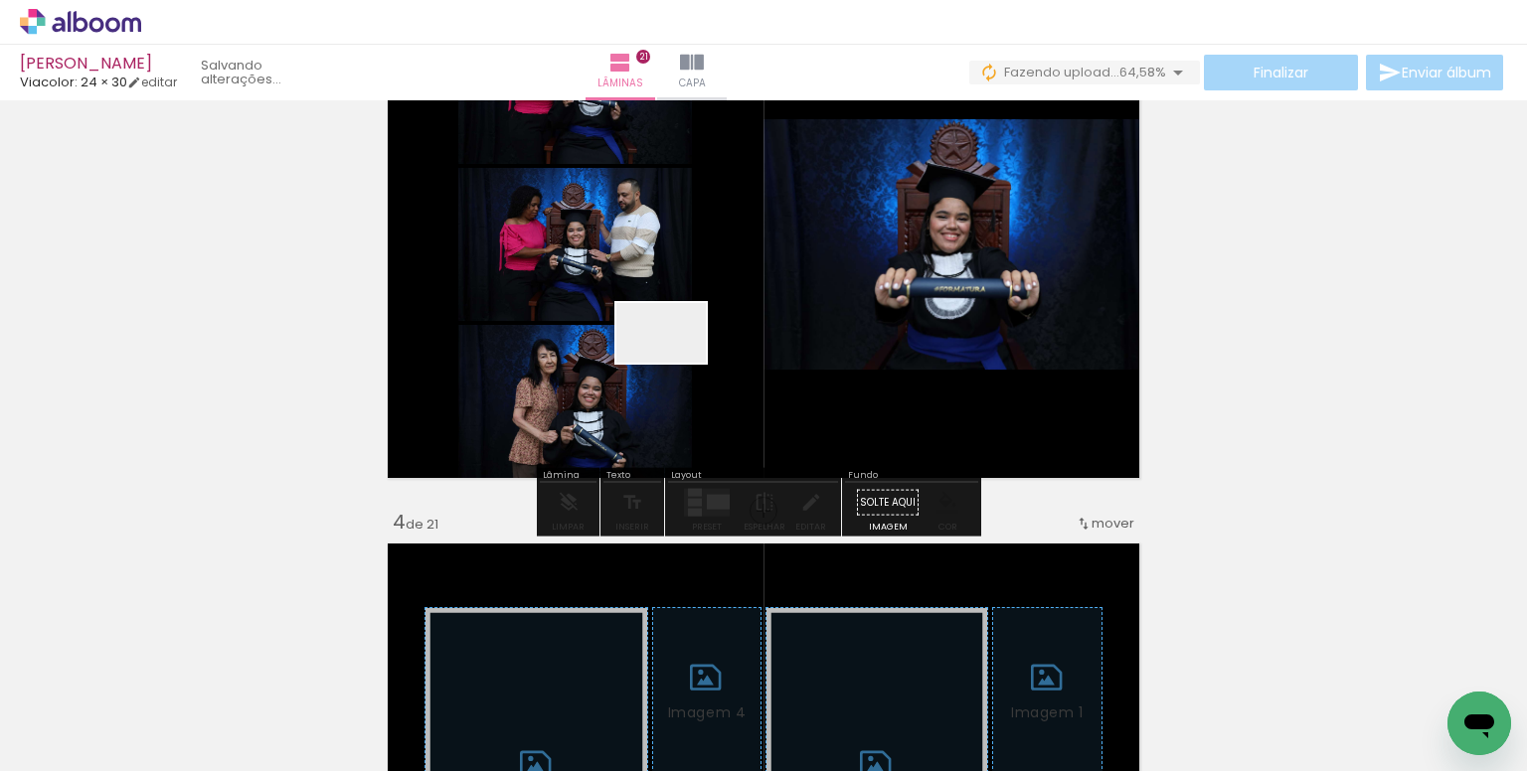
click at [676, 363] on quentale-workspace at bounding box center [763, 385] width 1527 height 771
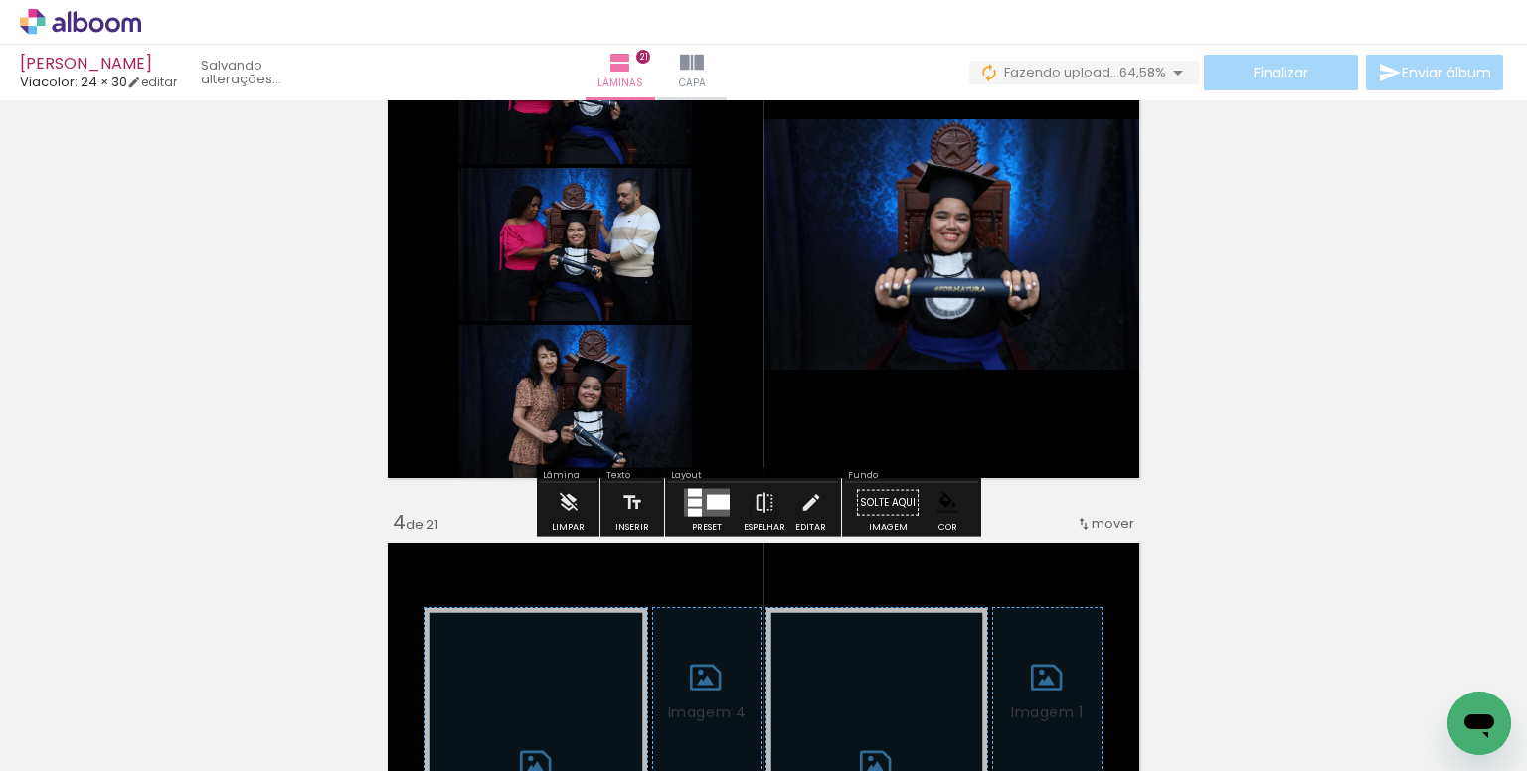
scroll to position [0, 7709]
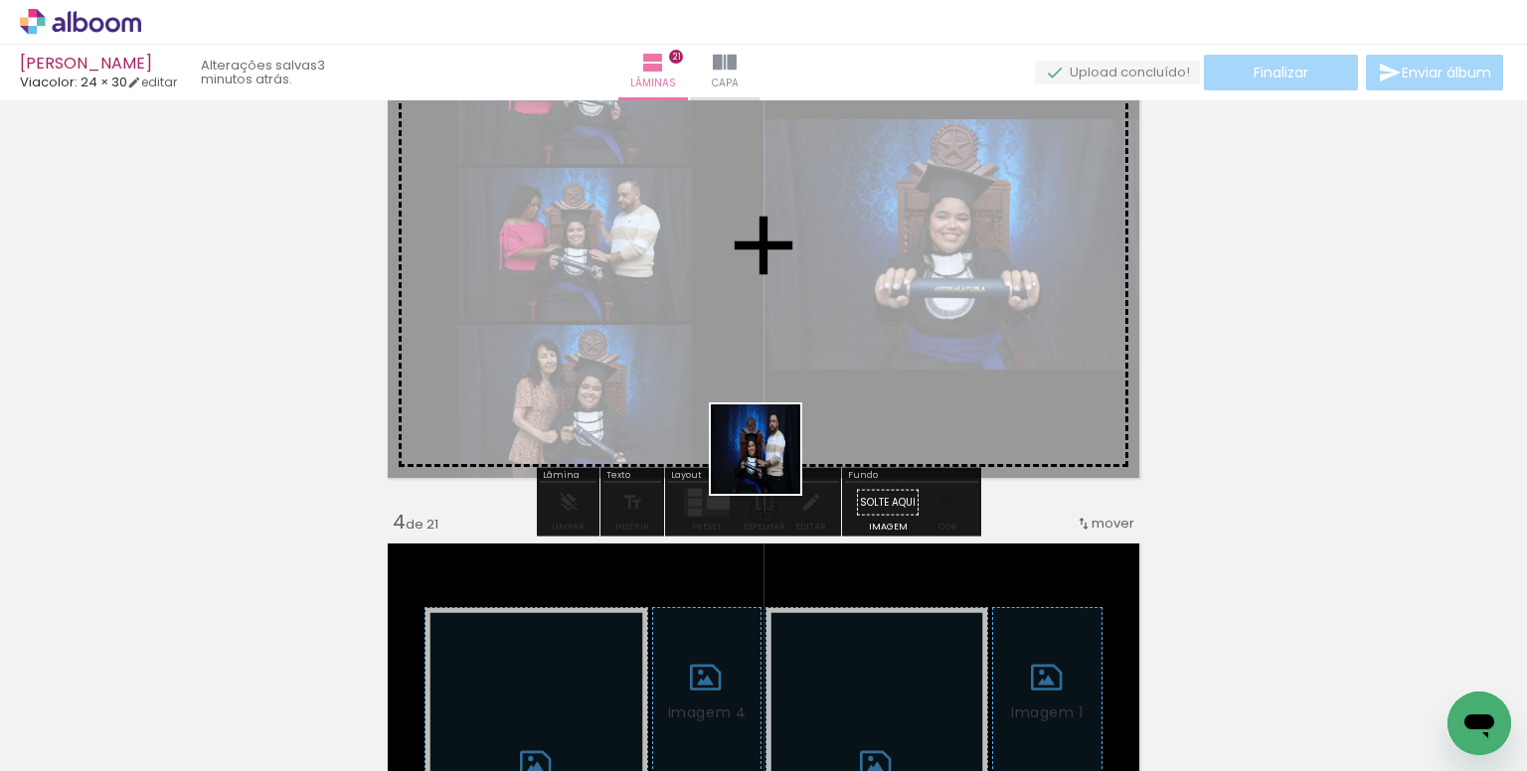
drag, startPoint x: 664, startPoint y: 657, endPoint x: 807, endPoint y: 414, distance: 281.6
click at [799, 399] on quentale-workspace at bounding box center [763, 385] width 1527 height 771
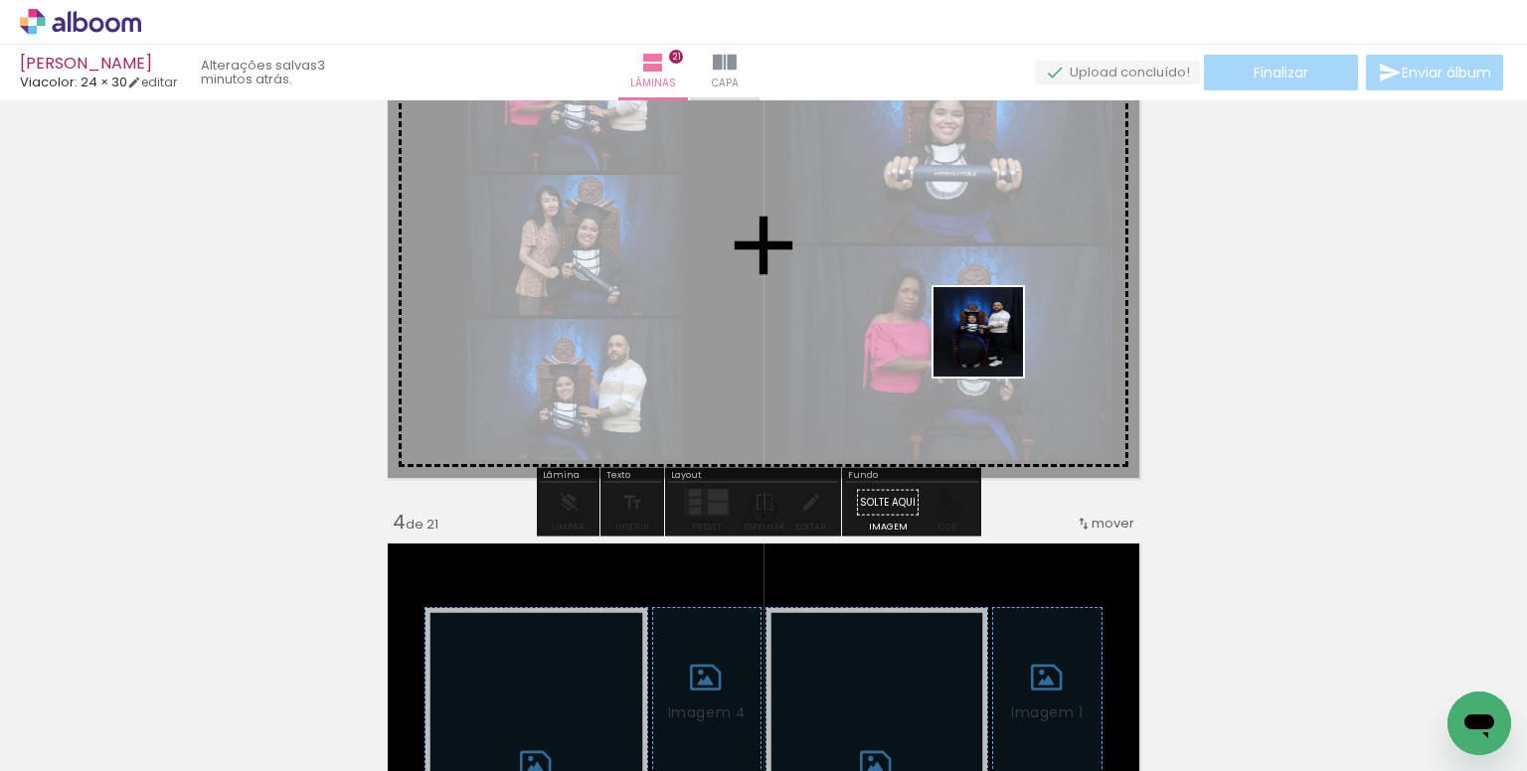
drag, startPoint x: 1503, startPoint y: 668, endPoint x: 935, endPoint y: 341, distance: 655.0
click at [954, 318] on quentale-workspace at bounding box center [763, 385] width 1527 height 771
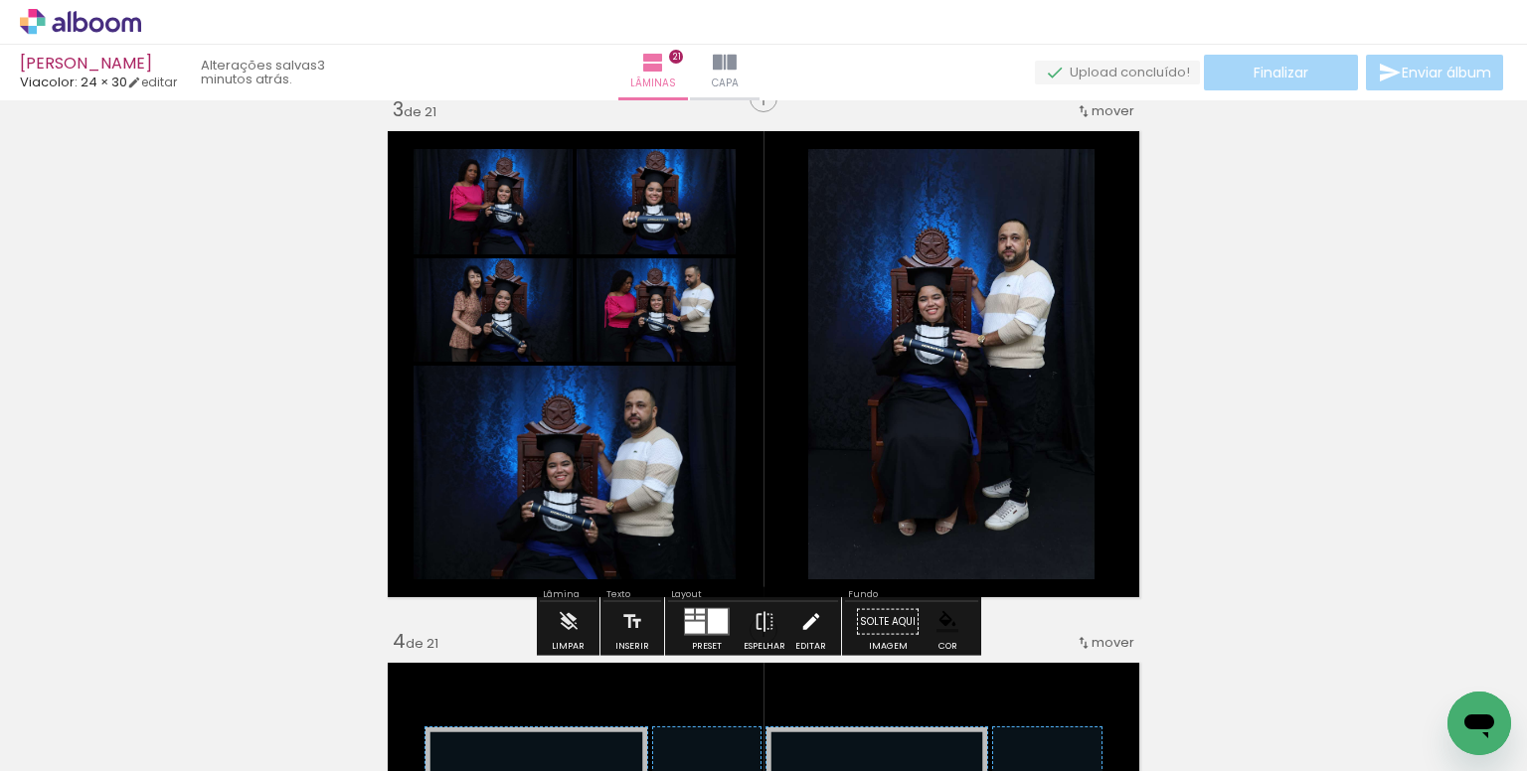
scroll to position [1019, 0]
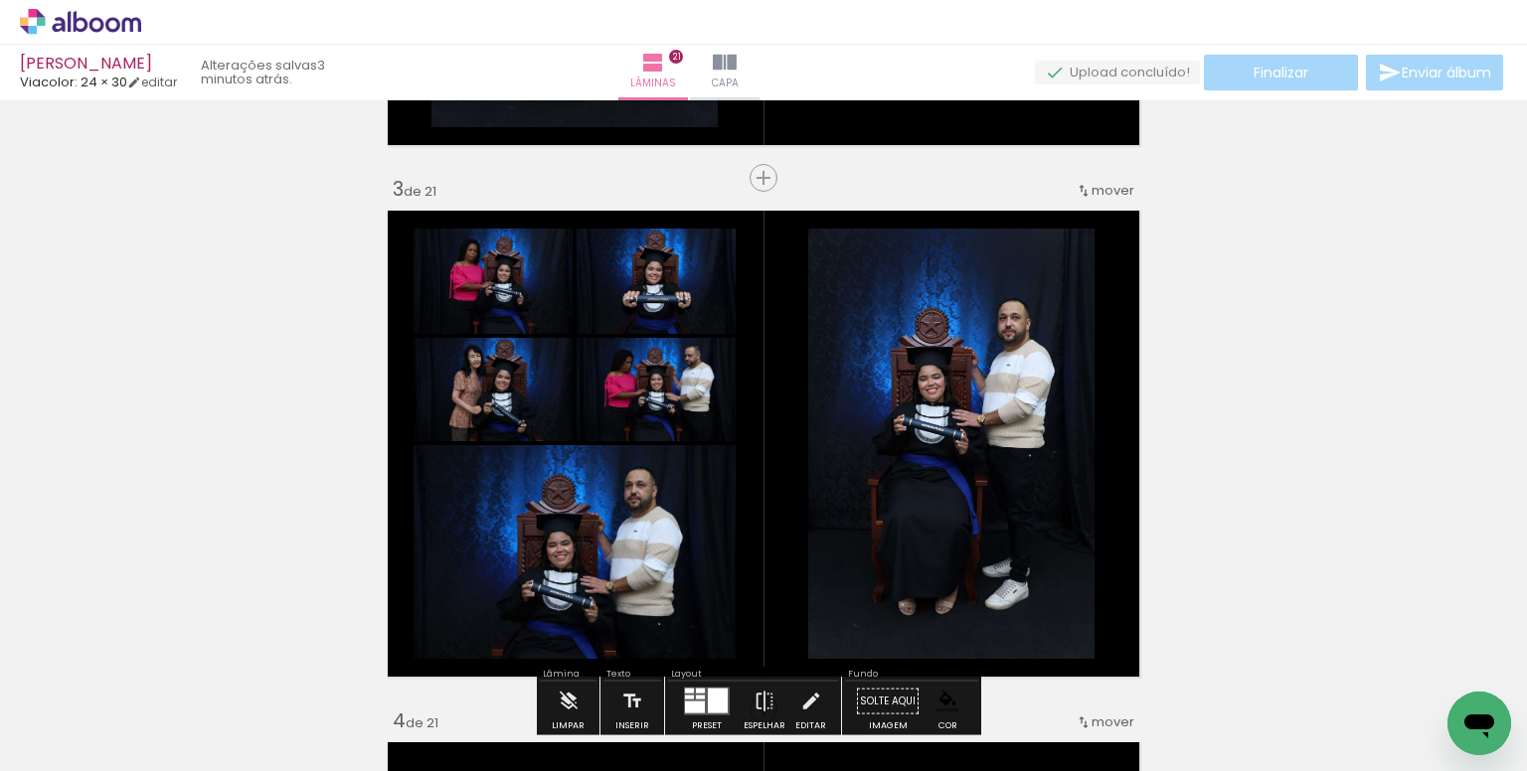
click at [1014, 337] on paper-item at bounding box center [1011, 338] width 36 height 14
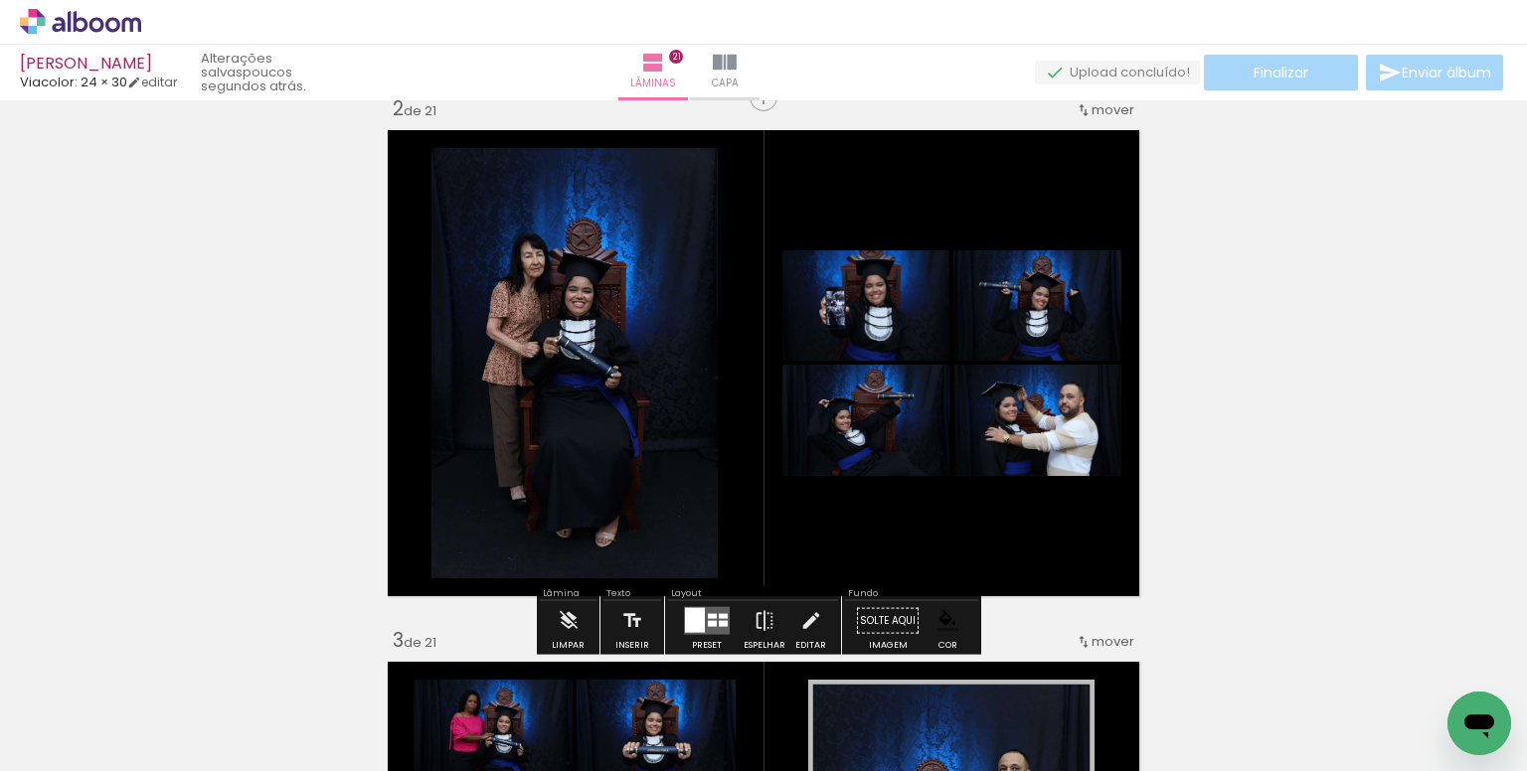
scroll to position [522, 0]
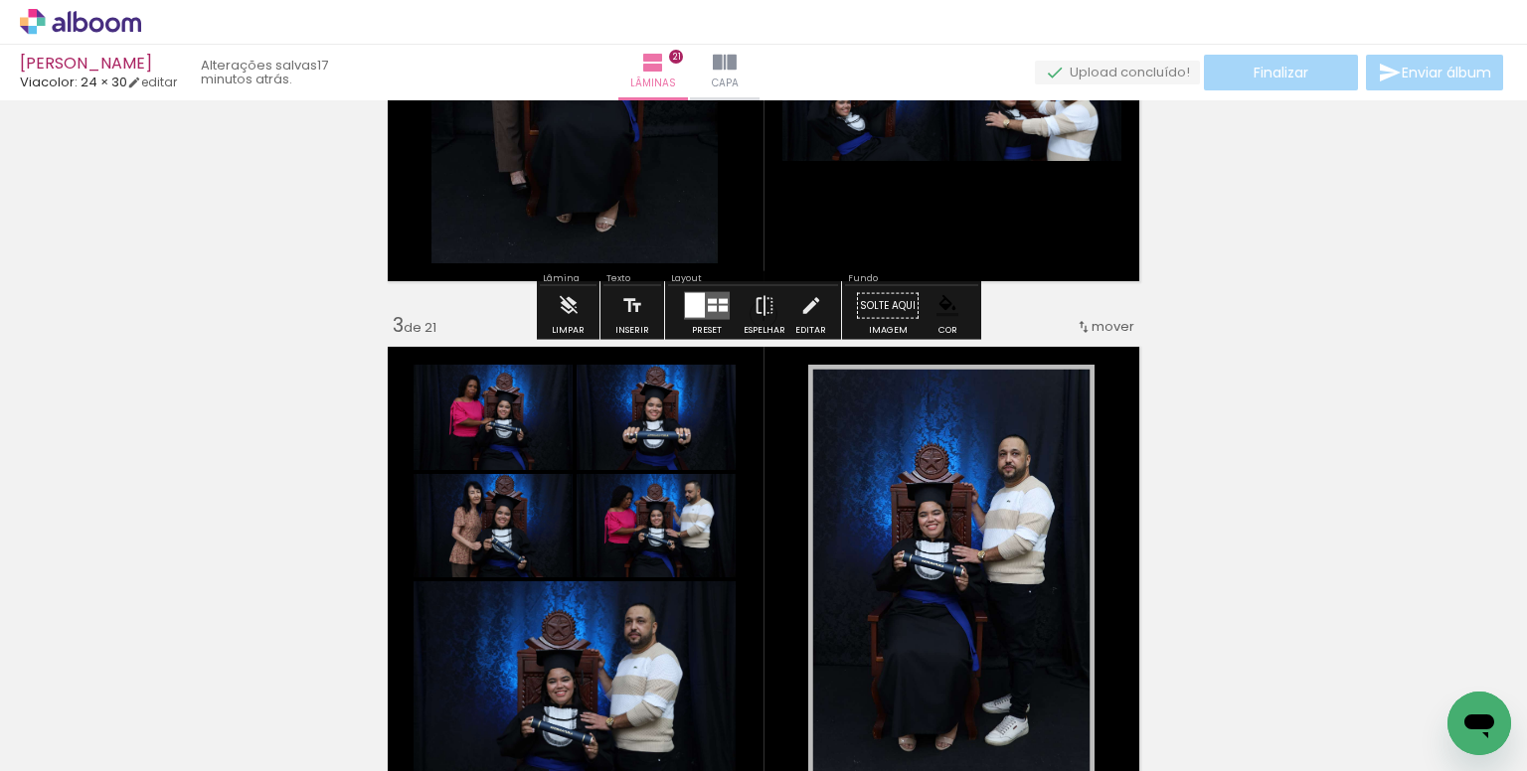
scroll to position [919, 0]
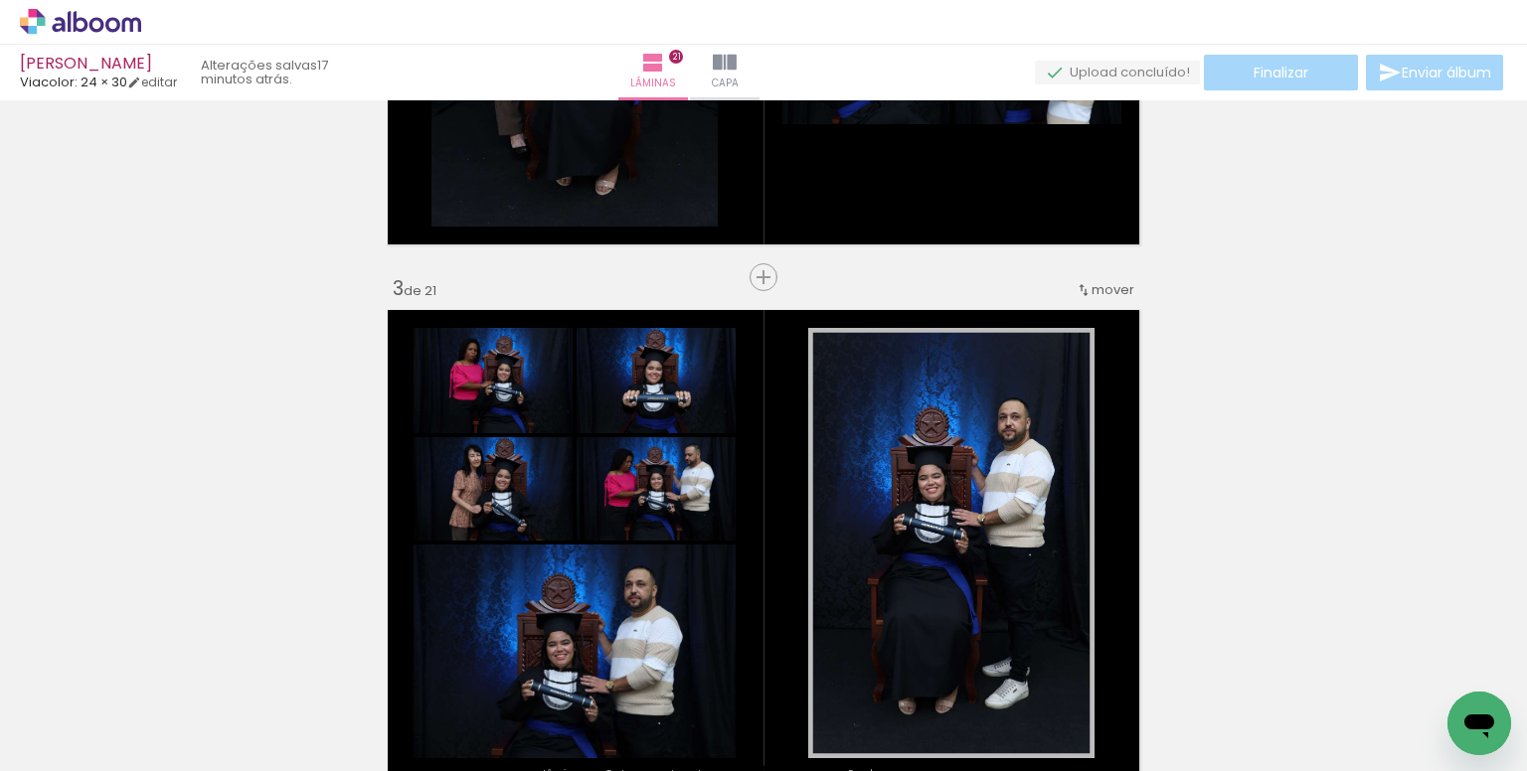
click at [53, 756] on span "Adicionar Fotos" at bounding box center [71, 760] width 60 height 22
click at [0, 0] on input "file" at bounding box center [0, 0] width 0 height 0
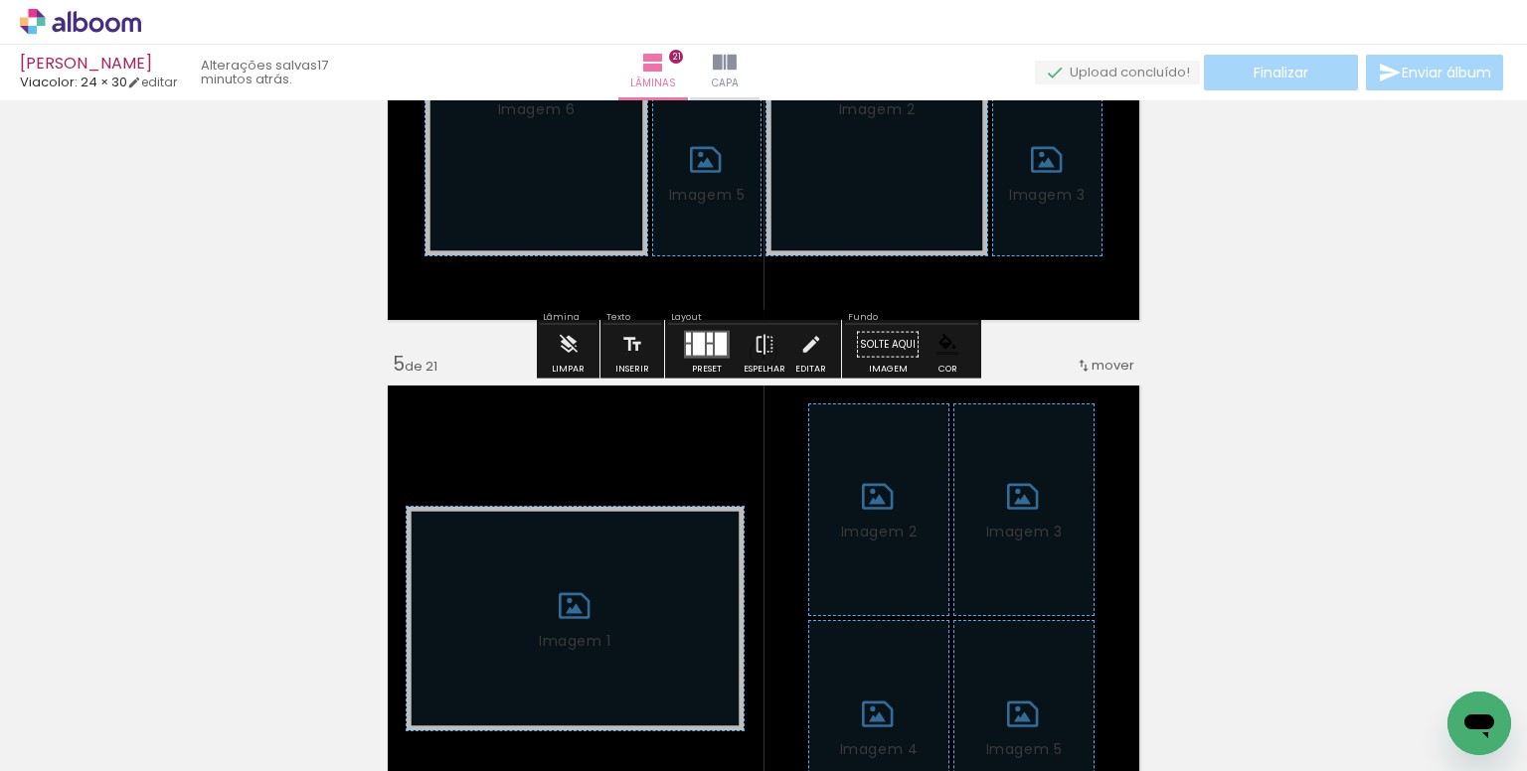
scroll to position [1913, 0]
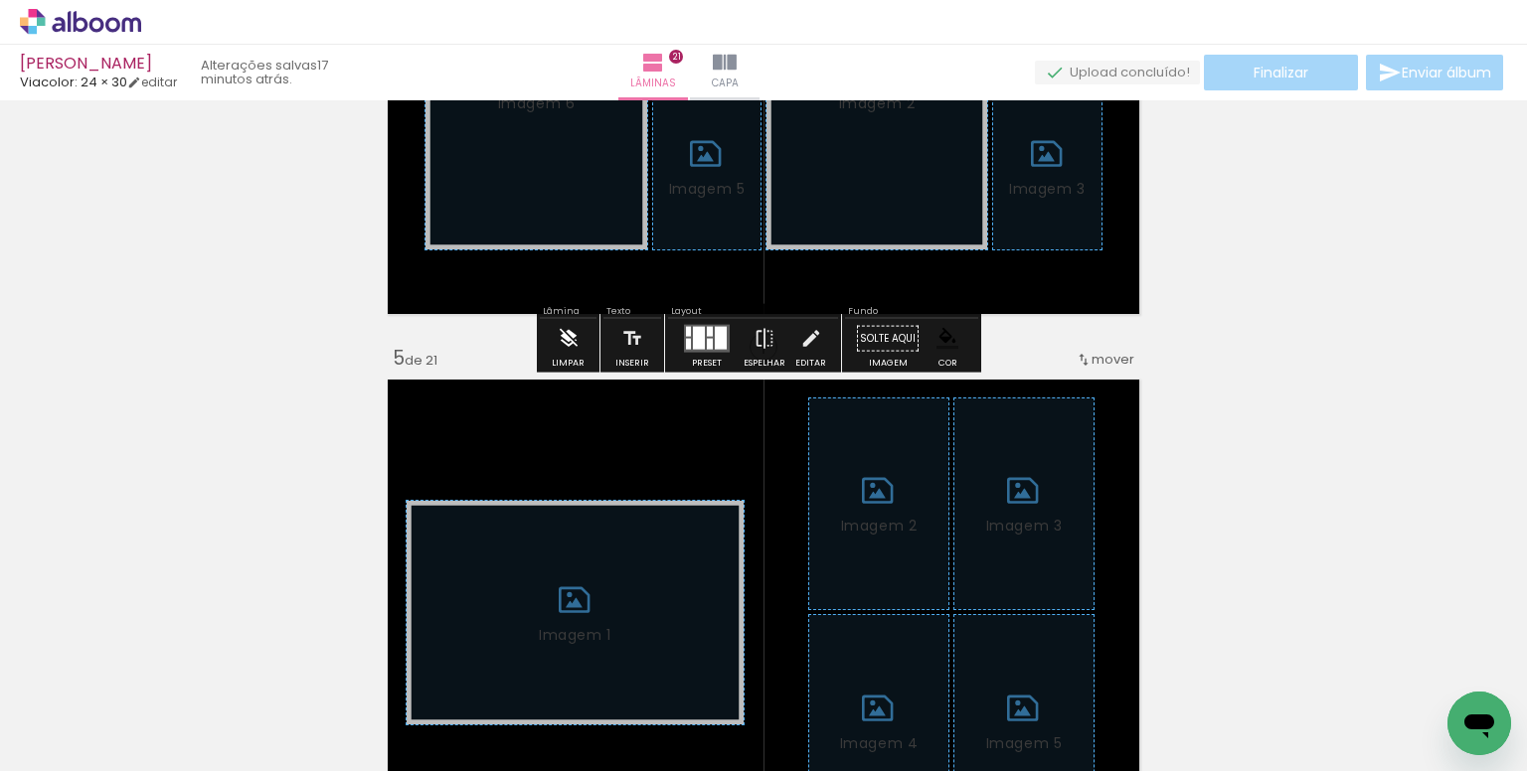
click at [561, 335] on iron-icon at bounding box center [569, 339] width 22 height 40
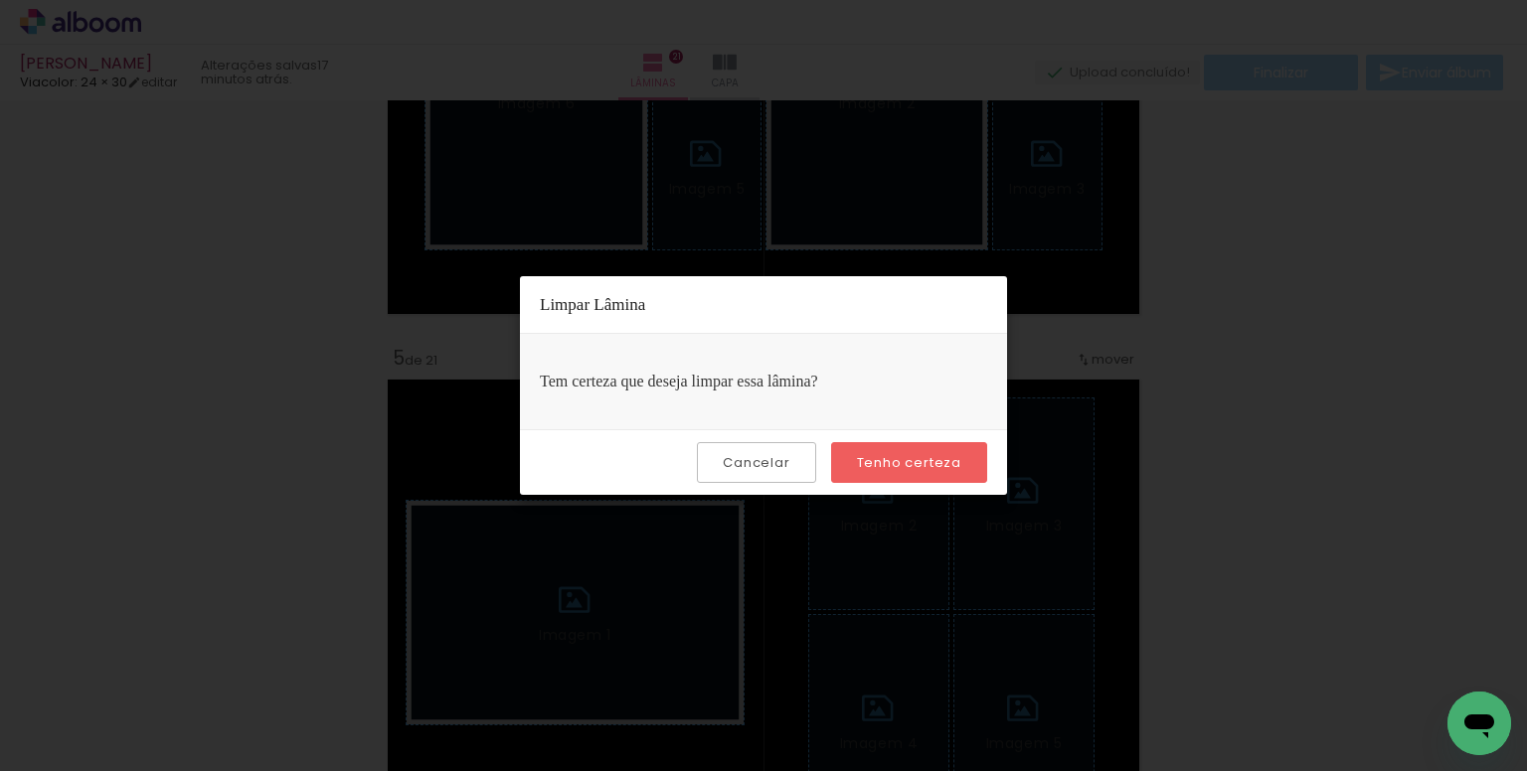
click at [0, 0] on slot "Tenho certeza" at bounding box center [0, 0] width 0 height 0
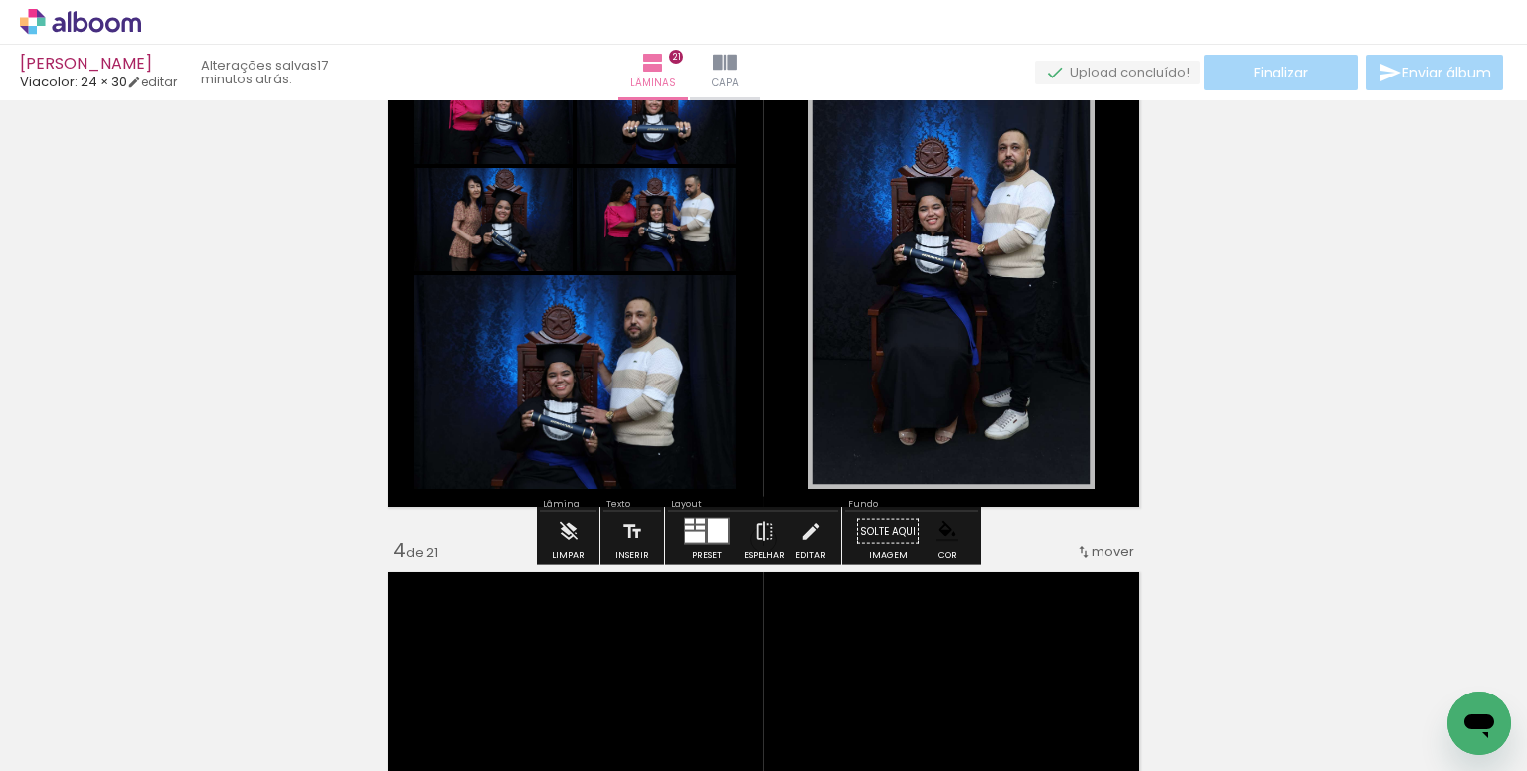
scroll to position [1416, 0]
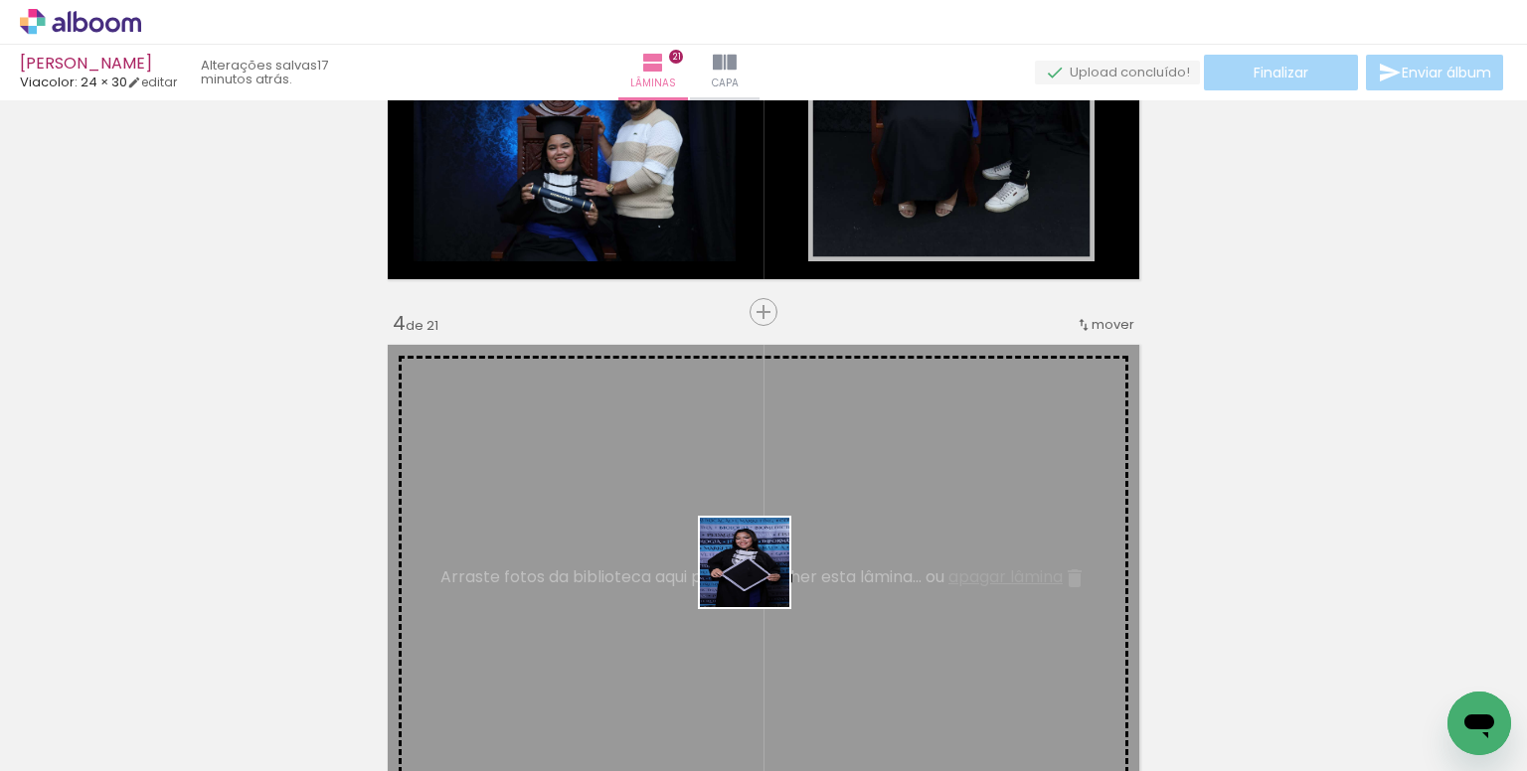
drag, startPoint x: 759, startPoint y: 597, endPoint x: 489, endPoint y: 645, distance: 274.5
click at [755, 559] on quentale-workspace at bounding box center [763, 385] width 1527 height 771
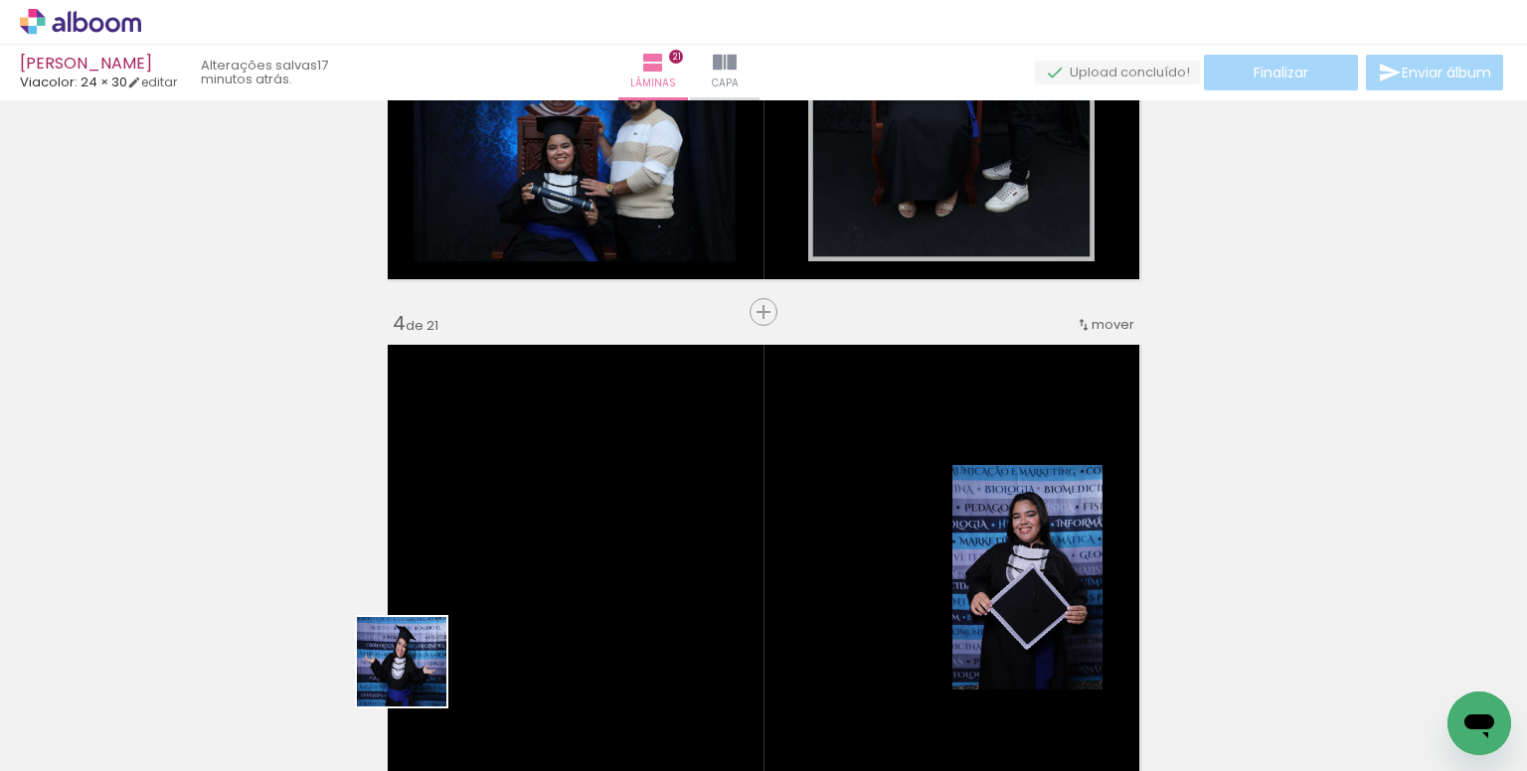
drag, startPoint x: 416, startPoint y: 677, endPoint x: 898, endPoint y: 585, distance: 490.6
click at [537, 559] on quentale-workspace at bounding box center [763, 385] width 1527 height 771
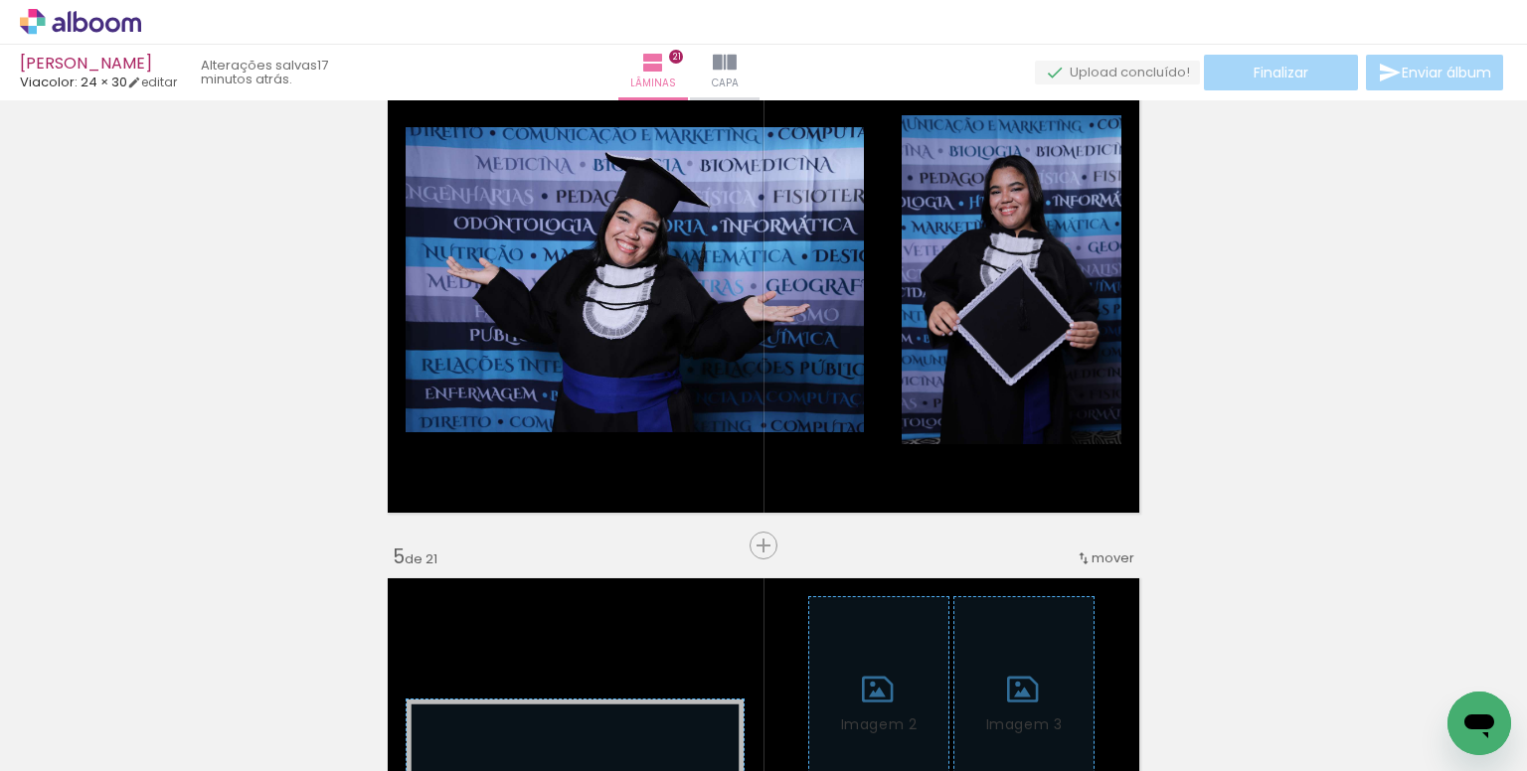
scroll to position [0, 1185]
drag, startPoint x: 807, startPoint y: 717, endPoint x: 855, endPoint y: 491, distance: 230.6
click at [807, 427] on quentale-workspace at bounding box center [763, 385] width 1527 height 771
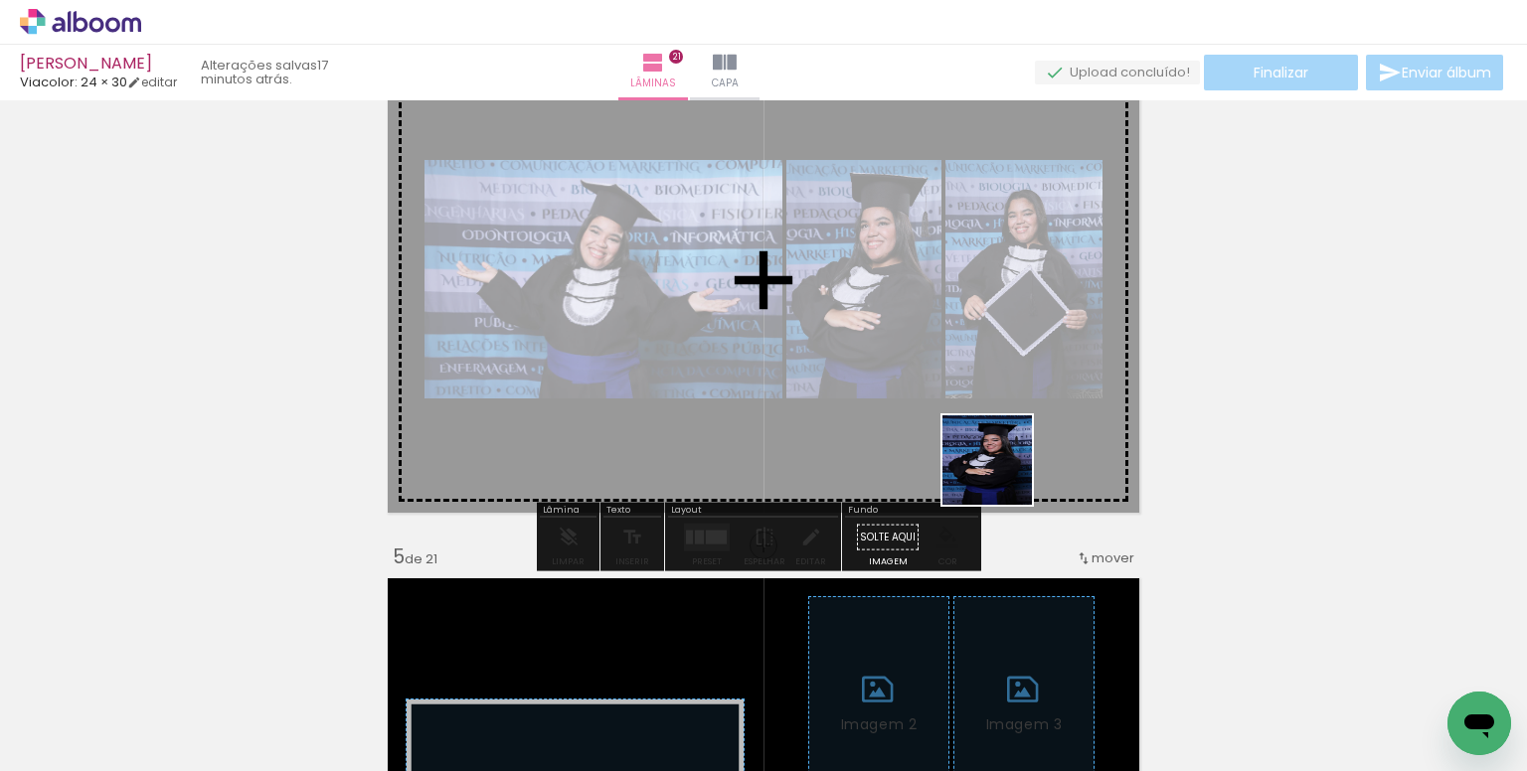
drag, startPoint x: 1031, startPoint y: 609, endPoint x: 974, endPoint y: 375, distance: 241.3
click at [974, 375] on quentale-workspace at bounding box center [763, 385] width 1527 height 771
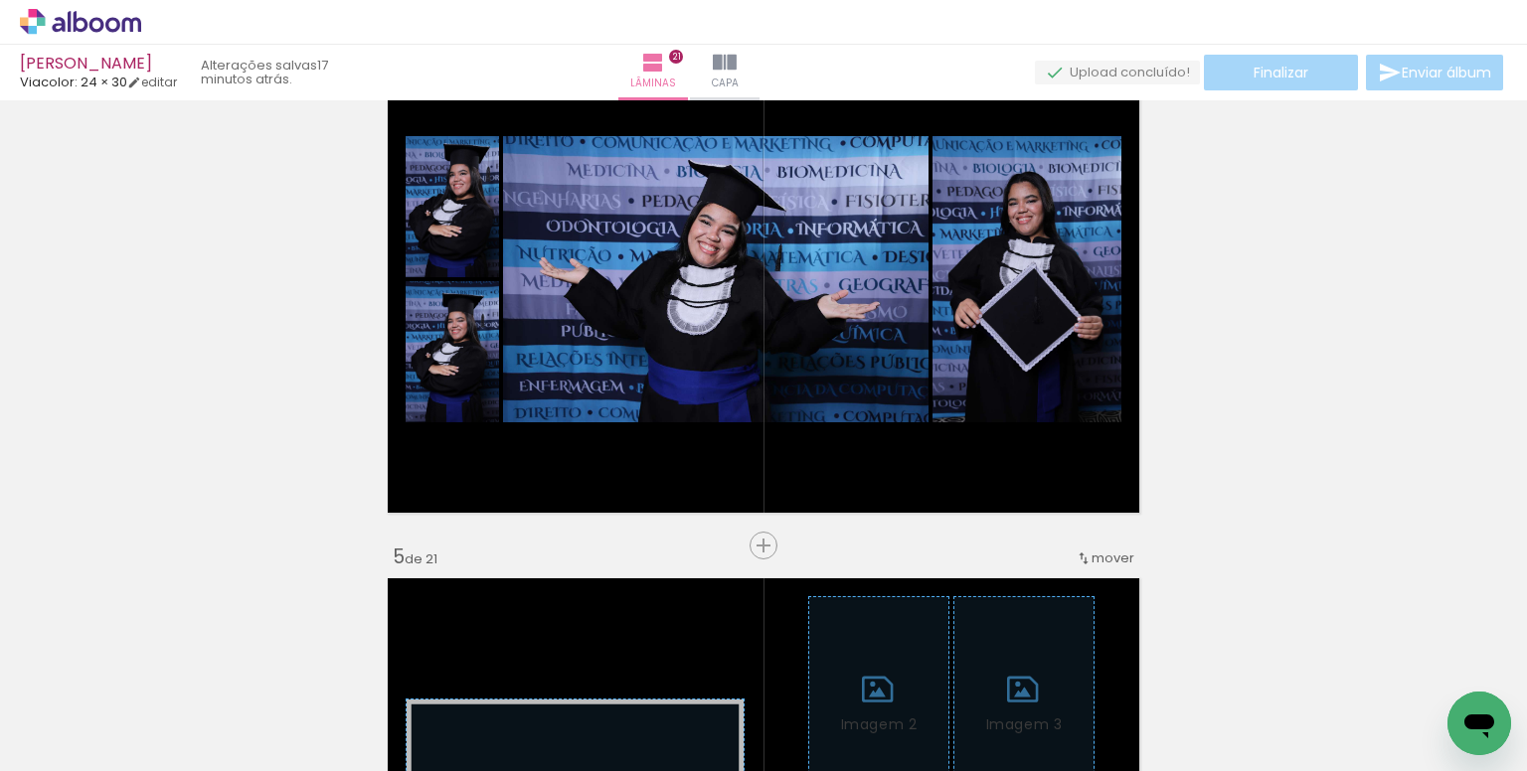
scroll to position [0, 2949]
drag, startPoint x: 962, startPoint y: 711, endPoint x: 939, endPoint y: 412, distance: 299.0
click at [939, 412] on quentale-workspace at bounding box center [763, 385] width 1527 height 771
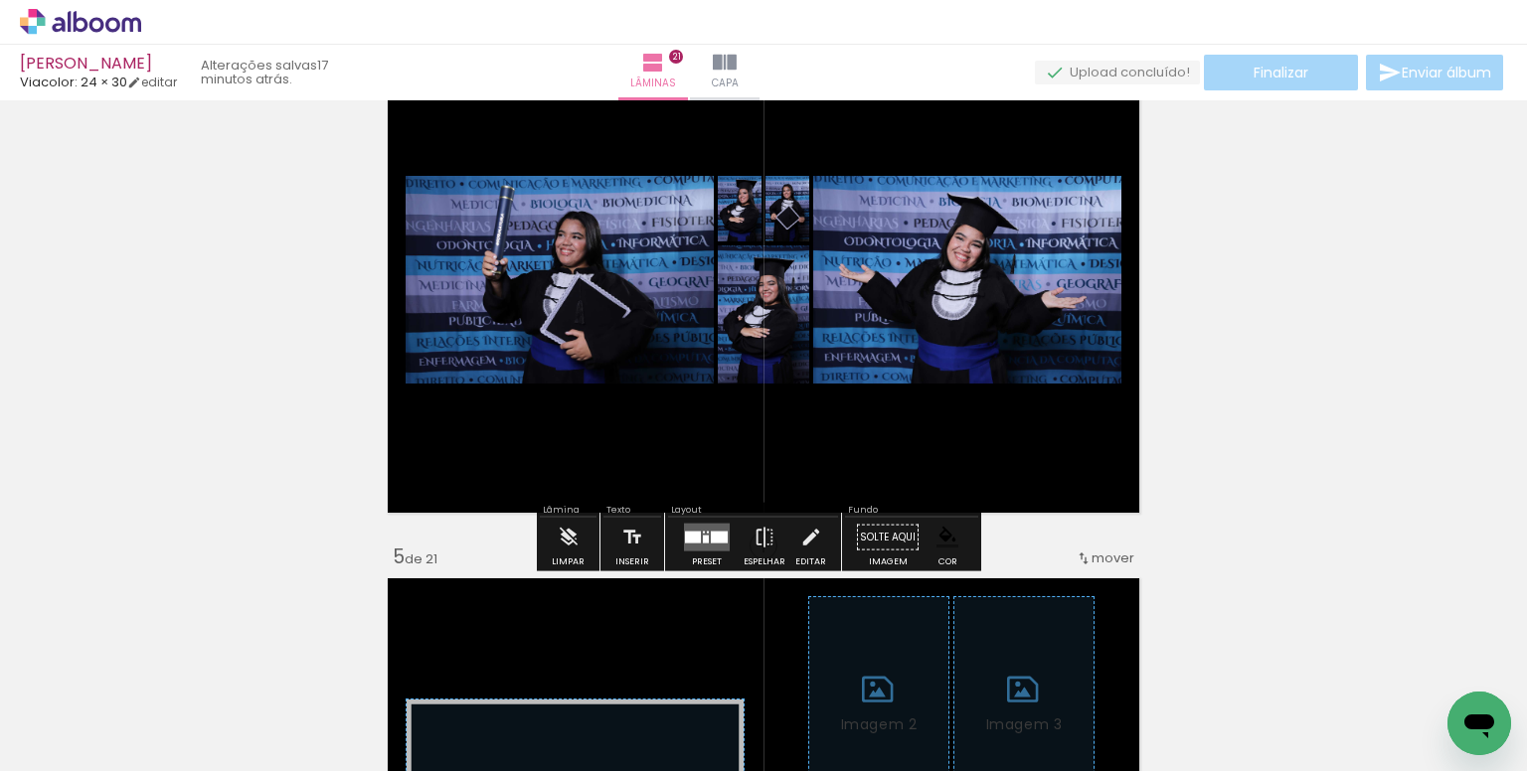
click at [712, 542] on quentale-layouter at bounding box center [707, 538] width 46 height 28
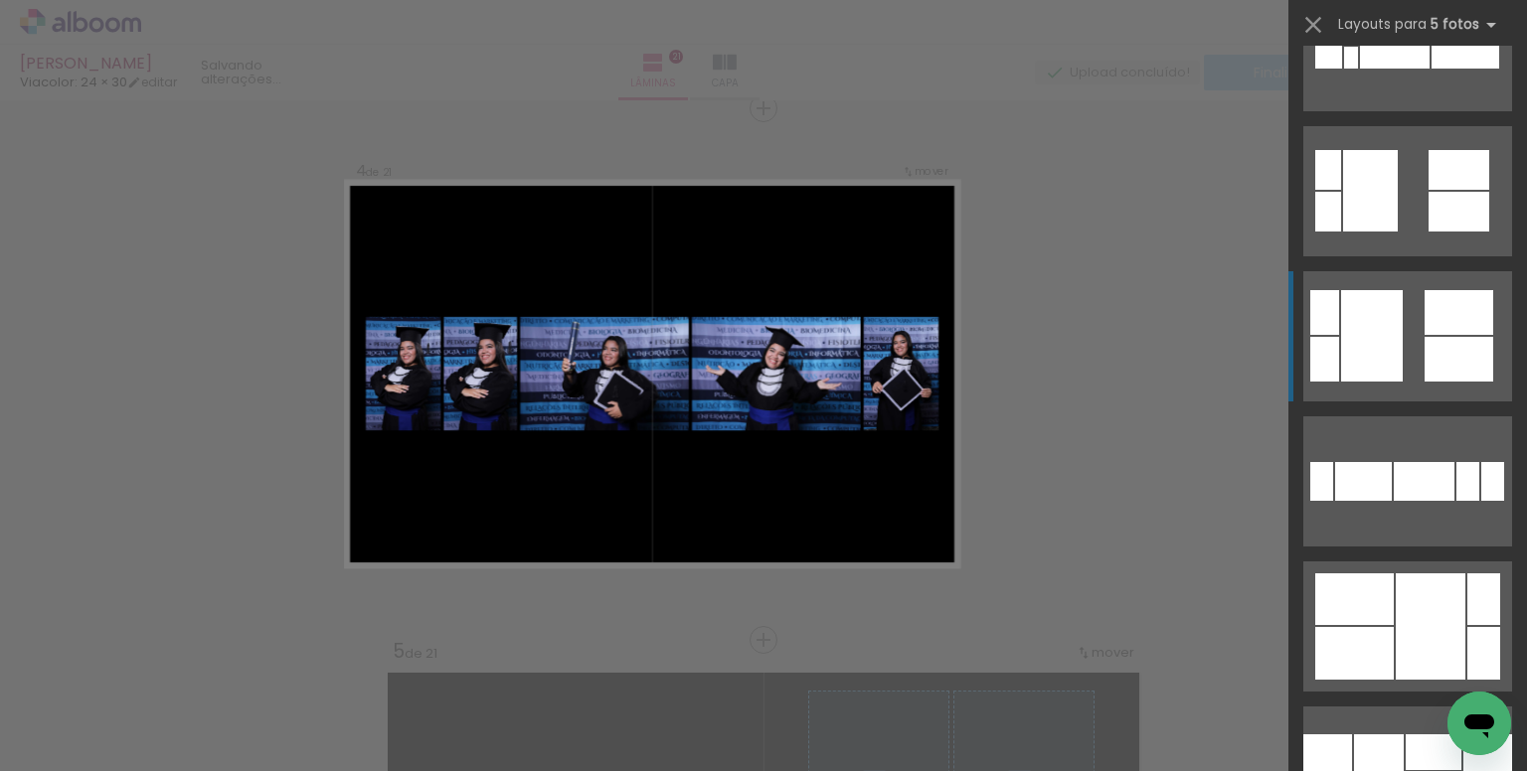
scroll to position [1391, 0]
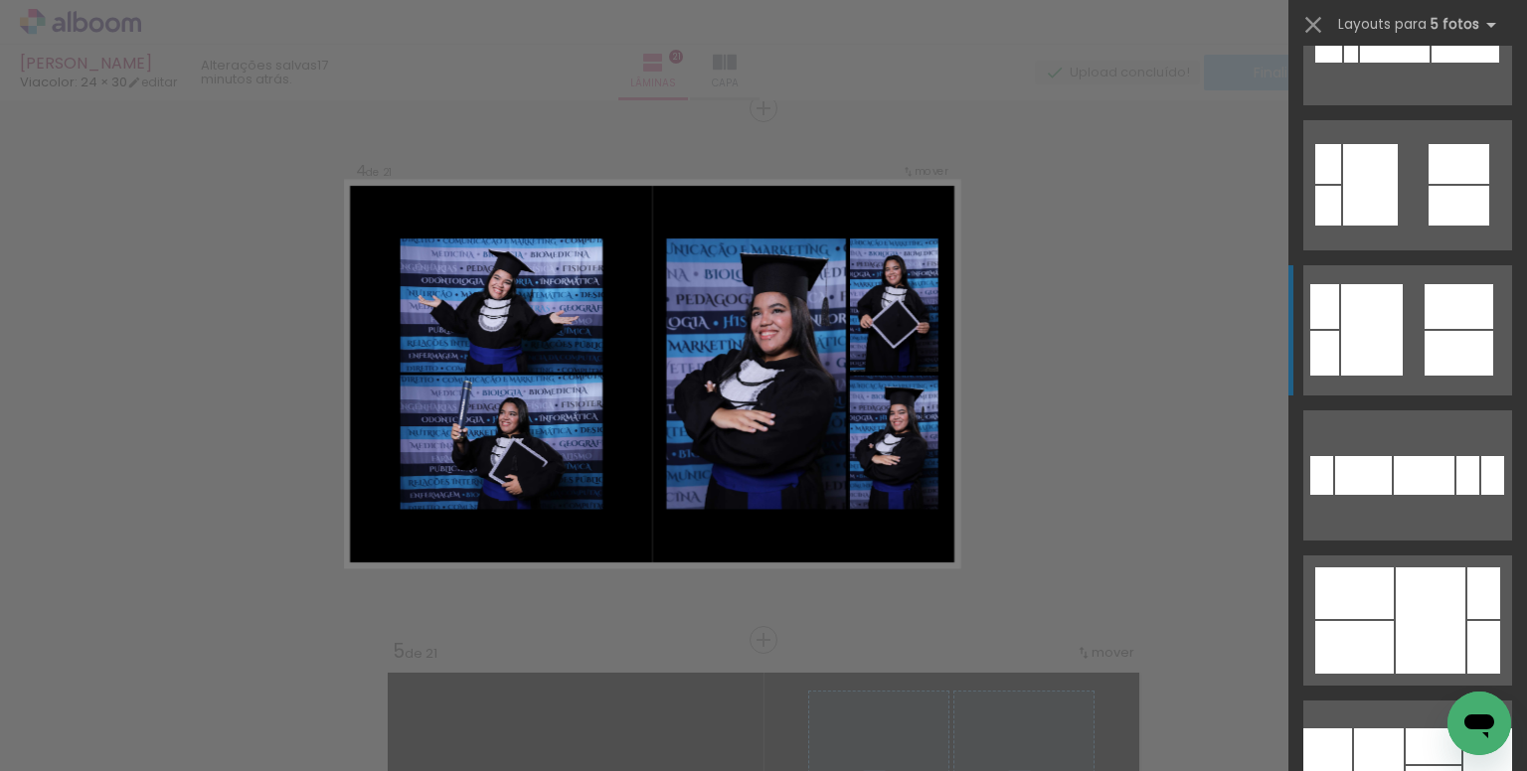
click at [1411, 339] on quentale-layouter at bounding box center [1407, 330] width 209 height 130
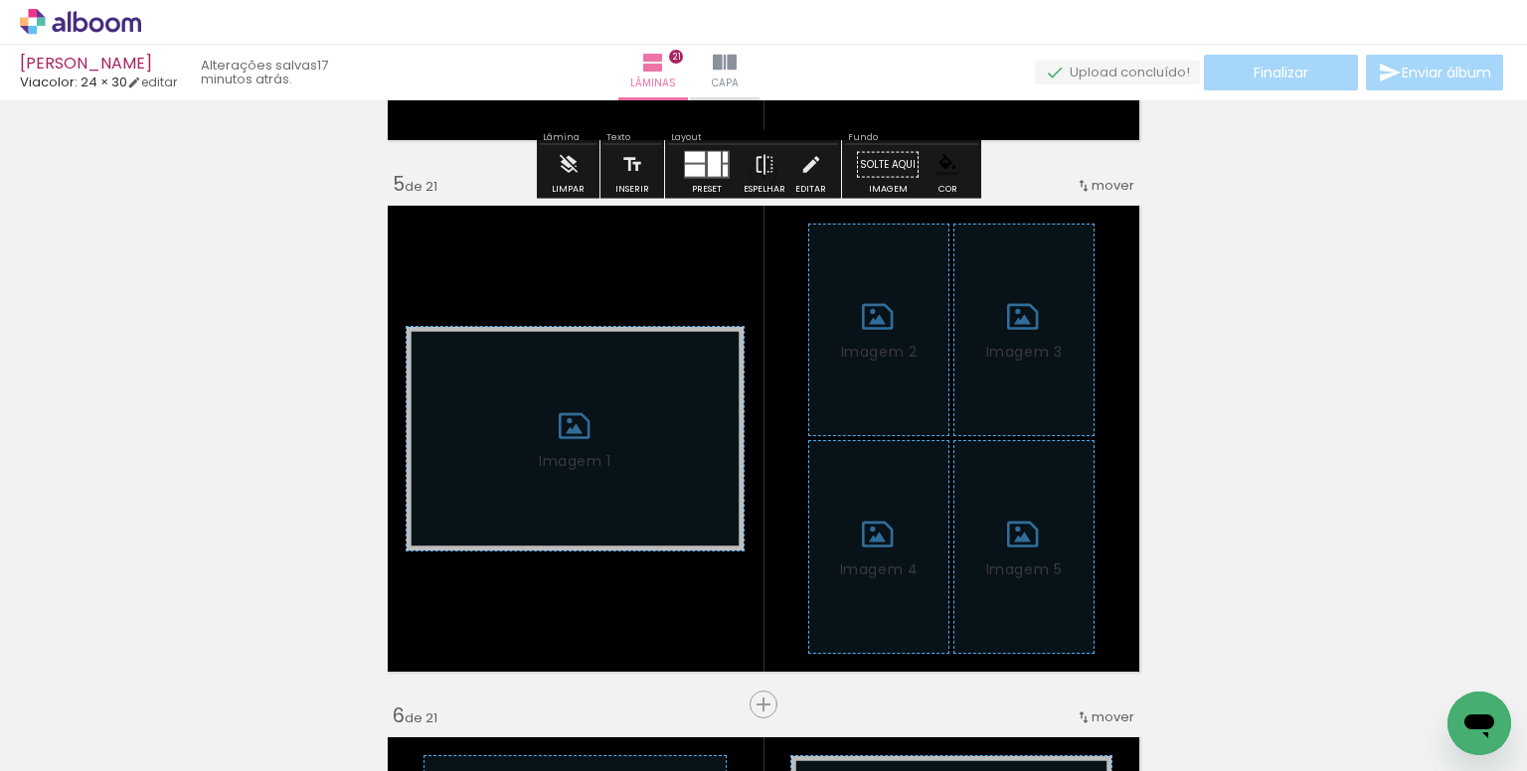
scroll to position [2216, 0]
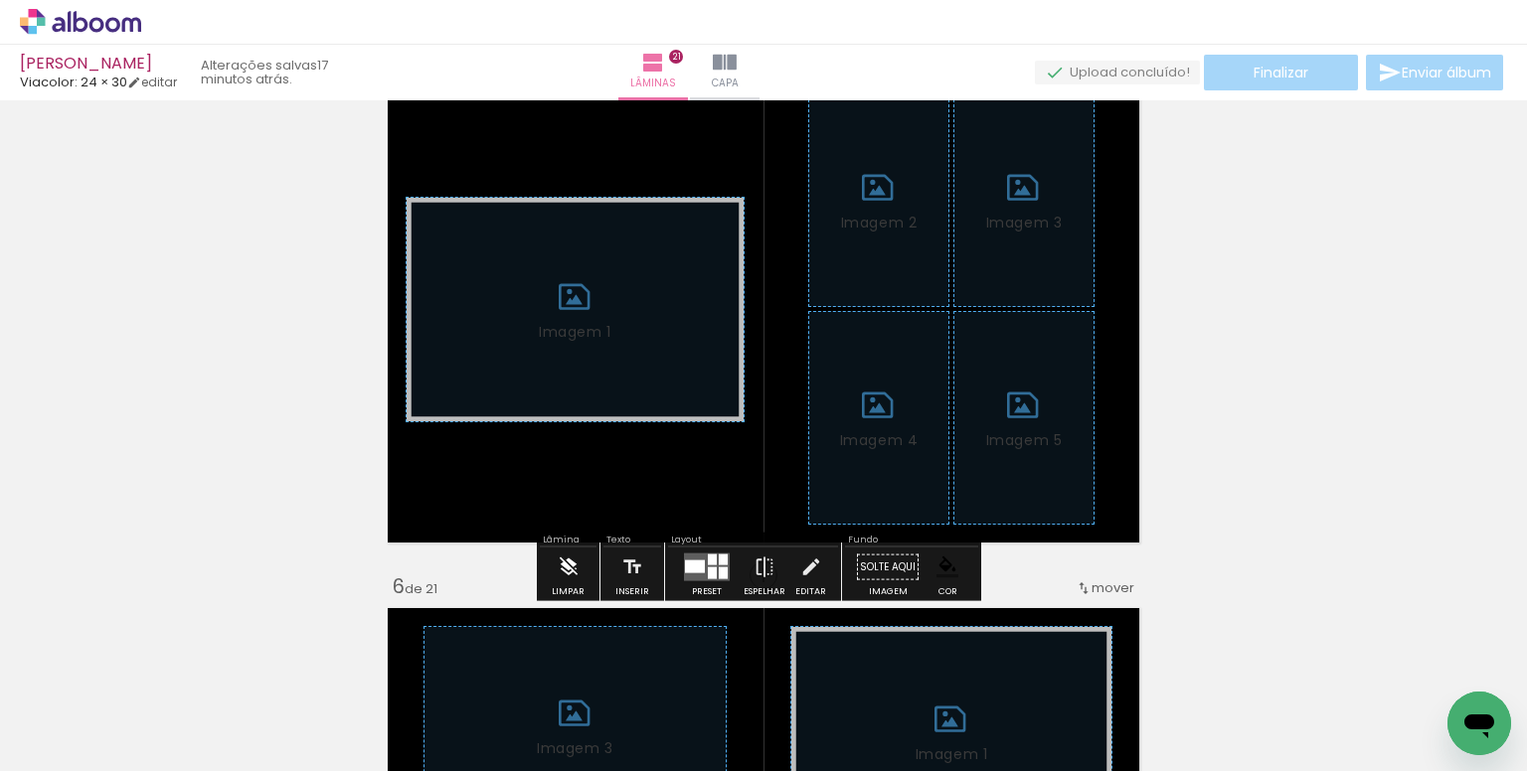
click at [562, 569] on iron-icon at bounding box center [569, 568] width 22 height 40
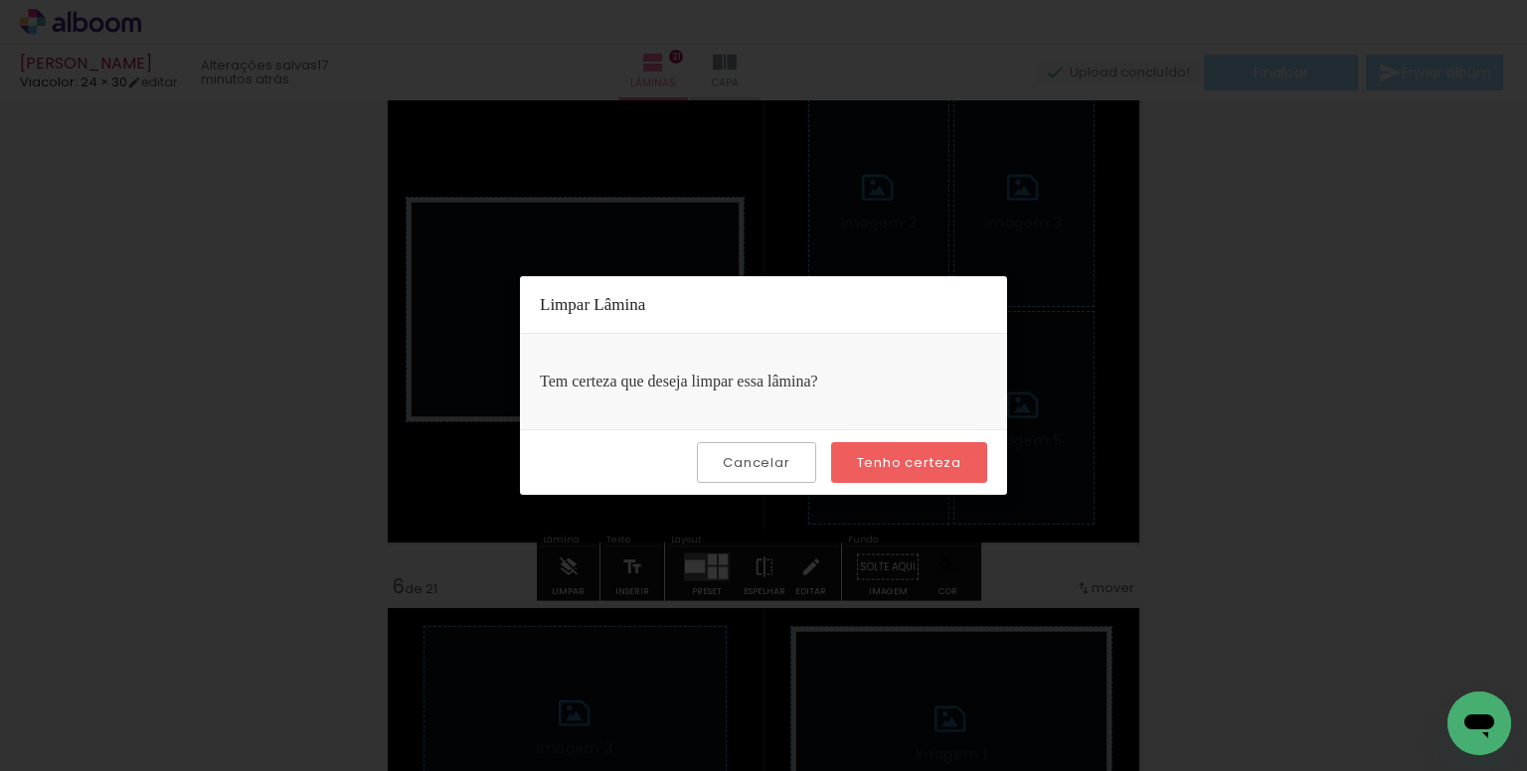
drag, startPoint x: 970, startPoint y: 466, endPoint x: 983, endPoint y: 538, distance: 72.7
click at [970, 467] on paper-button "Tenho certeza" at bounding box center [909, 462] width 156 height 41
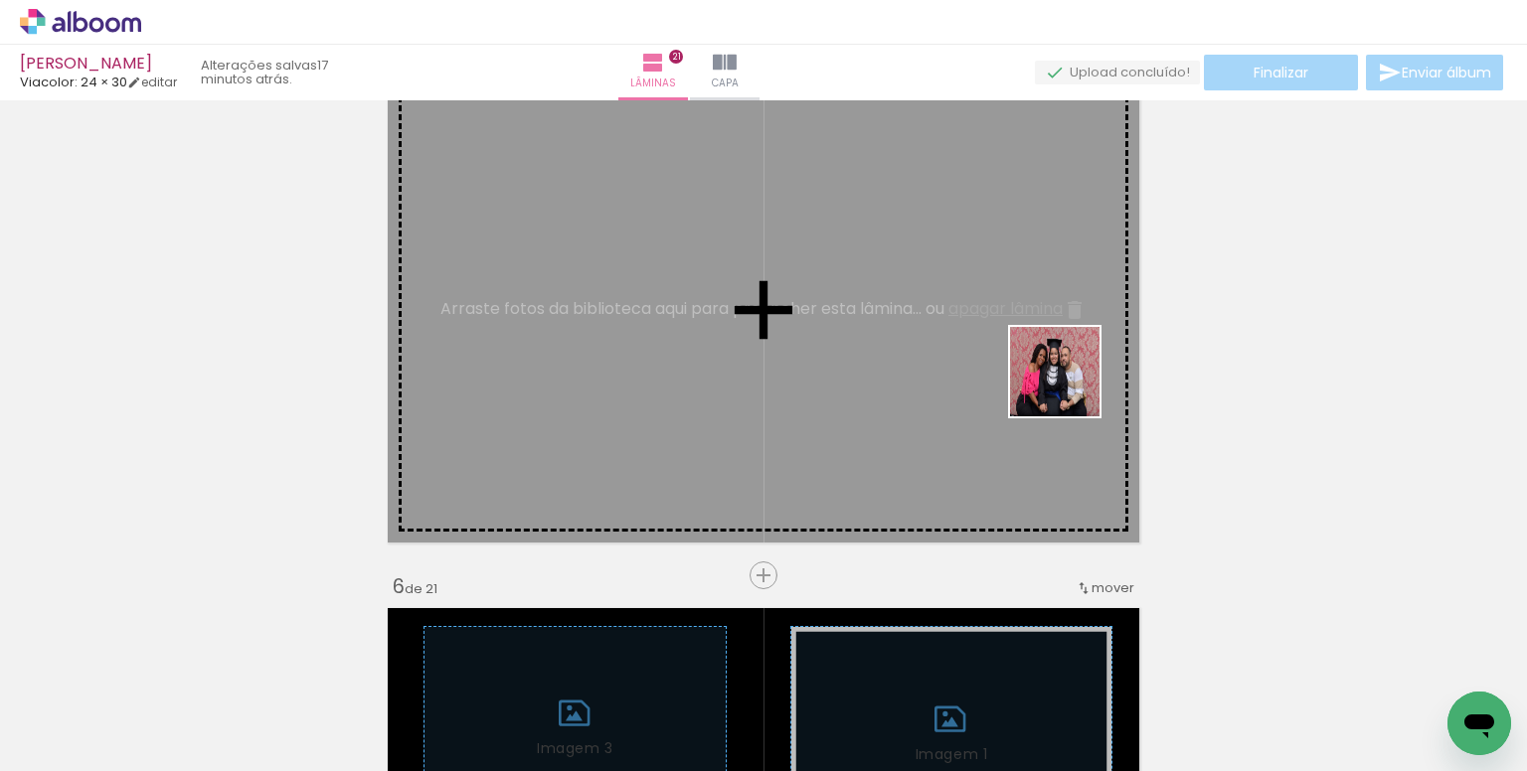
drag, startPoint x: 1434, startPoint y: 696, endPoint x: 1245, endPoint y: 592, distance: 215.3
click at [1065, 383] on quentale-workspace at bounding box center [763, 385] width 1527 height 771
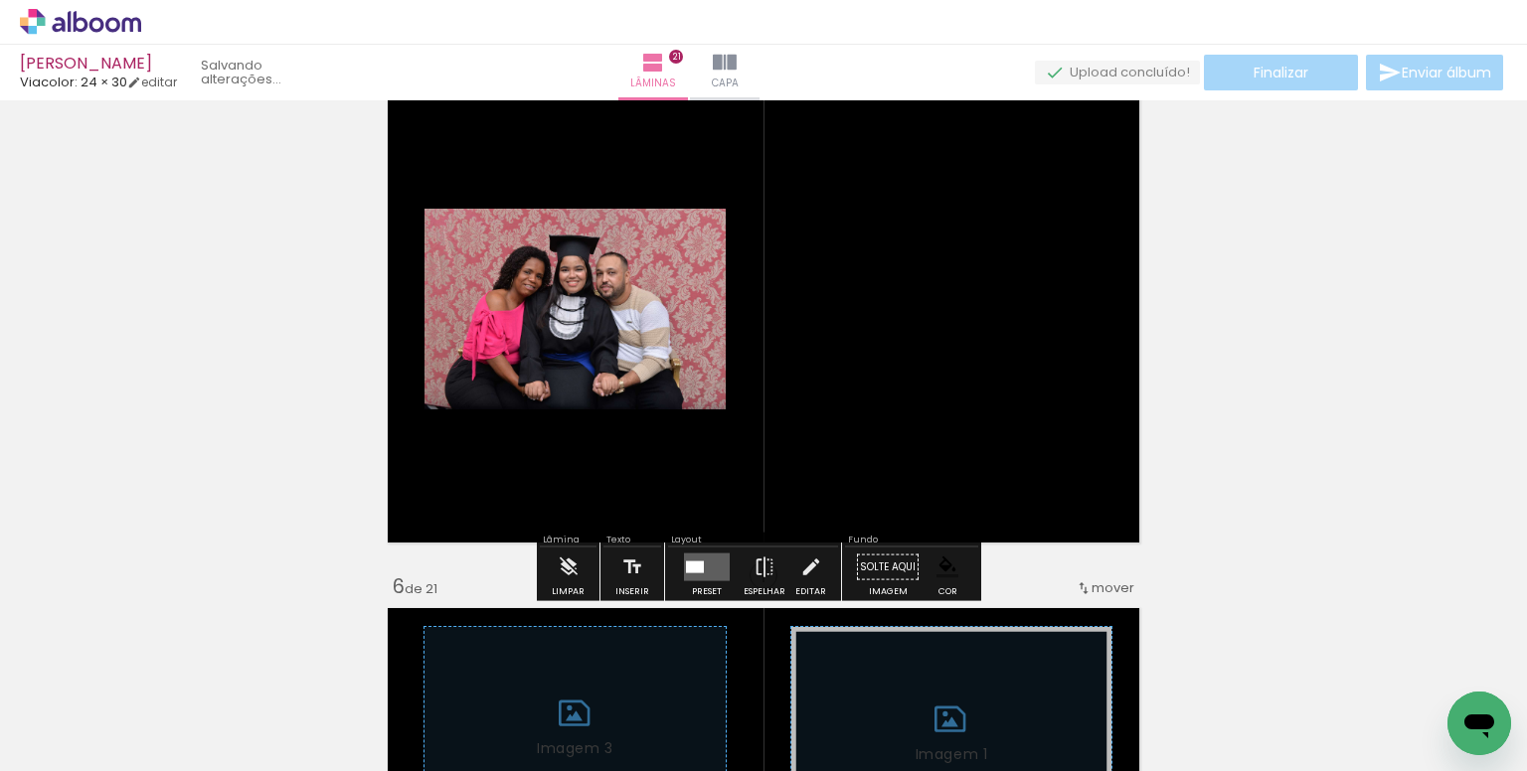
scroll to position [0, 7324]
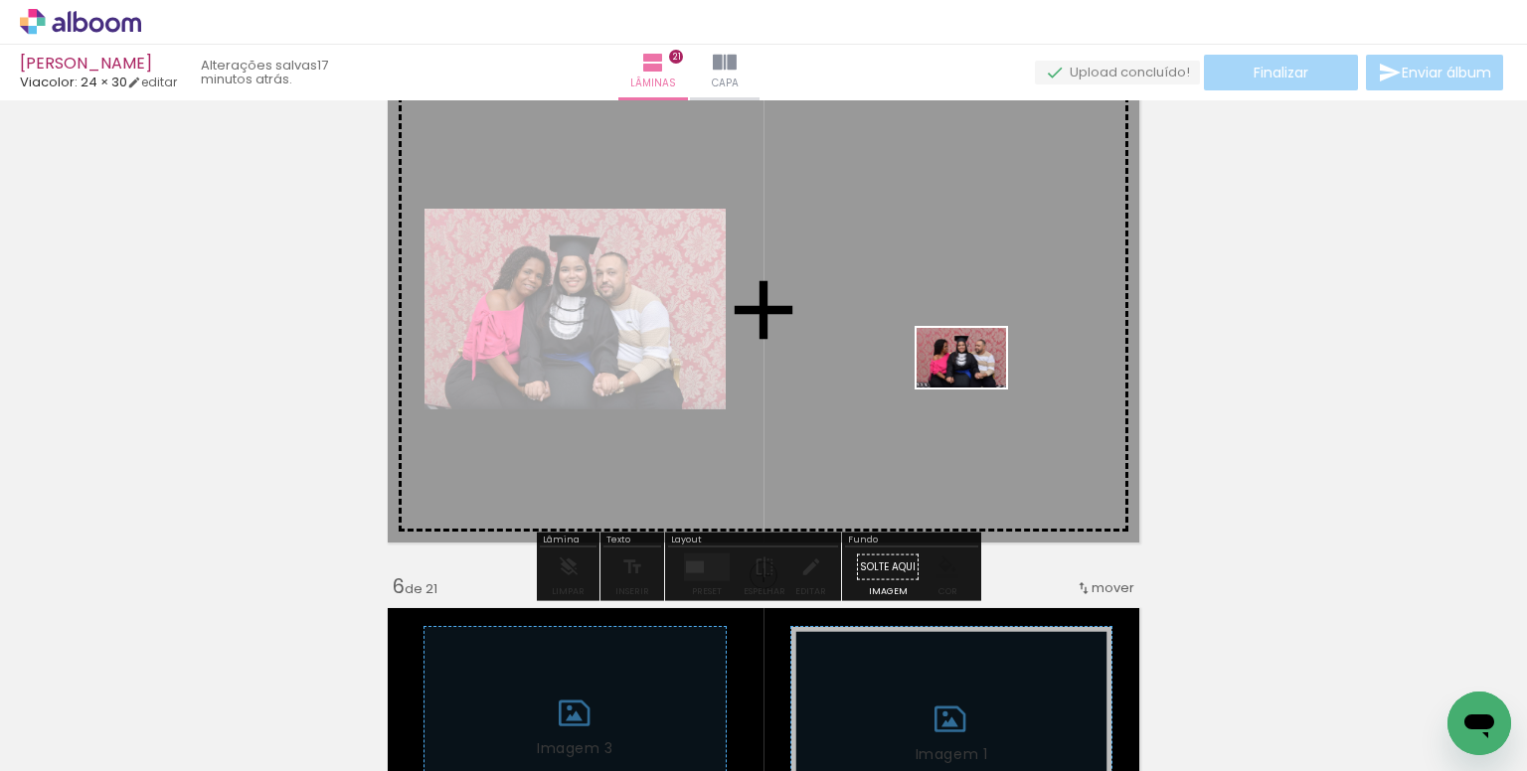
drag, startPoint x: 1416, startPoint y: 678, endPoint x: 1110, endPoint y: 625, distance: 310.6
click at [975, 388] on quentale-workspace at bounding box center [763, 385] width 1527 height 771
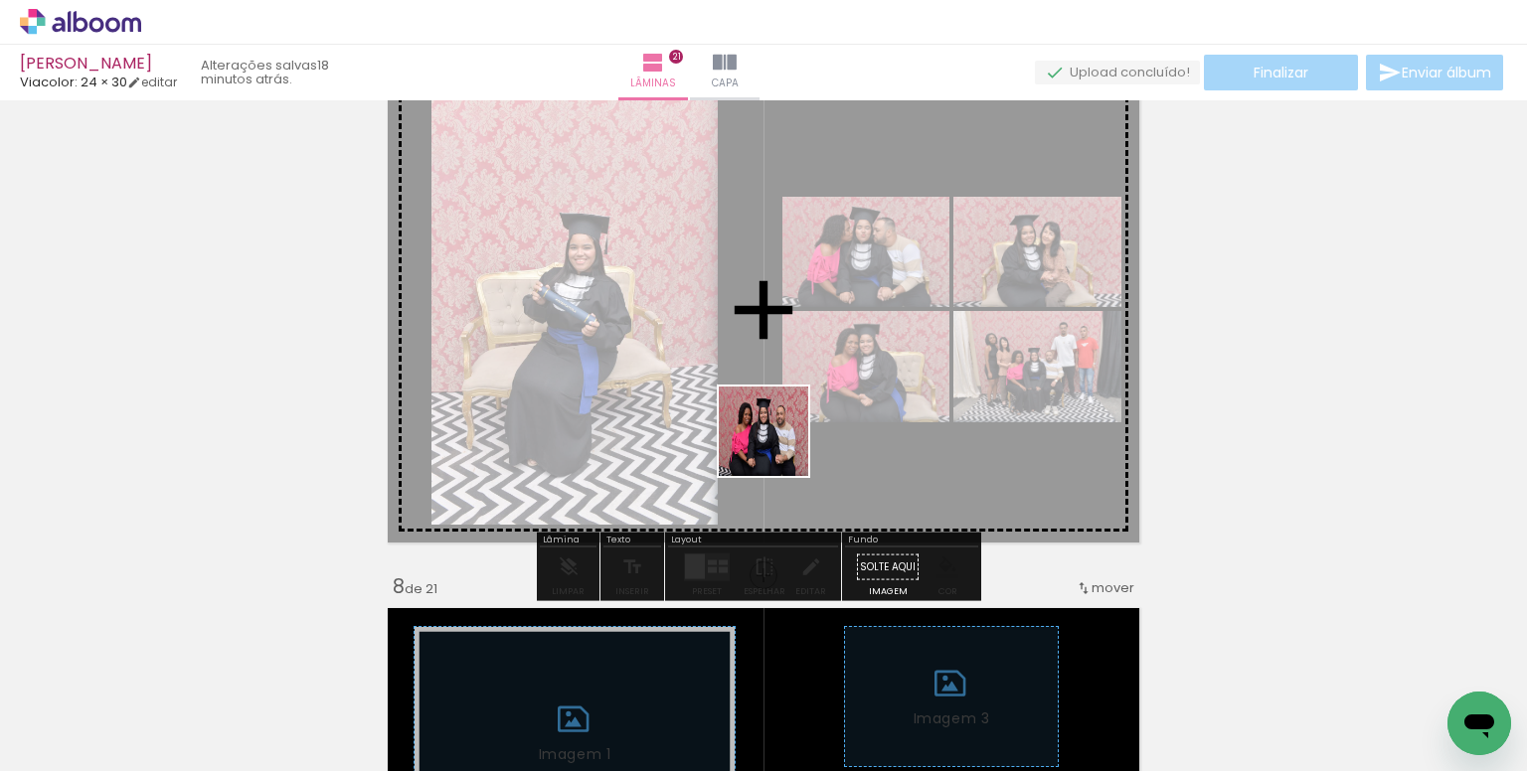
drag, startPoint x: 560, startPoint y: 715, endPoint x: 787, endPoint y: 431, distance: 363.4
click at [787, 431] on quentale-workspace at bounding box center [763, 385] width 1527 height 771
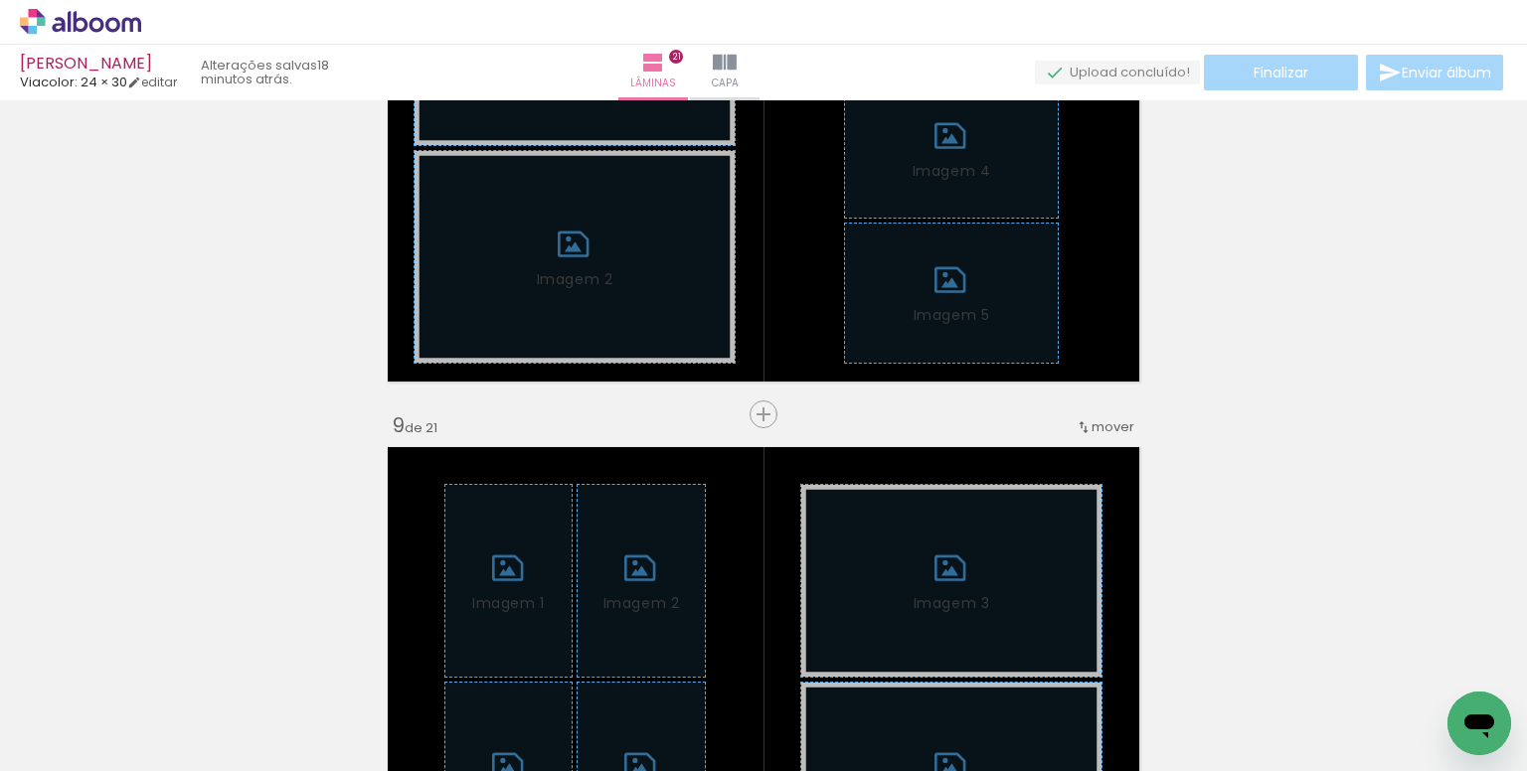
scroll to position [3975, 0]
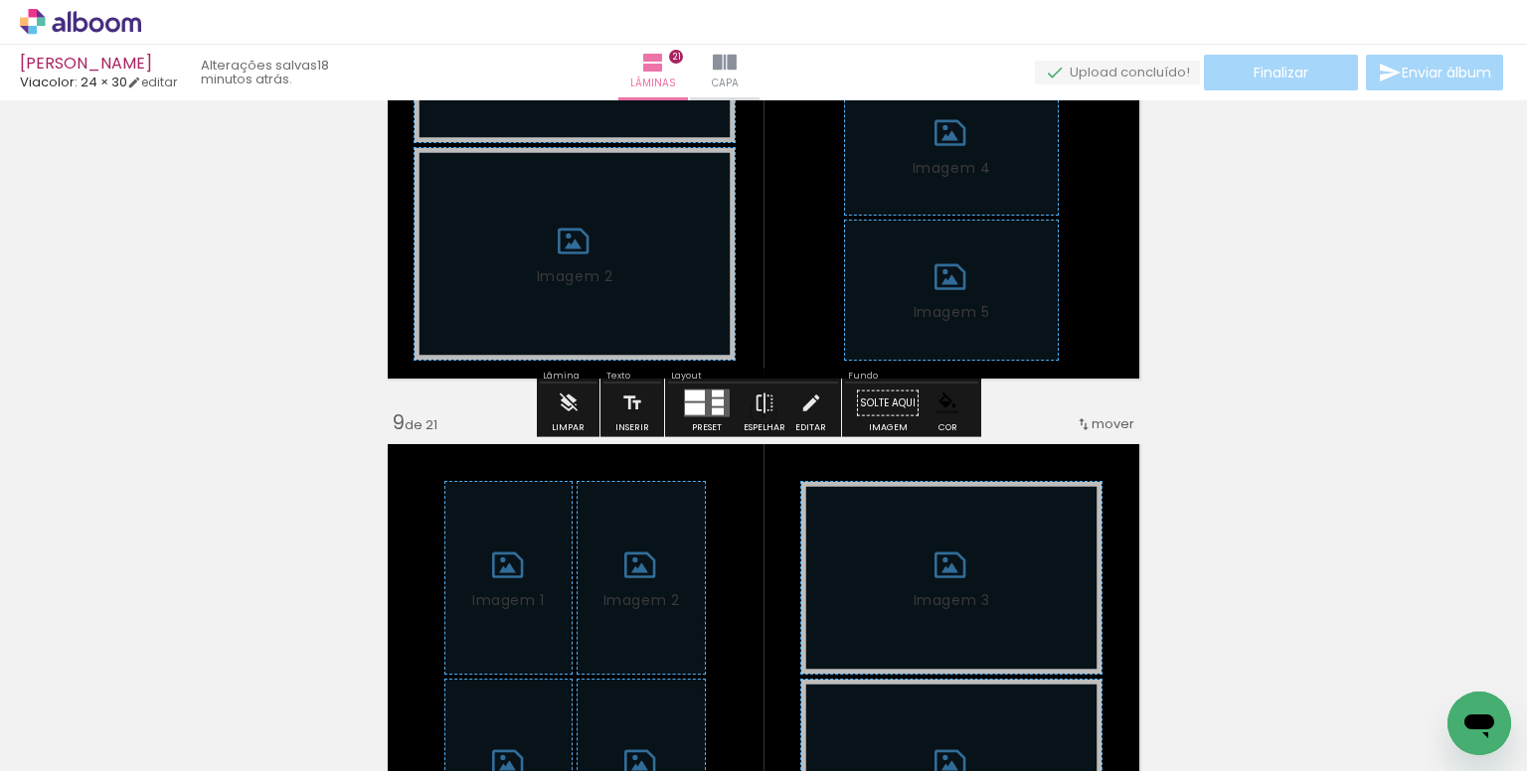
drag, startPoint x: 546, startPoint y: 411, endPoint x: 558, endPoint y: 410, distance: 12.0
click at [553, 410] on paper-button "Limpar" at bounding box center [568, 409] width 43 height 51
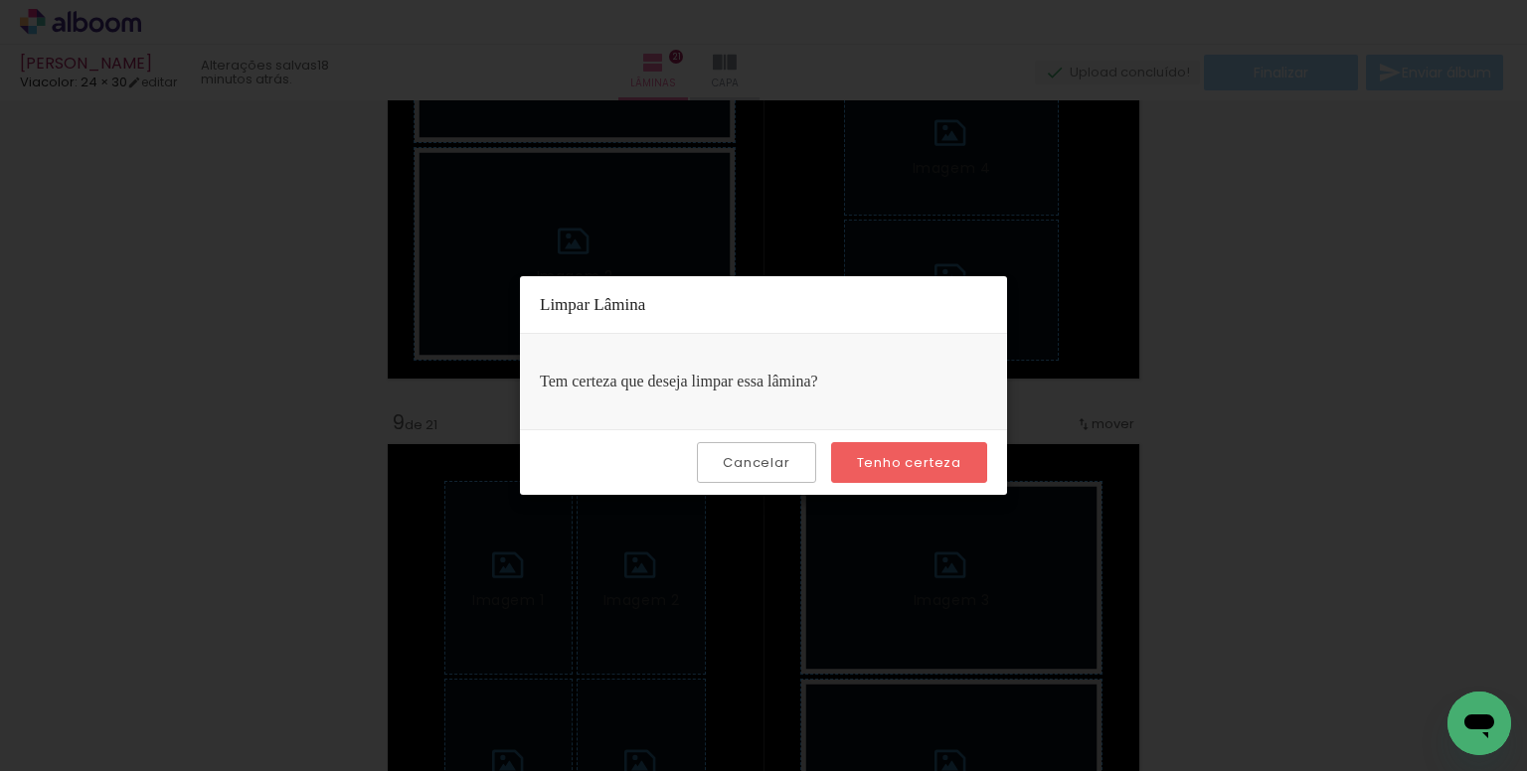
click at [0, 0] on slot "Tenho certeza" at bounding box center [0, 0] width 0 height 0
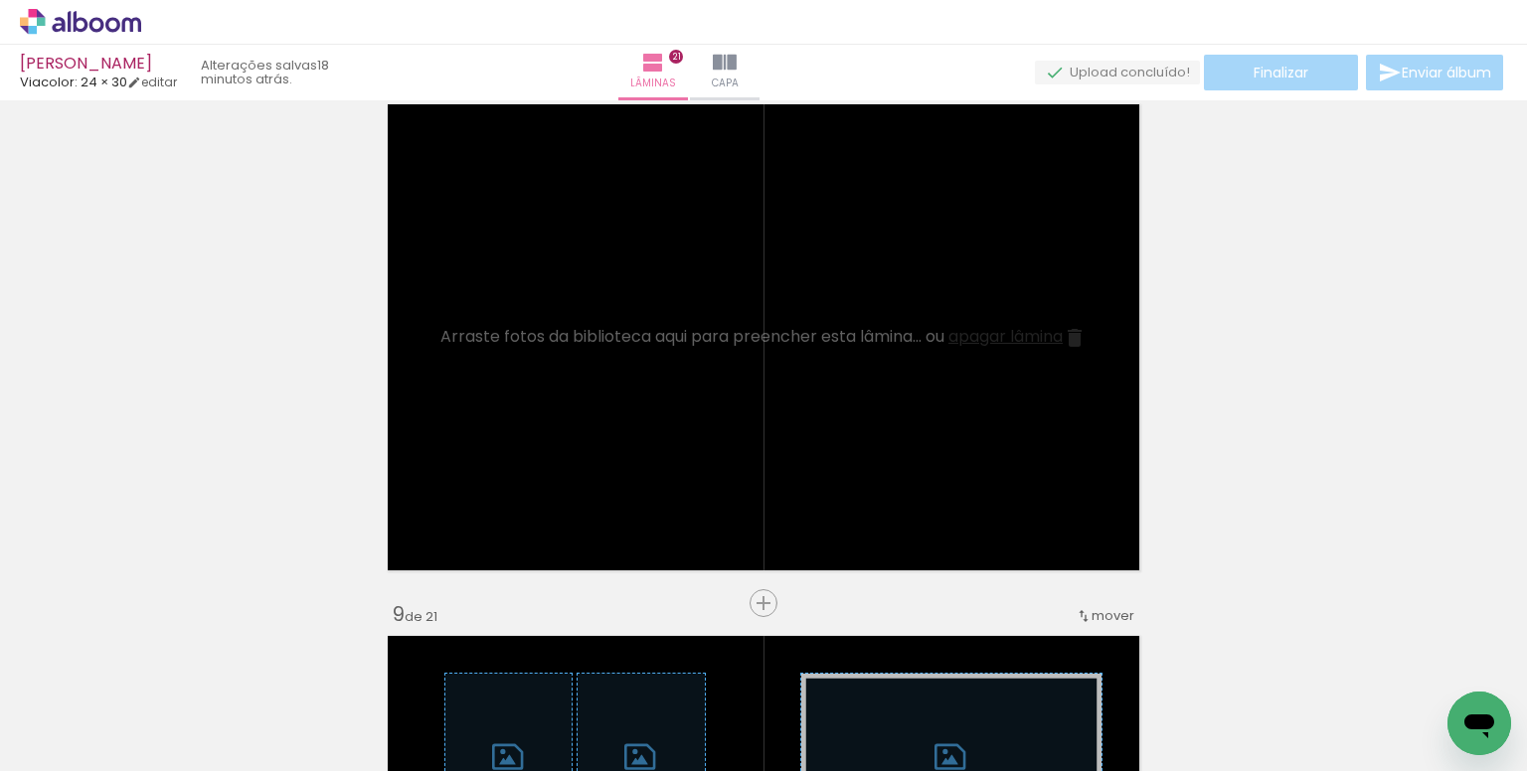
scroll to position [3777, 0]
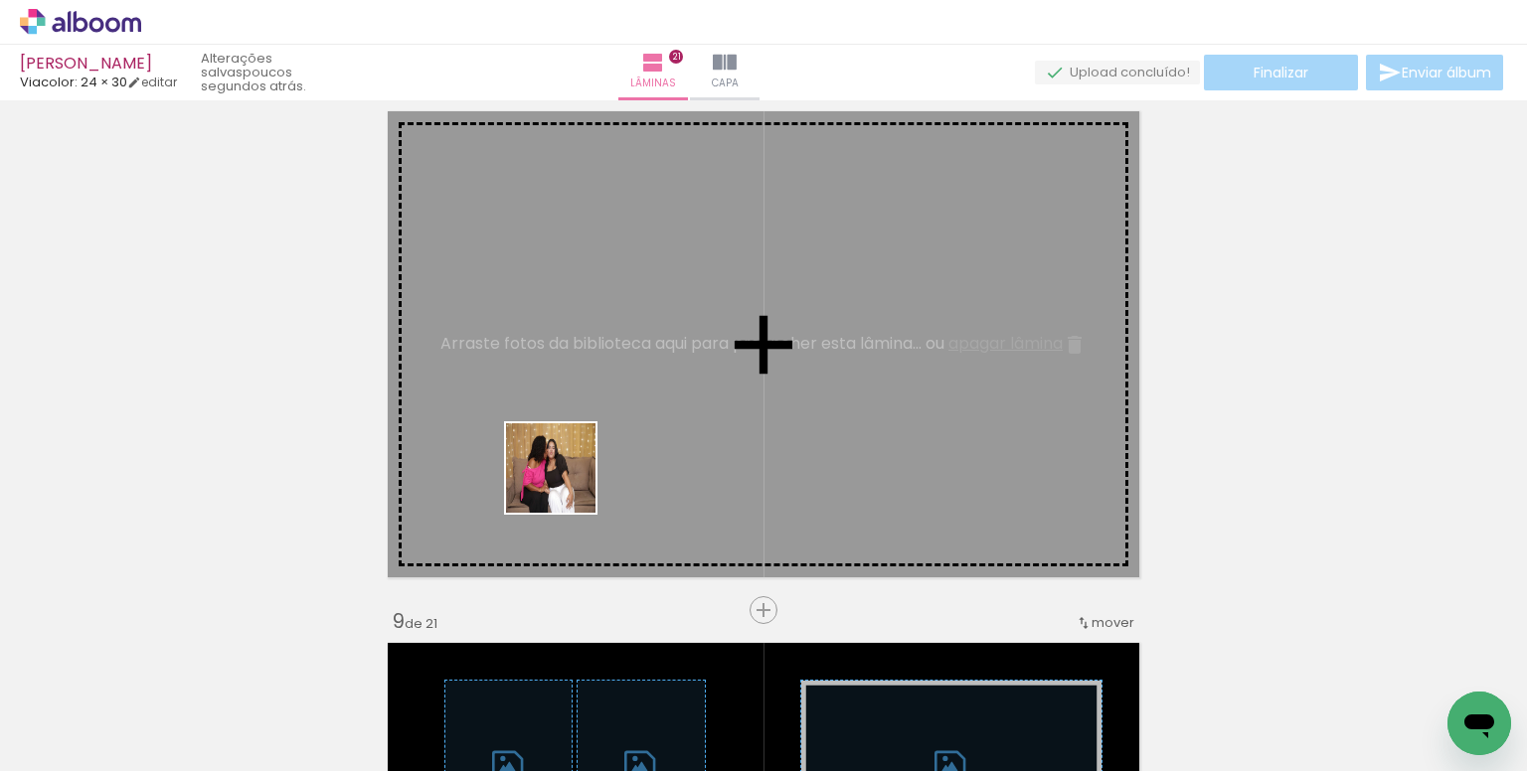
drag, startPoint x: 231, startPoint y: 701, endPoint x: 566, endPoint y: 483, distance: 399.4
click at [566, 483] on quentale-workspace at bounding box center [763, 385] width 1527 height 771
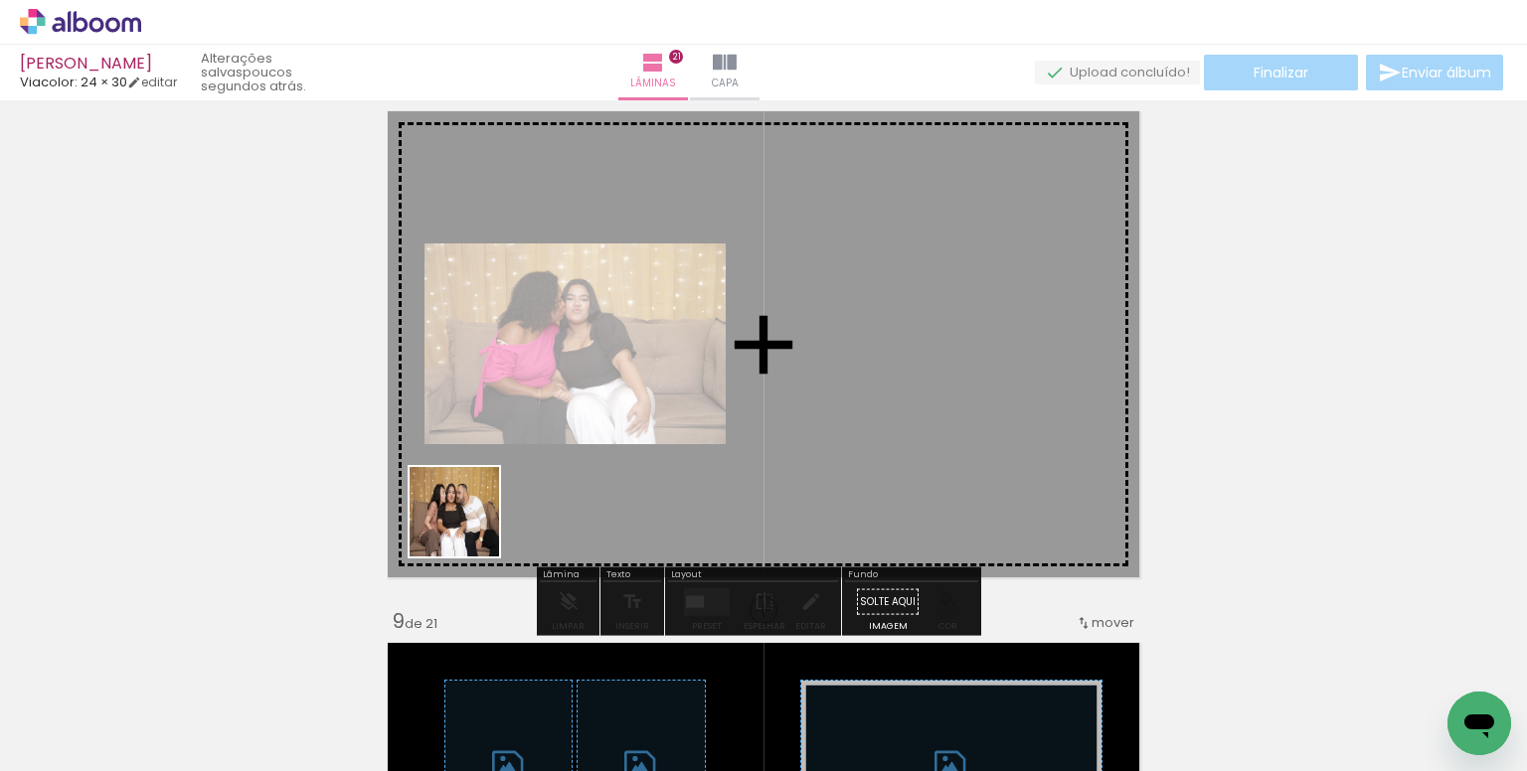
drag, startPoint x: 342, startPoint y: 704, endPoint x: 533, endPoint y: 438, distance: 326.8
click at [533, 438] on quentale-workspace at bounding box center [763, 385] width 1527 height 771
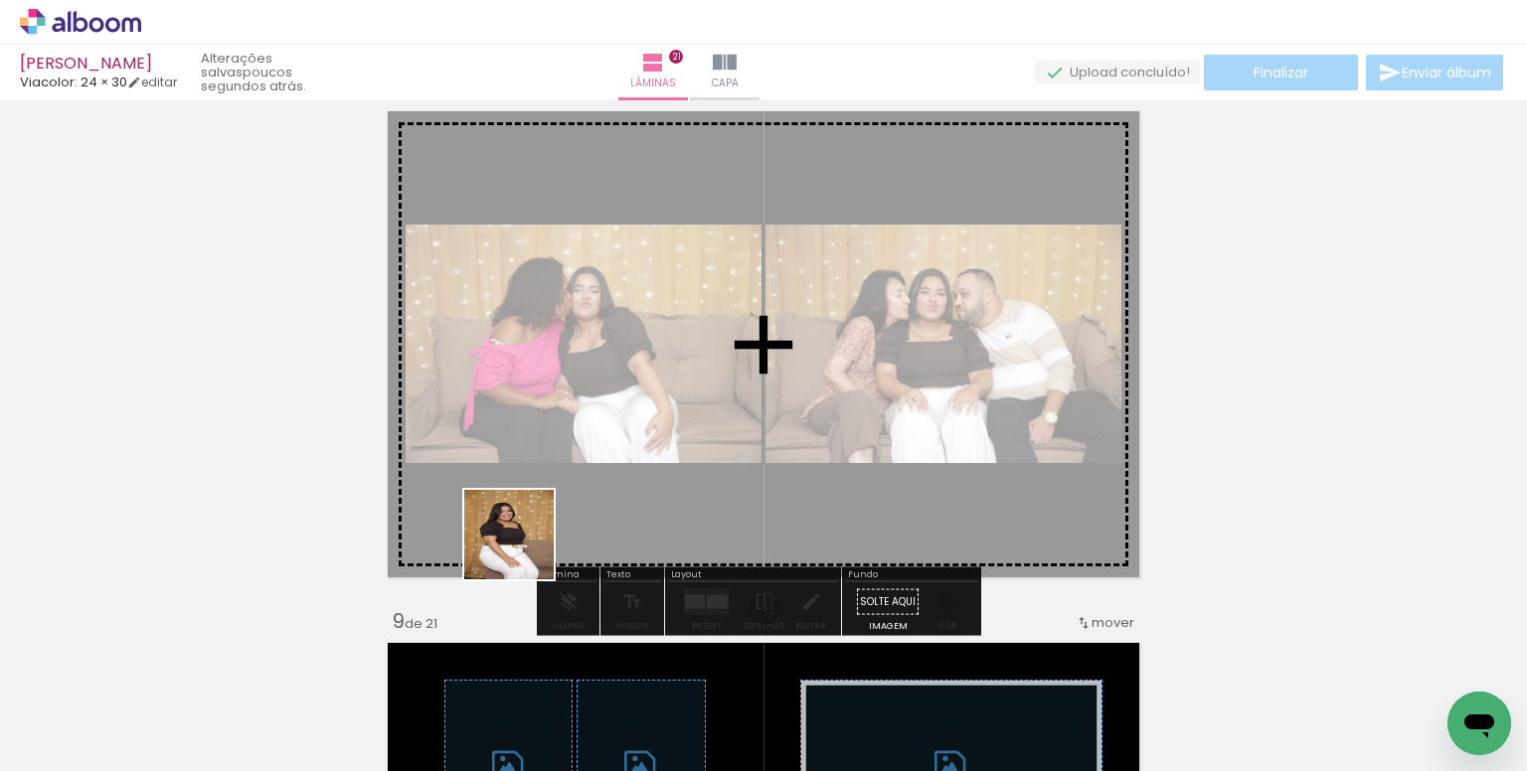
drag, startPoint x: 524, startPoint y: 550, endPoint x: 755, endPoint y: 534, distance: 232.1
click at [561, 428] on quentale-workspace at bounding box center [763, 385] width 1527 height 771
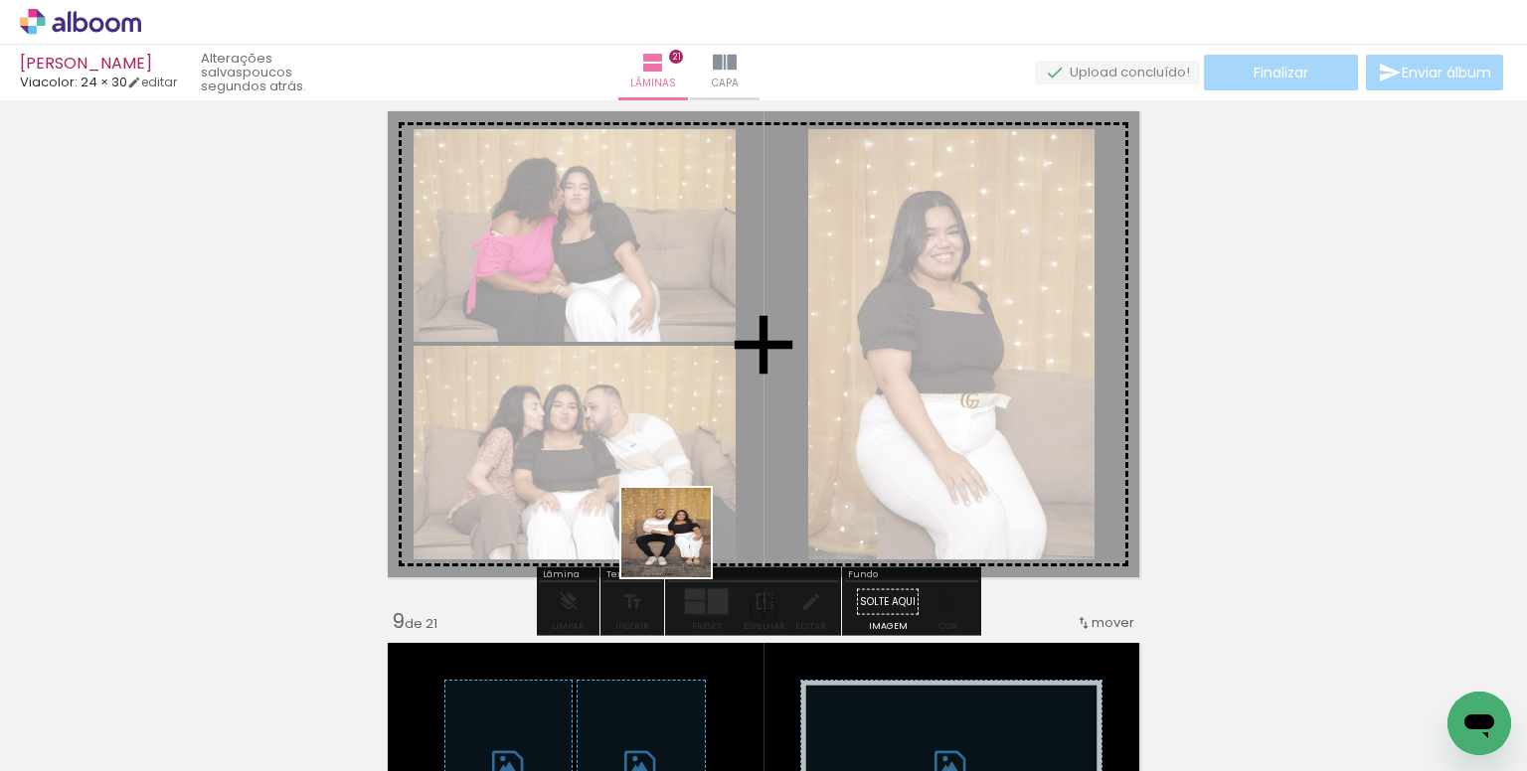
drag, startPoint x: 665, startPoint y: 683, endPoint x: 682, endPoint y: 436, distance: 247.1
click at [682, 436] on quentale-workspace at bounding box center [763, 385] width 1527 height 771
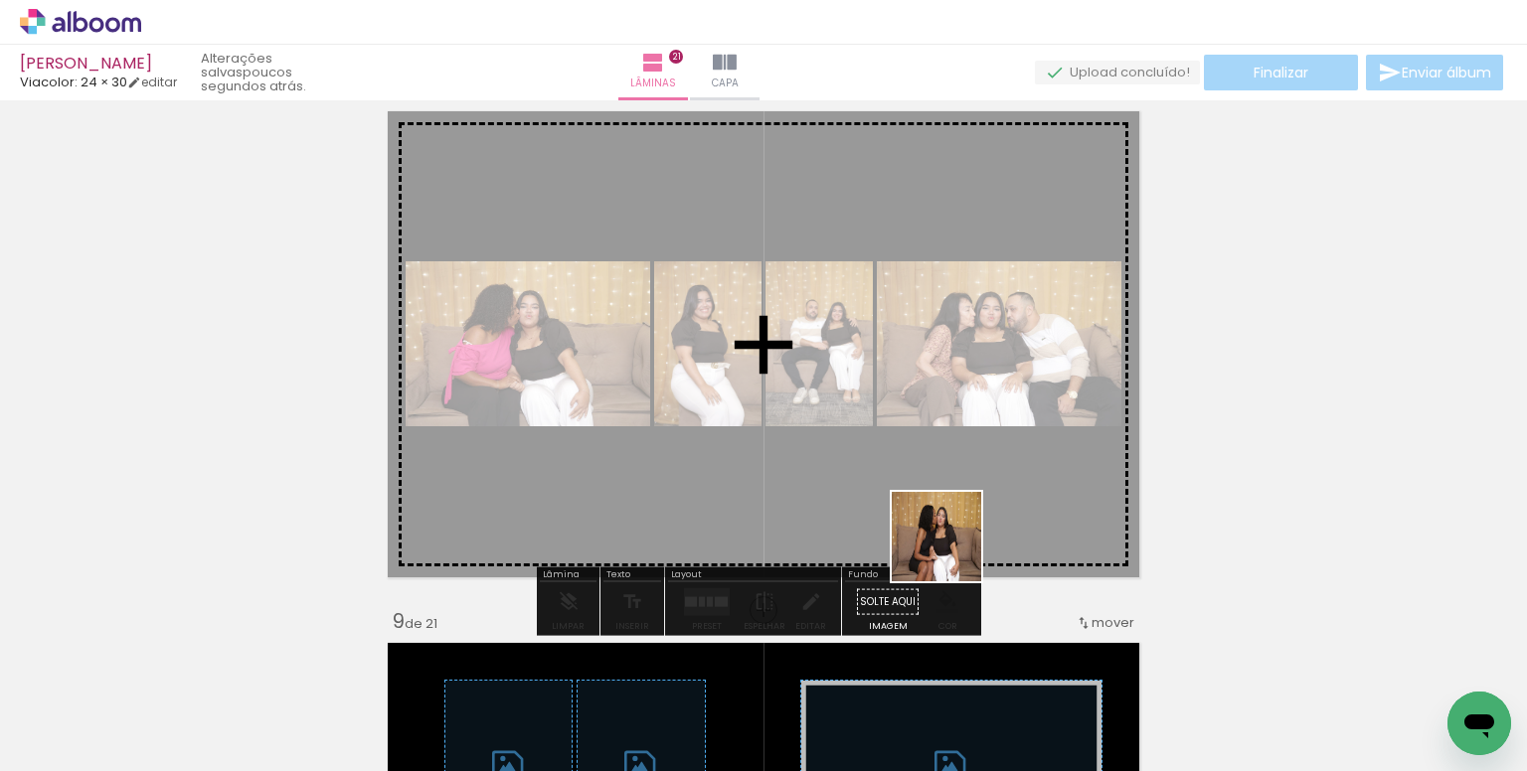
drag, startPoint x: 989, startPoint y: 691, endPoint x: 908, endPoint y: 455, distance: 248.9
click at [908, 455] on quentale-workspace at bounding box center [763, 385] width 1527 height 771
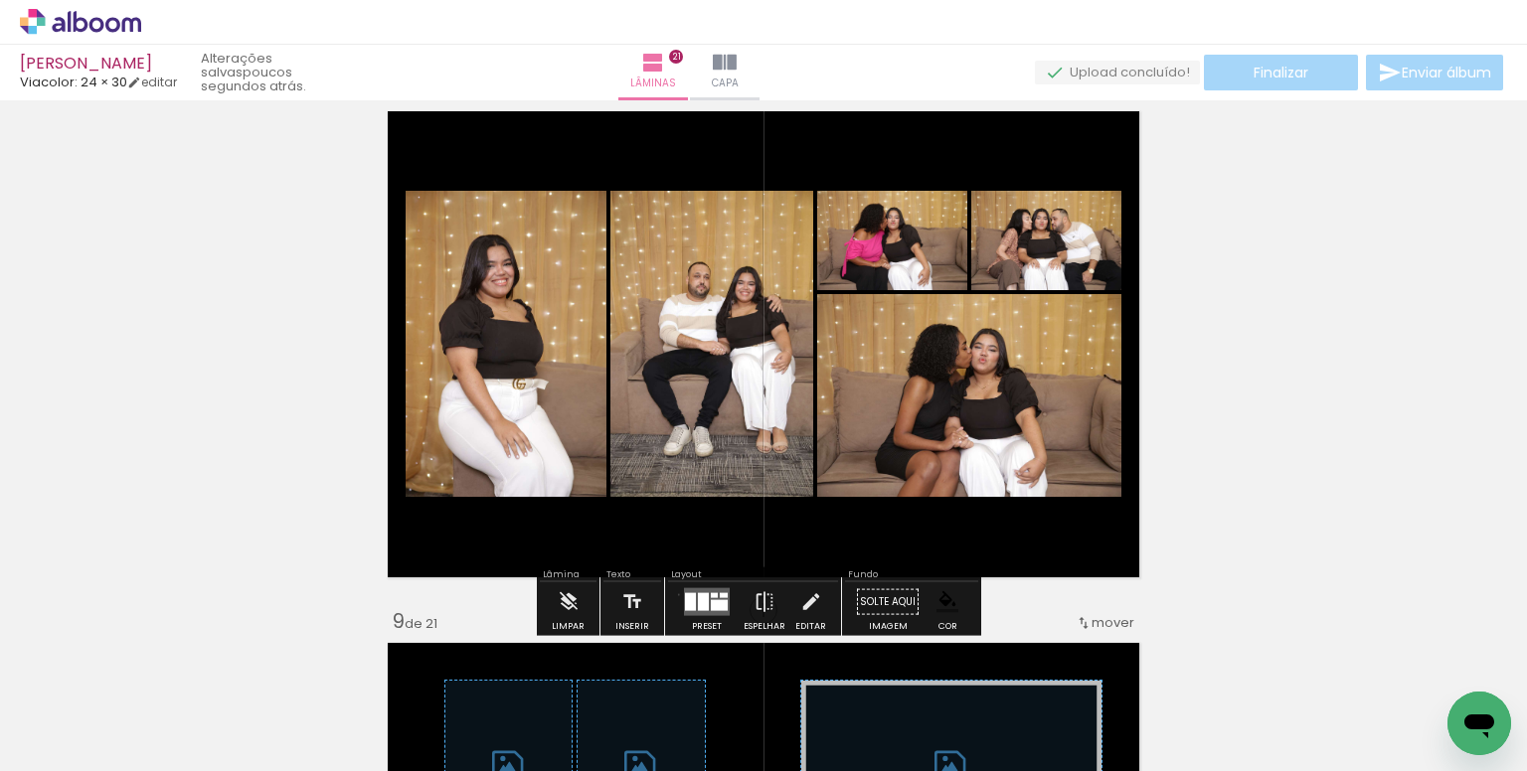
click at [675, 593] on paper-button "Preset" at bounding box center [707, 607] width 64 height 51
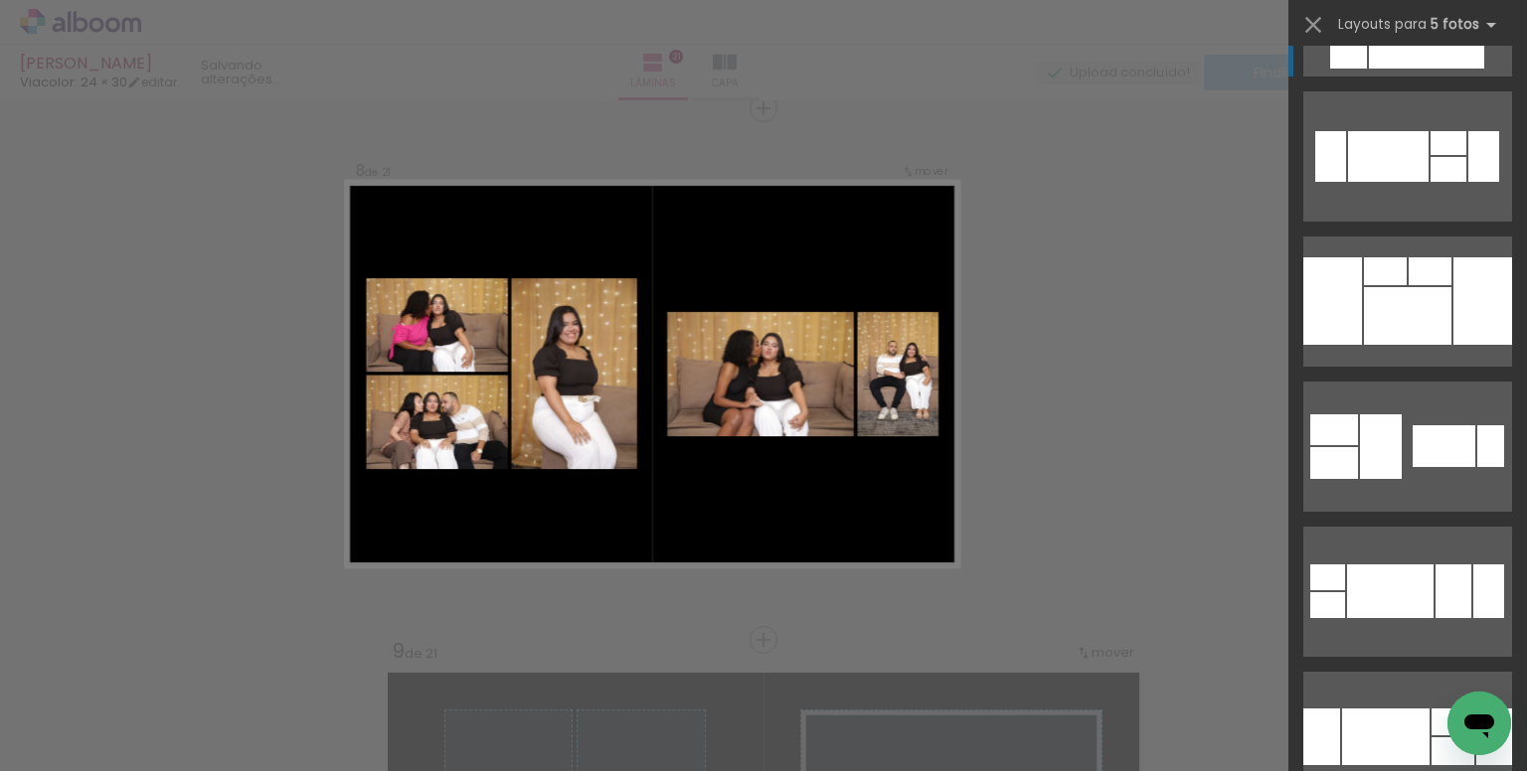
scroll to position [994, 0]
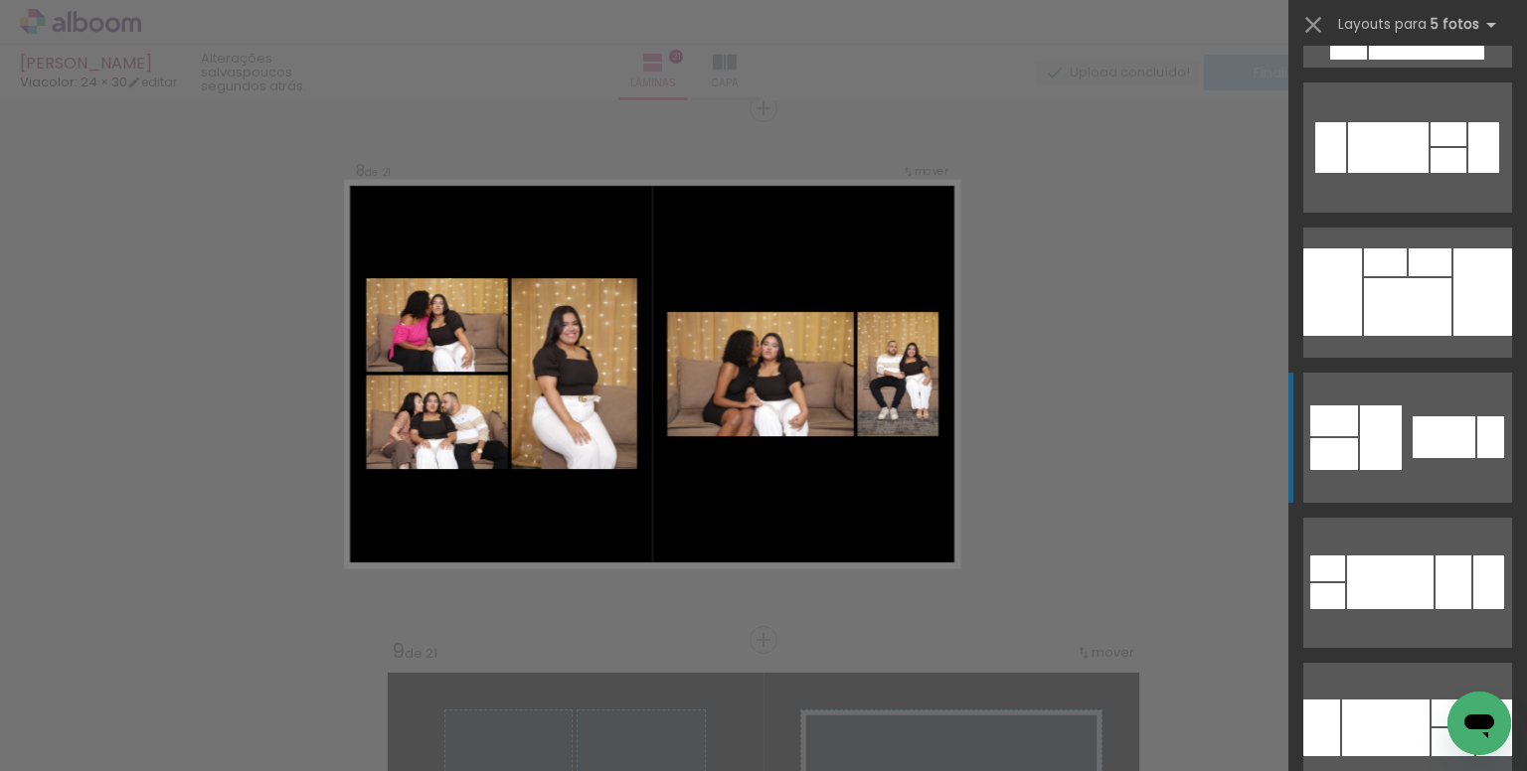
click at [1412, 435] on div at bounding box center [1443, 437] width 63 height 42
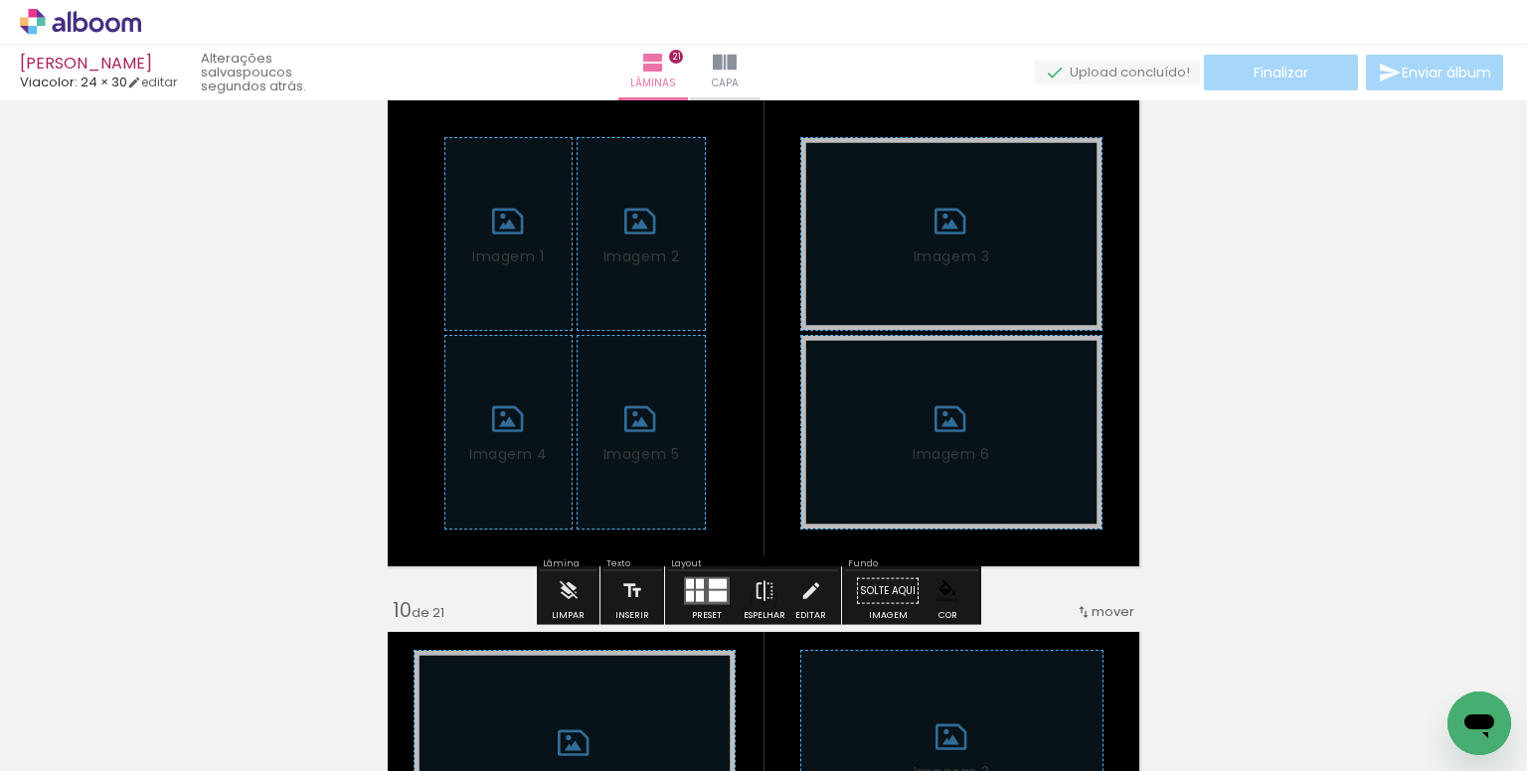
scroll to position [4343, 0]
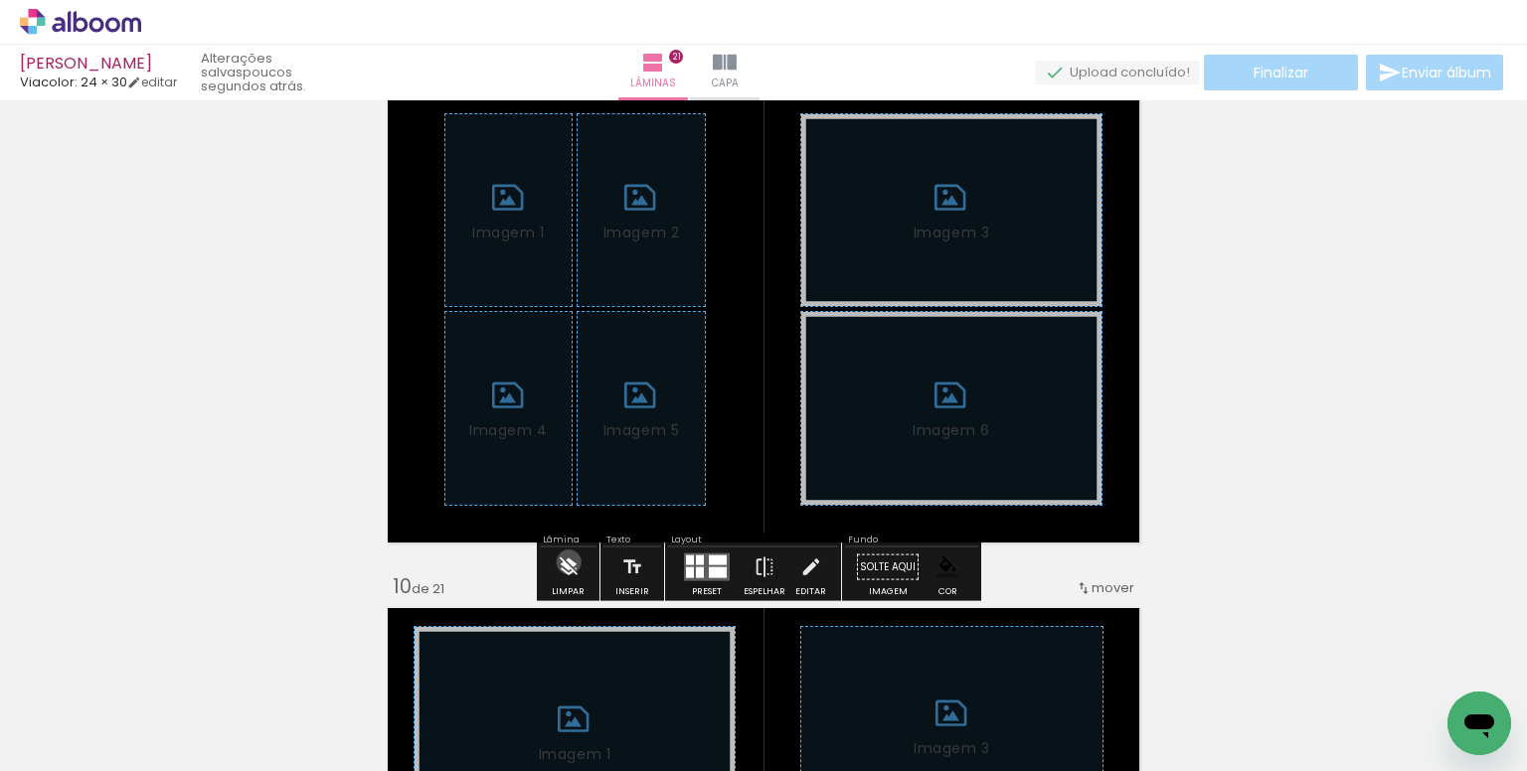
click at [568, 562] on iron-icon at bounding box center [569, 568] width 22 height 40
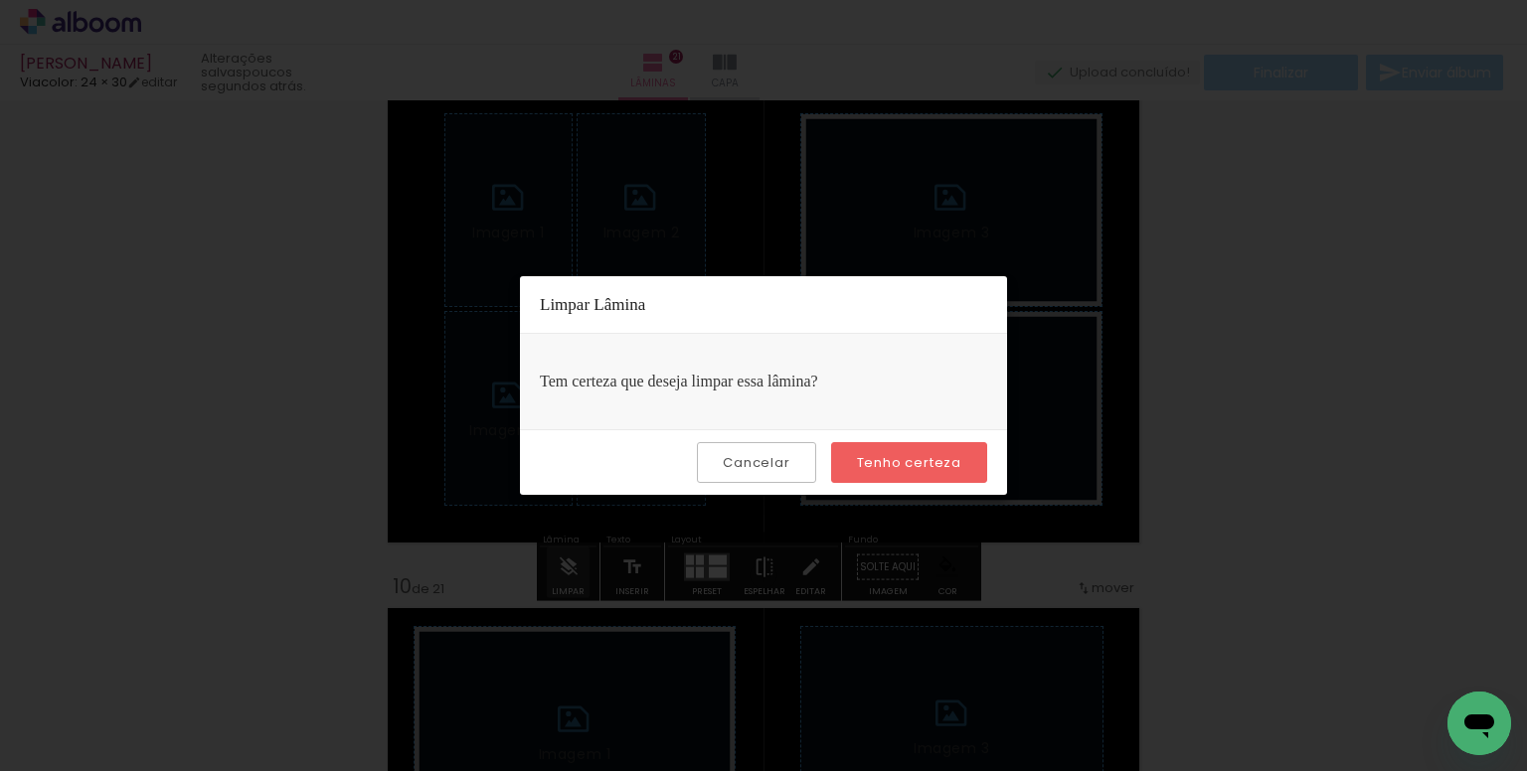
click at [847, 462] on paper-button "Tenho certeza" at bounding box center [909, 462] width 156 height 41
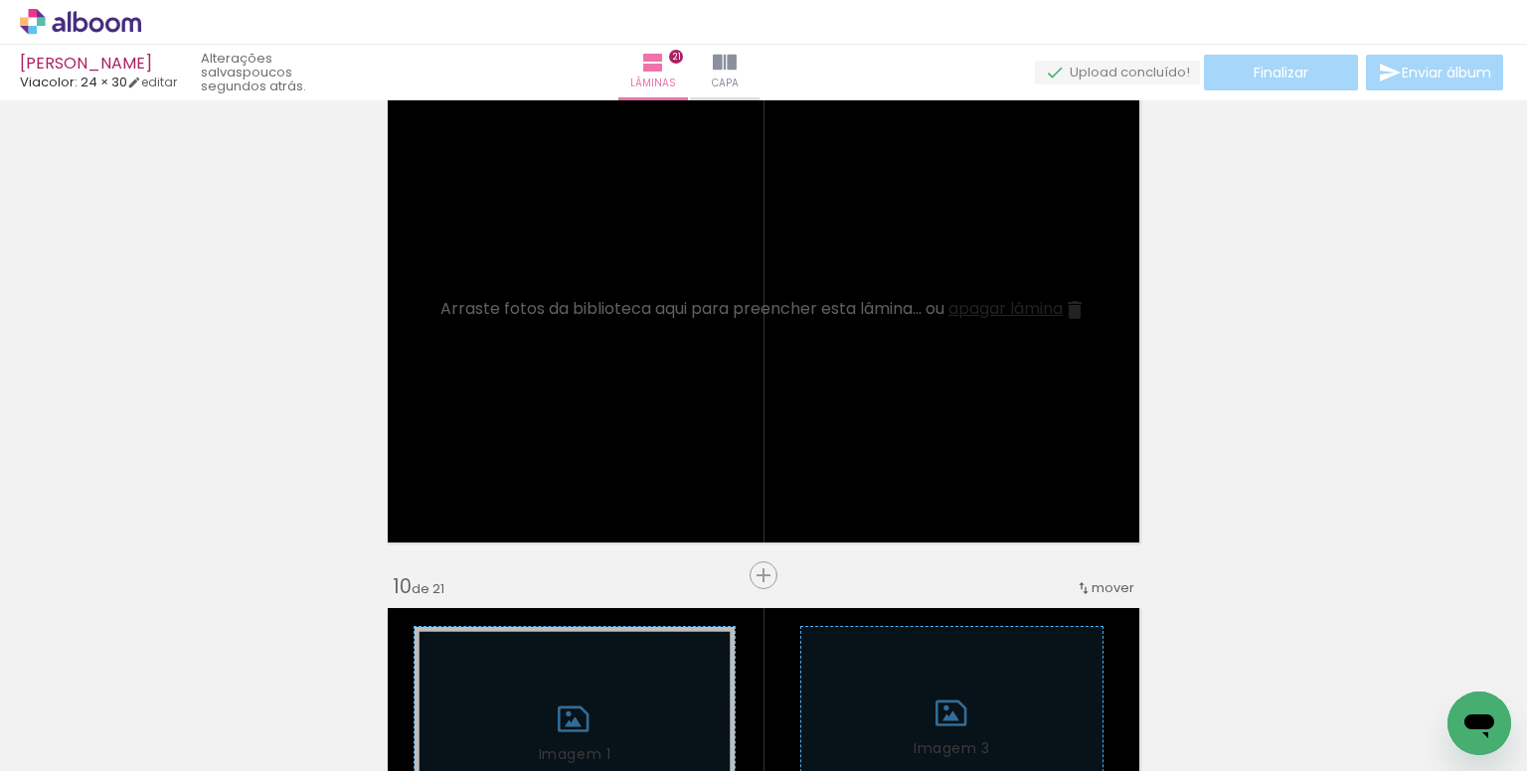
scroll to position [0, 110]
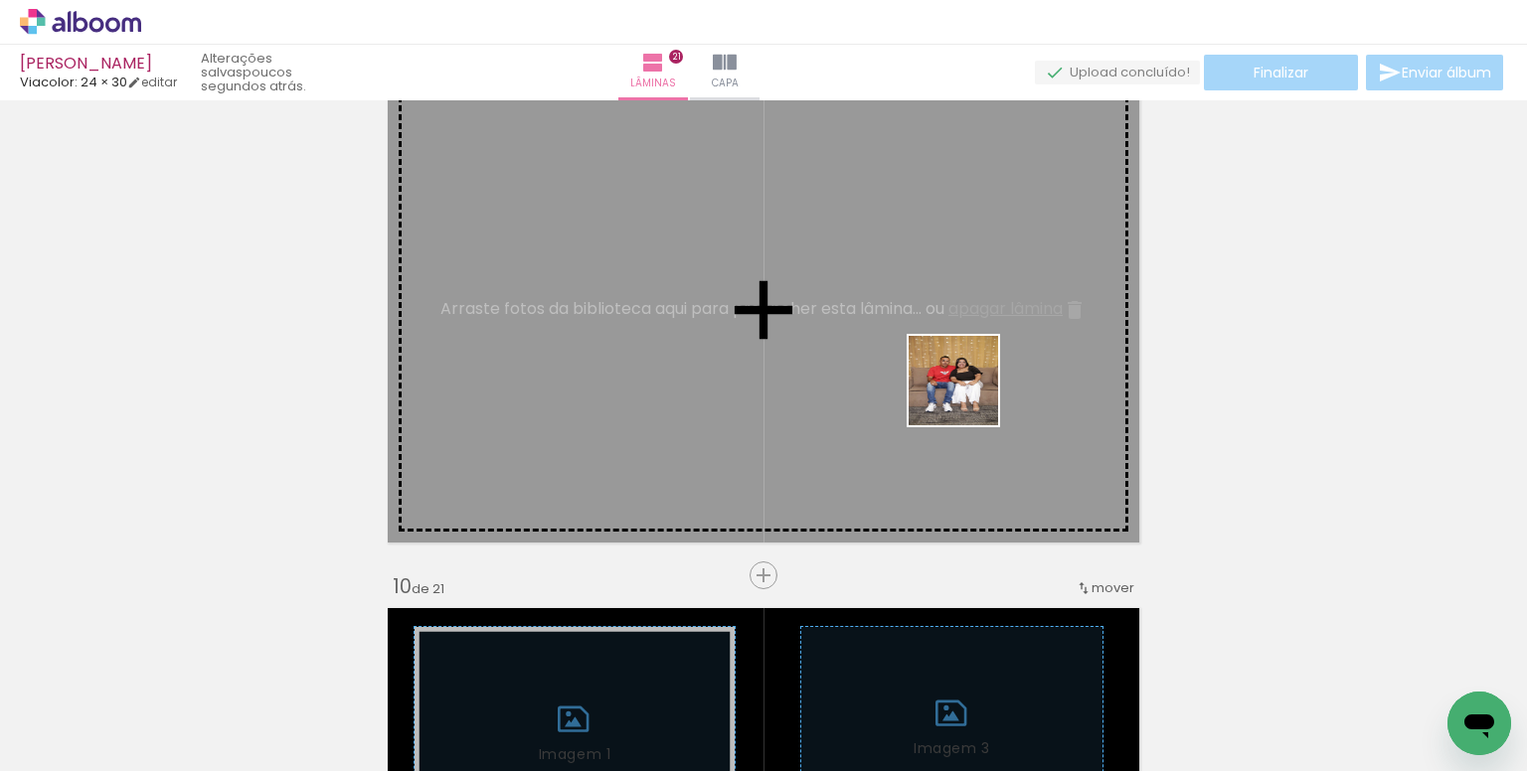
drag, startPoint x: 990, startPoint y: 701, endPoint x: 1141, endPoint y: 637, distance: 163.9
click at [968, 393] on quentale-workspace at bounding box center [763, 385] width 1527 height 771
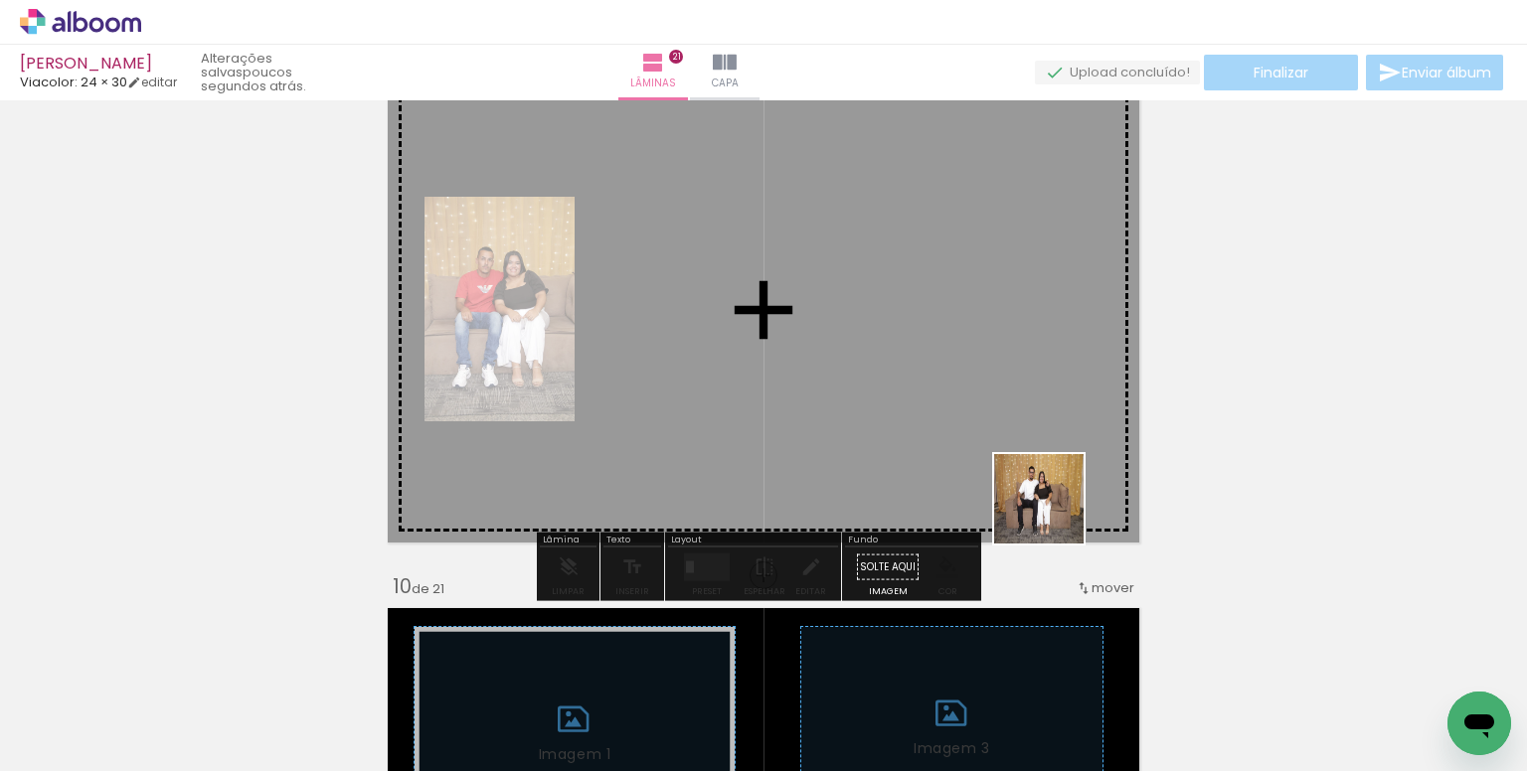
drag, startPoint x: 1053, startPoint y: 514, endPoint x: 1004, endPoint y: 403, distance: 121.9
click at [1004, 403] on quentale-workspace at bounding box center [763, 385] width 1527 height 771
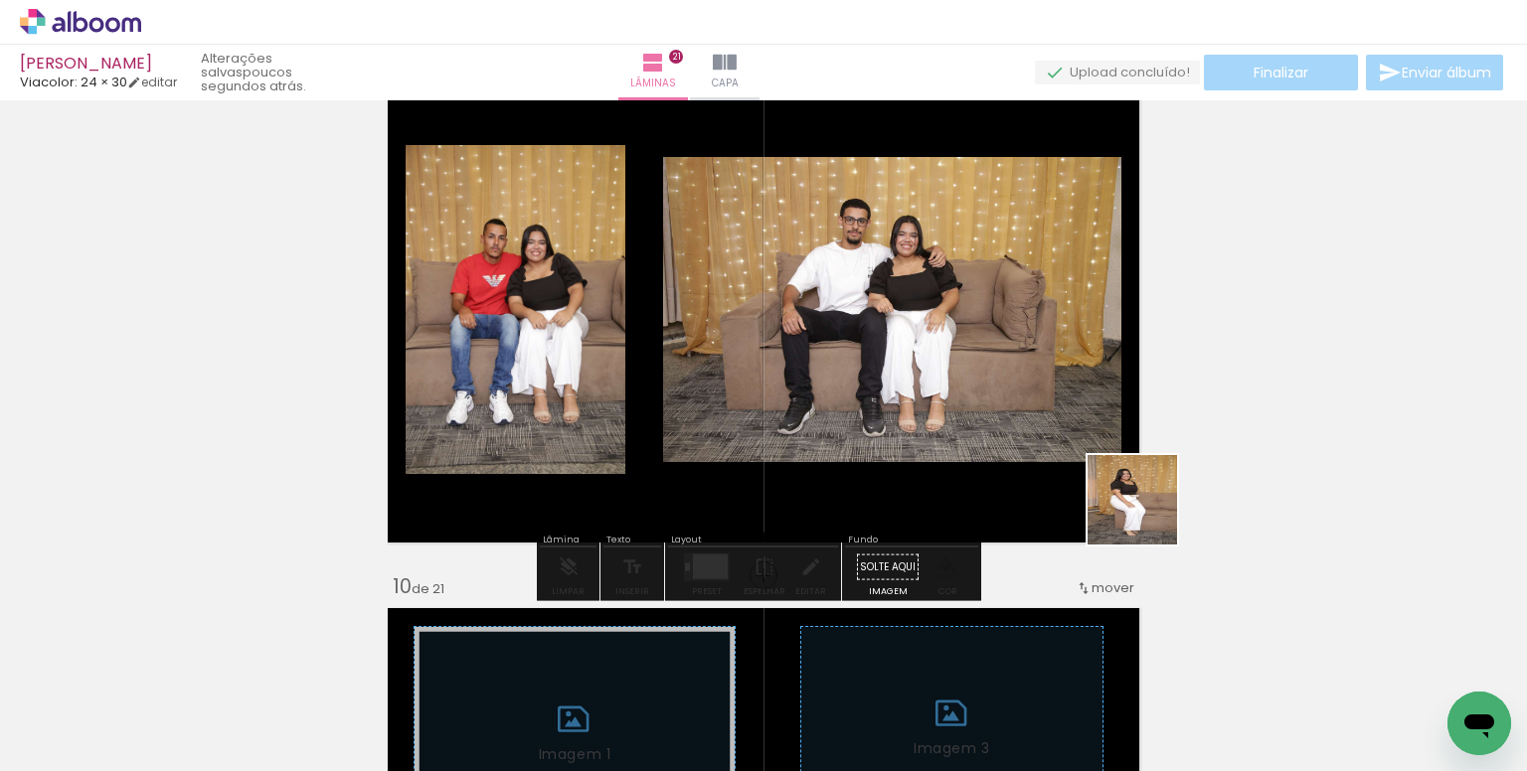
drag, startPoint x: 1226, startPoint y: 702, endPoint x: 1040, endPoint y: 422, distance: 336.0
click at [1040, 422] on quentale-workspace at bounding box center [763, 385] width 1527 height 771
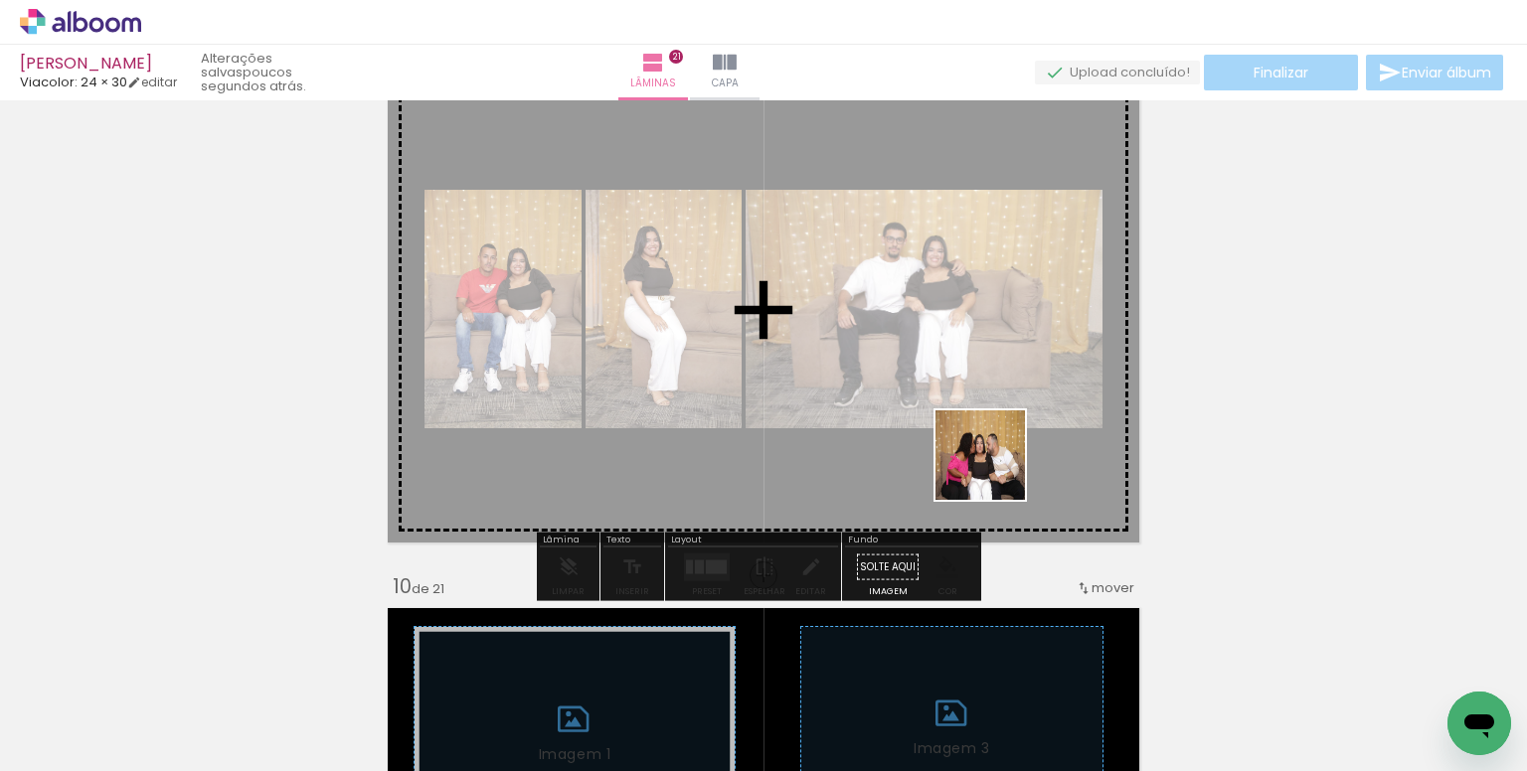
drag, startPoint x: 1216, startPoint y: 701, endPoint x: 976, endPoint y: 491, distance: 319.1
click at [942, 434] on quentale-workspace at bounding box center [763, 385] width 1527 height 771
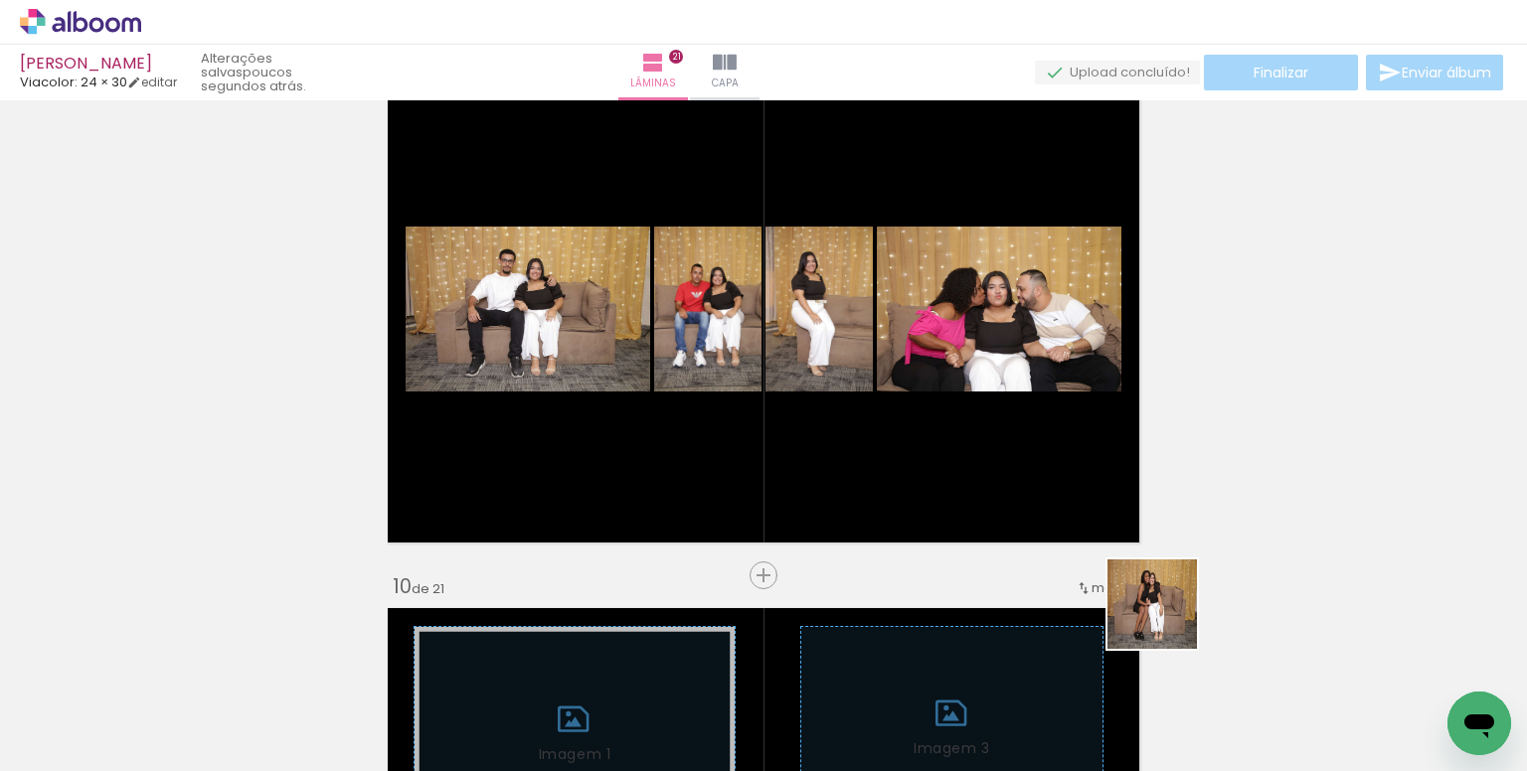
drag, startPoint x: 1205, startPoint y: 713, endPoint x: 885, endPoint y: 530, distance: 368.6
click at [916, 408] on quentale-workspace at bounding box center [763, 385] width 1527 height 771
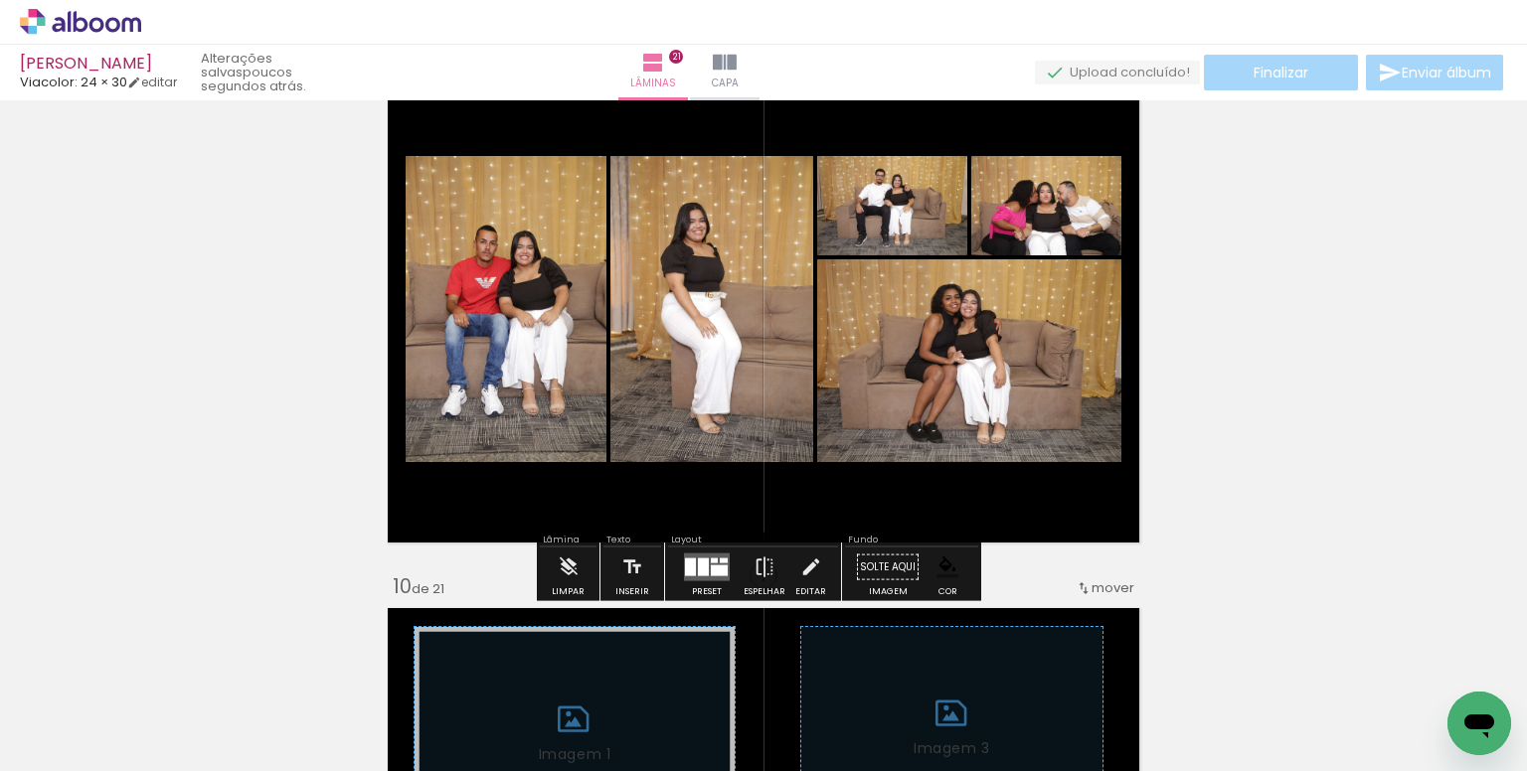
click at [700, 569] on div at bounding box center [703, 568] width 11 height 18
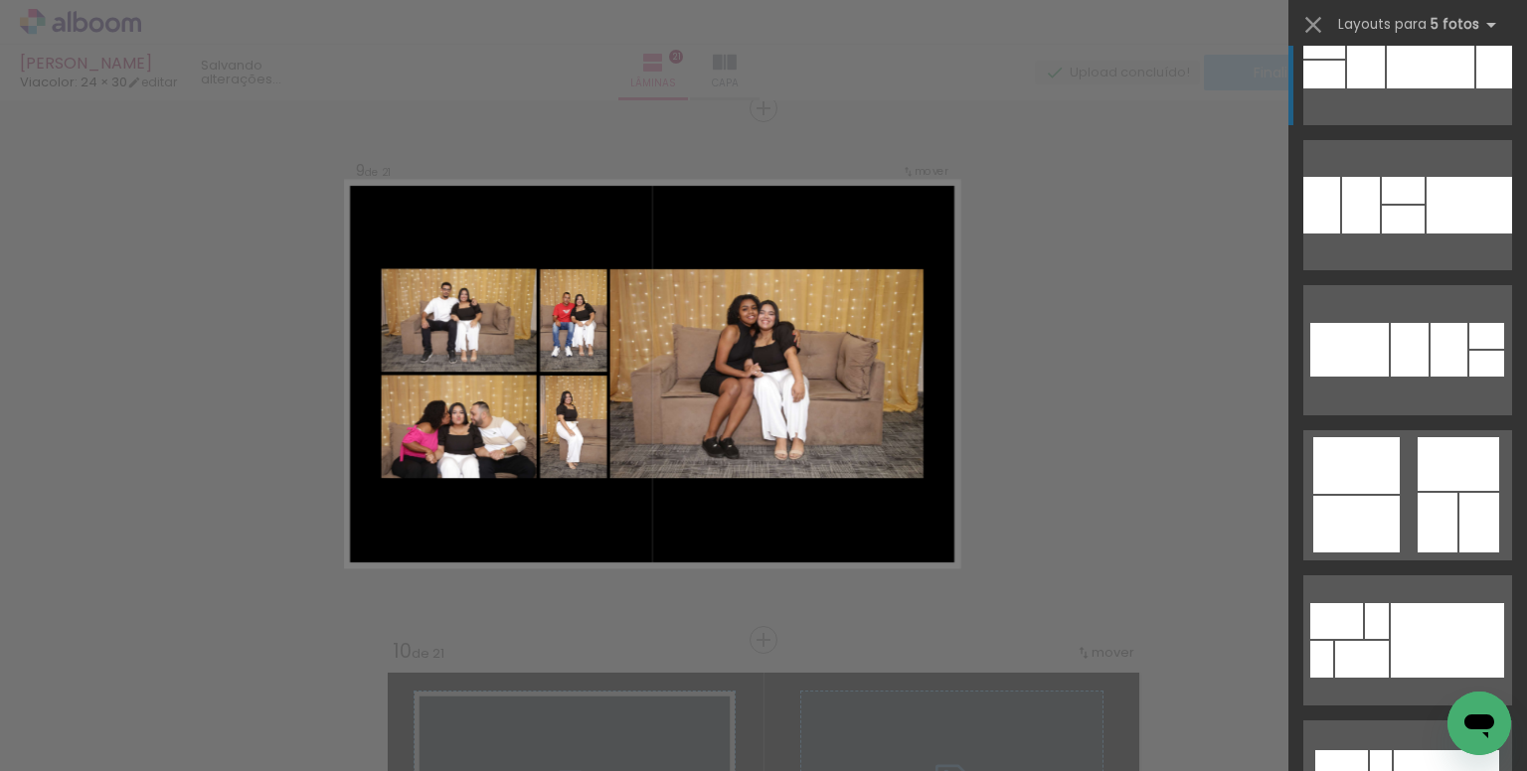
scroll to position [4373, 0]
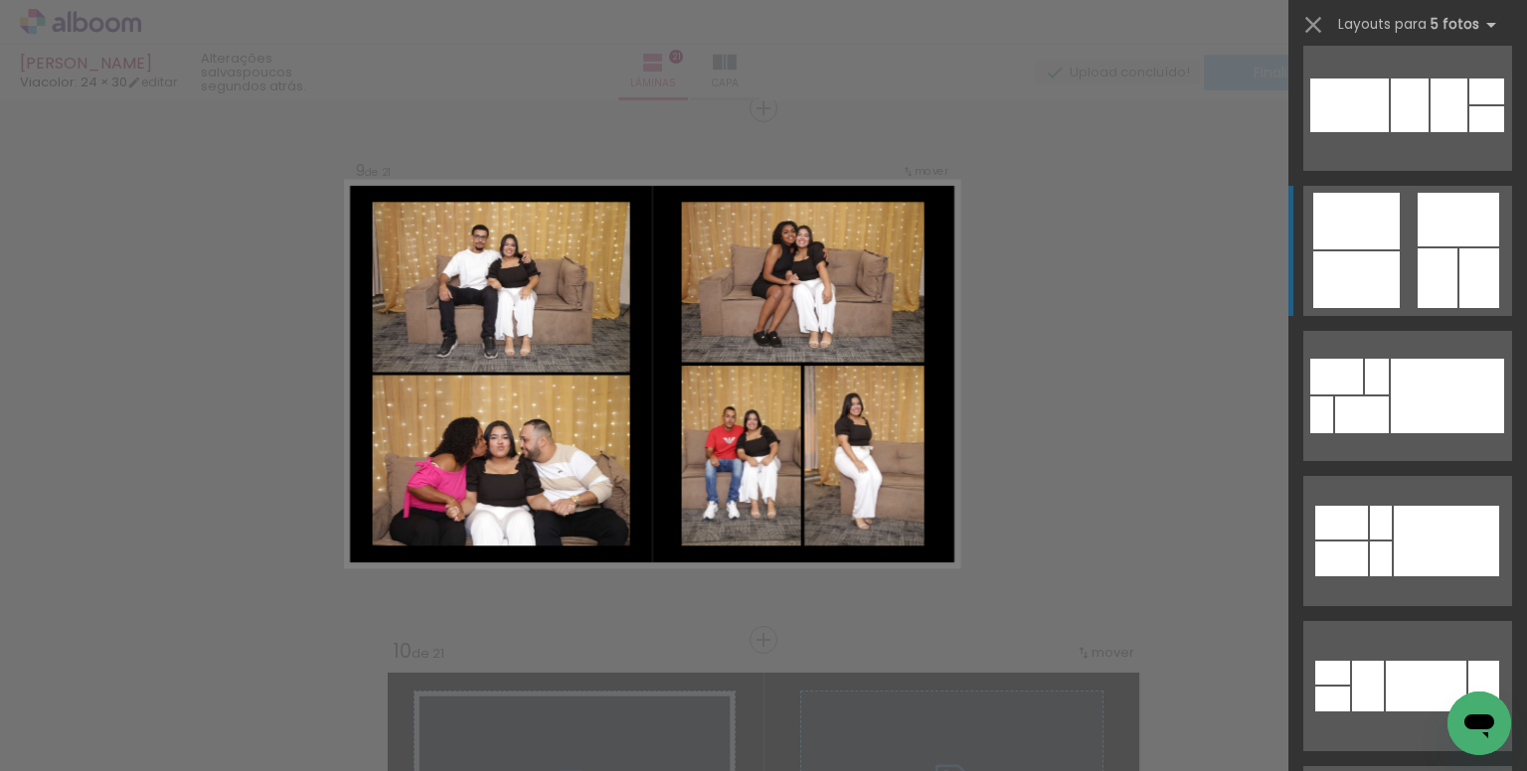
click at [1400, 283] on quentale-layouter at bounding box center [1407, 251] width 209 height 130
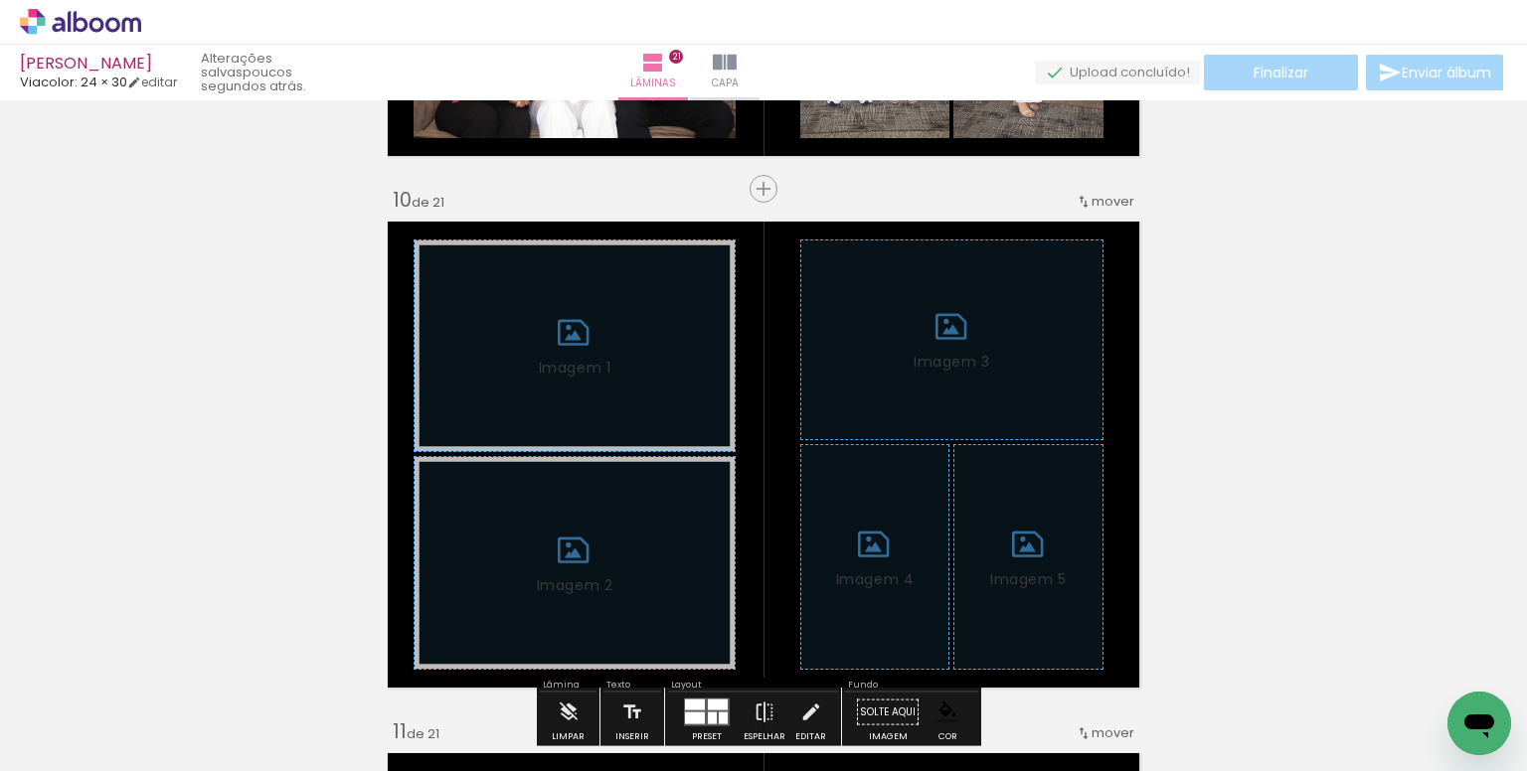
scroll to position [4875, 0]
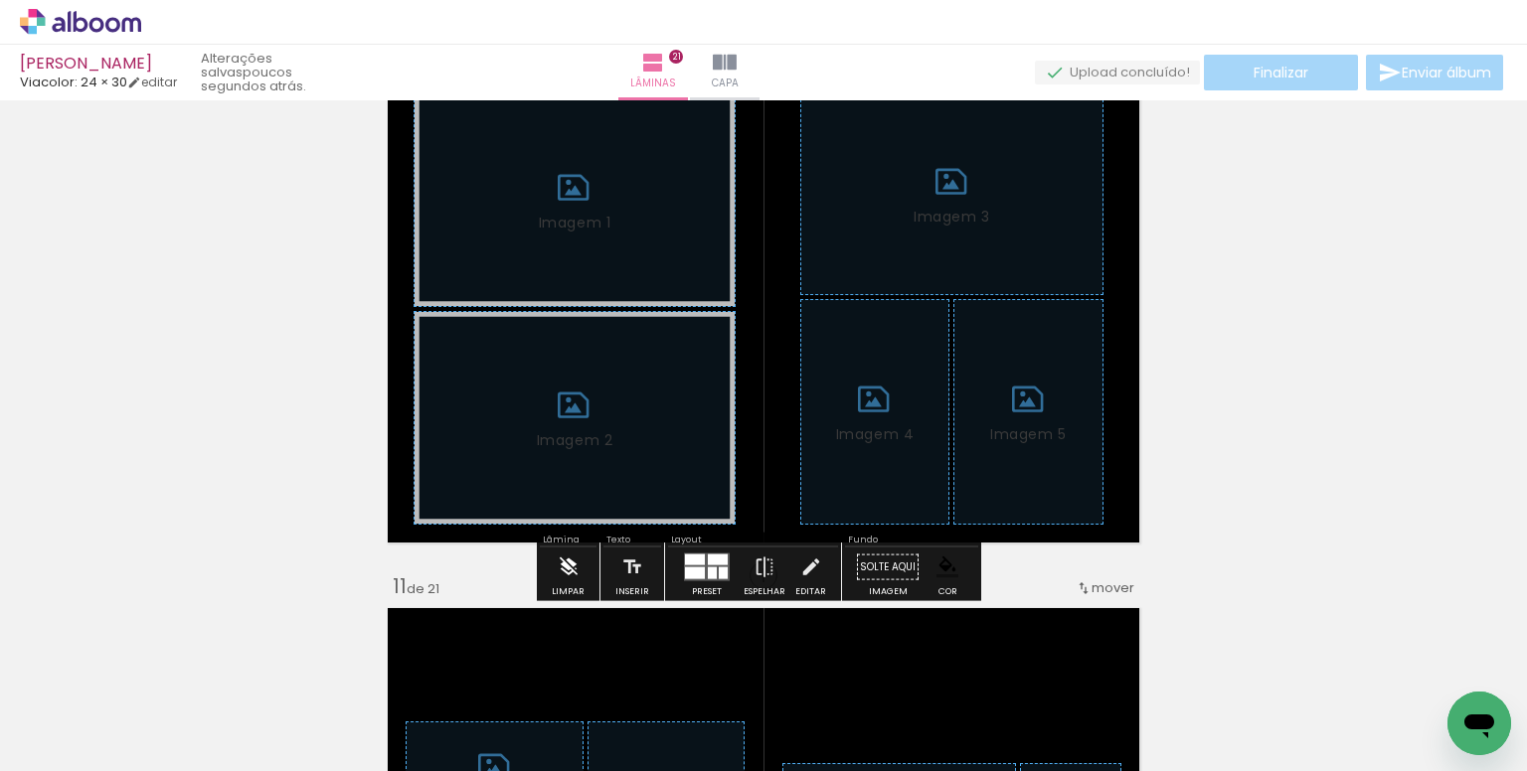
click at [573, 568] on iron-icon at bounding box center [569, 568] width 22 height 40
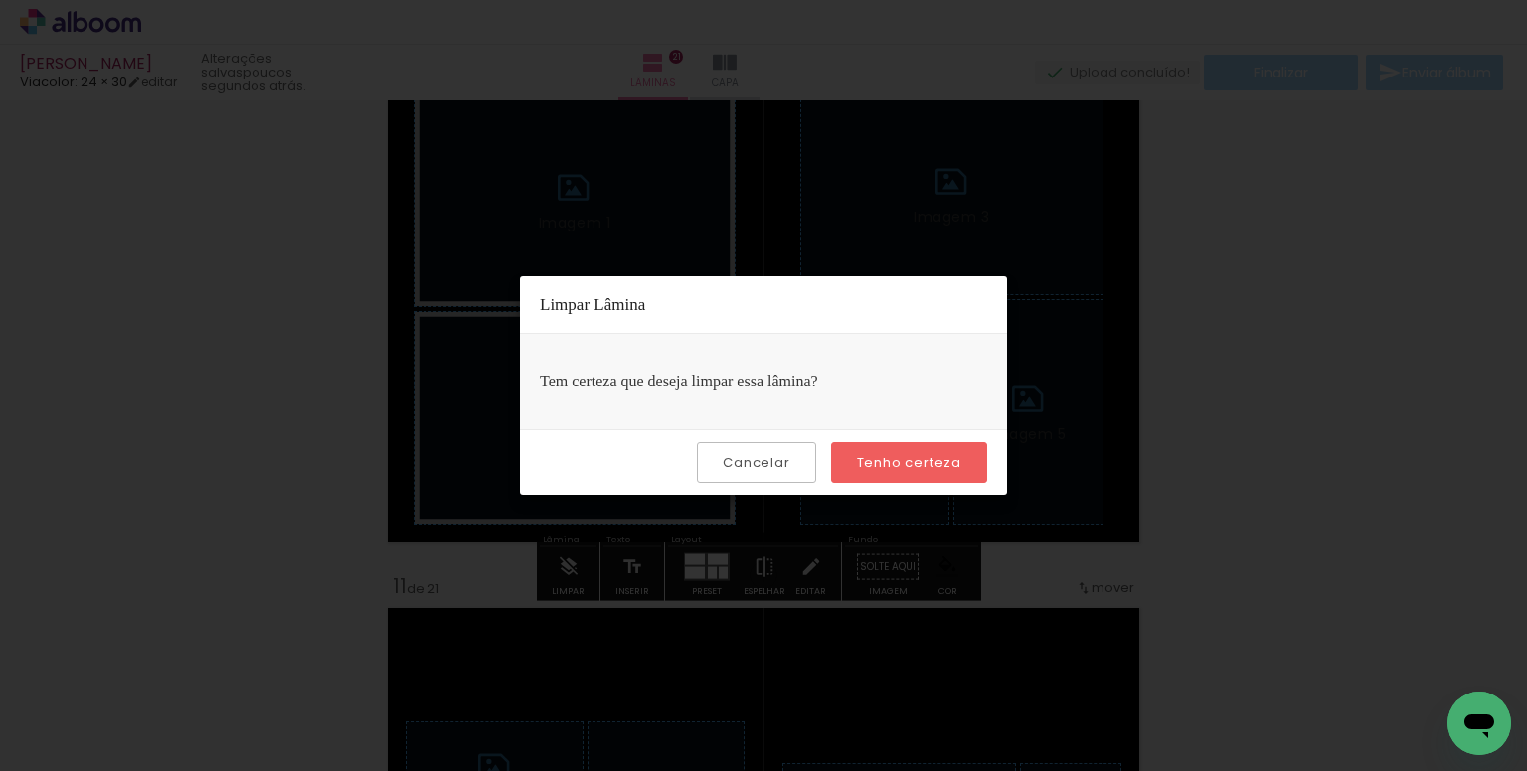
click at [0, 0] on slot "Tenho certeza" at bounding box center [0, 0] width 0 height 0
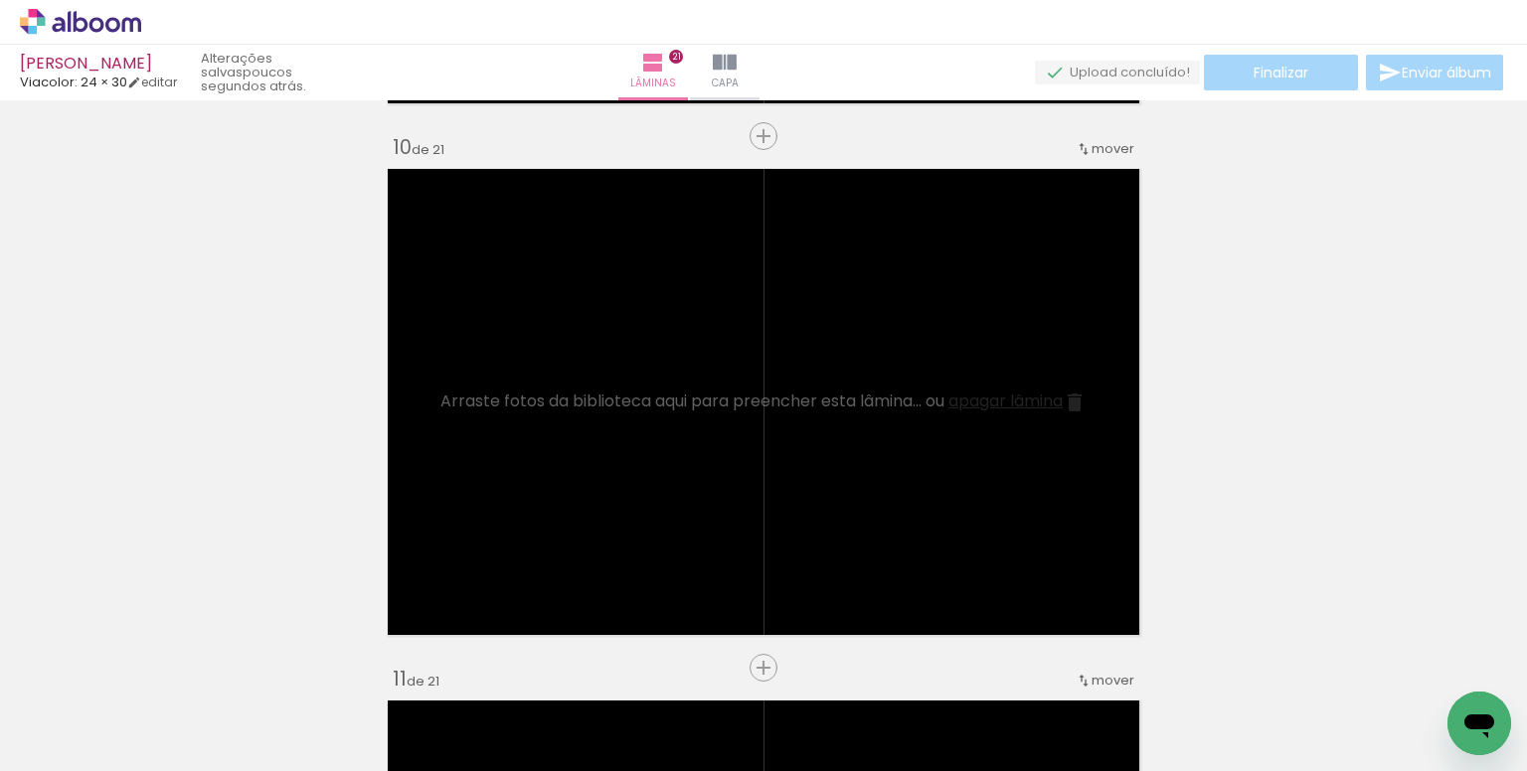
scroll to position [4776, 0]
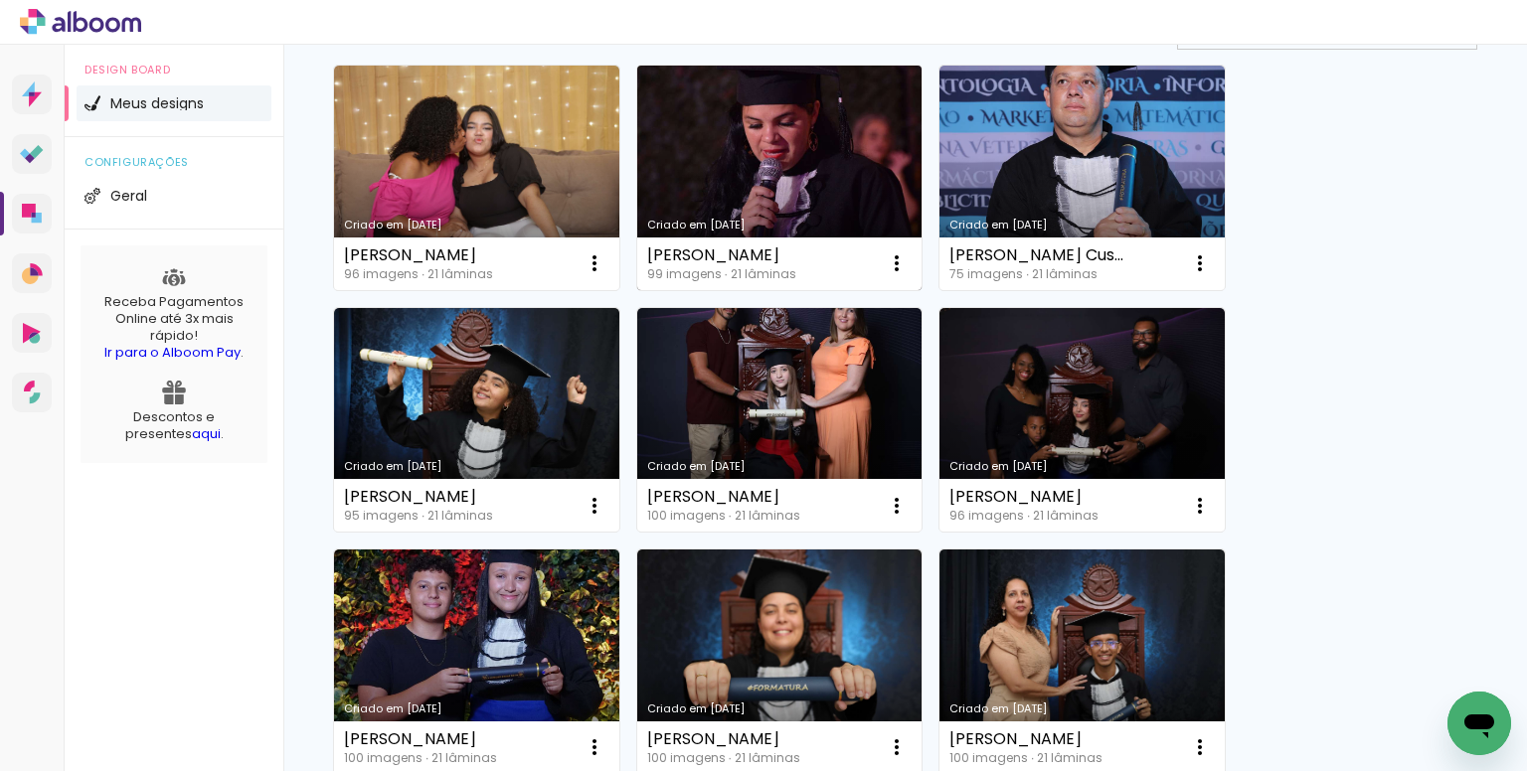
scroll to position [199, 0]
